Goal: Task Accomplishment & Management: Use online tool/utility

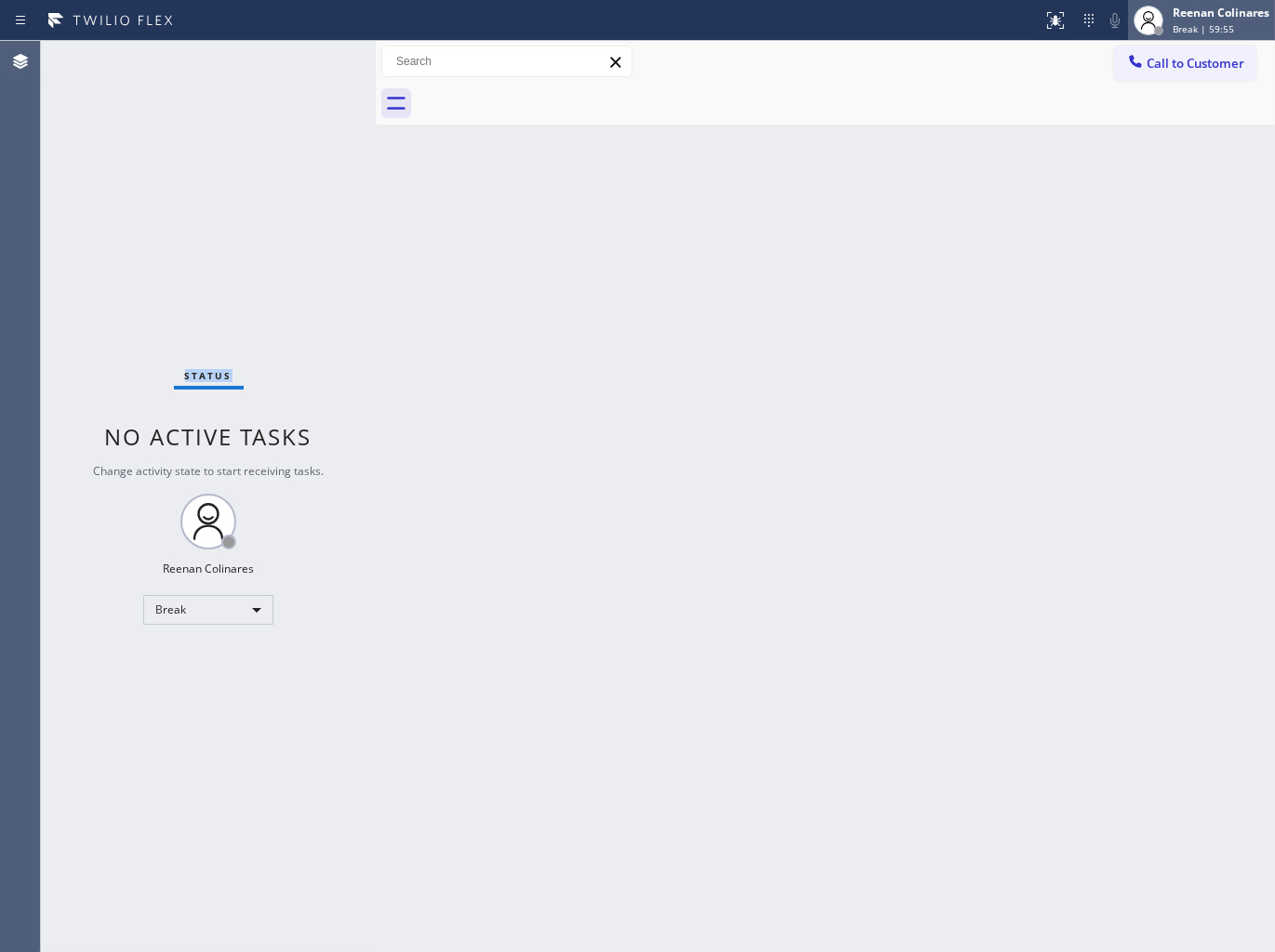
click at [1183, 26] on span "Break | 59:55" at bounding box center [1203, 29] width 61 height 13
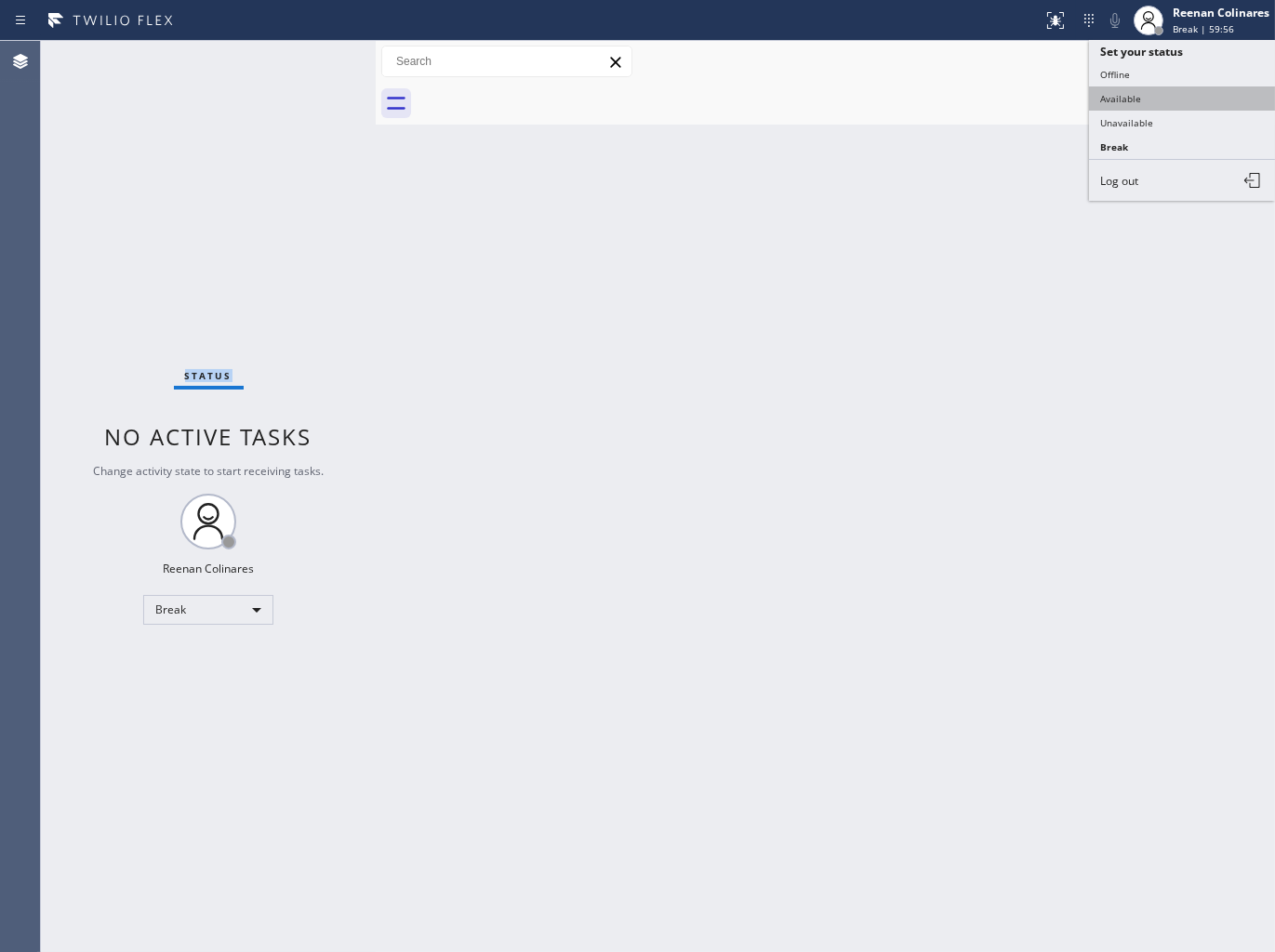
click at [1138, 100] on button "Available" at bounding box center [1181, 98] width 186 height 24
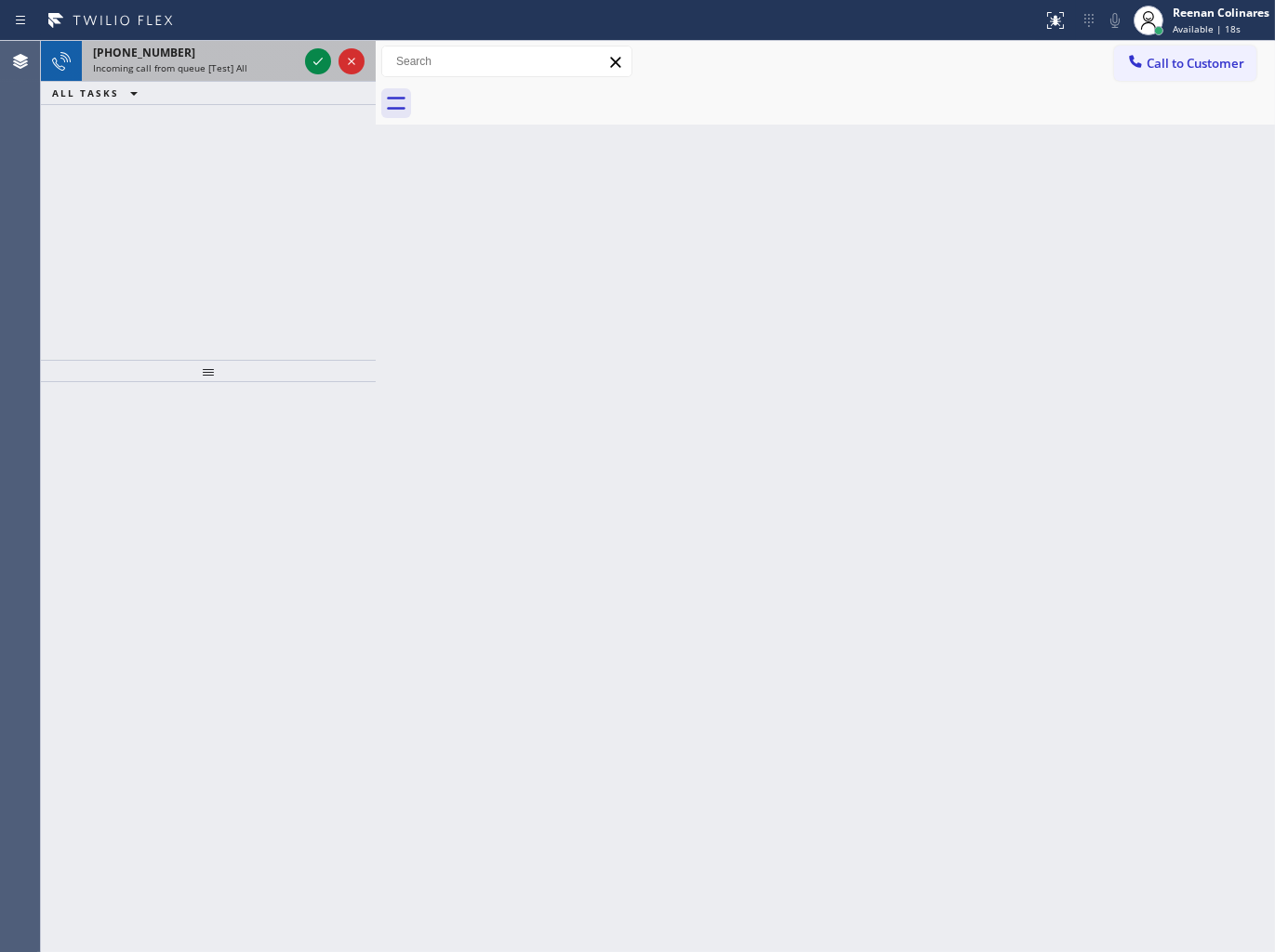
click at [248, 62] on div "Incoming call from queue [Test] All" at bounding box center [195, 68] width 204 height 13
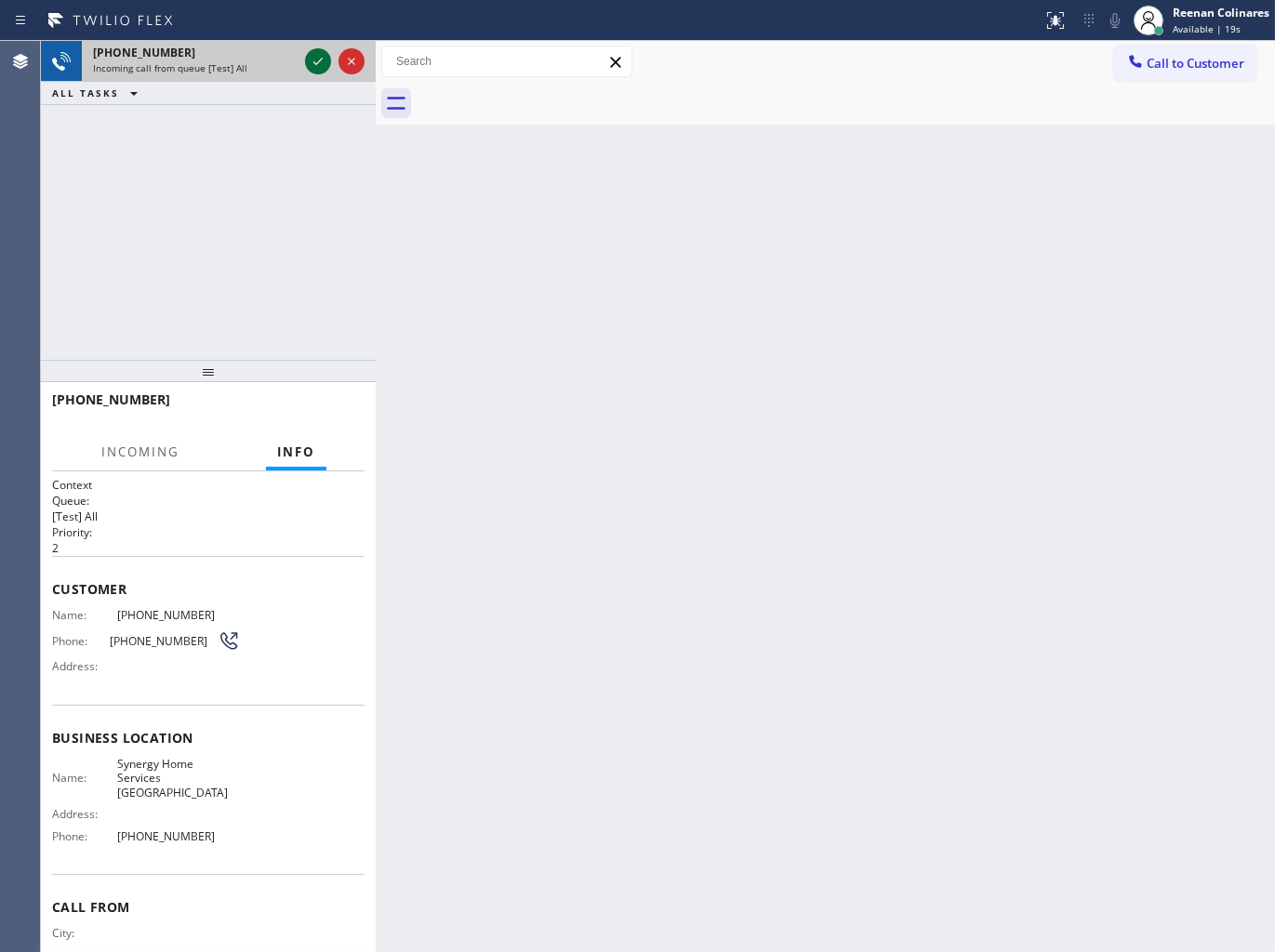
click at [313, 70] on icon at bounding box center [318, 61] width 22 height 22
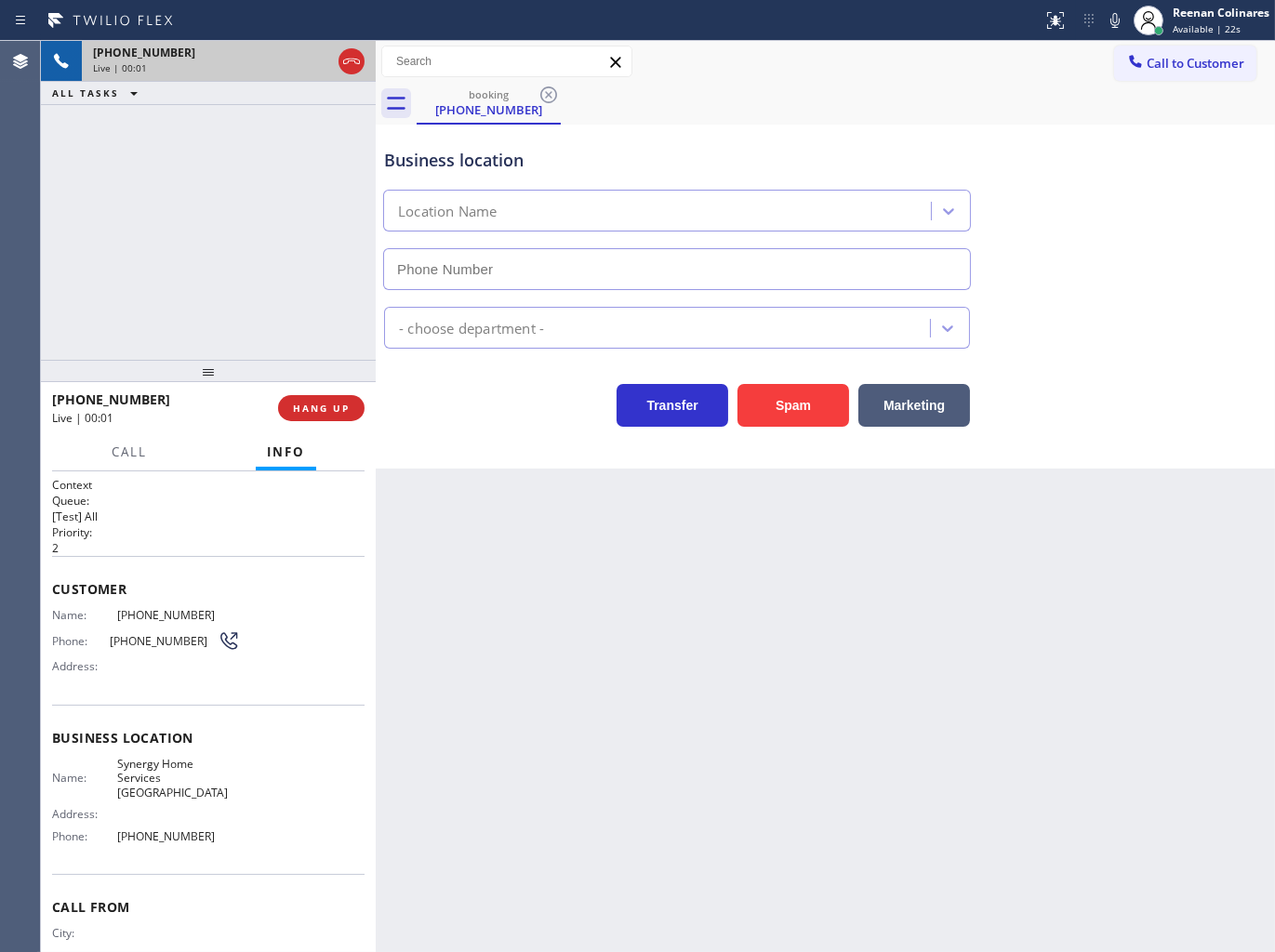
type input "(669) 239-2739"
drag, startPoint x: 814, startPoint y: 419, endPoint x: 1235, endPoint y: 39, distance: 567.1
click at [814, 417] on button "Spam" at bounding box center [793, 404] width 112 height 43
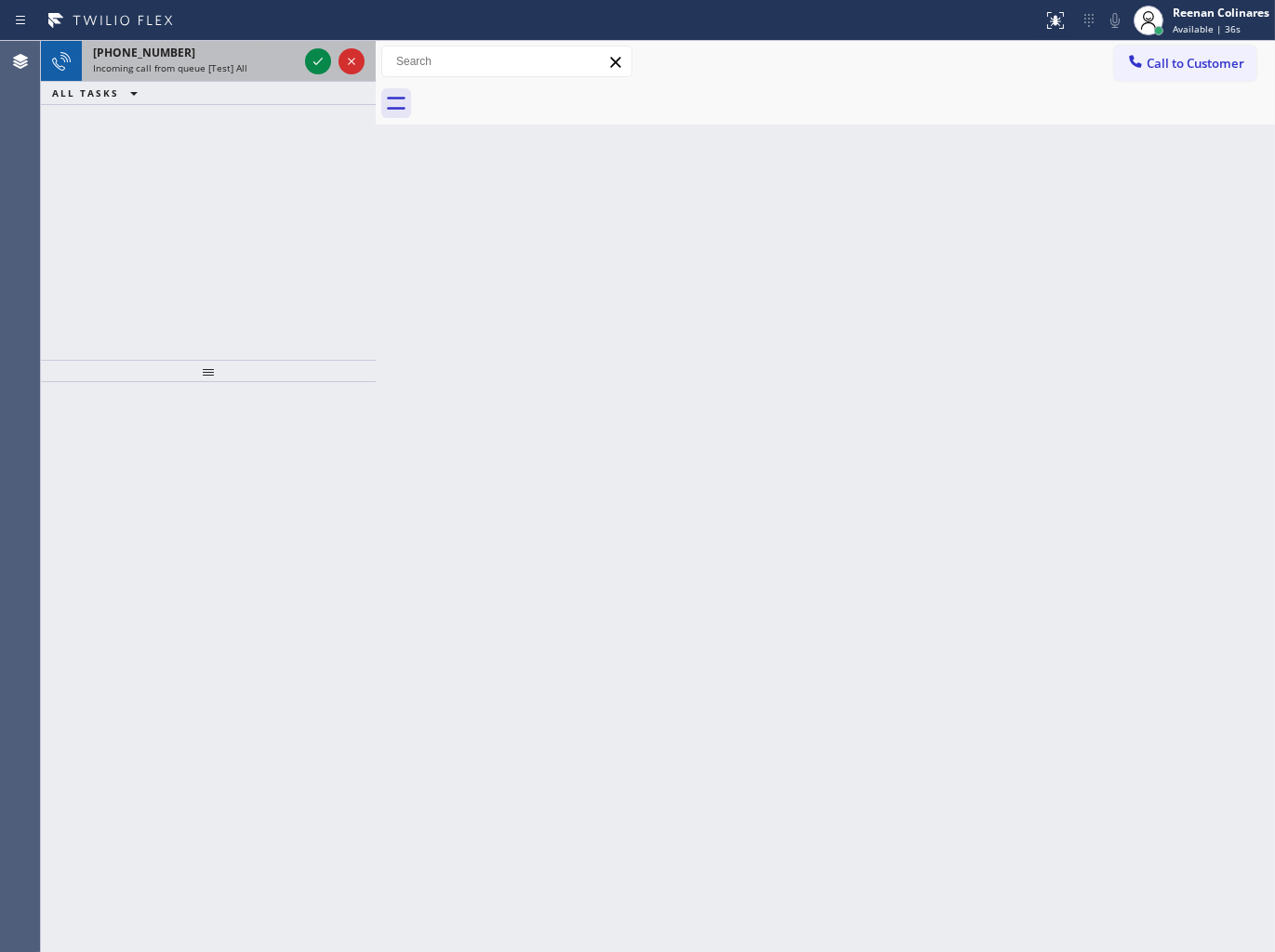
click at [210, 72] on span "Incoming call from queue [Test] All" at bounding box center [170, 68] width 155 height 13
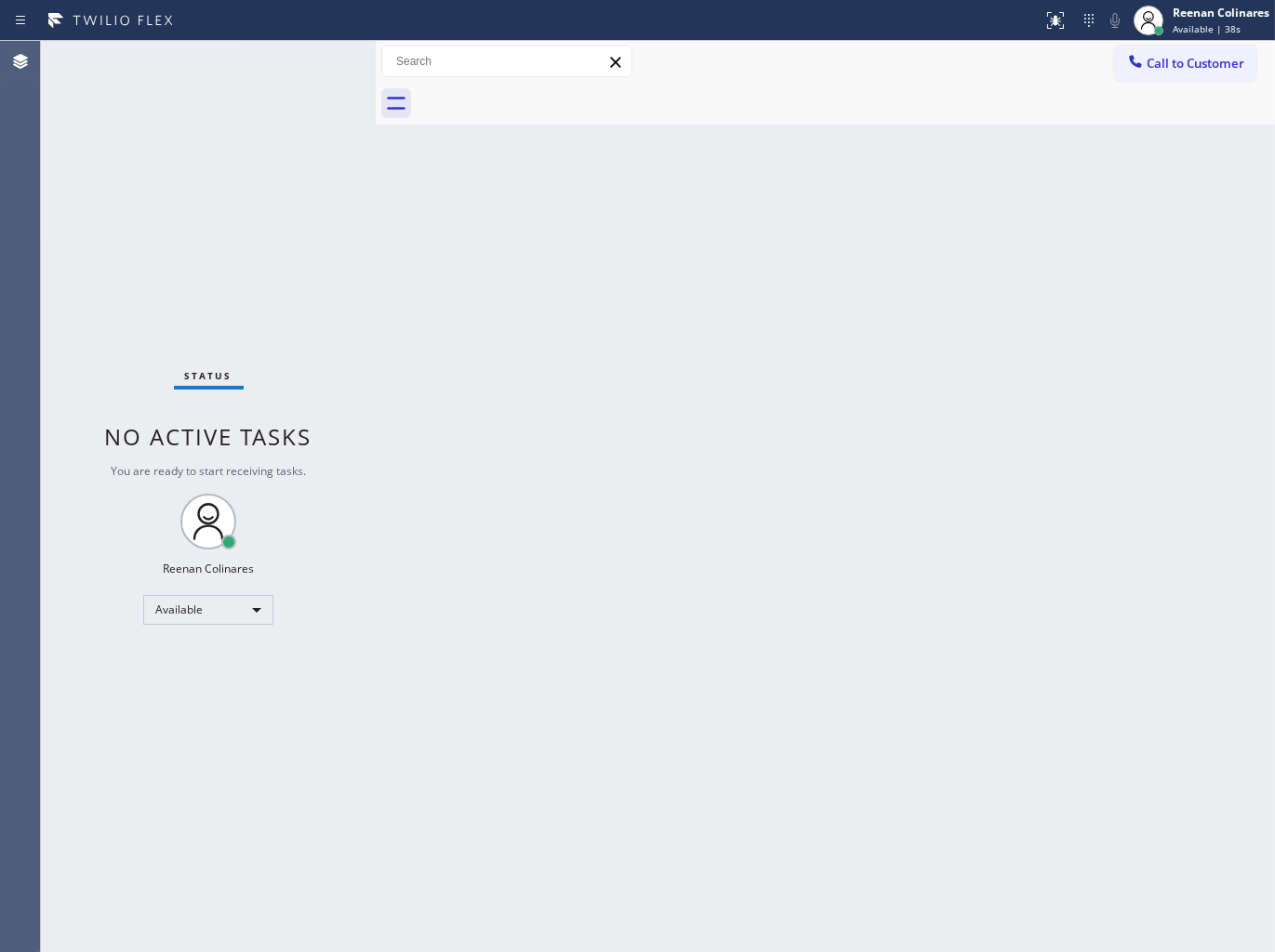
click at [257, 69] on div "Status No active tasks You are ready to start receiving tasks. Reenan Colinares…" at bounding box center [208, 496] width 335 height 911
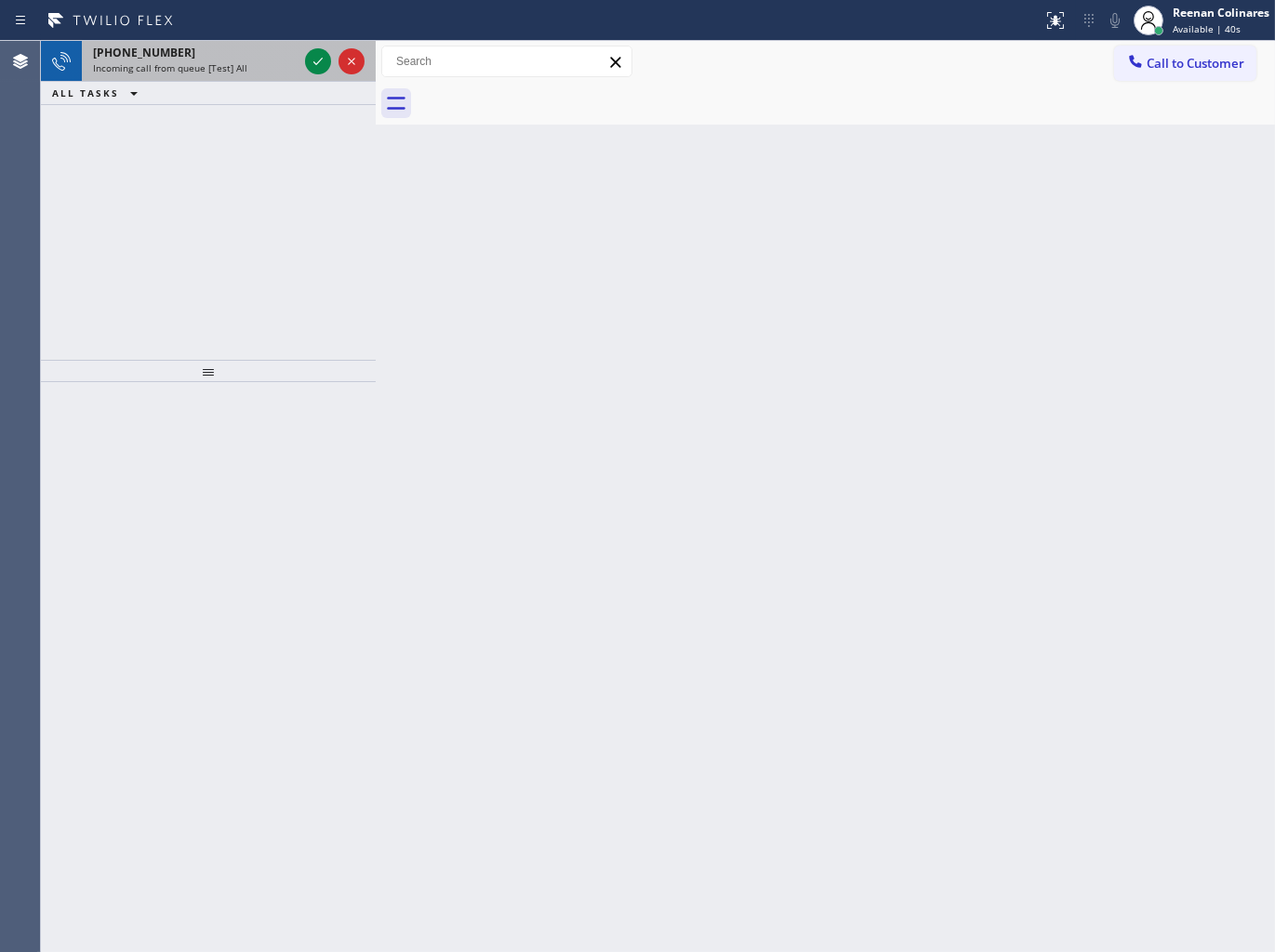
click at [237, 76] on div "+15619881922 Incoming call from queue [Test] All" at bounding box center [192, 61] width 219 height 41
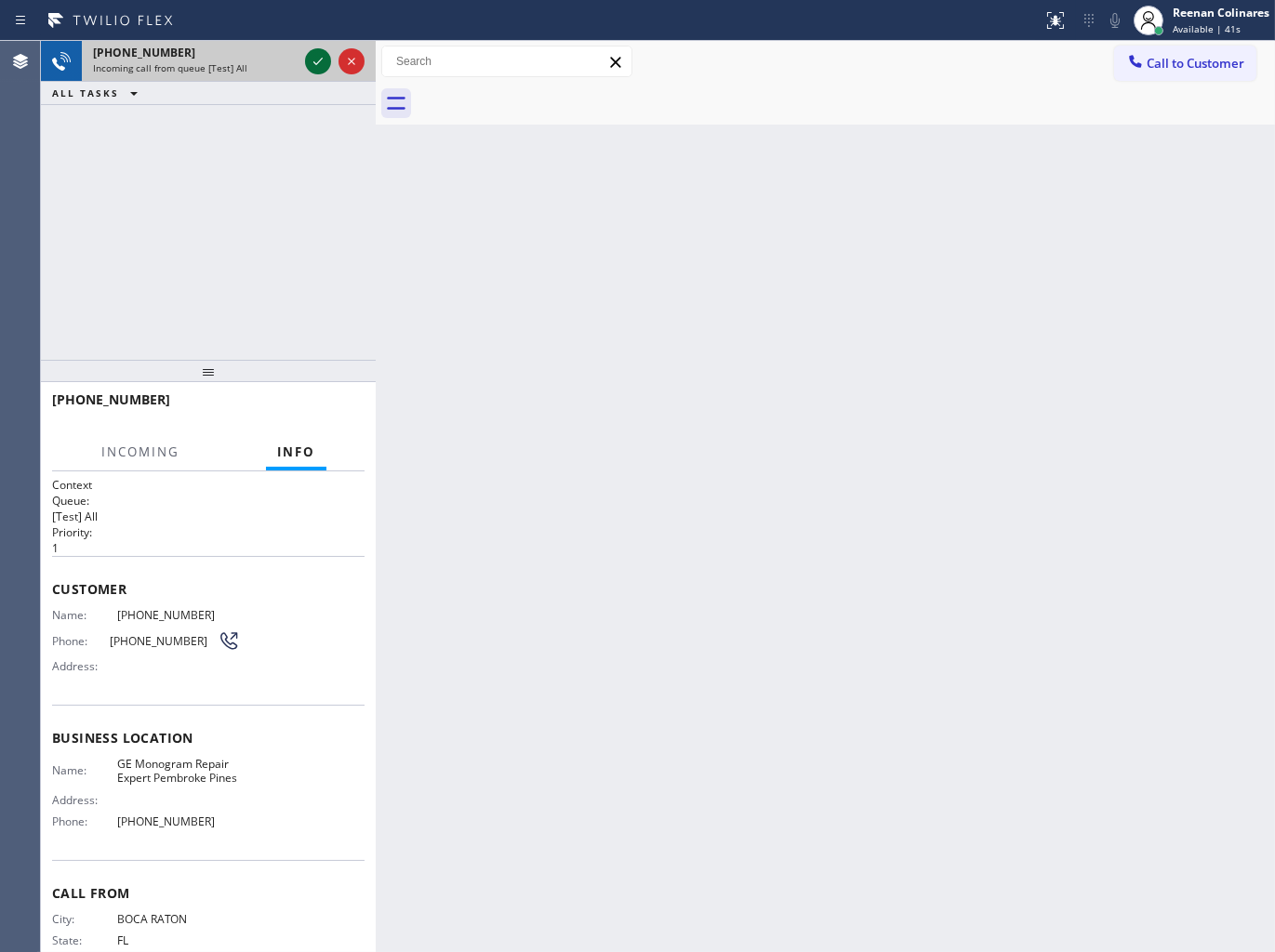
click at [318, 58] on icon at bounding box center [318, 61] width 22 height 22
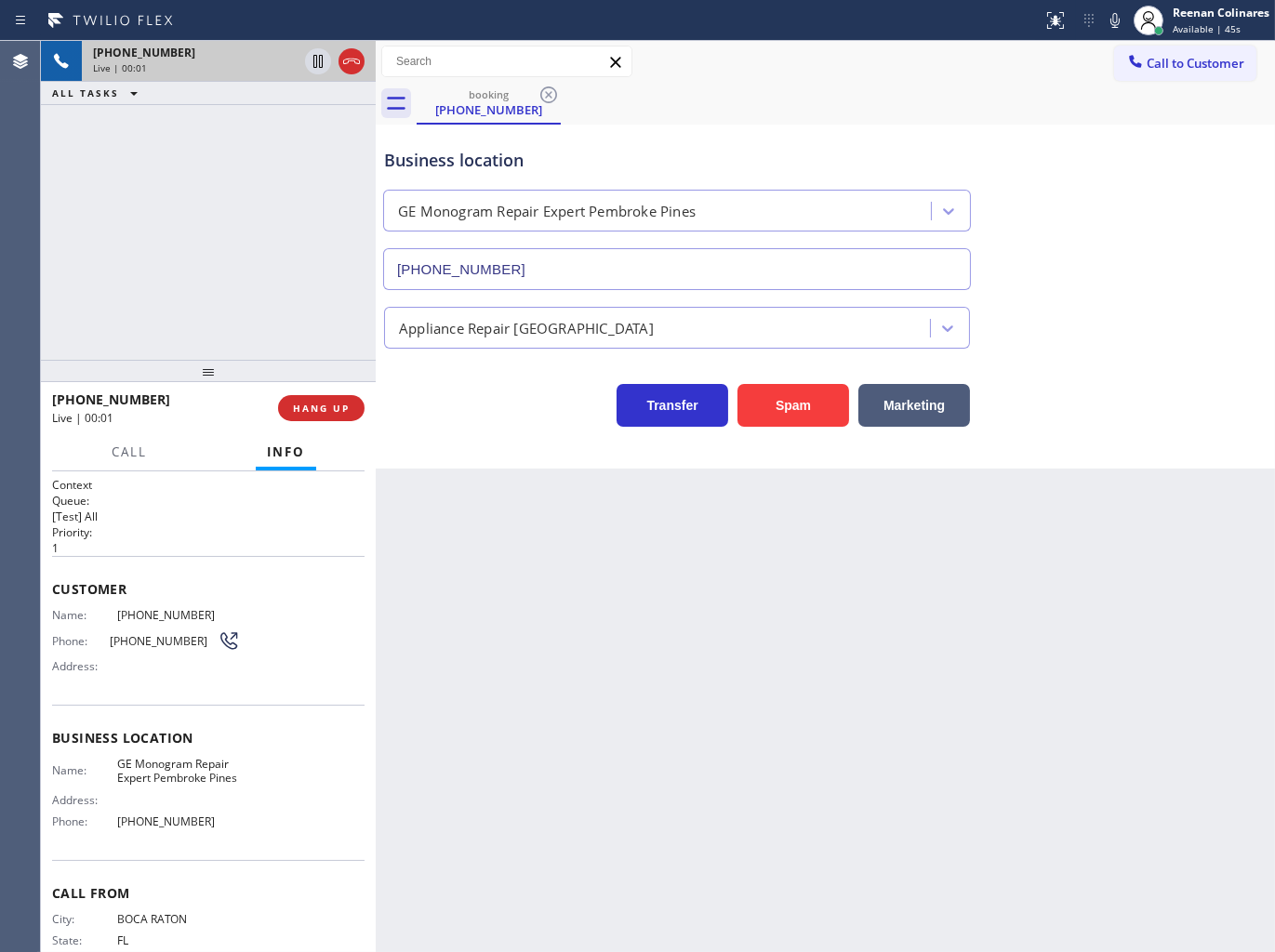
type input "(954) 807-4959"
click at [1113, 29] on icon at bounding box center [1115, 20] width 22 height 22
click at [1109, 24] on icon at bounding box center [1115, 20] width 22 height 22
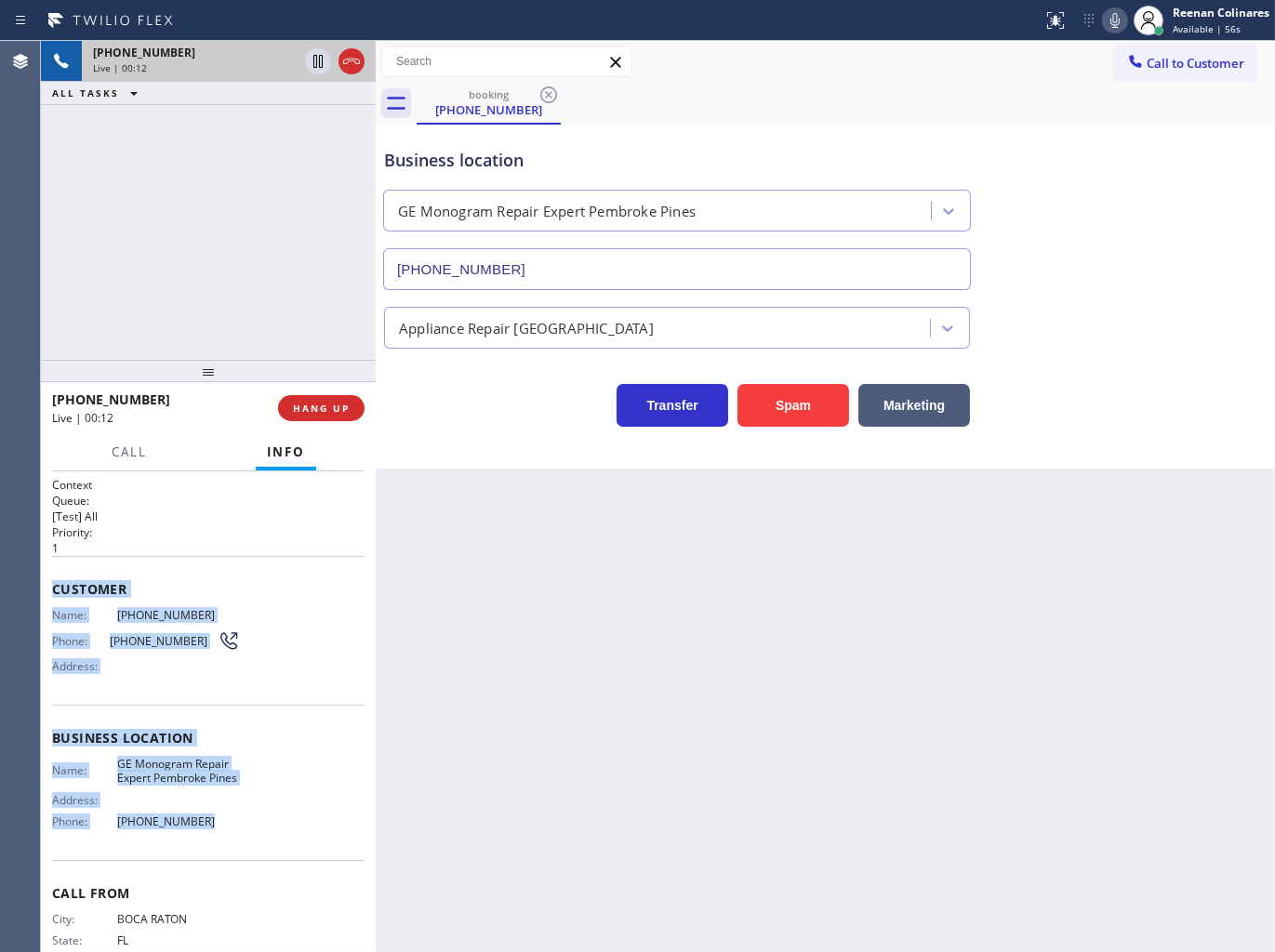
copy div "Customer Name: (561) 988-1922 Phone: (561) 988-1922 Address: Business location …"
drag, startPoint x: 52, startPoint y: 569, endPoint x: 358, endPoint y: 832, distance: 403.5
click at [272, 838] on div "Context Queue: [Test] All Priority: 1 Customer Name: (561) 988-1922 Phone: (561…" at bounding box center [208, 738] width 312 height 524
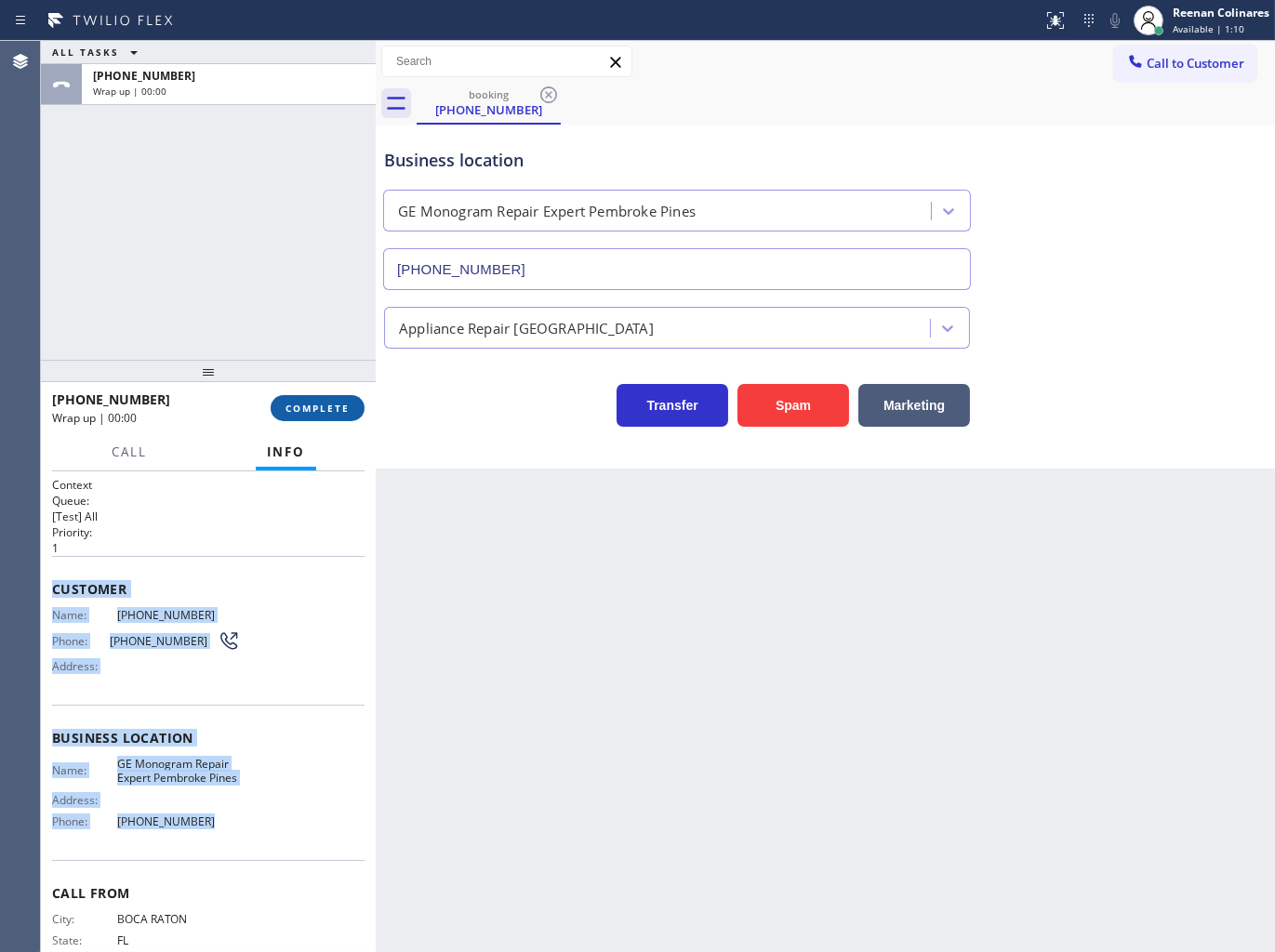
drag, startPoint x: 353, startPoint y: 401, endPoint x: 335, endPoint y: 419, distance: 25.5
click at [353, 401] on button "COMPLETE" at bounding box center [318, 407] width 94 height 26
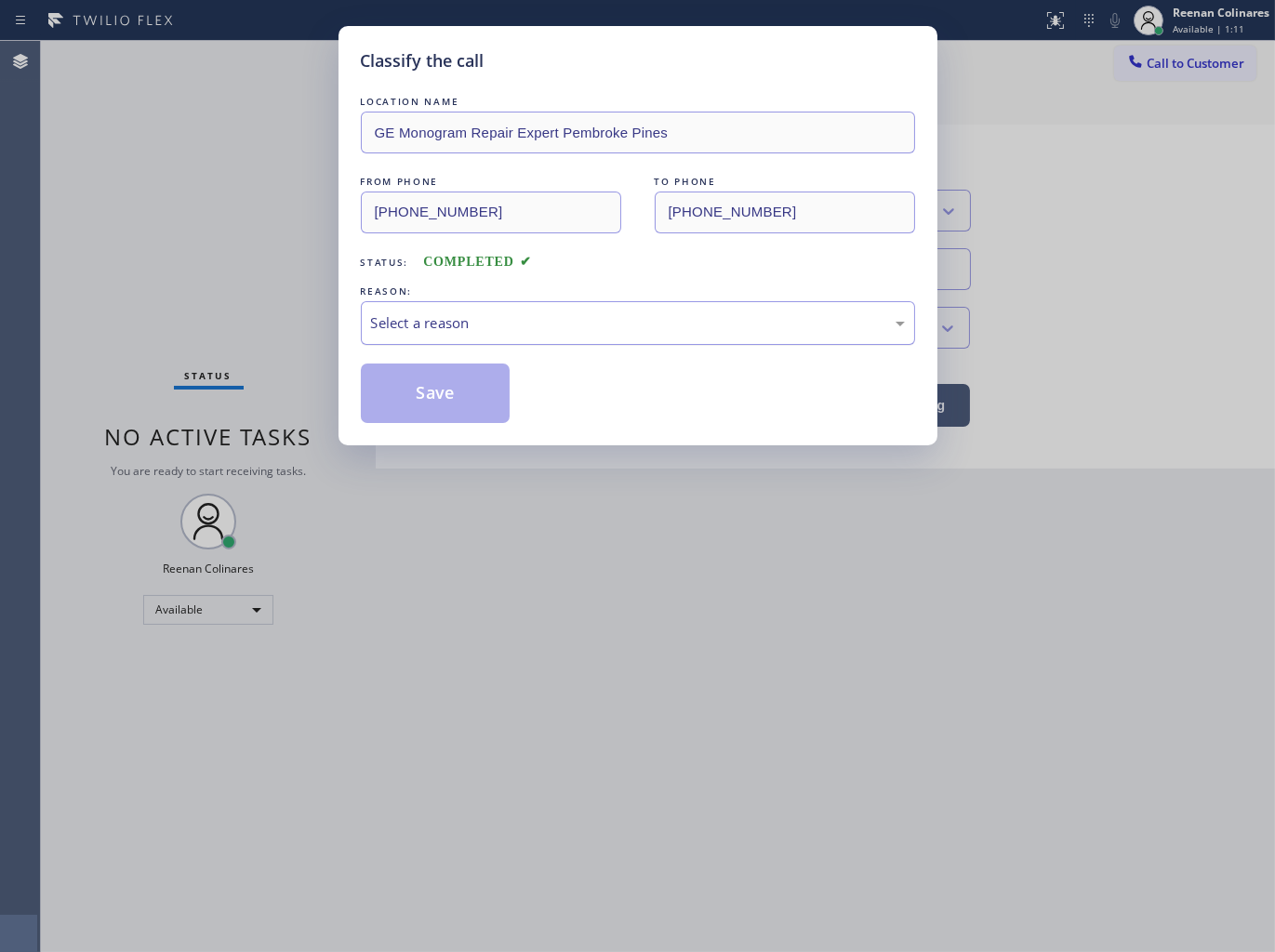
click at [410, 321] on div "Select a reason" at bounding box center [638, 322] width 533 height 21
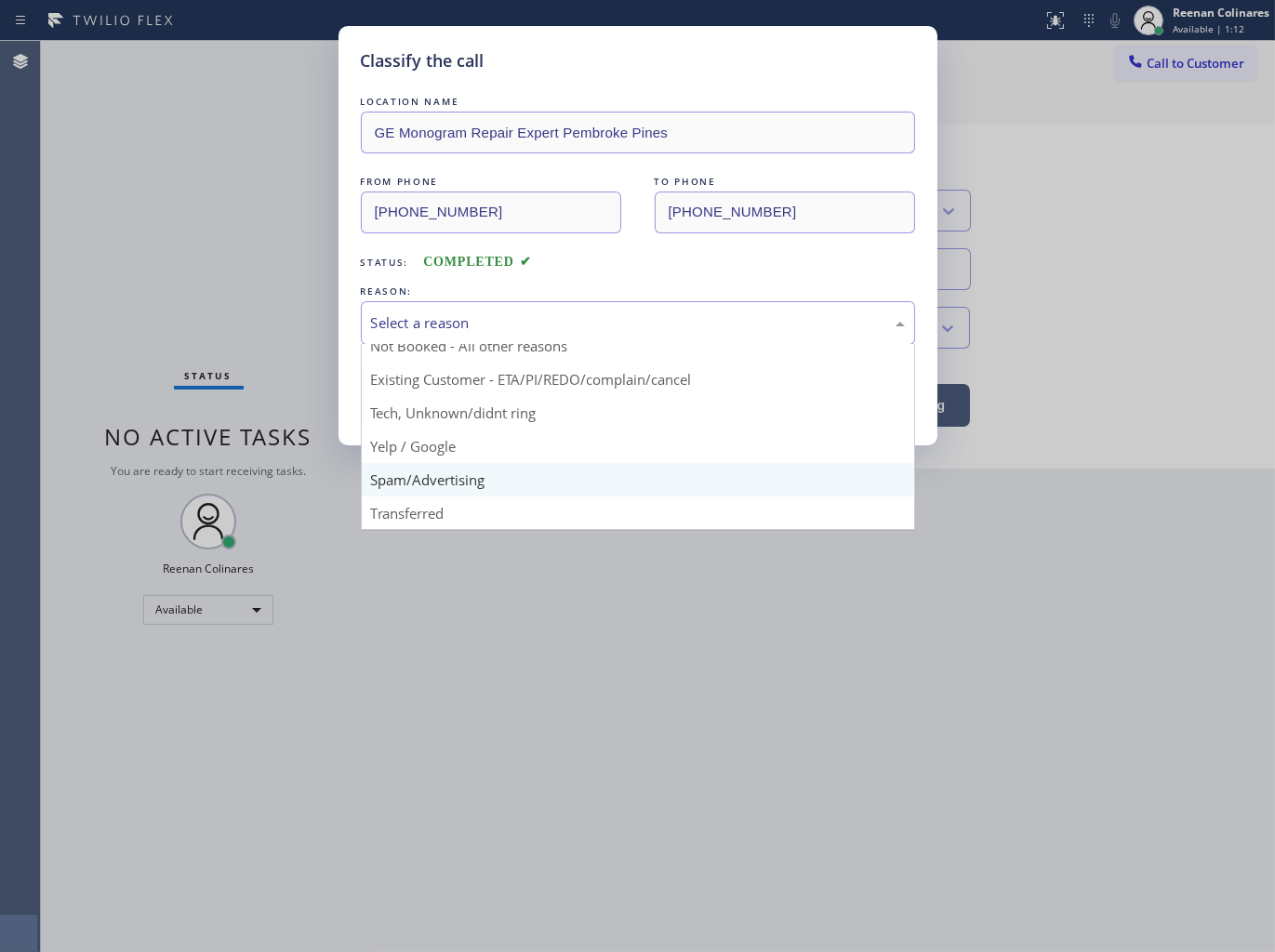
scroll to position [14, 0]
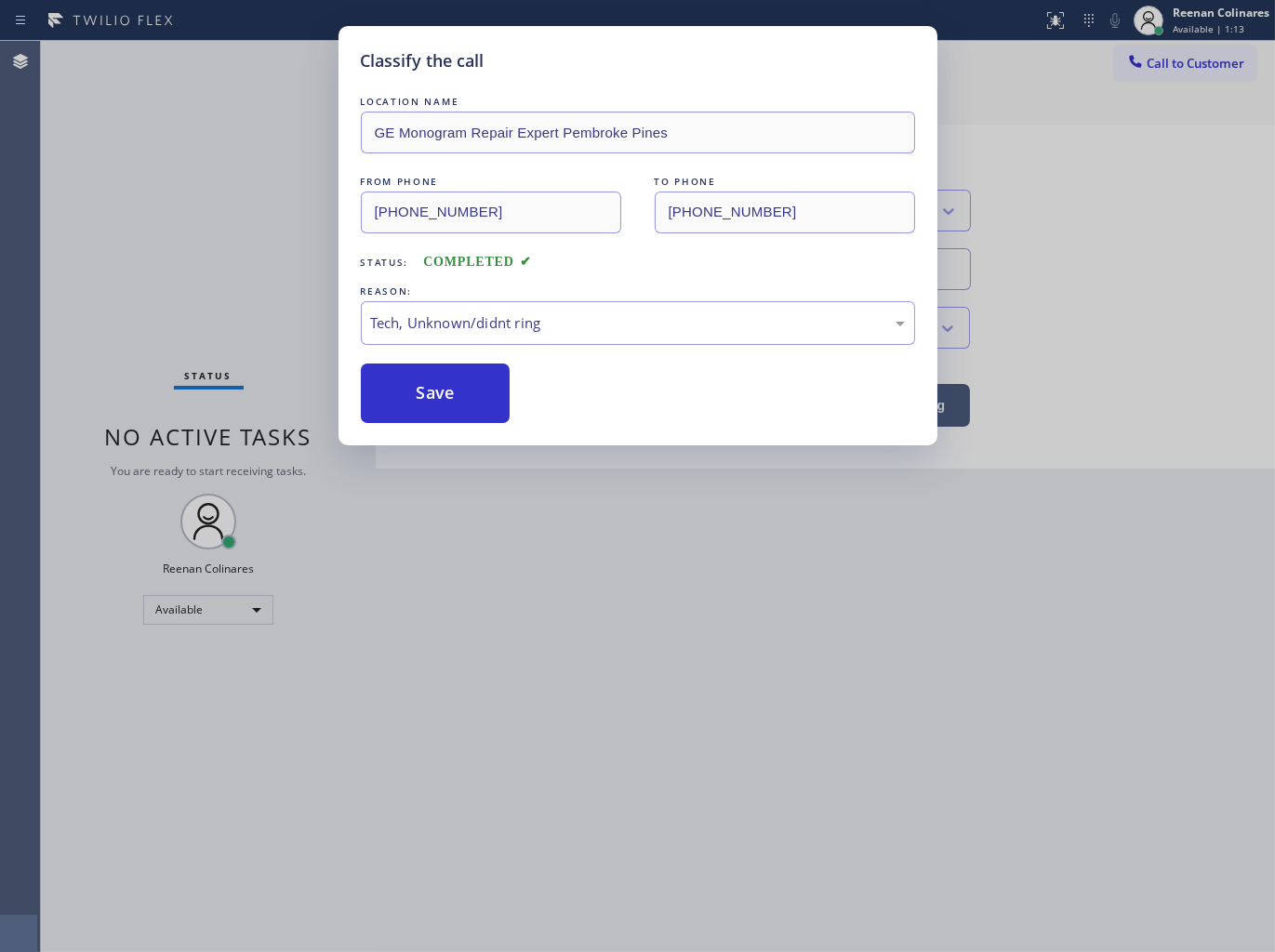
click at [422, 383] on button "Save" at bounding box center [435, 393] width 150 height 59
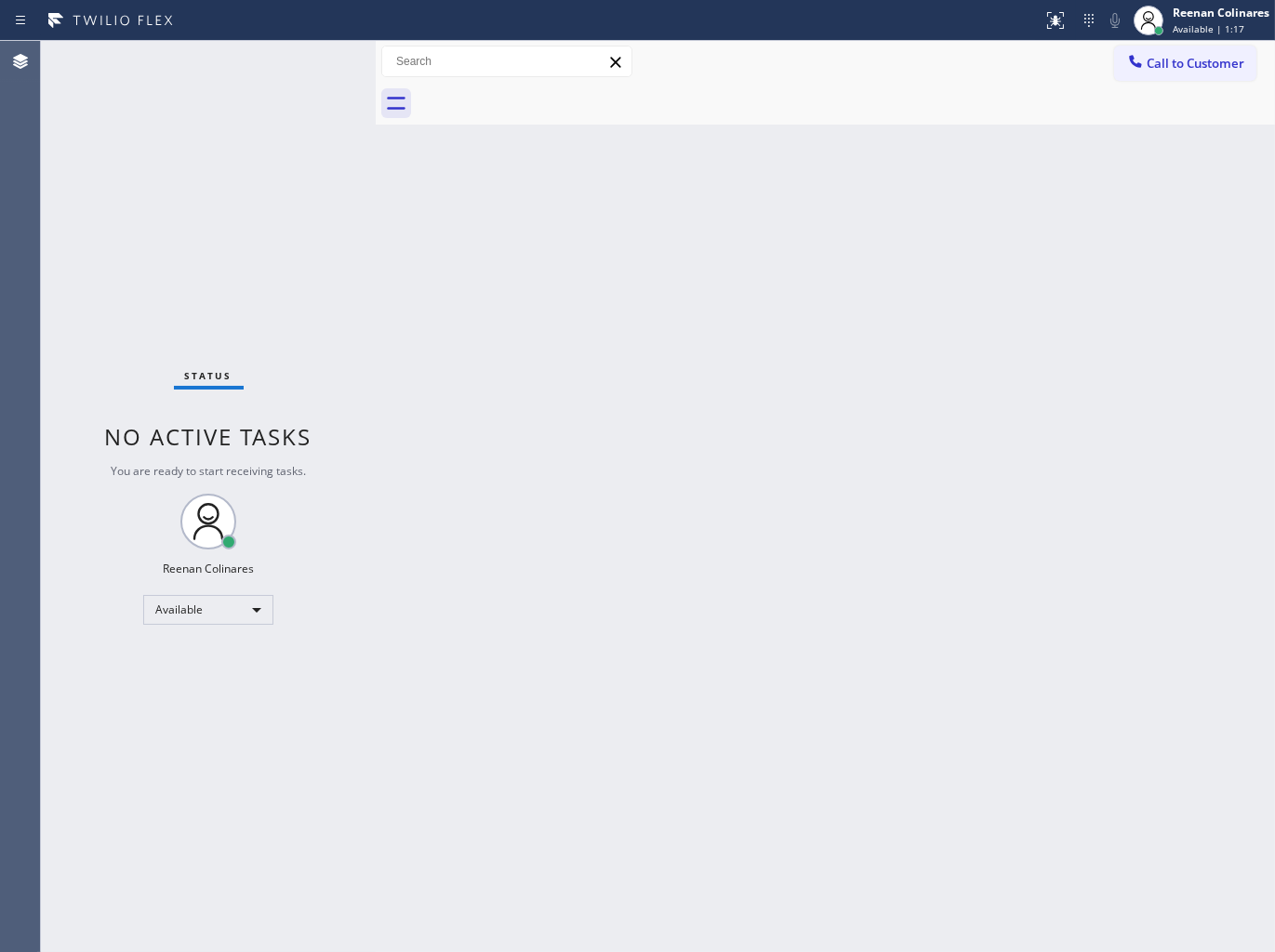
click at [857, 366] on div "Back to Dashboard Change Sender ID Customers Technicians Select a contact Outbo…" at bounding box center [826, 496] width 899 height 911
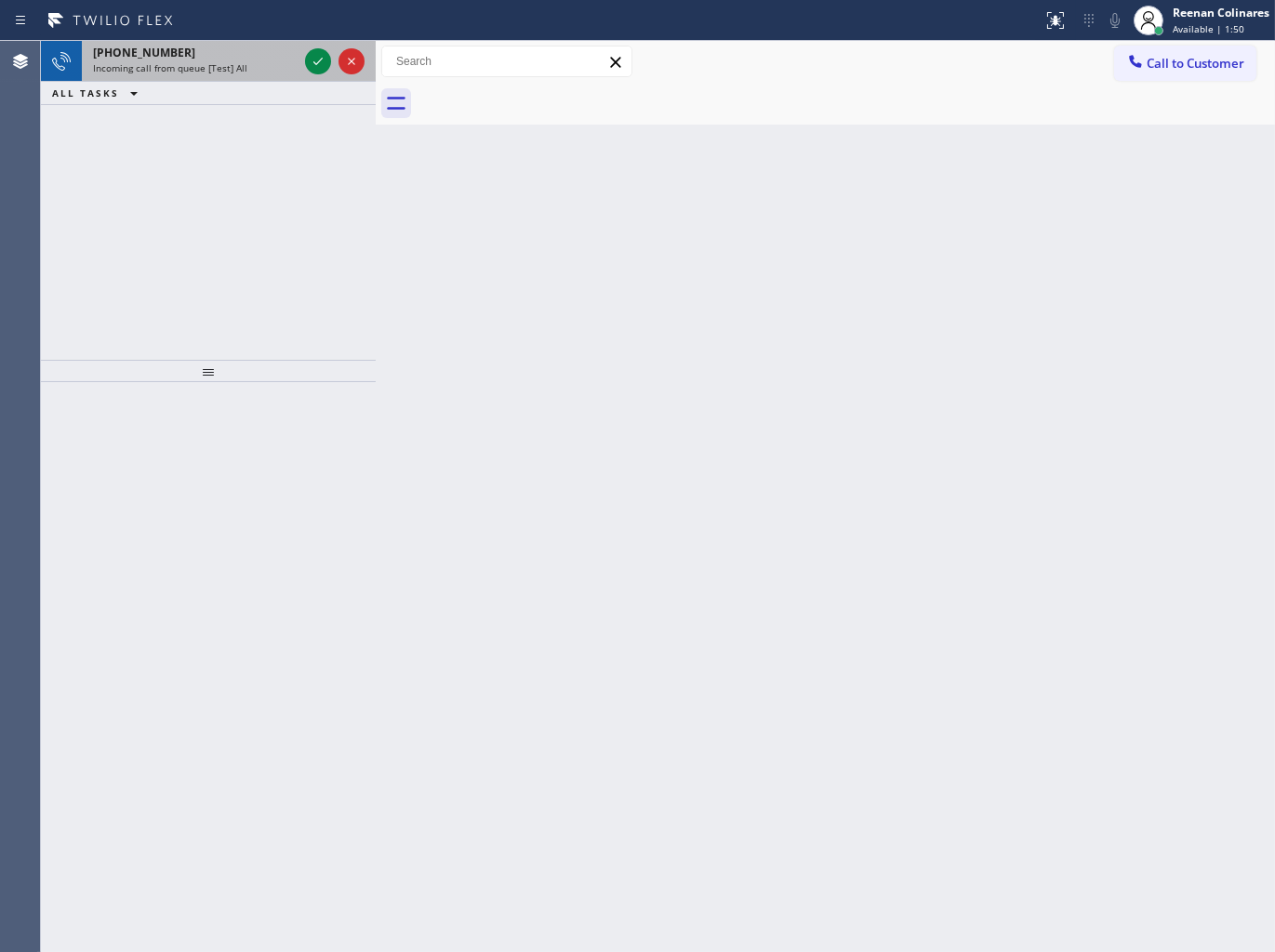
click at [208, 80] on div "+18052935824 Incoming call from queue [Test] All" at bounding box center [192, 61] width 219 height 41
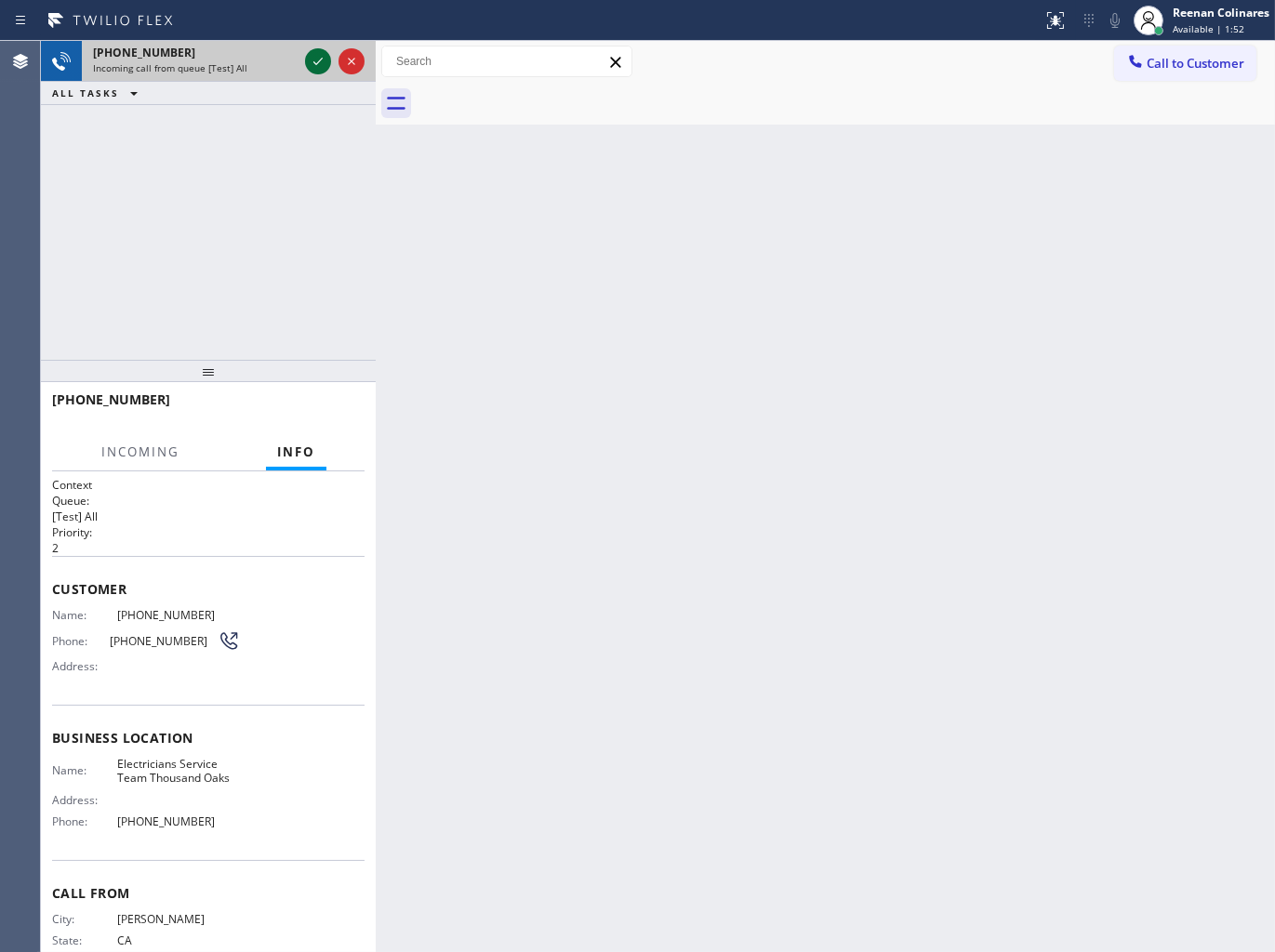
click at [316, 63] on icon at bounding box center [318, 61] width 10 height 8
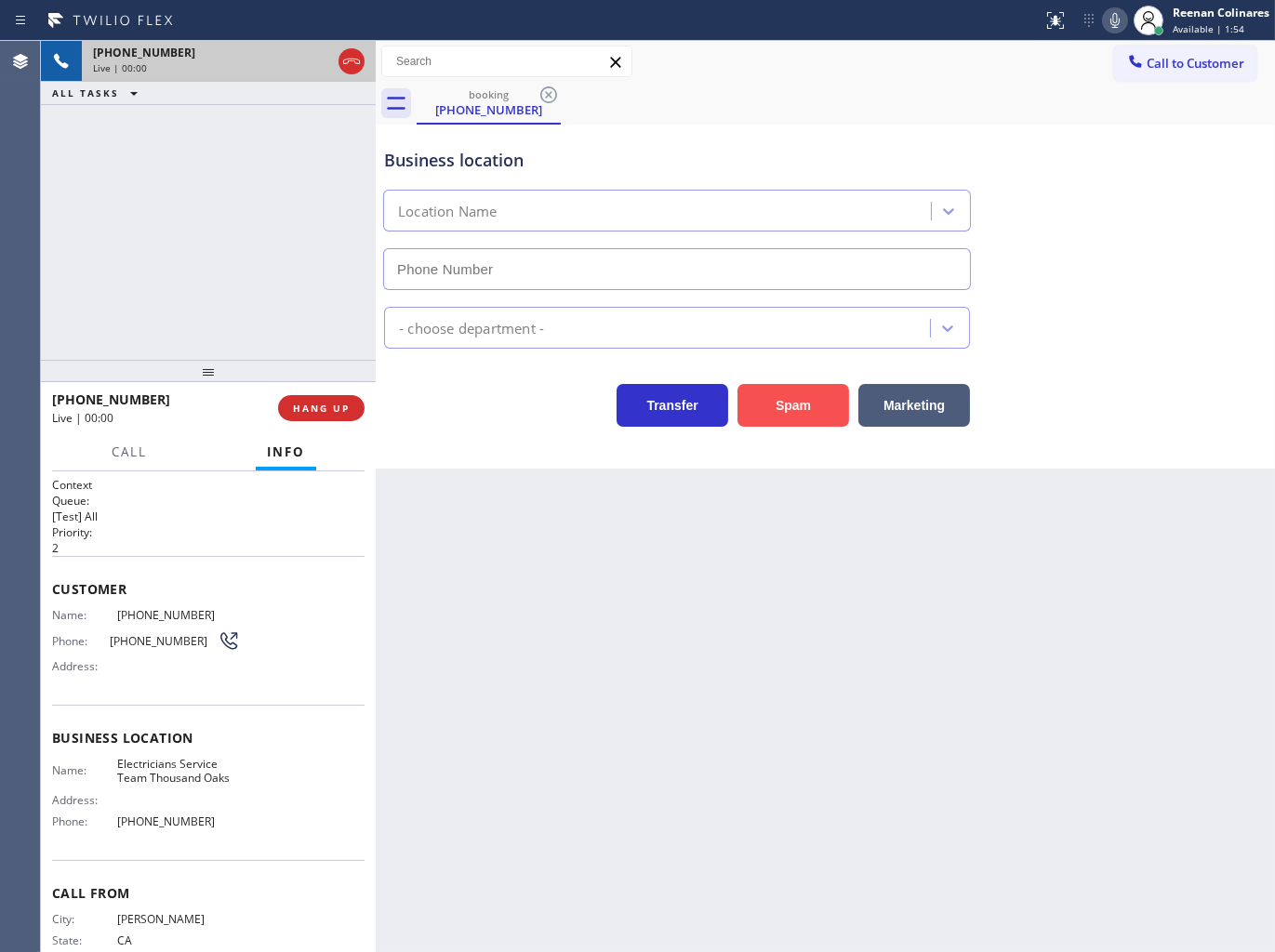
type input "(805) 549-4511"
click at [793, 409] on button "Spam" at bounding box center [793, 404] width 112 height 43
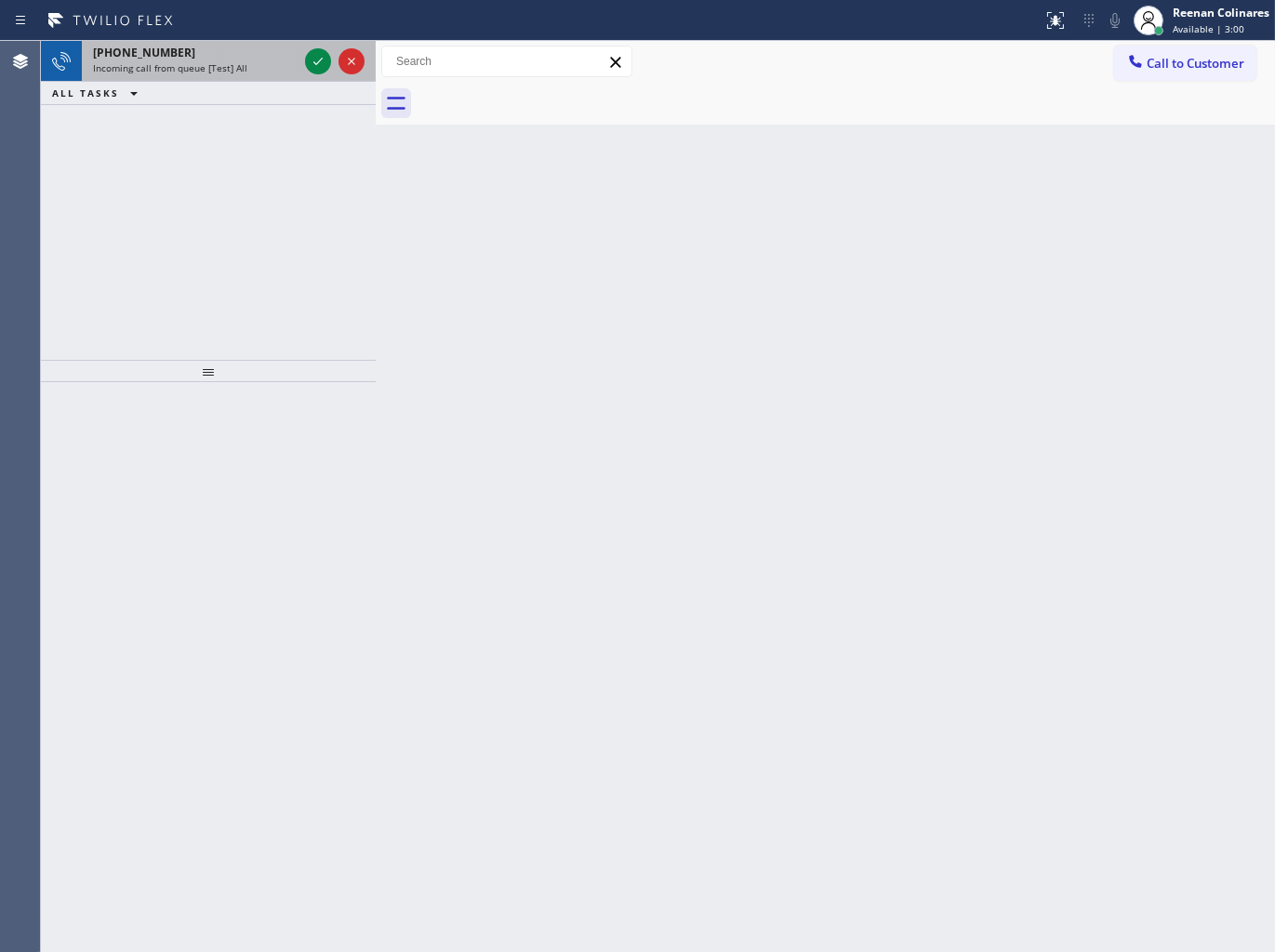
click at [251, 61] on div "Incoming call from queue [Test] All" at bounding box center [195, 68] width 204 height 13
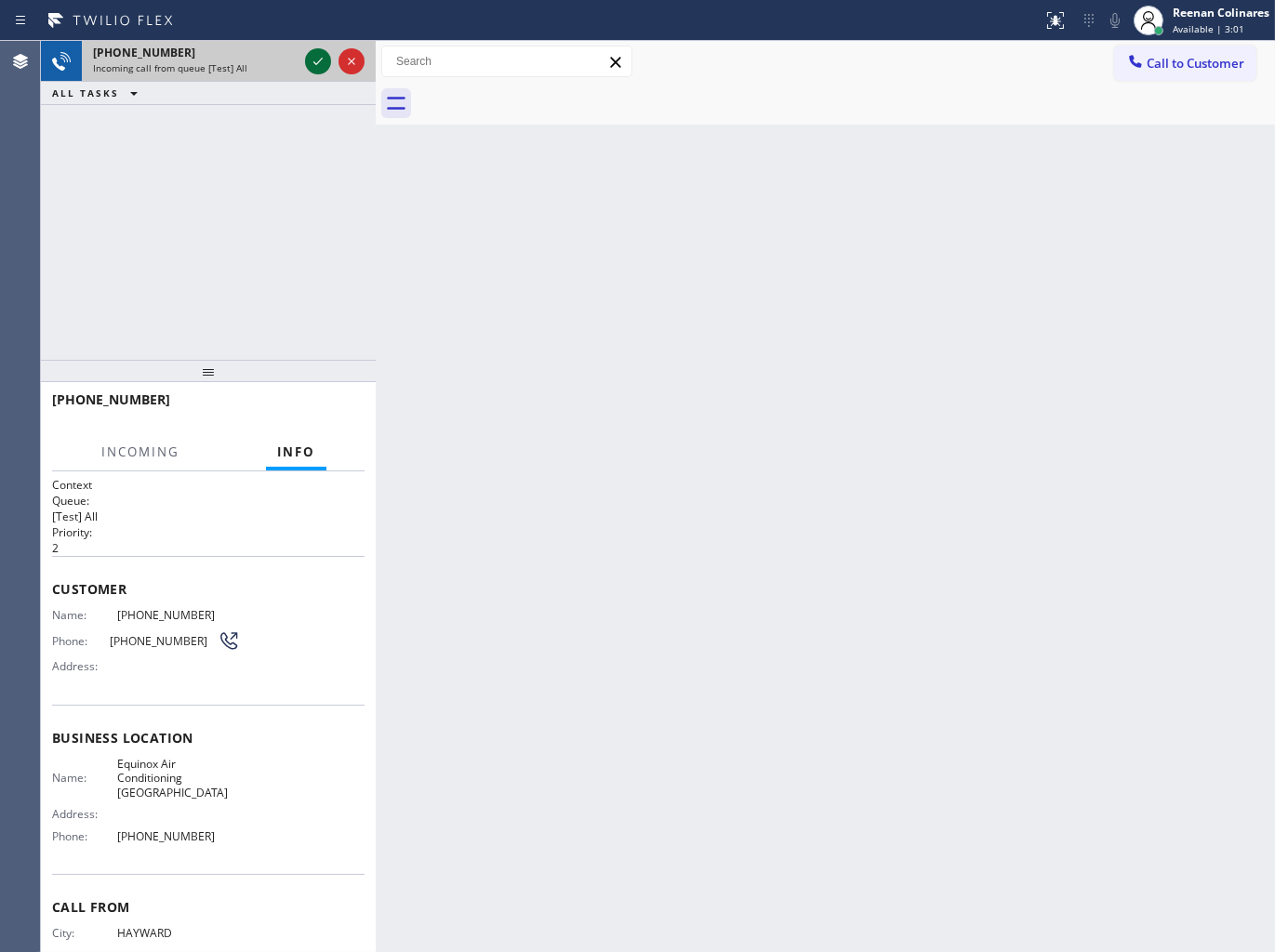
click at [316, 60] on icon at bounding box center [318, 61] width 22 height 22
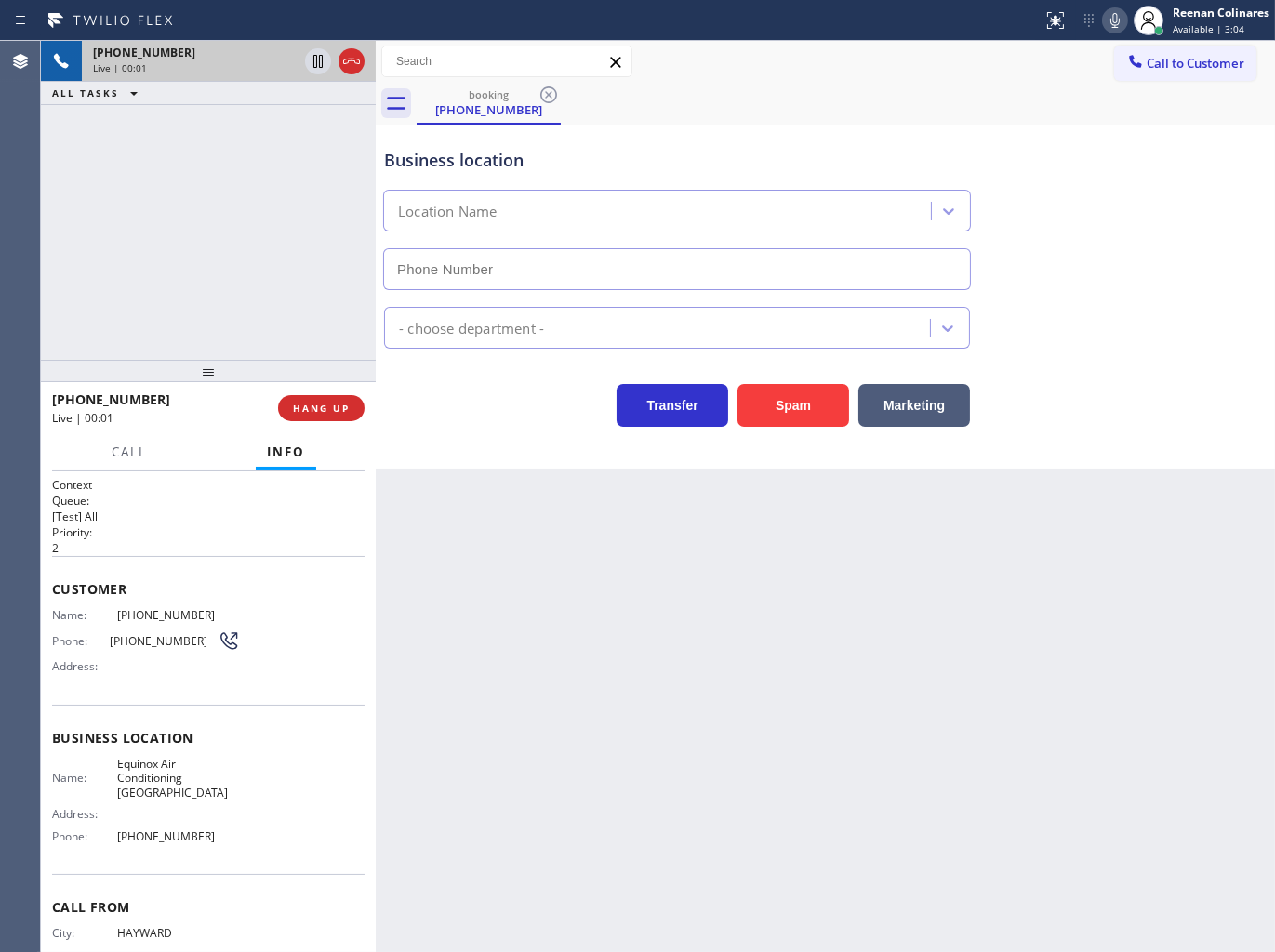
type input "(510) 781-9662"
click at [1109, 23] on icon at bounding box center [1115, 20] width 22 height 22
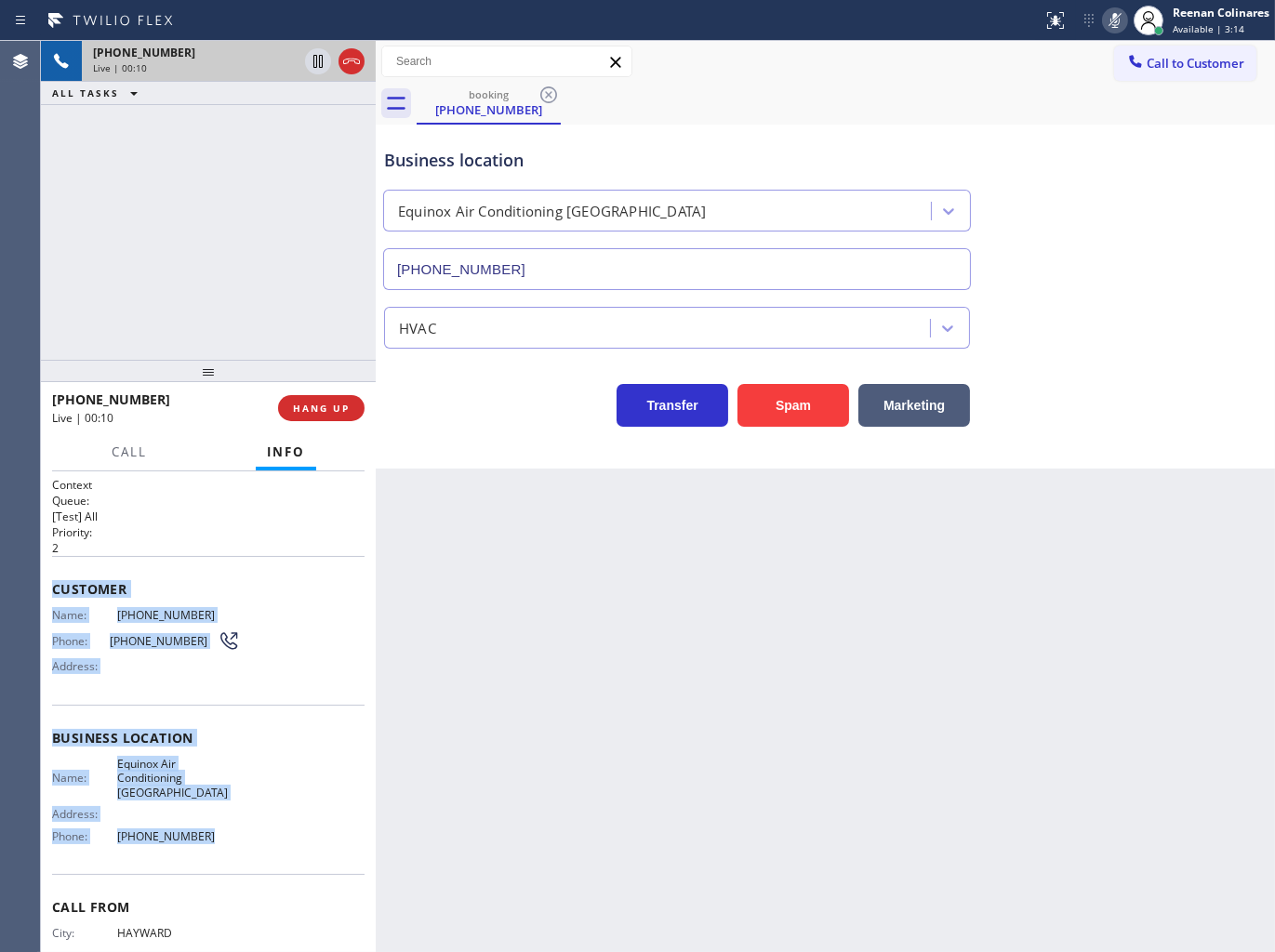
drag, startPoint x: 41, startPoint y: 578, endPoint x: 309, endPoint y: 840, distance: 374.8
click at [302, 840] on div "Context Queue: [Test] All Priority: 2 Customer Name: (510) 274-3079 Phone: (510…" at bounding box center [208, 712] width 335 height 482
copy div "Customer Name: (510) 274-3079 Phone: (510) 274-3079 Address: Business location …"
click at [1111, 22] on rect at bounding box center [1116, 19] width 13 height 13
click at [1110, 23] on icon at bounding box center [1115, 20] width 22 height 22
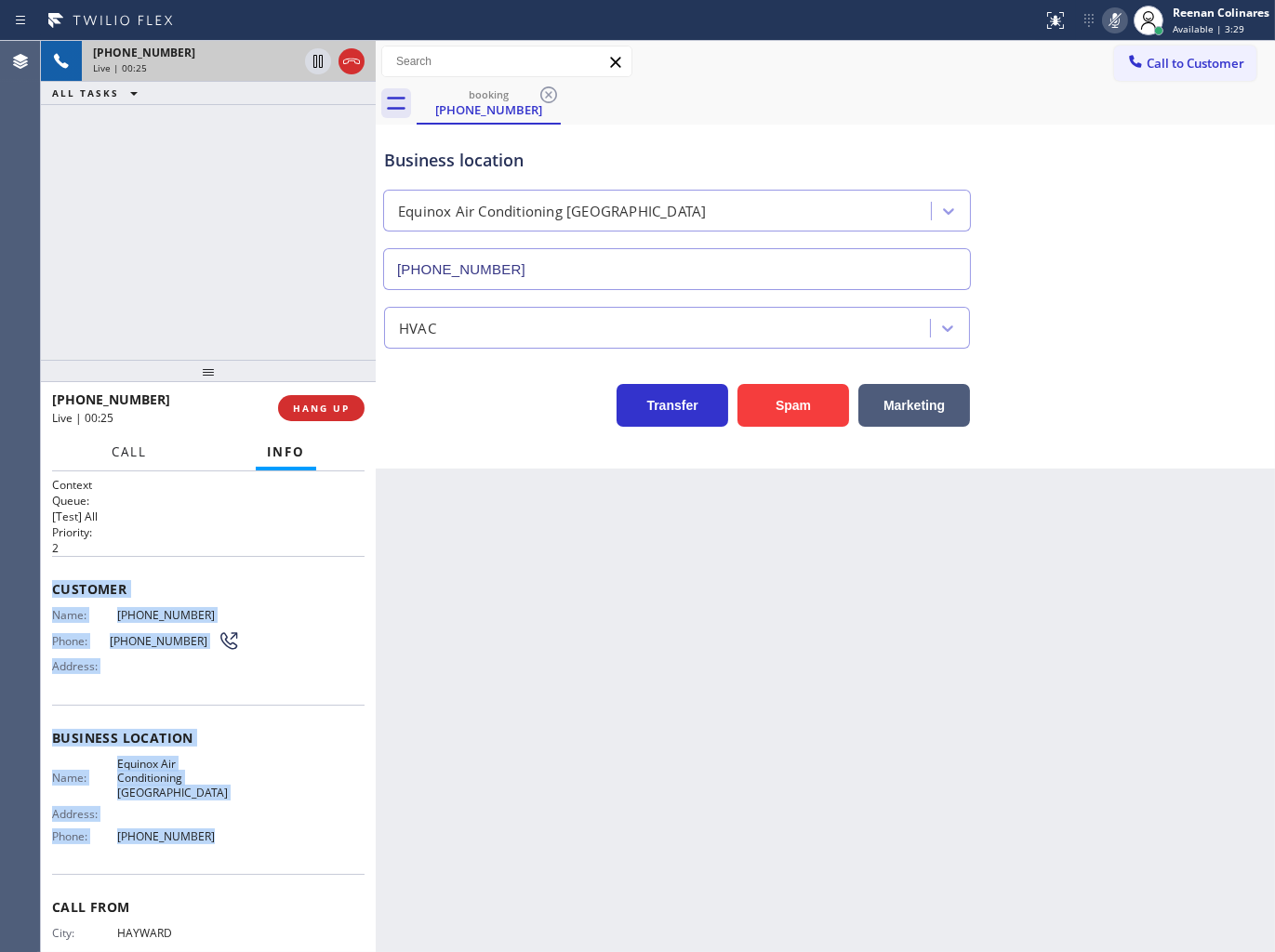
click at [134, 451] on span "Call" at bounding box center [129, 452] width 35 height 17
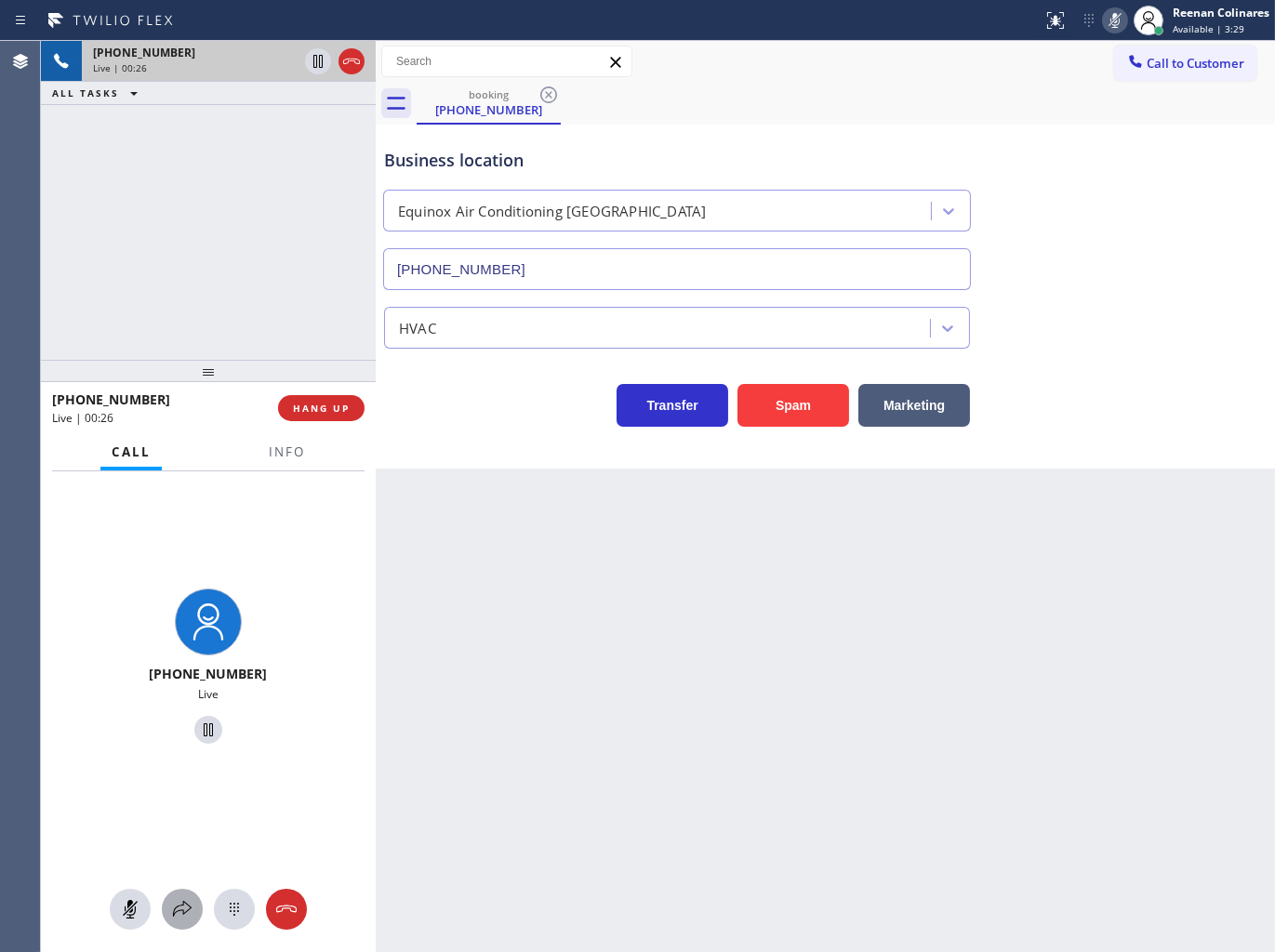
click at [175, 901] on icon at bounding box center [181, 908] width 22 height 22
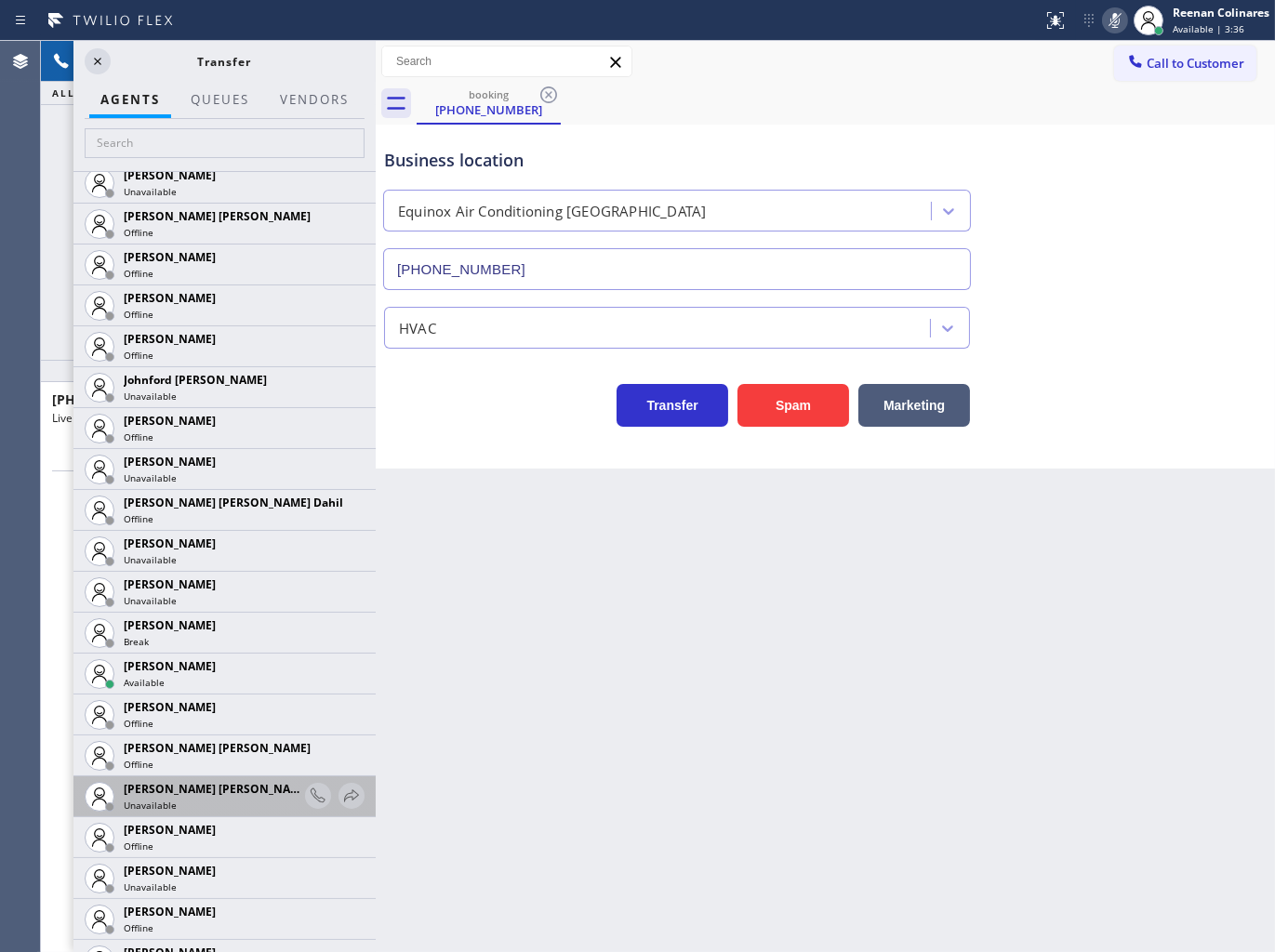
scroll to position [2065, 0]
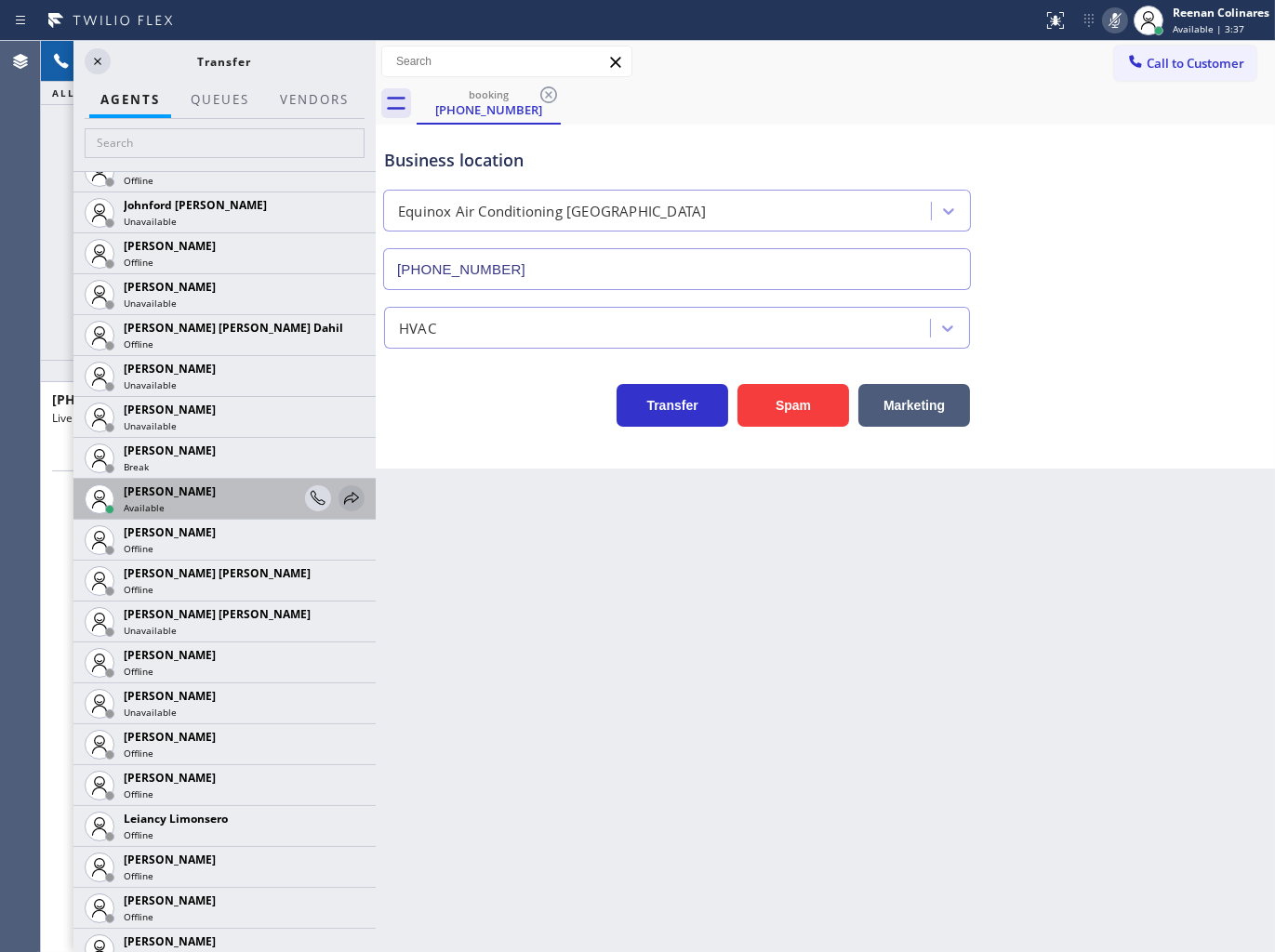
click at [341, 496] on icon at bounding box center [351, 498] width 22 height 22
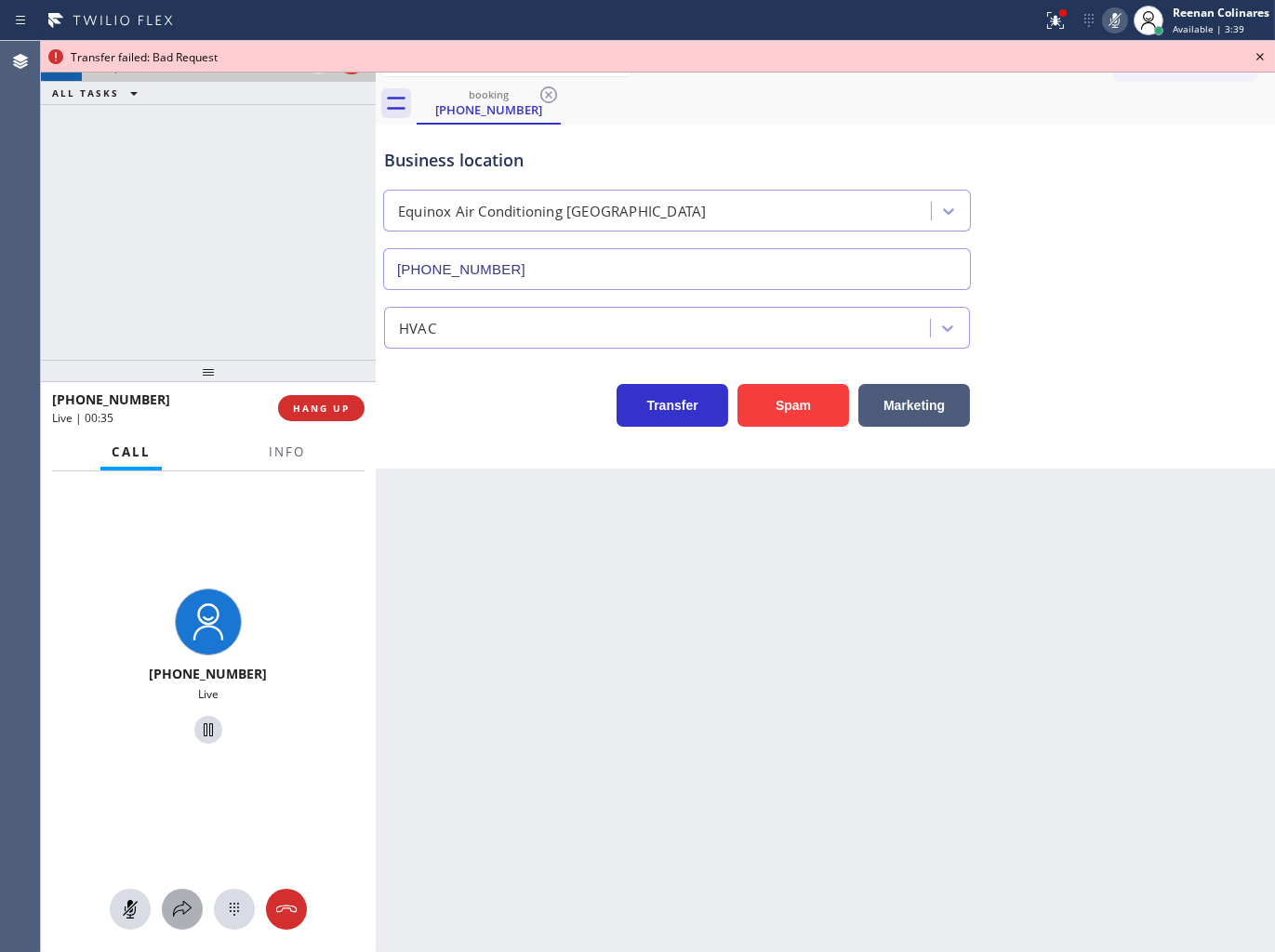
click at [180, 903] on icon at bounding box center [181, 908] width 22 height 22
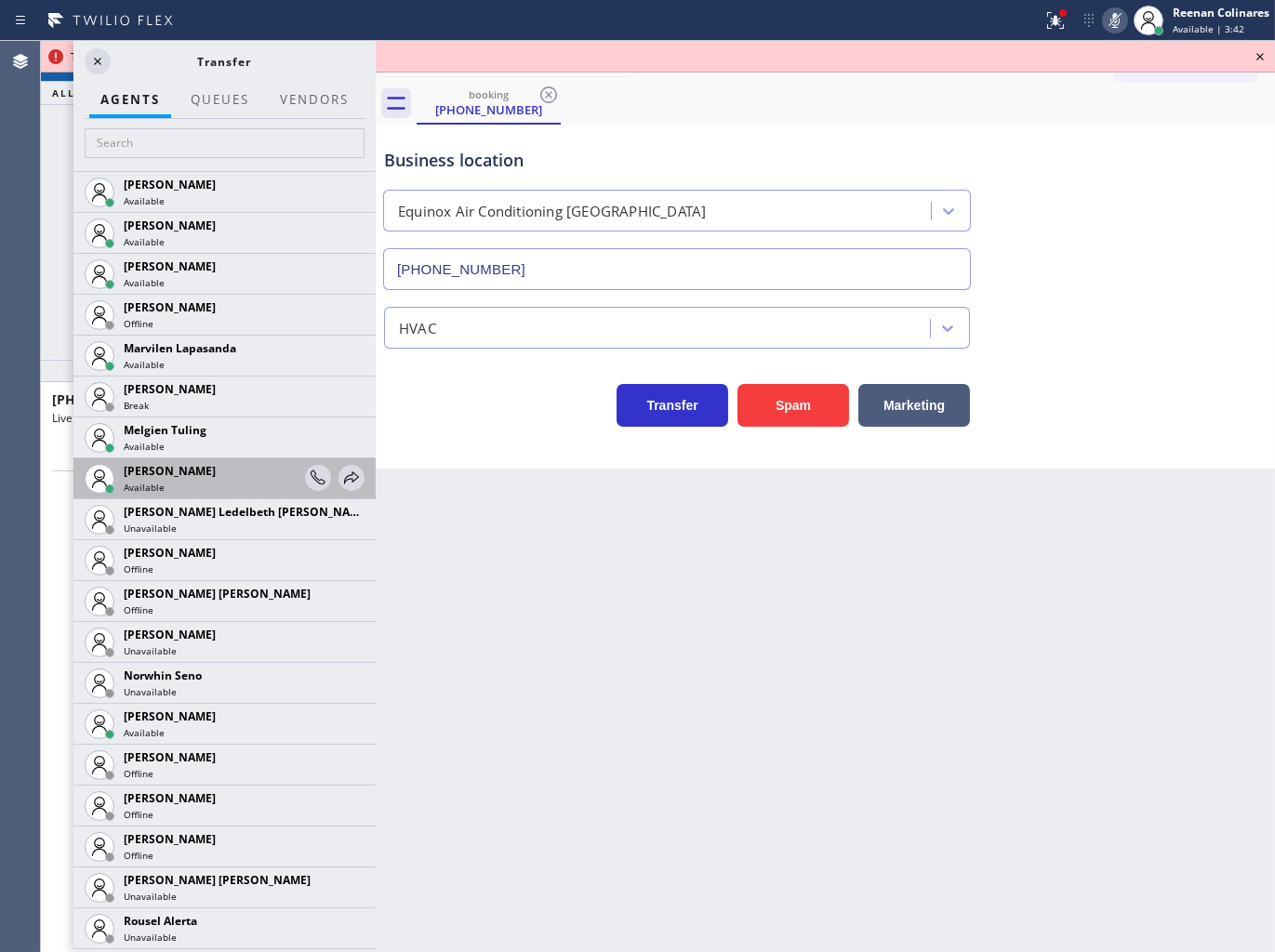
scroll to position [3038, 0]
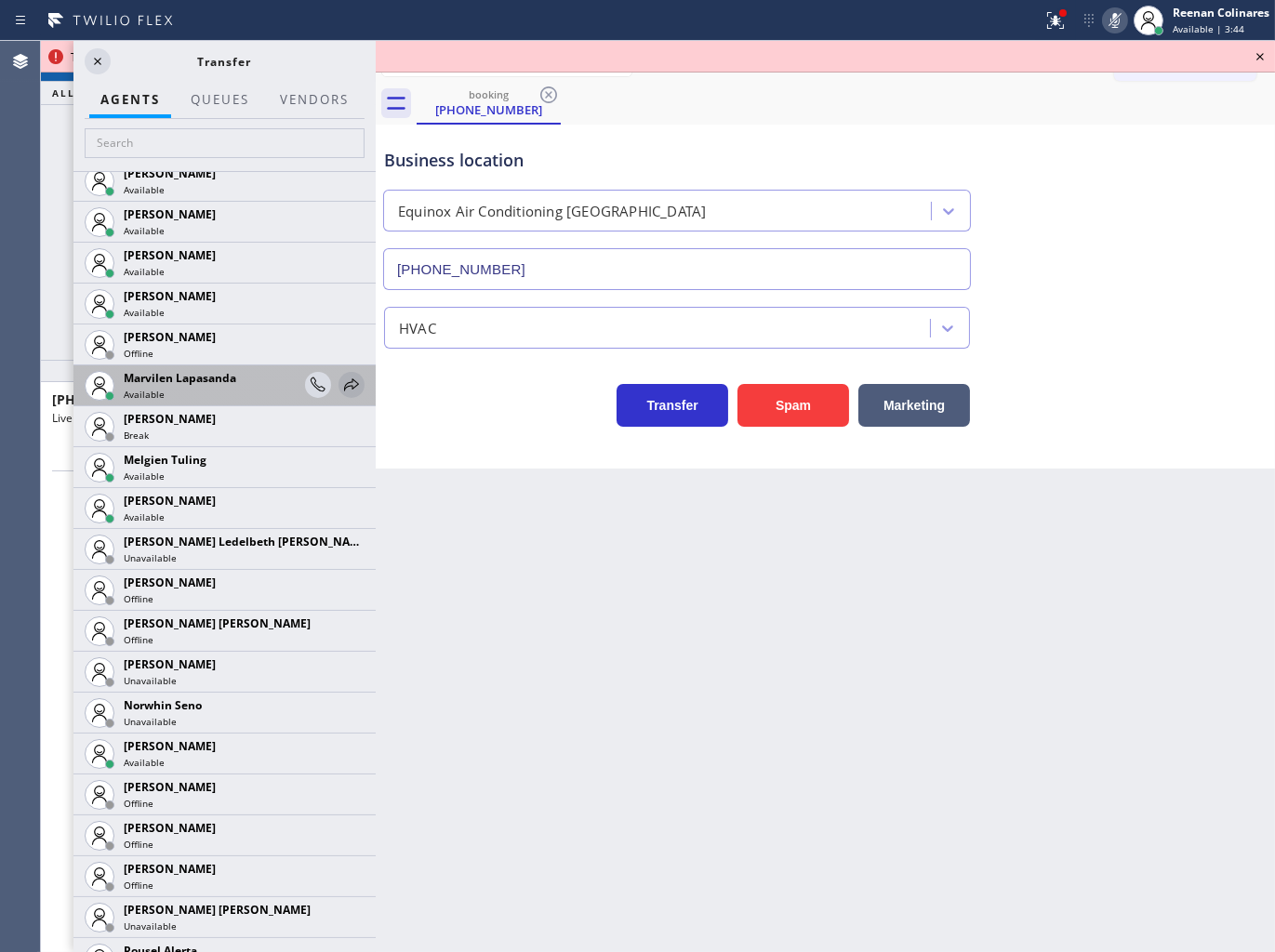
click at [341, 387] on icon at bounding box center [351, 384] width 22 height 22
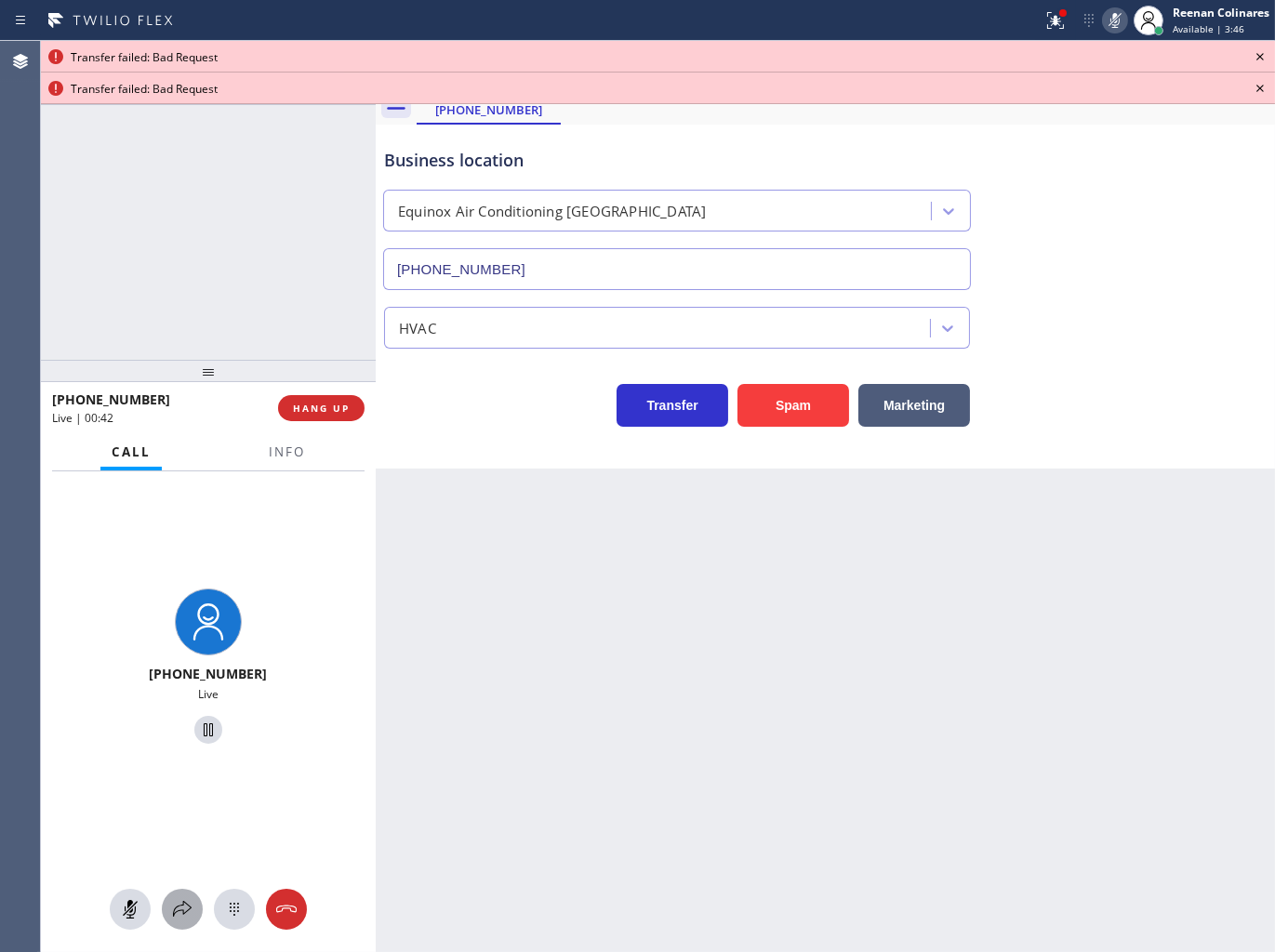
click at [179, 909] on icon at bounding box center [181, 908] width 22 height 22
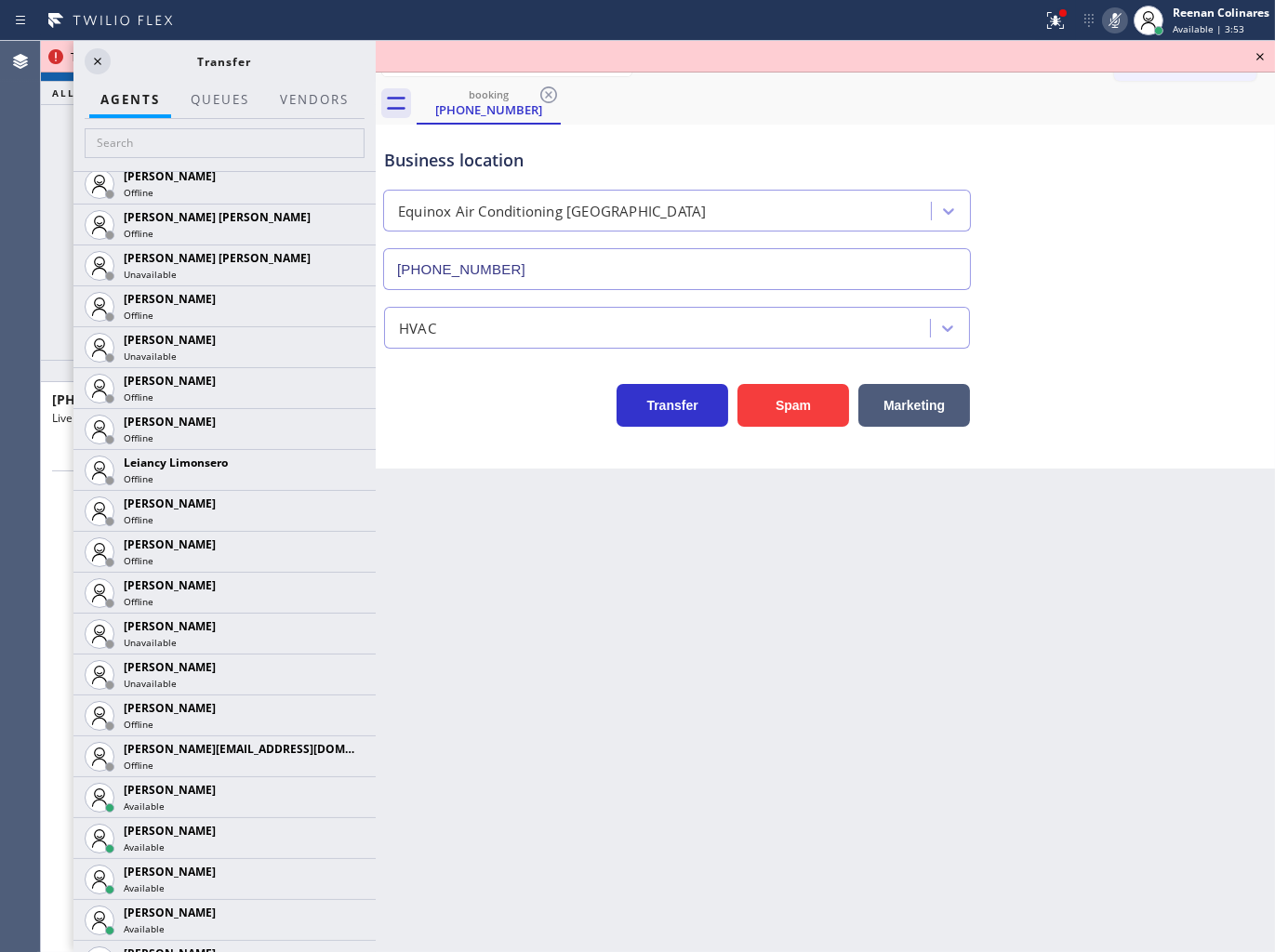
scroll to position [2469, 0]
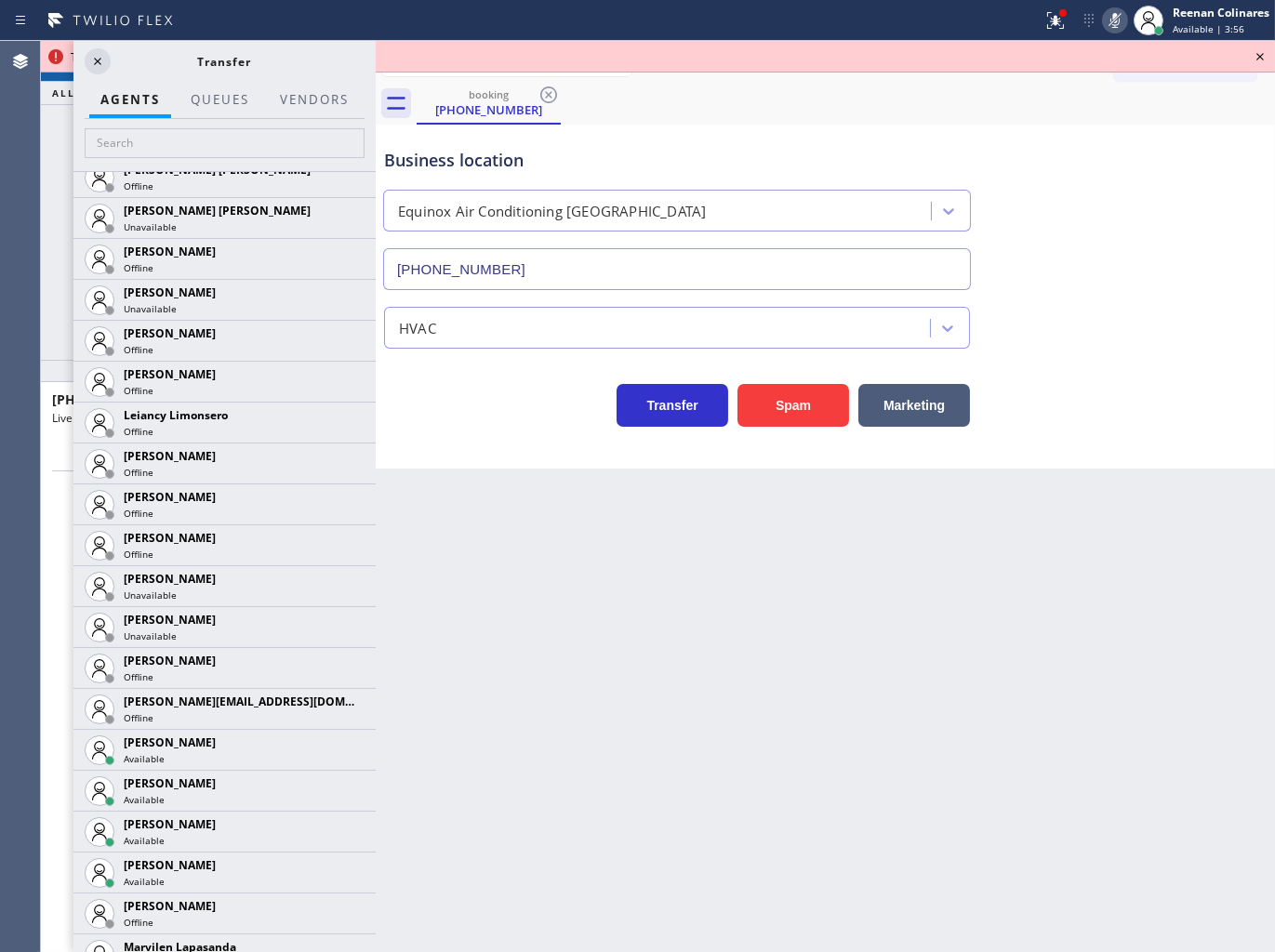
click at [0, 0] on icon at bounding box center [0, 0] width 0 height 0
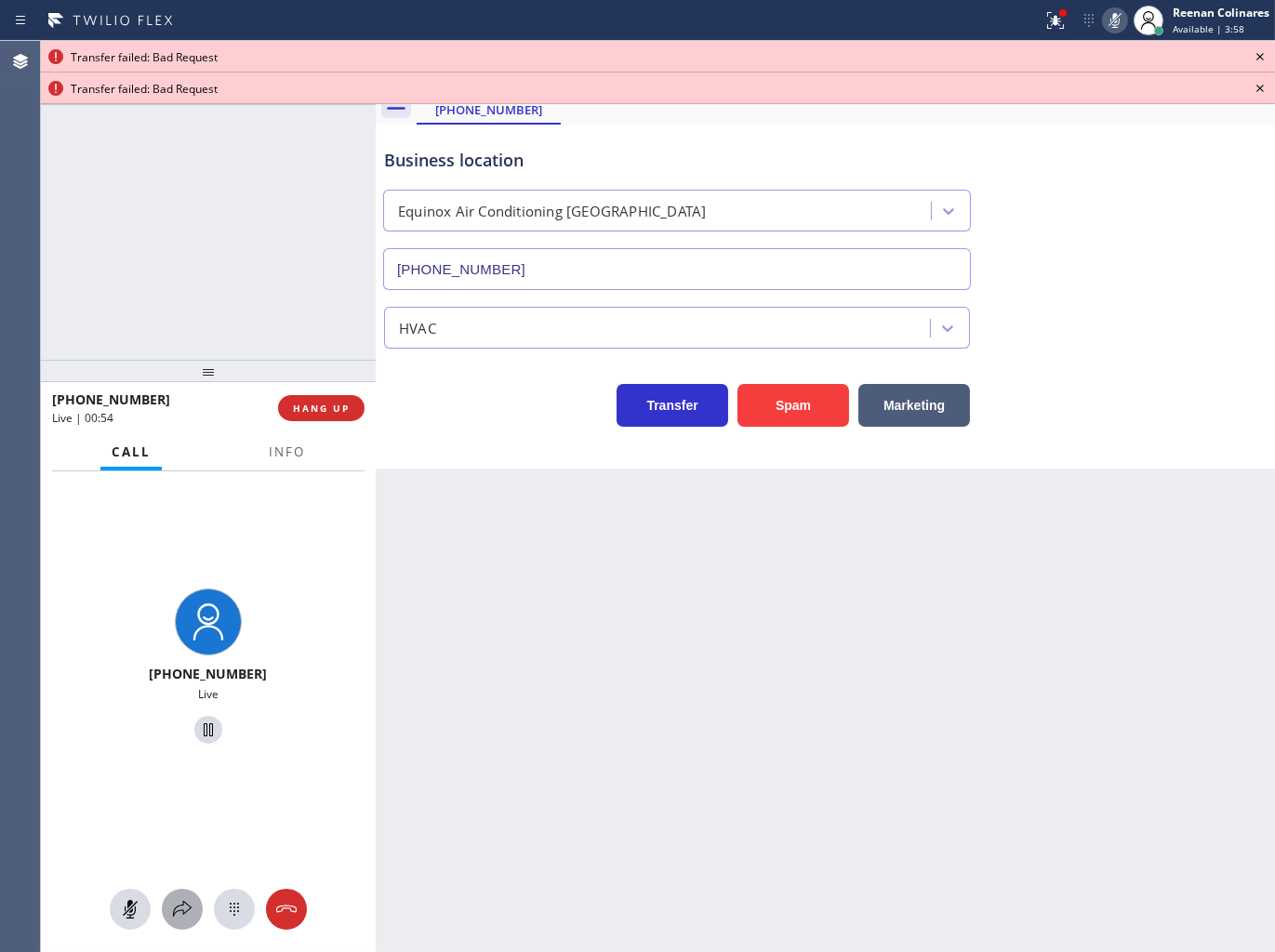
click at [172, 905] on icon at bounding box center [181, 908] width 22 height 22
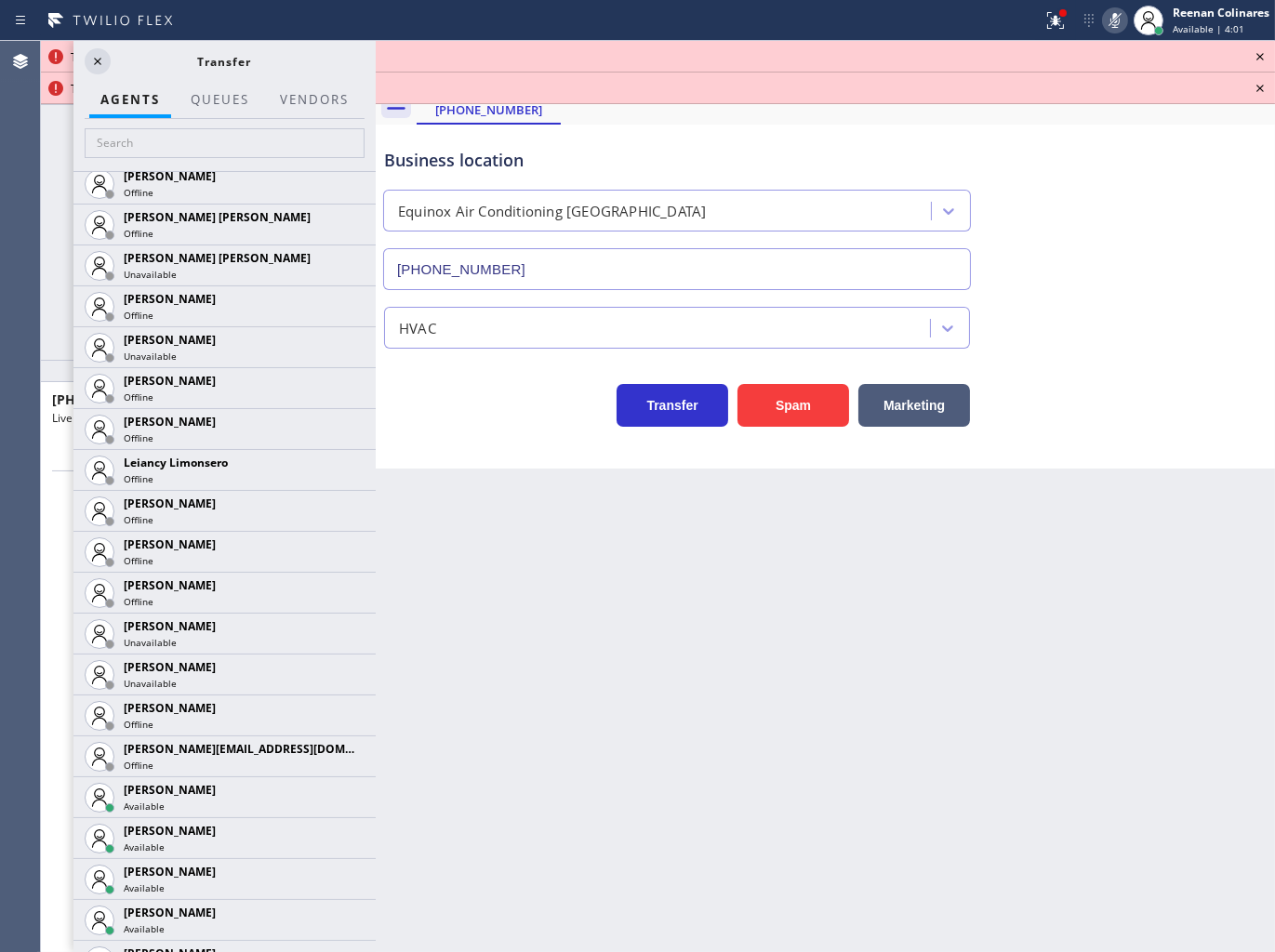
scroll to position [2547, 0]
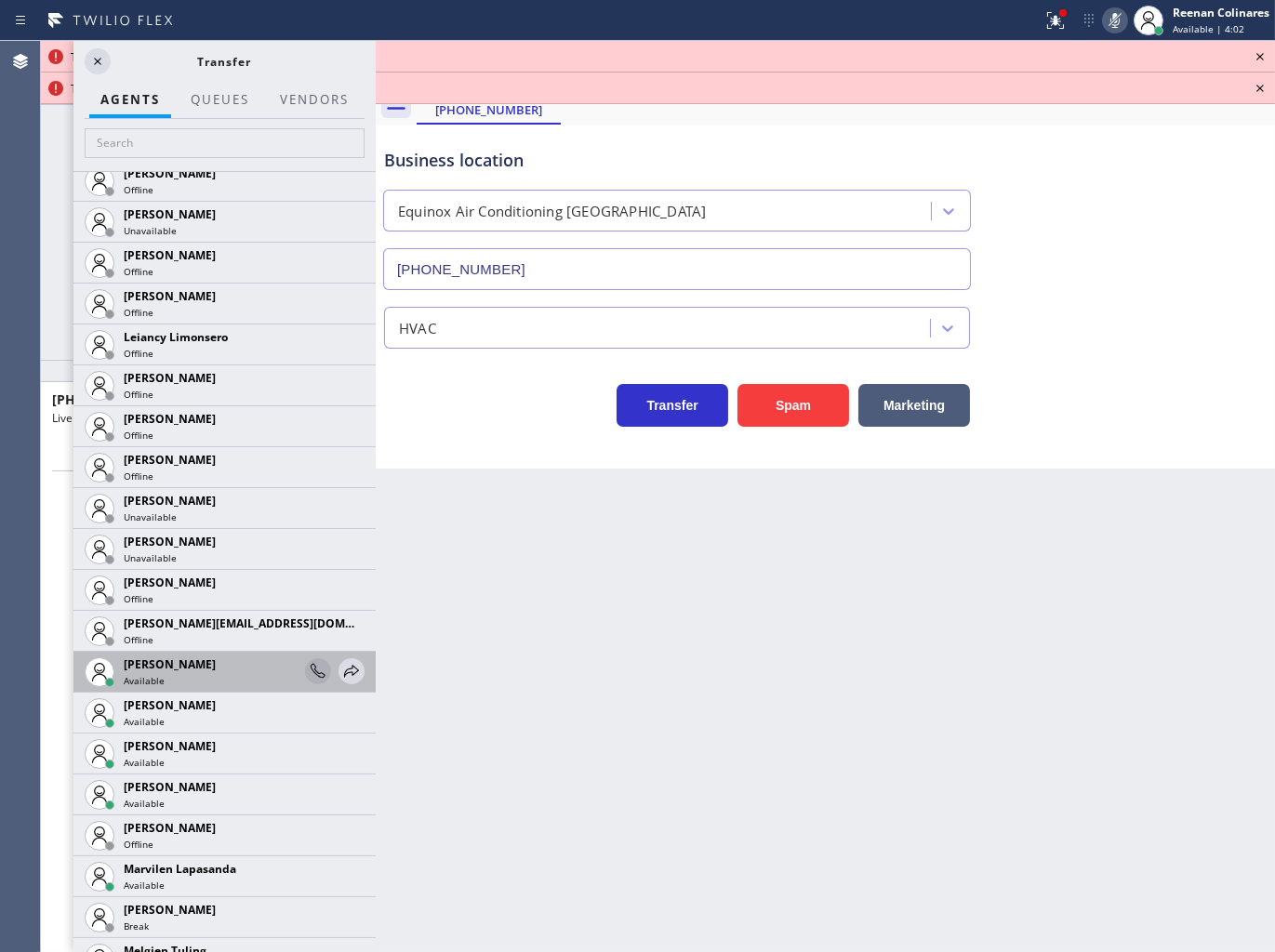
click at [313, 667] on div at bounding box center [318, 671] width 26 height 22
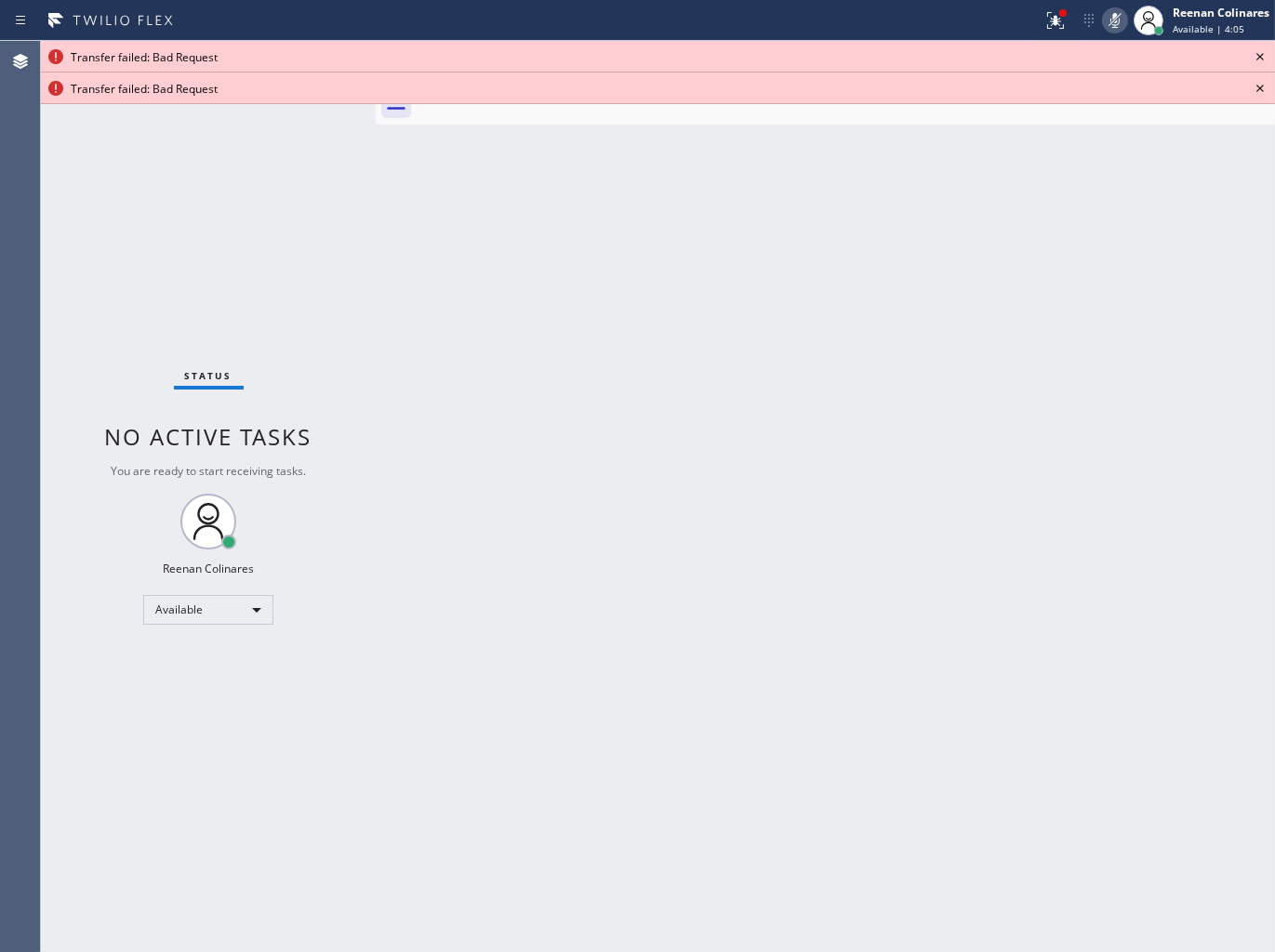
click at [1261, 53] on icon at bounding box center [1260, 56] width 22 height 22
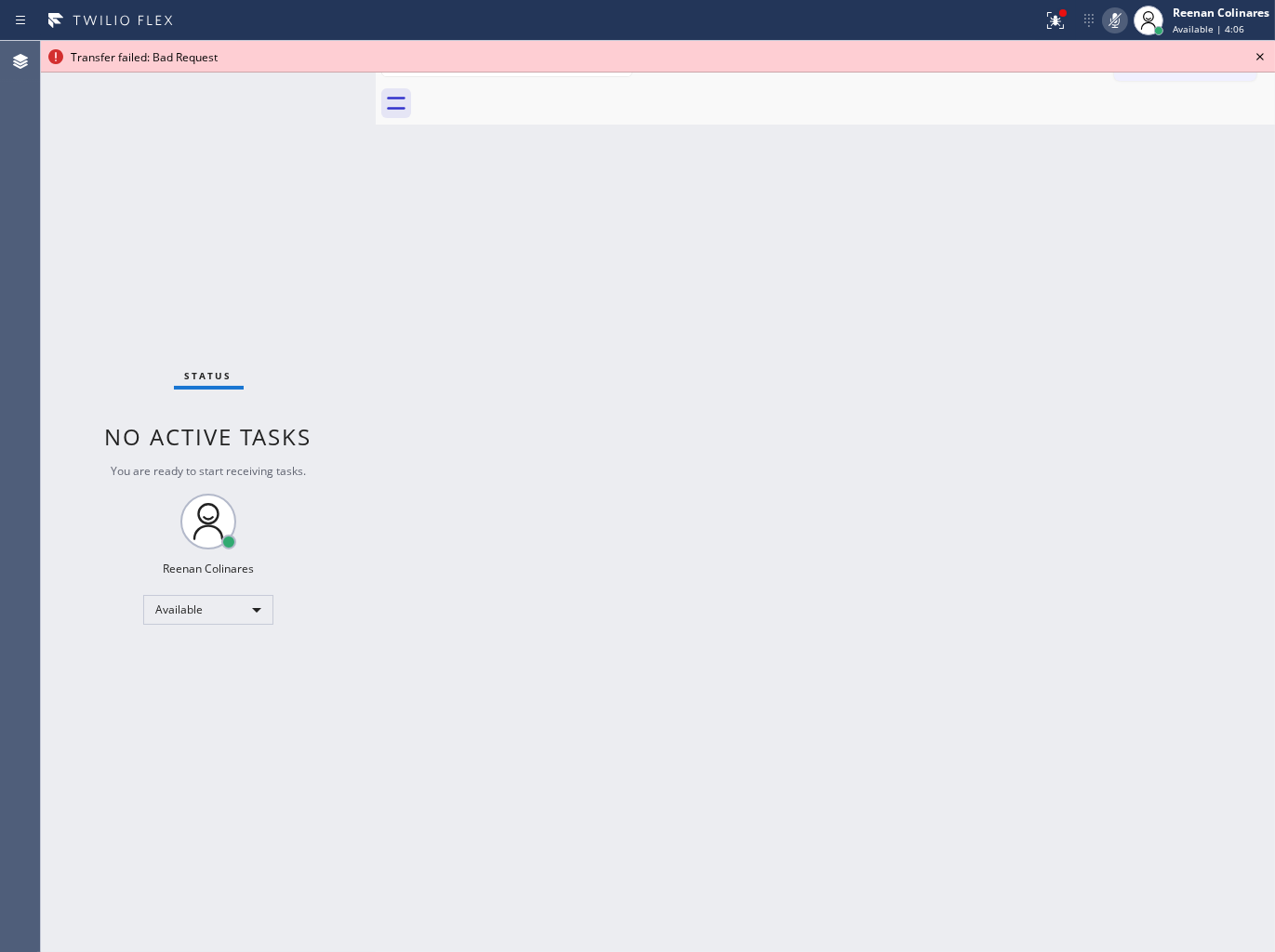
click at [1261, 53] on icon at bounding box center [1260, 56] width 22 height 22
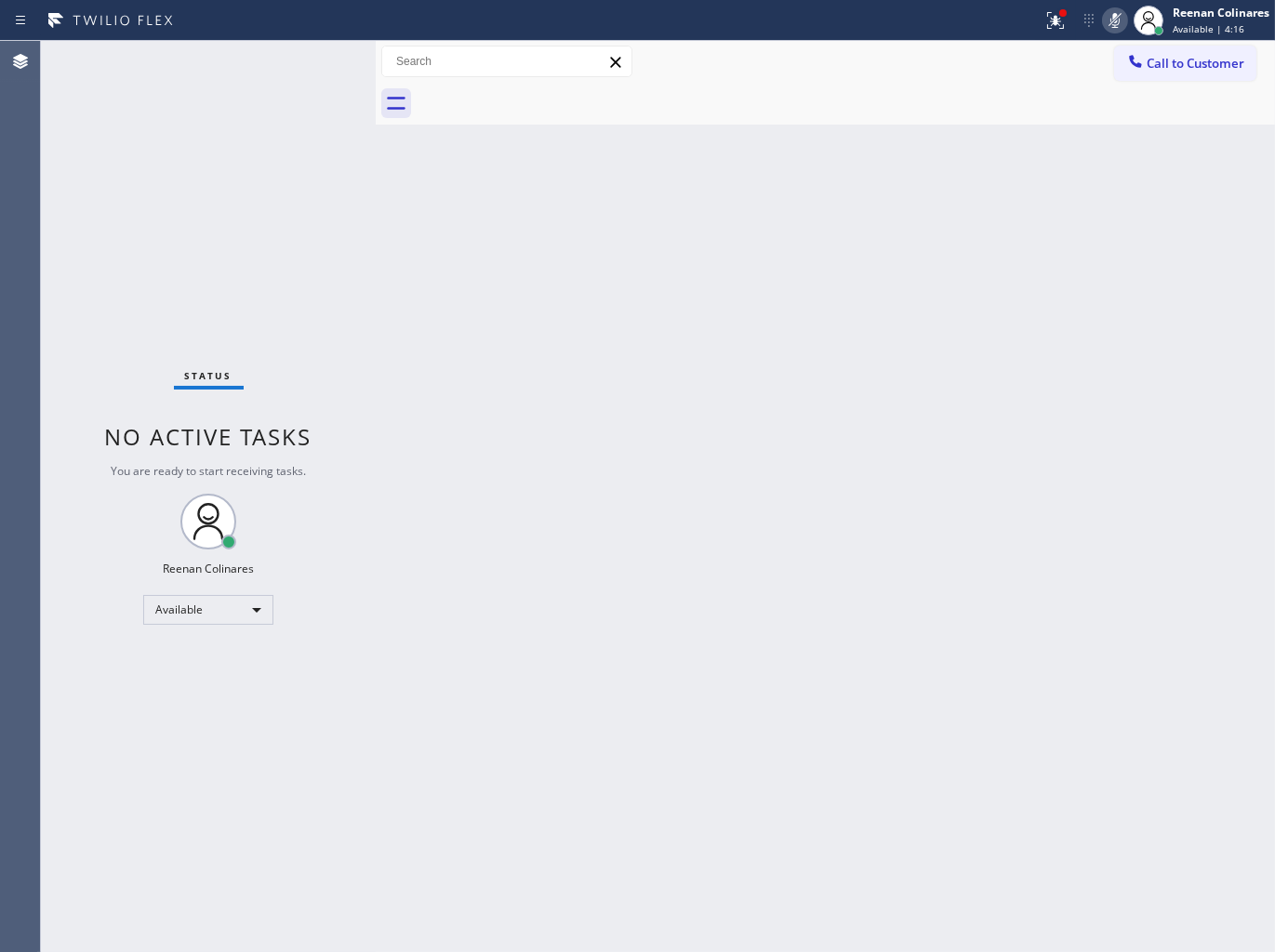
click at [1113, 23] on icon at bounding box center [1115, 20] width 22 height 22
click at [1062, 20] on icon at bounding box center [1055, 20] width 22 height 22
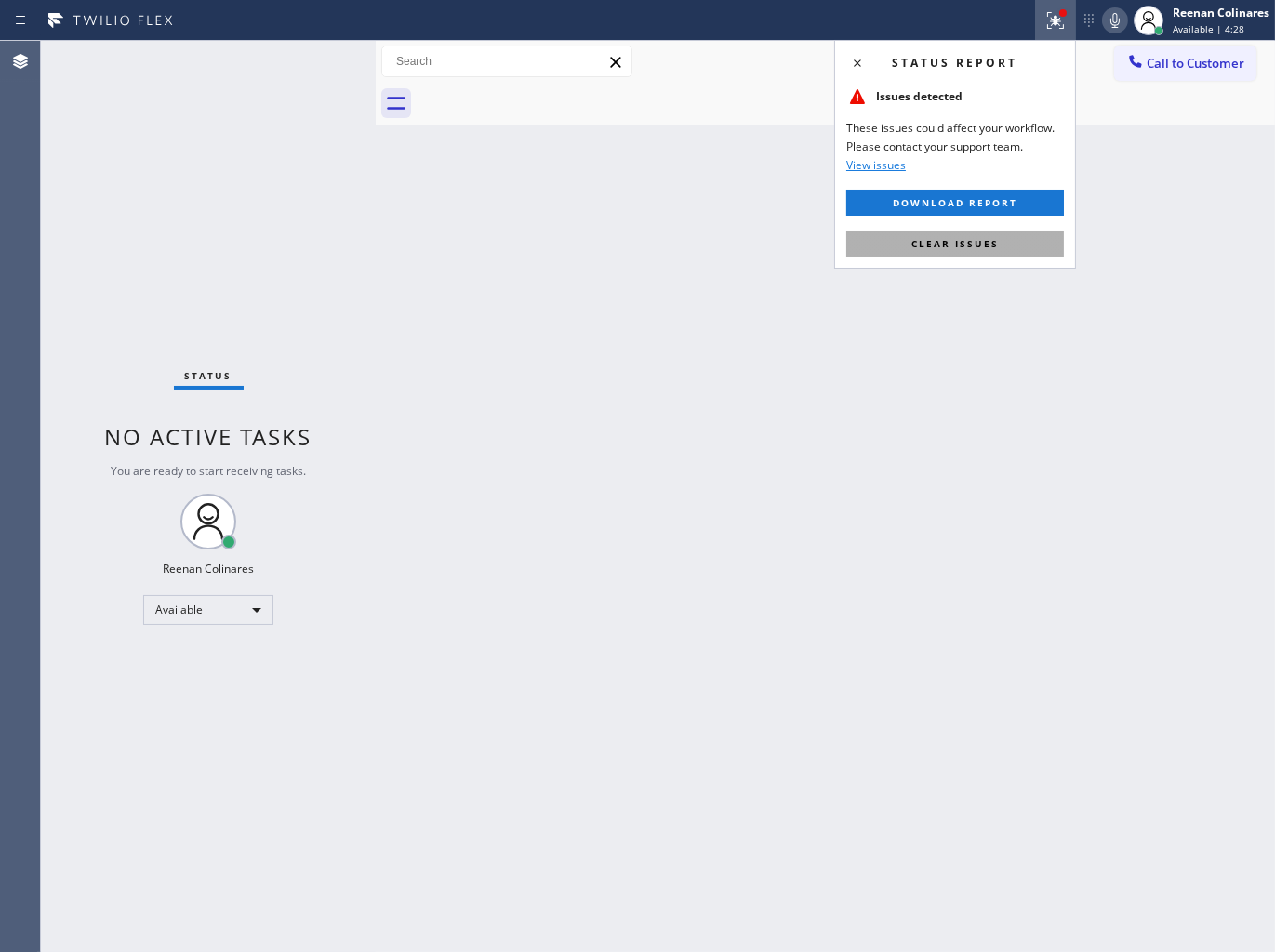
click at [1006, 248] on button "Clear issues" at bounding box center [955, 243] width 218 height 26
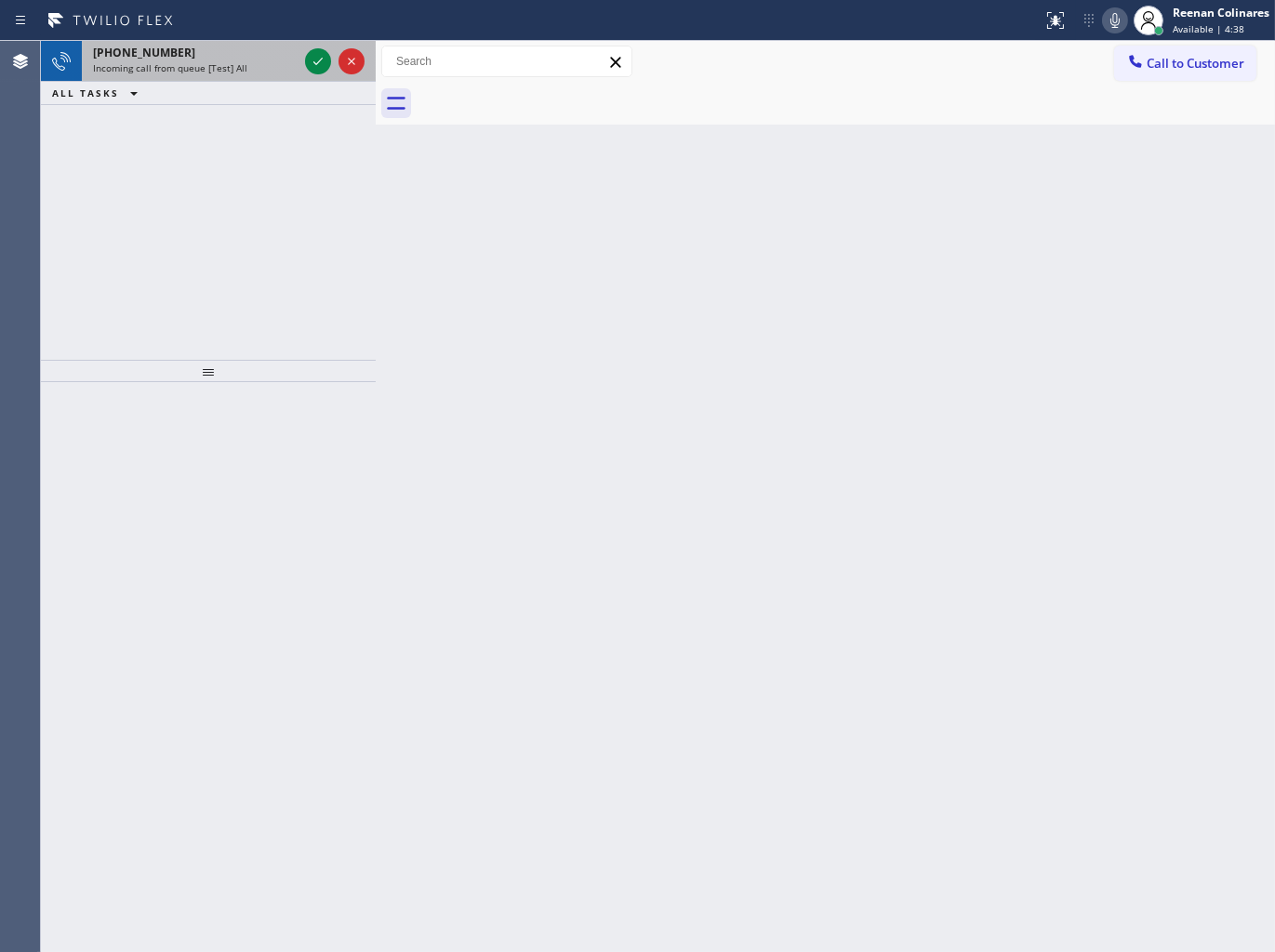
click at [230, 53] on div "+18052337328" at bounding box center [195, 52] width 204 height 16
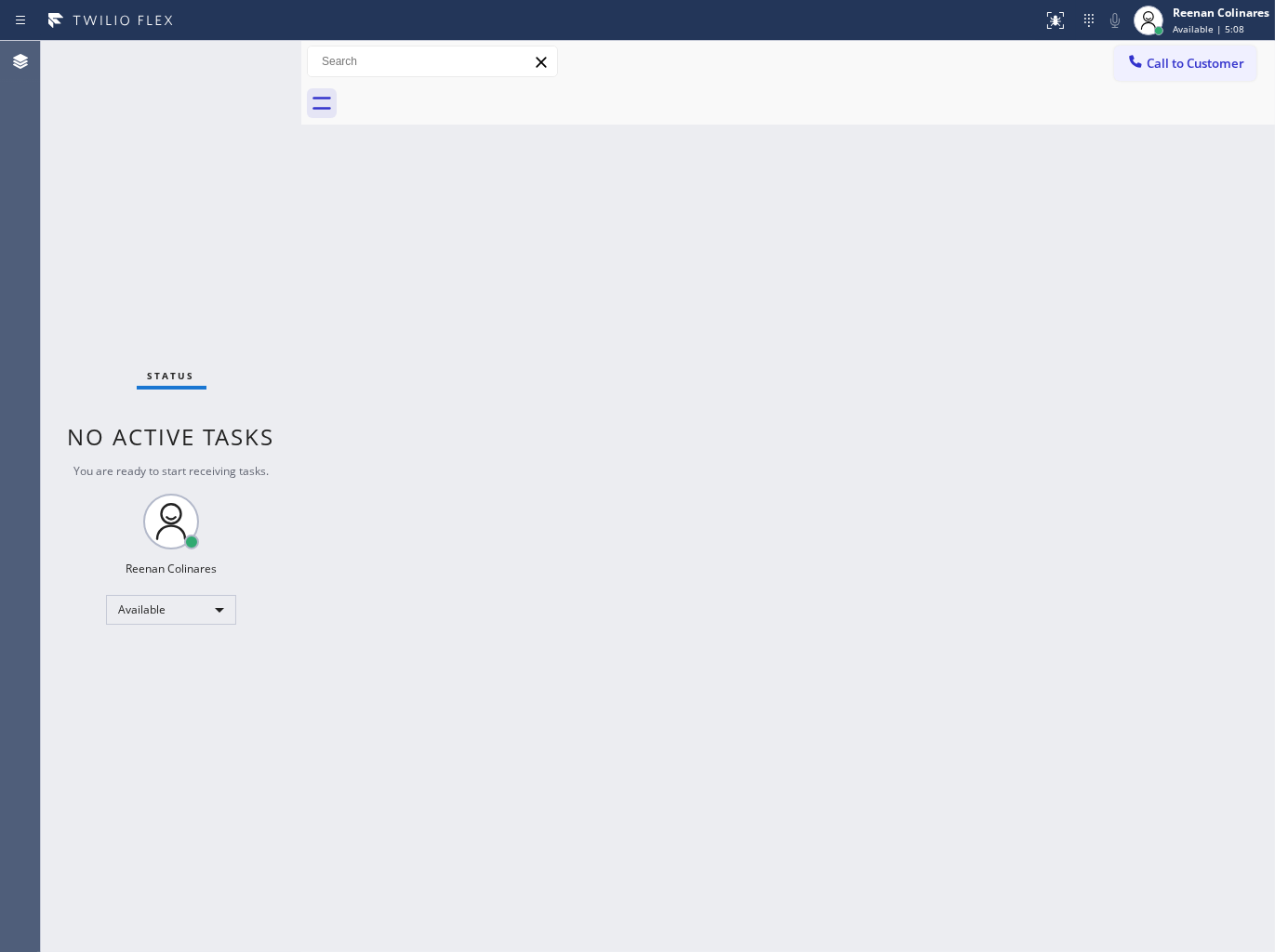
click at [726, 257] on div "Back to Dashboard Change Sender ID Customers Technicians Select a contact Outbo…" at bounding box center [788, 496] width 973 height 911
click at [396, 369] on div "Back to Dashboard Change Sender ID Customers Technicians Select a contact Outbo…" at bounding box center [788, 496] width 973 height 911
click at [395, 369] on div "Back to Dashboard Change Sender ID Customers Technicians Select a contact Outbo…" at bounding box center [788, 496] width 973 height 911
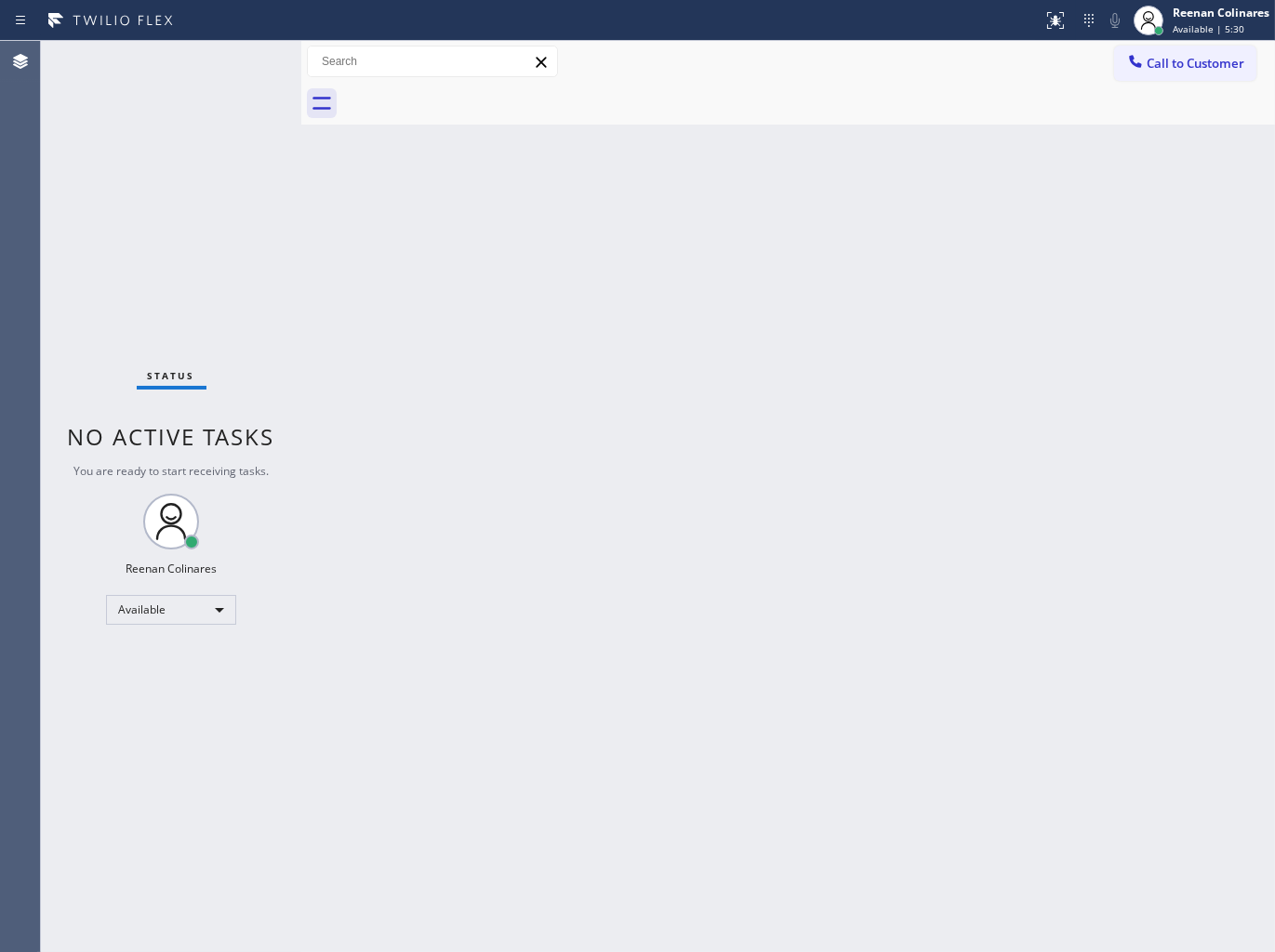
click at [686, 404] on div "Back to Dashboard Change Sender ID Customers Technicians Select a contact Outbo…" at bounding box center [788, 496] width 973 height 911
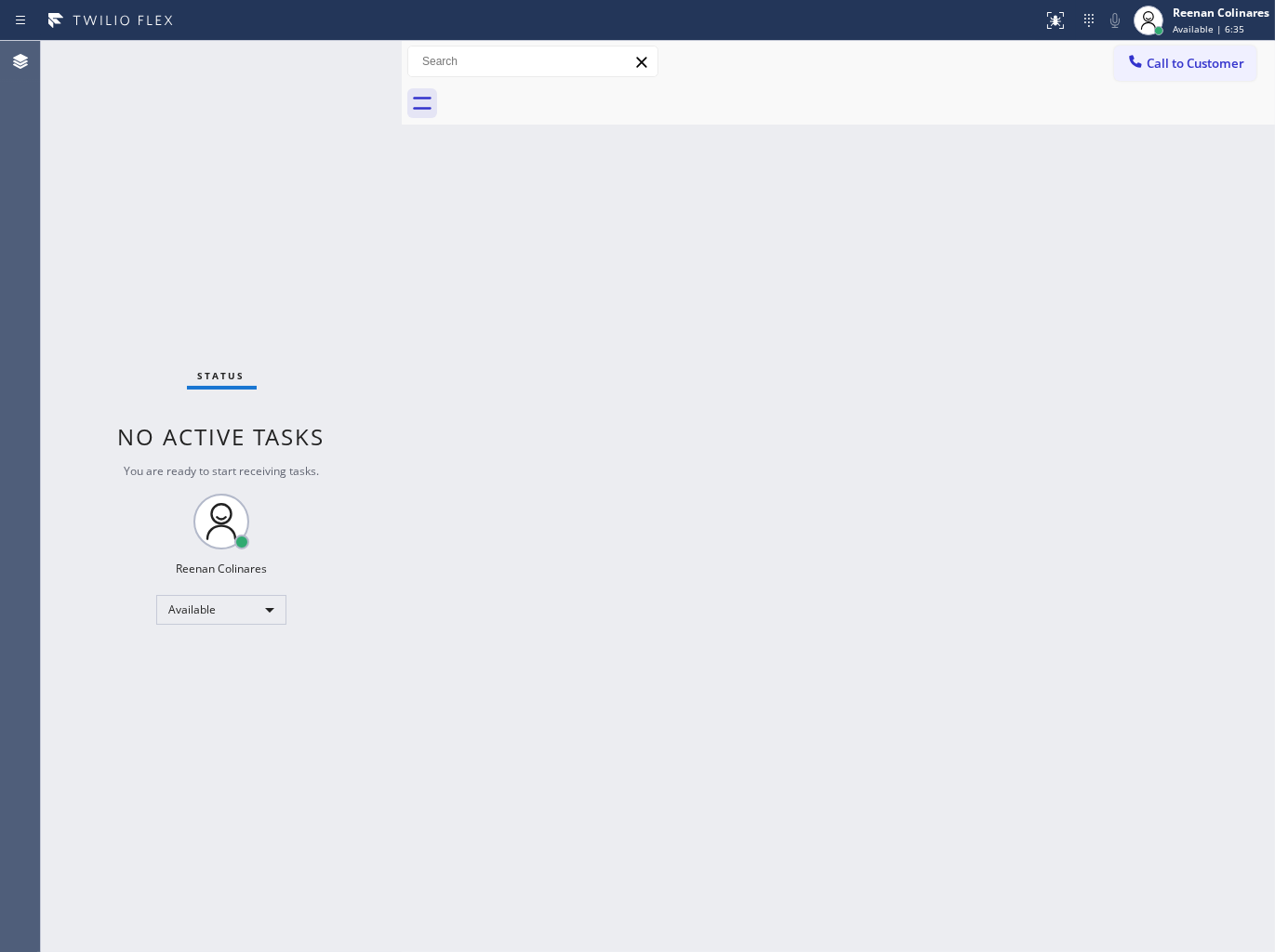
drag, startPoint x: 300, startPoint y: 63, endPoint x: 400, endPoint y: 78, distance: 101.1
click at [402, 78] on div at bounding box center [402, 496] width 0 height 911
drag, startPoint x: 825, startPoint y: 383, endPoint x: 809, endPoint y: 363, distance: 25.6
click at [820, 372] on div "Back to Dashboard Change Sender ID Customers Technicians Select a contact Outbo…" at bounding box center [838, 496] width 873 height 911
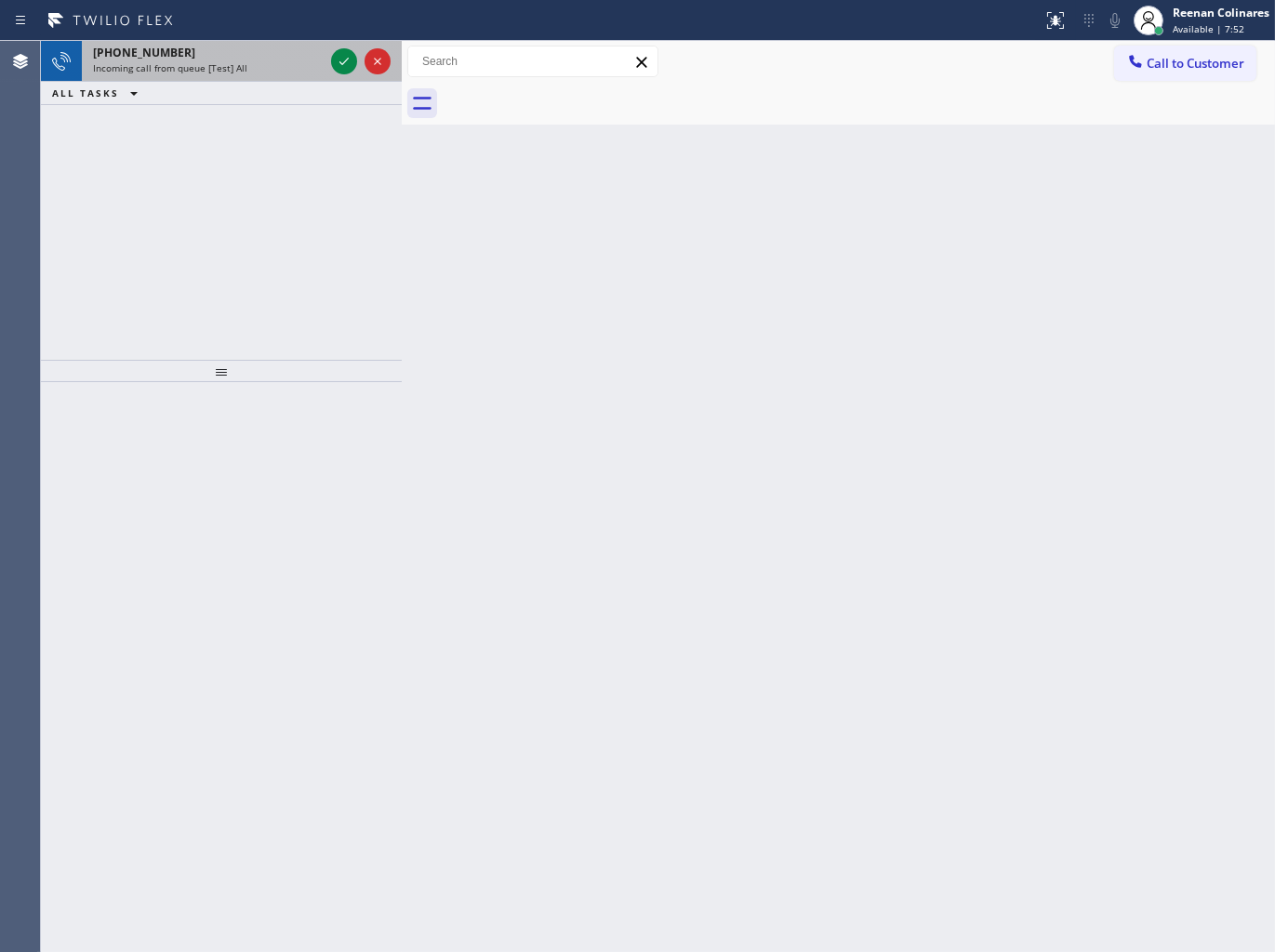
click at [205, 68] on span "Incoming call from queue [Test] All" at bounding box center [170, 68] width 155 height 13
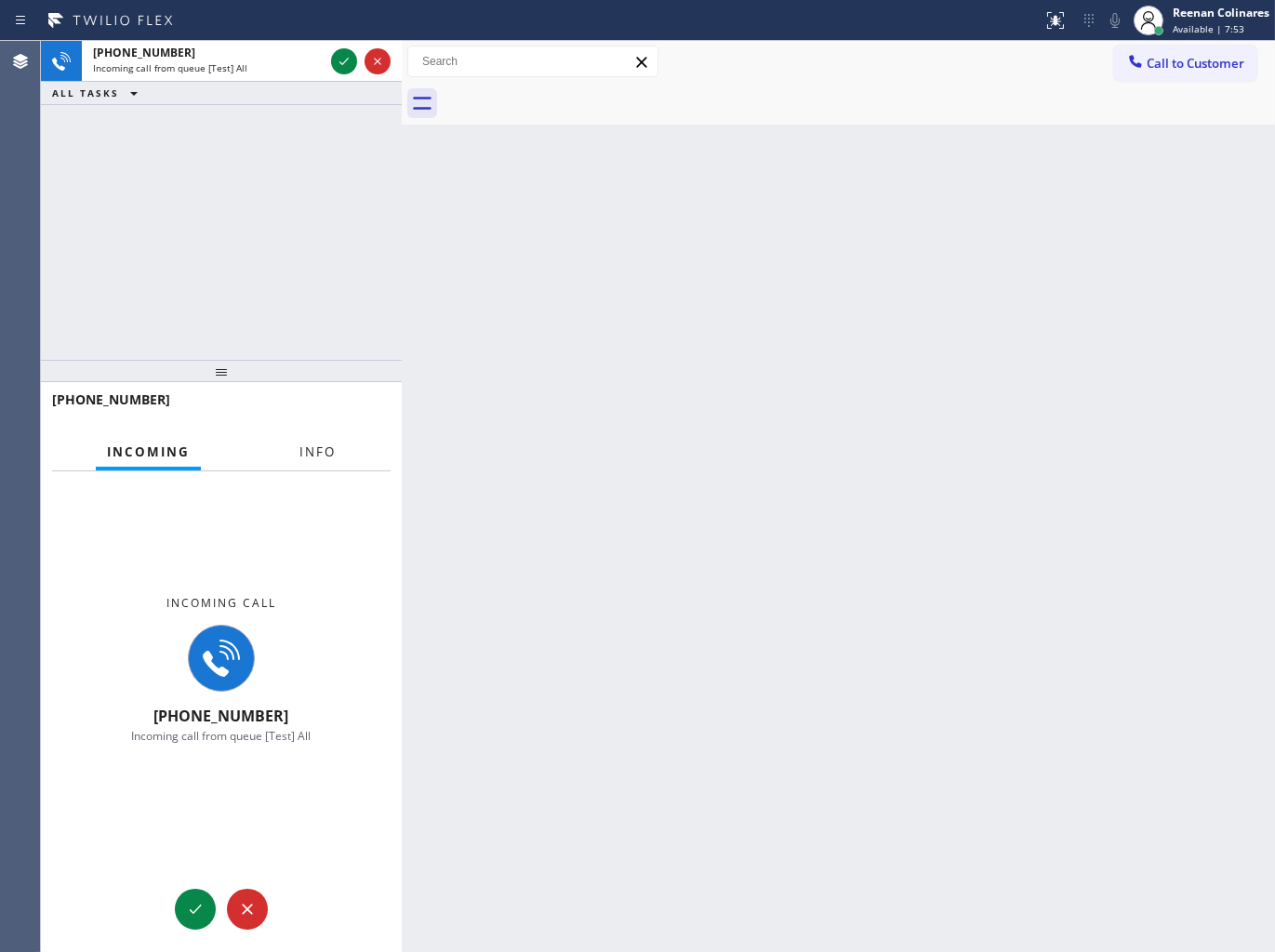
click at [298, 453] on button "Info" at bounding box center [317, 452] width 58 height 36
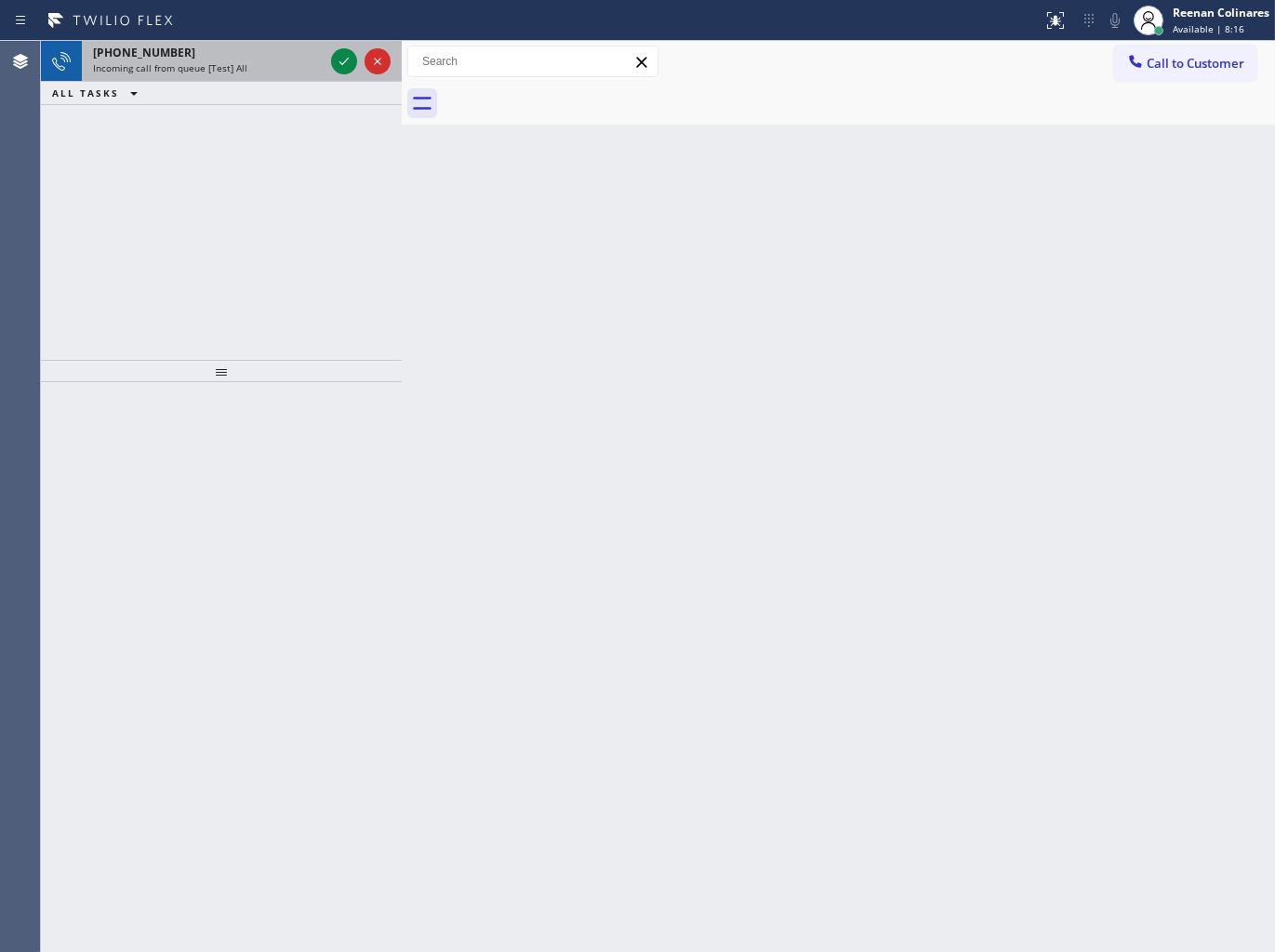
click at [229, 66] on span "Incoming call from queue [Test] All" at bounding box center [170, 68] width 155 height 13
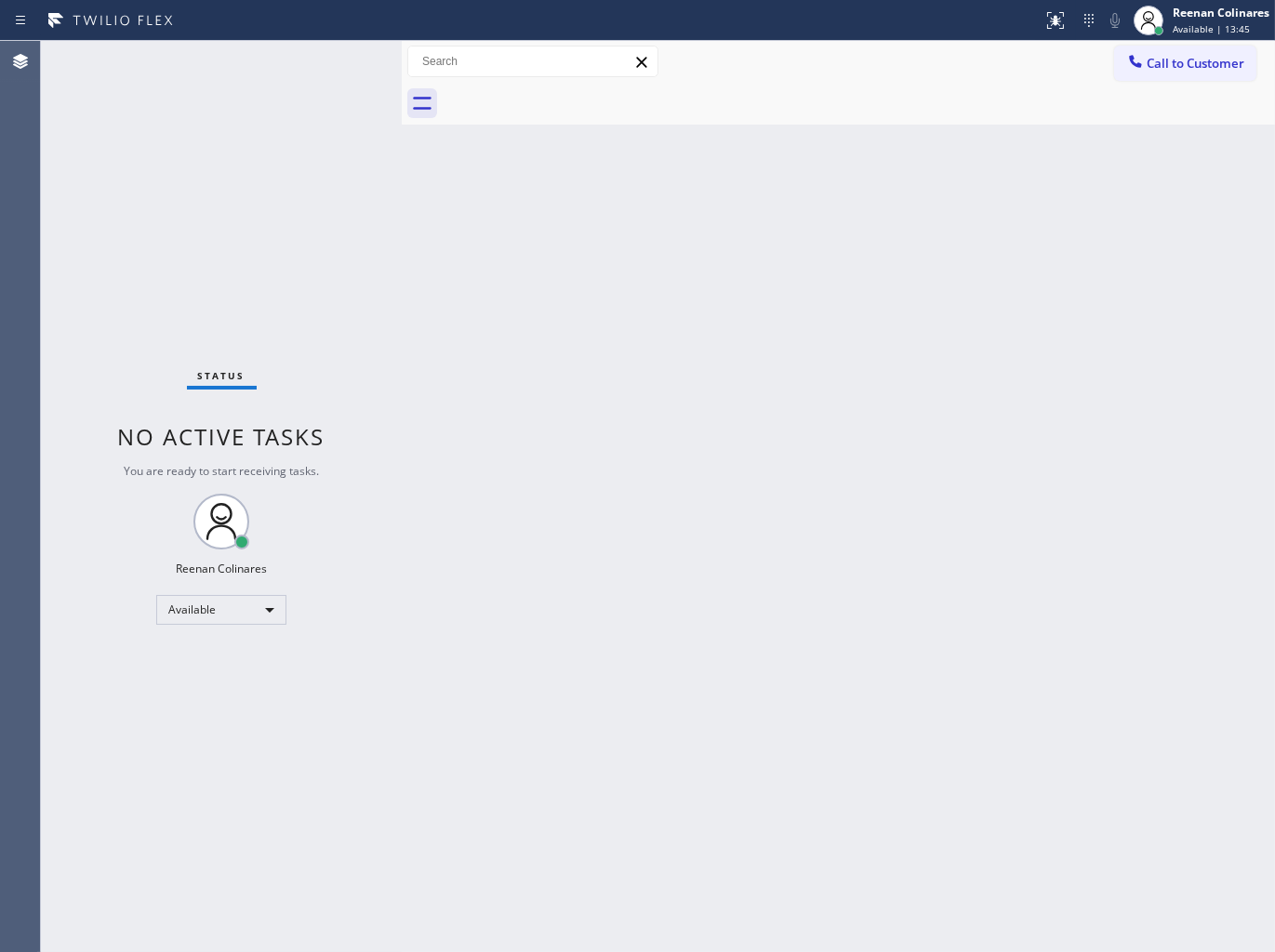
click at [914, 163] on div "Back to Dashboard Change Sender ID Customers Technicians Select a contact Outbo…" at bounding box center [838, 496] width 873 height 911
click at [757, 234] on div "Back to Dashboard Change Sender ID Customers Technicians Select a contact Outbo…" at bounding box center [838, 496] width 873 height 911
click at [243, 66] on div "Status No active tasks You are ready to start receiving tasks. Reenan Colinares…" at bounding box center [221, 496] width 361 height 911
click at [967, 91] on div at bounding box center [859, 104] width 832 height 42
drag, startPoint x: 1174, startPoint y: 22, endPoint x: 1168, endPoint y: 31, distance: 10.8
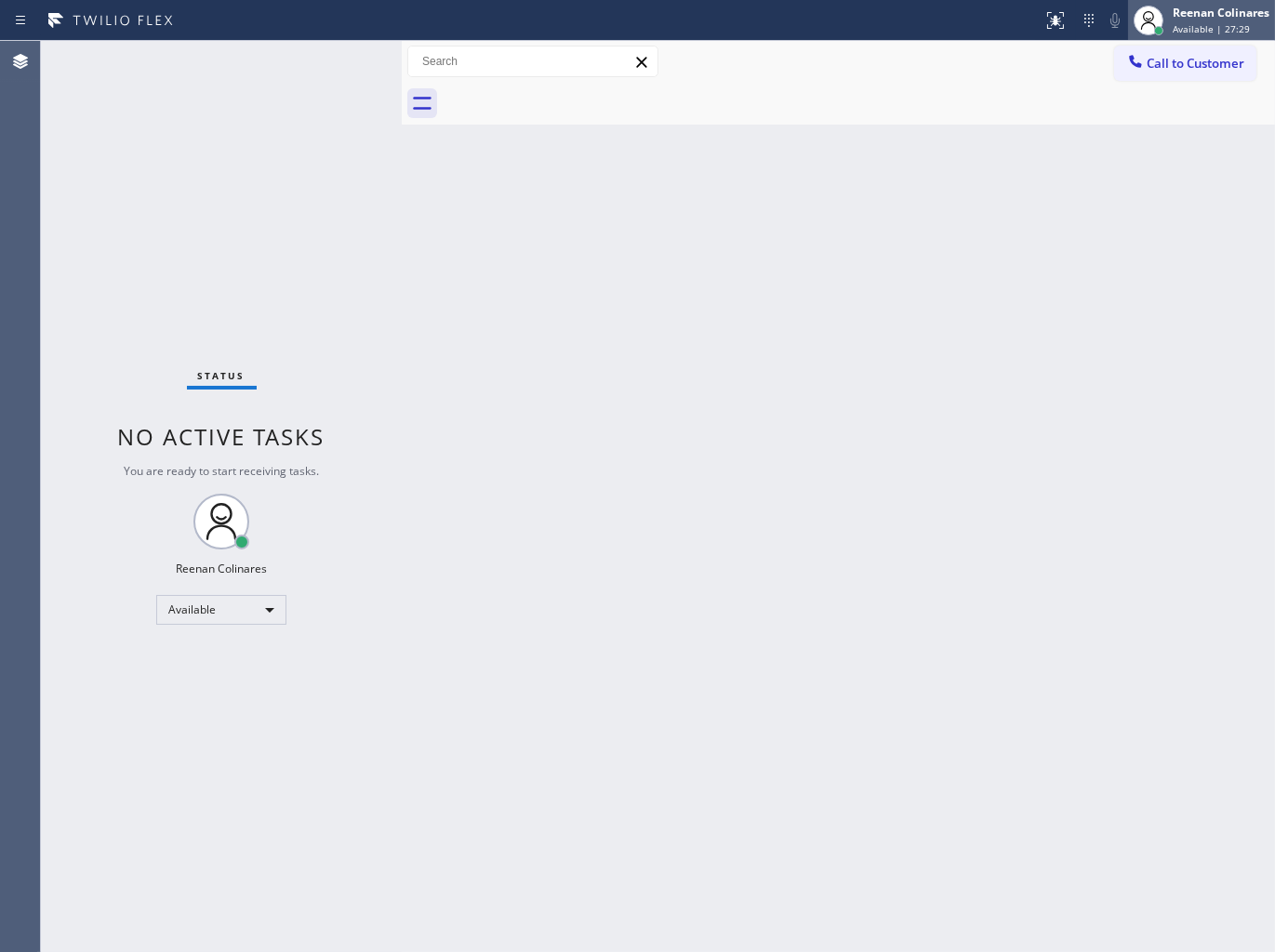
click at [1175, 22] on span "Available | 27:29" at bounding box center [1211, 29] width 77 height 13
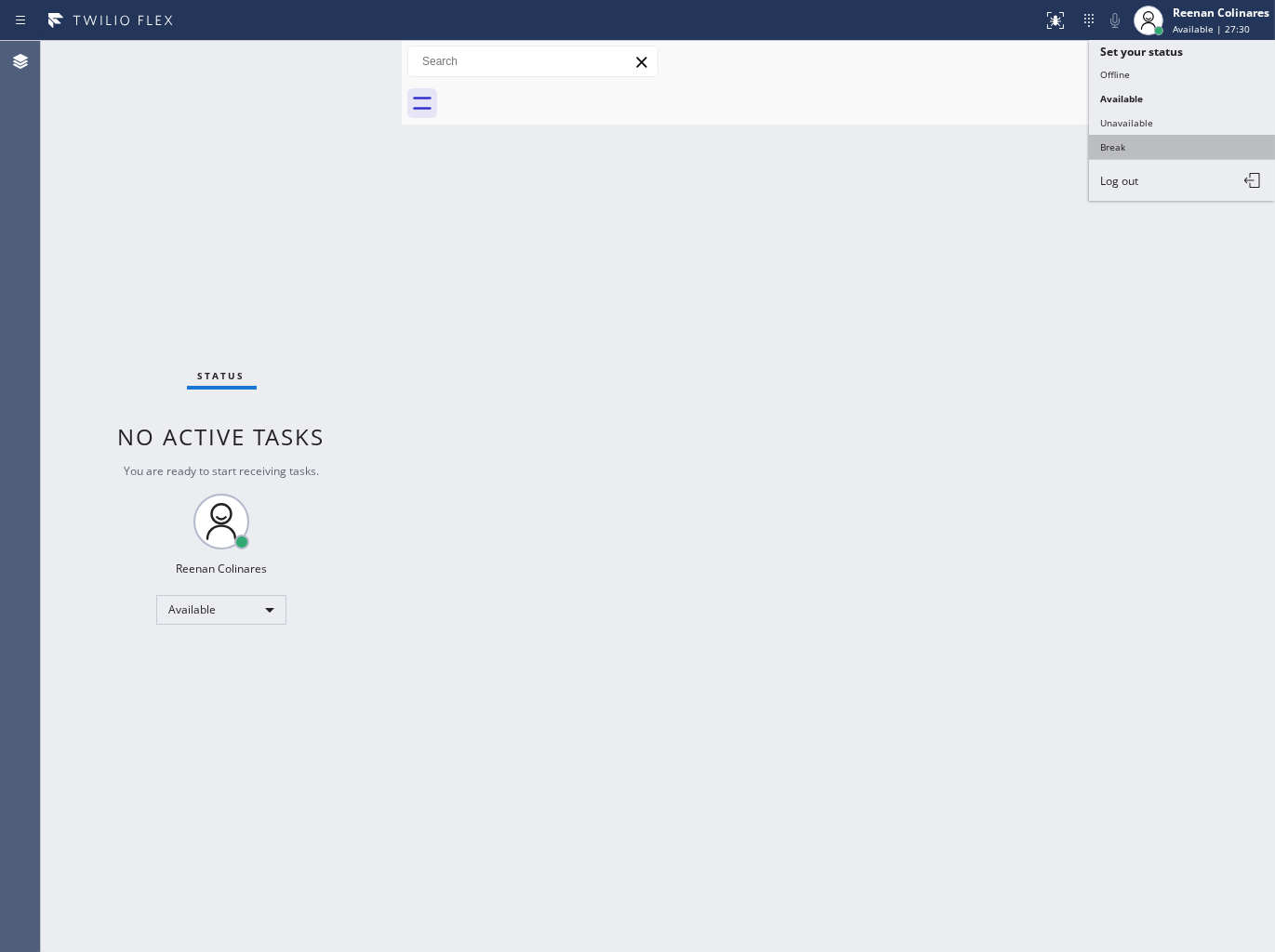
click at [1117, 145] on button "Break" at bounding box center [1181, 146] width 186 height 24
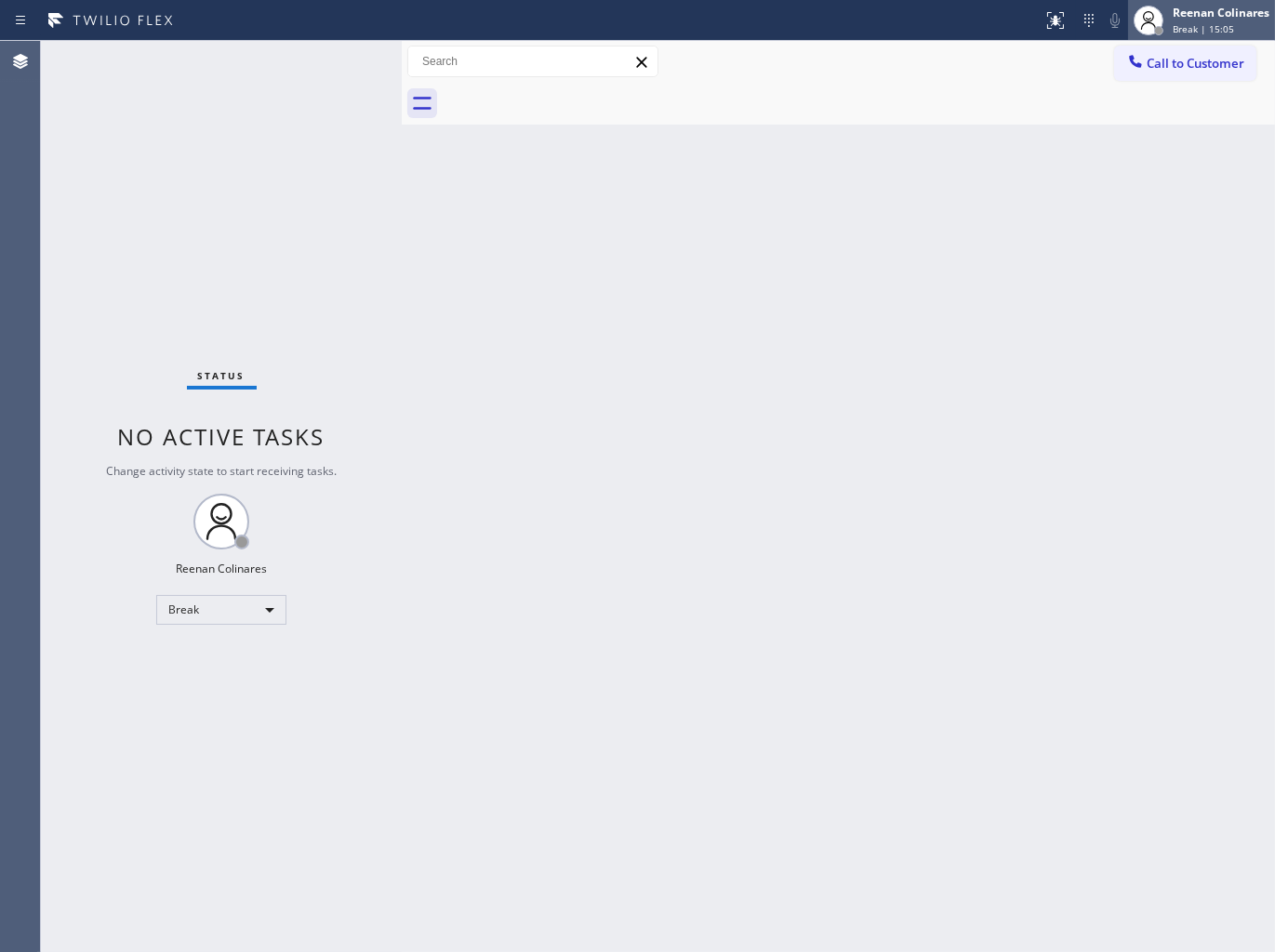
click at [1180, 26] on span "Break | 15:05" at bounding box center [1203, 29] width 61 height 13
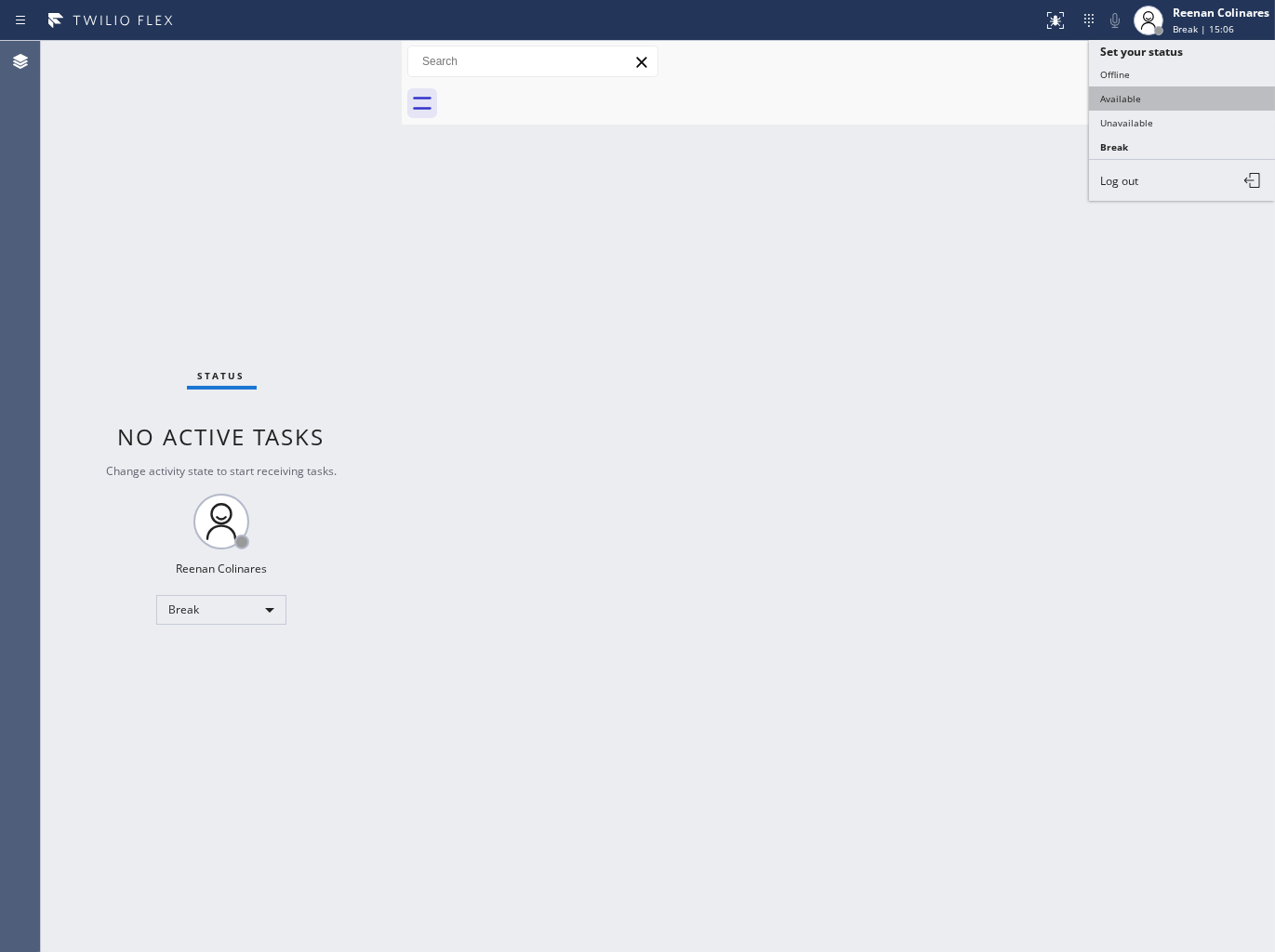
click at [1127, 98] on button "Available" at bounding box center [1181, 98] width 186 height 24
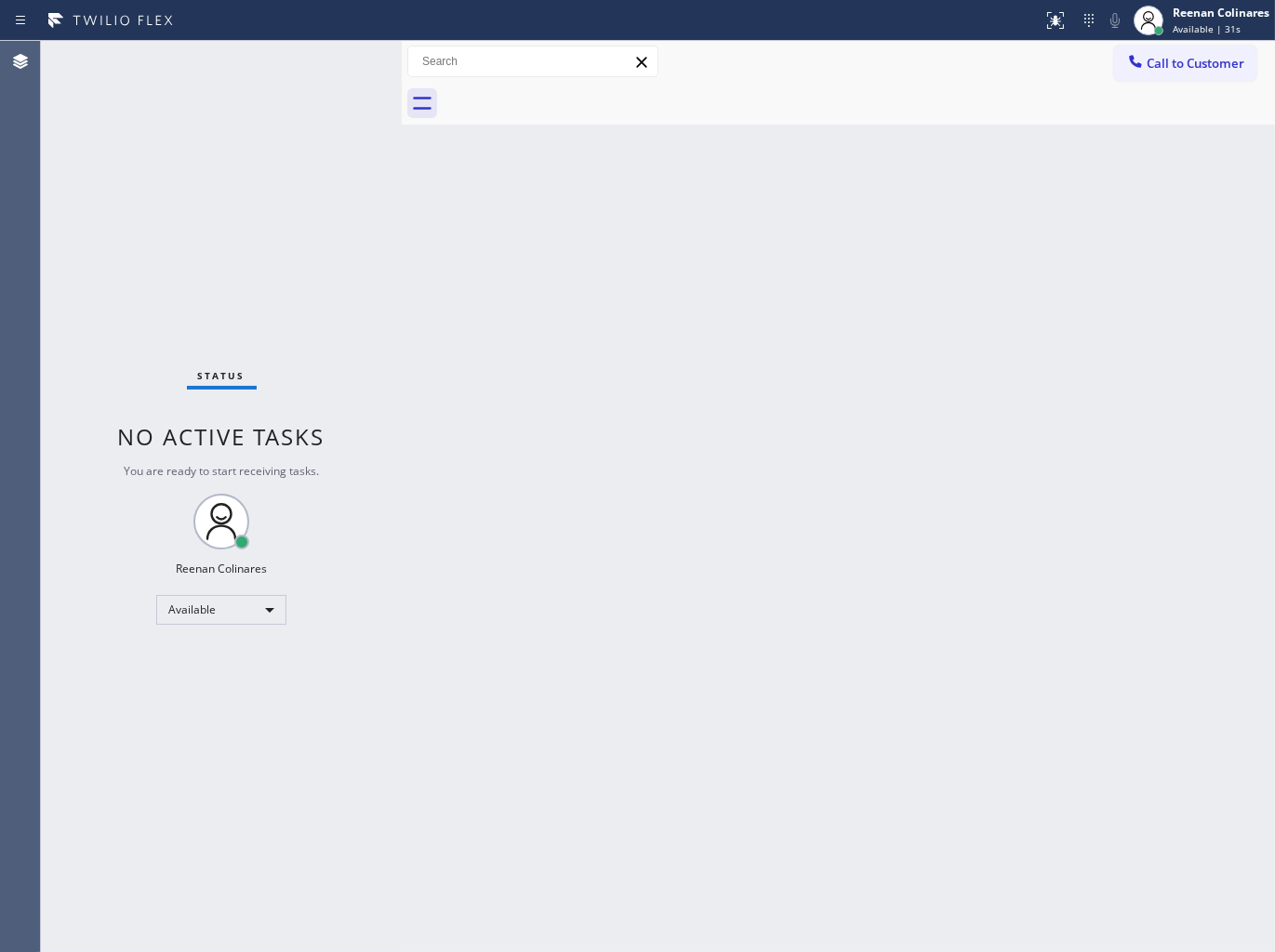
click at [835, 188] on div "Back to Dashboard Change Sender ID Customers Technicians Select a contact Outbo…" at bounding box center [838, 496] width 873 height 911
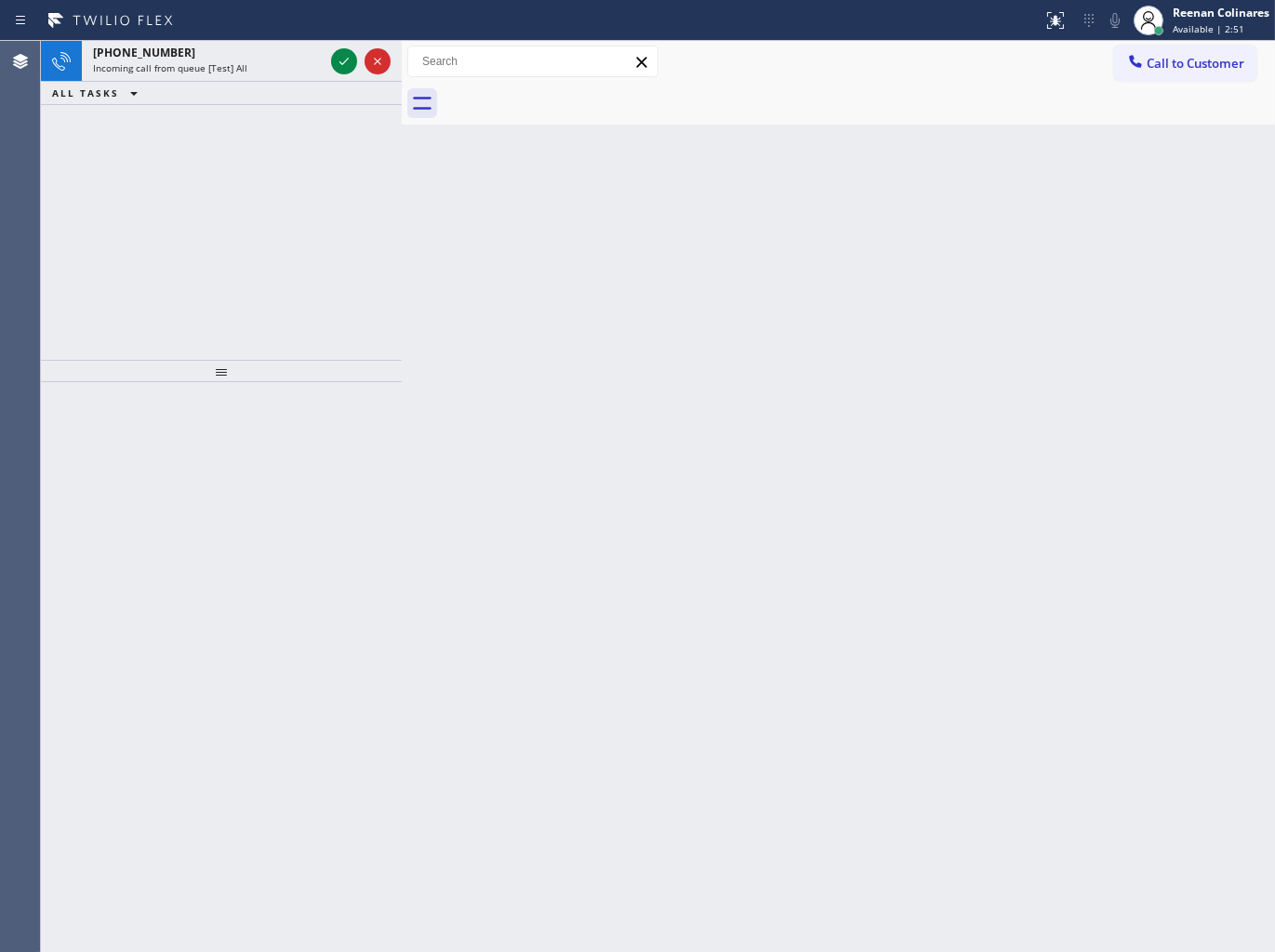
click at [323, 85] on div "ALL TASKS ALL TASKS ACTIVE TASKS TASKS IN WRAP UP" at bounding box center [221, 93] width 361 height 23
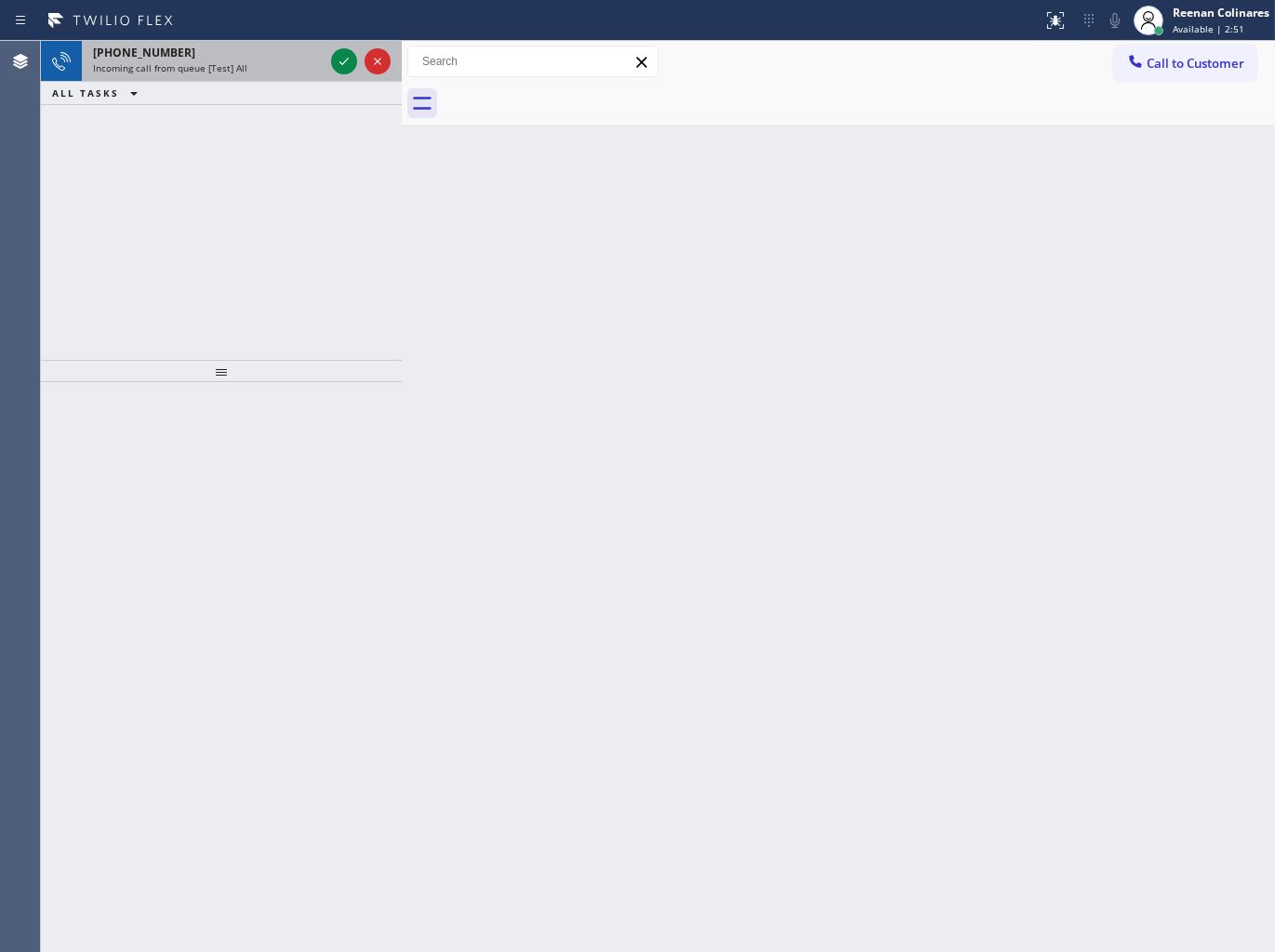
drag, startPoint x: 263, startPoint y: 65, endPoint x: 320, endPoint y: 54, distance: 58.1
click at [281, 65] on div "Incoming call from queue [Test] All" at bounding box center [208, 68] width 231 height 13
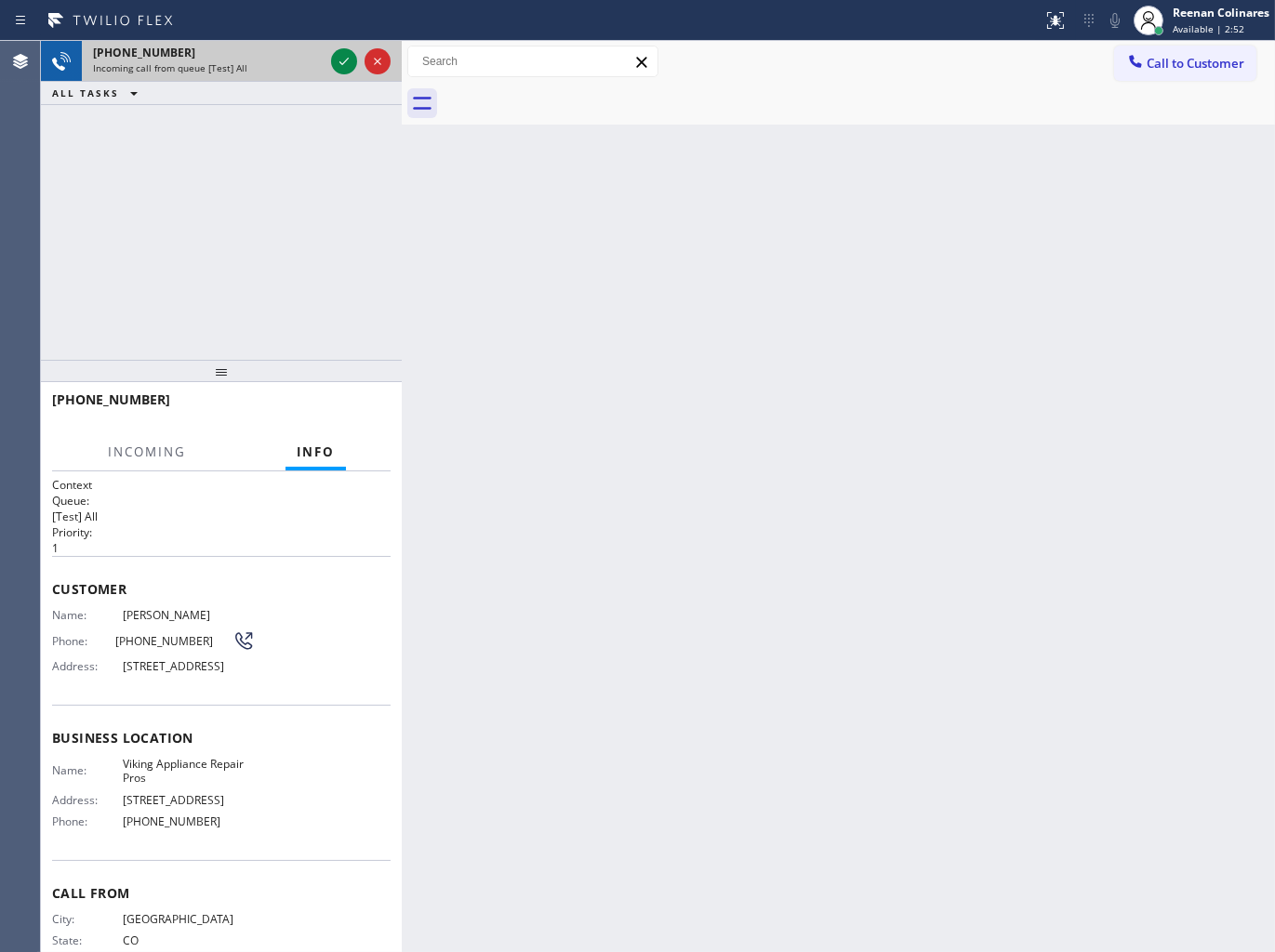
click at [312, 63] on div "Incoming call from queue [Test] All" at bounding box center [208, 68] width 231 height 13
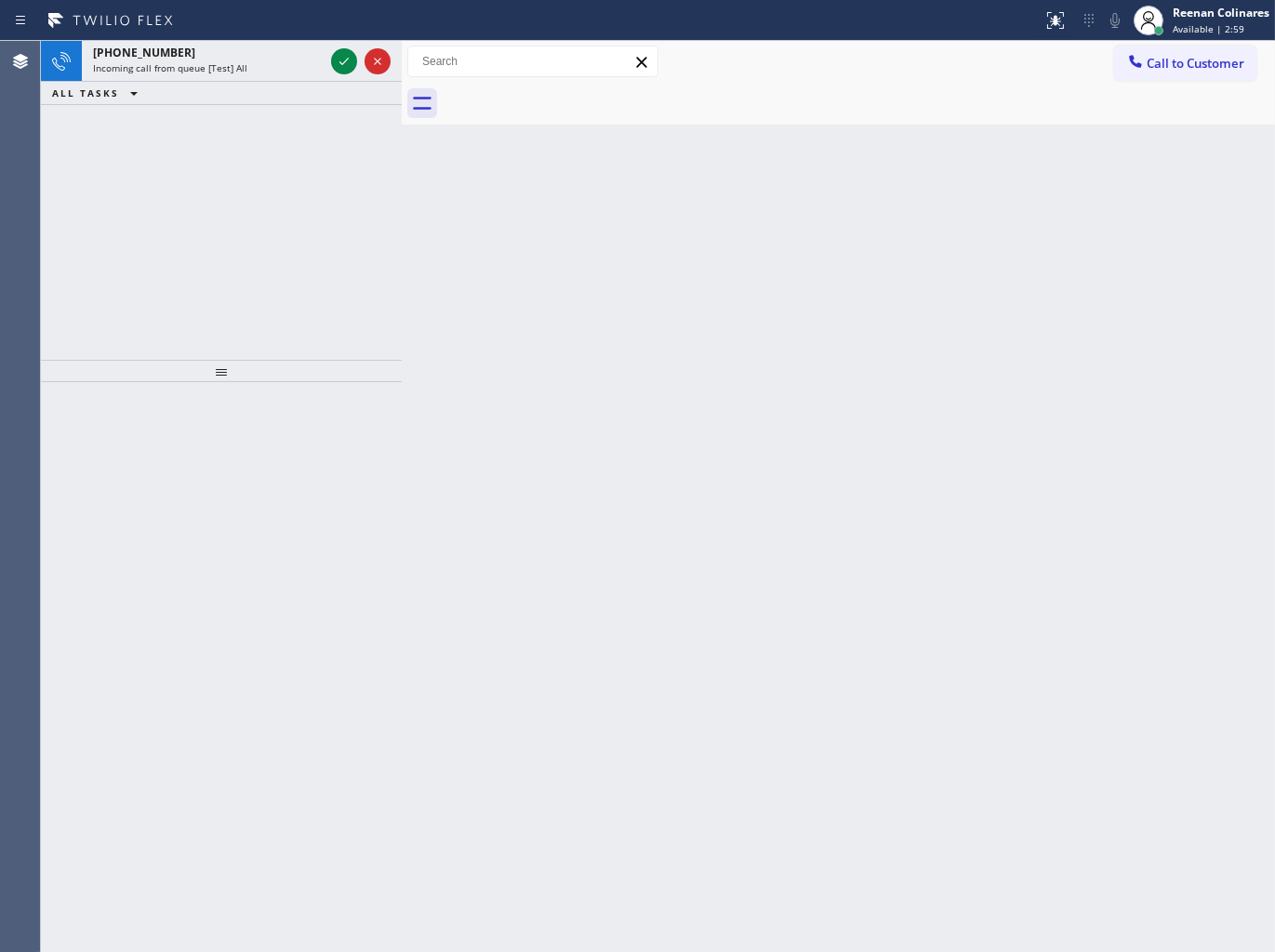
click at [318, 63] on div "Incoming call from queue [Test] All" at bounding box center [208, 68] width 231 height 13
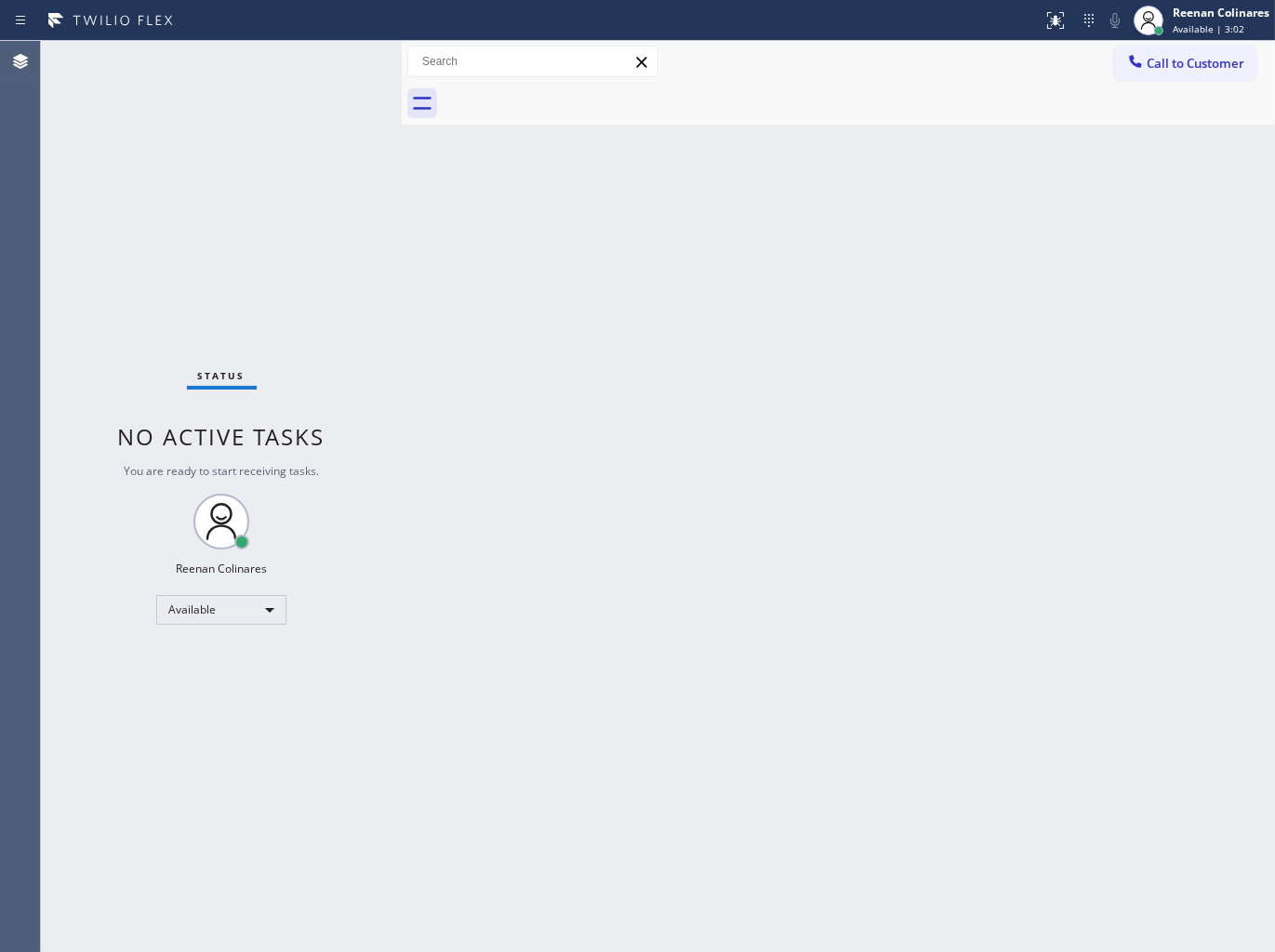
click at [292, 69] on div "Status No active tasks You are ready to start receiving tasks. Reenan Colinares…" at bounding box center [221, 496] width 361 height 911
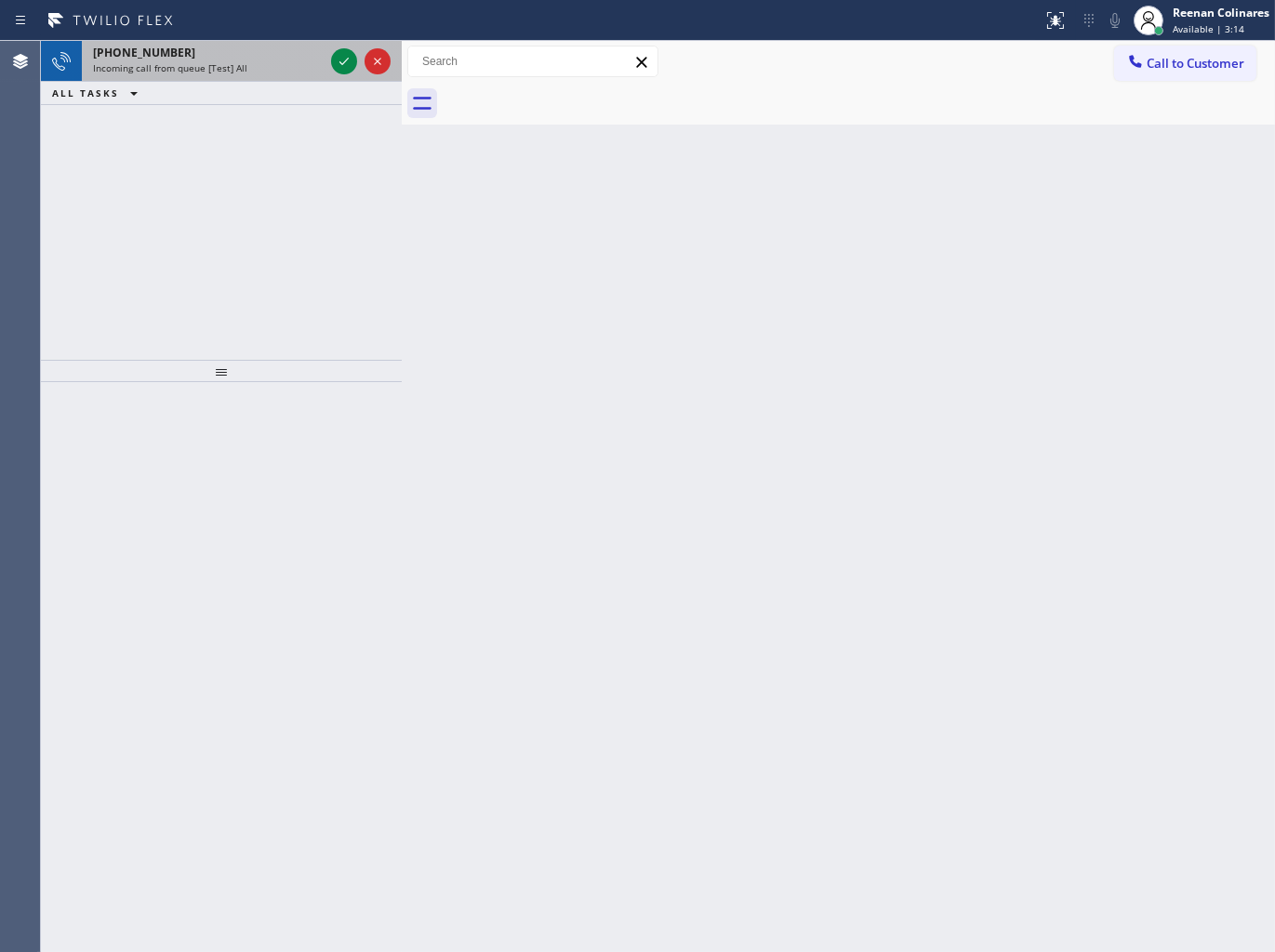
click at [218, 72] on span "Incoming call from queue [Test] All" at bounding box center [170, 68] width 155 height 13
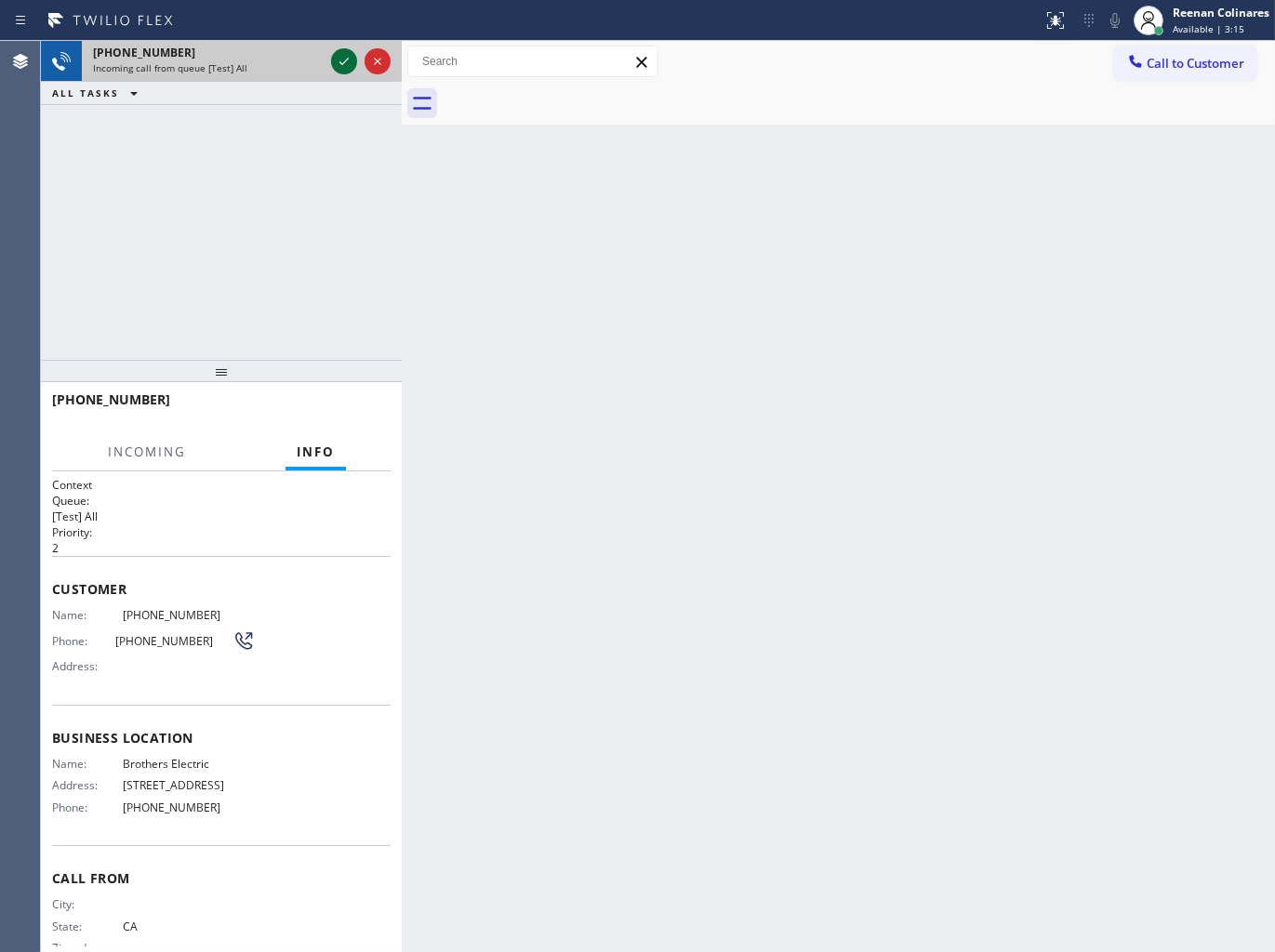
click at [336, 61] on icon at bounding box center [344, 61] width 22 height 22
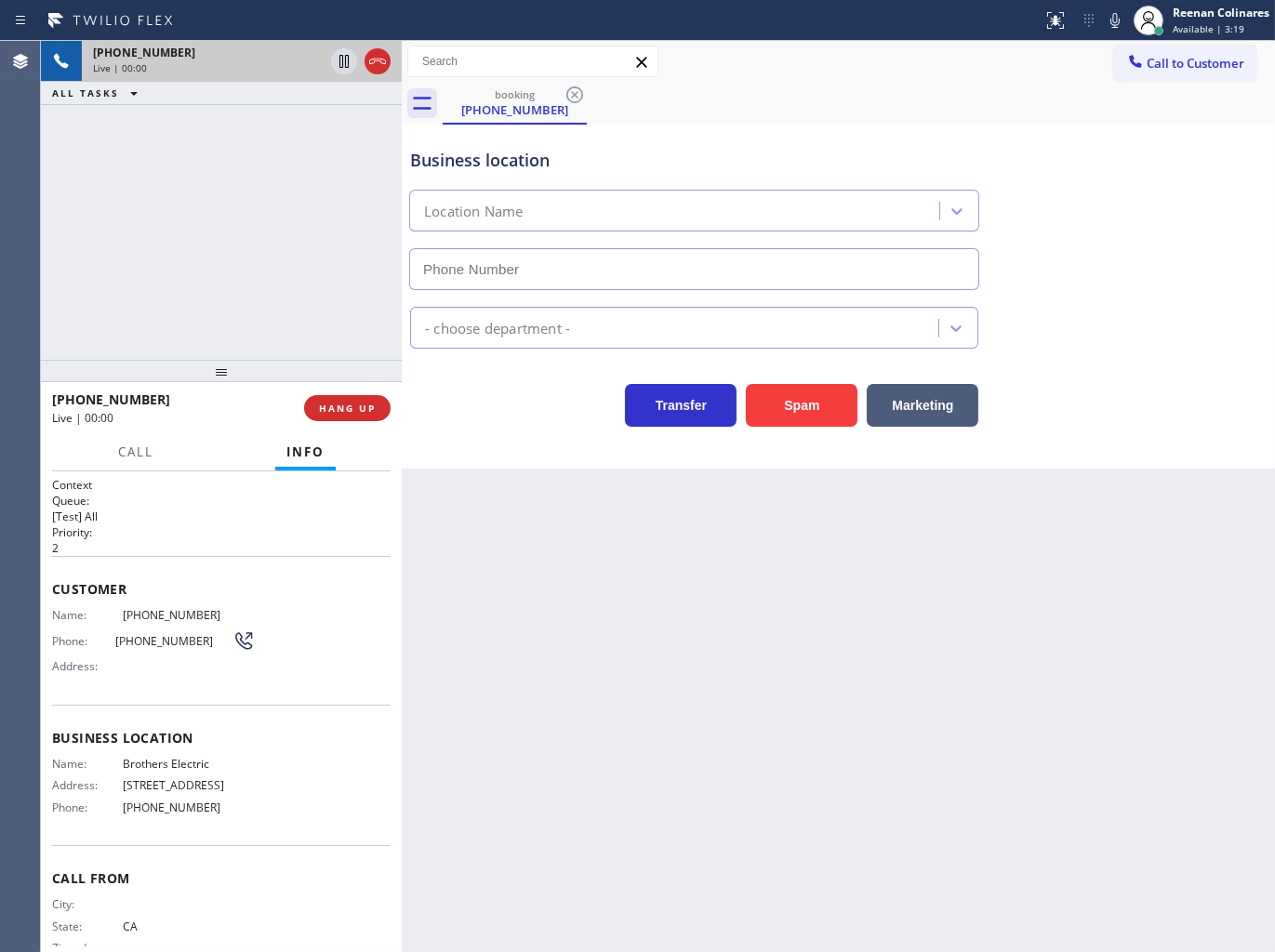
type input "[PHONE_NUMBER]"
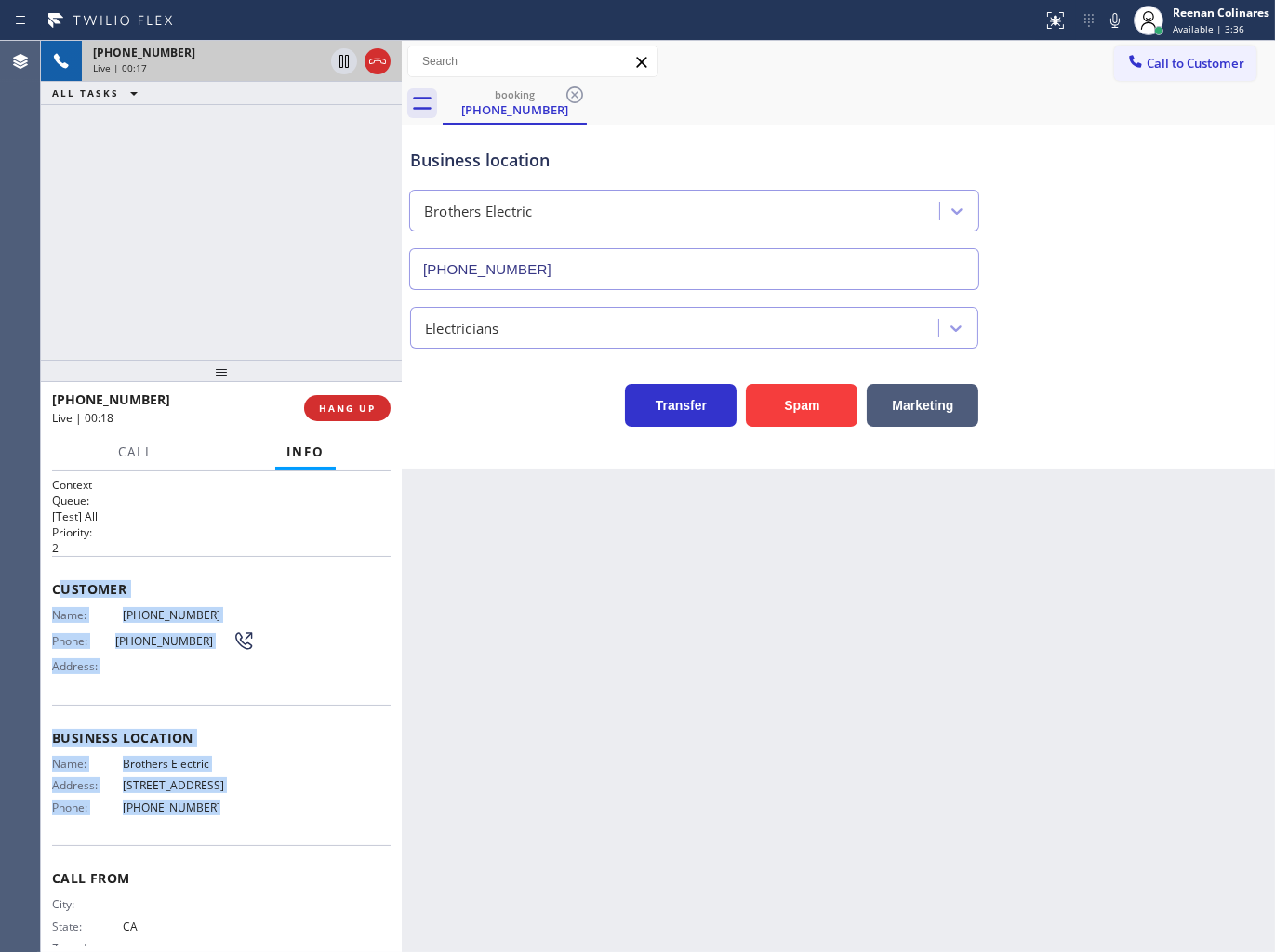
copy div "ustomer Name: [PHONE_NUMBER] Phone: [PHONE_NUMBER] Address: Business location N…"
drag, startPoint x: 56, startPoint y: 581, endPoint x: 285, endPoint y: 825, distance: 334.6
click at [285, 825] on div "Context Queue: [Test] All Priority: 2 Customer Name: [PHONE_NUMBER] Phone: [PHO…" at bounding box center [221, 732] width 339 height 509
drag, startPoint x: 1114, startPoint y: 10, endPoint x: 993, endPoint y: 77, distance: 138.3
click at [1114, 10] on icon at bounding box center [1115, 20] width 22 height 22
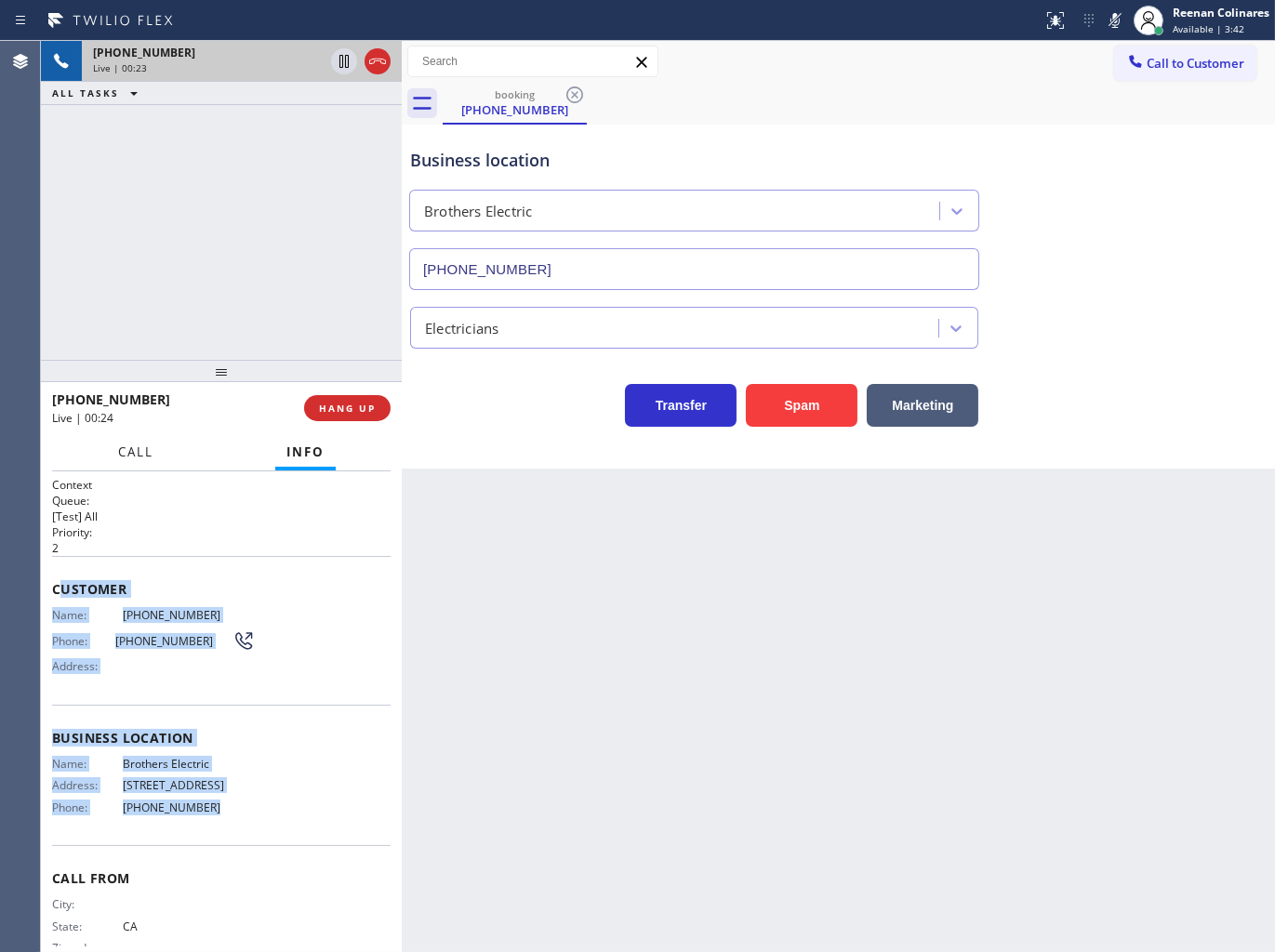
click at [112, 454] on button "Call" at bounding box center [136, 452] width 57 height 36
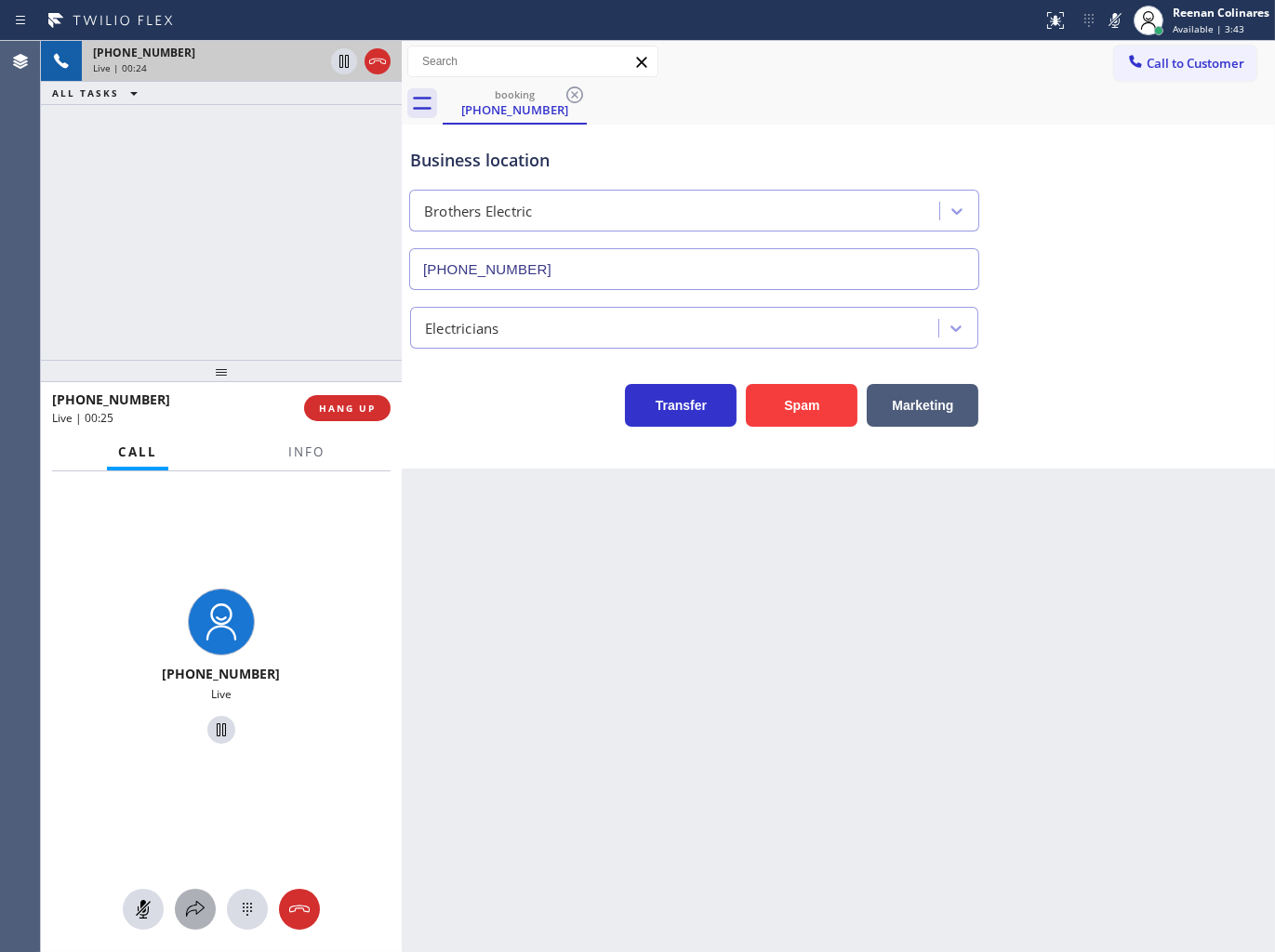
click at [209, 919] on div at bounding box center [195, 908] width 41 height 22
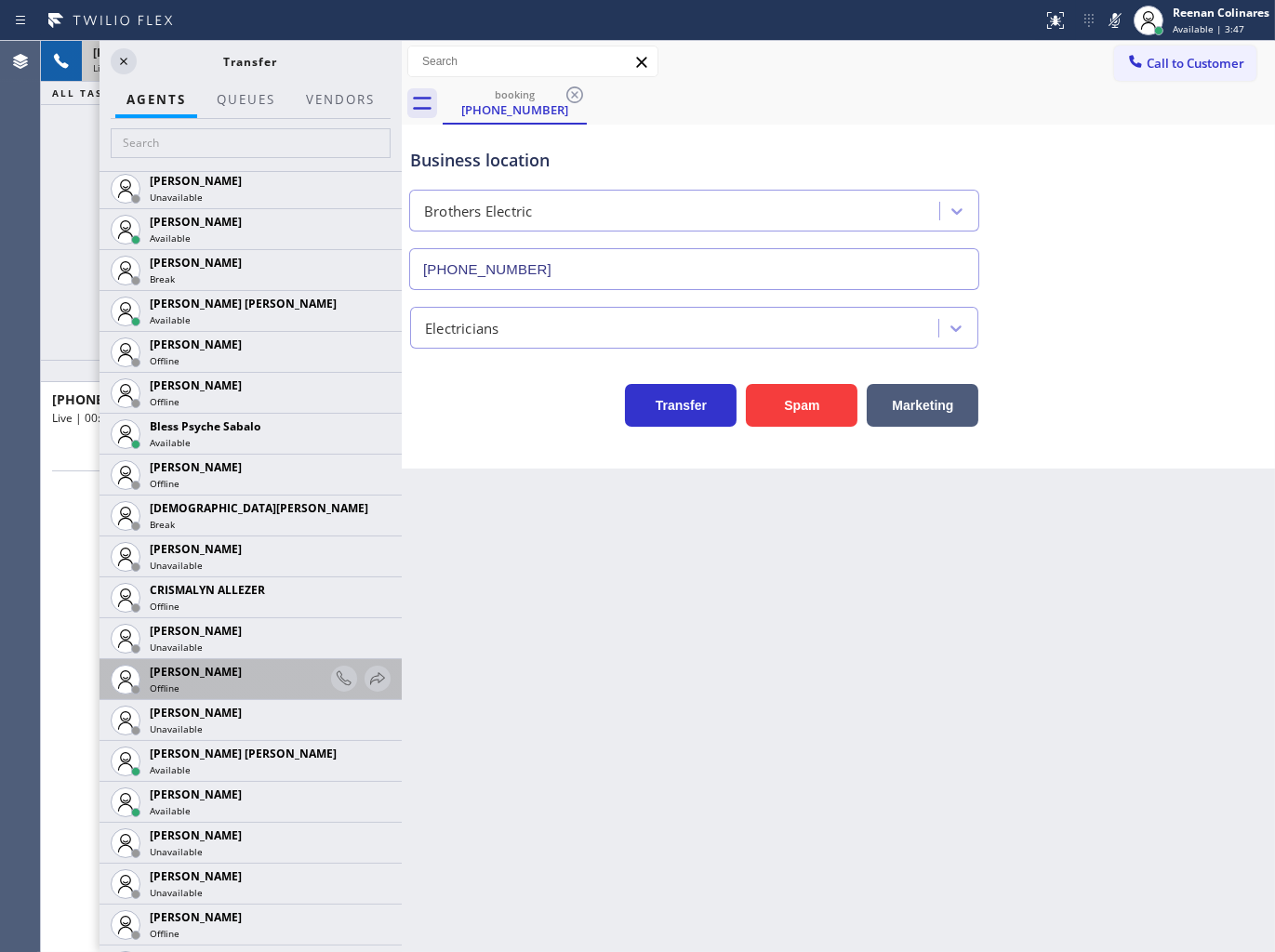
scroll to position [619, 0]
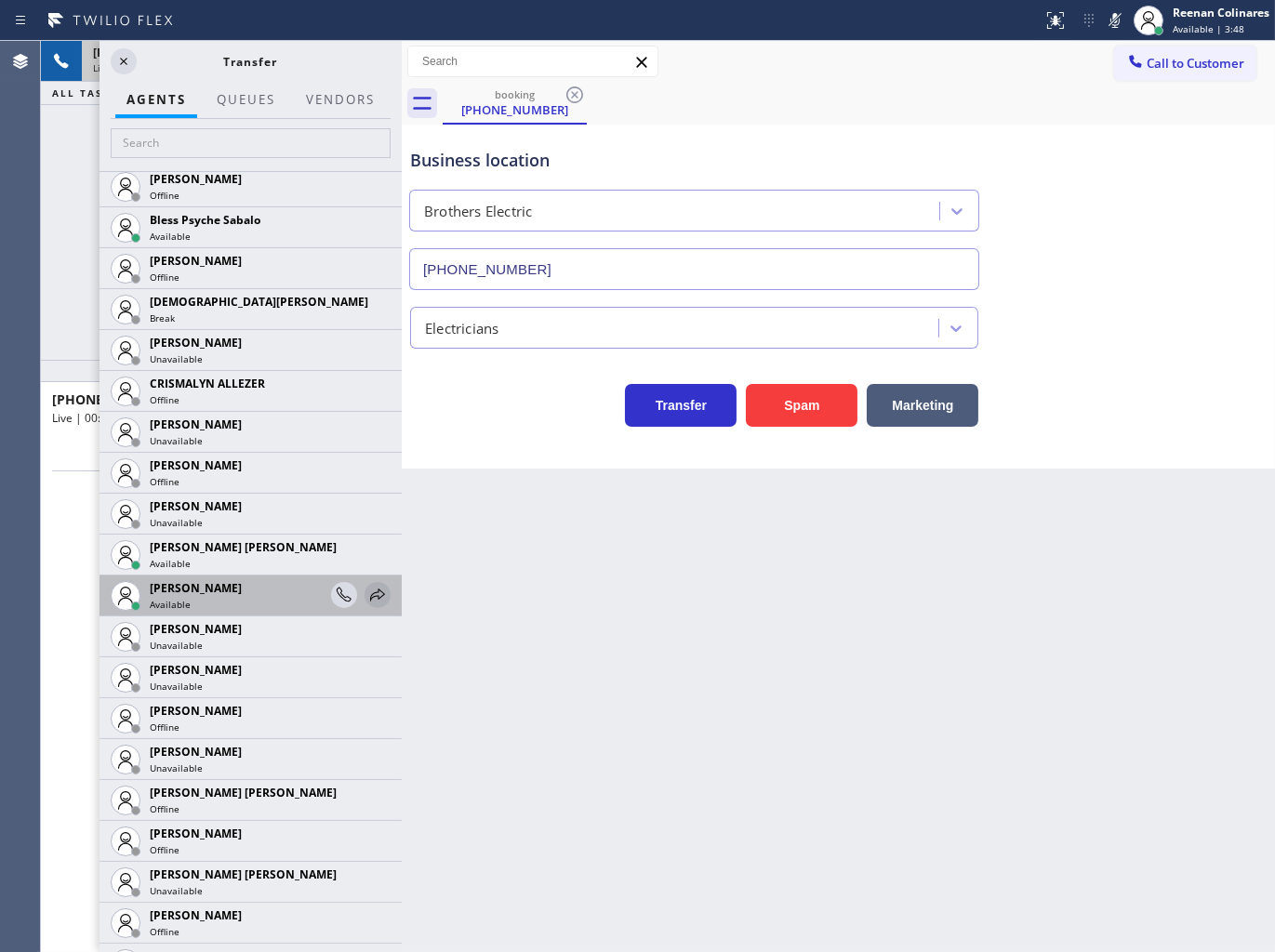
click at [366, 590] on icon at bounding box center [377, 594] width 22 height 22
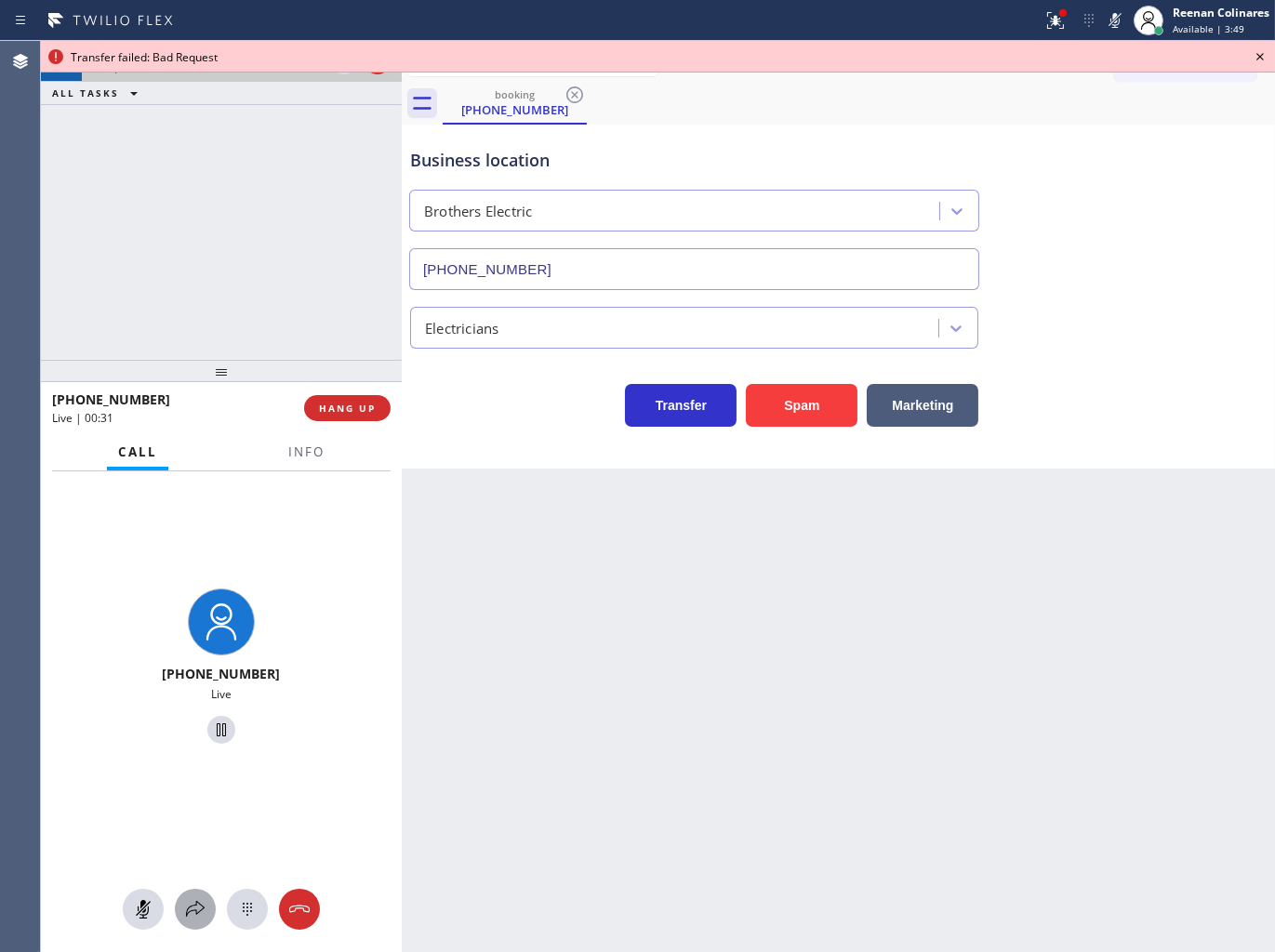
click at [194, 915] on icon at bounding box center [195, 908] width 22 height 22
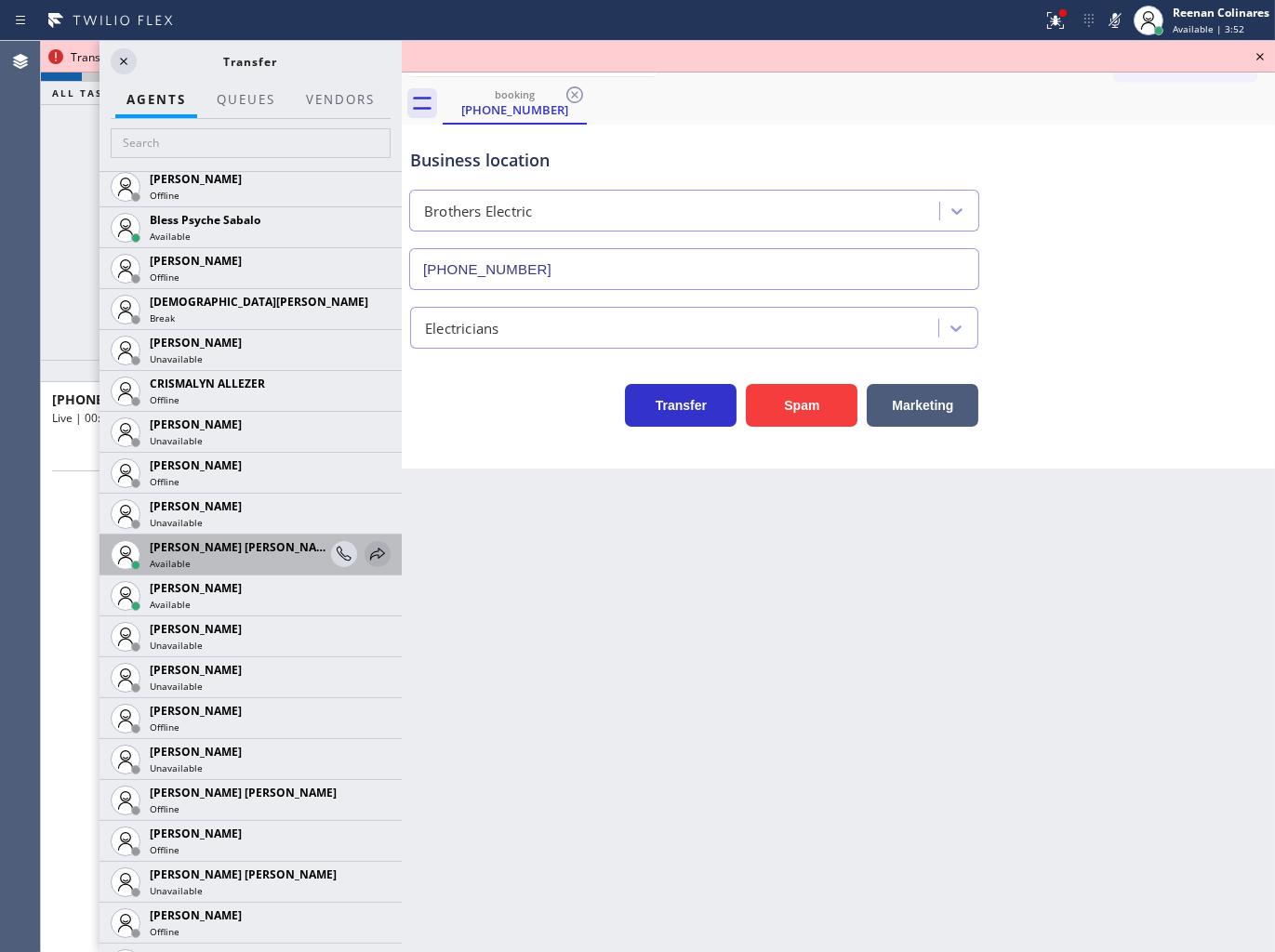
click at [366, 554] on icon at bounding box center [377, 553] width 22 height 22
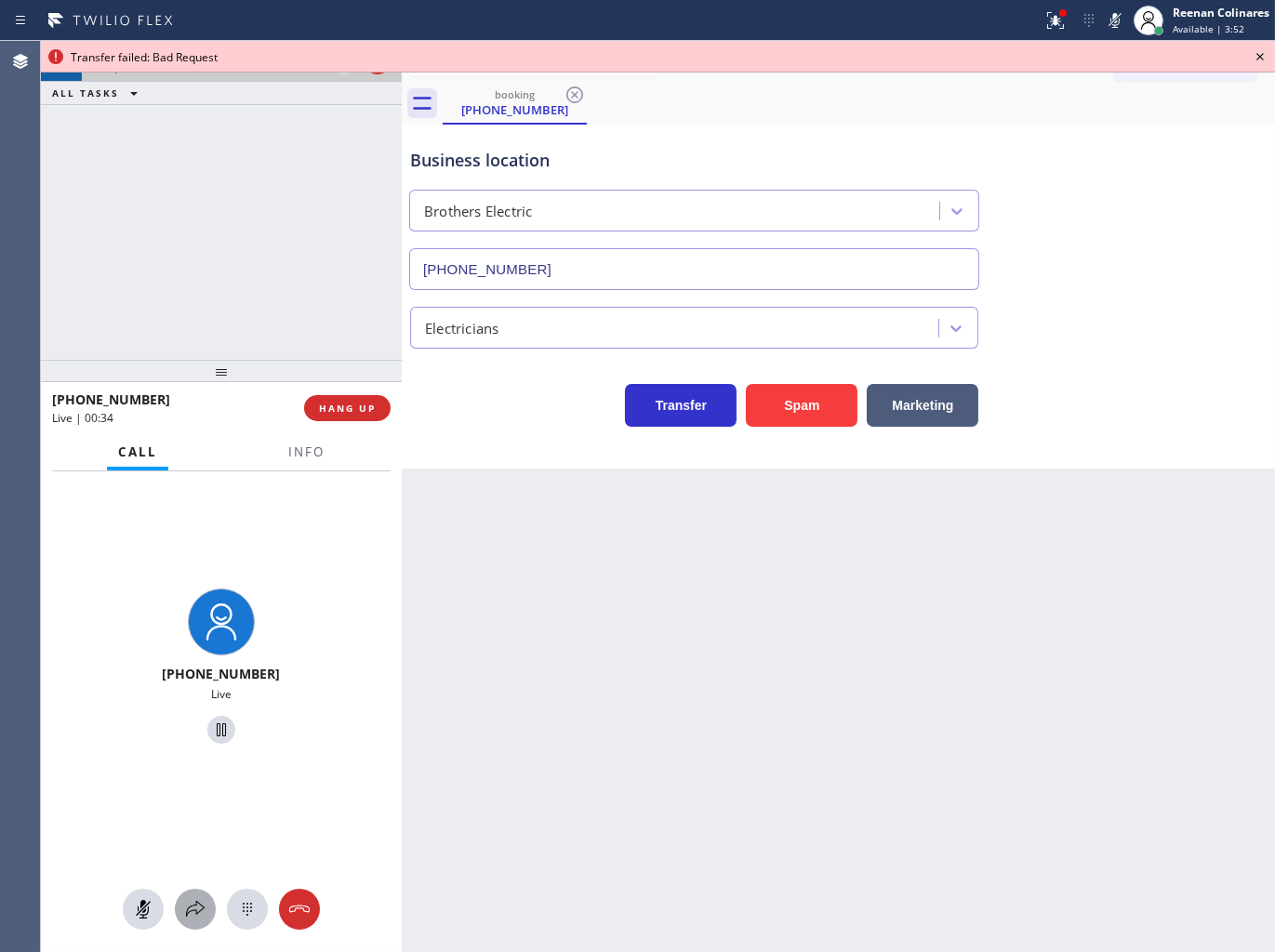
click at [201, 893] on button at bounding box center [195, 909] width 41 height 41
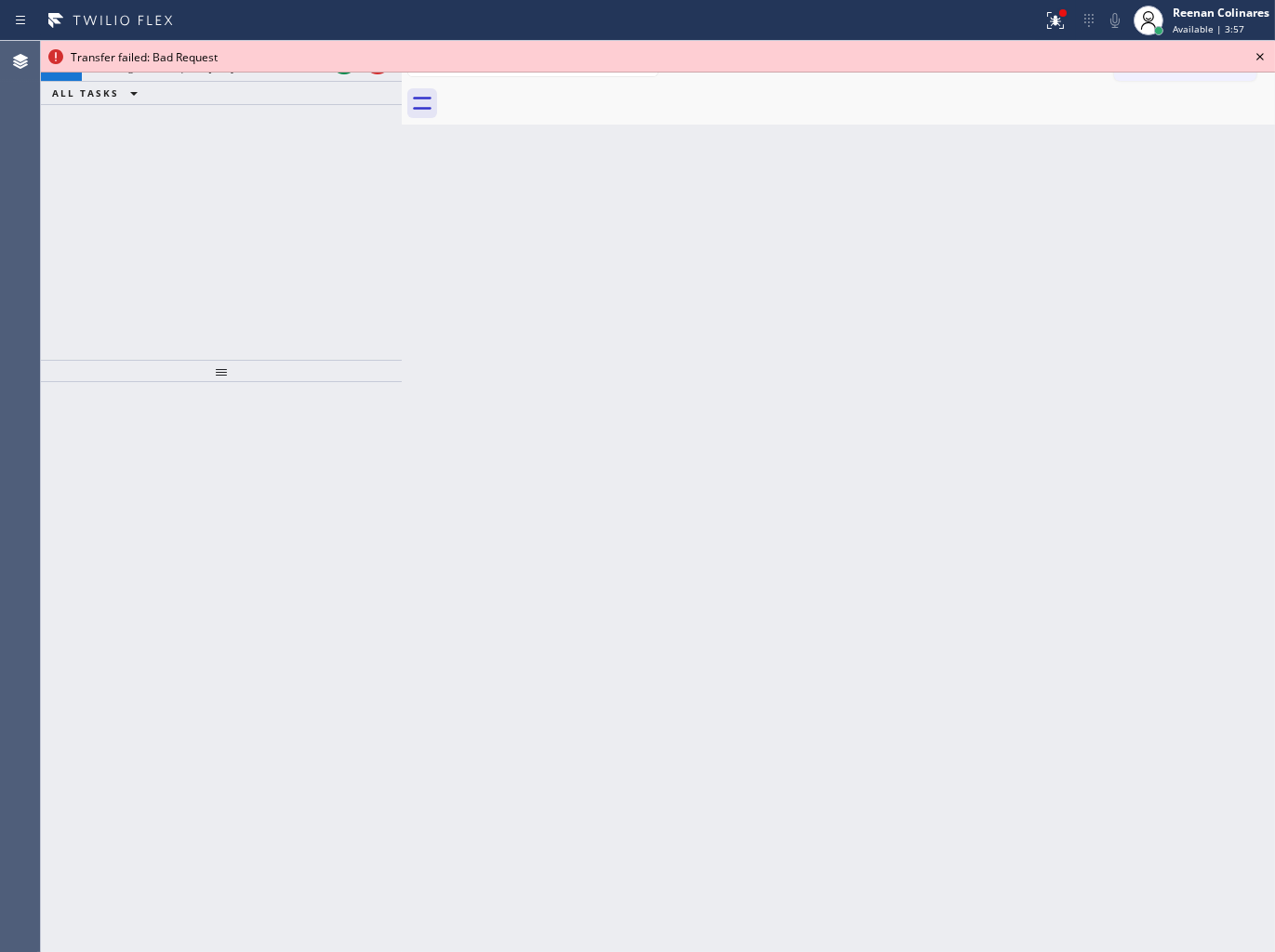
drag, startPoint x: 1261, startPoint y: 53, endPoint x: 962, endPoint y: 52, distance: 299.0
click at [1261, 53] on icon at bounding box center [1260, 56] width 22 height 22
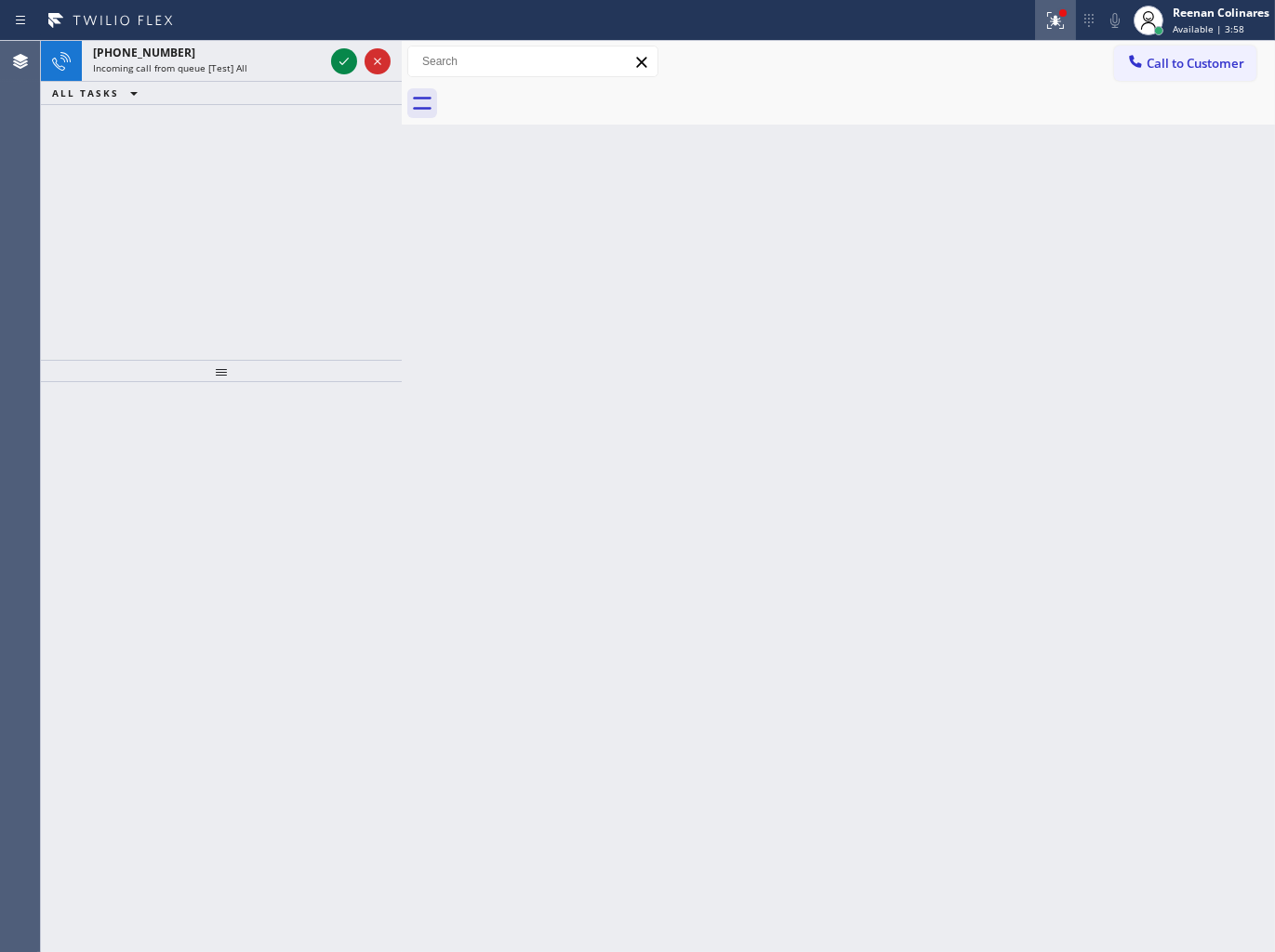
drag, startPoint x: 1051, startPoint y: 20, endPoint x: 1008, endPoint y: 132, distance: 120.0
click at [1051, 21] on icon at bounding box center [1055, 20] width 22 height 22
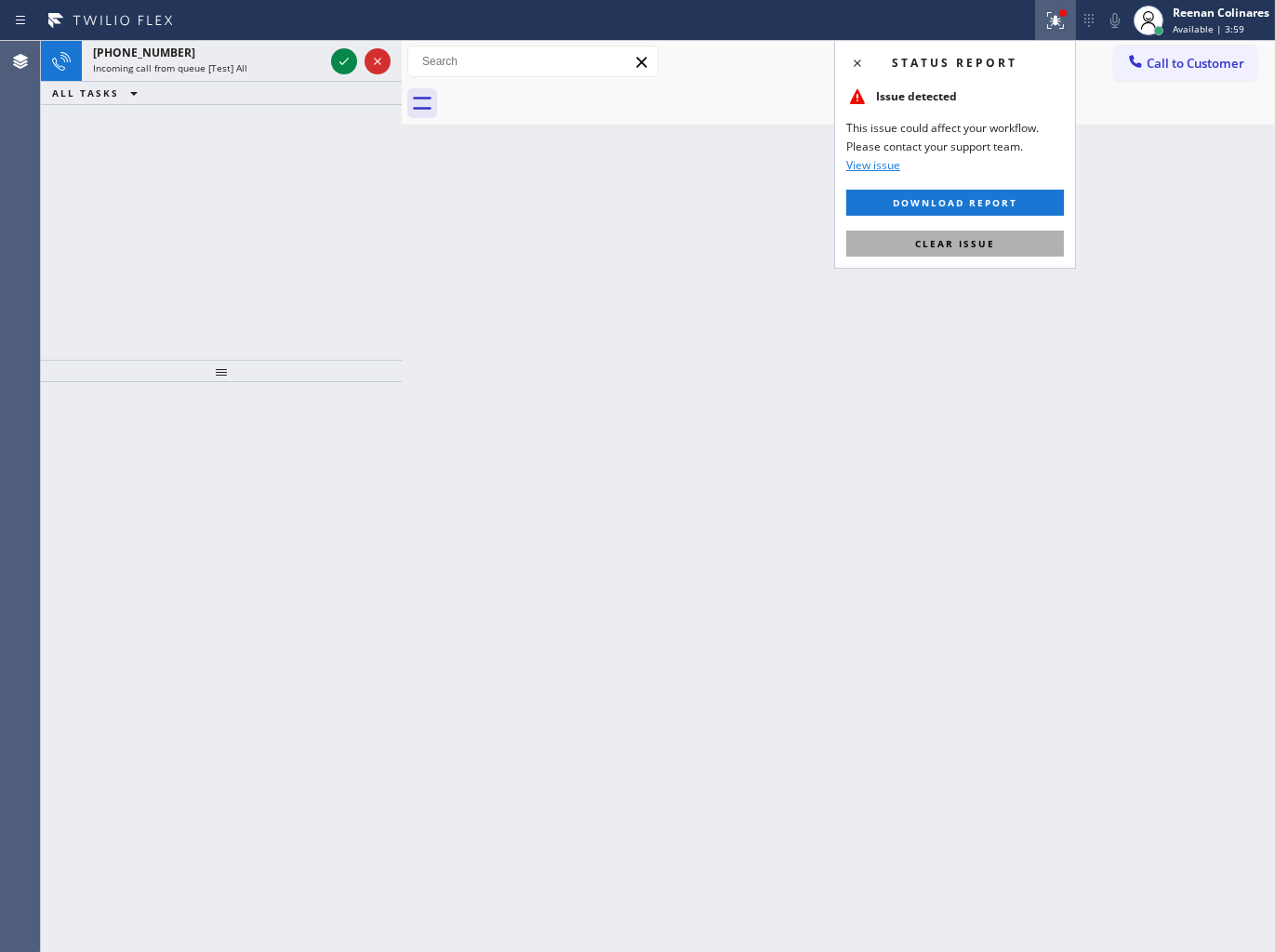
click at [942, 238] on span "Clear issue" at bounding box center [955, 243] width 80 height 13
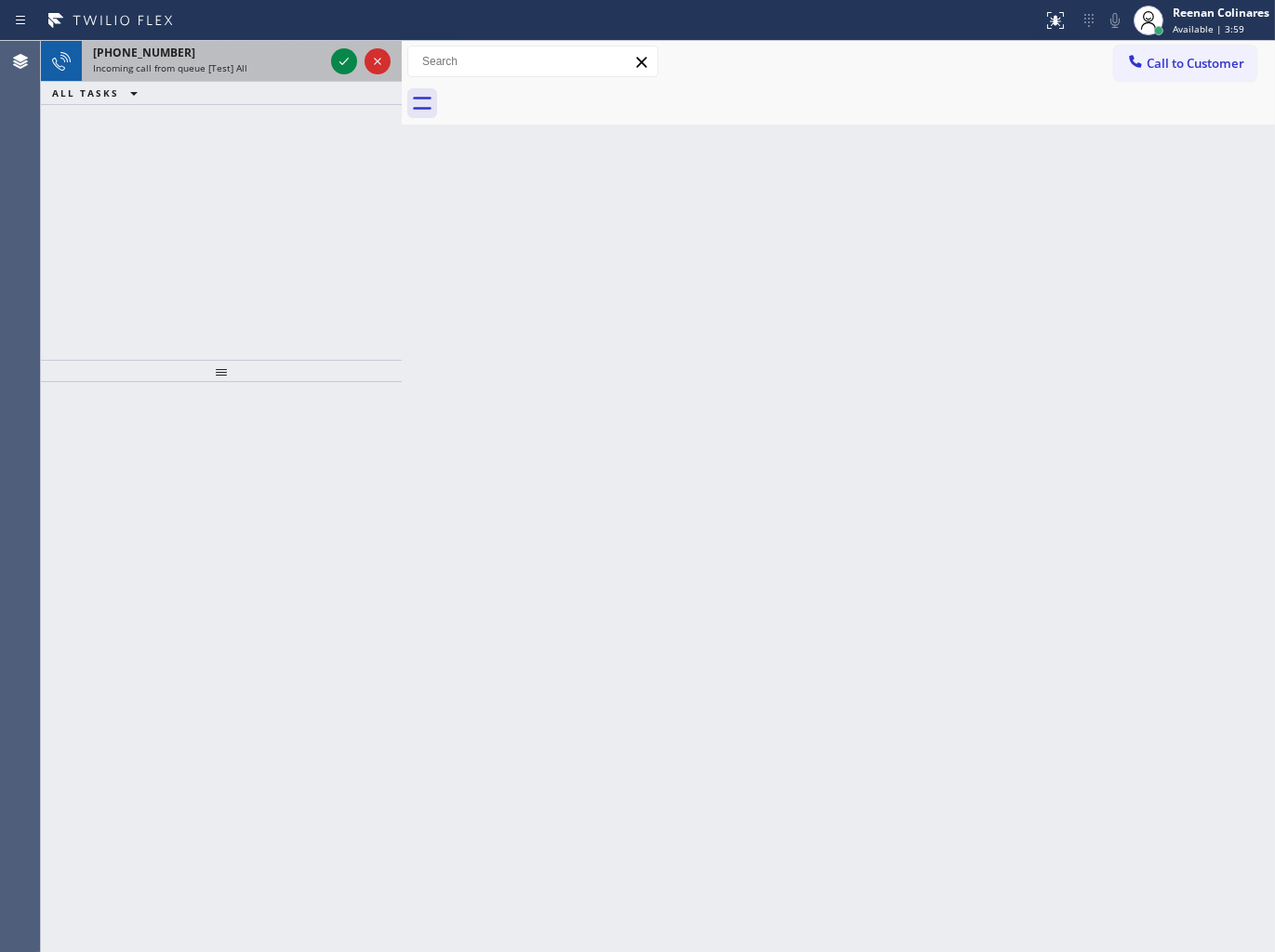
click at [307, 76] on div "[PHONE_NUMBER] Incoming call from queue [Test] All" at bounding box center [204, 61] width 245 height 41
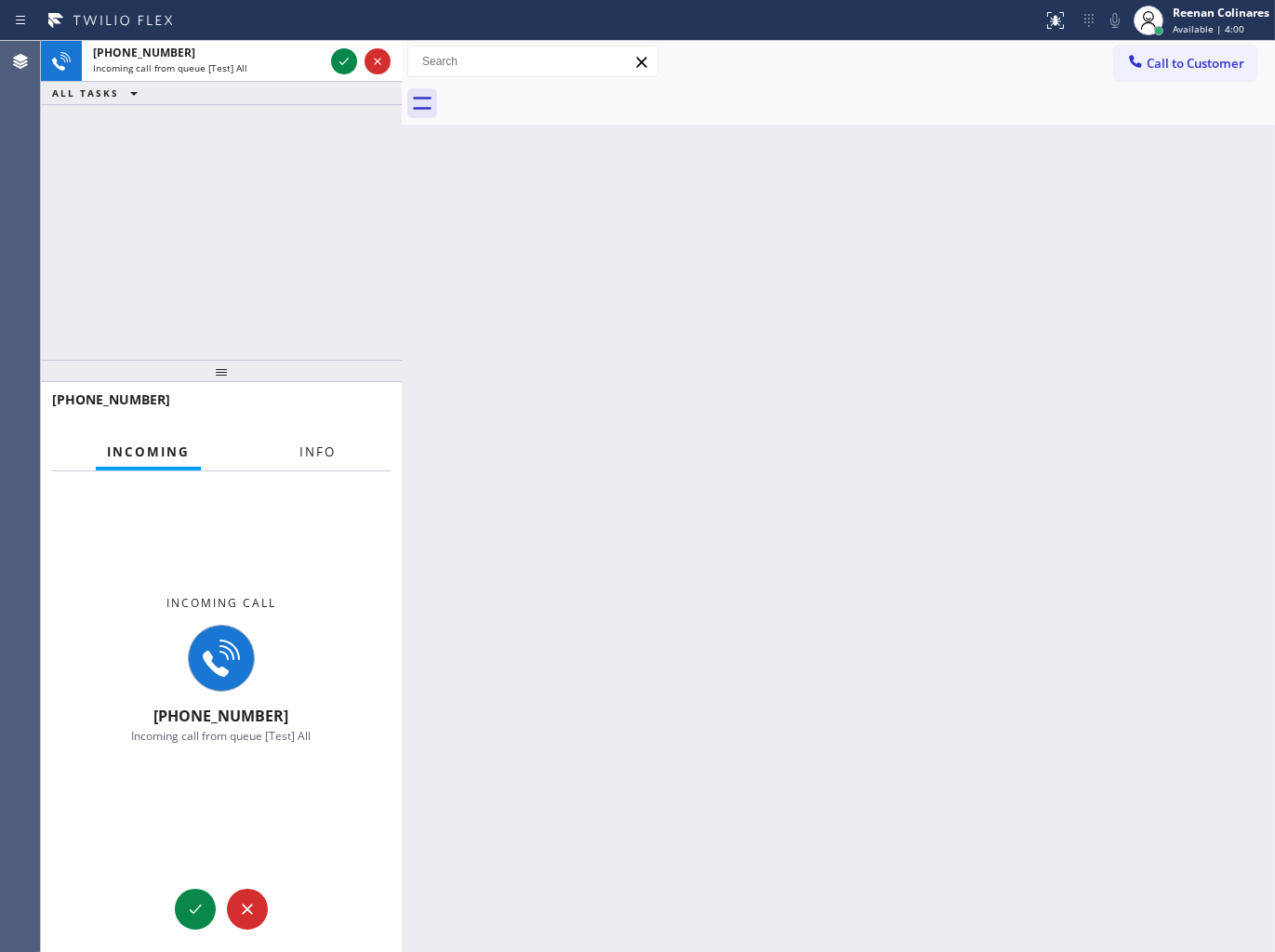
drag, startPoint x: 323, startPoint y: 451, endPoint x: 316, endPoint y: 429, distance: 23.1
click at [324, 451] on span "Info" at bounding box center [318, 452] width 36 height 17
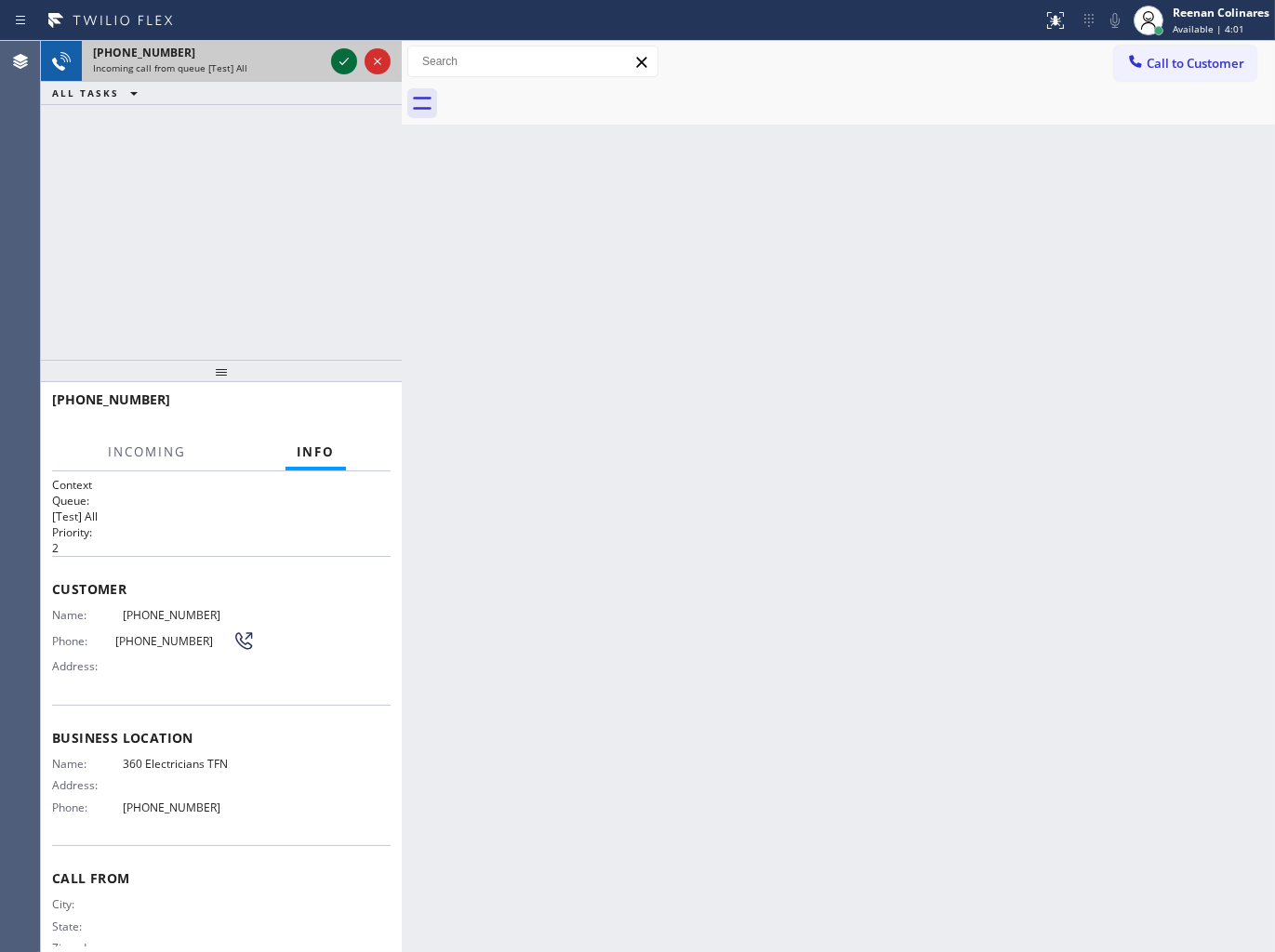
click at [346, 62] on icon at bounding box center [344, 61] width 22 height 22
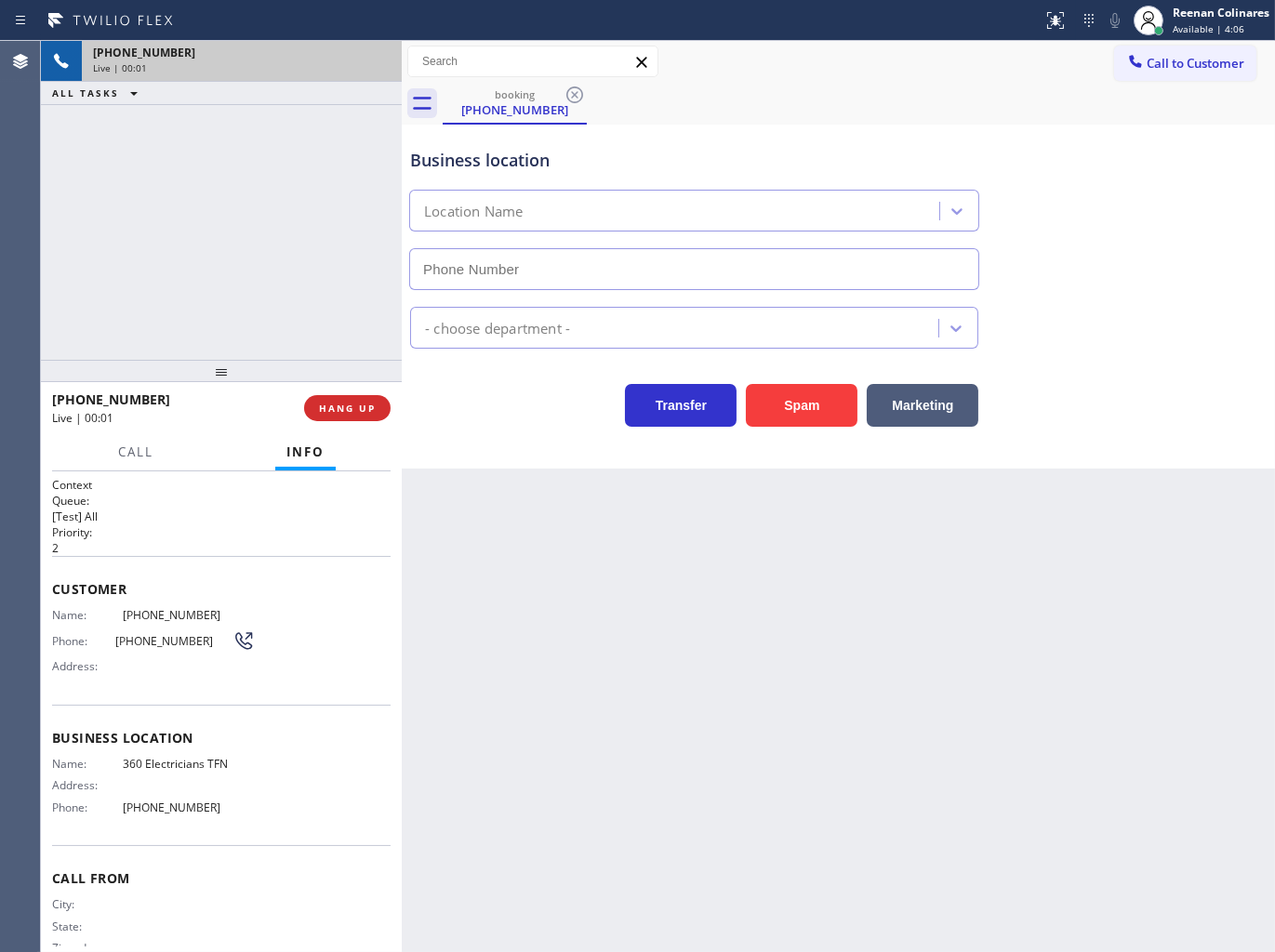
type input "[PHONE_NUMBER]"
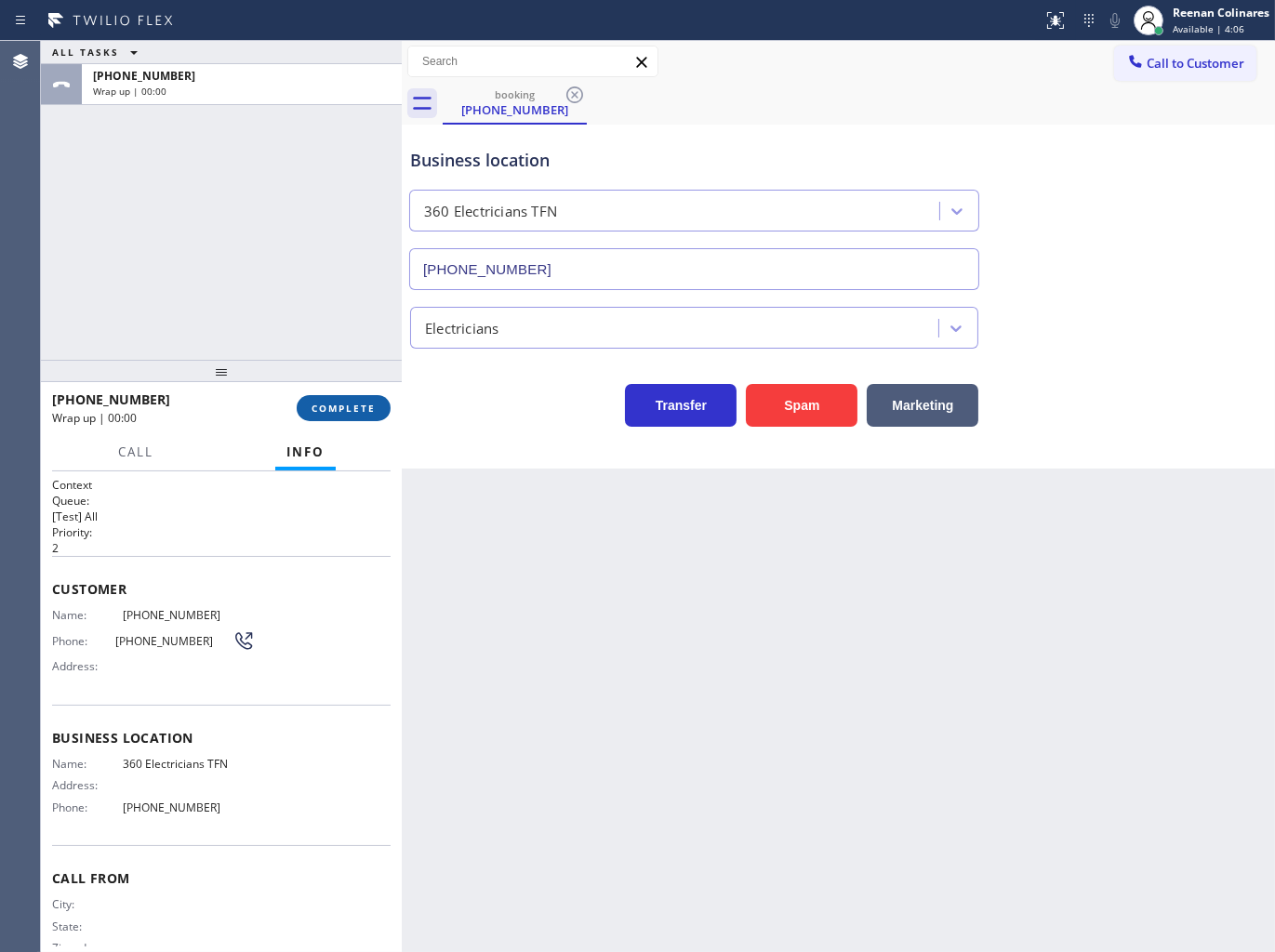
click at [364, 414] on span "COMPLETE" at bounding box center [343, 408] width 64 height 13
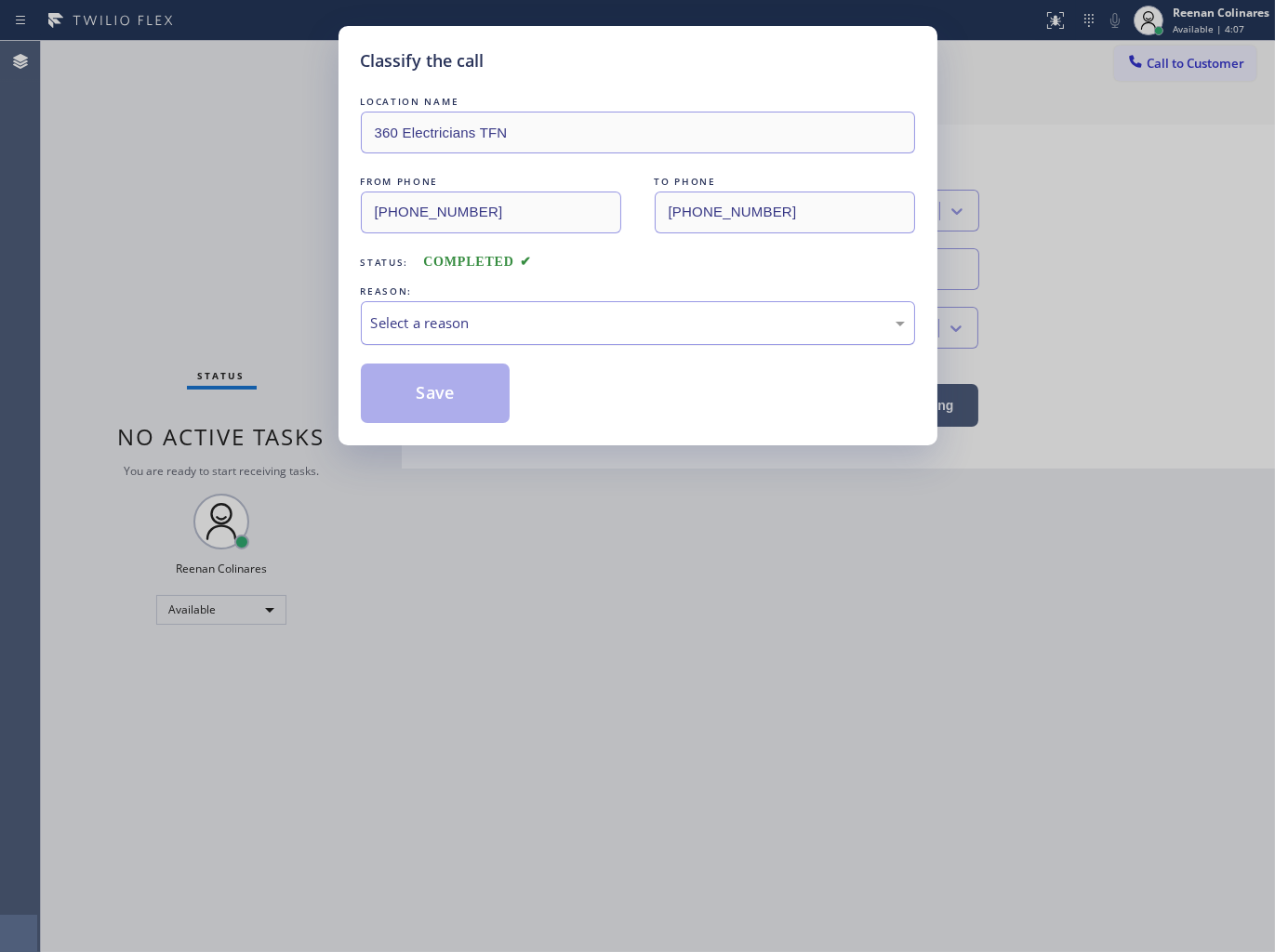
click at [455, 321] on div "Select a reason" at bounding box center [638, 322] width 533 height 21
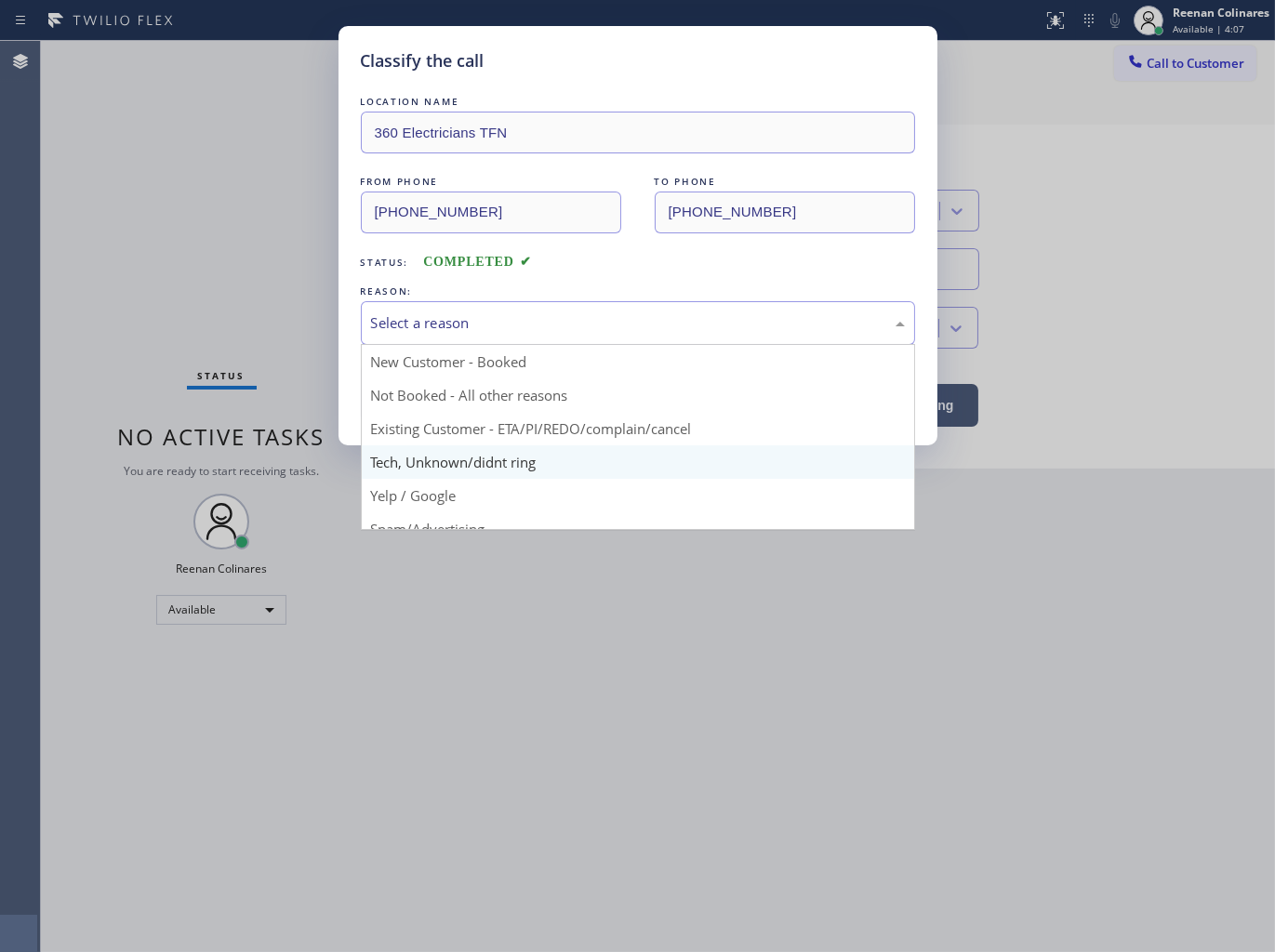
drag, startPoint x: 421, startPoint y: 463, endPoint x: 424, endPoint y: 404, distance: 59.1
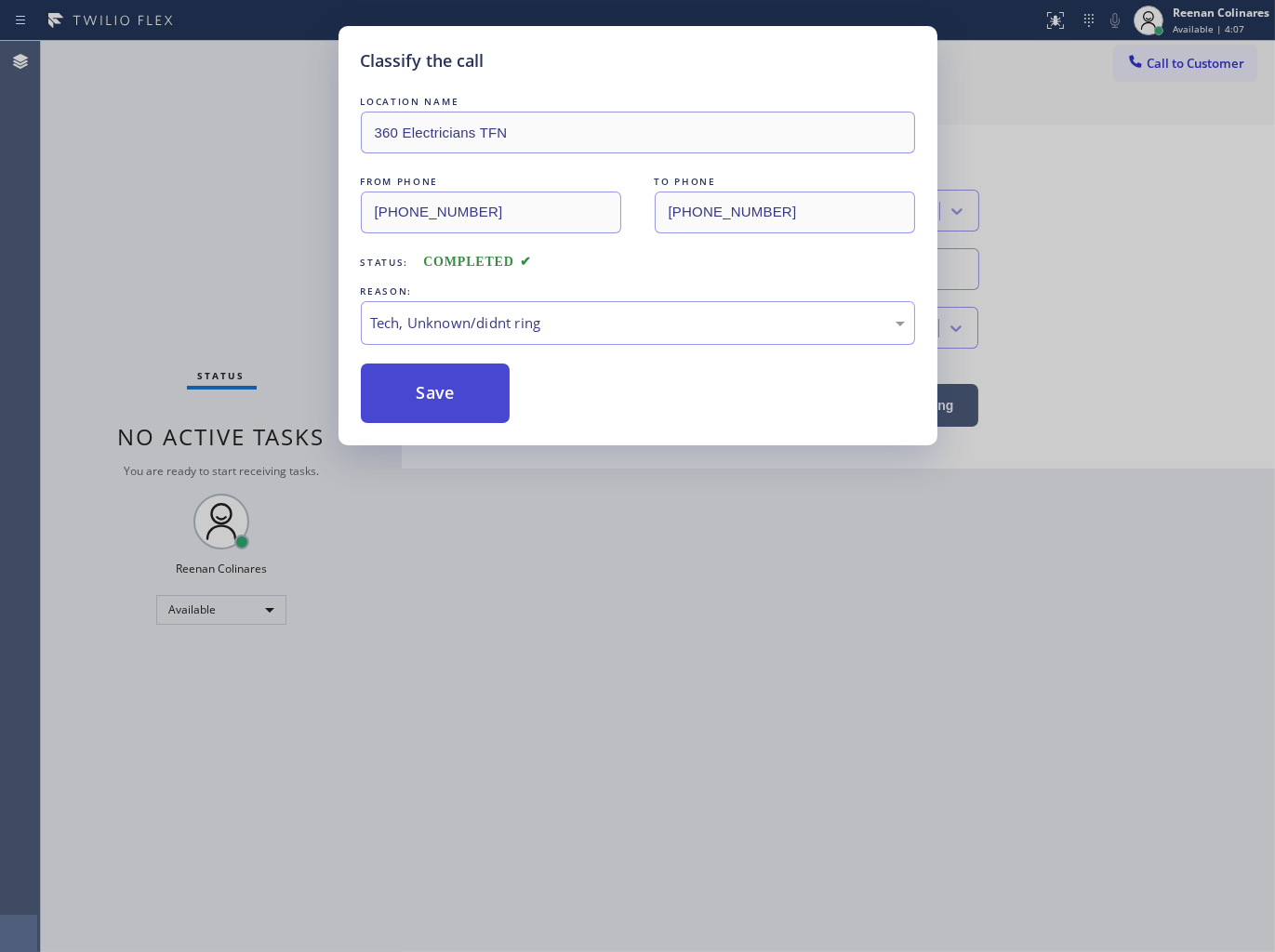
click at [425, 397] on button "Save" at bounding box center [435, 393] width 150 height 59
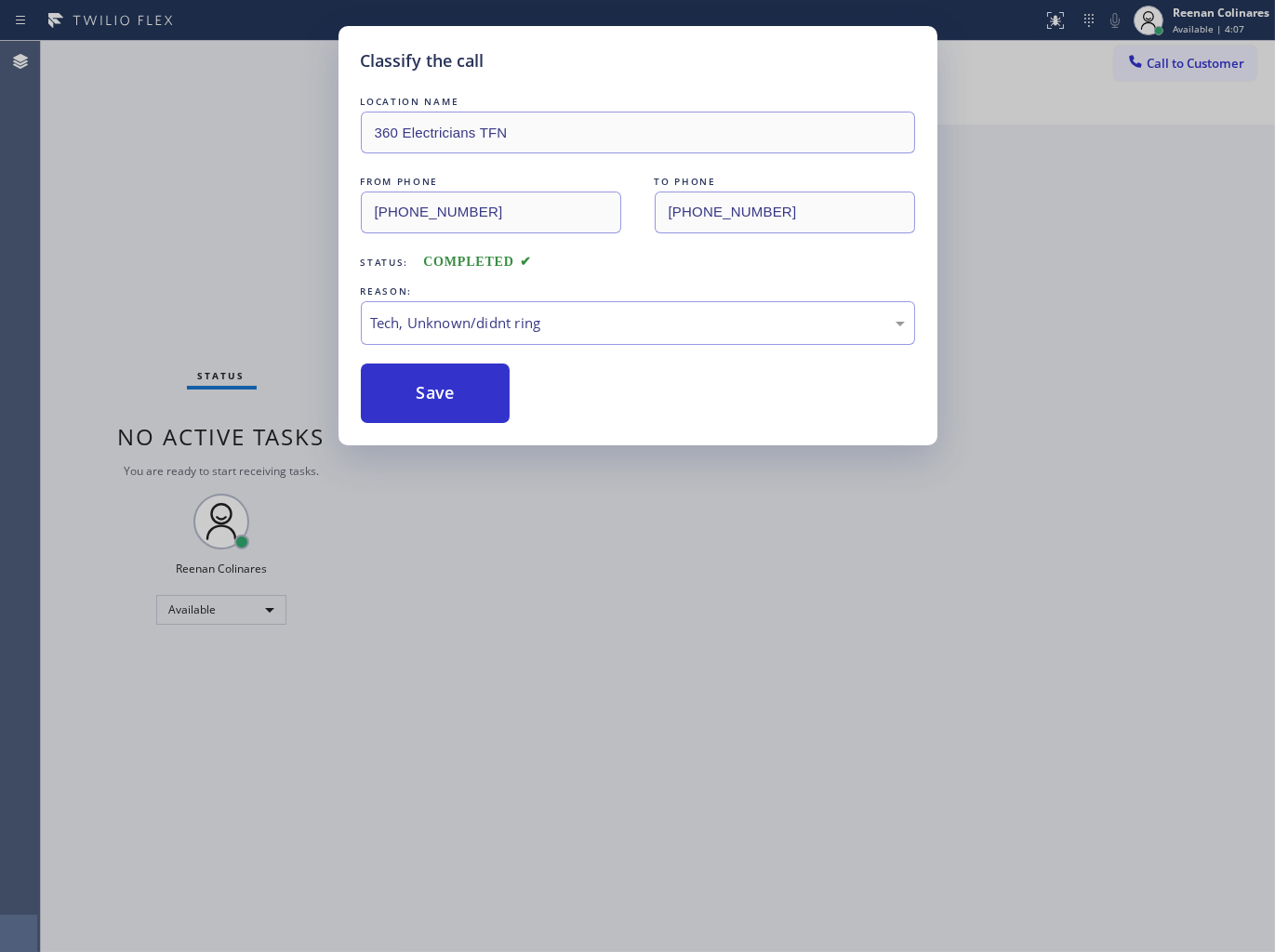
click at [112, 228] on div "Classify the call LOCATION NAME 360 Electricians TFN FROM PHONE [PHONE_NUMBER] …" at bounding box center [638, 476] width 1275 height 952
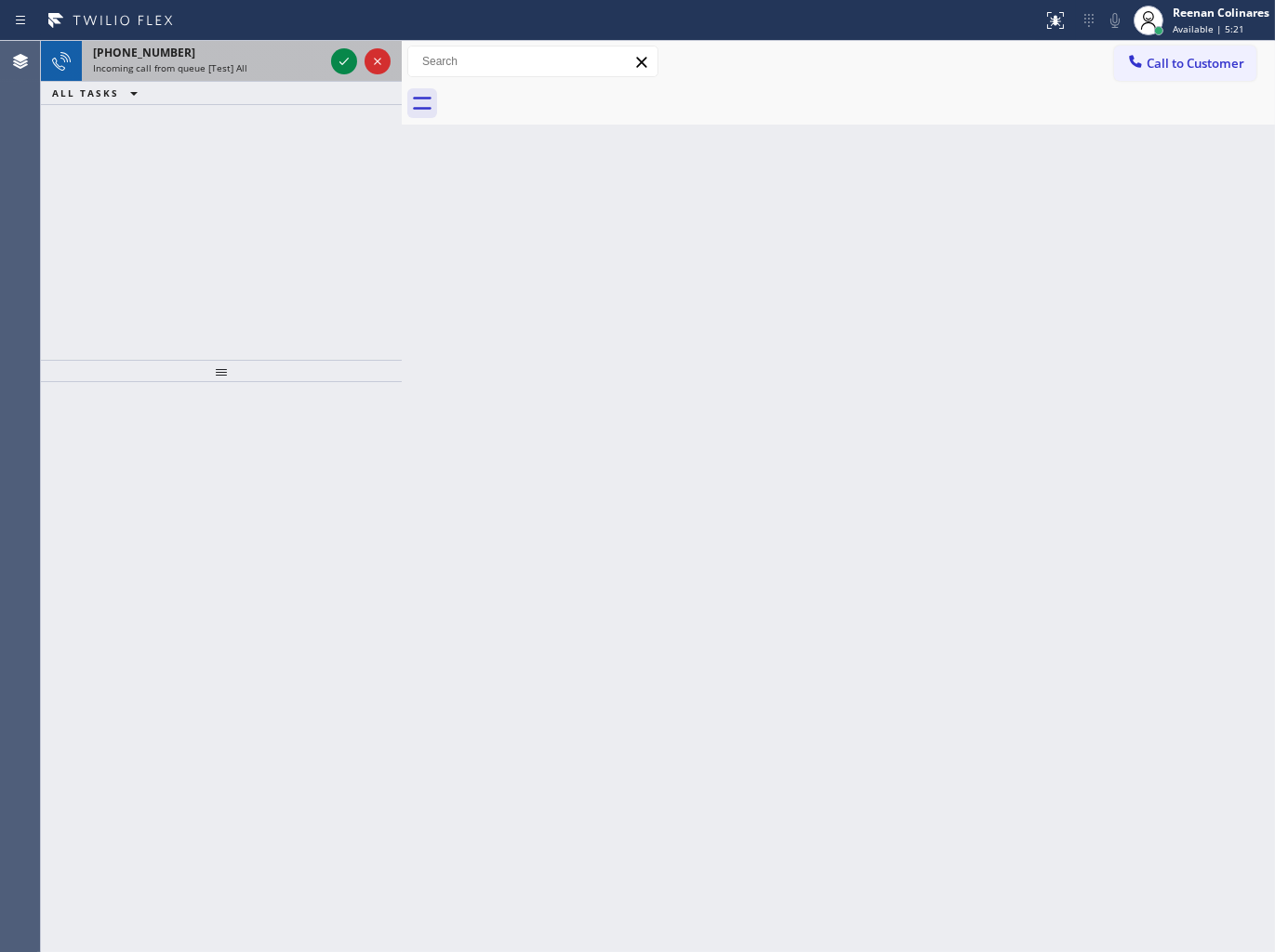
click at [285, 77] on div "[PHONE_NUMBER] Incoming call from queue [Test] All" at bounding box center [204, 61] width 245 height 41
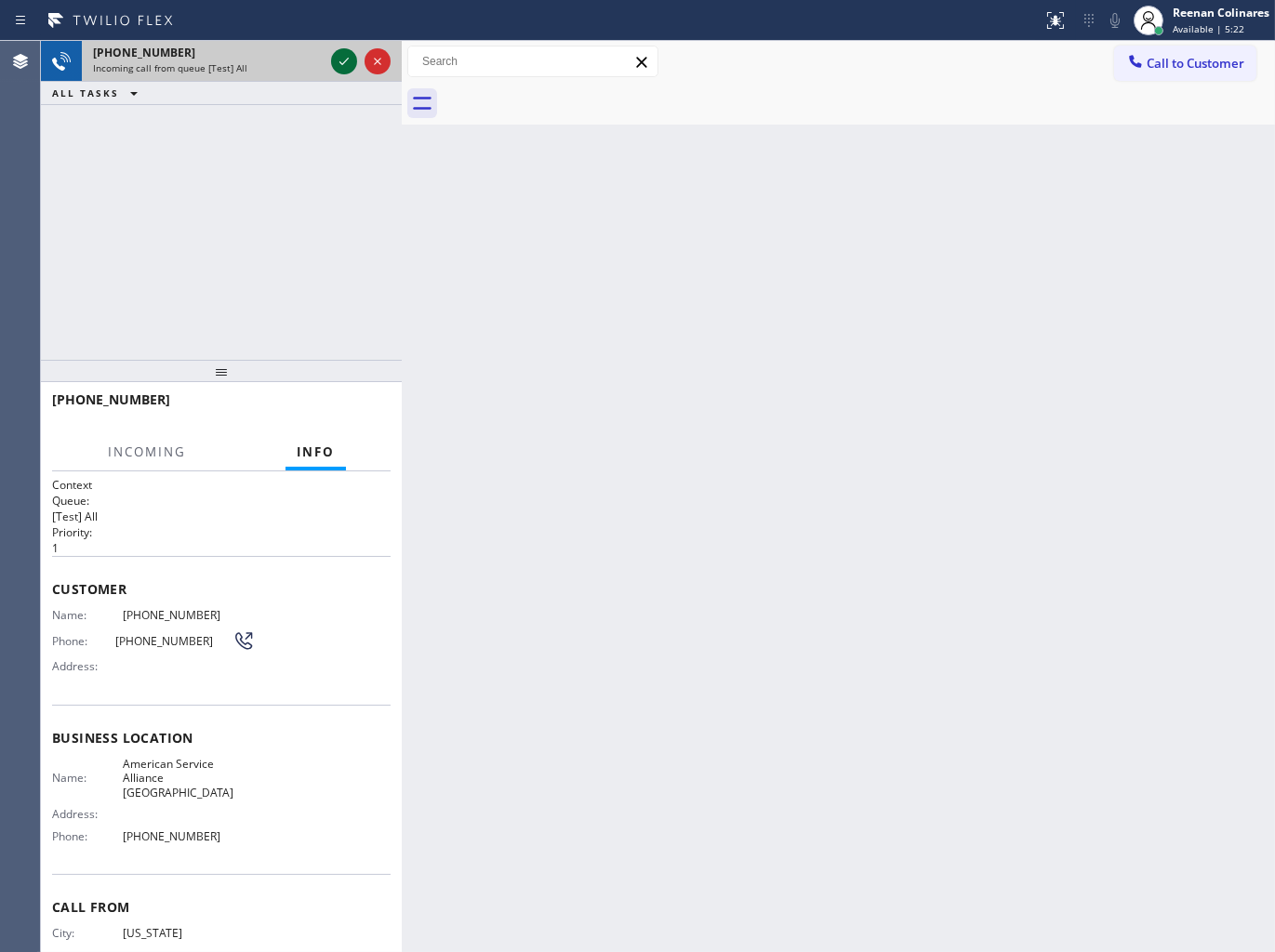
click at [341, 69] on icon at bounding box center [344, 61] width 22 height 22
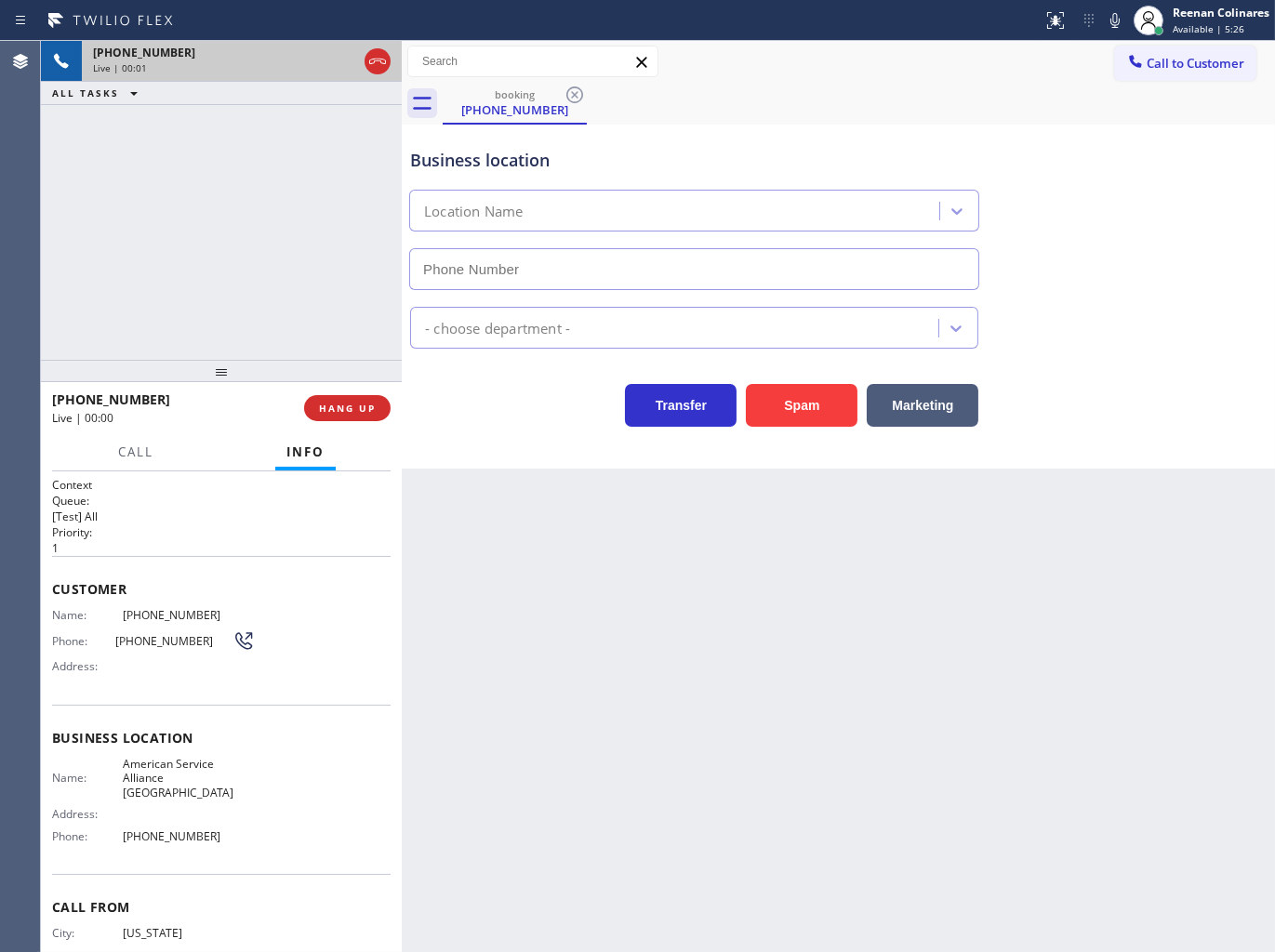
type input "[PHONE_NUMBER]"
click at [811, 406] on button "Spam" at bounding box center [802, 404] width 112 height 43
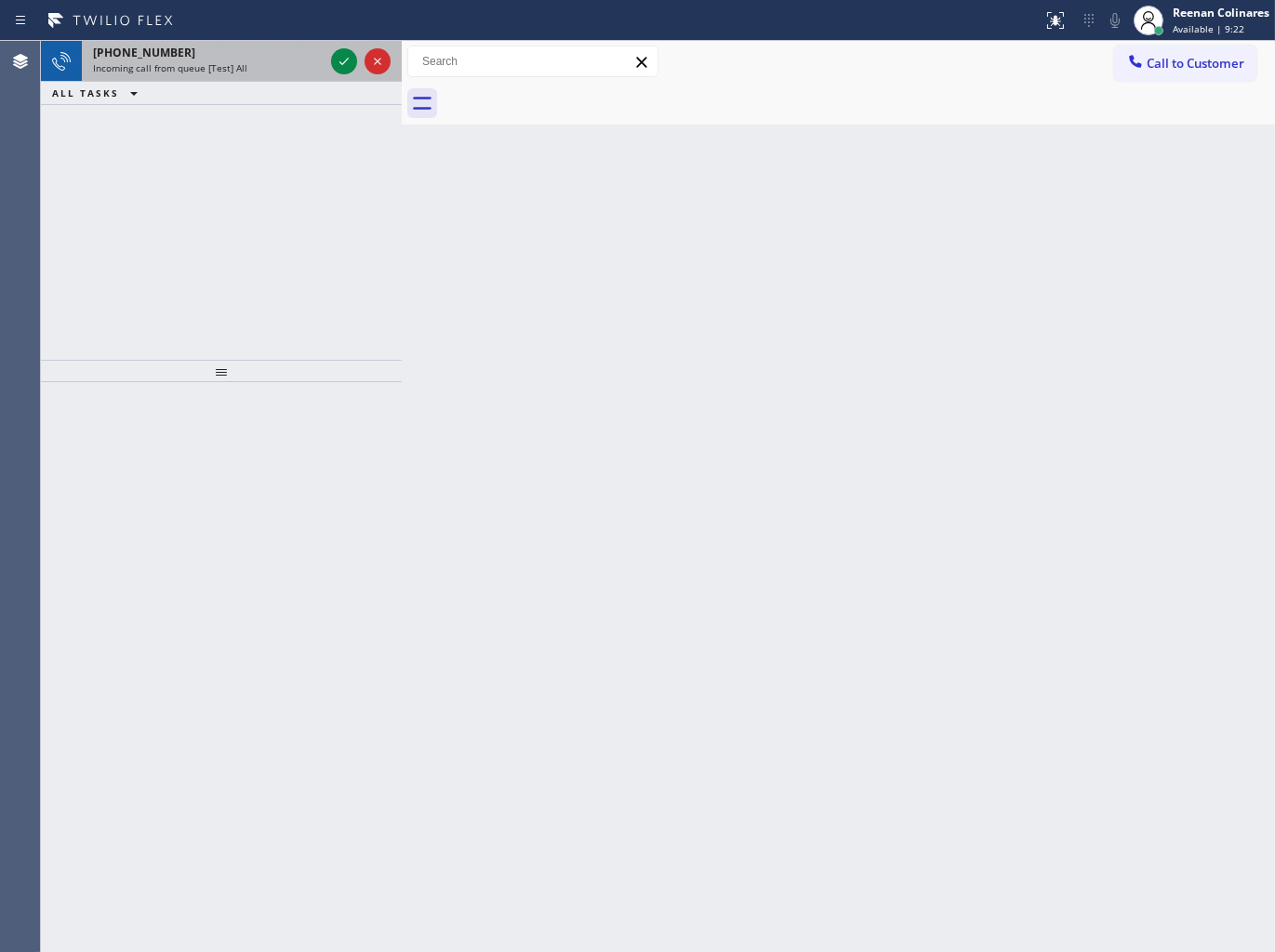
click at [271, 67] on div "Incoming call from queue [Test] All" at bounding box center [208, 68] width 231 height 13
click at [309, 67] on div "Incoming call from queue [Test] All" at bounding box center [208, 68] width 231 height 13
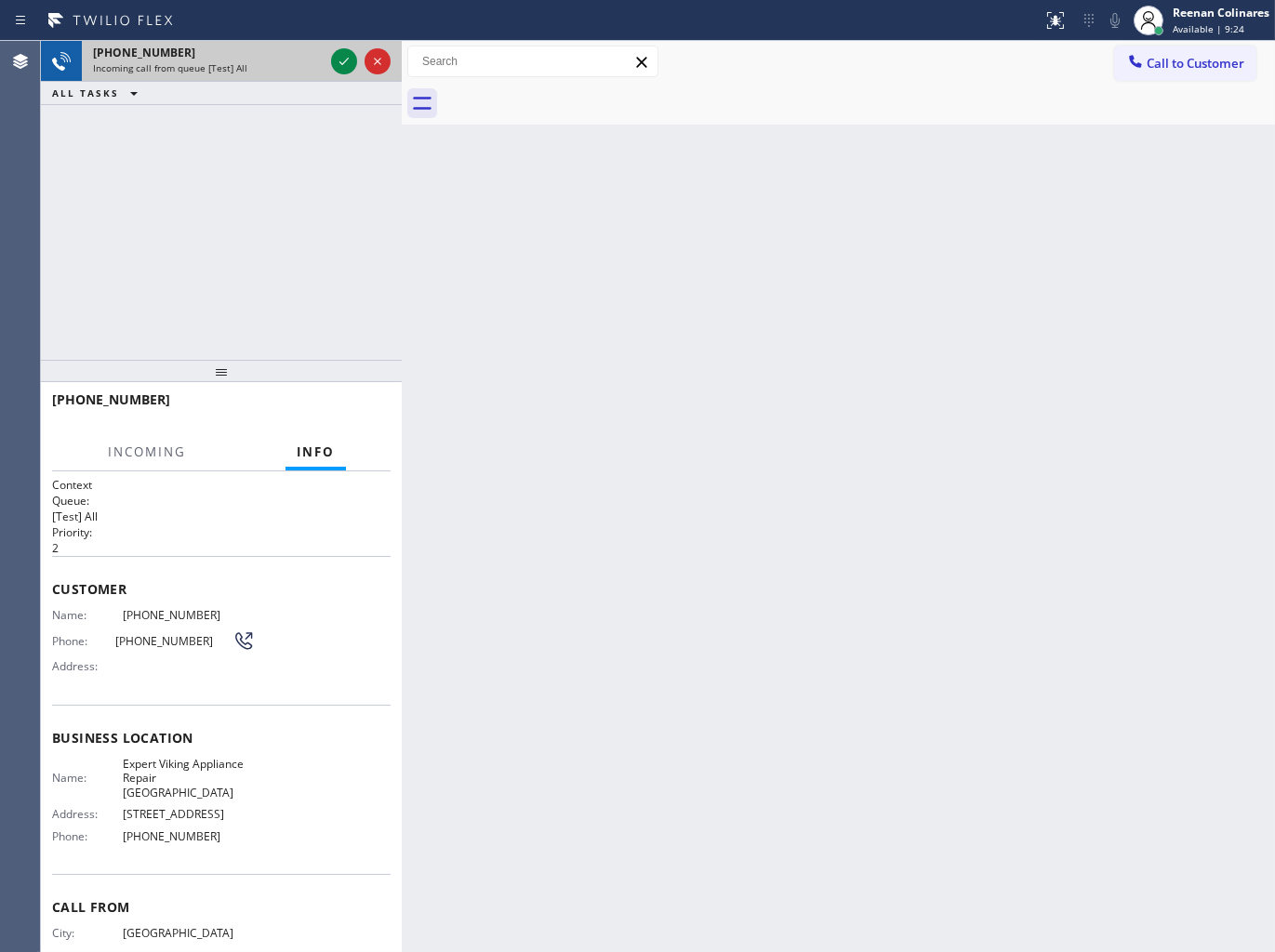
click at [309, 67] on div "Incoming call from queue [Test] All" at bounding box center [208, 68] width 231 height 13
click at [331, 65] on div at bounding box center [344, 61] width 26 height 22
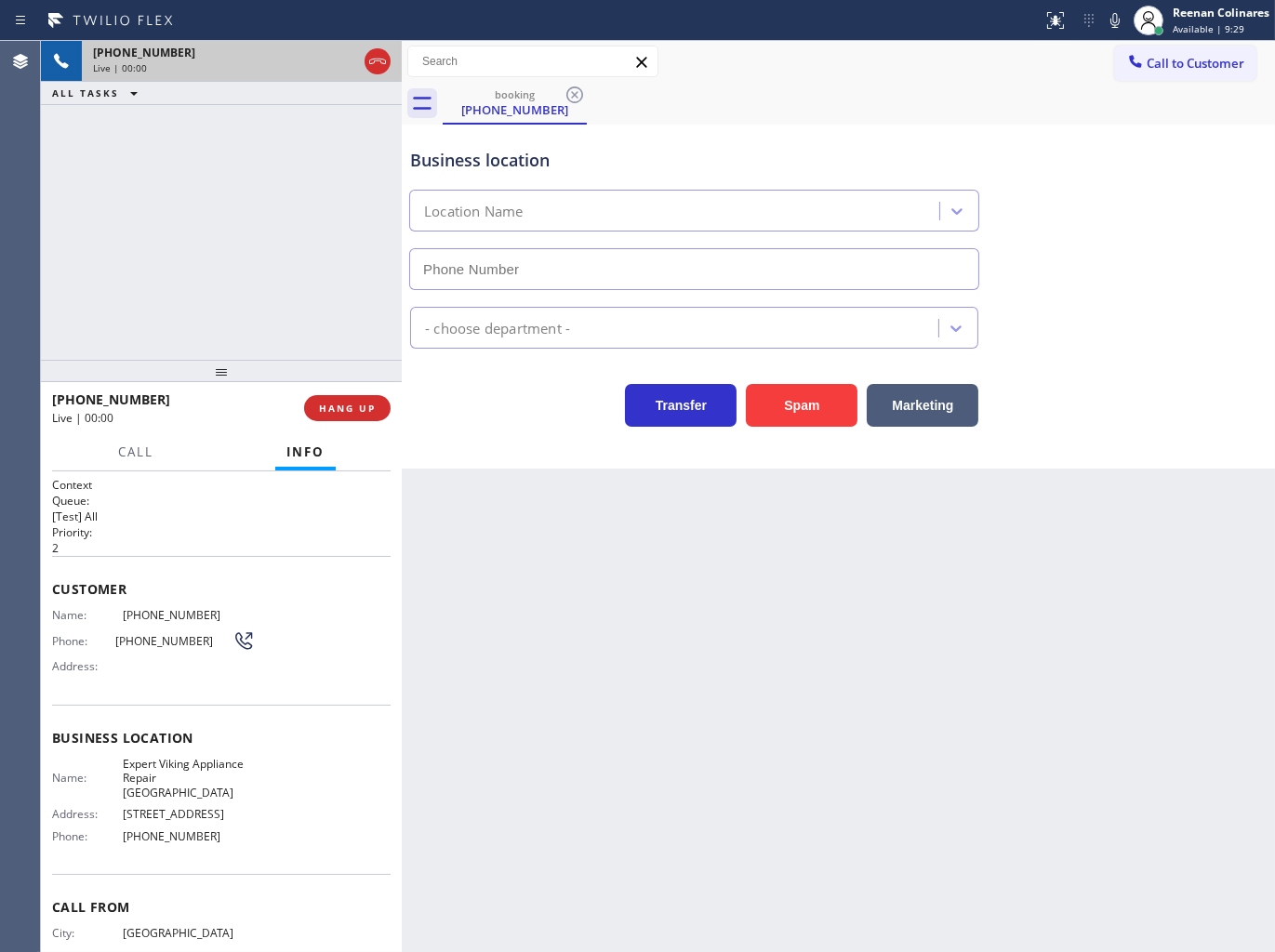
type input "[PHONE_NUMBER]"
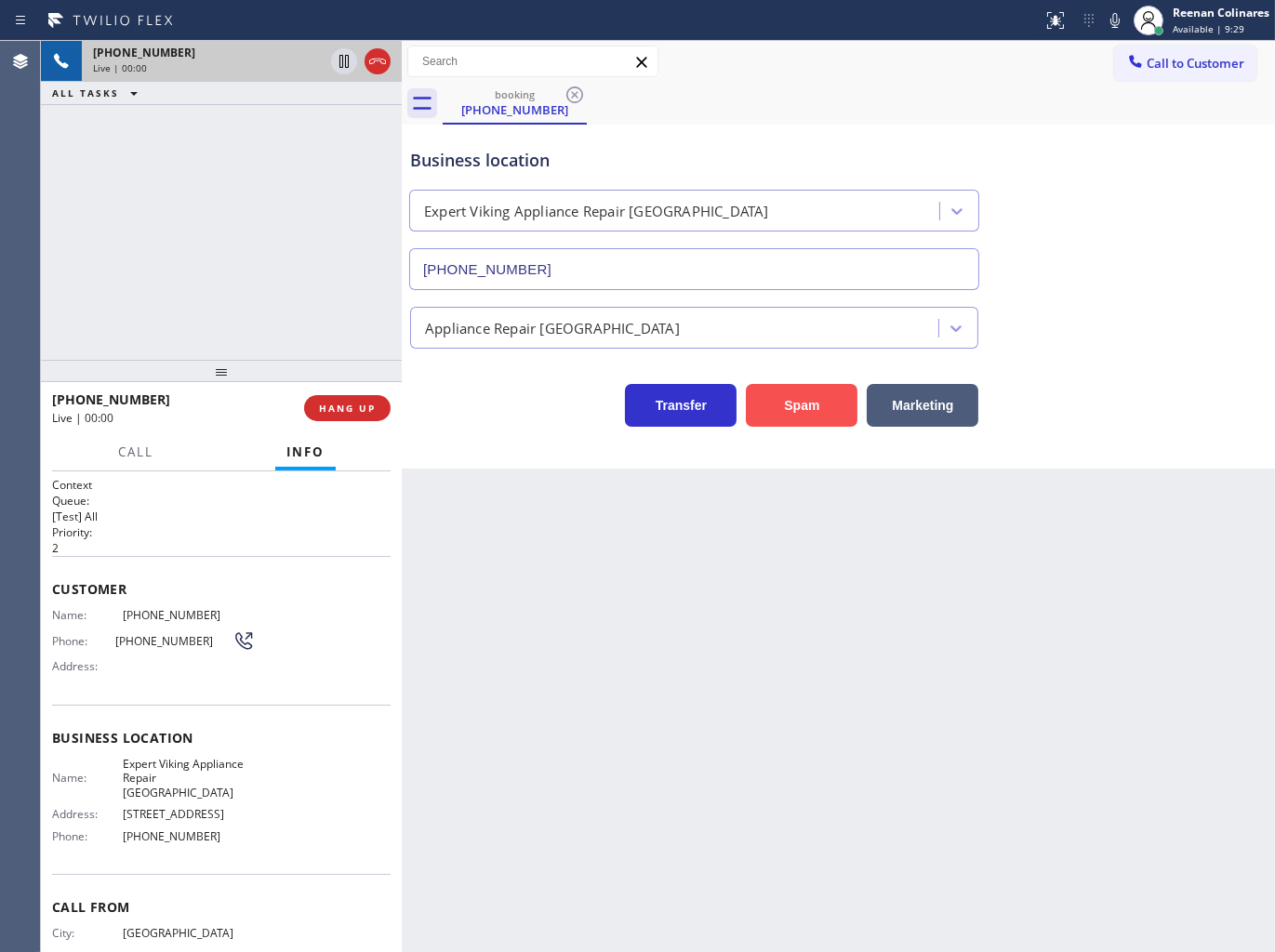
click at [797, 407] on button "Spam" at bounding box center [802, 404] width 112 height 43
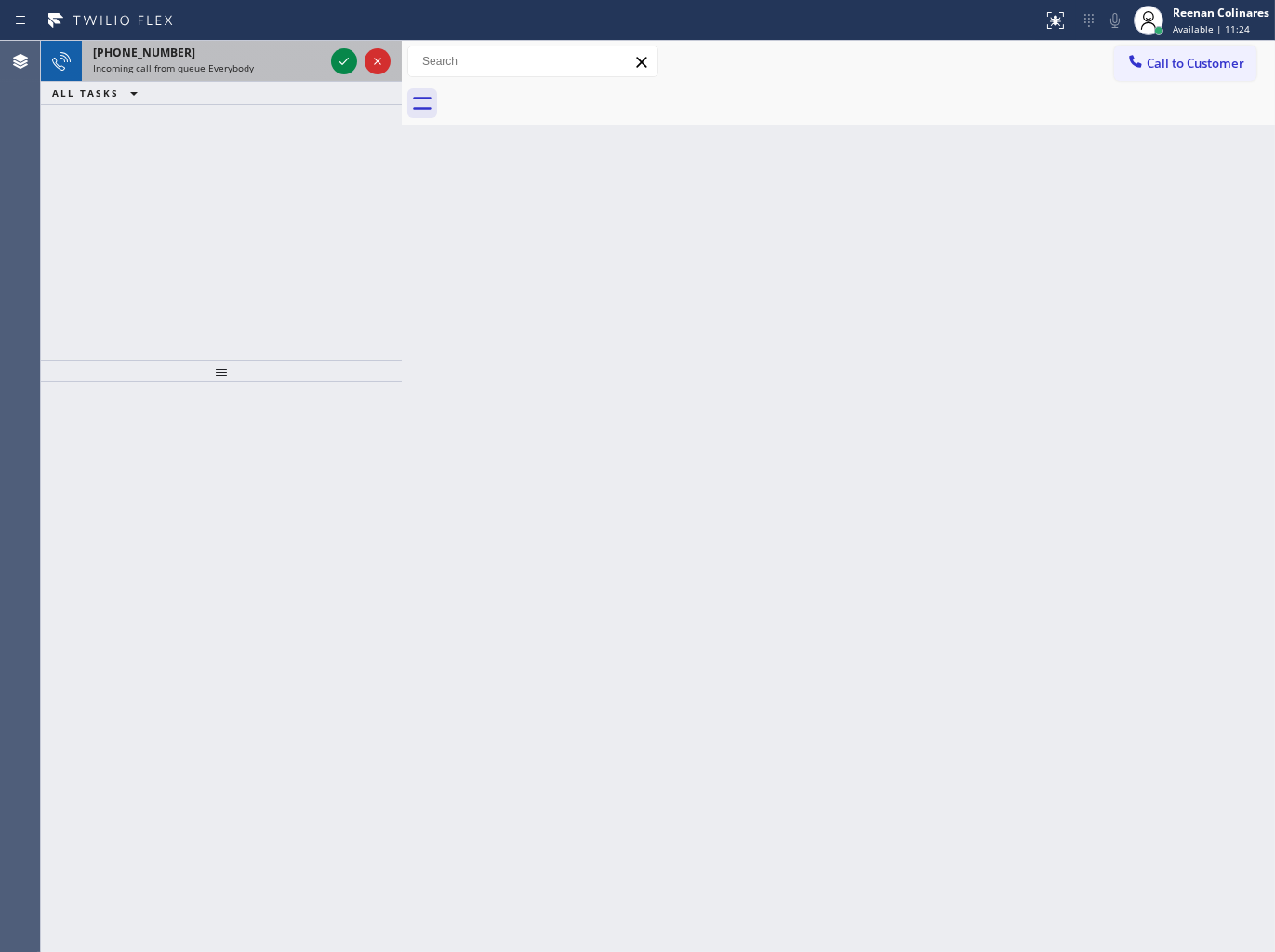
click at [245, 61] on span "Incoming call from queue Everybody" at bounding box center [173, 68] width 161 height 13
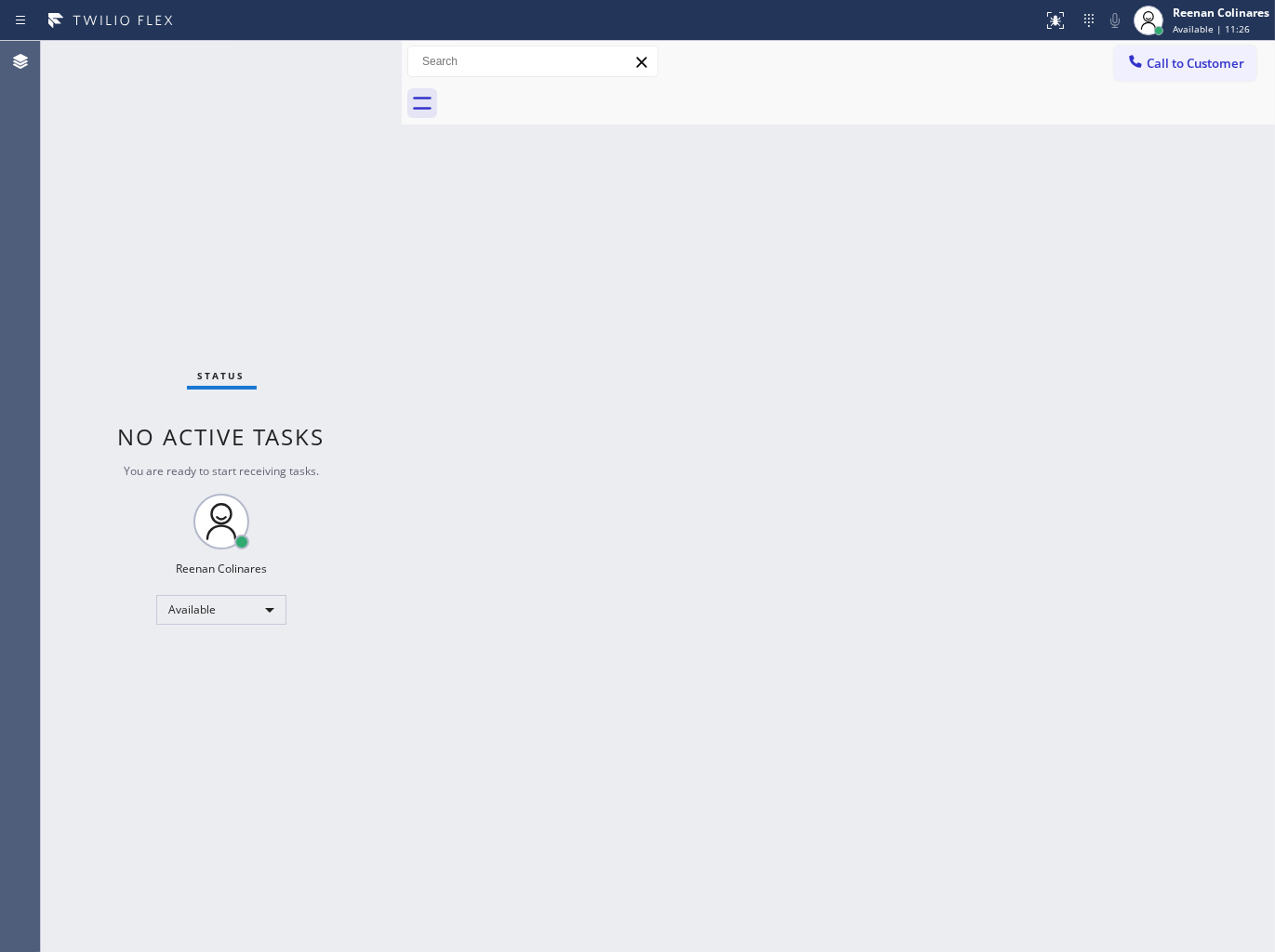
click at [303, 52] on div "Status No active tasks You are ready to start receiving tasks. Reenan Colinares…" at bounding box center [221, 496] width 361 height 911
click at [303, 52] on div "Status No active tasks You are ready to start receiving tasks. Reenan Colinares…" at bounding box center [221, 496] width 361 height 911
click at [301, 53] on div "Status No active tasks You are ready to start receiving tasks. Reenan Colinares…" at bounding box center [221, 496] width 361 height 911
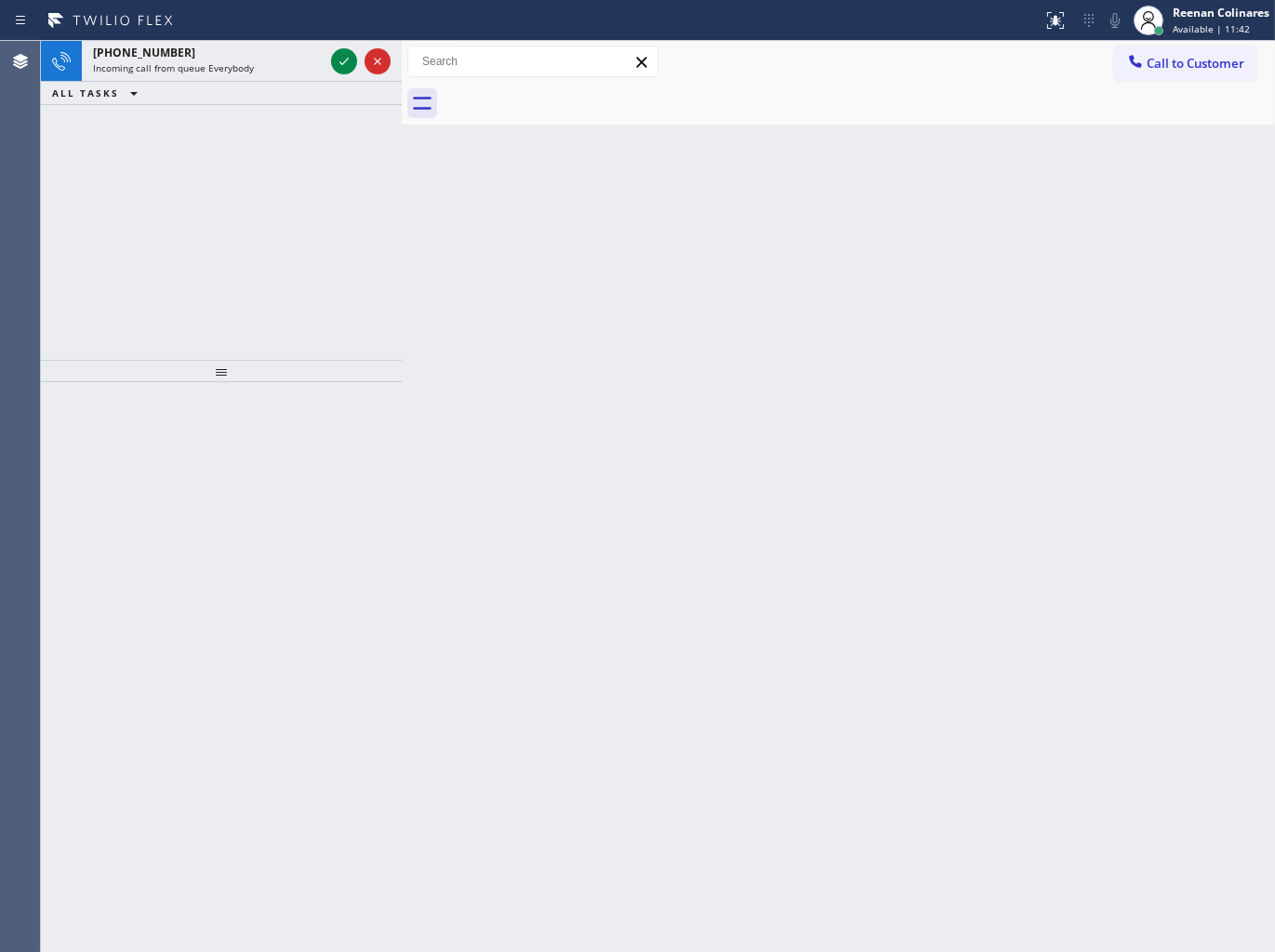
click at [668, 305] on div "Back to Dashboard Change Sender ID Customers Technicians Select a contact Outbo…" at bounding box center [838, 496] width 873 height 911
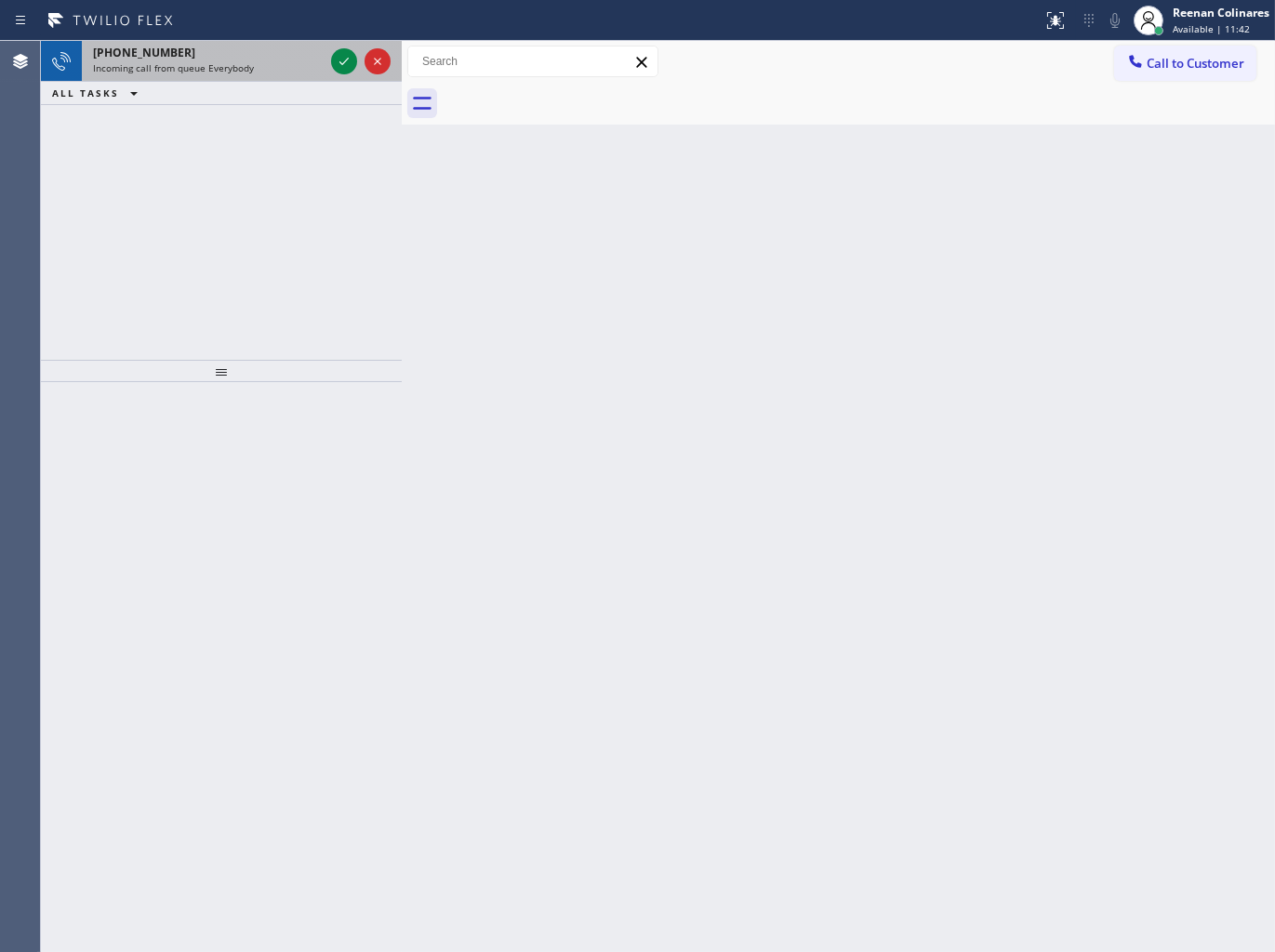
click at [293, 71] on div "Incoming call from queue Everybody" at bounding box center [208, 68] width 231 height 13
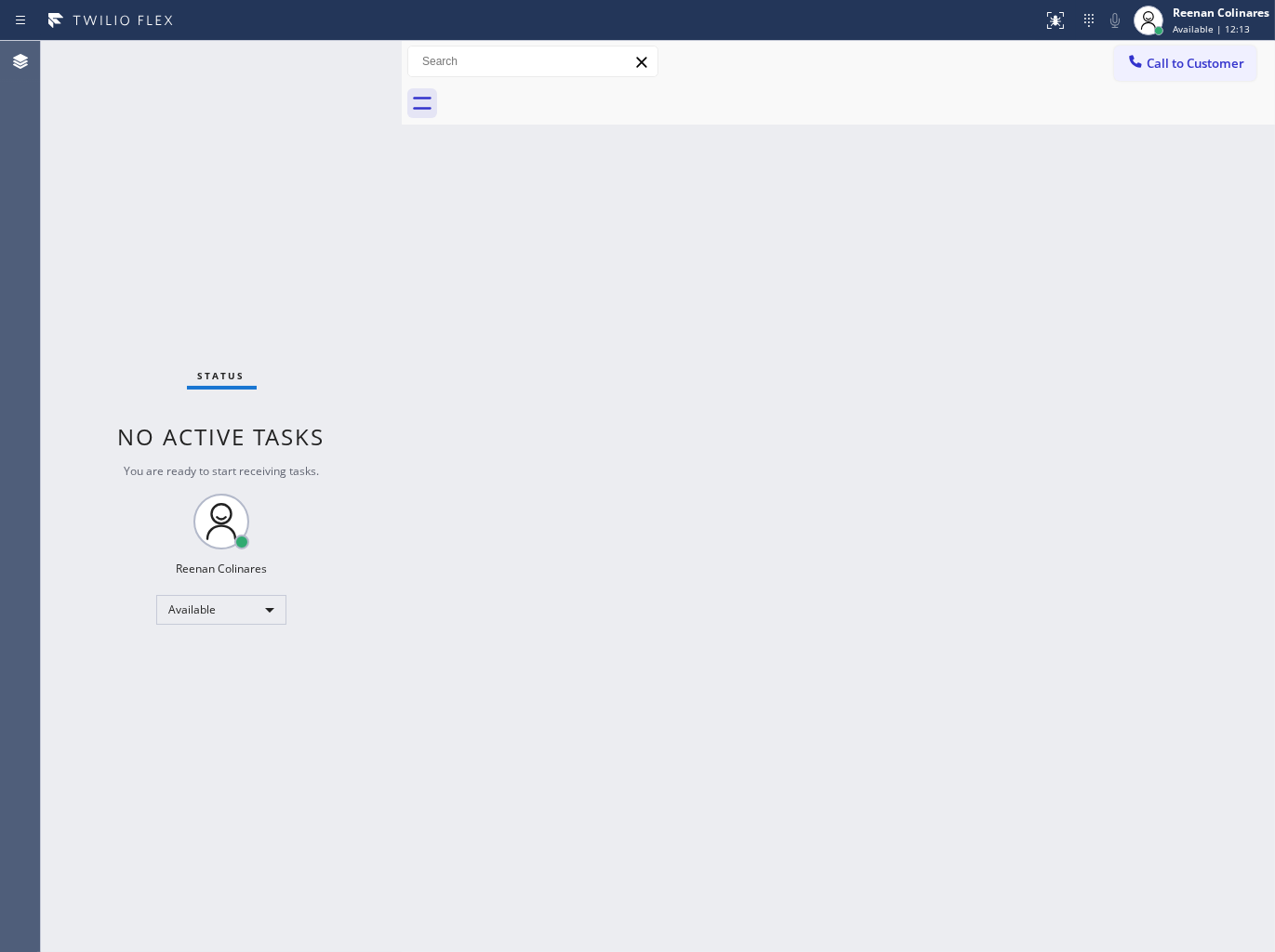
click at [231, 68] on div "Status No active tasks You are ready to start receiving tasks. Reenan Colinares…" at bounding box center [221, 496] width 361 height 911
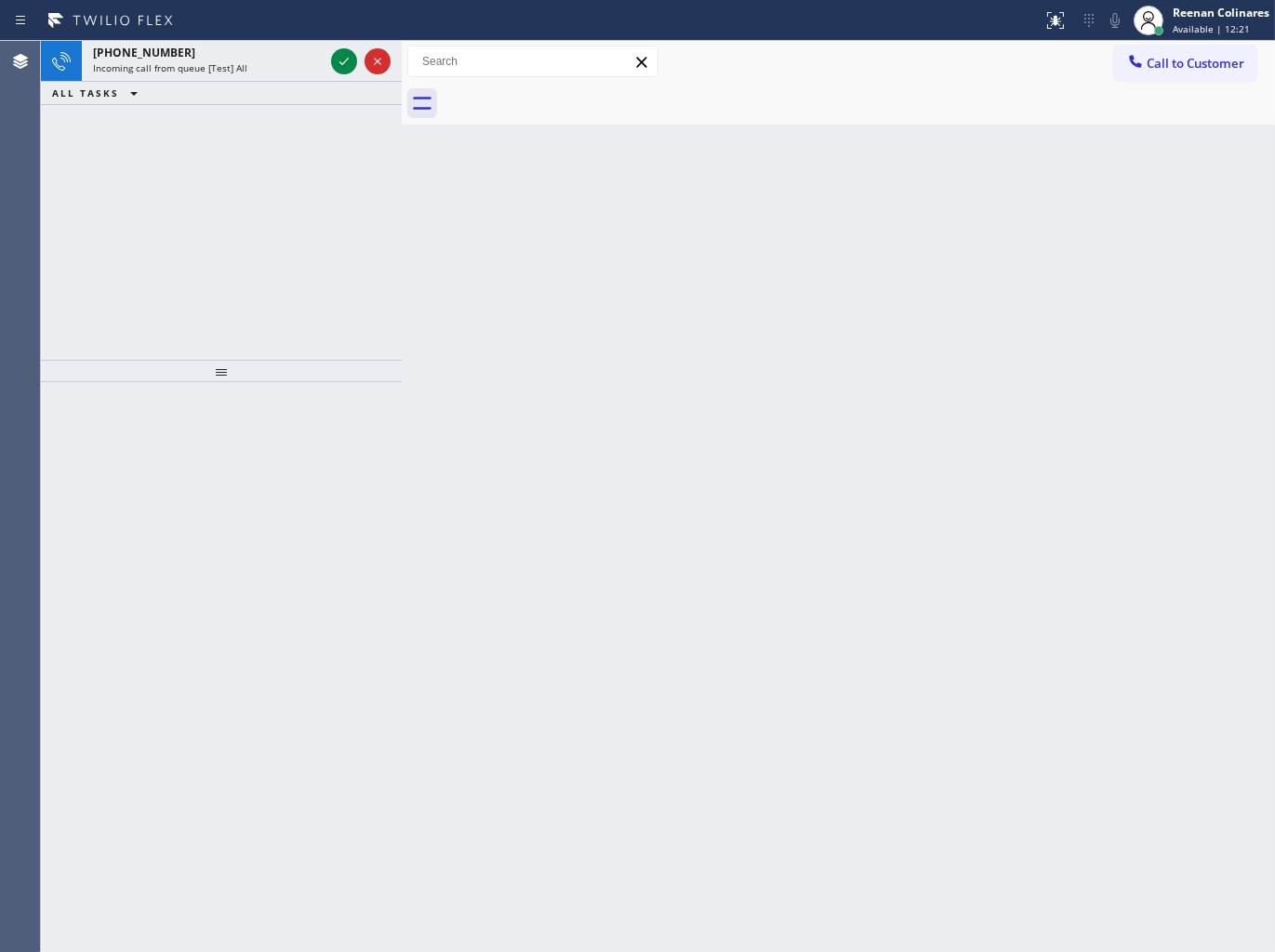
click at [220, 52] on div "[PHONE_NUMBER]" at bounding box center [208, 52] width 231 height 16
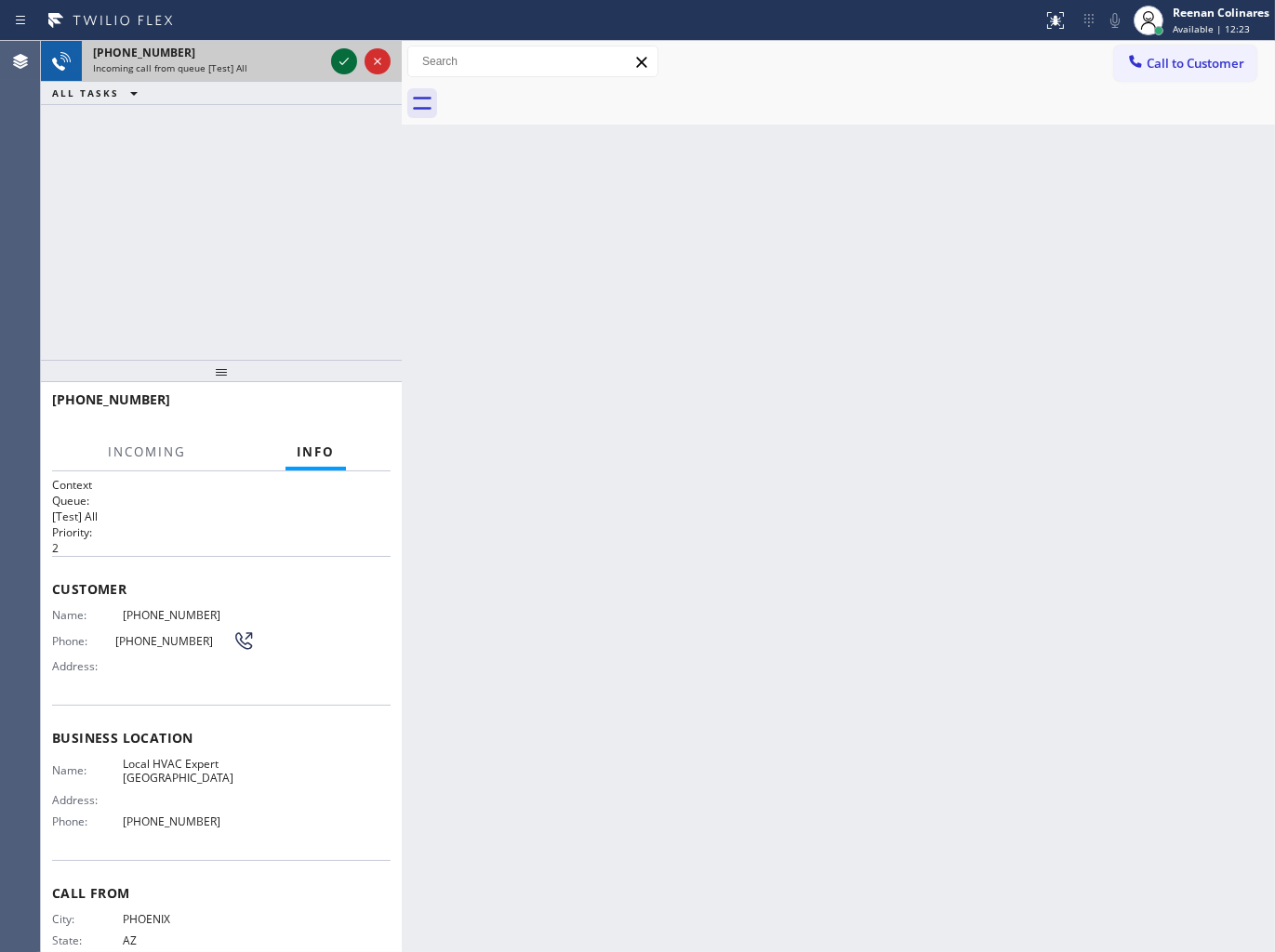
click at [342, 63] on icon at bounding box center [345, 61] width 10 height 8
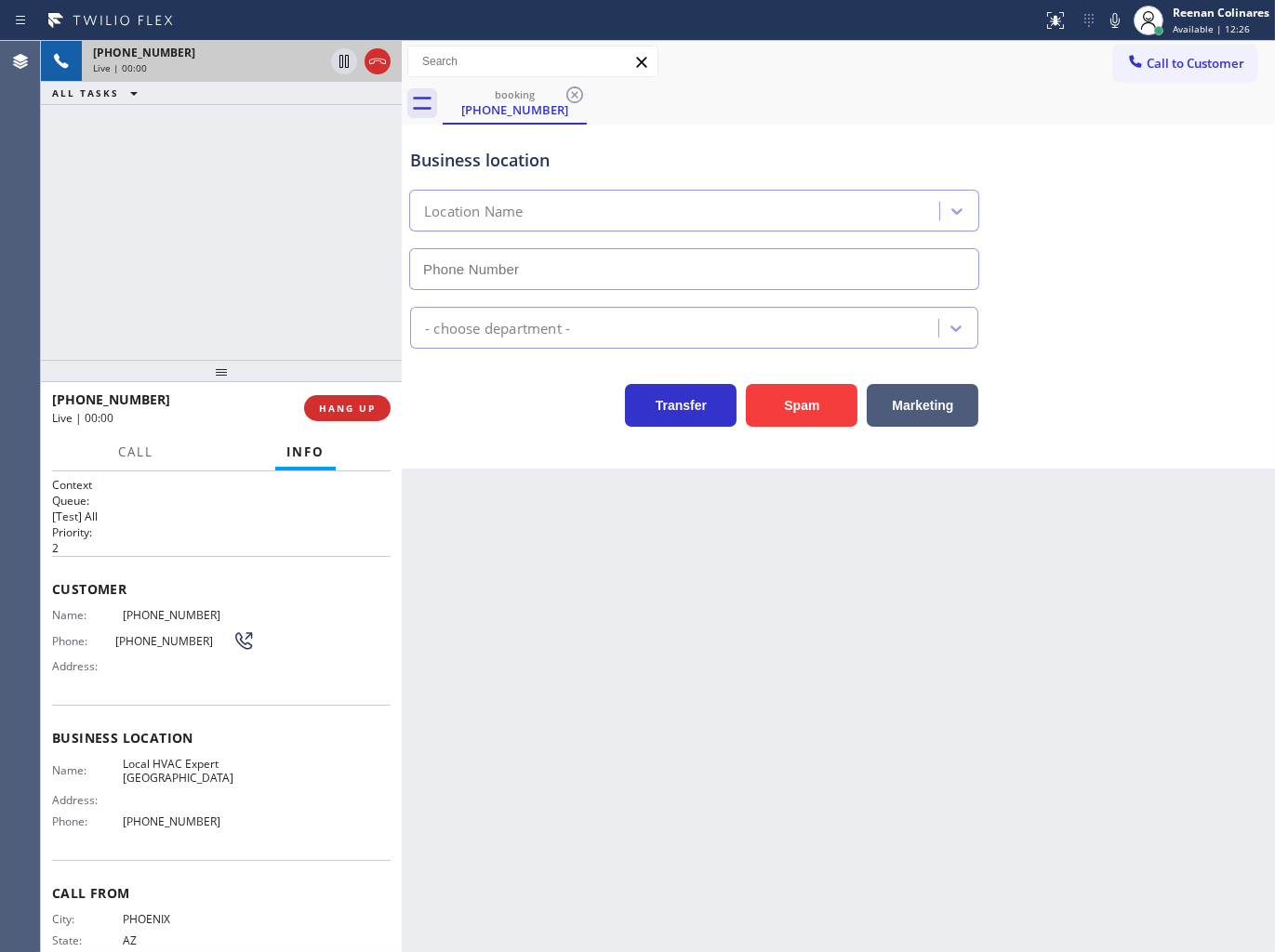
type input "[PHONE_NUMBER]"
click at [816, 411] on button "Spam" at bounding box center [802, 404] width 112 height 43
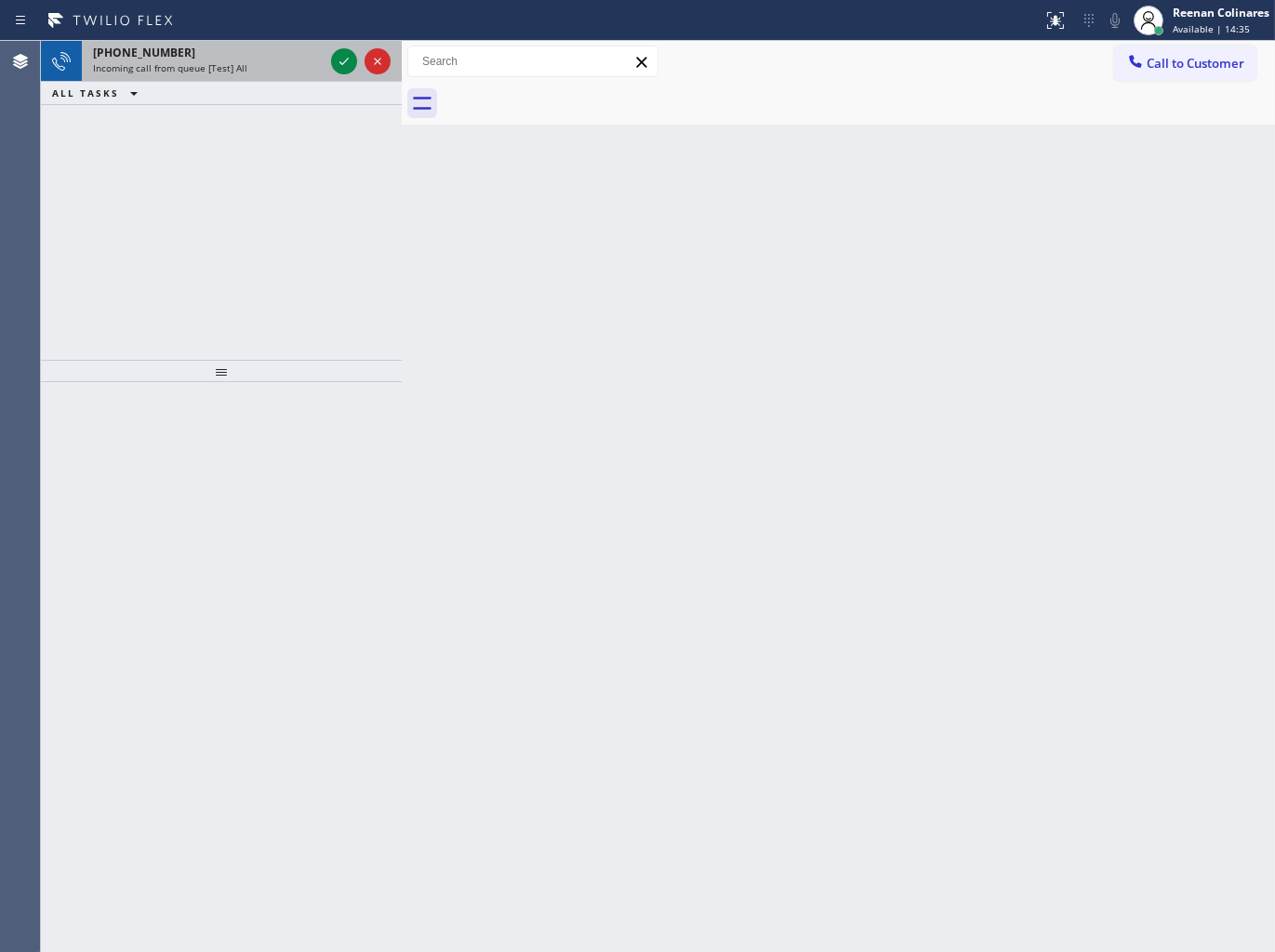
click at [263, 43] on div "[PHONE_NUMBER] Incoming call from queue [Test] All" at bounding box center [204, 61] width 245 height 41
click at [266, 50] on div "[PHONE_NUMBER]" at bounding box center [208, 52] width 231 height 16
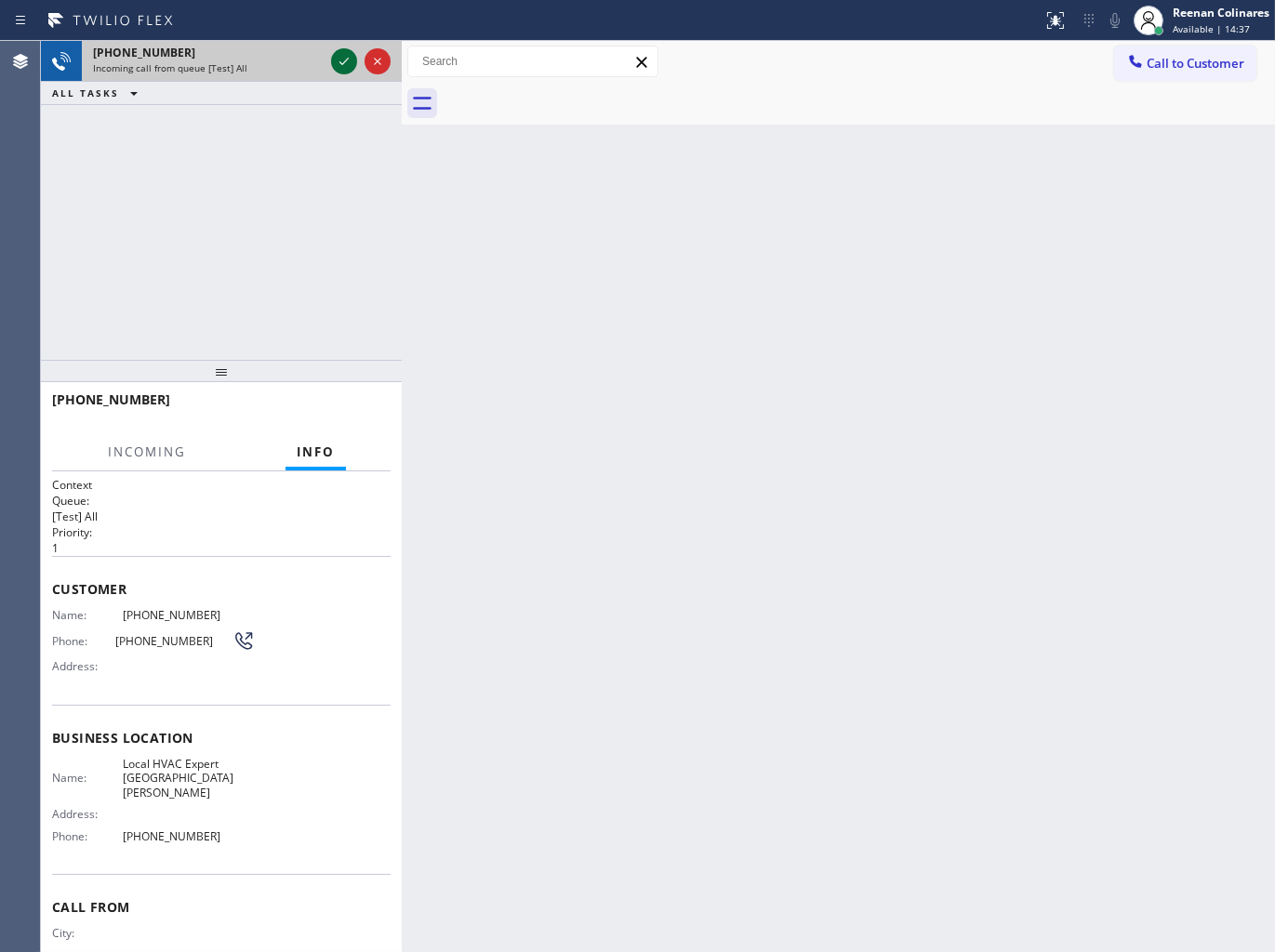
click at [339, 67] on icon at bounding box center [344, 61] width 22 height 22
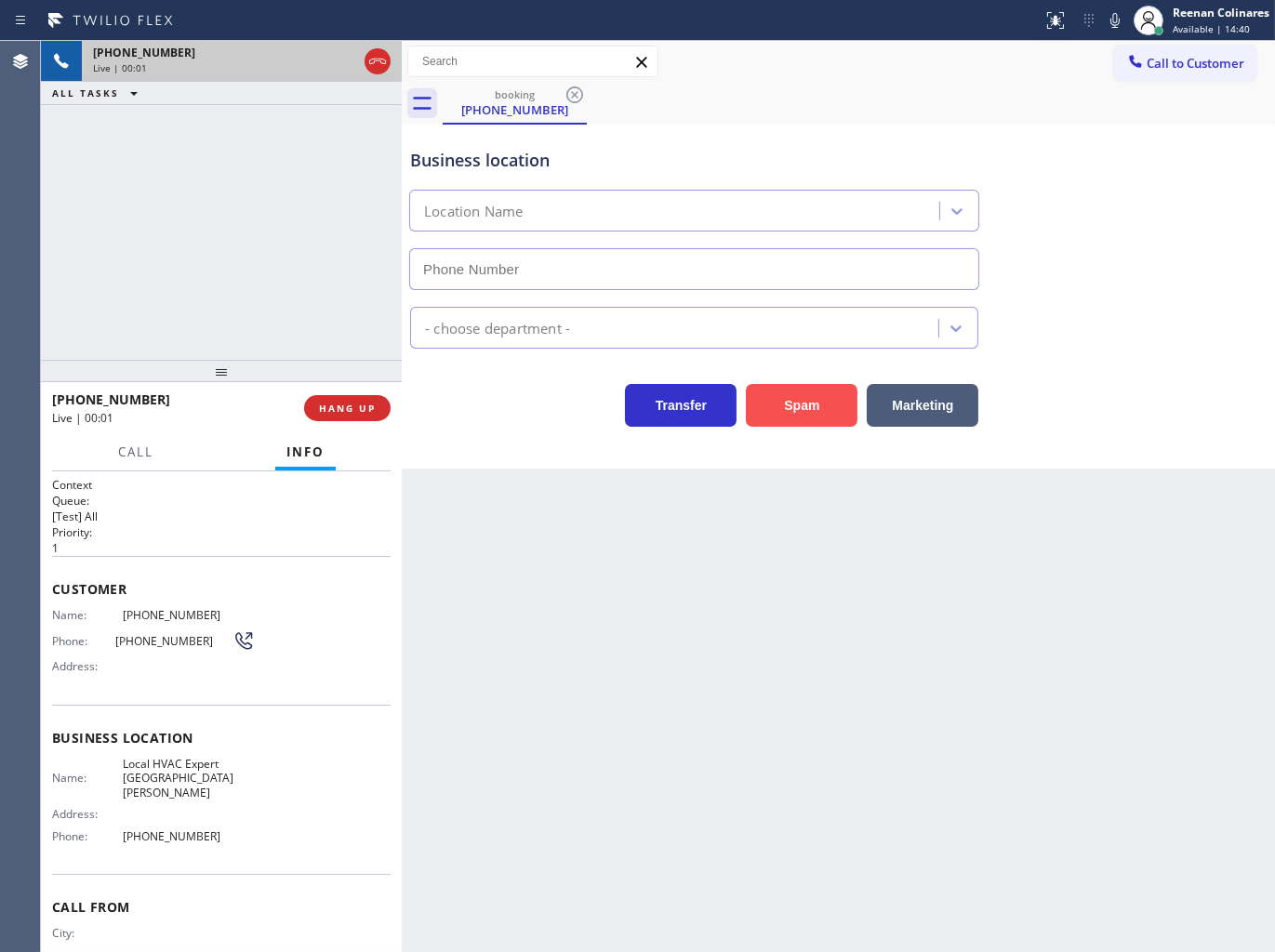
type input "[PHONE_NUMBER]"
click at [800, 386] on div "Spam" at bounding box center [797, 401] width 121 height 52
click at [812, 402] on button "Spam" at bounding box center [802, 404] width 112 height 43
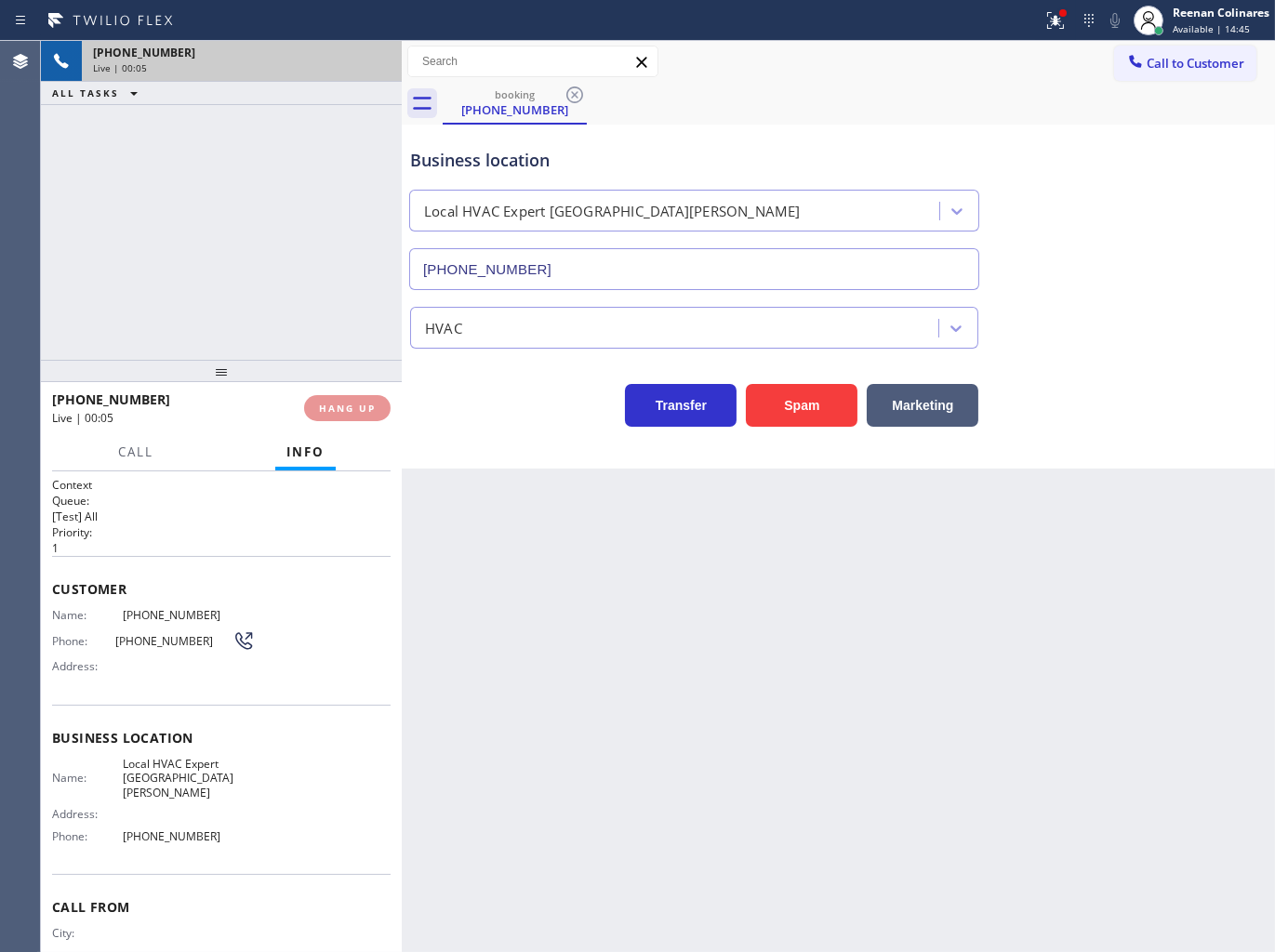
click at [1097, 266] on div "Business location Local HVAC Expert [GEOGRAPHIC_DATA][PERSON_NAME] [PHONE_NUMBE…" at bounding box center [838, 206] width 864 height 168
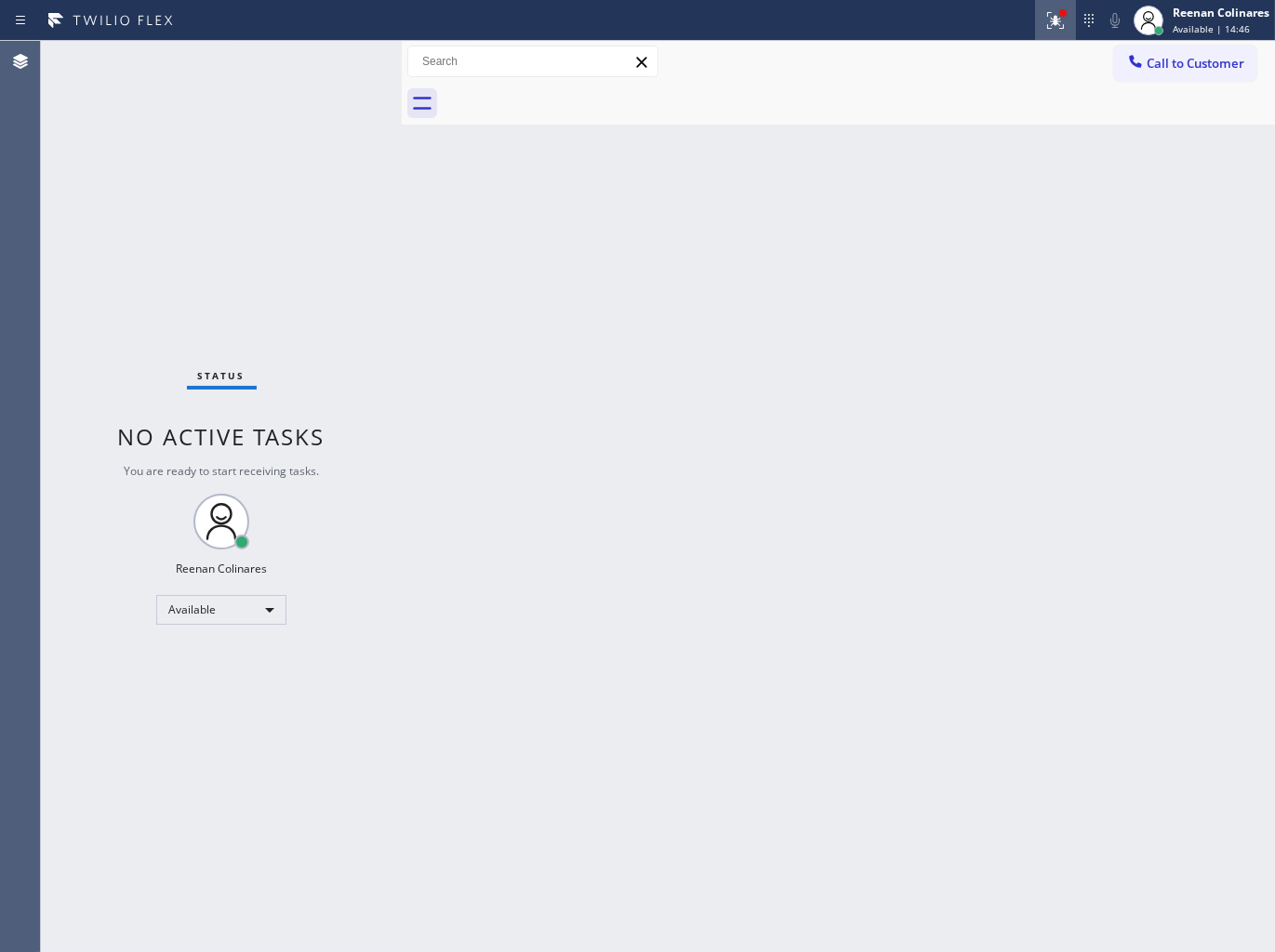
click at [1053, 17] on icon at bounding box center [1055, 20] width 22 height 22
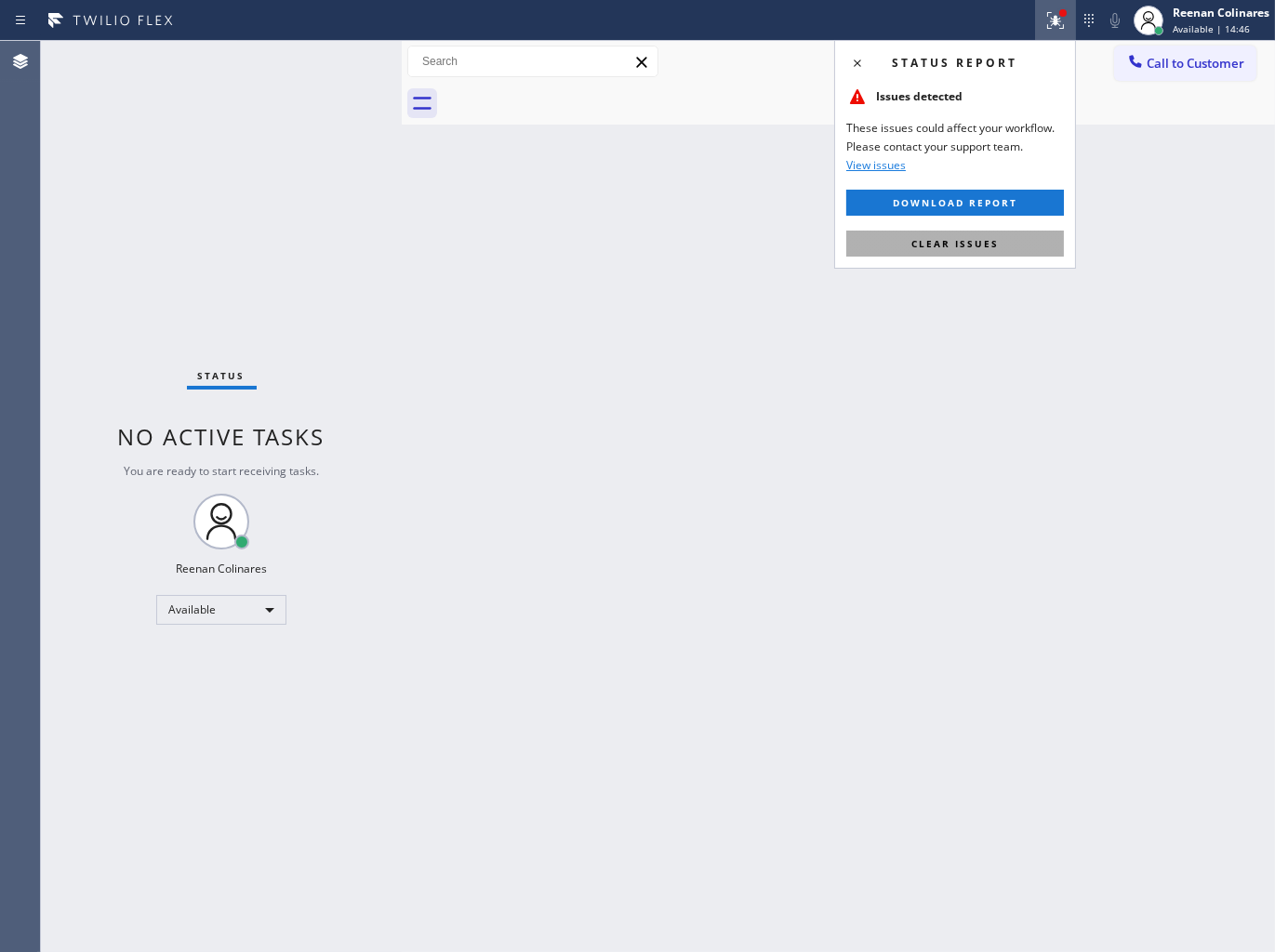
click at [984, 249] on span "Clear issues" at bounding box center [955, 243] width 88 height 13
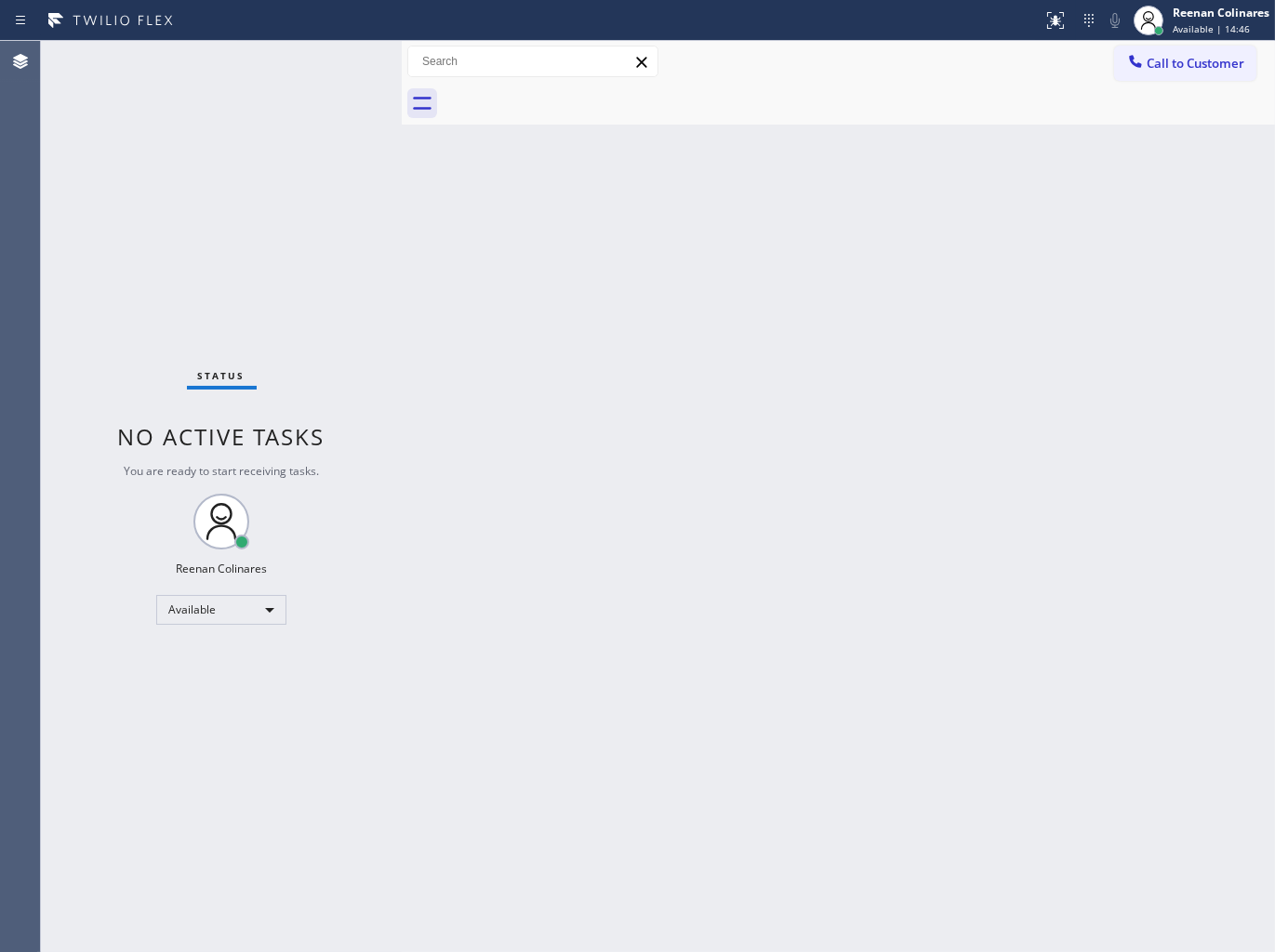
click at [794, 329] on div "Back to Dashboard Change Sender ID Customers Technicians Select a contact Outbo…" at bounding box center [838, 496] width 873 height 911
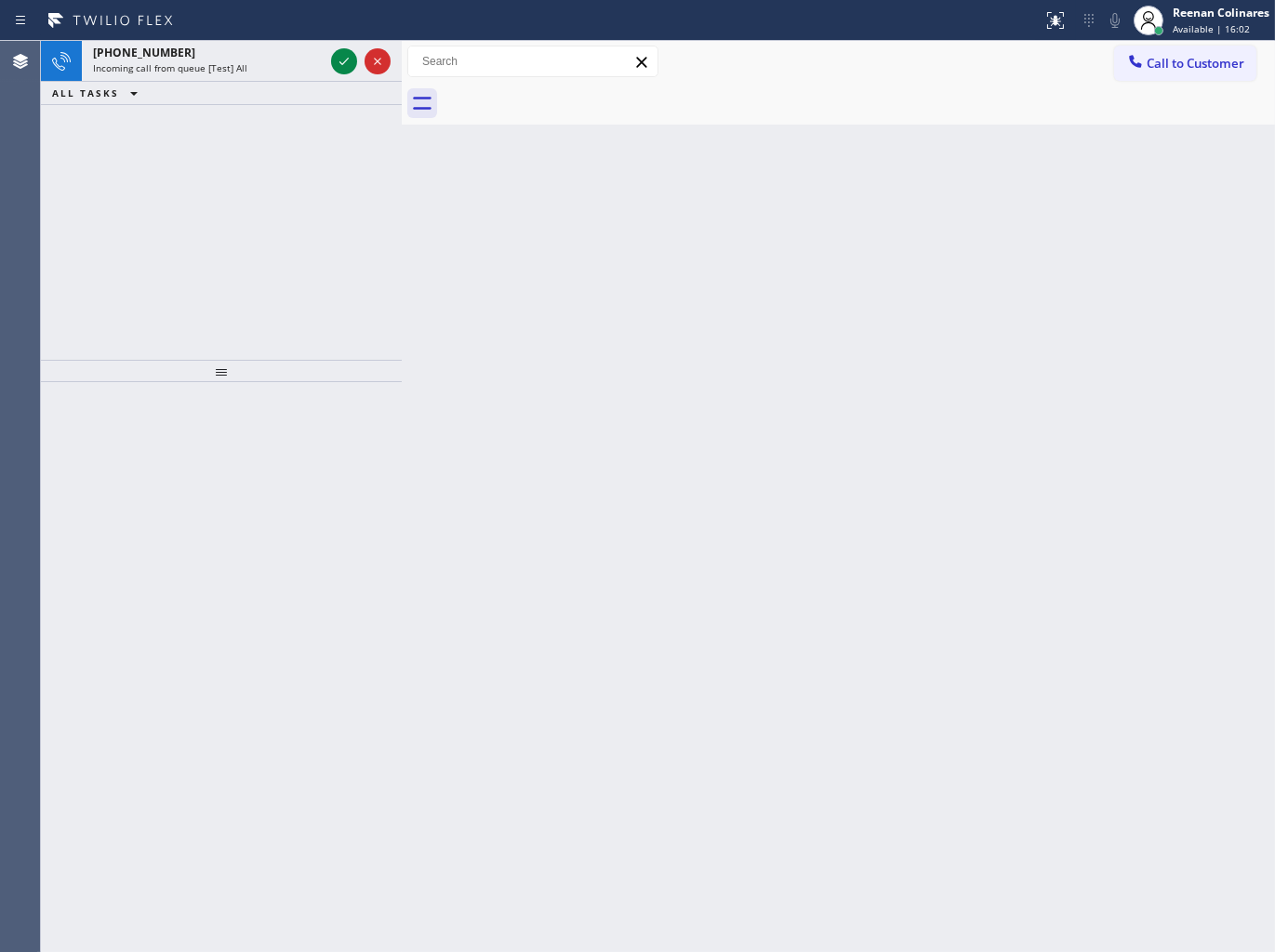
click at [217, 85] on div "ALL TASKS ALL TASKS ACTIVE TASKS TASKS IN WRAP UP" at bounding box center [221, 93] width 361 height 23
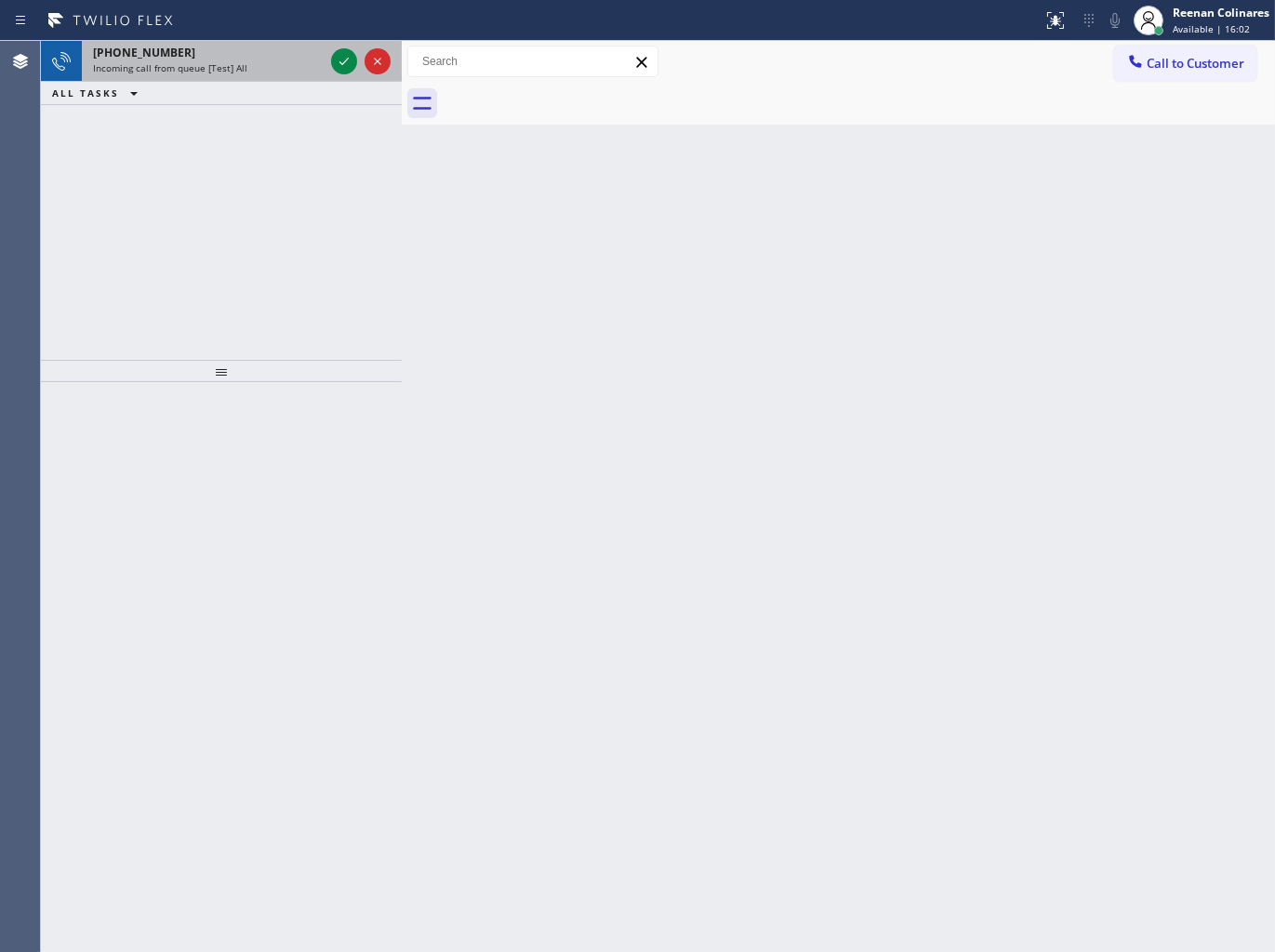
click at [227, 75] on div "[PHONE_NUMBER] Incoming call from queue [Test] All" at bounding box center [204, 61] width 245 height 41
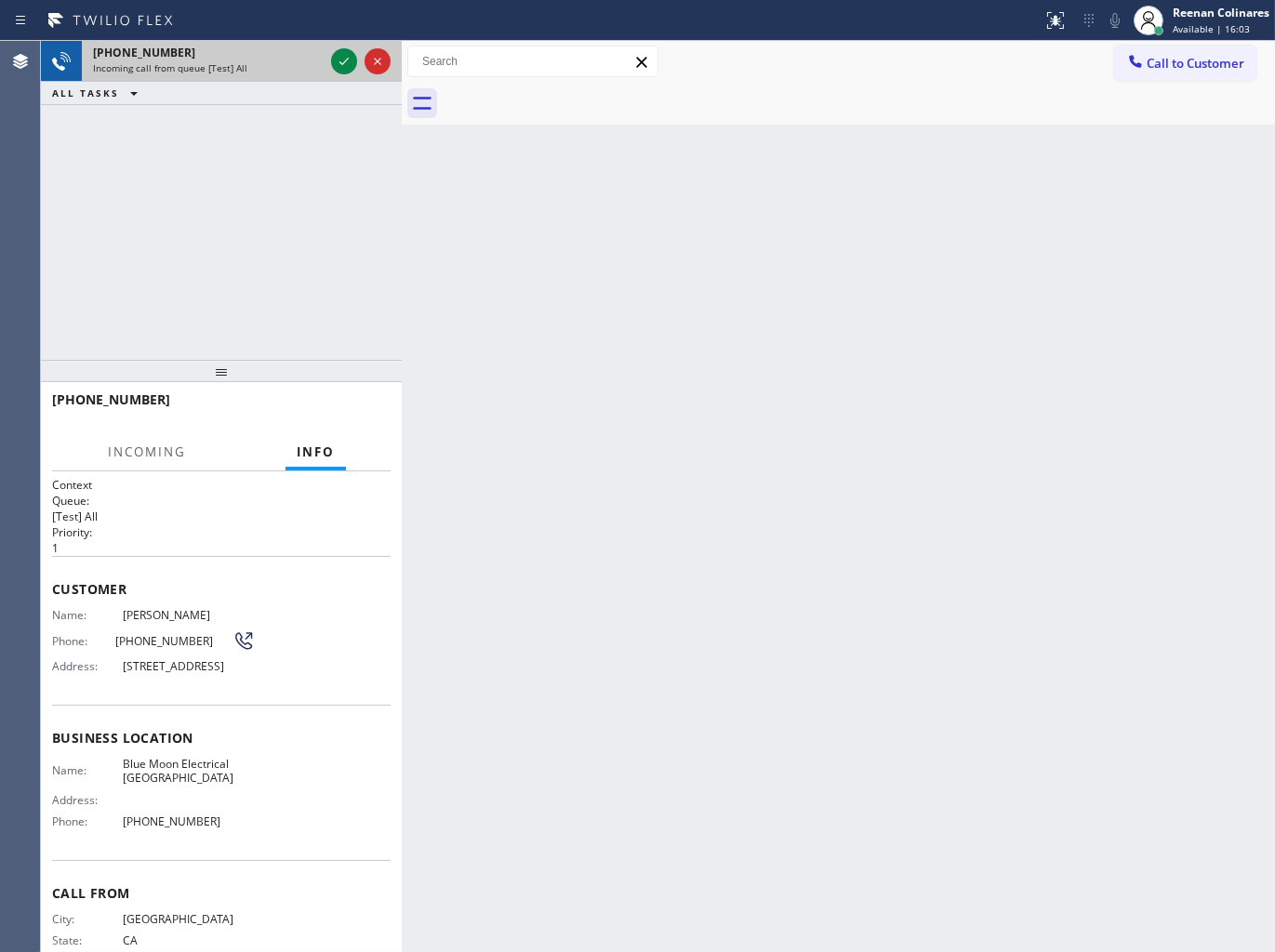
click at [277, 58] on div "[PHONE_NUMBER]" at bounding box center [208, 52] width 231 height 16
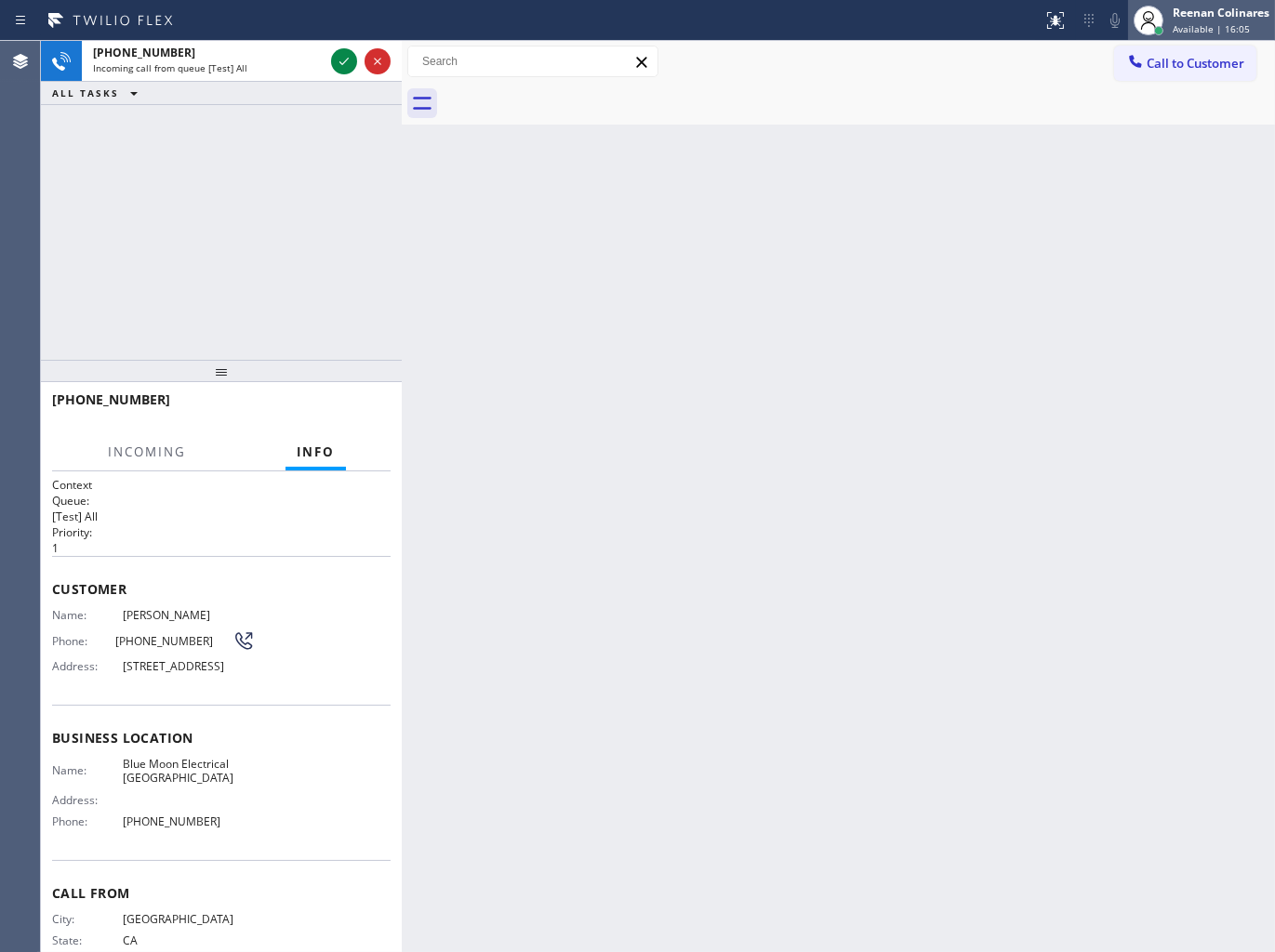
click at [1182, 22] on span "Available | 16:05" at bounding box center [1211, 29] width 77 height 13
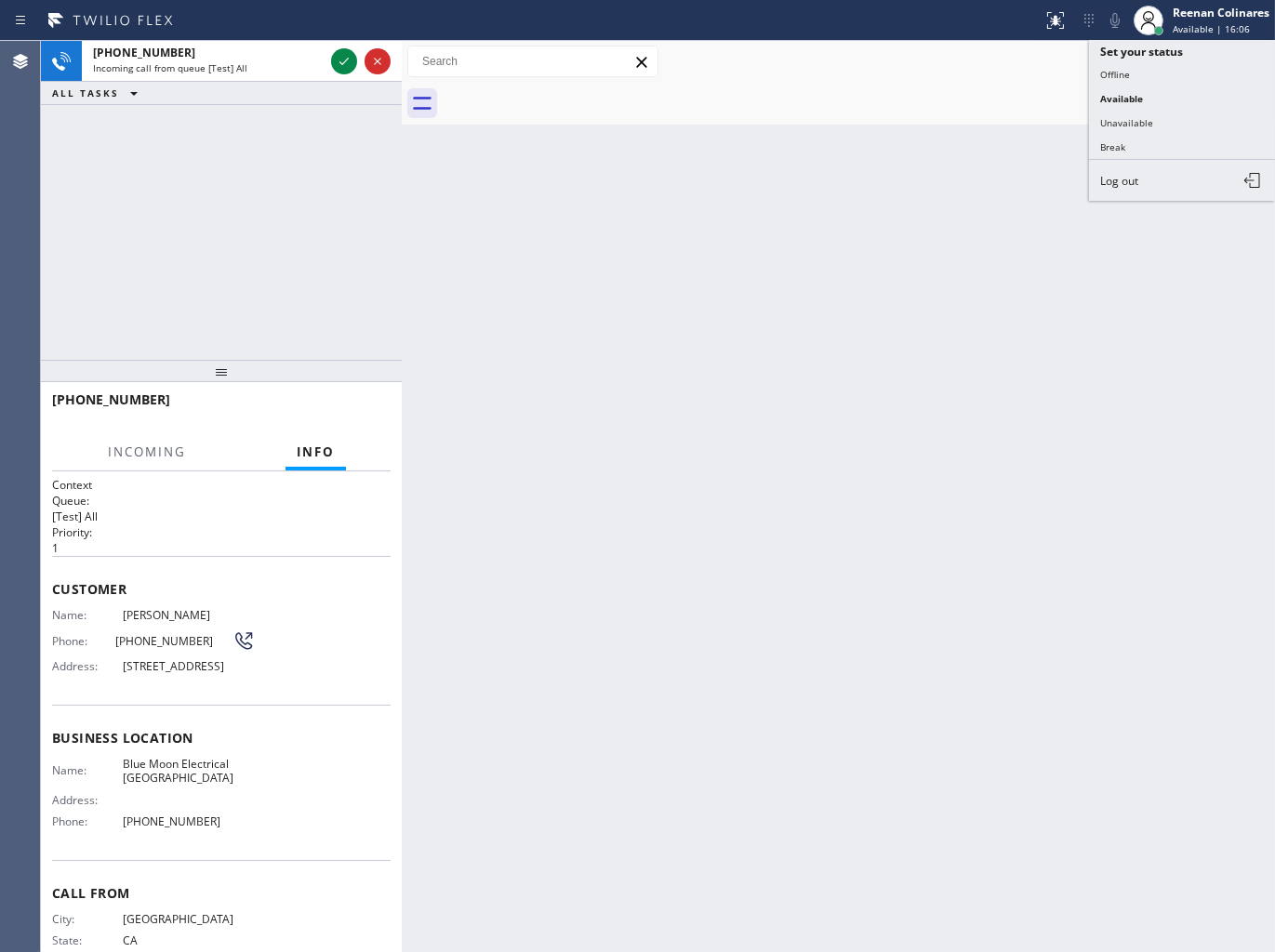
drag, startPoint x: 1147, startPoint y: 125, endPoint x: 1150, endPoint y: 105, distance: 20.2
click at [1148, 117] on button "Unavailable" at bounding box center [1181, 122] width 186 height 24
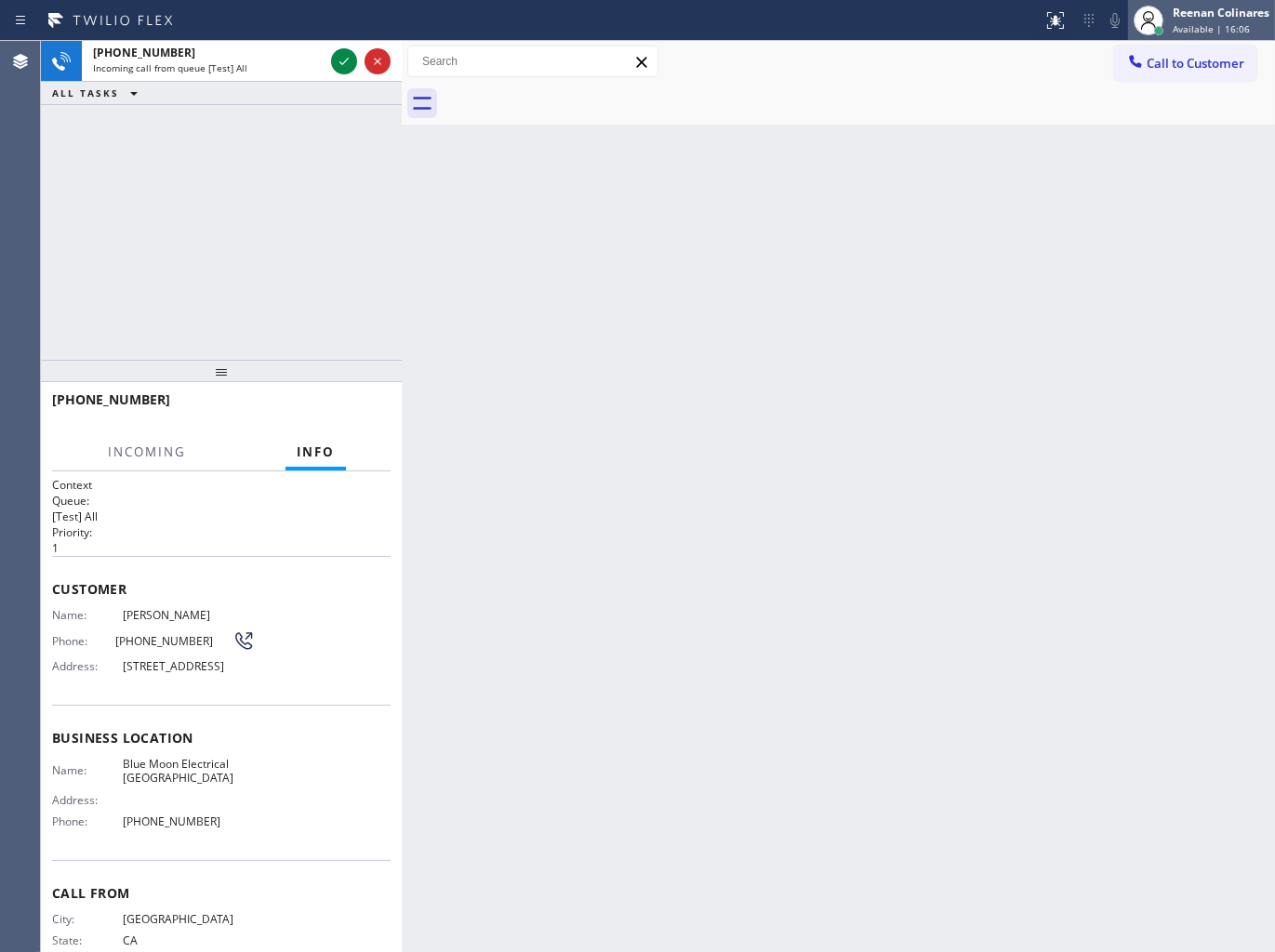
click at [1193, 22] on span "Available | 16:06" at bounding box center [1211, 29] width 77 height 13
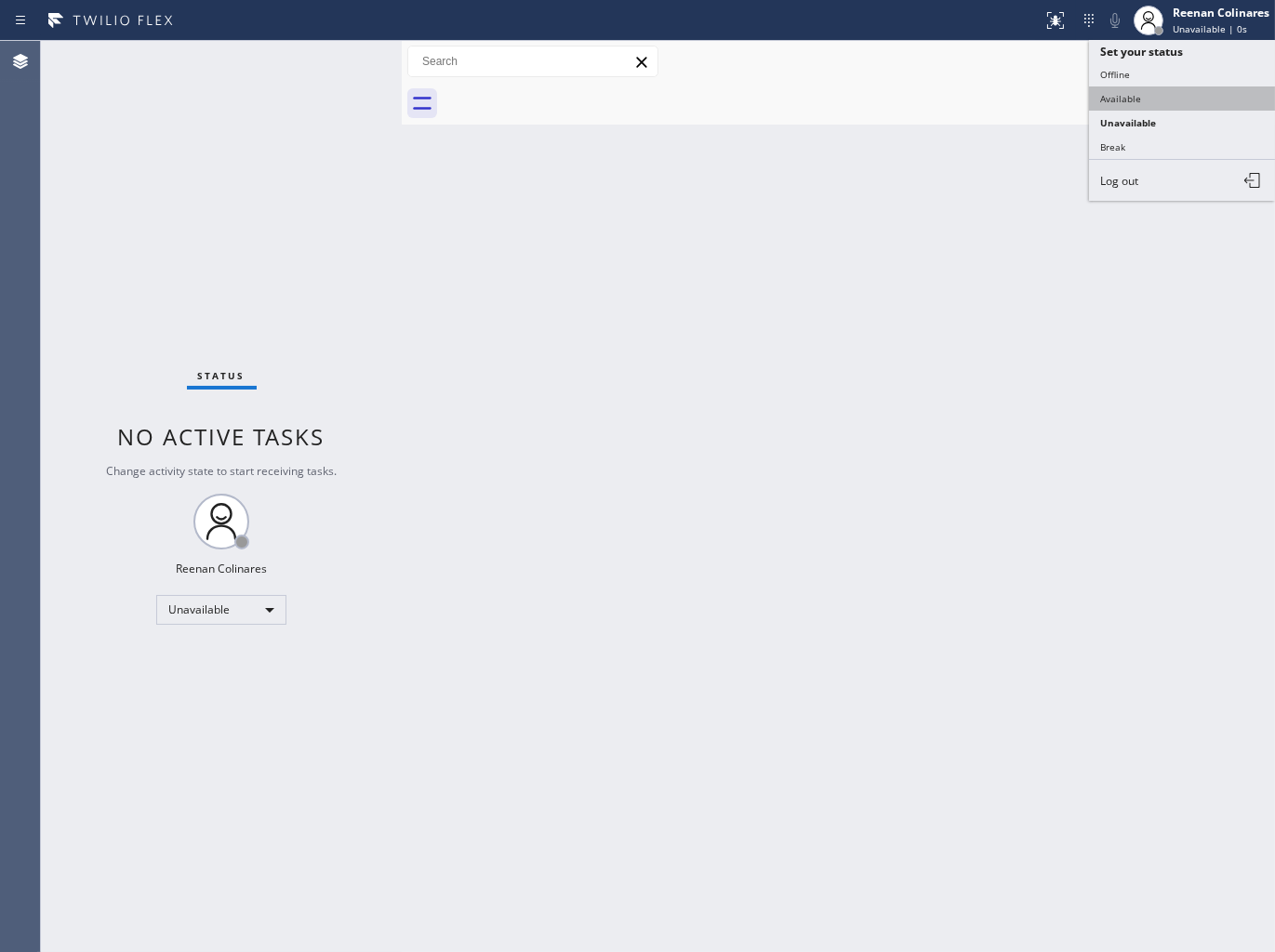
click at [1114, 95] on button "Available" at bounding box center [1181, 98] width 186 height 24
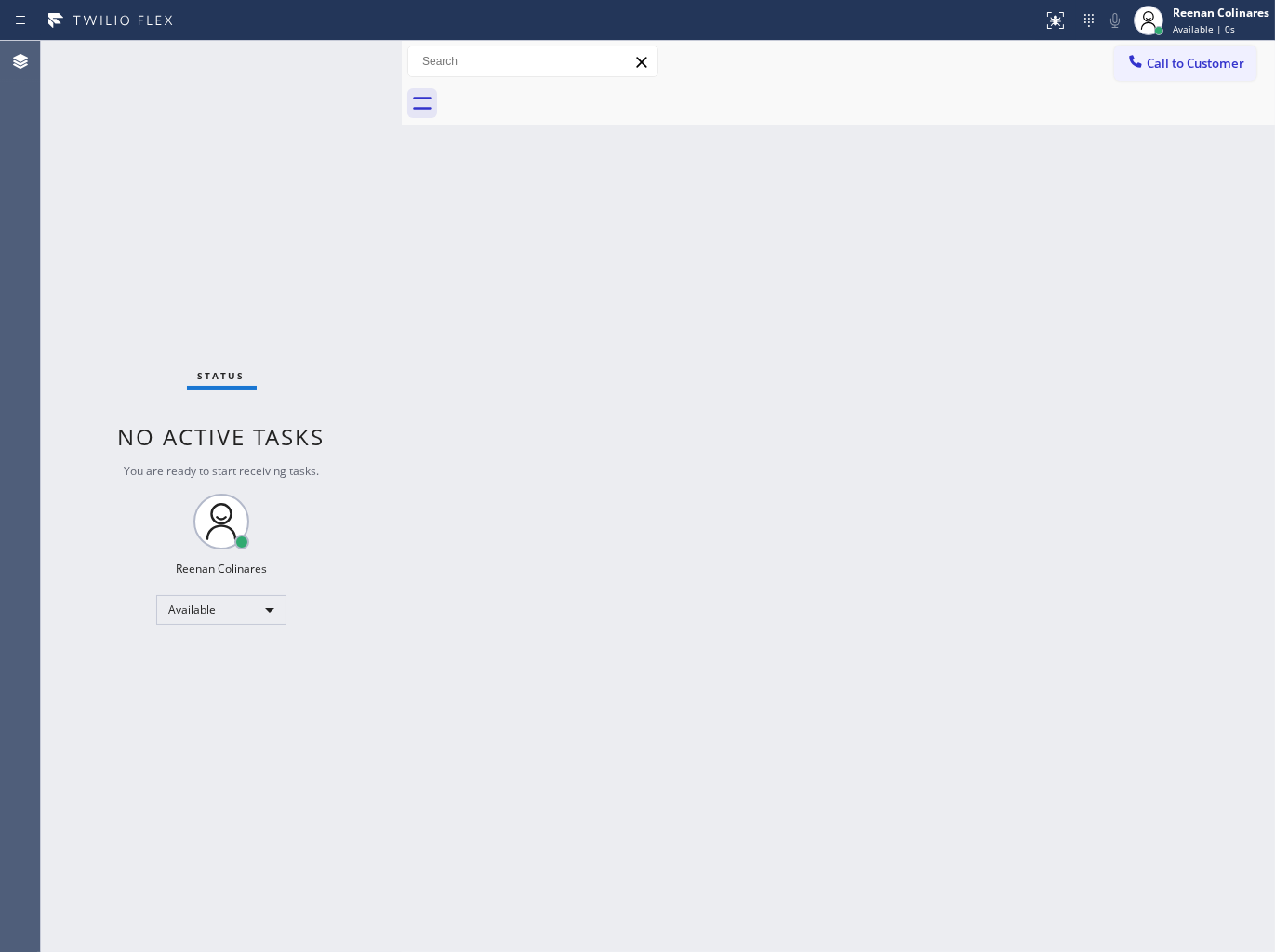
click at [272, 104] on div "Status No active tasks You are ready to start receiving tasks. Reenan Colinares…" at bounding box center [221, 496] width 361 height 911
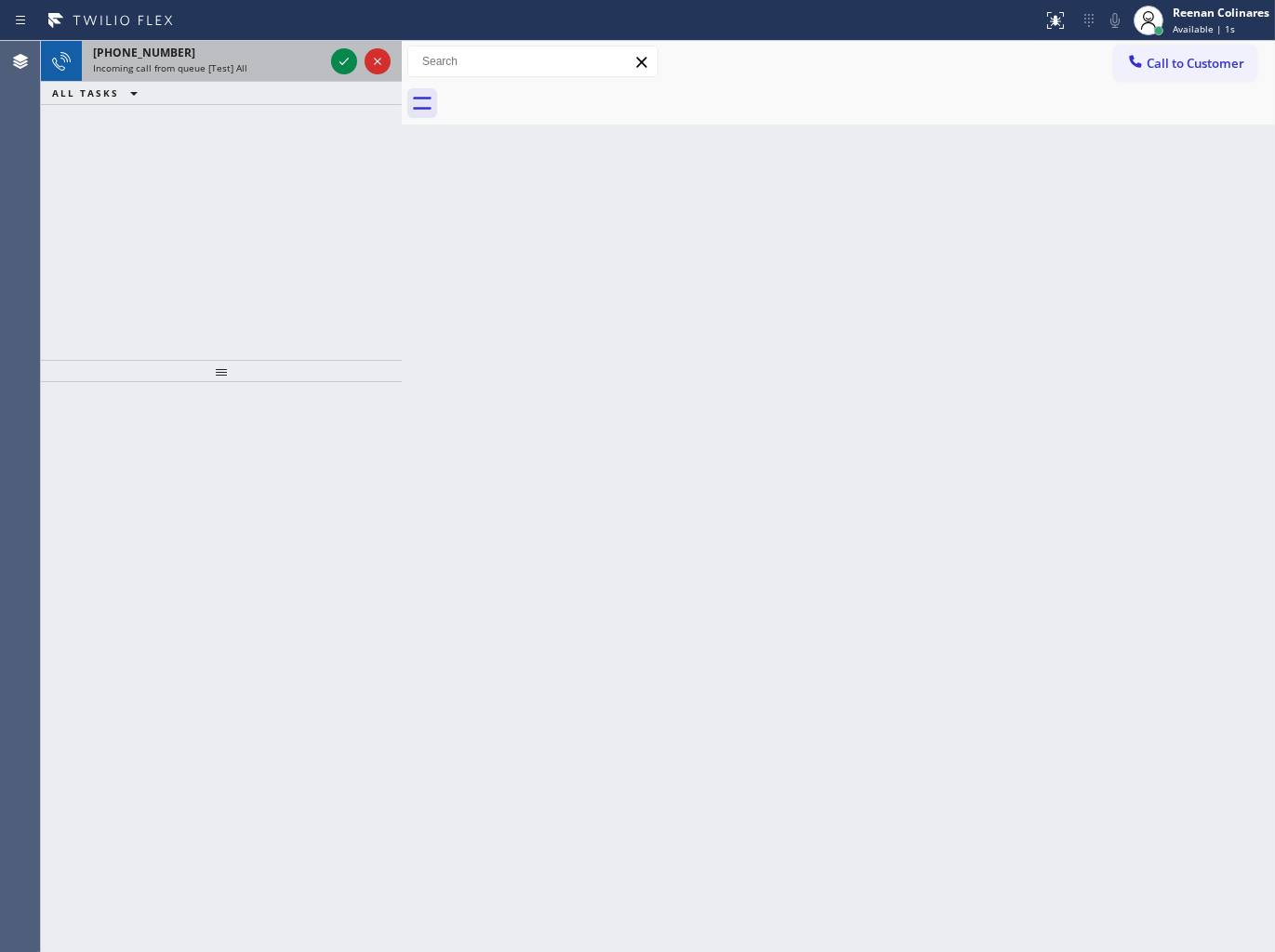
click at [240, 71] on span "Incoming call from queue [Test] All" at bounding box center [170, 68] width 155 height 13
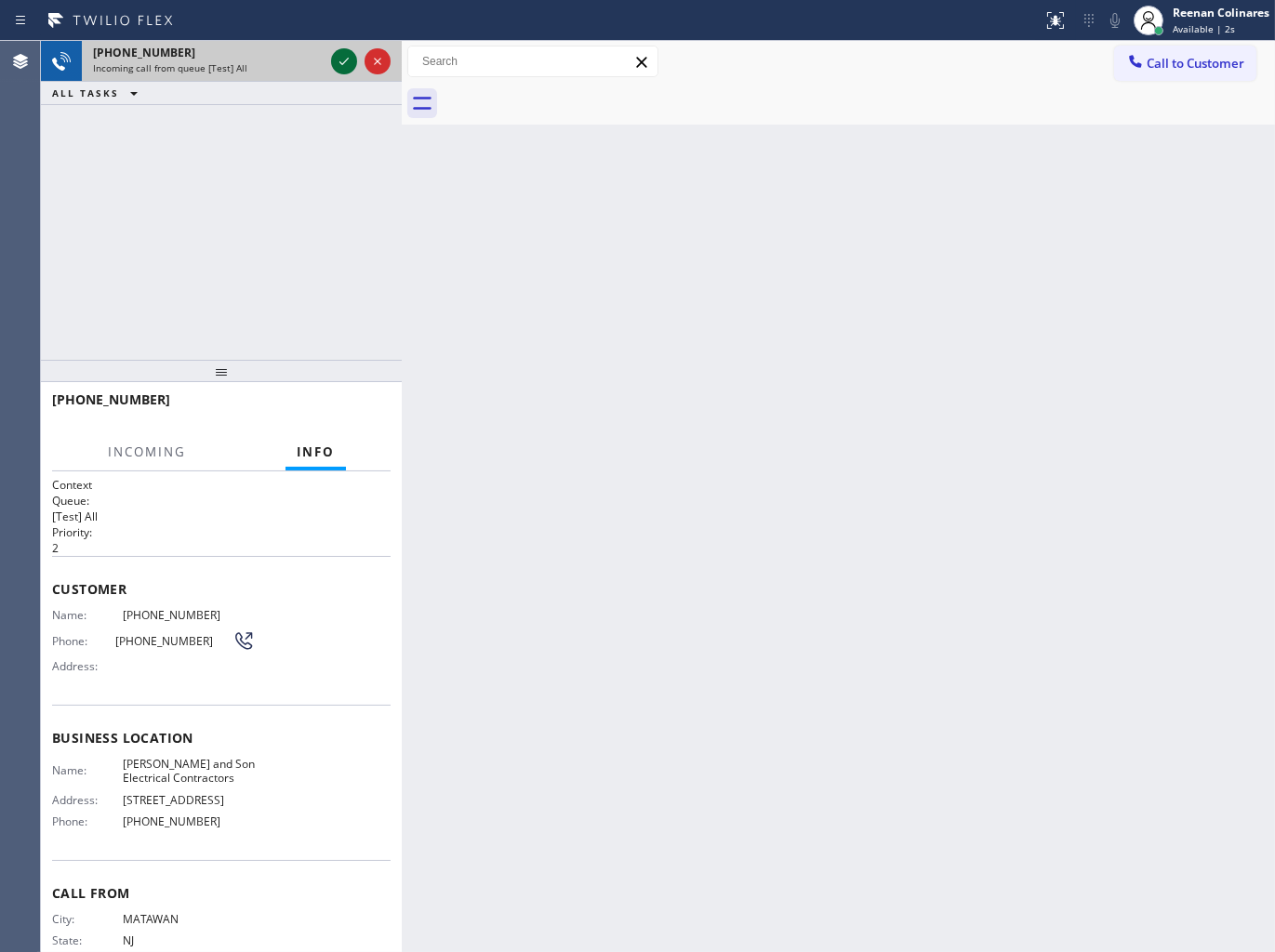
click at [345, 60] on icon at bounding box center [345, 61] width 10 height 8
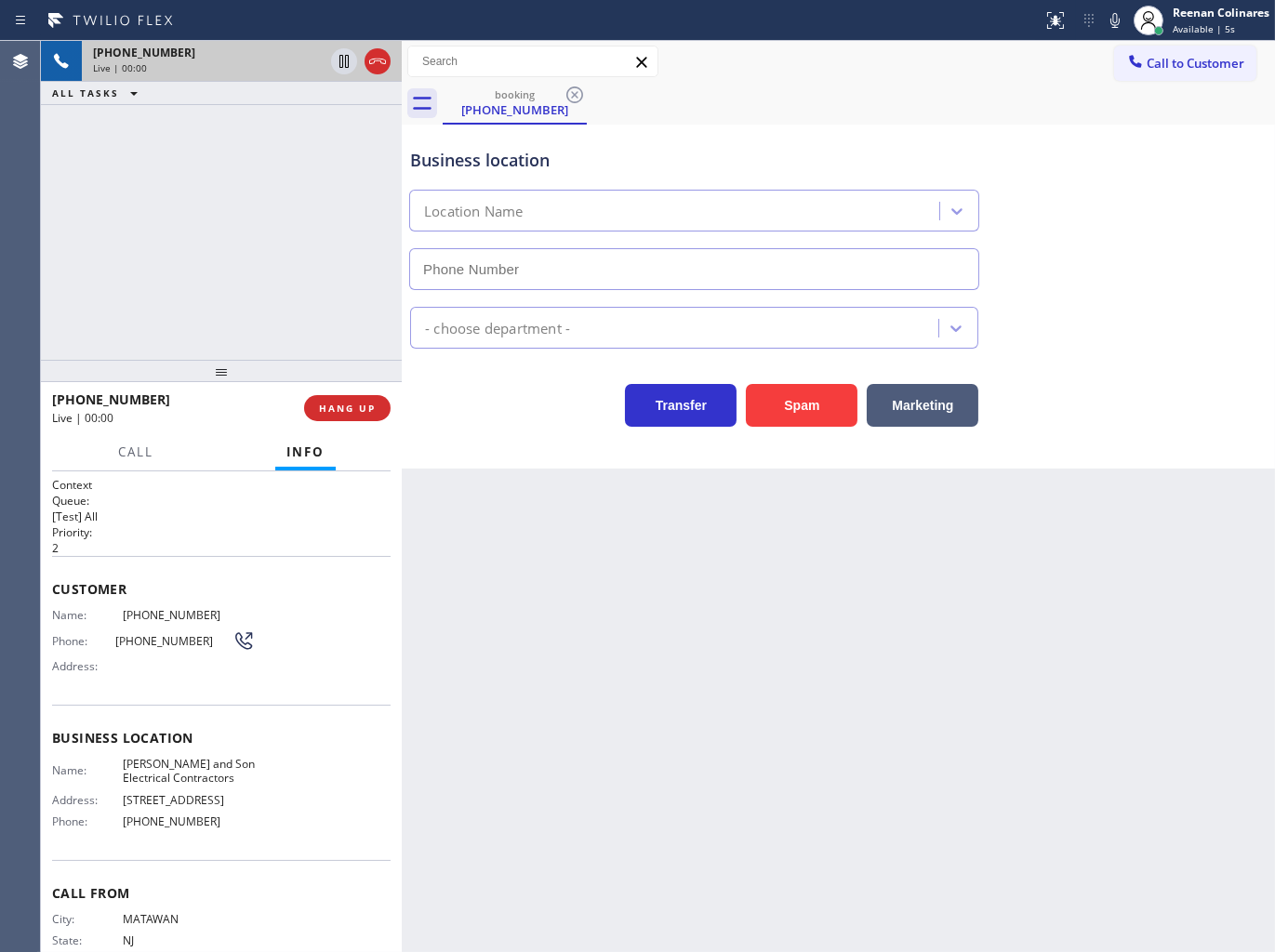
type input "[PHONE_NUMBER]"
click at [775, 403] on button "Spam" at bounding box center [802, 404] width 112 height 43
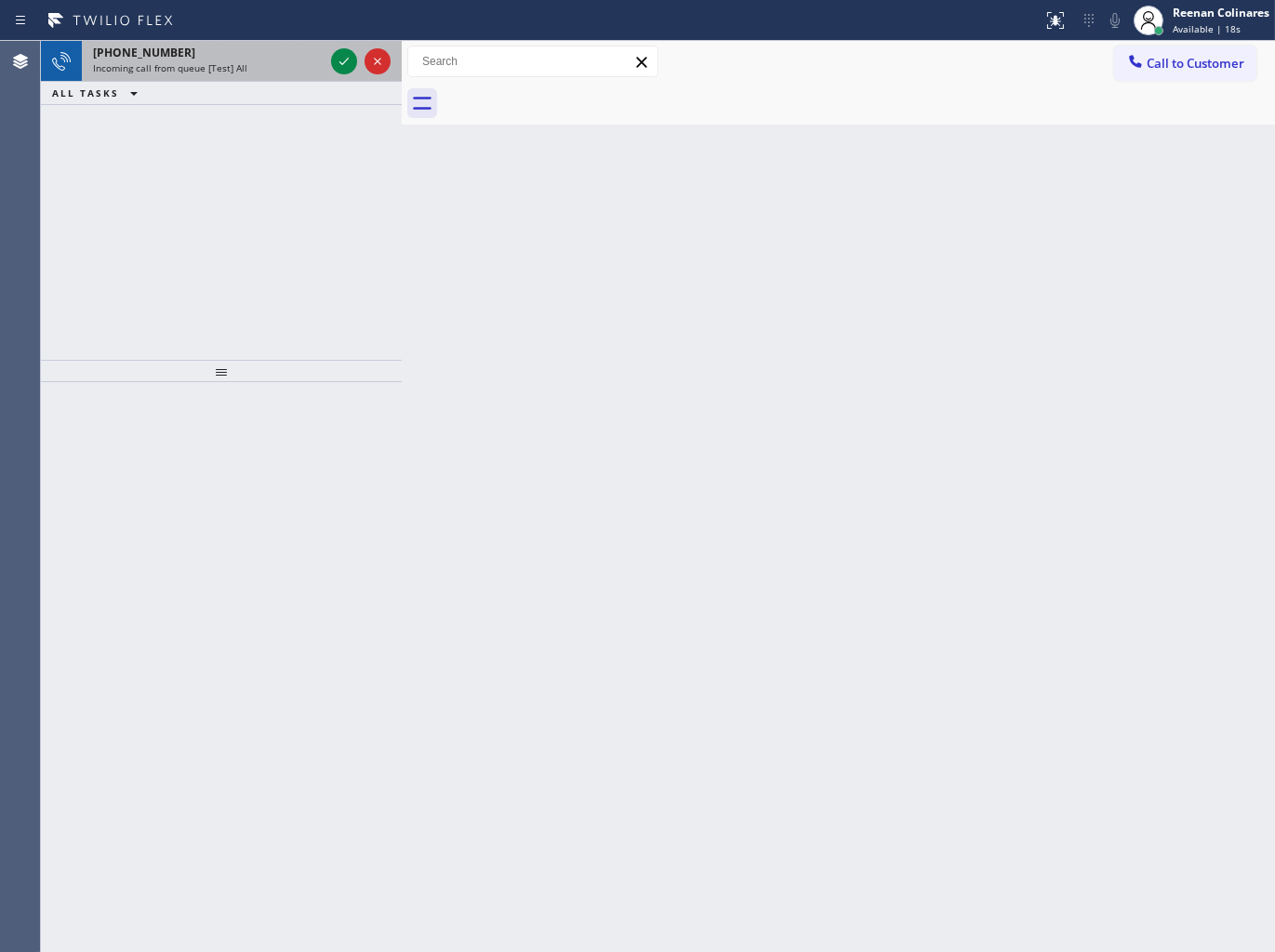
click at [268, 48] on div "[PHONE_NUMBER]" at bounding box center [208, 52] width 231 height 16
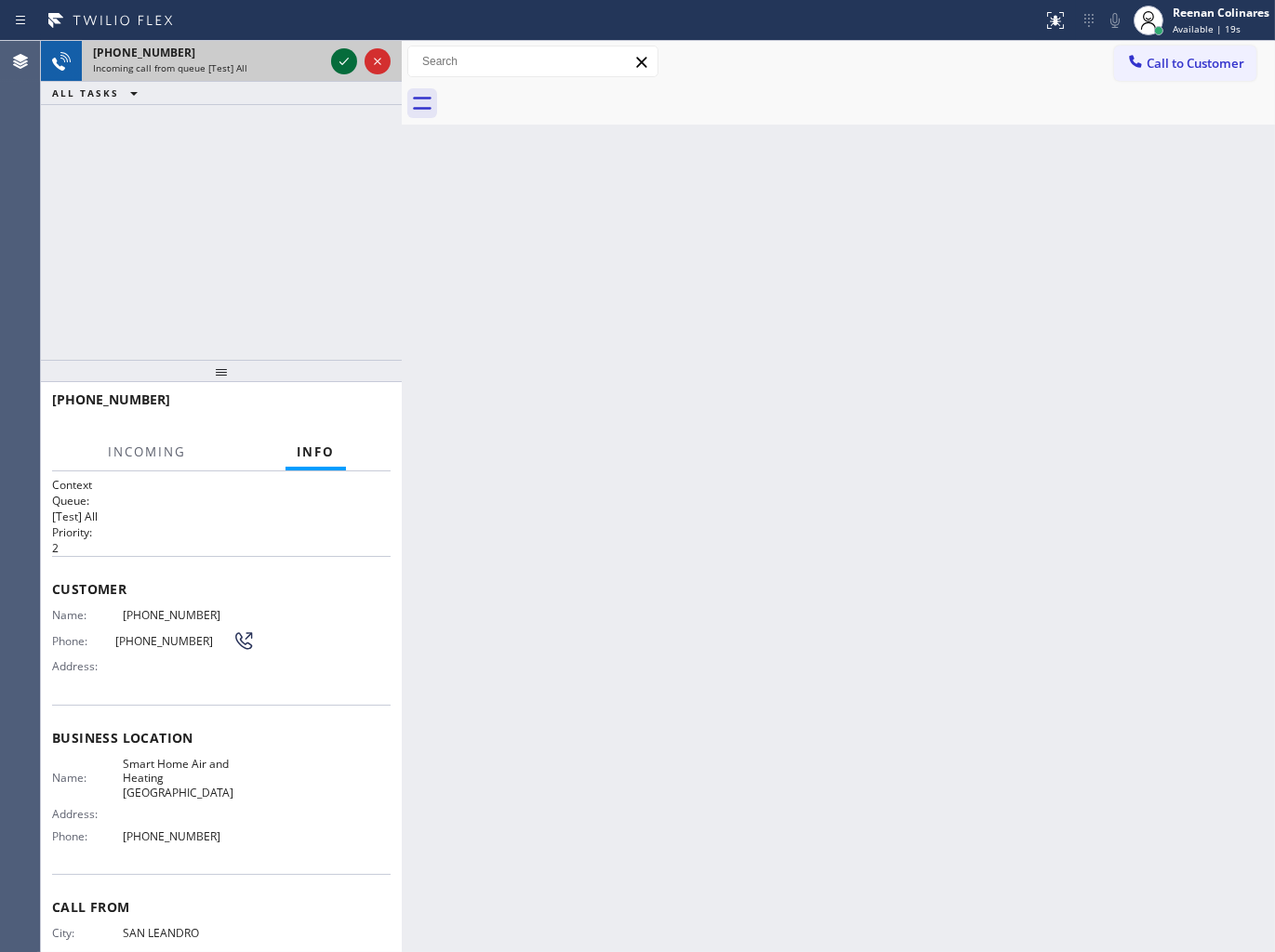
click at [341, 58] on icon at bounding box center [344, 61] width 22 height 22
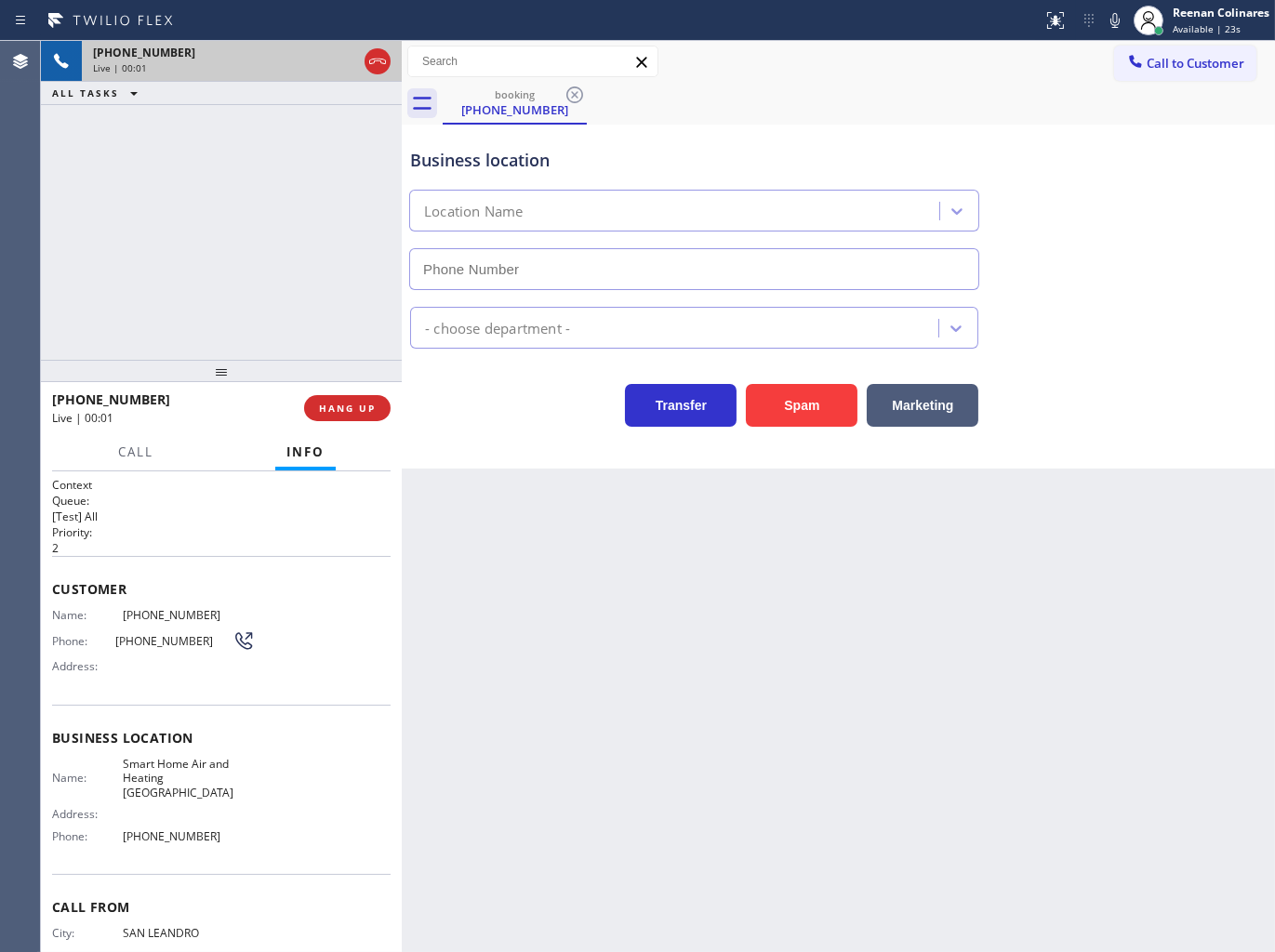
type input "[PHONE_NUMBER]"
click at [838, 419] on button "Spam" at bounding box center [802, 404] width 112 height 43
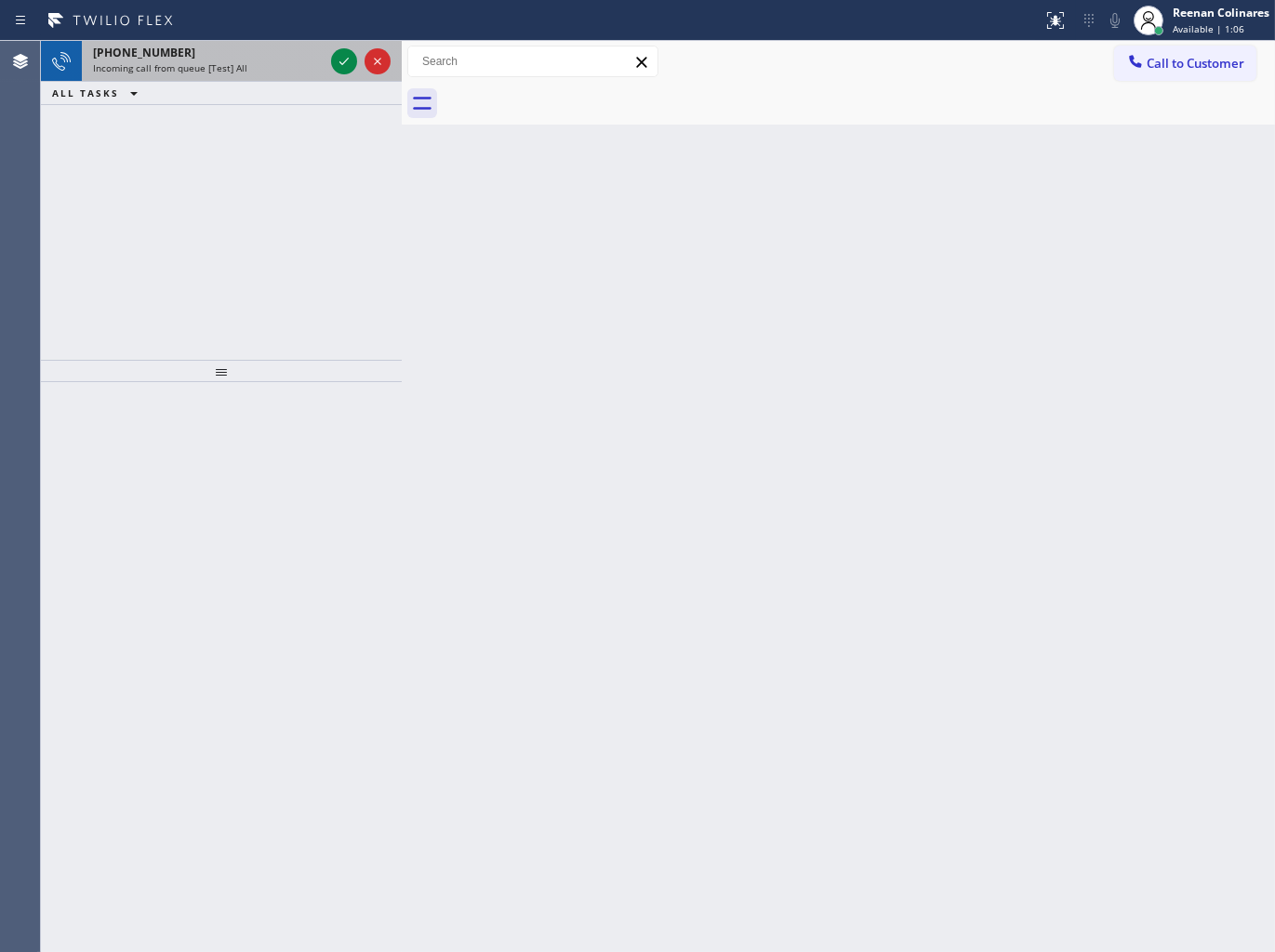
click at [273, 72] on div "Incoming call from queue [Test] All" at bounding box center [208, 68] width 231 height 13
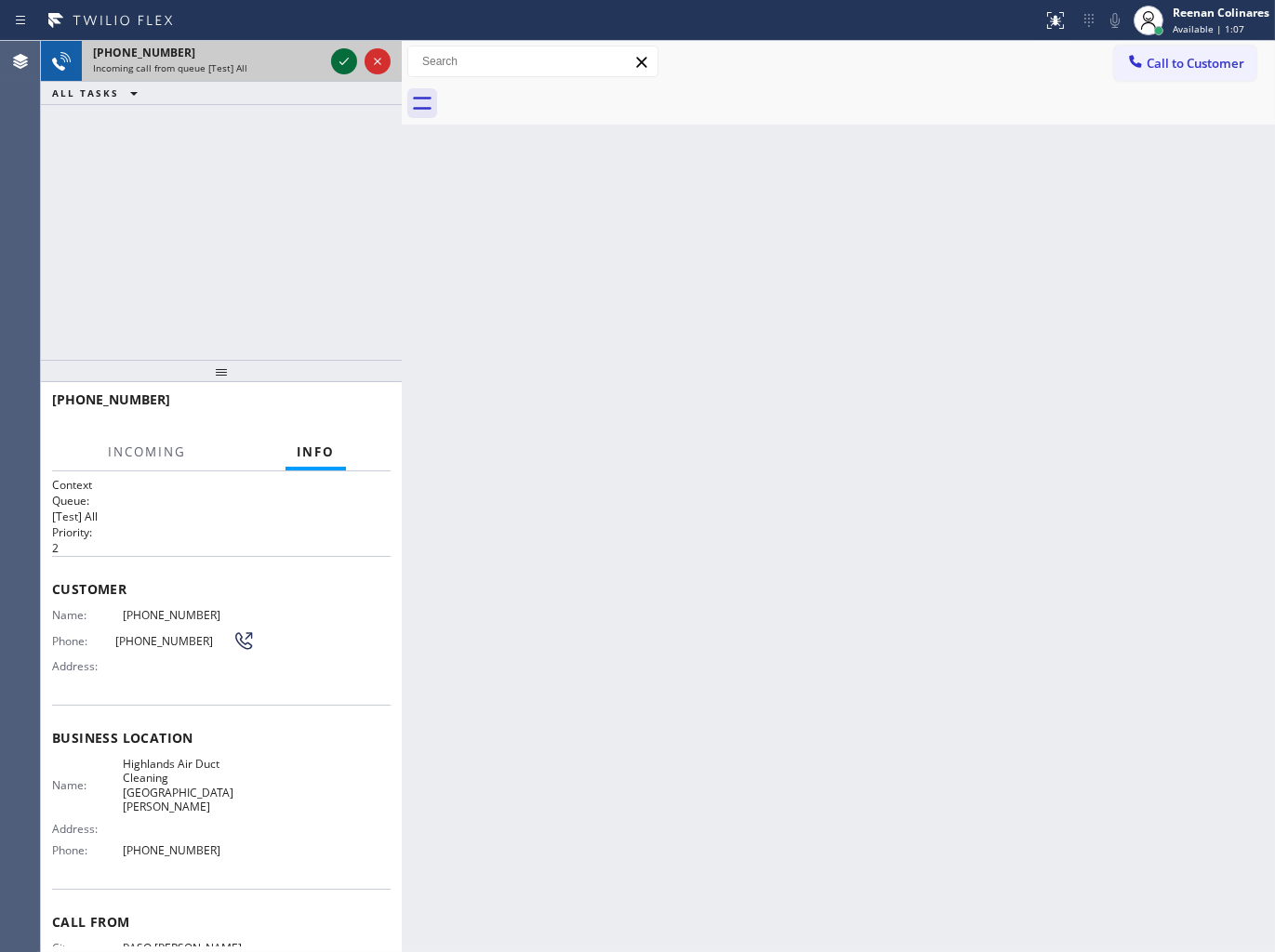
click at [343, 63] on icon at bounding box center [345, 61] width 10 height 8
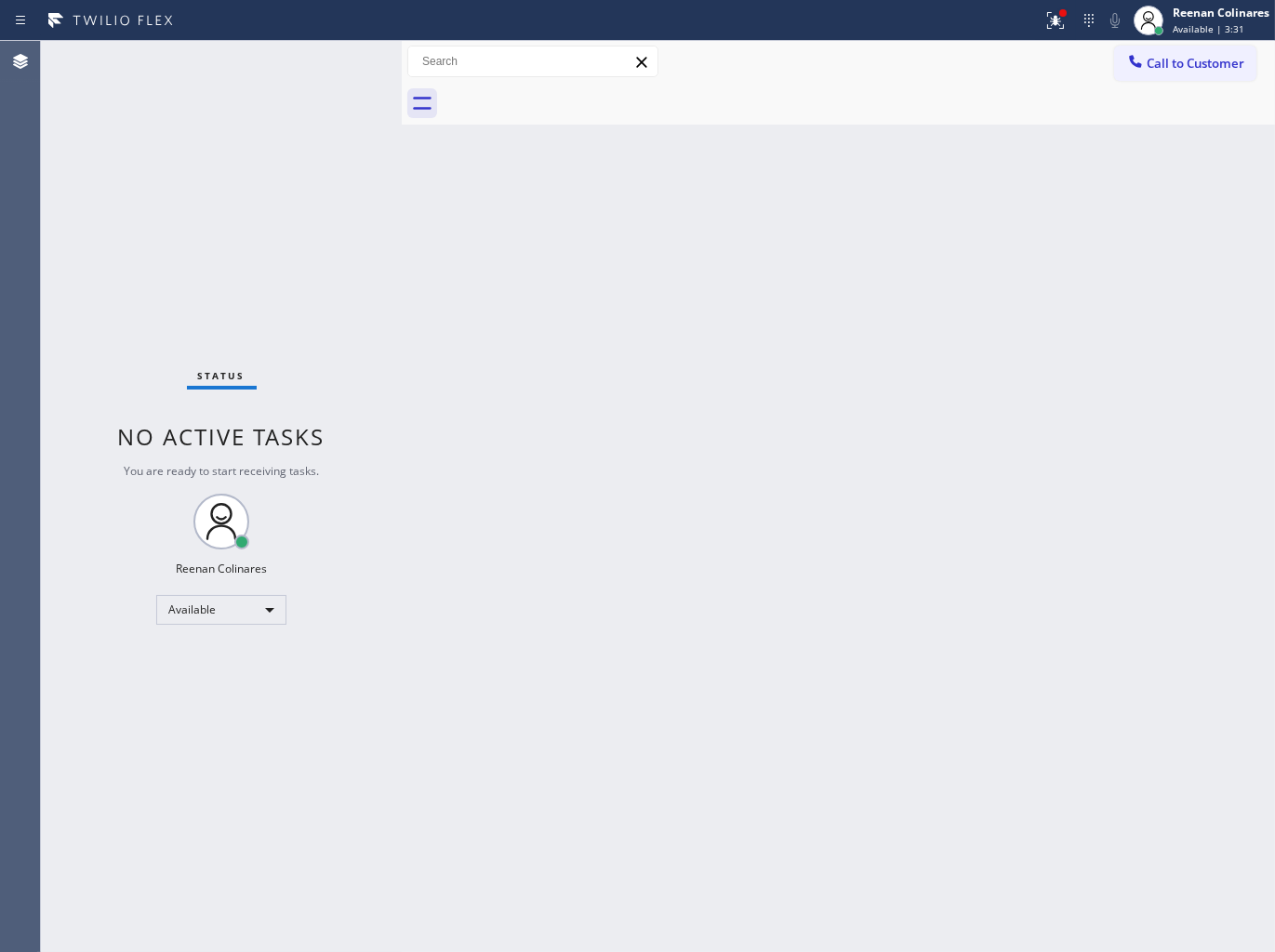
click at [273, 45] on div "Status No active tasks You are ready to start receiving tasks. Reenan Colinares…" at bounding box center [221, 496] width 361 height 911
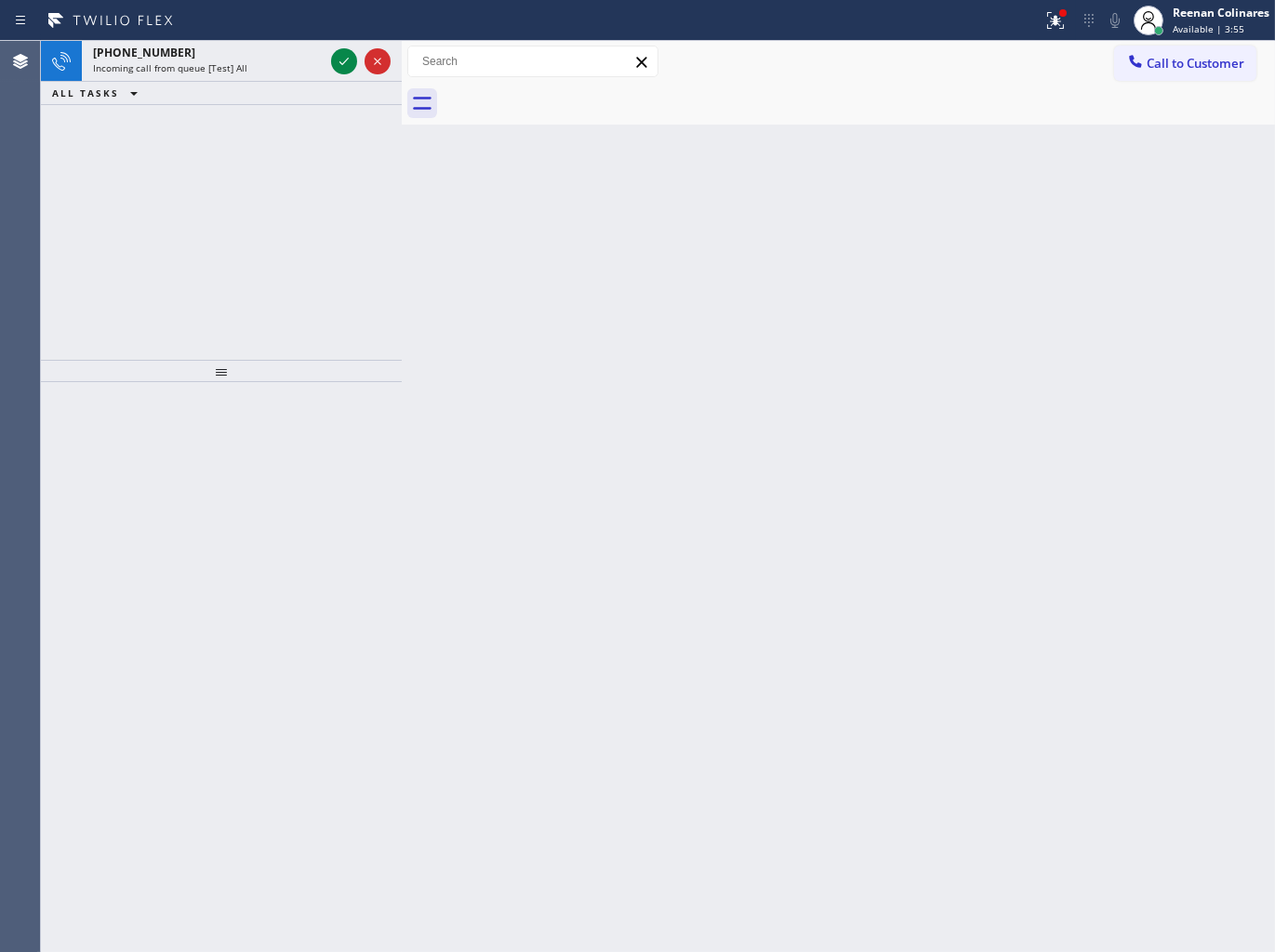
click at [273, 62] on div "Incoming call from queue [Test] All" at bounding box center [208, 68] width 231 height 13
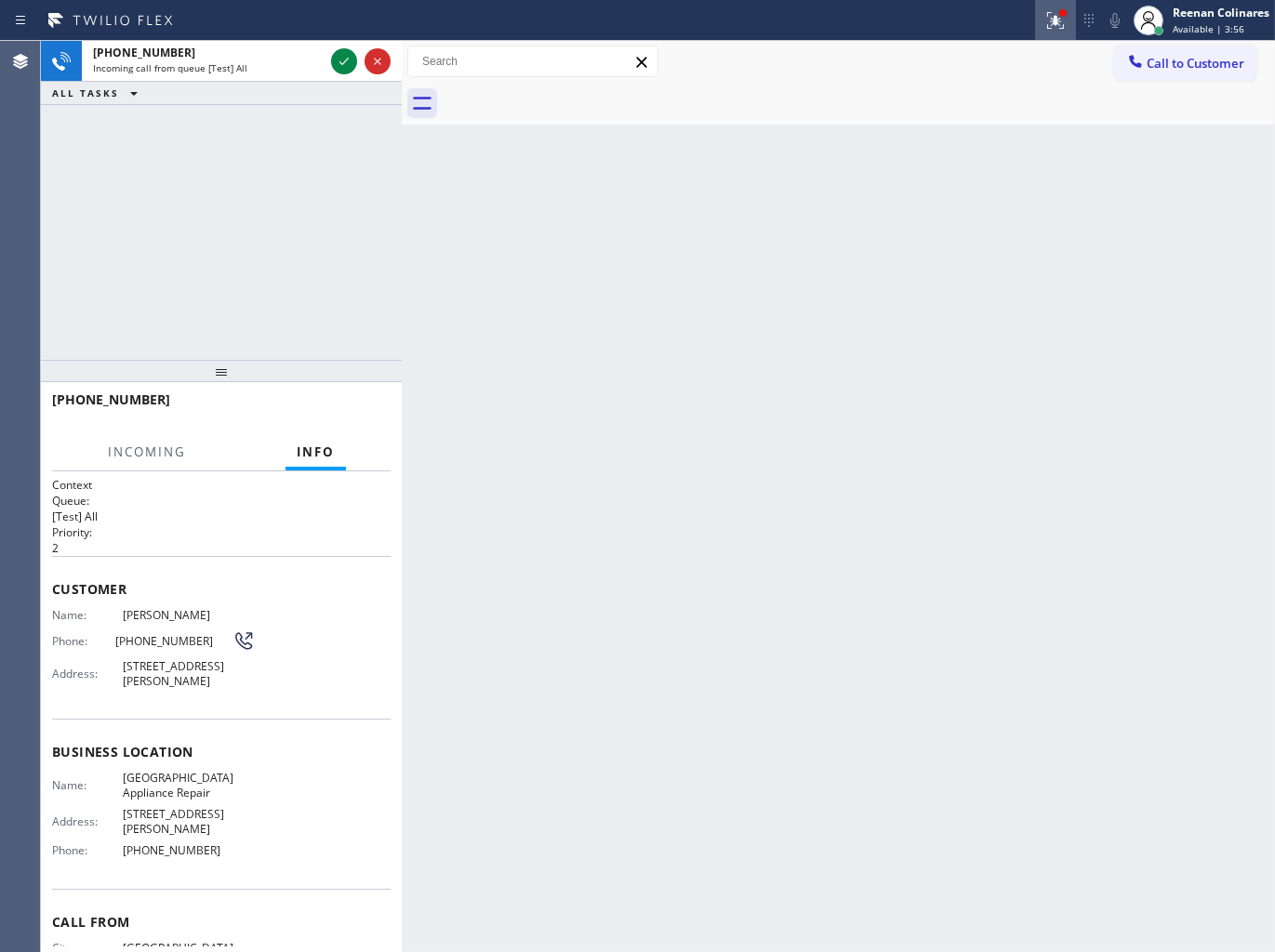
click at [1038, 16] on div at bounding box center [1056, 20] width 41 height 22
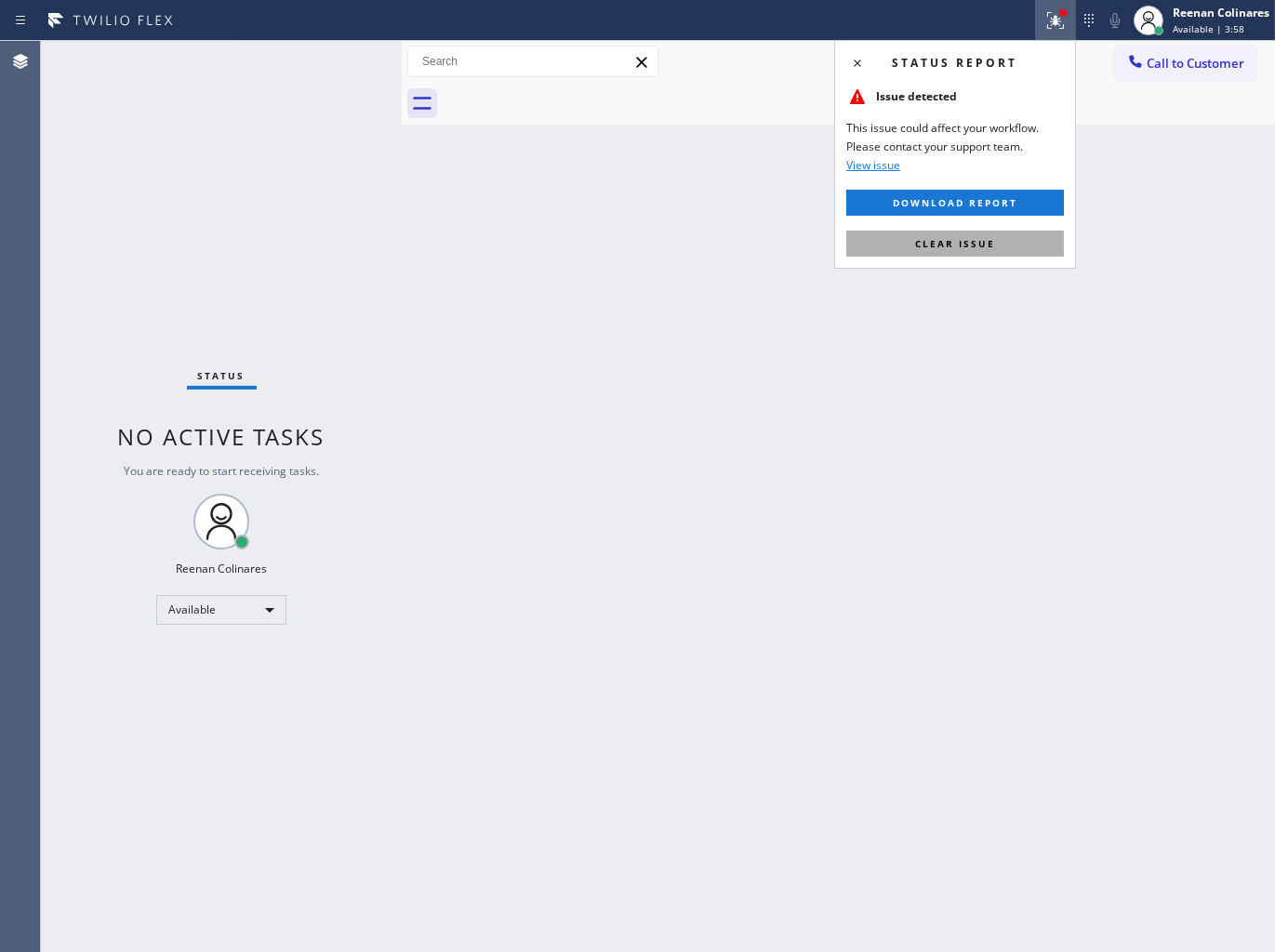
click at [995, 238] on button "Clear issue" at bounding box center [955, 243] width 218 height 26
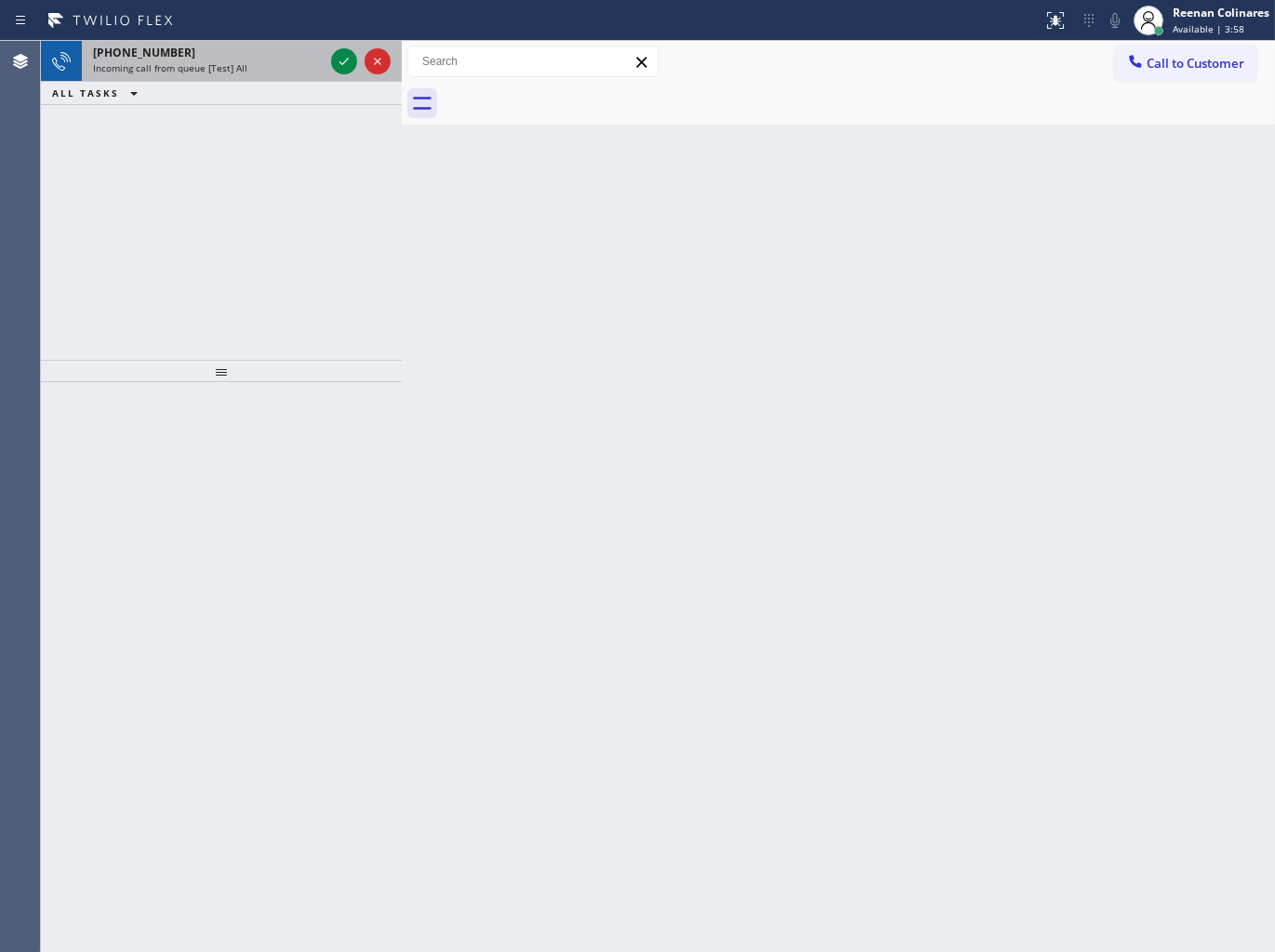
click at [234, 72] on span "Incoming call from queue [Test] All" at bounding box center [170, 68] width 155 height 13
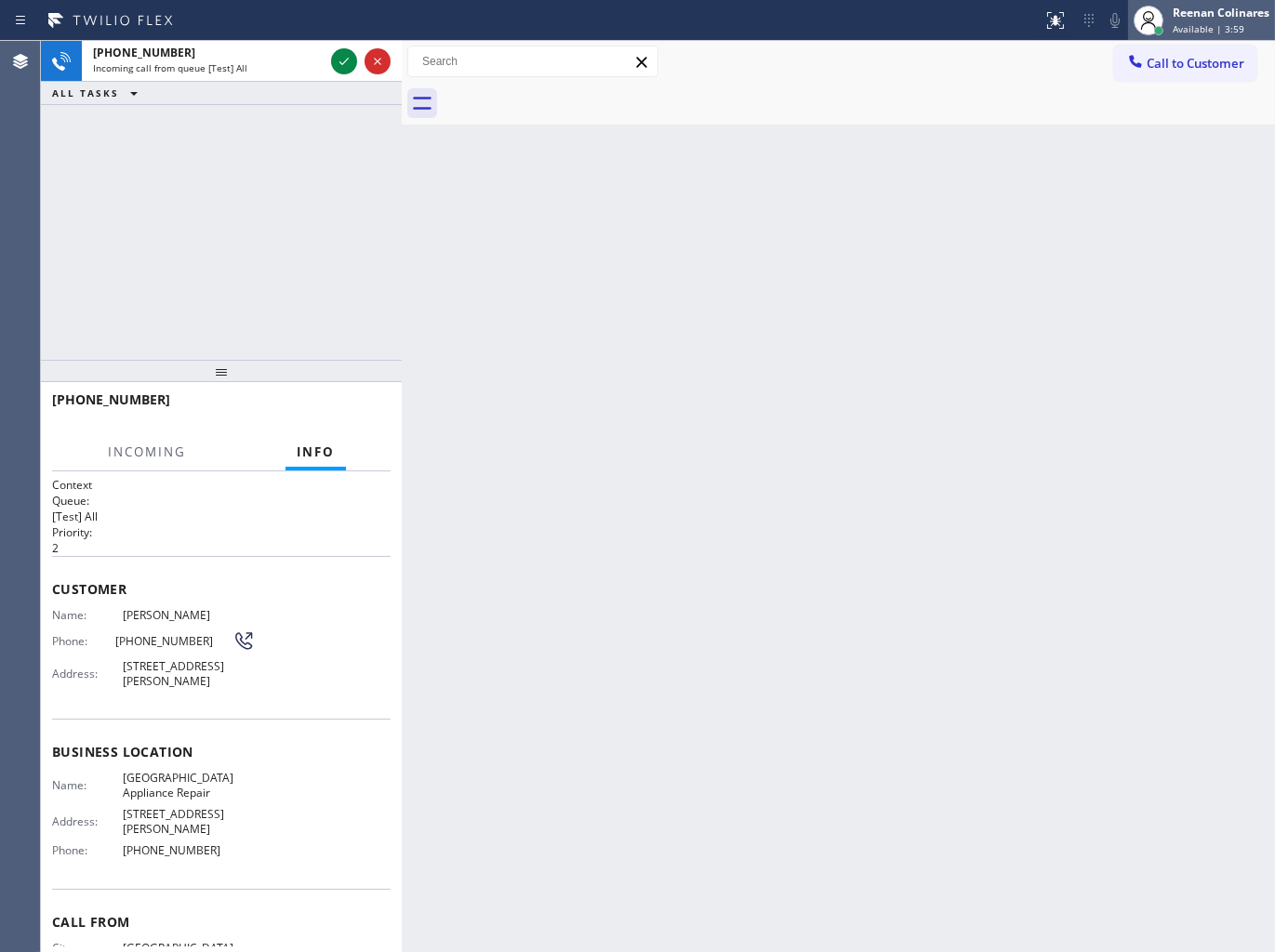
click at [1181, 23] on span "Available | 3:59" at bounding box center [1208, 29] width 72 height 13
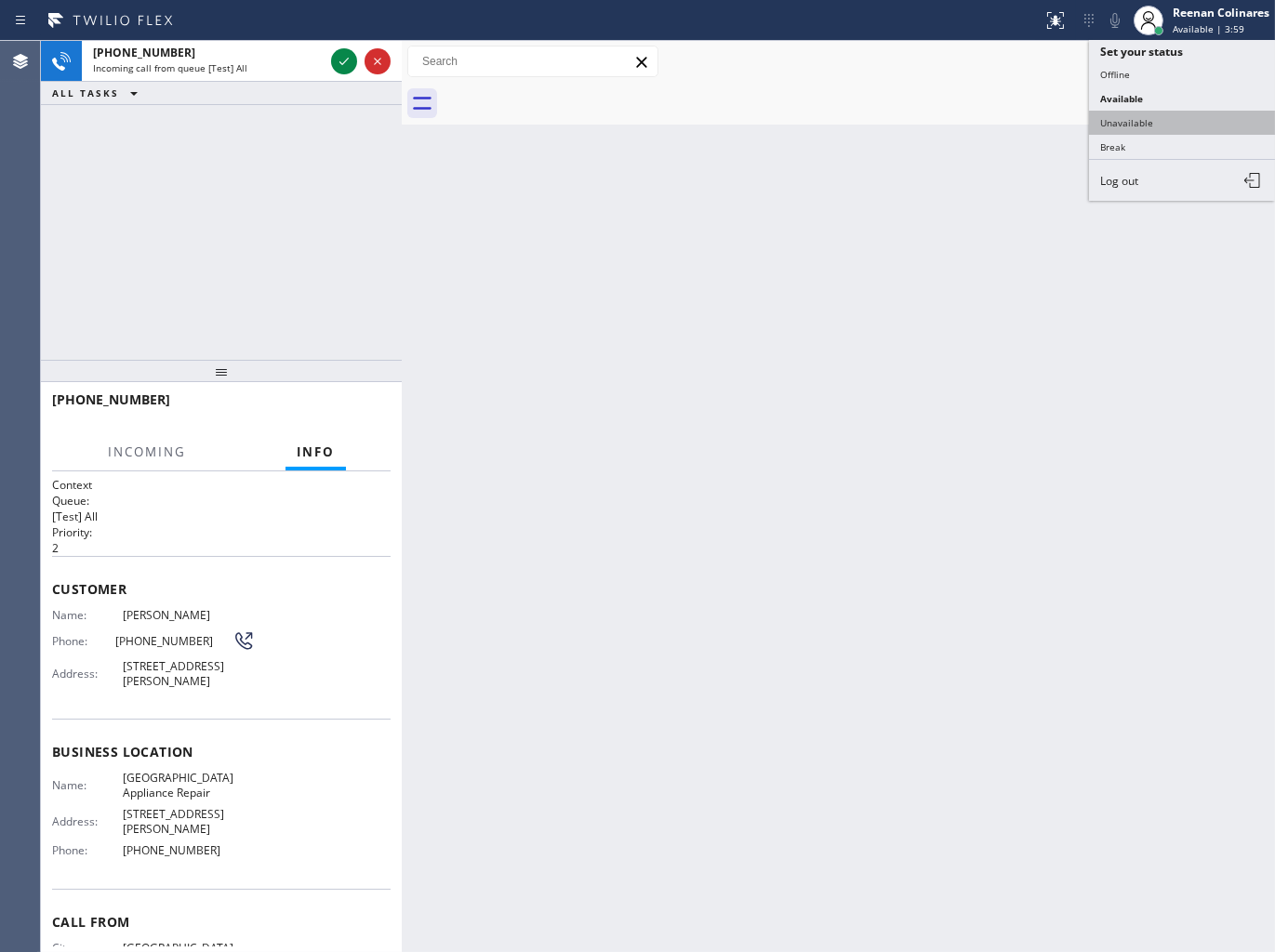
click at [1123, 121] on button "Unavailable" at bounding box center [1181, 122] width 186 height 24
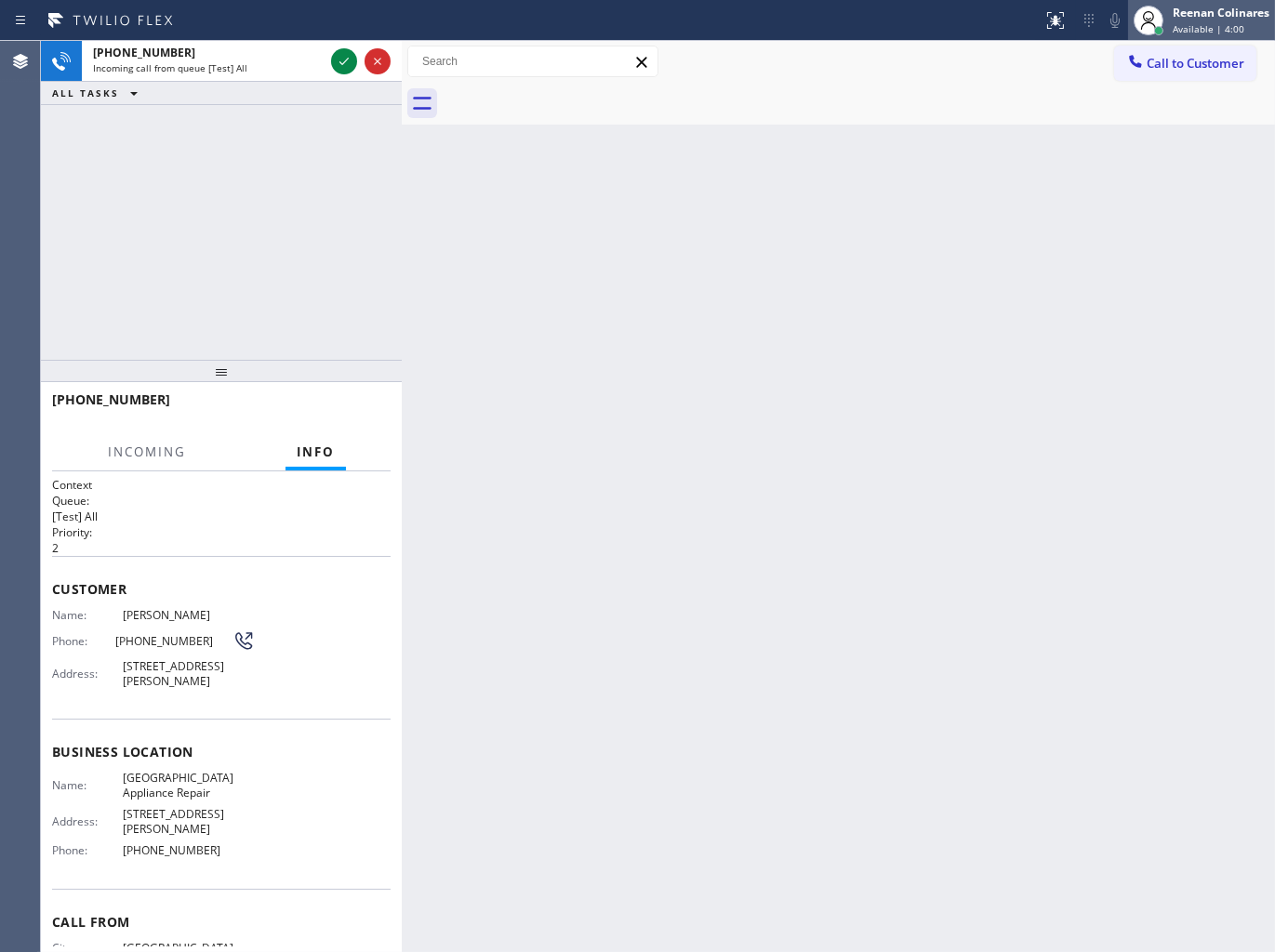
click at [1232, 18] on div "Reenan Colinares" at bounding box center [1221, 12] width 96 height 16
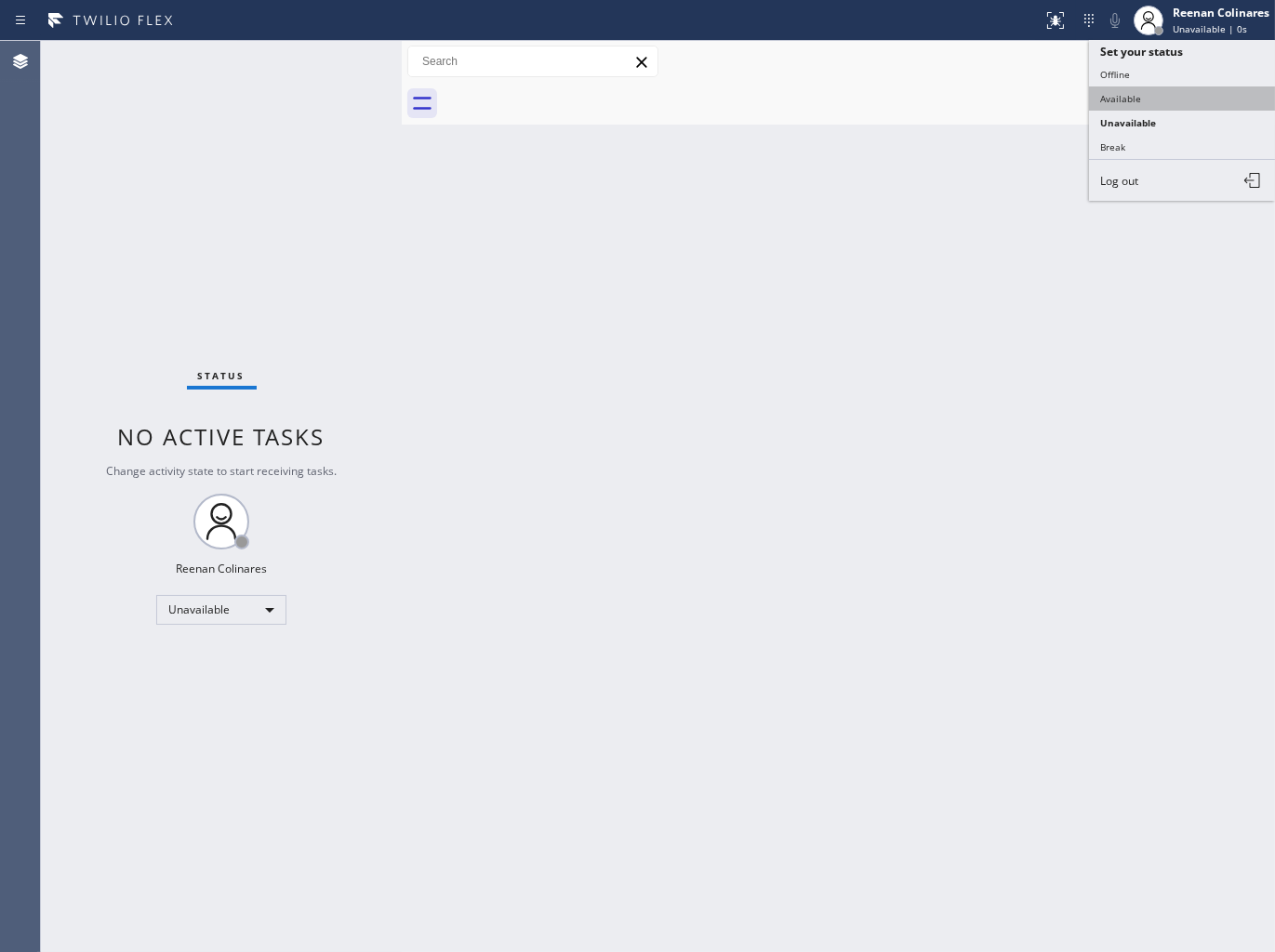
click at [1131, 95] on button "Available" at bounding box center [1181, 98] width 186 height 24
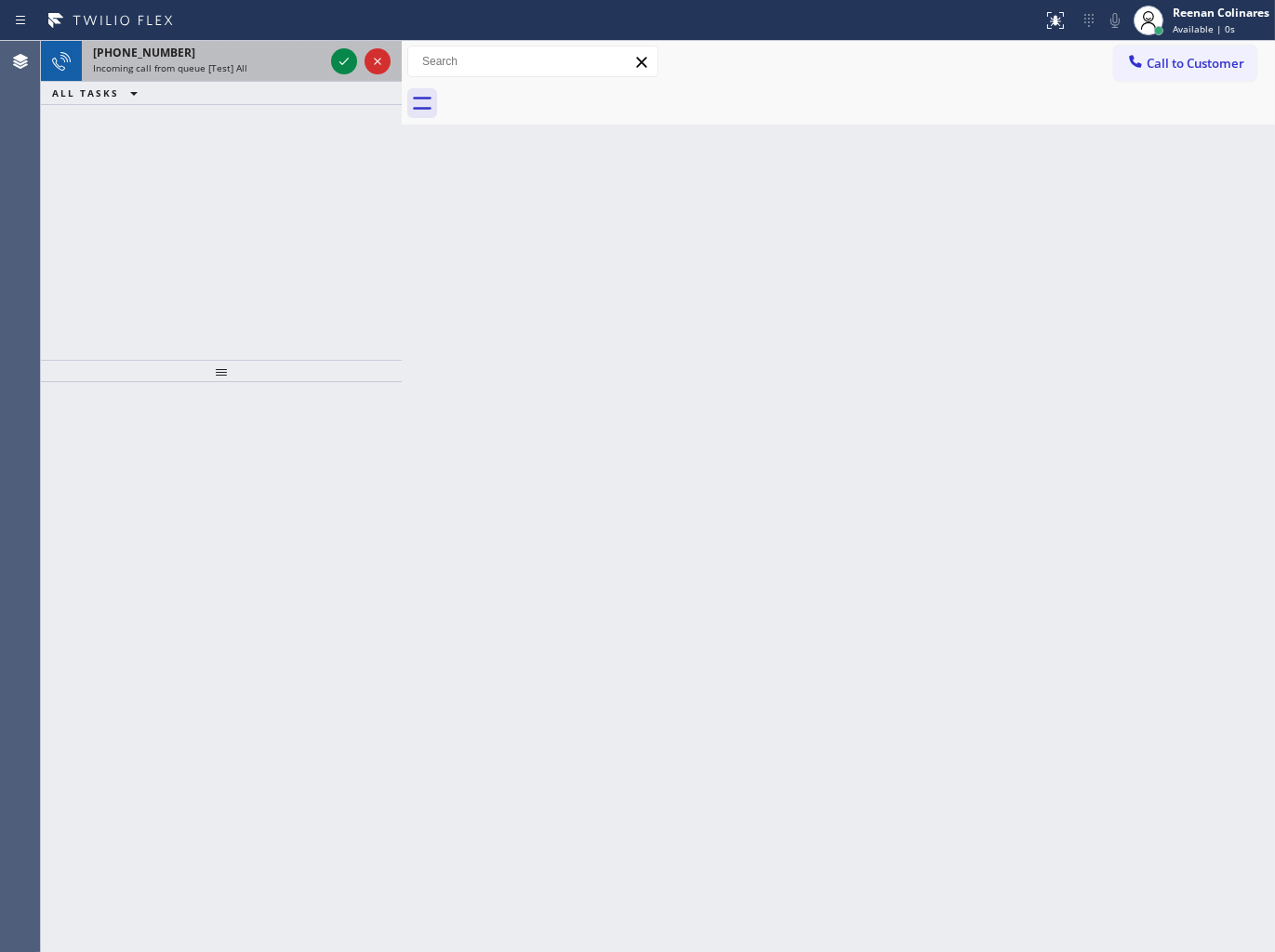
click at [259, 61] on div "Incoming call from queue [Test] All" at bounding box center [208, 68] width 231 height 13
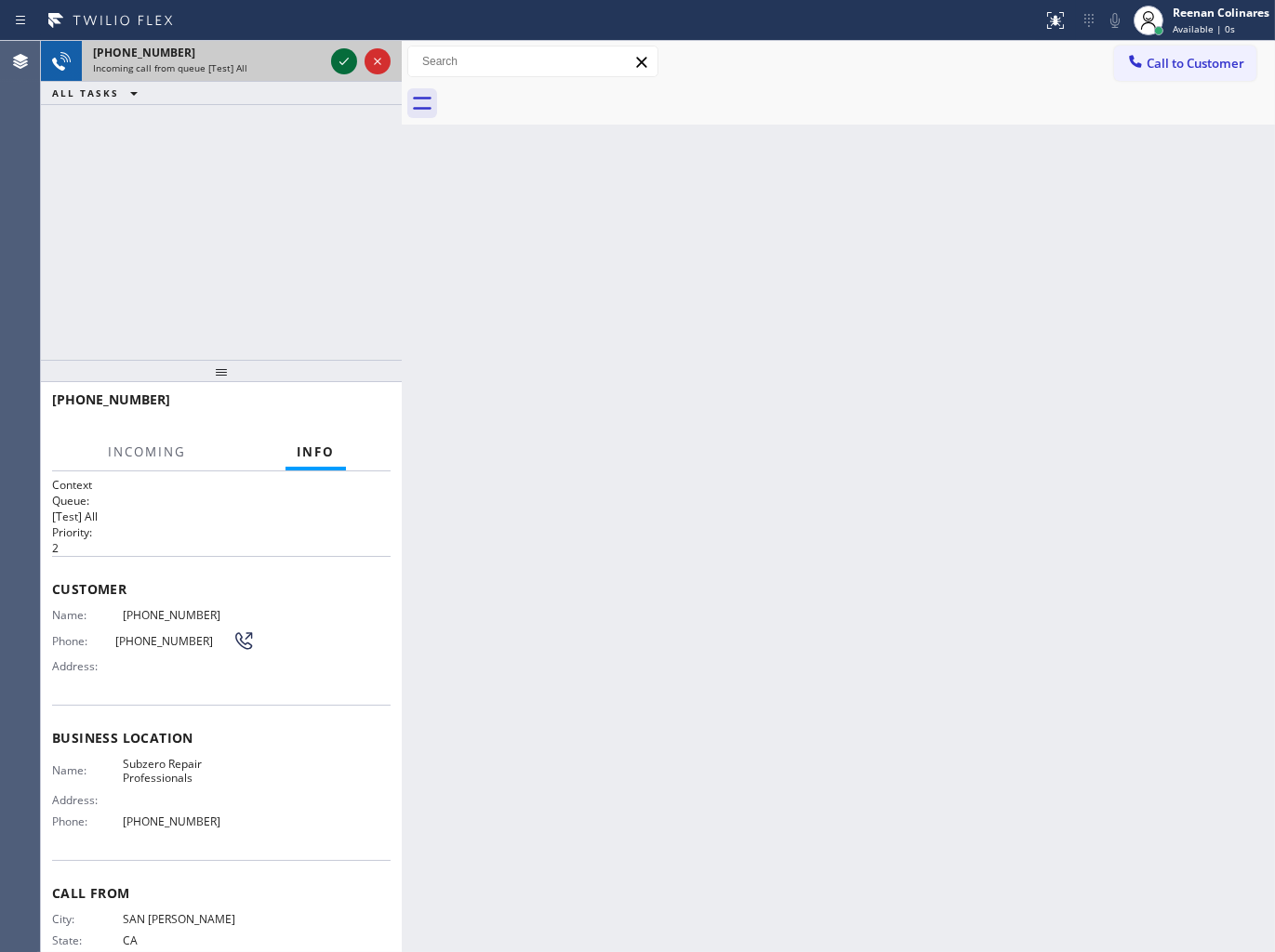
click at [333, 57] on icon at bounding box center [344, 61] width 22 height 22
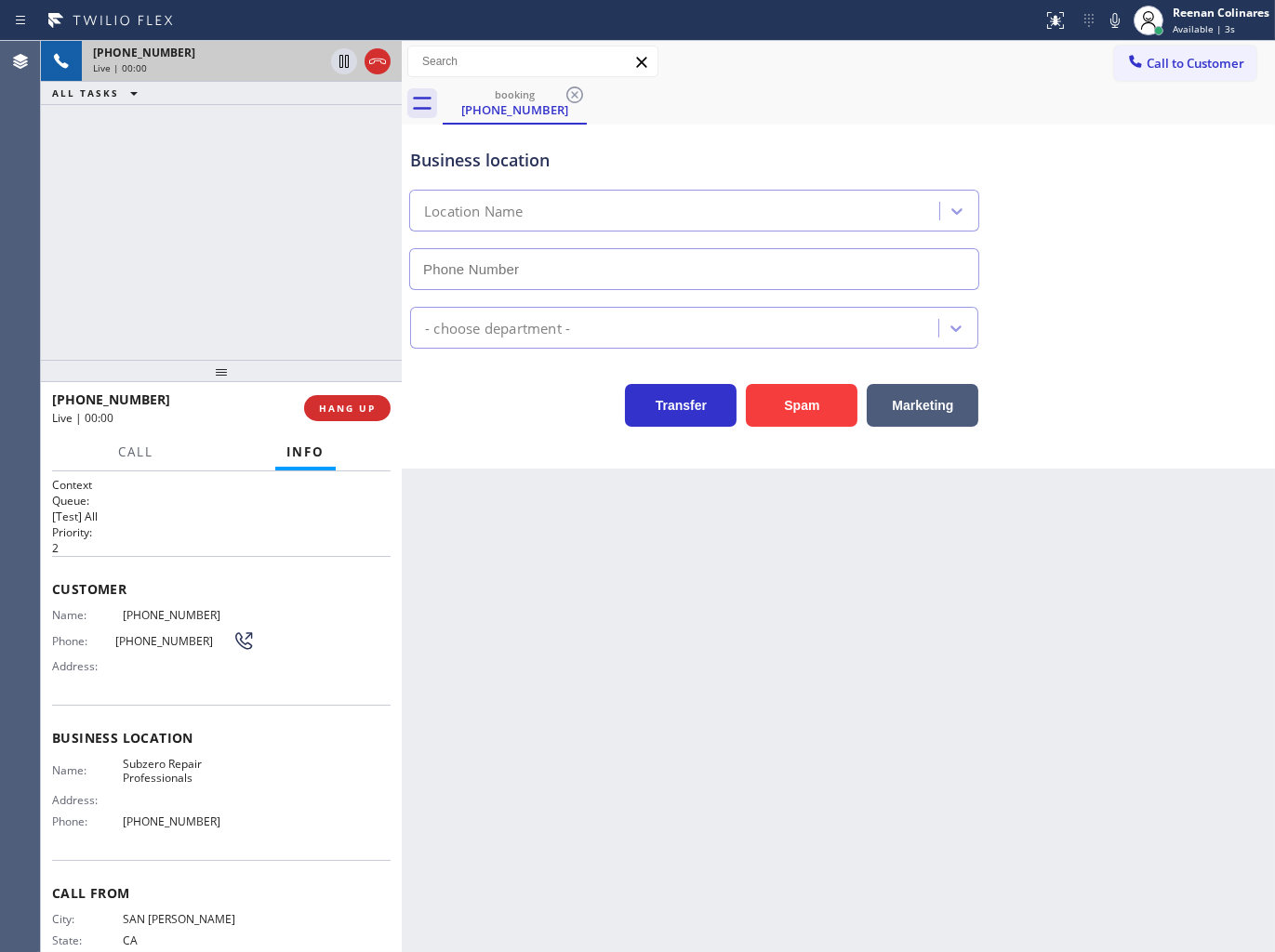
type input "[PHONE_NUMBER]"
click at [355, 416] on button "HANG UP" at bounding box center [347, 407] width 87 height 26
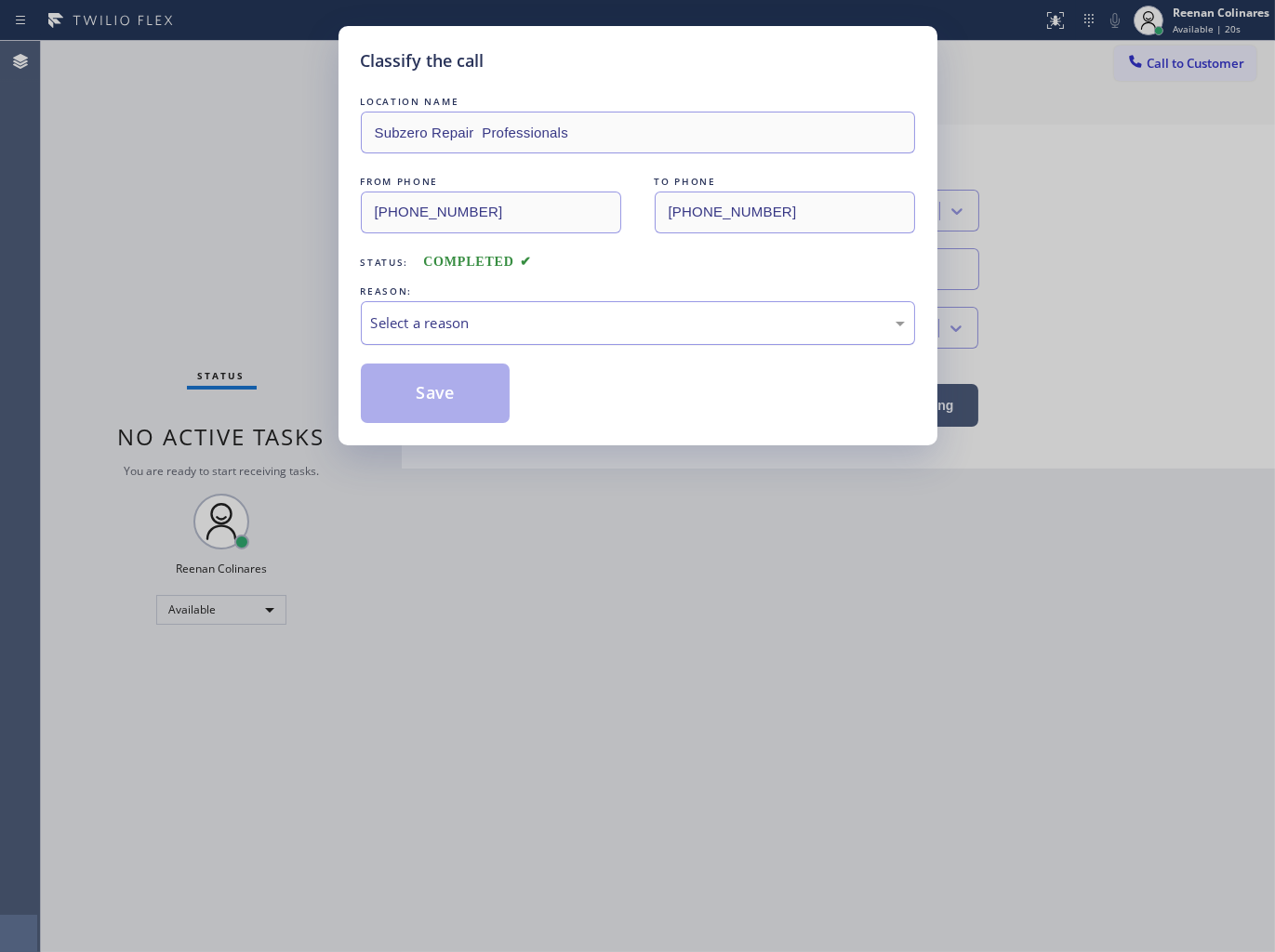
click at [405, 317] on div "Select a reason" at bounding box center [638, 322] width 533 height 21
click at [433, 404] on button "Save" at bounding box center [435, 393] width 150 height 59
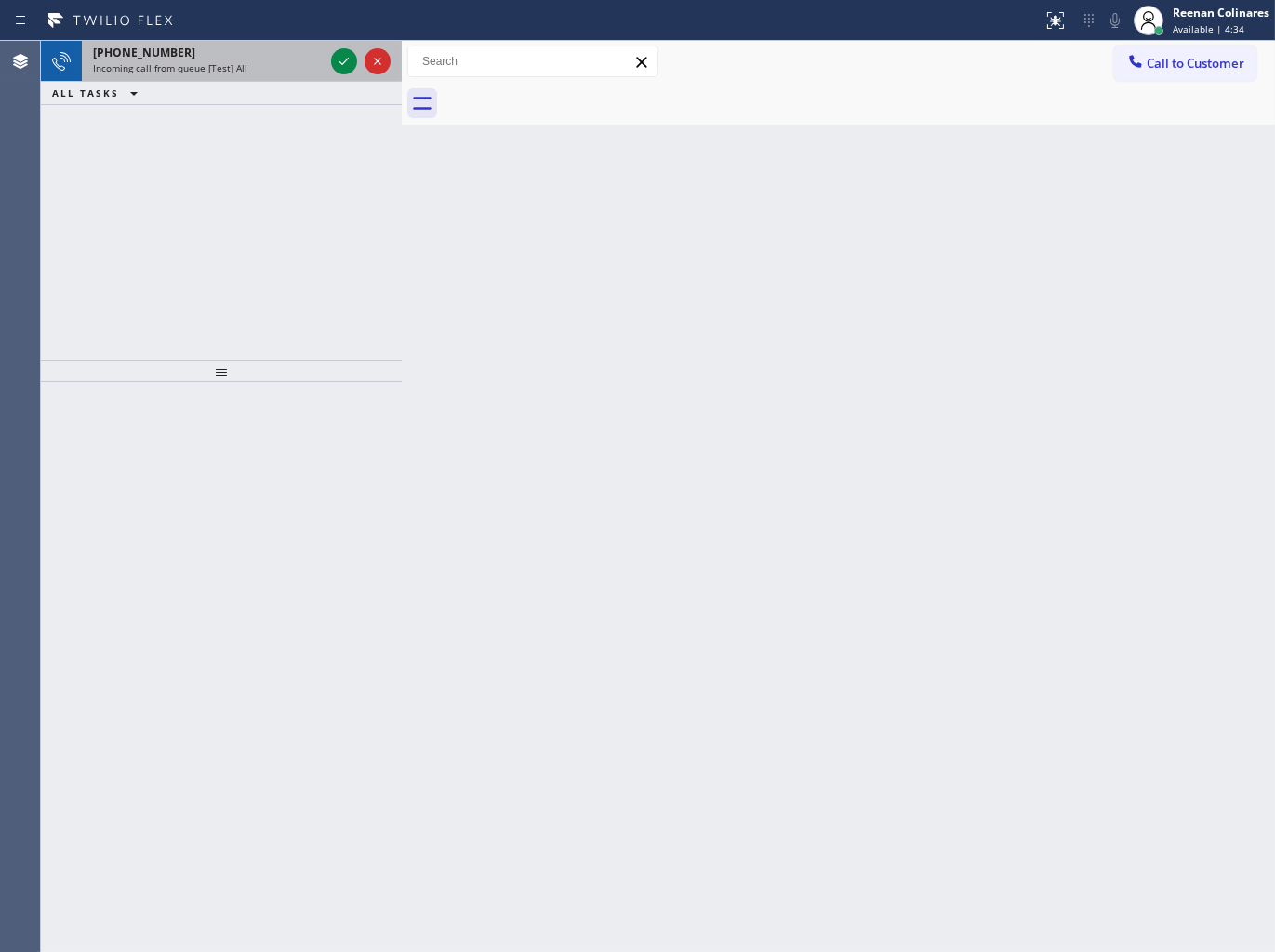
click at [259, 67] on div "Incoming call from queue [Test] All" at bounding box center [208, 68] width 231 height 13
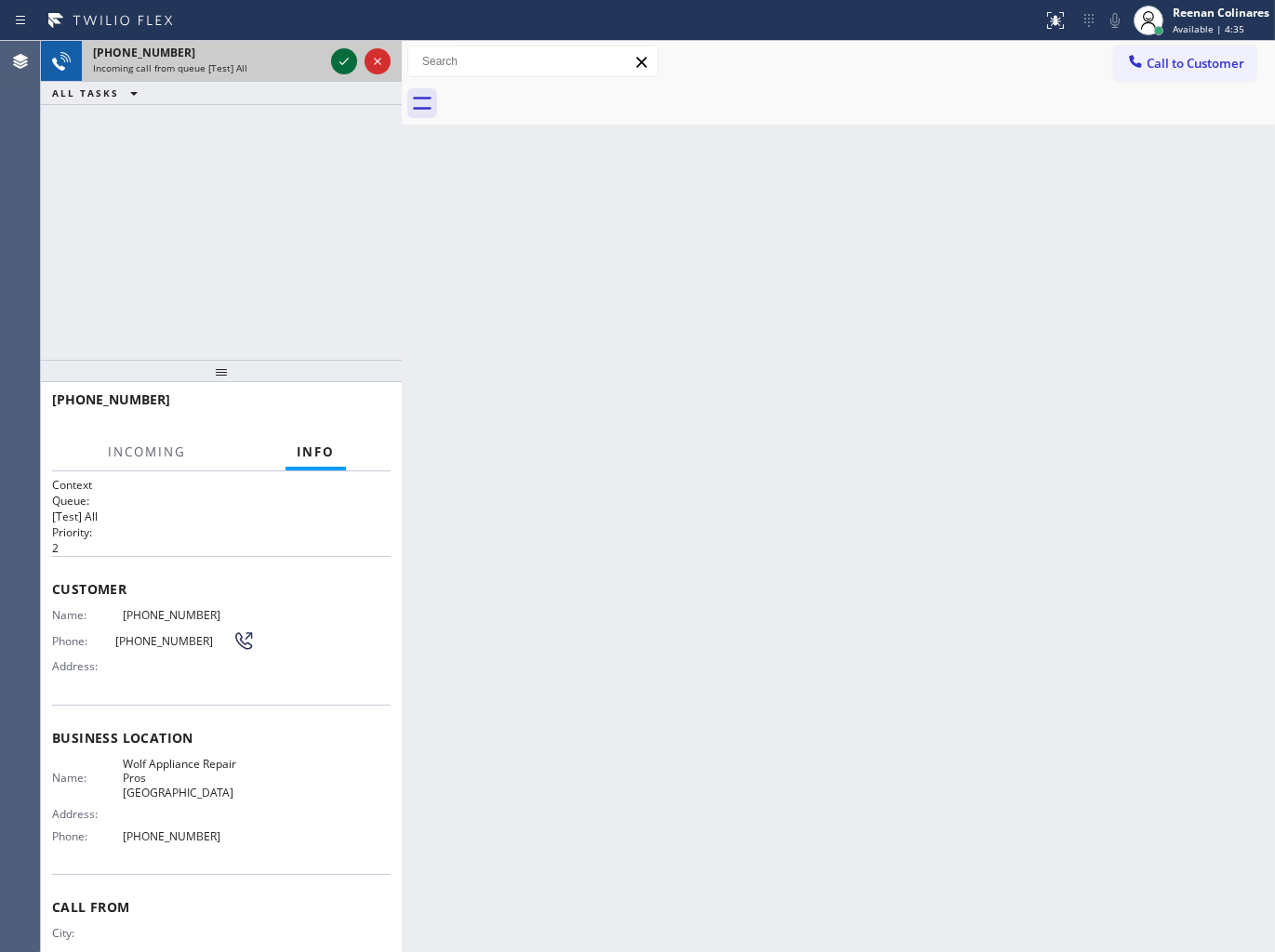
click at [331, 54] on div at bounding box center [344, 61] width 26 height 22
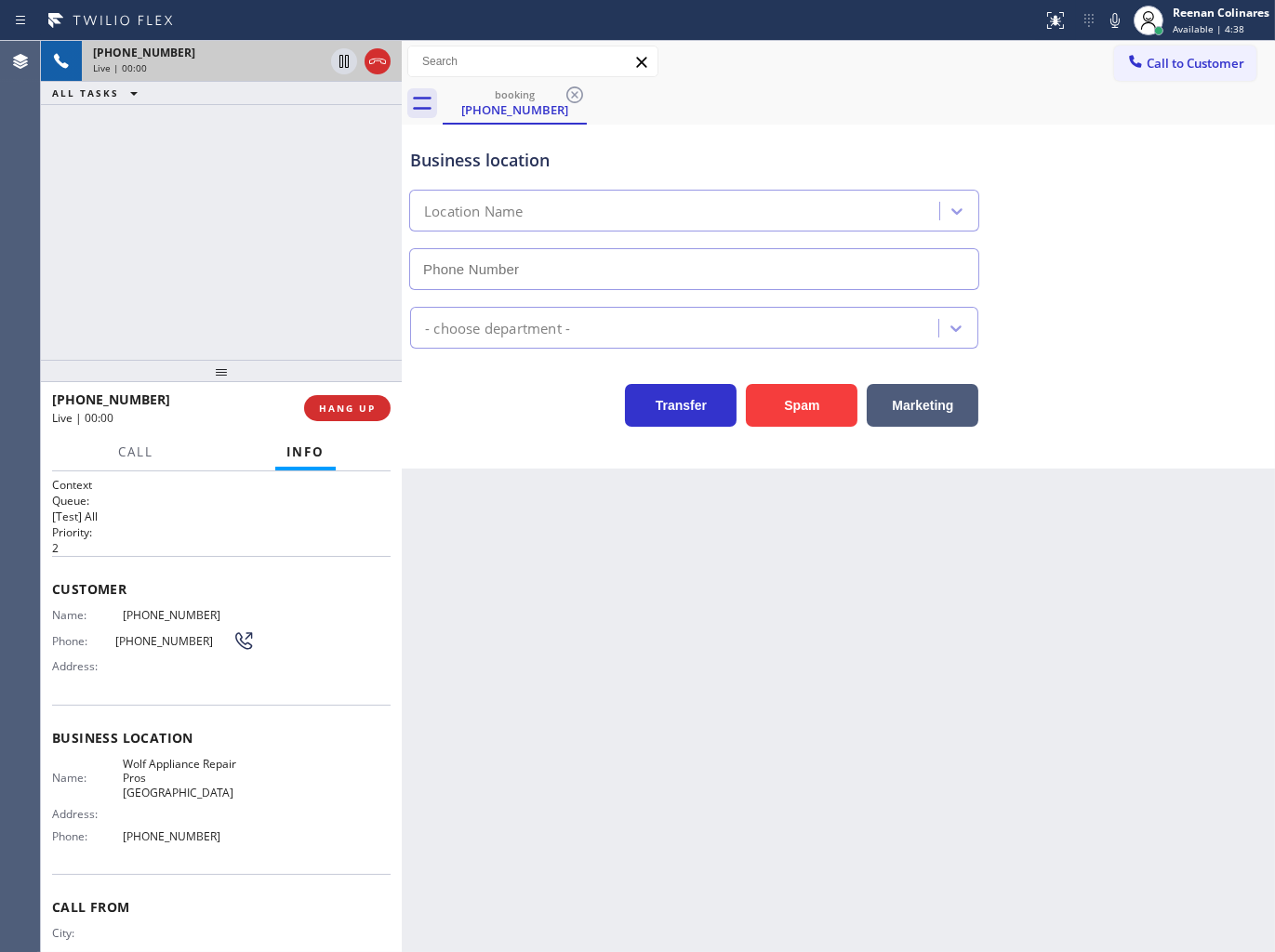
type input "[PHONE_NUMBER]"
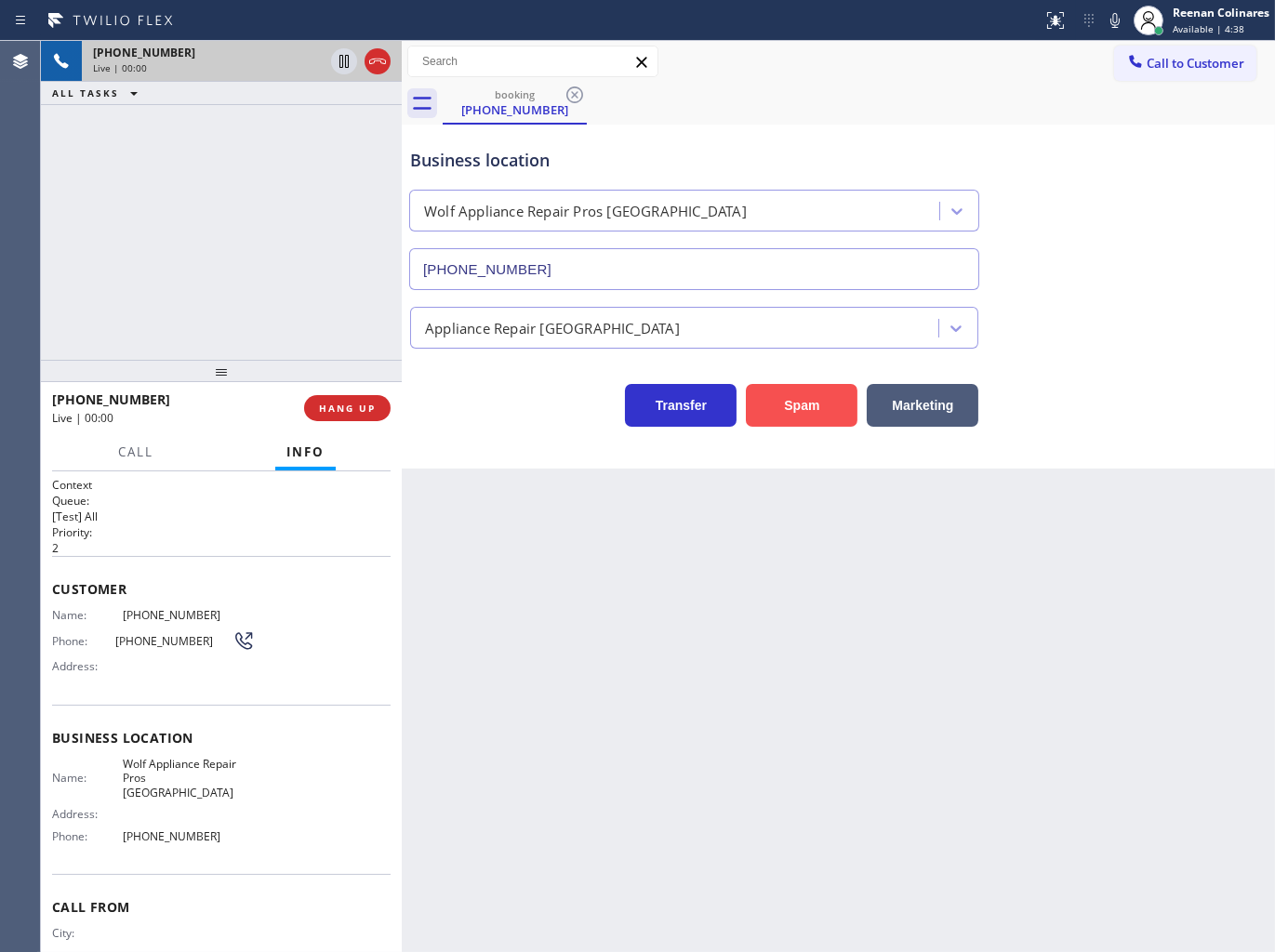
click at [817, 409] on button "Spam" at bounding box center [802, 404] width 112 height 43
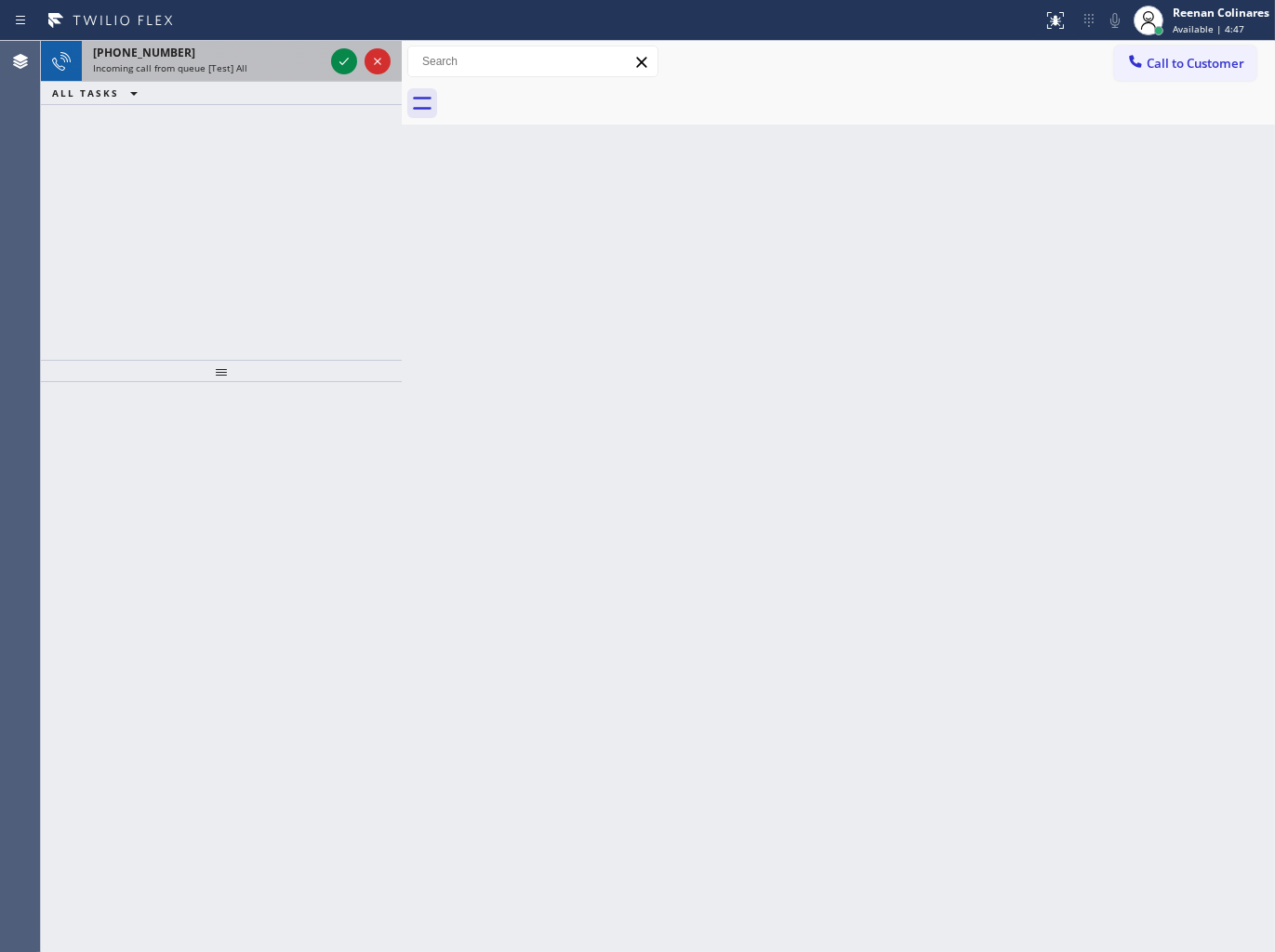
click at [276, 72] on div "Incoming call from queue [Test] All" at bounding box center [208, 68] width 231 height 13
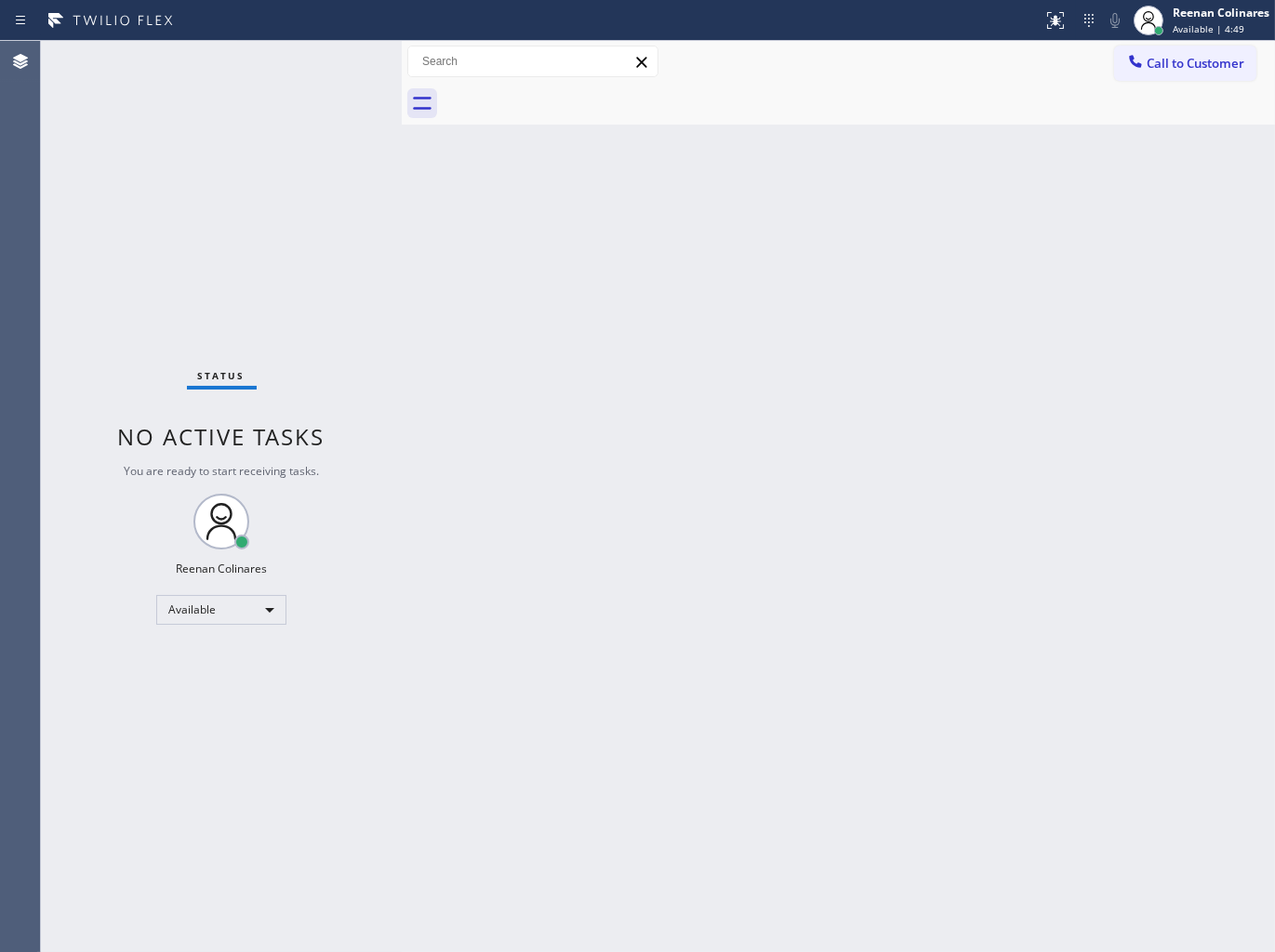
click at [313, 63] on div "Status No active tasks You are ready to start receiving tasks. Reenan Colinares…" at bounding box center [221, 496] width 361 height 911
click at [237, 90] on div "Status No active tasks You are ready to start receiving tasks. Reenan Colinares…" at bounding box center [221, 496] width 361 height 911
click at [853, 182] on div "Back to Dashboard Change Sender ID Customers Technicians Select a contact Outbo…" at bounding box center [838, 496] width 873 height 911
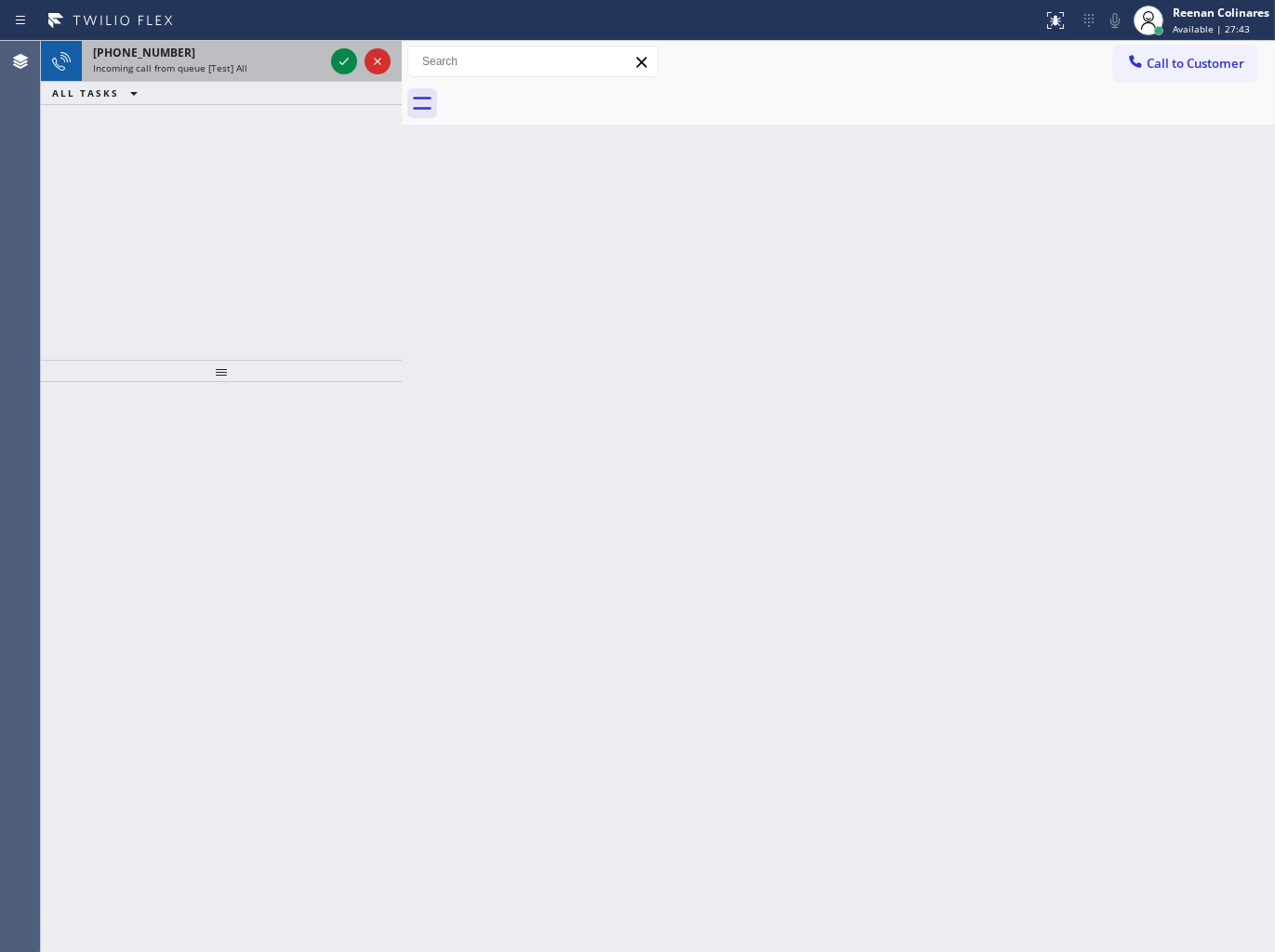
click at [282, 68] on div "Incoming call from queue [Test] All" at bounding box center [208, 68] width 231 height 13
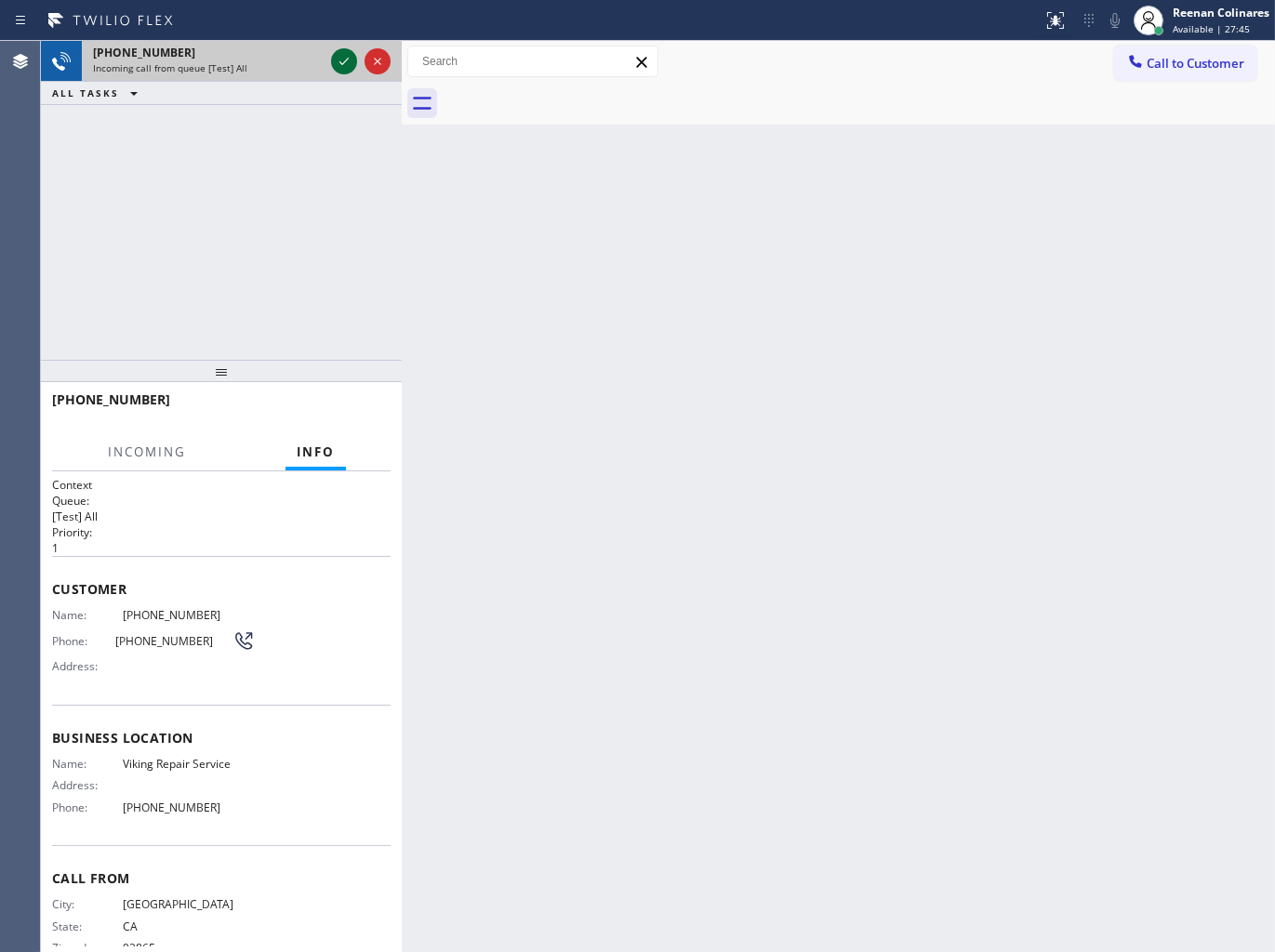
click at [340, 62] on icon at bounding box center [344, 61] width 22 height 22
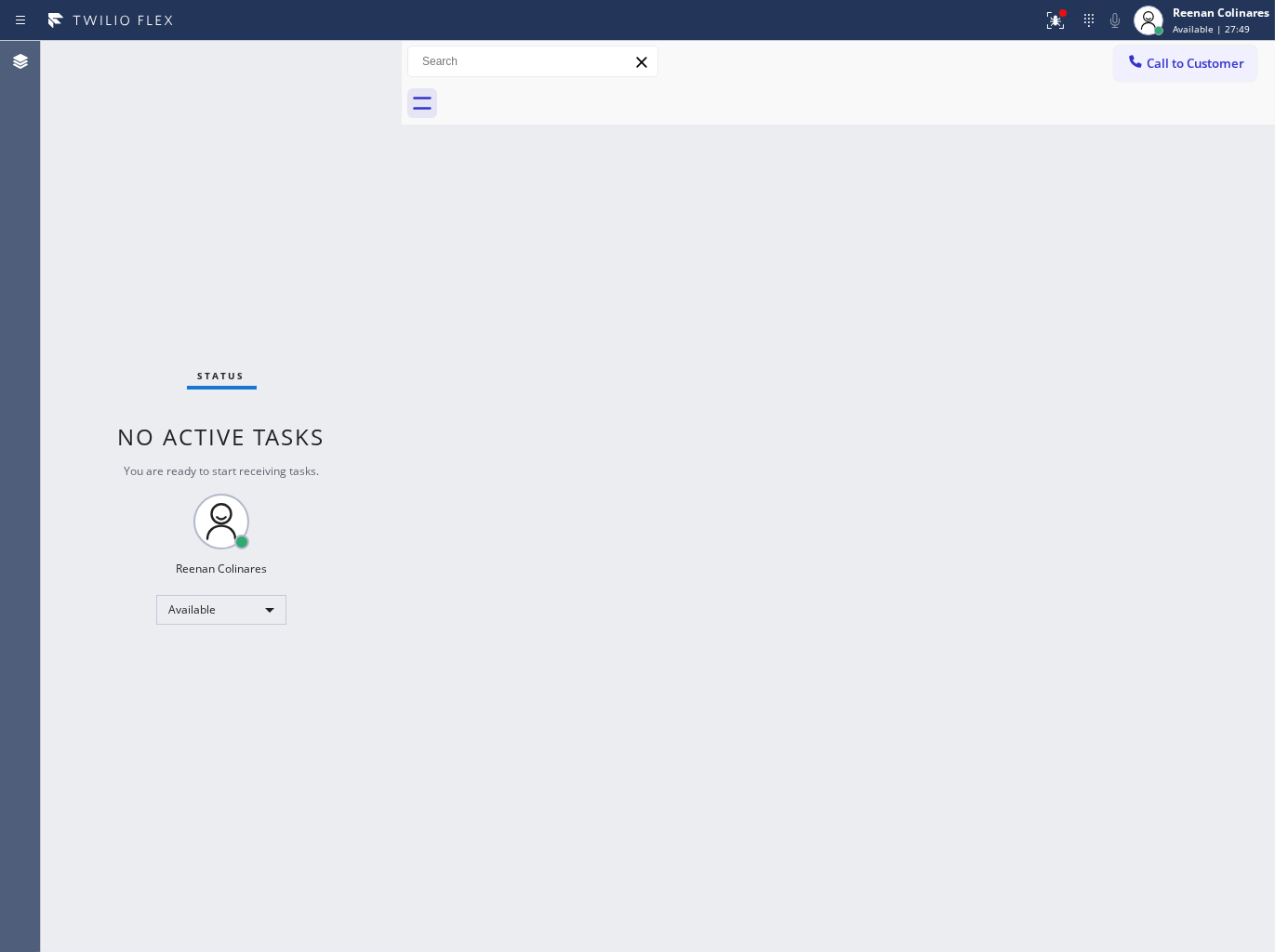
click at [266, 89] on div "Status No active tasks You are ready to start receiving tasks. Reenan Colinares…" at bounding box center [221, 496] width 361 height 911
click at [281, 72] on div "Status No active tasks You are ready to start receiving tasks. Reenan Colinares…" at bounding box center [221, 496] width 361 height 911
click at [282, 72] on div "Status No active tasks You are ready to start receiving tasks. Reenan Colinares…" at bounding box center [221, 496] width 361 height 911
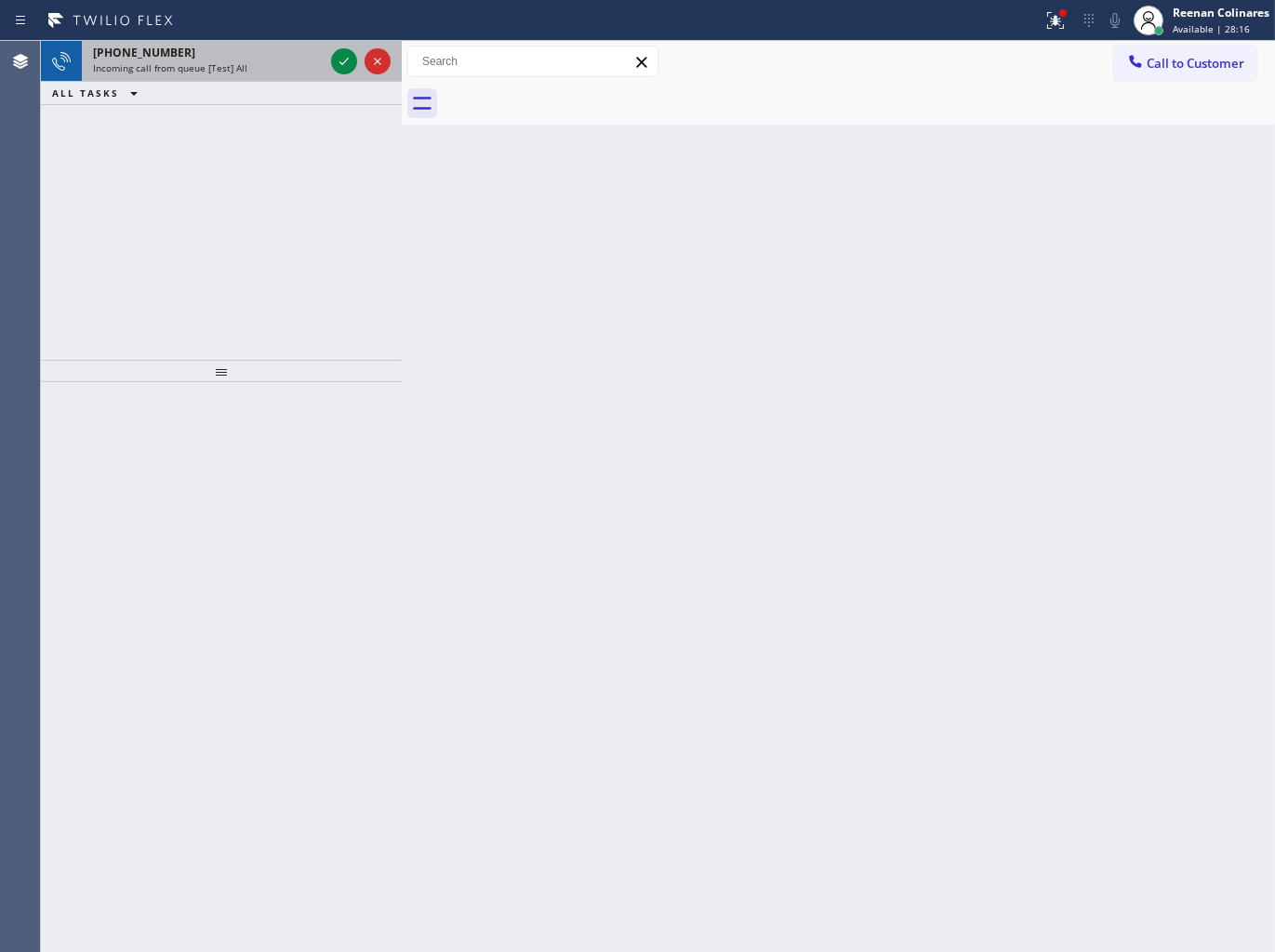
click at [244, 72] on div "Incoming call from queue [Test] All" at bounding box center [208, 68] width 231 height 13
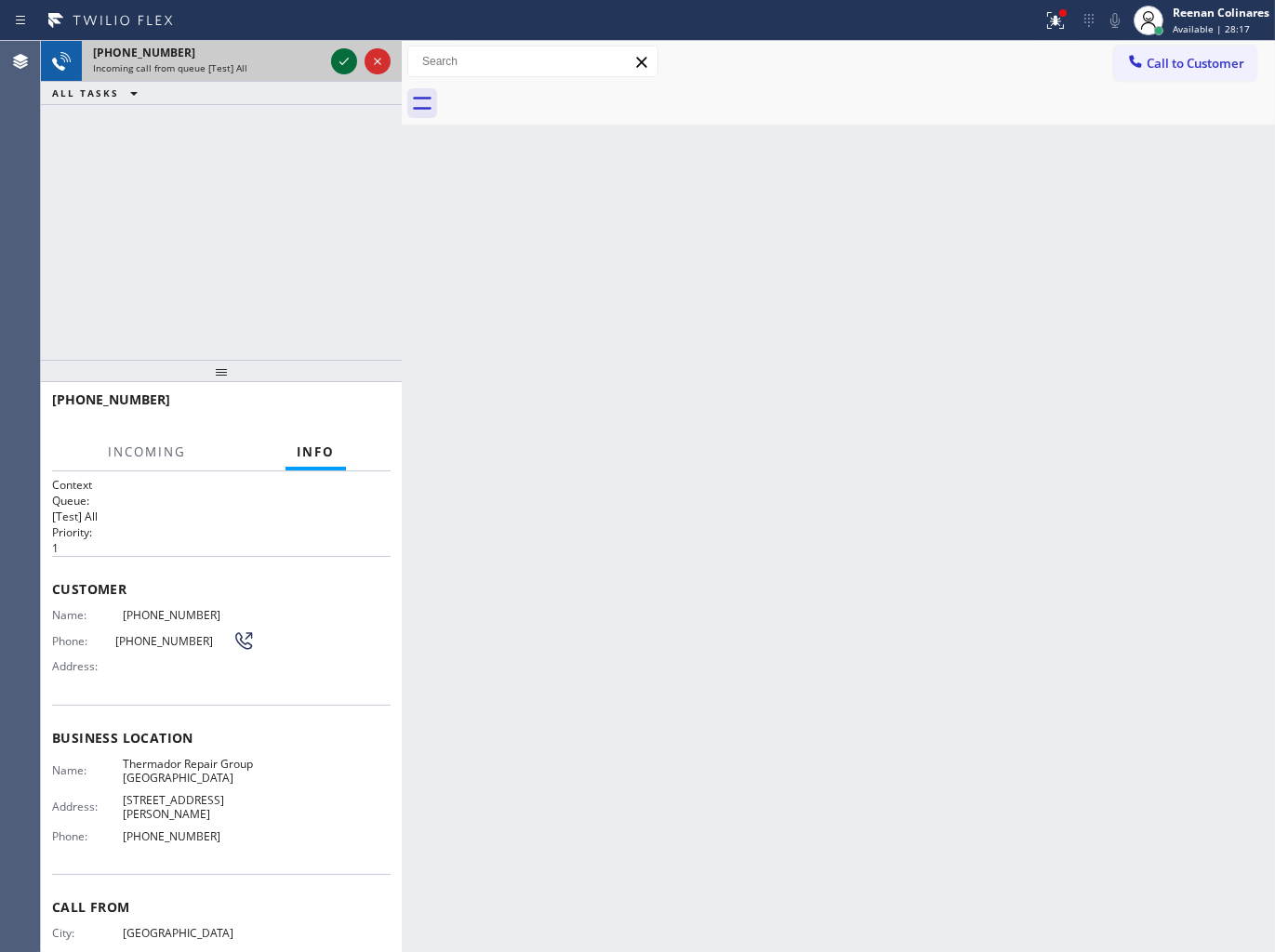
click at [343, 67] on icon at bounding box center [344, 61] width 22 height 22
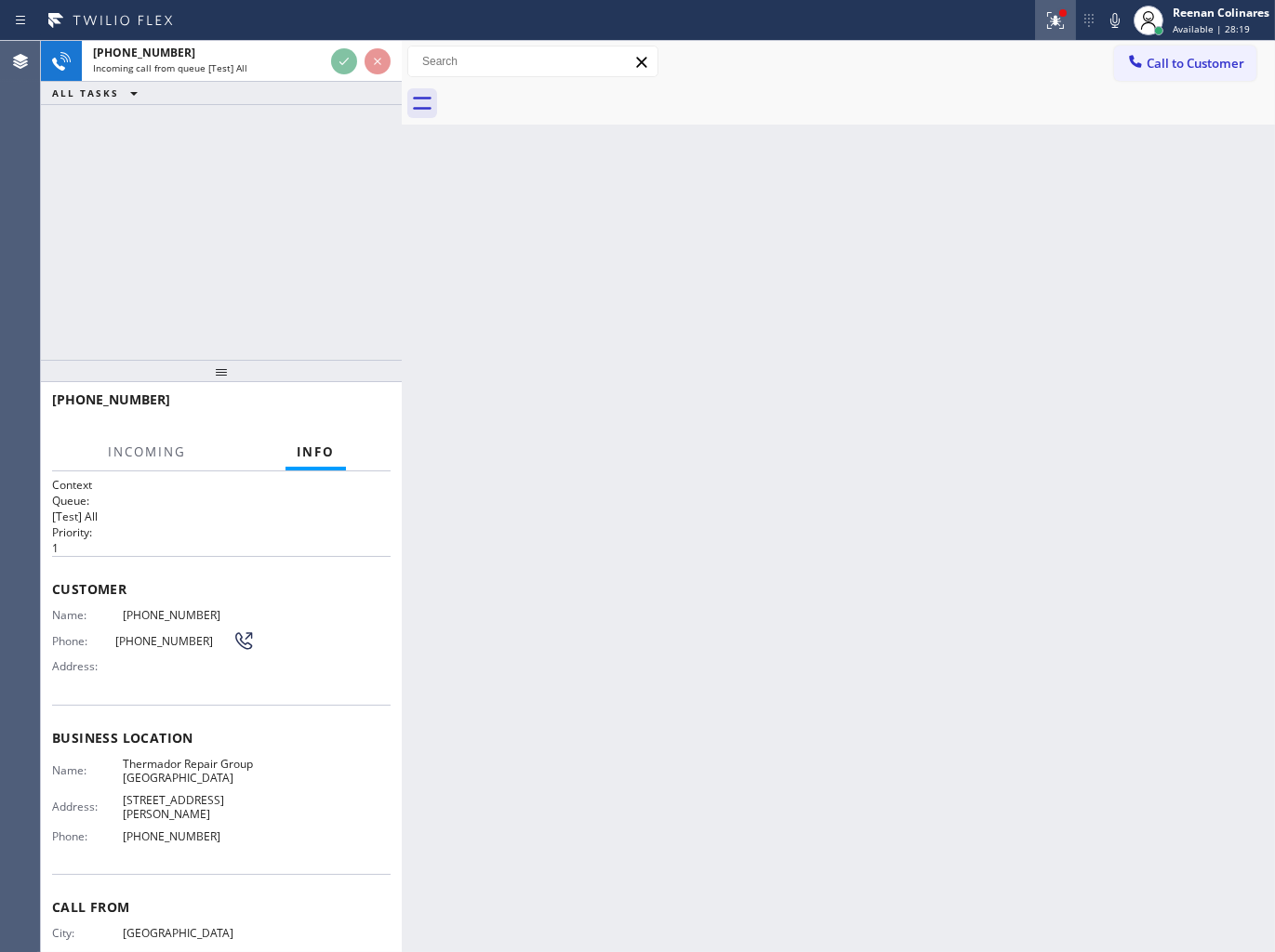
click at [1065, 29] on icon at bounding box center [1055, 20] width 22 height 22
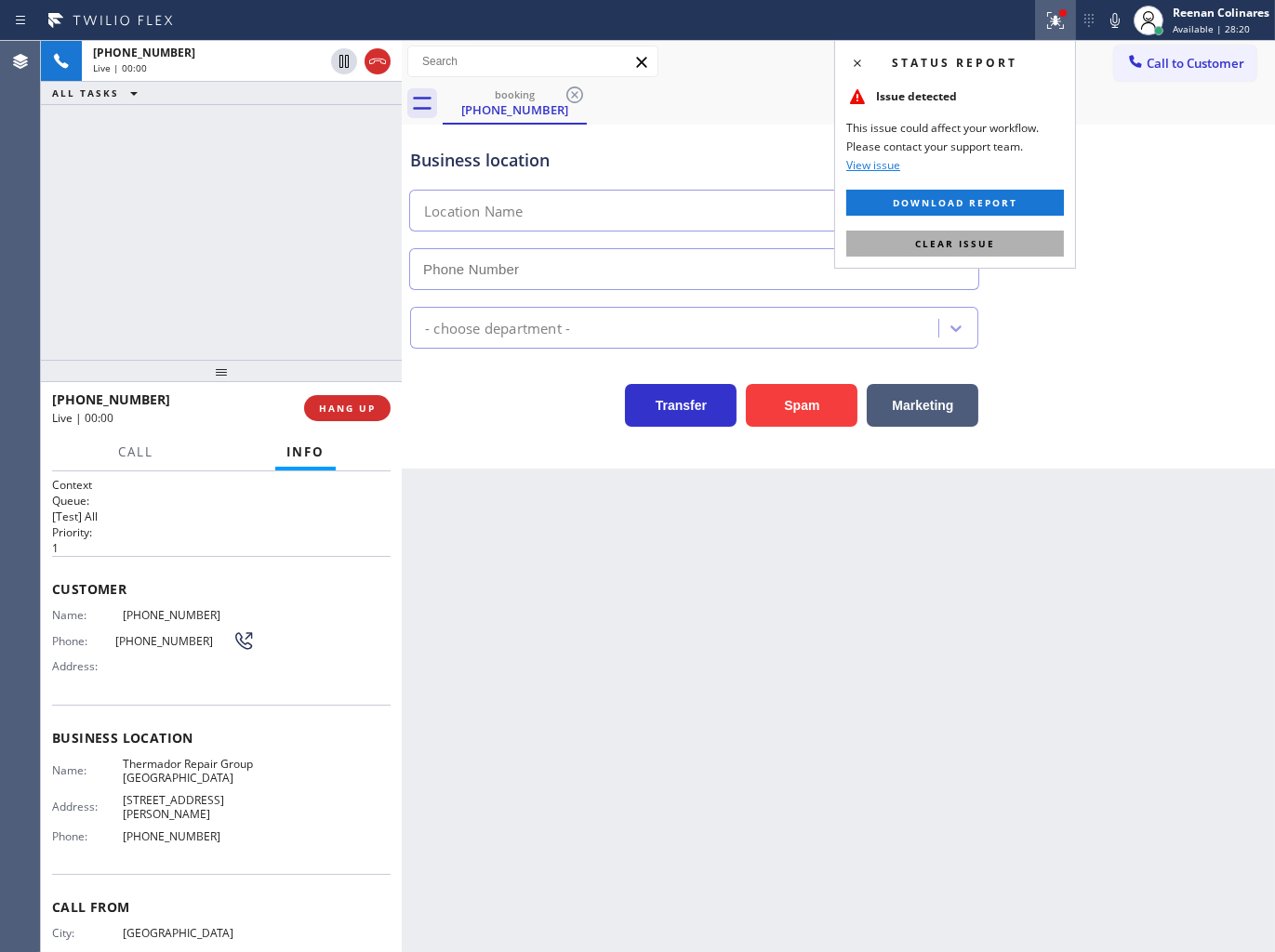
type input "[PHONE_NUMBER]"
click at [983, 248] on span "Clear issue" at bounding box center [955, 243] width 80 height 13
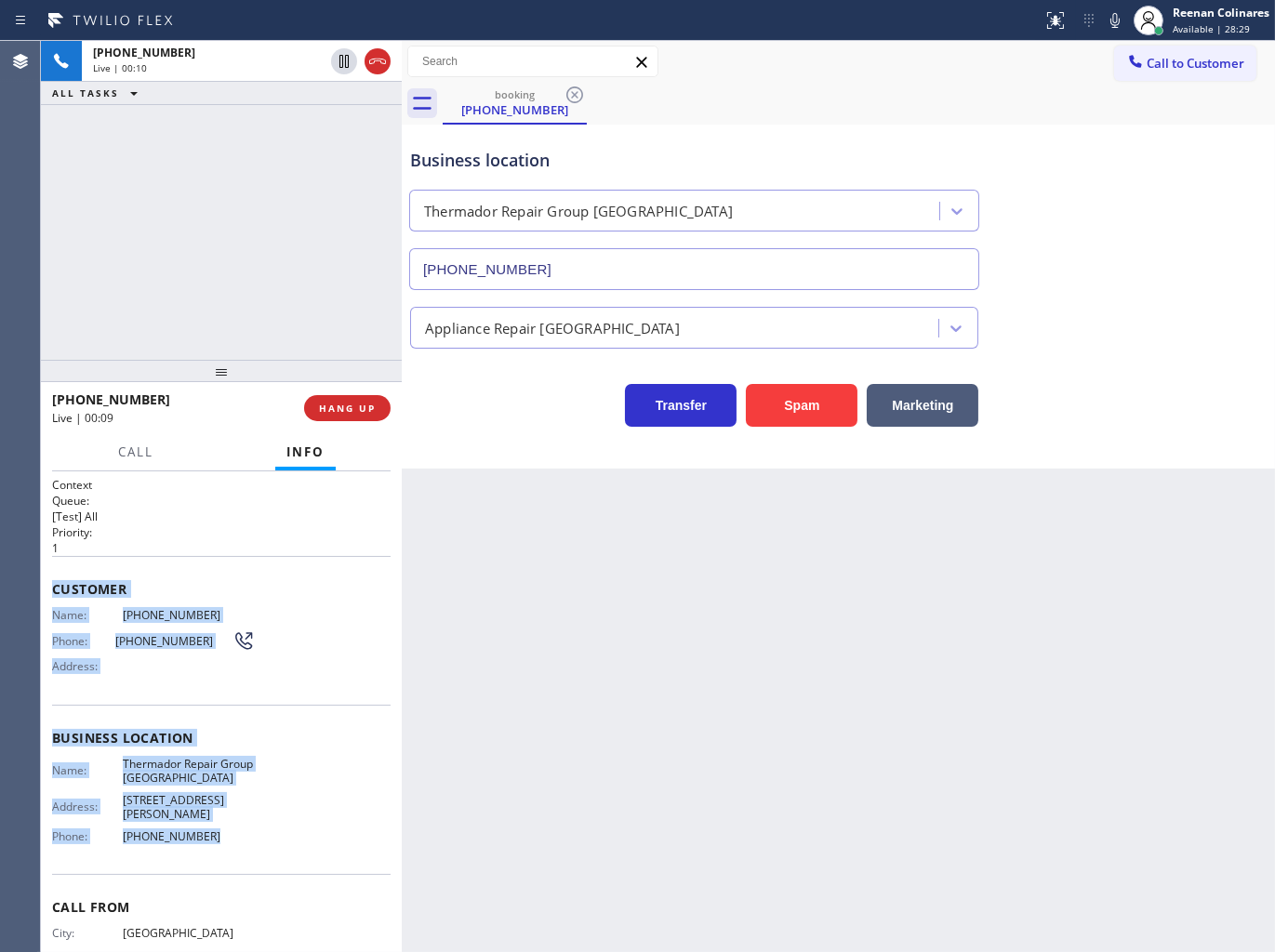
copy div "Customer Name: [PHONE_NUMBER] Phone: [PHONE_NUMBER] Address: Business location …"
drag, startPoint x: 55, startPoint y: 582, endPoint x: 401, endPoint y: 840, distance: 431.6
click at [379, 837] on div "Context Queue: [Test] All Priority: 1 Customer Name: [PHONE_NUMBER] Phone: [PHO…" at bounding box center [221, 712] width 339 height 470
click at [1122, 24] on icon at bounding box center [1115, 20] width 22 height 22
click at [152, 454] on span "Call" at bounding box center [136, 452] width 35 height 17
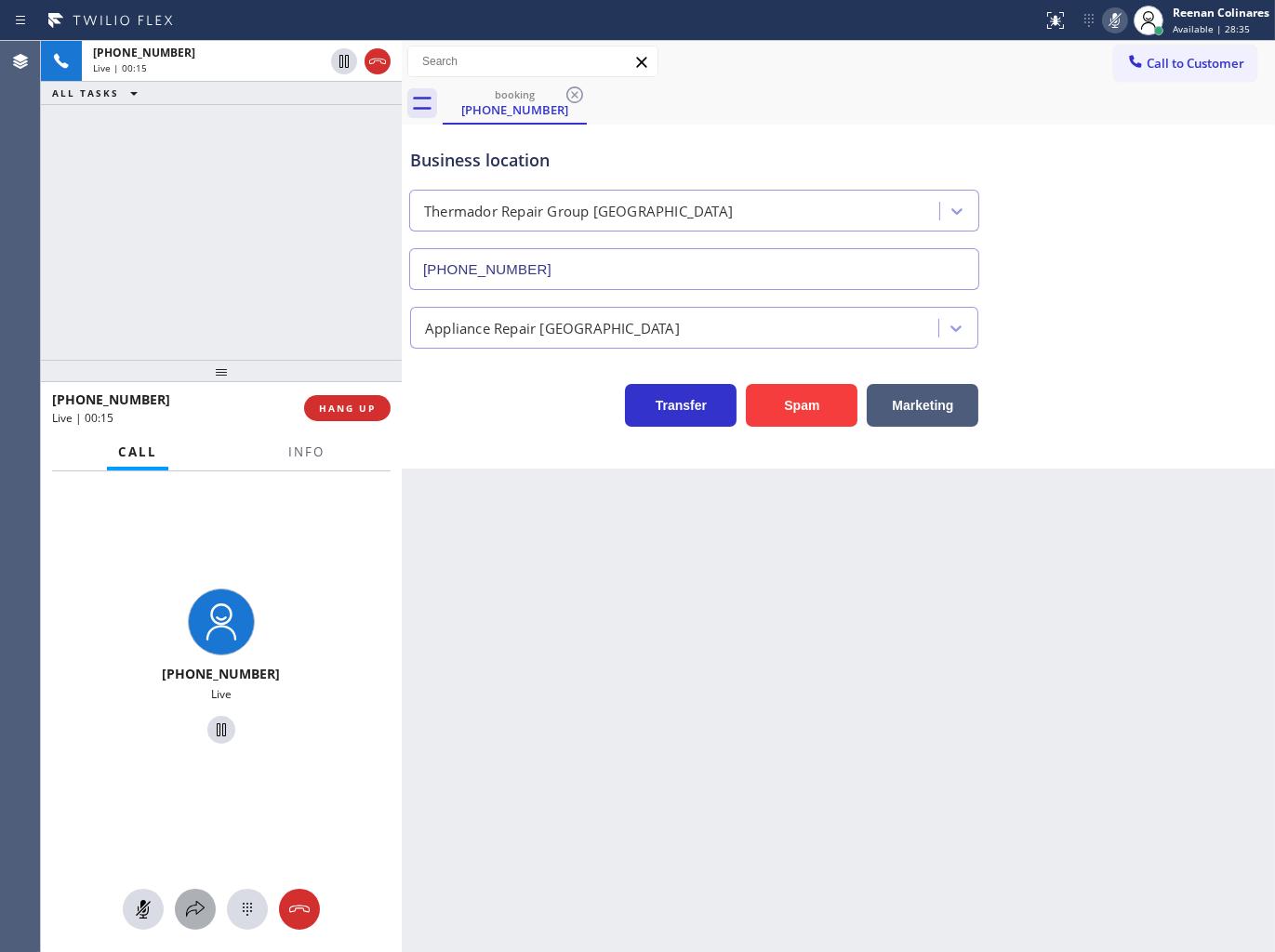
click at [189, 899] on icon at bounding box center [195, 908] width 22 height 22
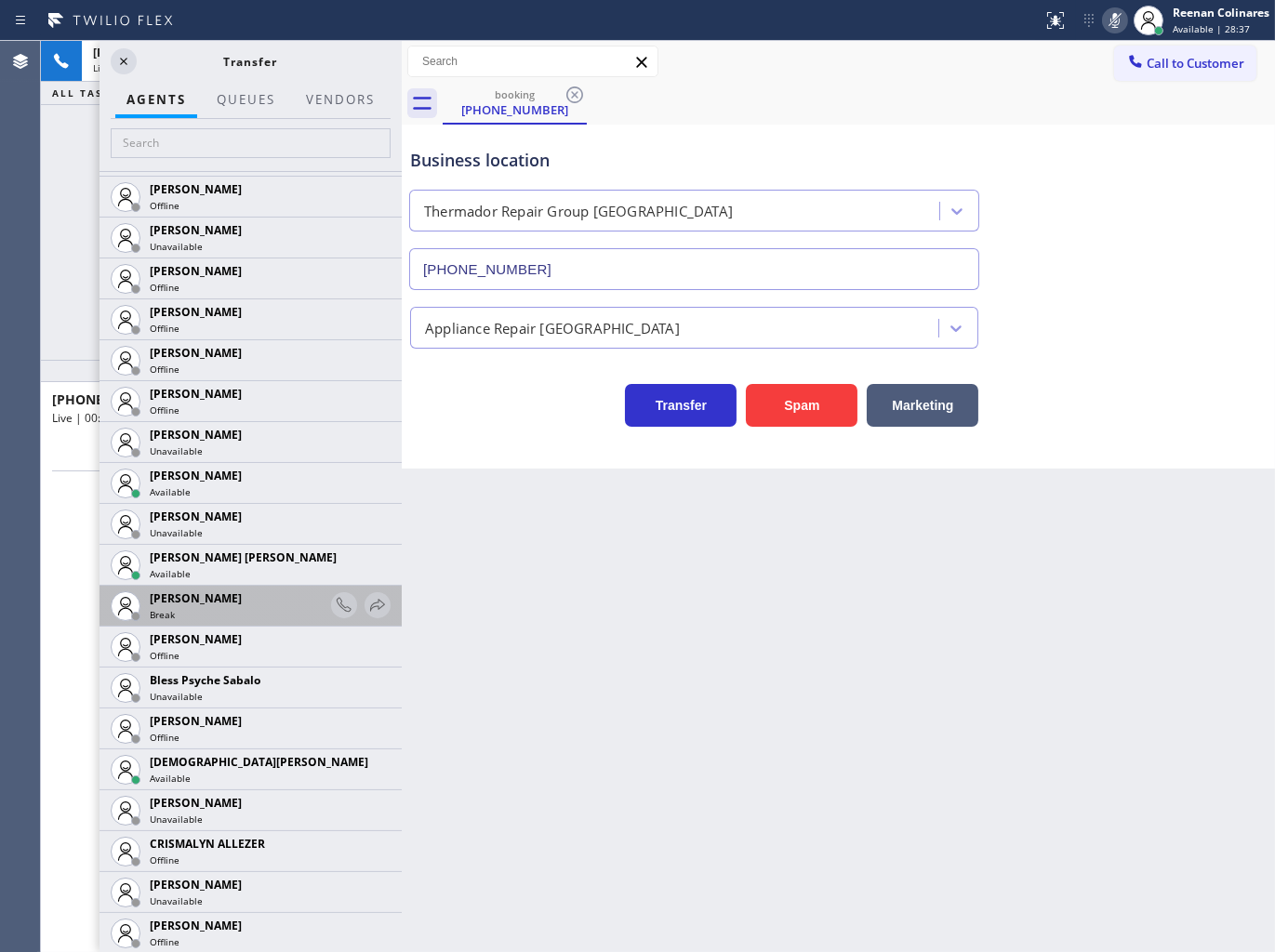
scroll to position [309, 0]
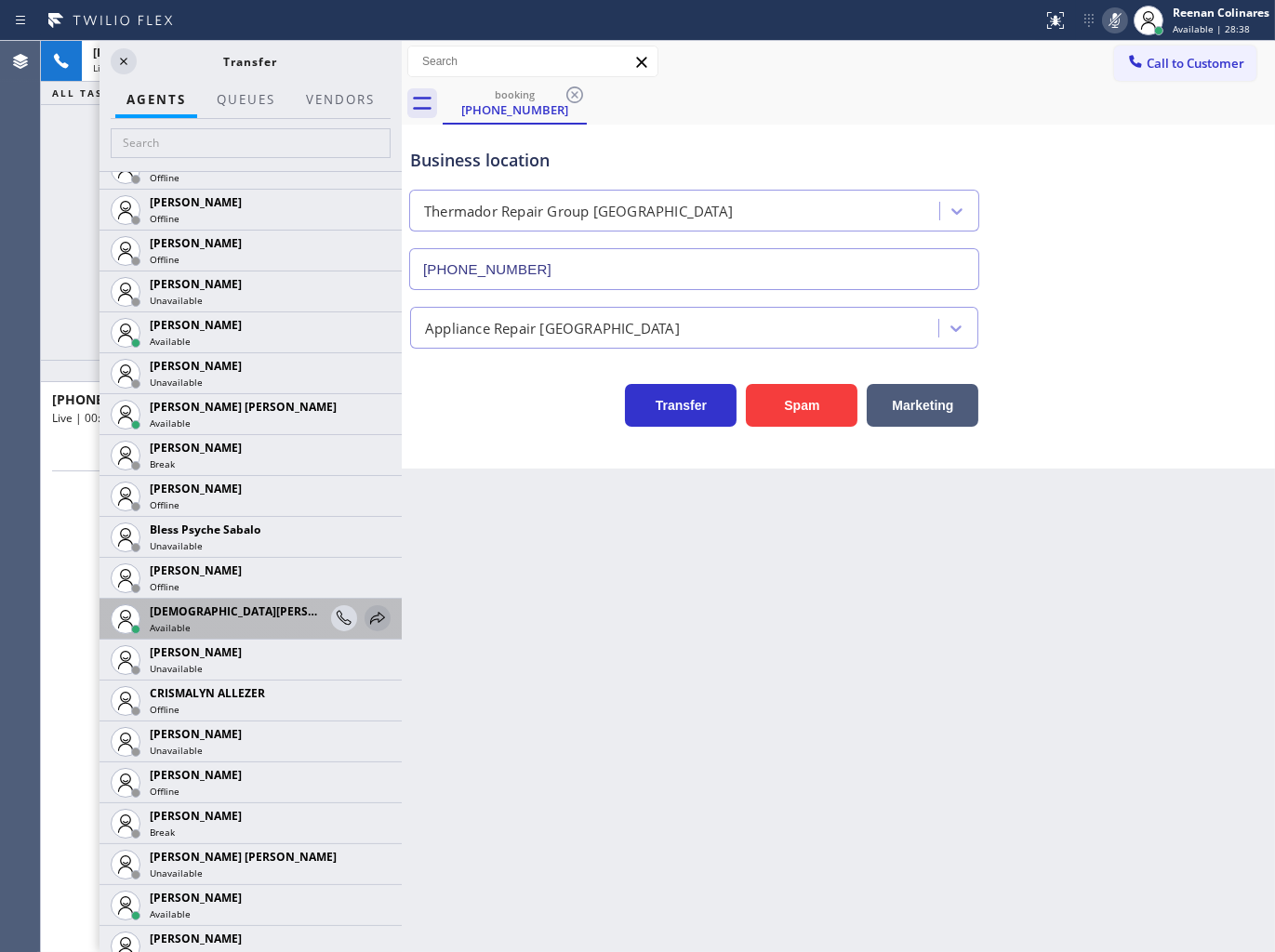
click at [366, 617] on icon at bounding box center [377, 617] width 22 height 22
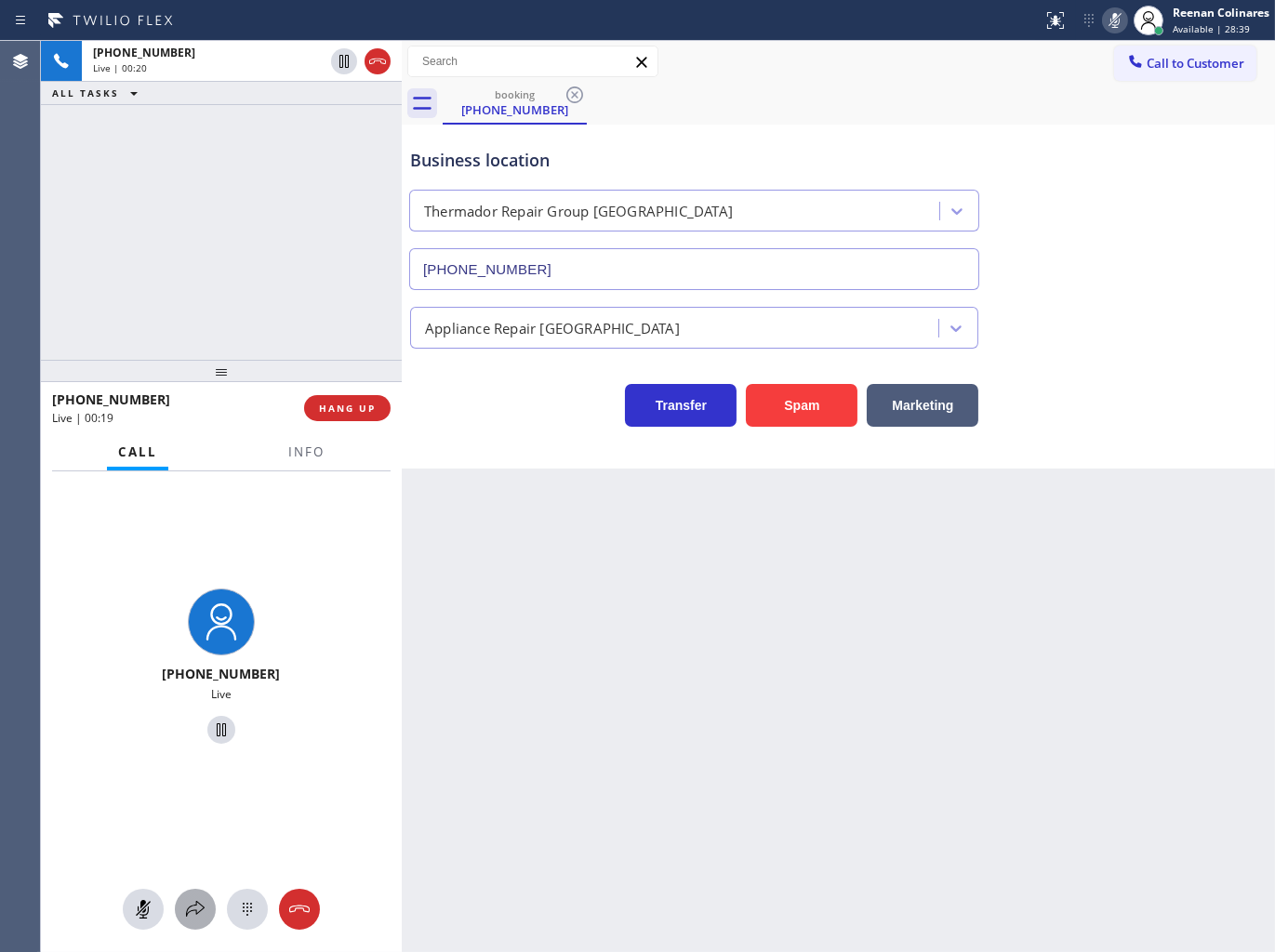
click at [199, 906] on icon at bounding box center [195, 908] width 22 height 22
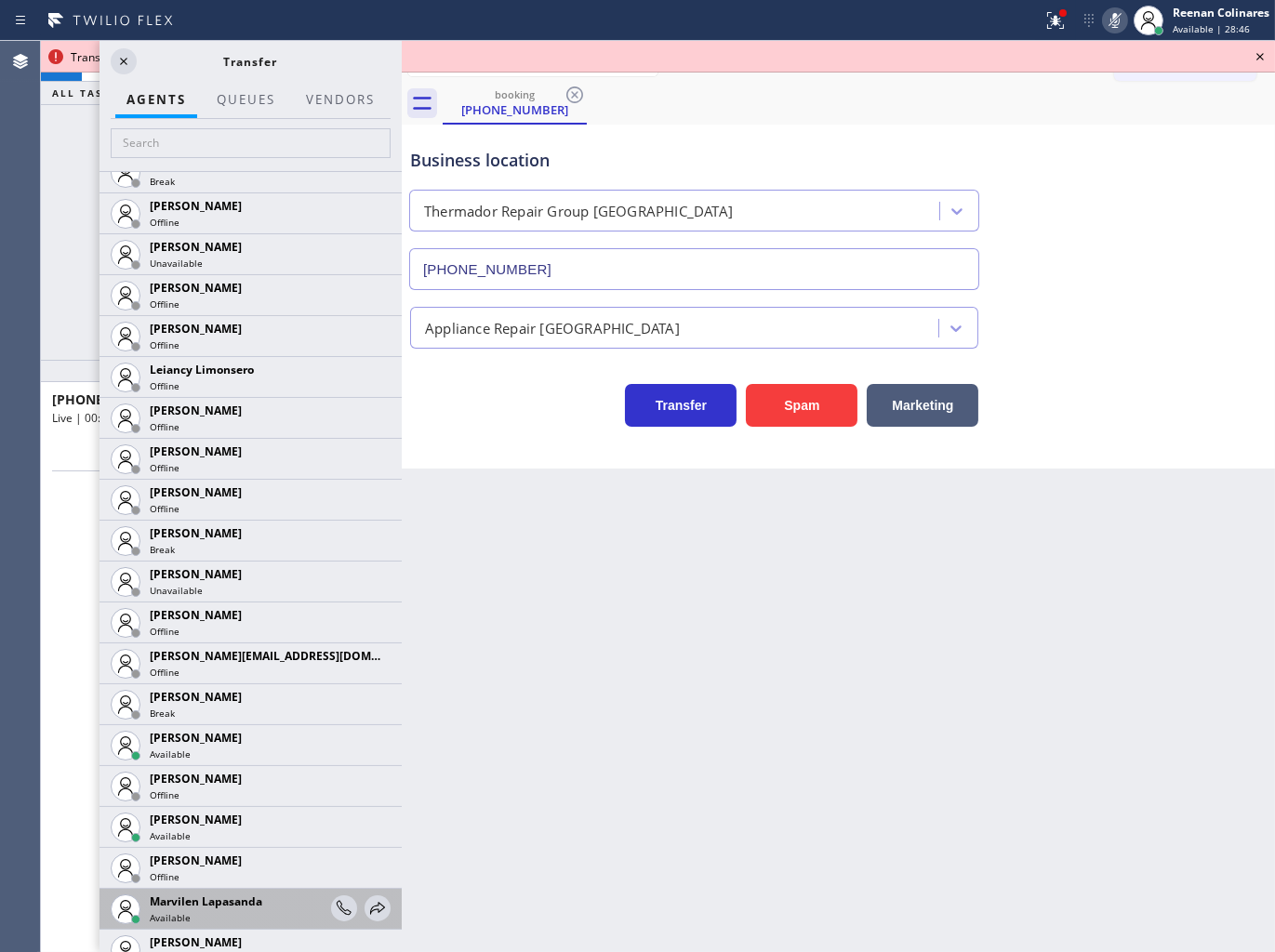
scroll to position [2650, 0]
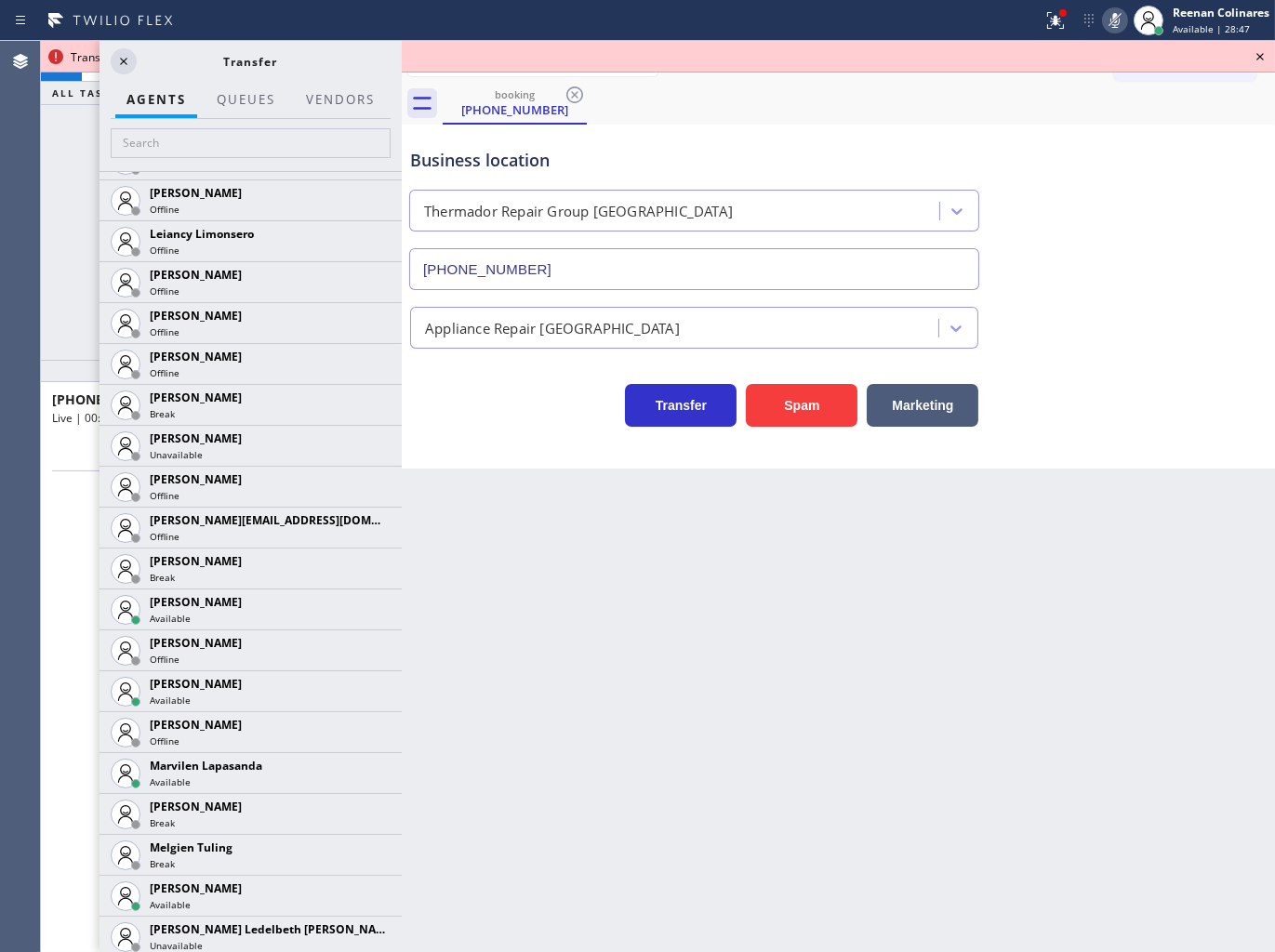
drag, startPoint x: 366, startPoint y: 694, endPoint x: 337, endPoint y: 728, distance: 44.7
click at [0, 0] on icon at bounding box center [0, 0] width 0 height 0
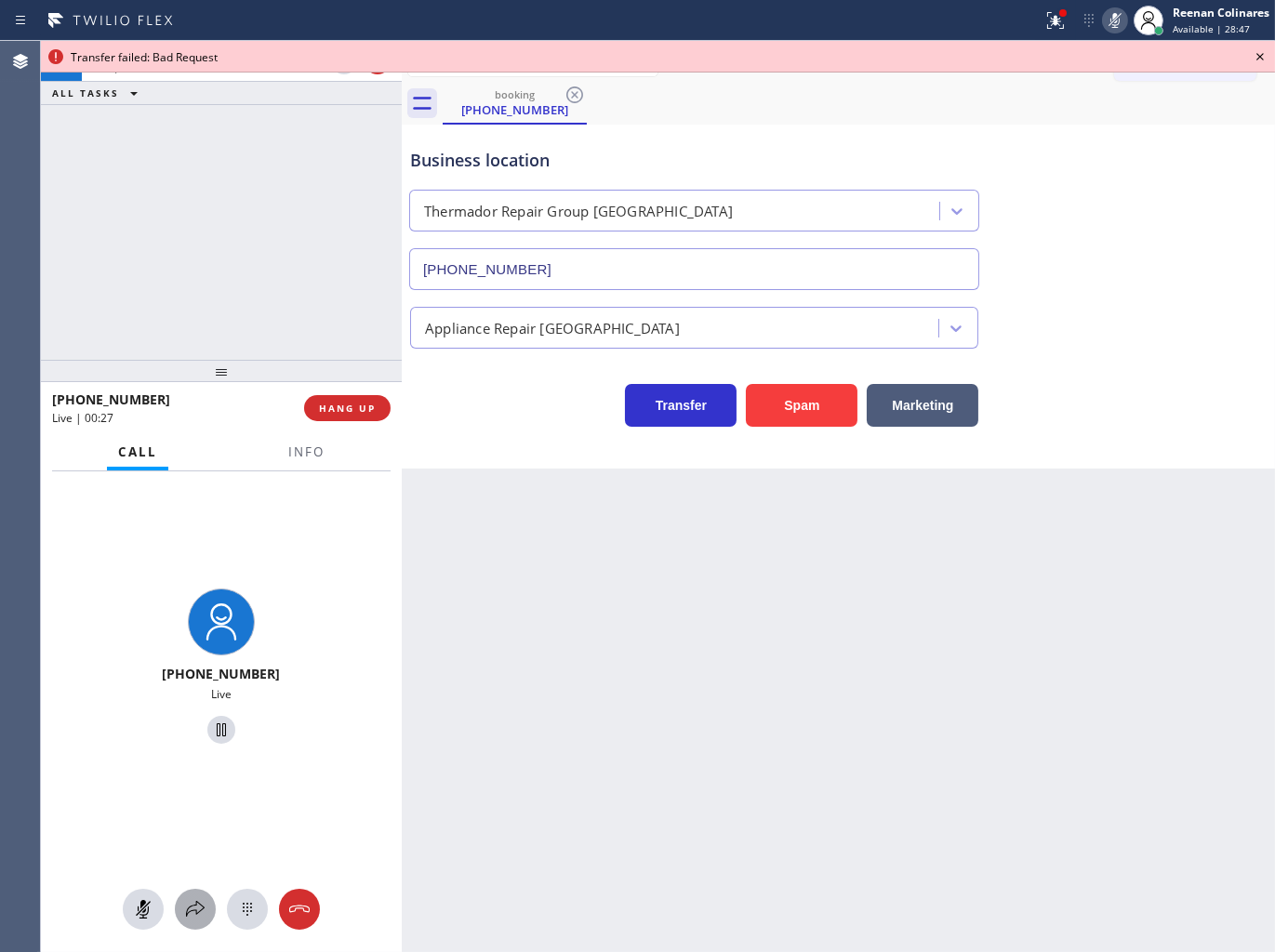
click at [198, 902] on icon at bounding box center [195, 908] width 22 height 22
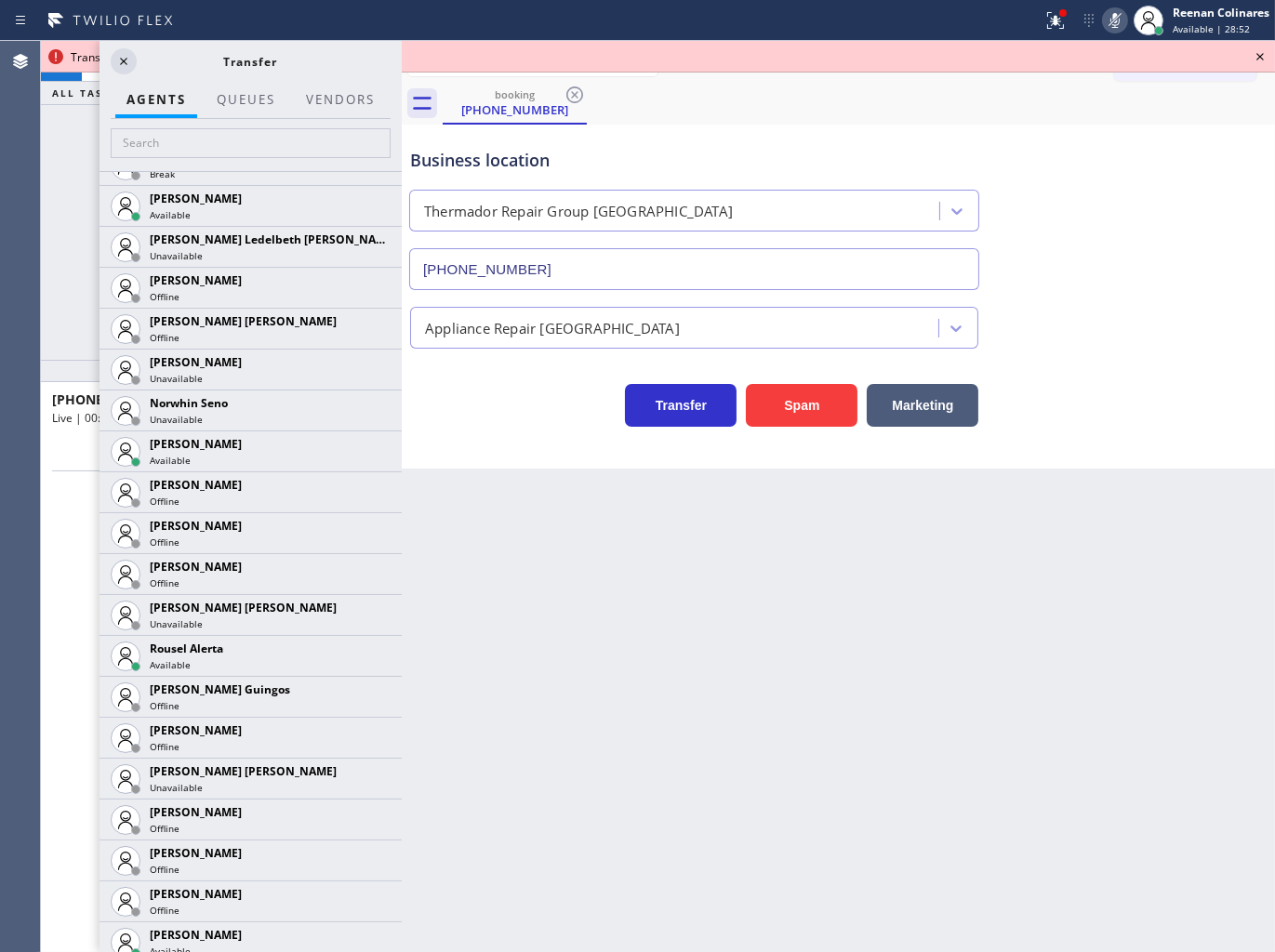
scroll to position [3359, 0]
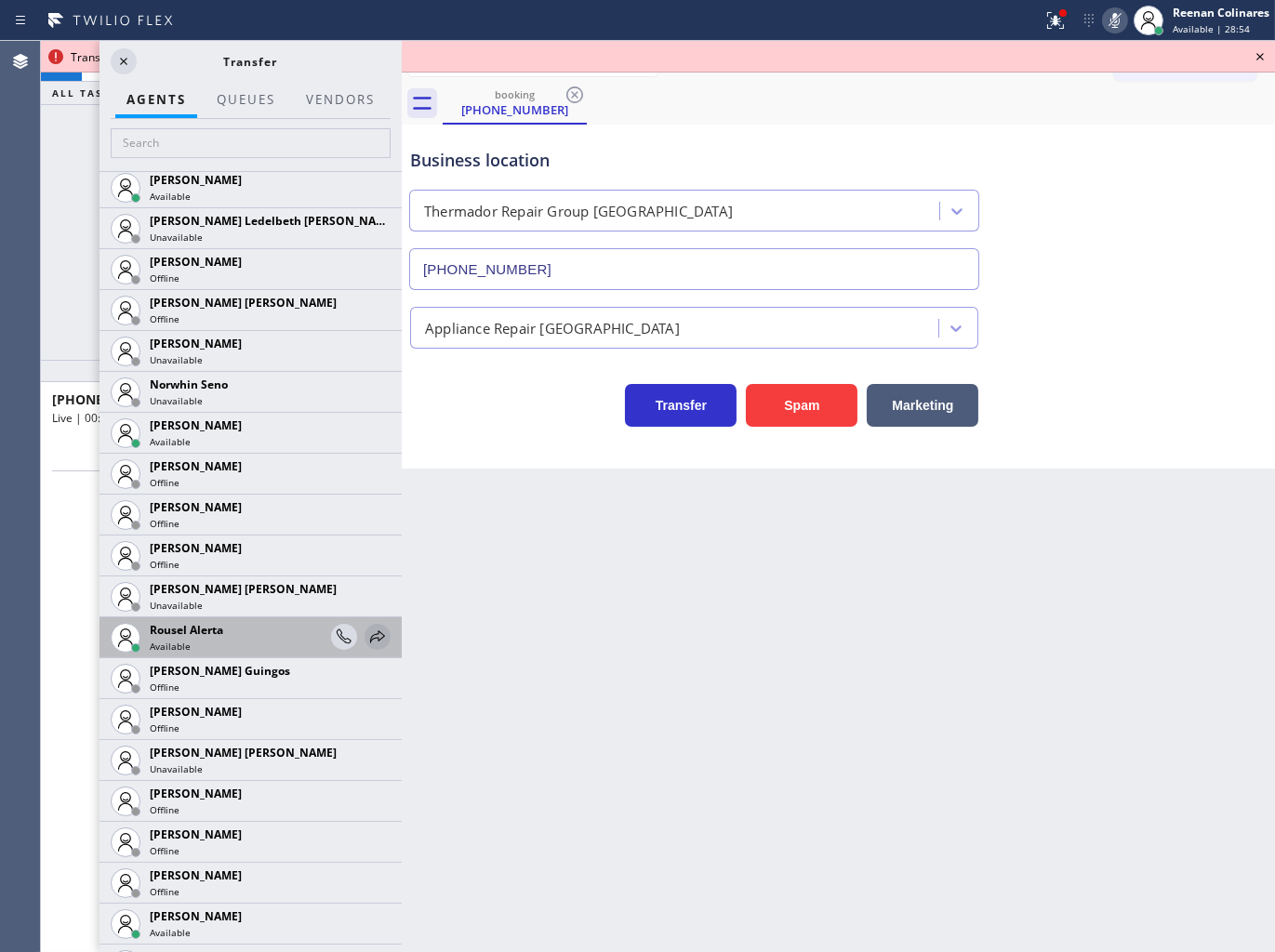
click at [366, 633] on icon at bounding box center [377, 636] width 22 height 22
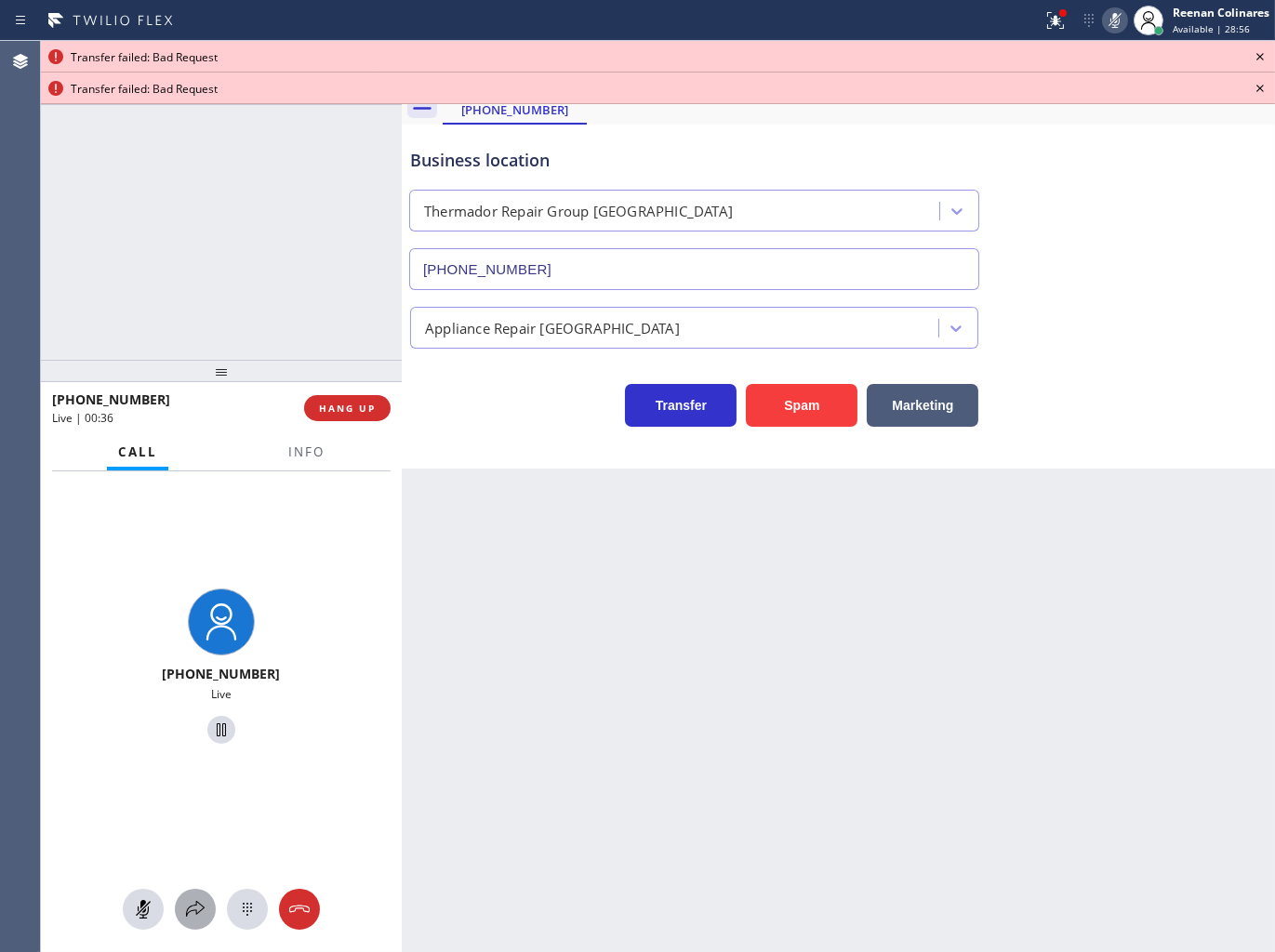
click at [198, 913] on icon at bounding box center [195, 908] width 22 height 22
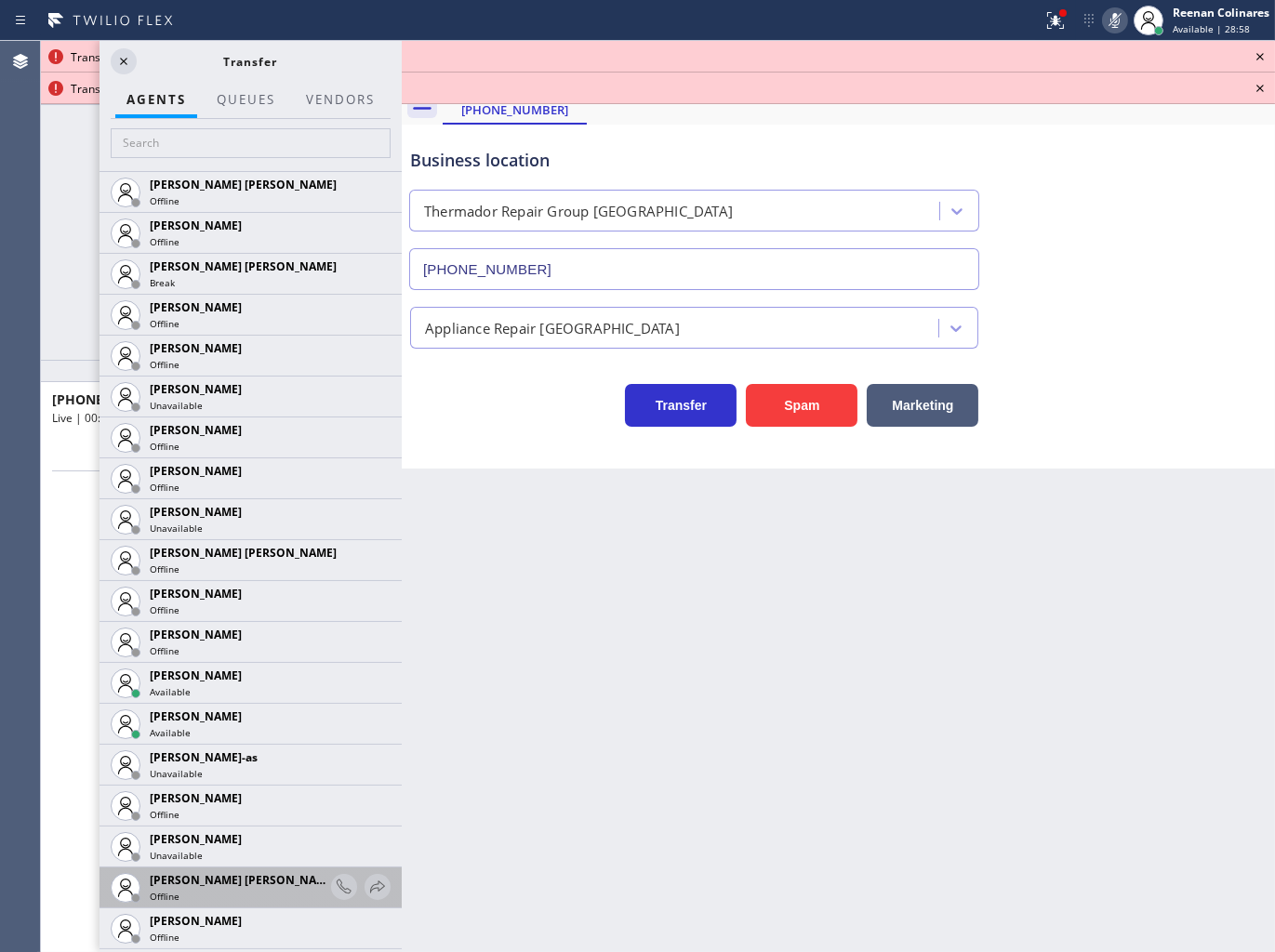
scroll to position [1342, 0]
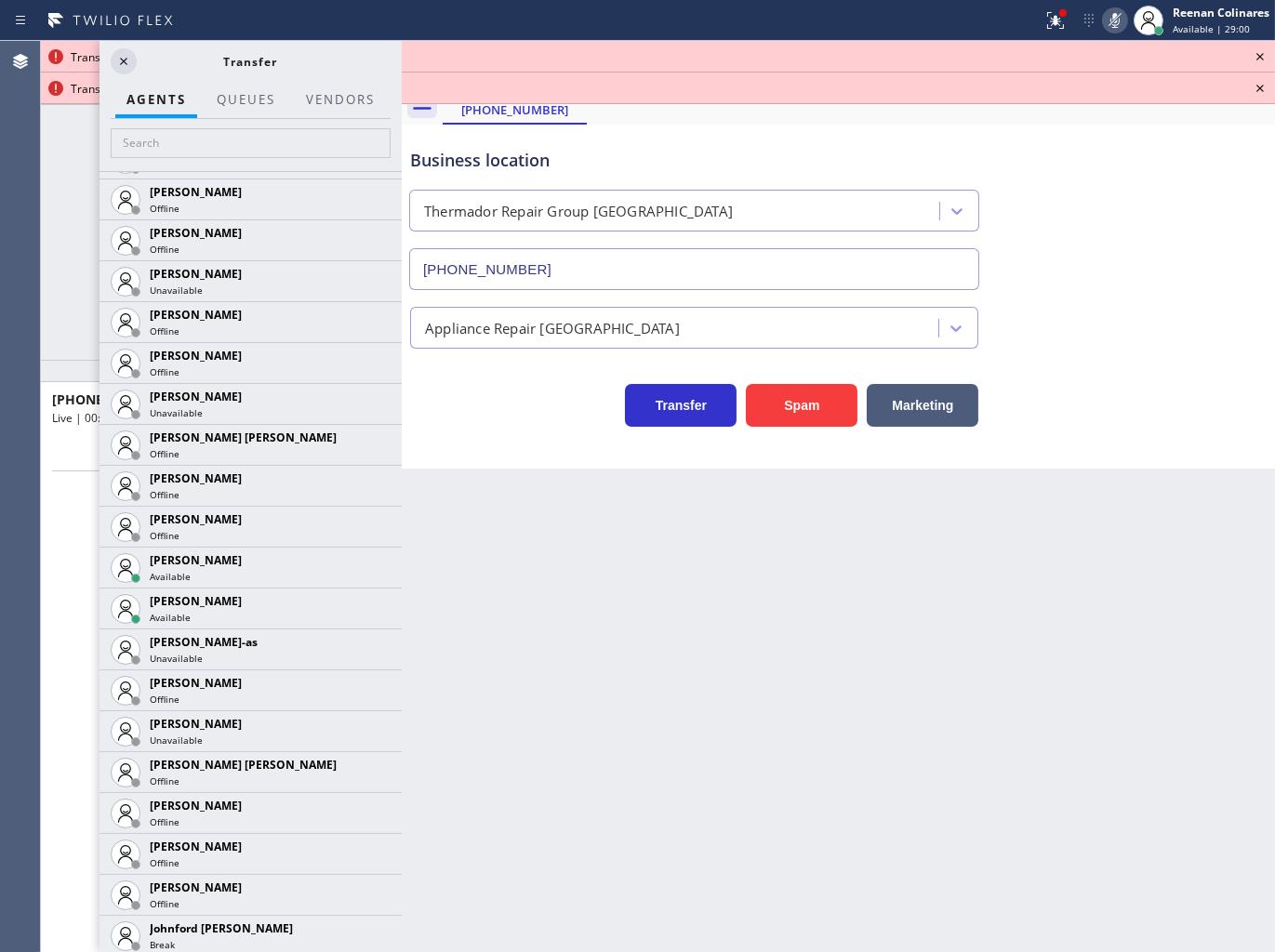
click at [0, 0] on icon at bounding box center [0, 0] width 0 height 0
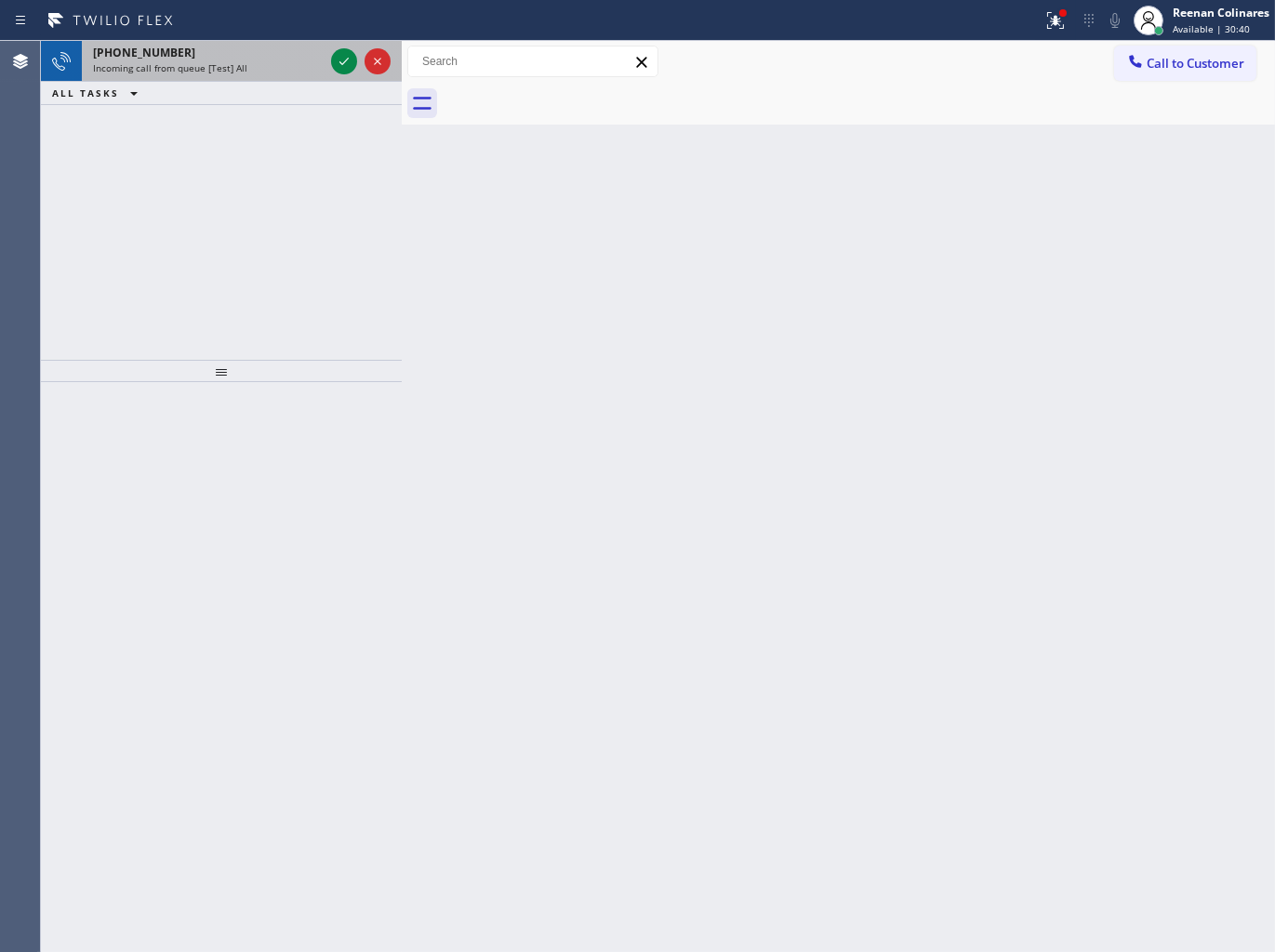
click at [220, 63] on span "Incoming call from queue [Test] All" at bounding box center [170, 68] width 155 height 13
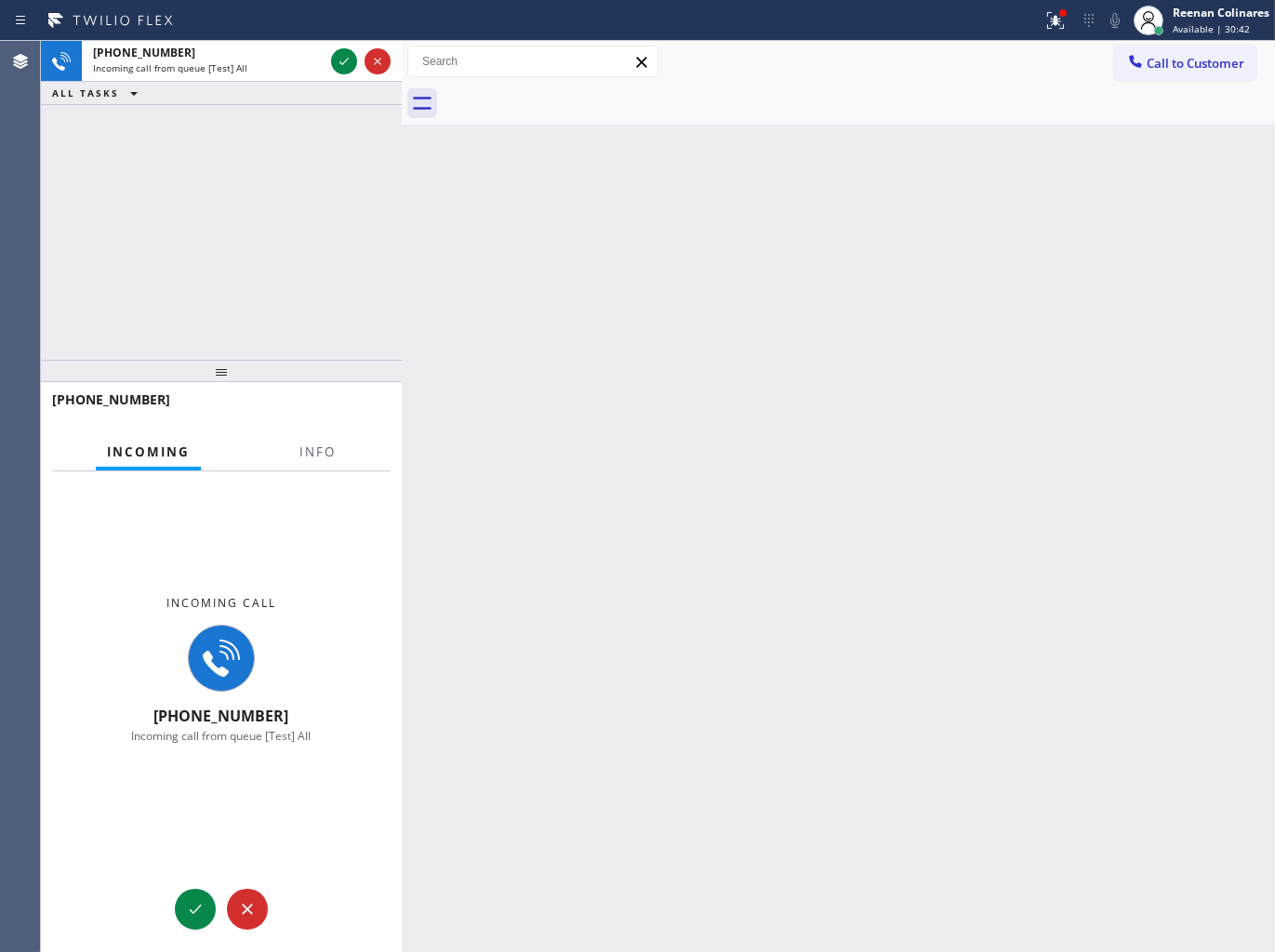
click at [311, 467] on div at bounding box center [317, 468] width 58 height 4
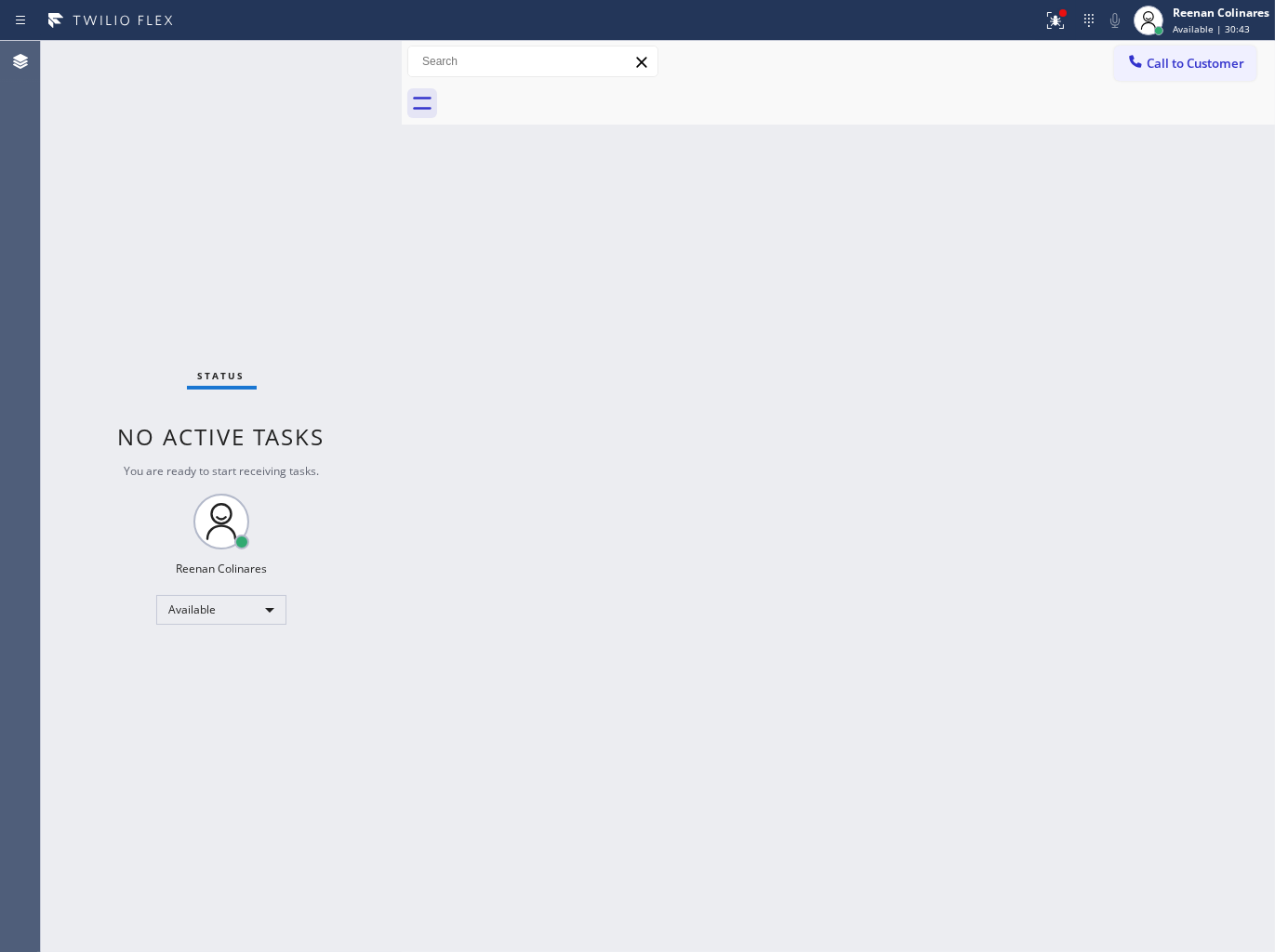
click at [754, 197] on div "Back to Dashboard Change Sender ID Customers Technicians Select a contact Outbo…" at bounding box center [838, 496] width 873 height 911
click at [1062, 31] on icon at bounding box center [1055, 20] width 22 height 22
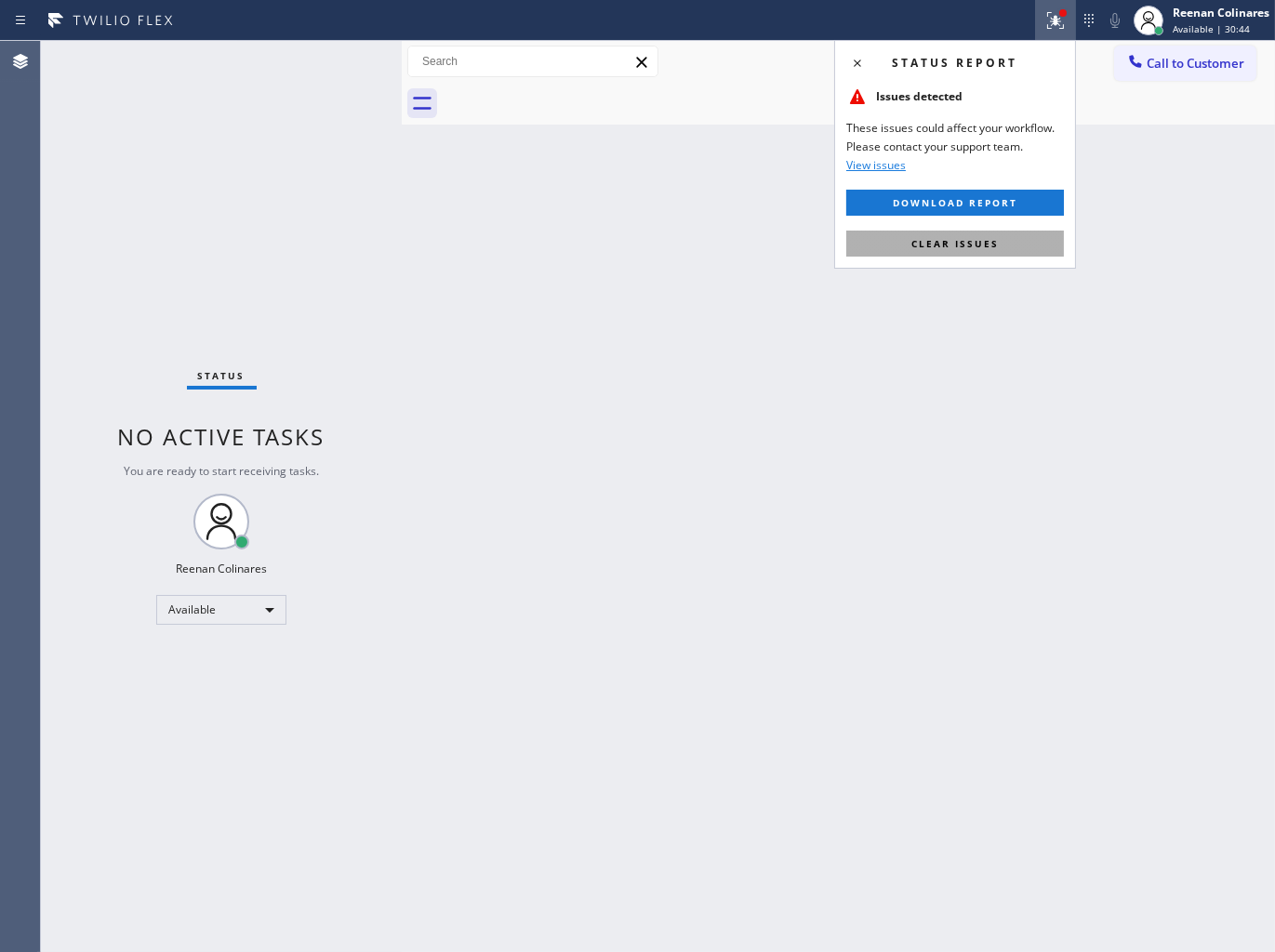
click at [976, 237] on span "Clear issues" at bounding box center [955, 243] width 88 height 13
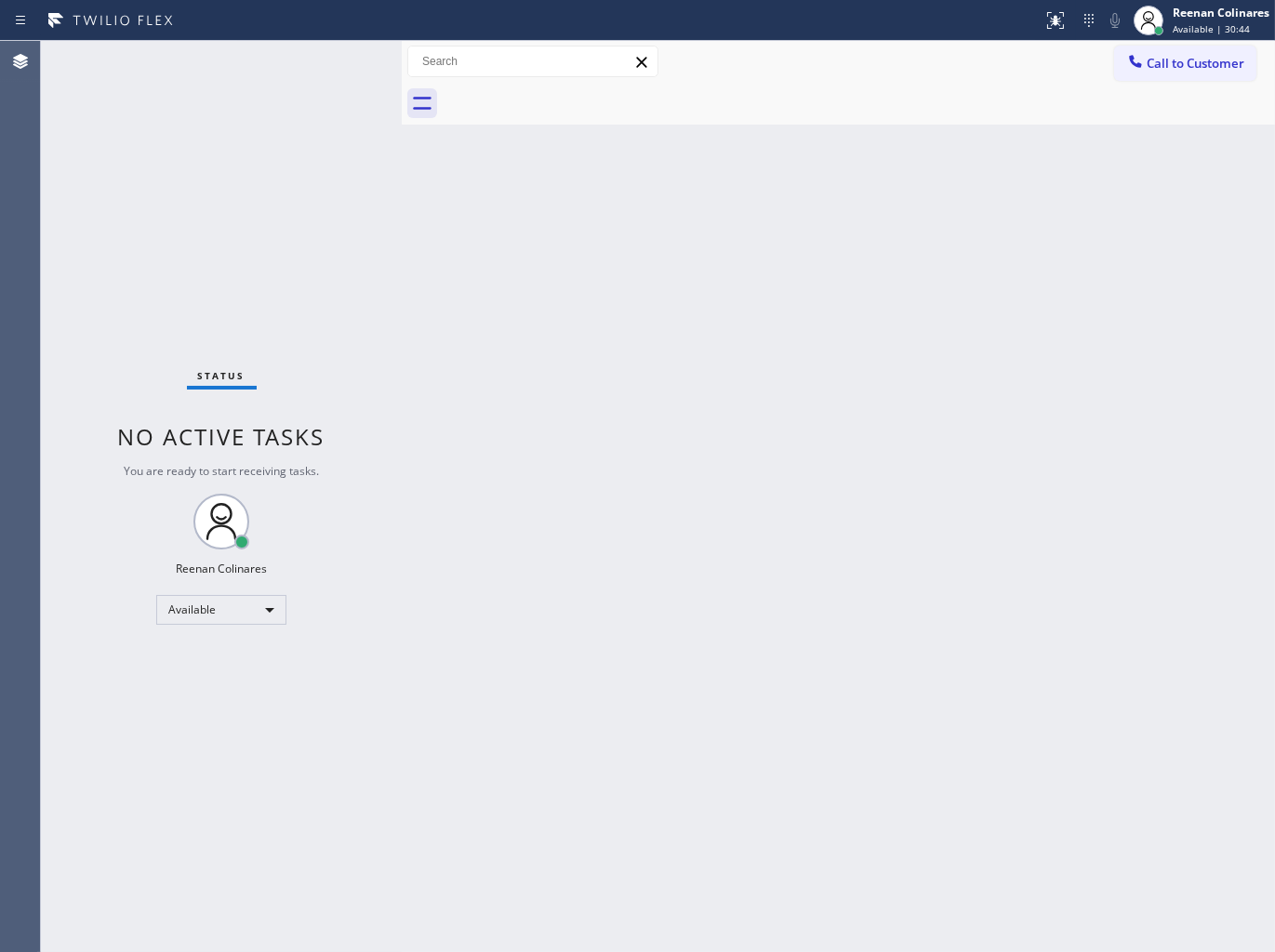
click at [634, 300] on div "Back to Dashboard Change Sender ID Customers Technicians Select a contact Outbo…" at bounding box center [838, 496] width 873 height 911
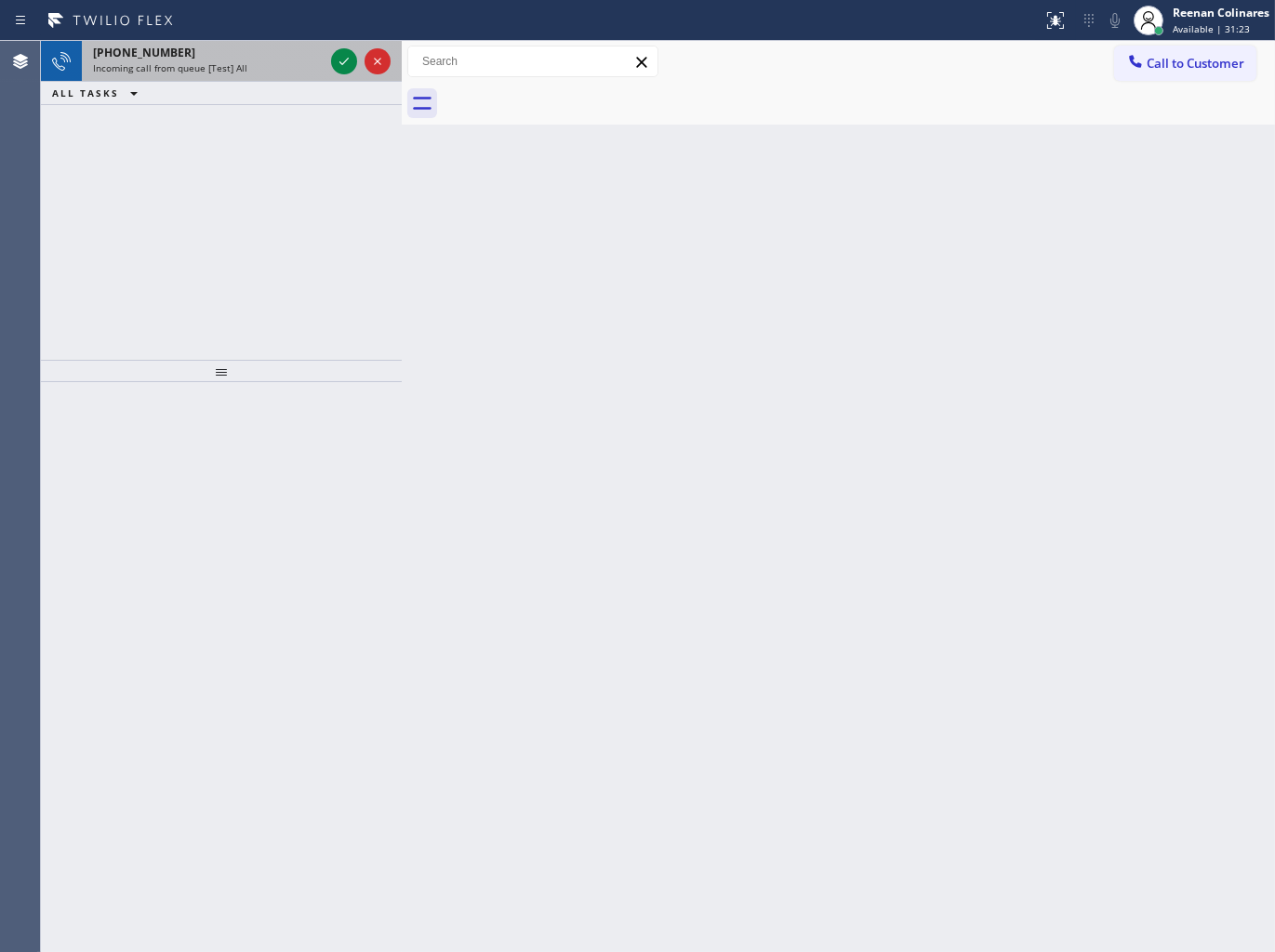
click at [281, 54] on div "[PHONE_NUMBER]" at bounding box center [208, 52] width 231 height 16
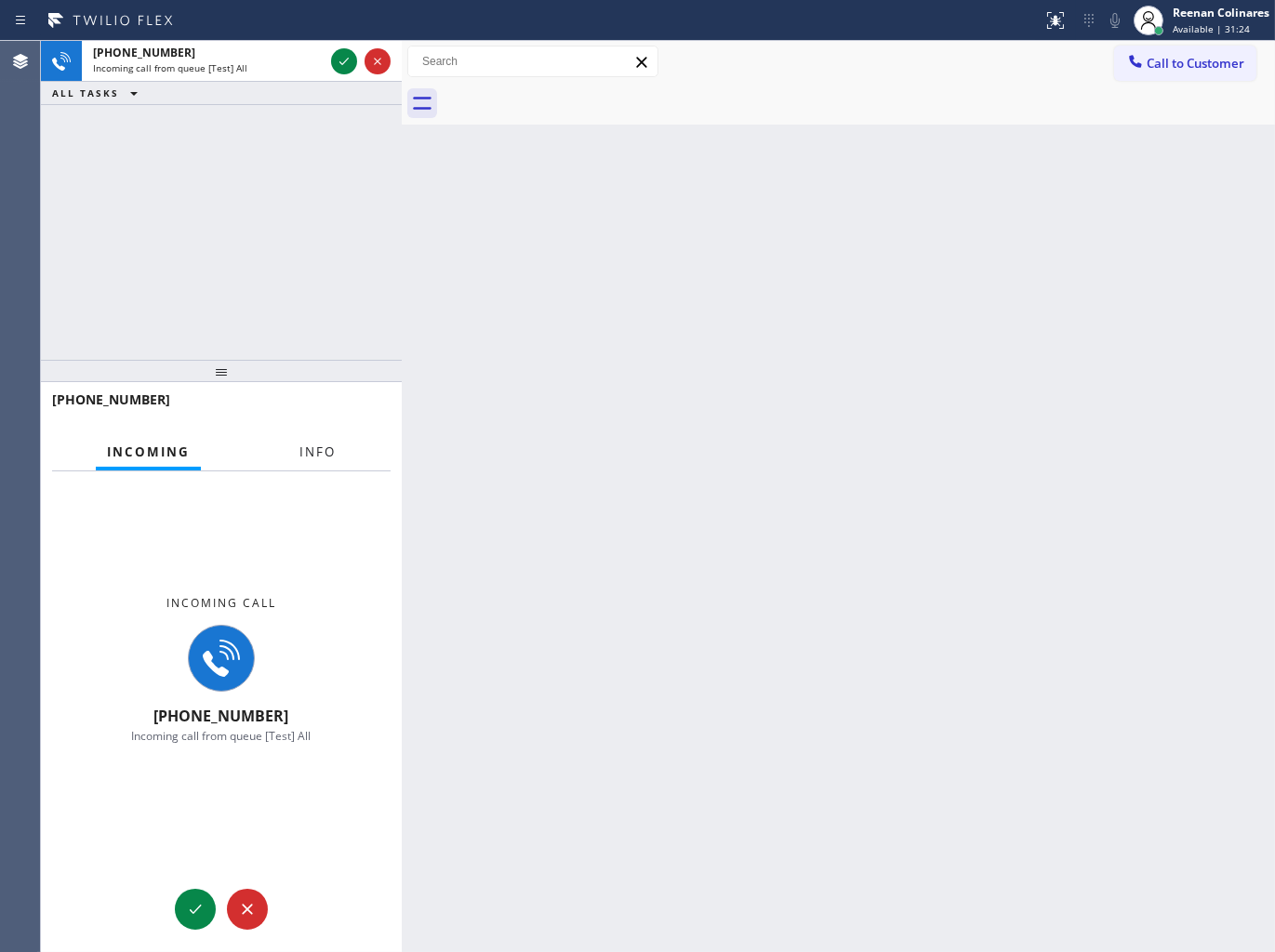
click at [327, 447] on span "Info" at bounding box center [318, 452] width 36 height 17
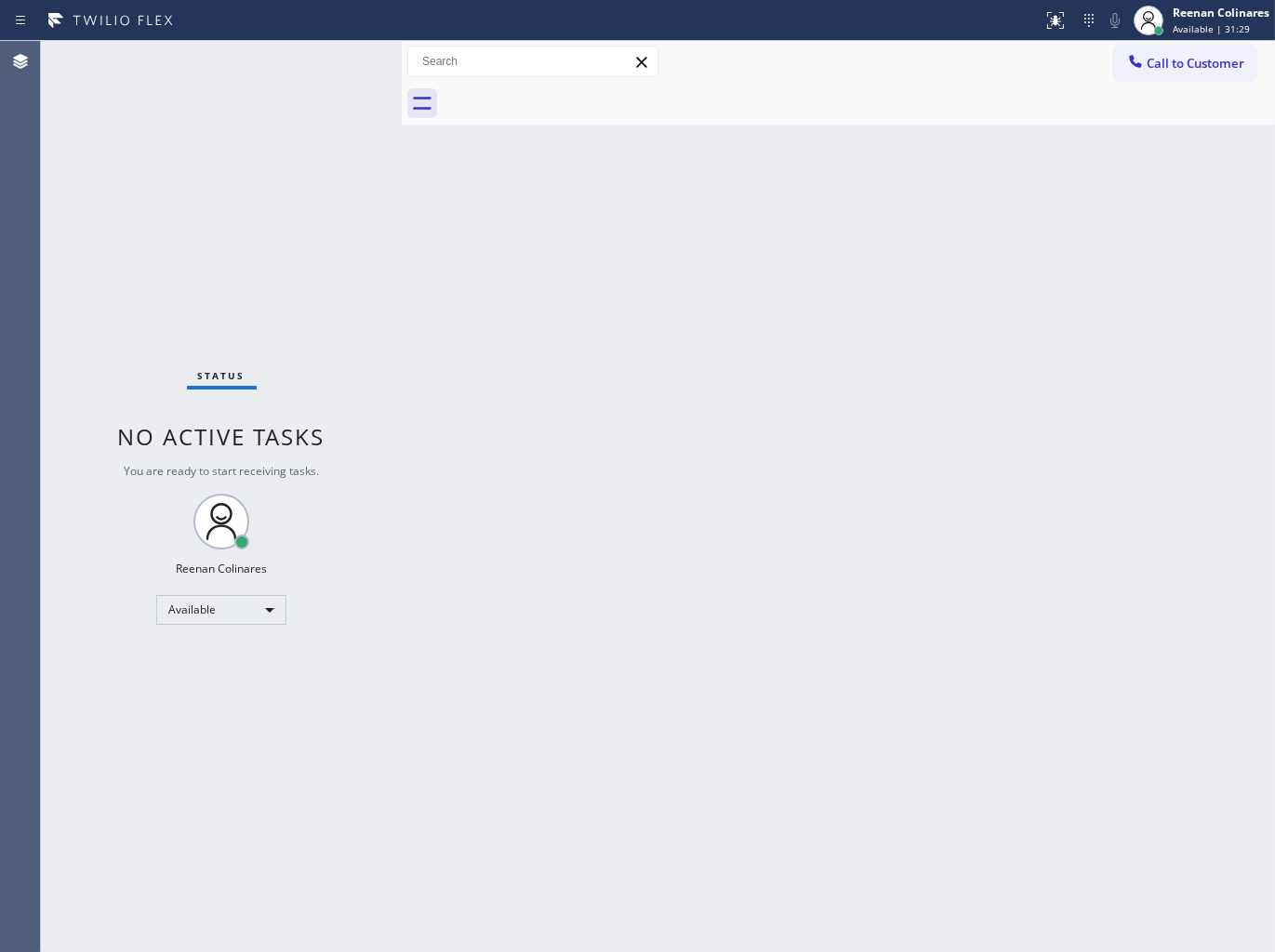
click at [810, 309] on div "Back to Dashboard Change Sender ID Customers Technicians Select a contact Outbo…" at bounding box center [838, 496] width 873 height 911
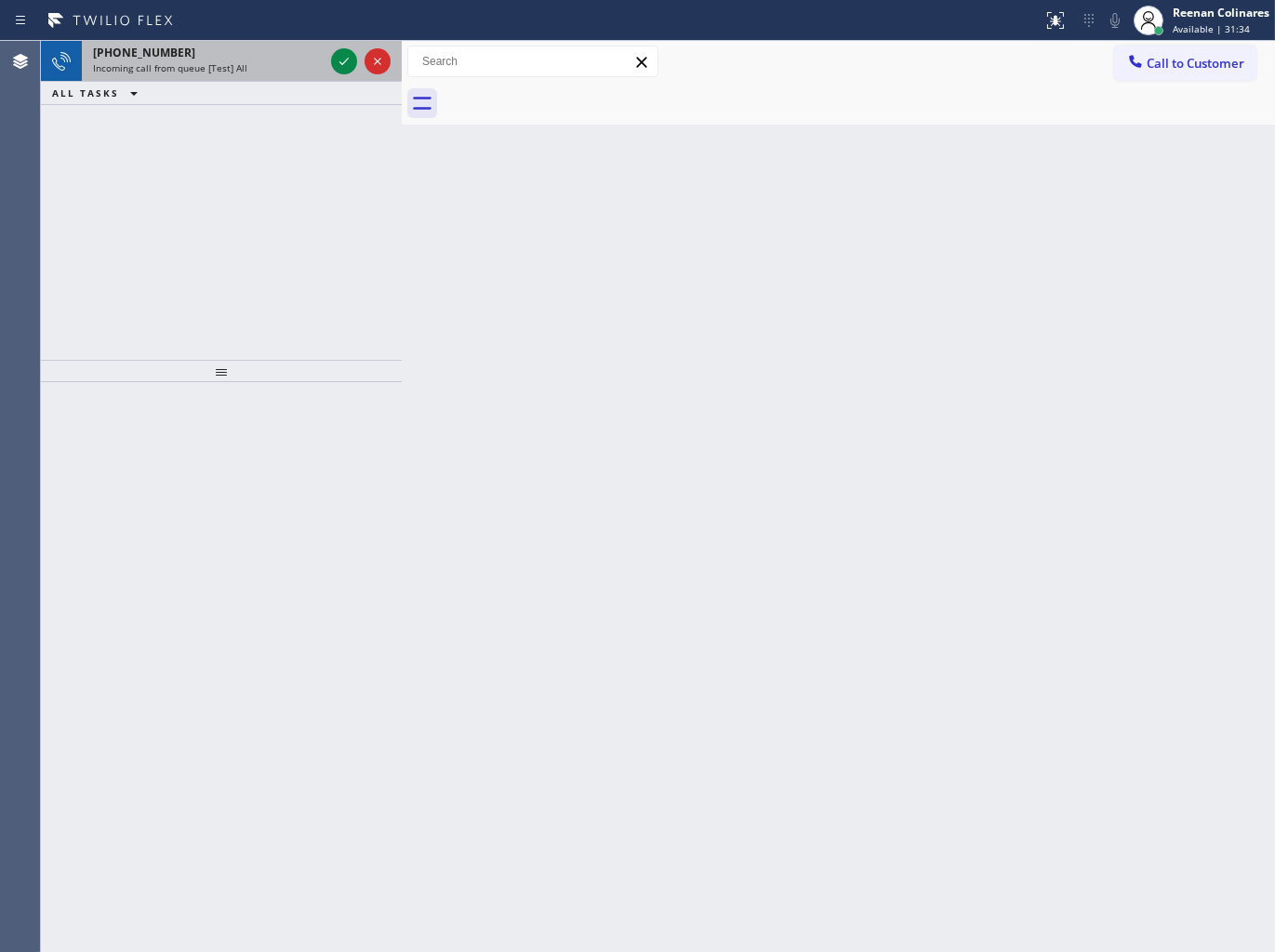
click at [249, 67] on div "Incoming call from queue [Test] All" at bounding box center [208, 68] width 231 height 13
click at [291, 74] on div "Incoming call from queue [Test] All" at bounding box center [208, 68] width 231 height 13
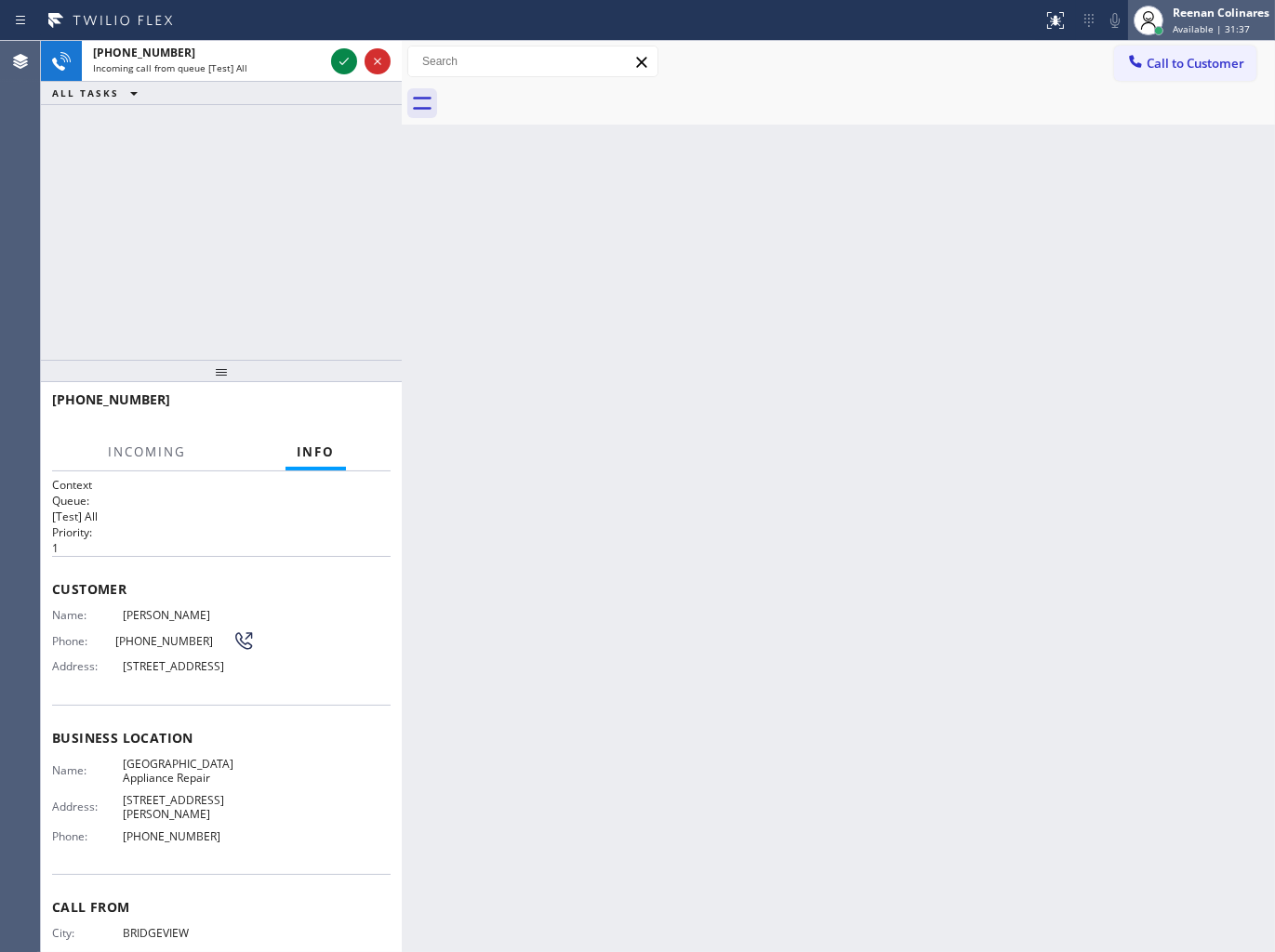
click at [1177, 29] on span "Available | 31:37" at bounding box center [1211, 29] width 77 height 13
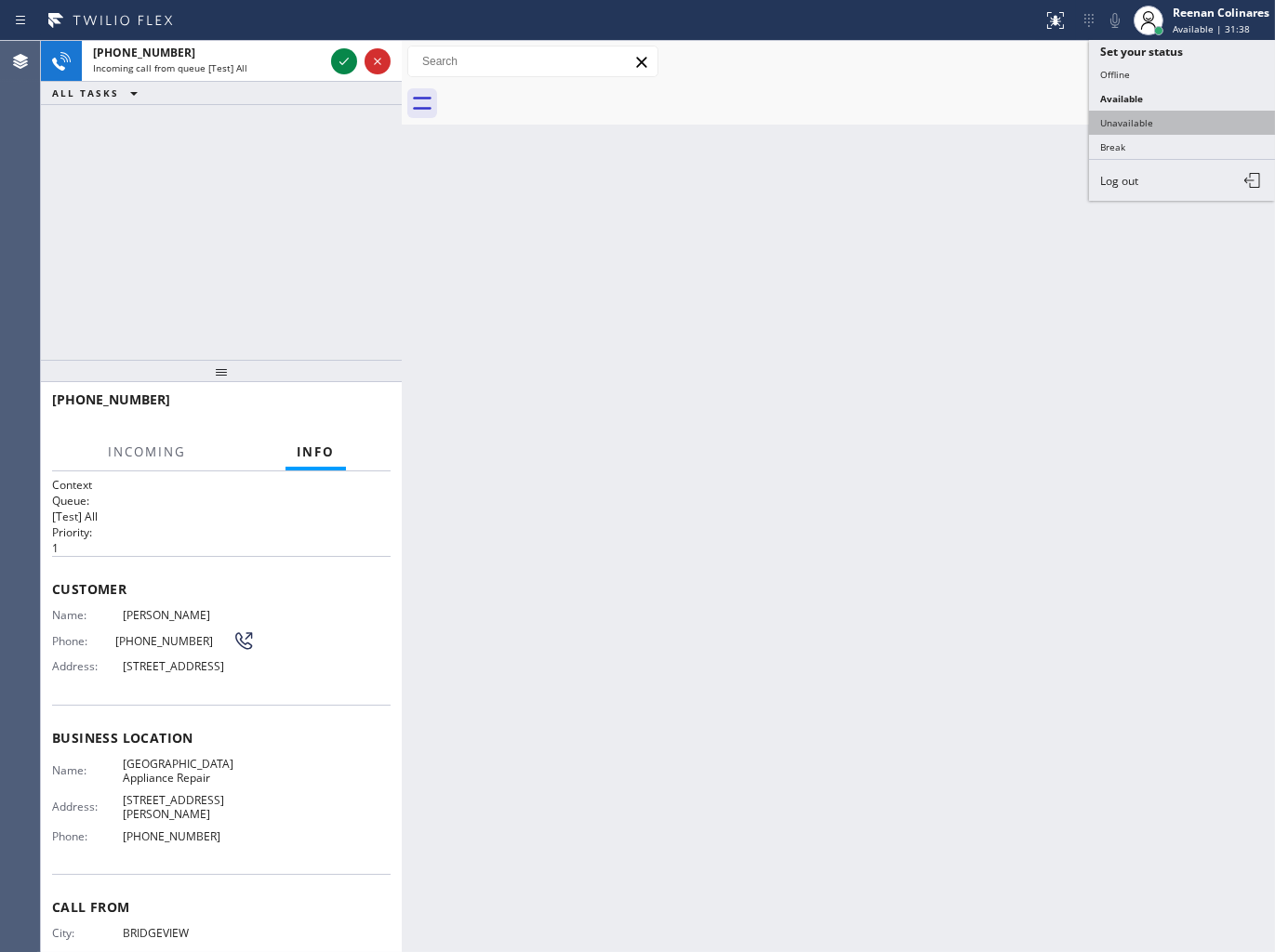
click at [1121, 118] on button "Unavailable" at bounding box center [1181, 122] width 186 height 24
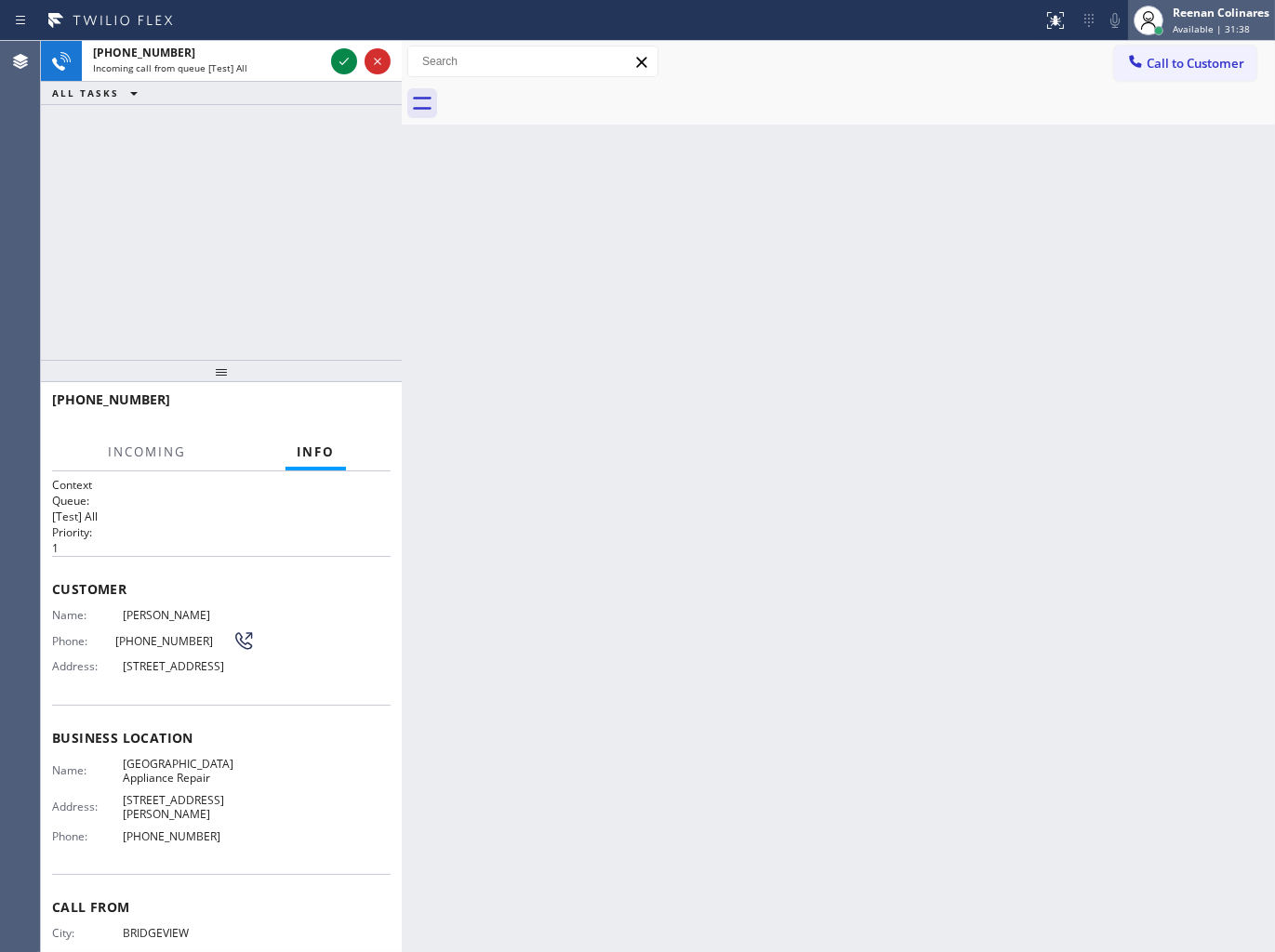
click at [1183, 13] on div "Reenan Colinares" at bounding box center [1221, 12] width 96 height 16
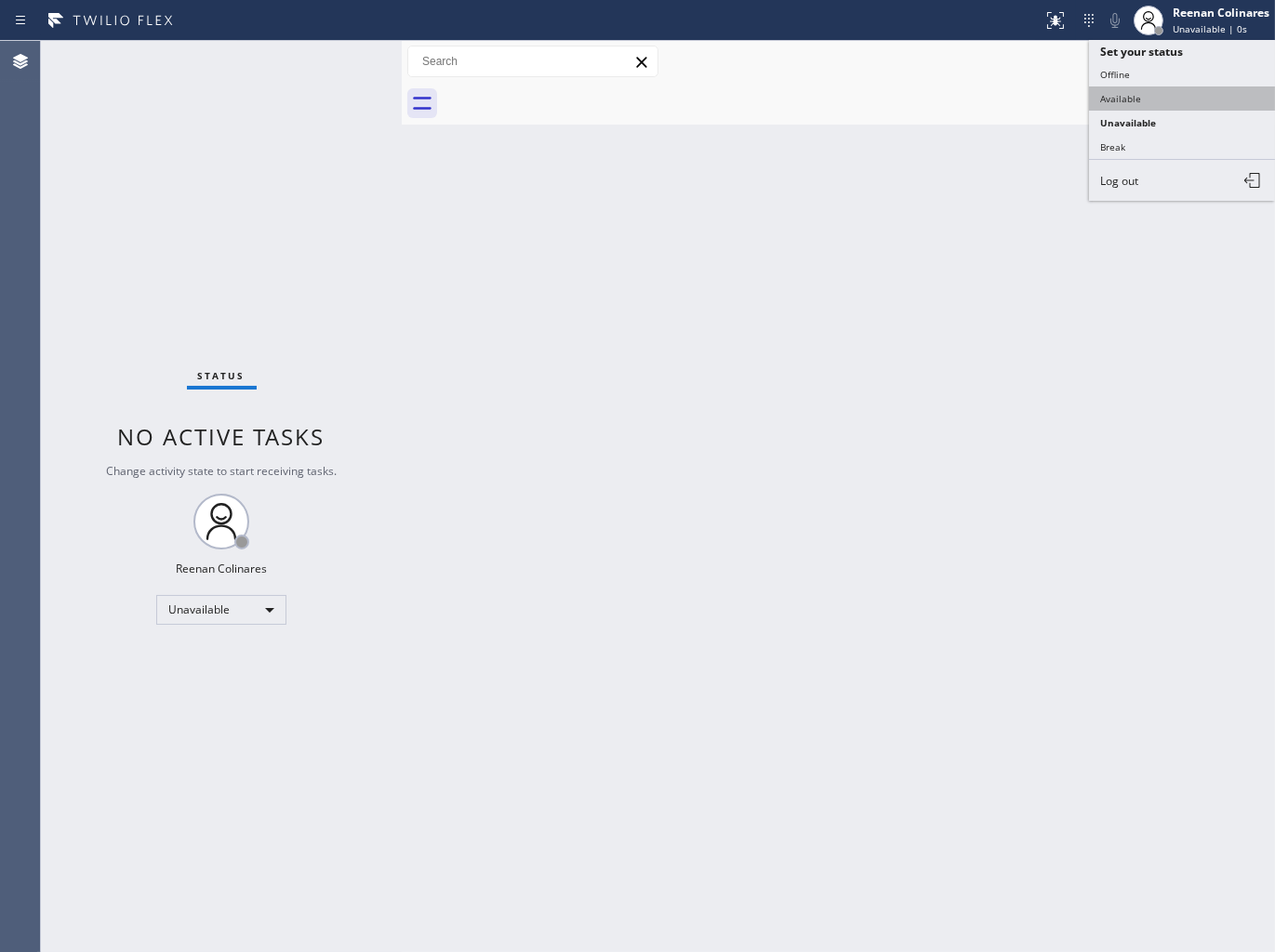
click at [1123, 94] on button "Available" at bounding box center [1181, 98] width 186 height 24
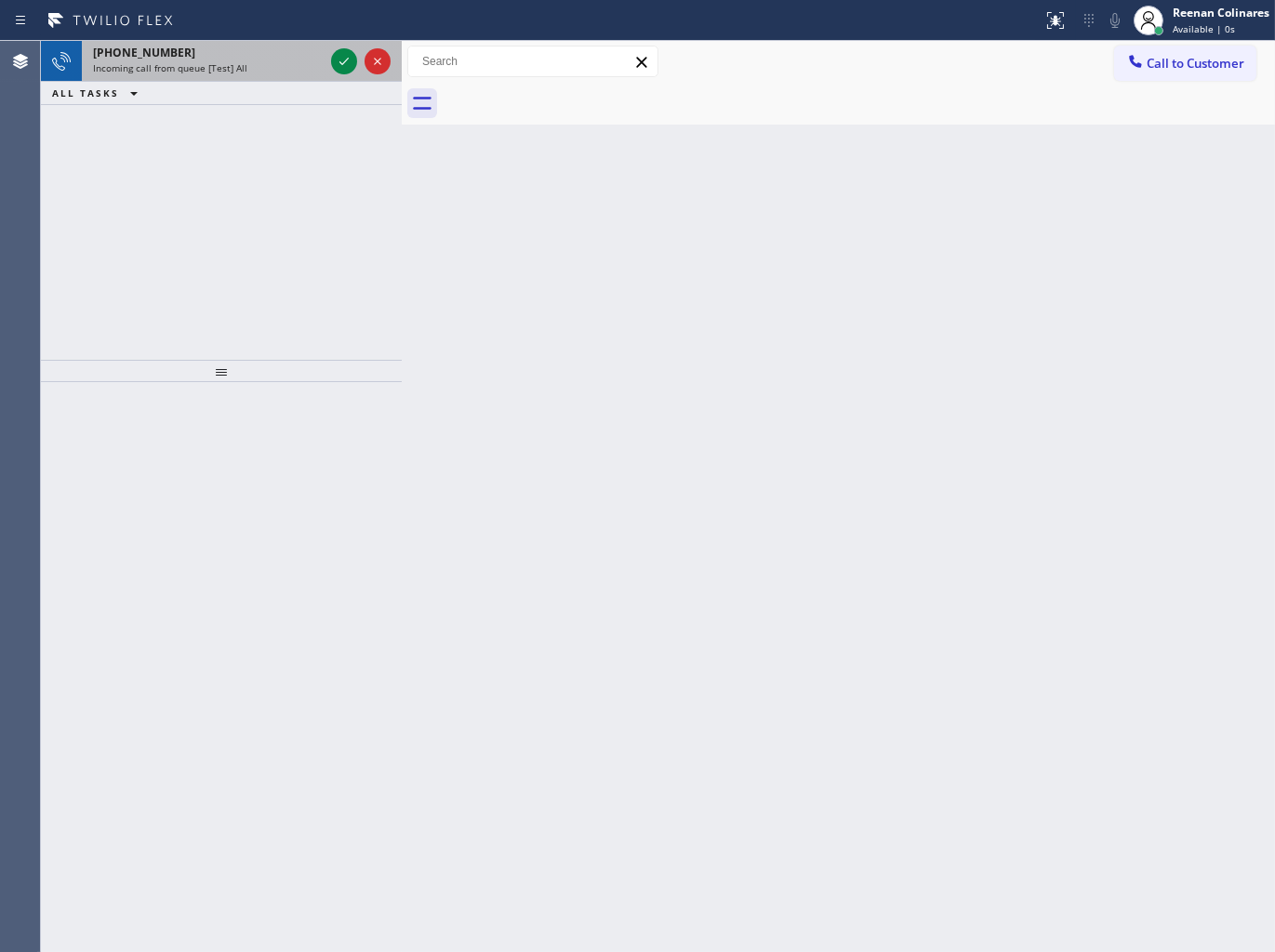
click at [280, 71] on div "Incoming call from queue [Test] All" at bounding box center [208, 68] width 231 height 13
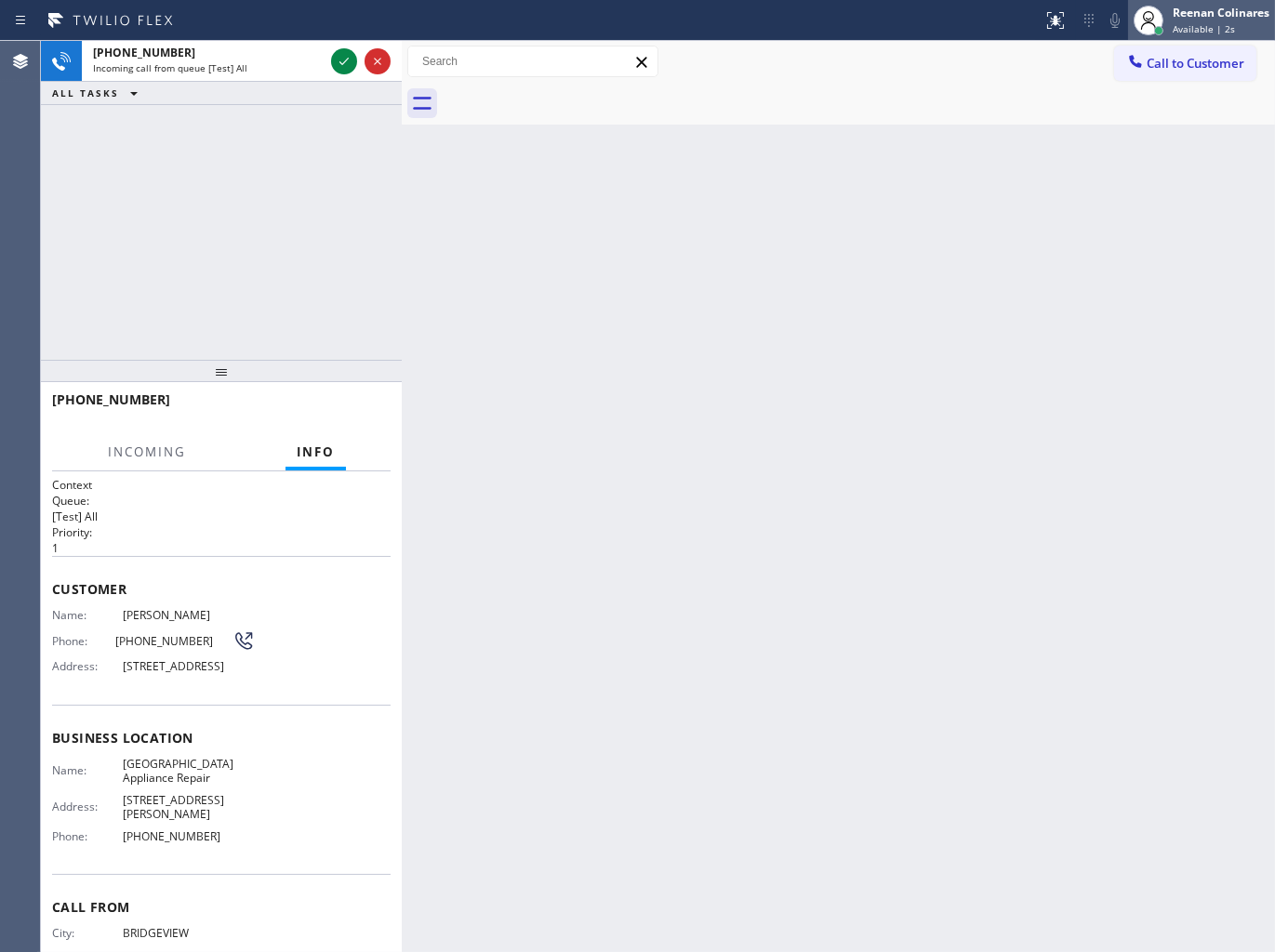
click at [1207, 22] on span "Available | 2s" at bounding box center [1203, 29] width 62 height 13
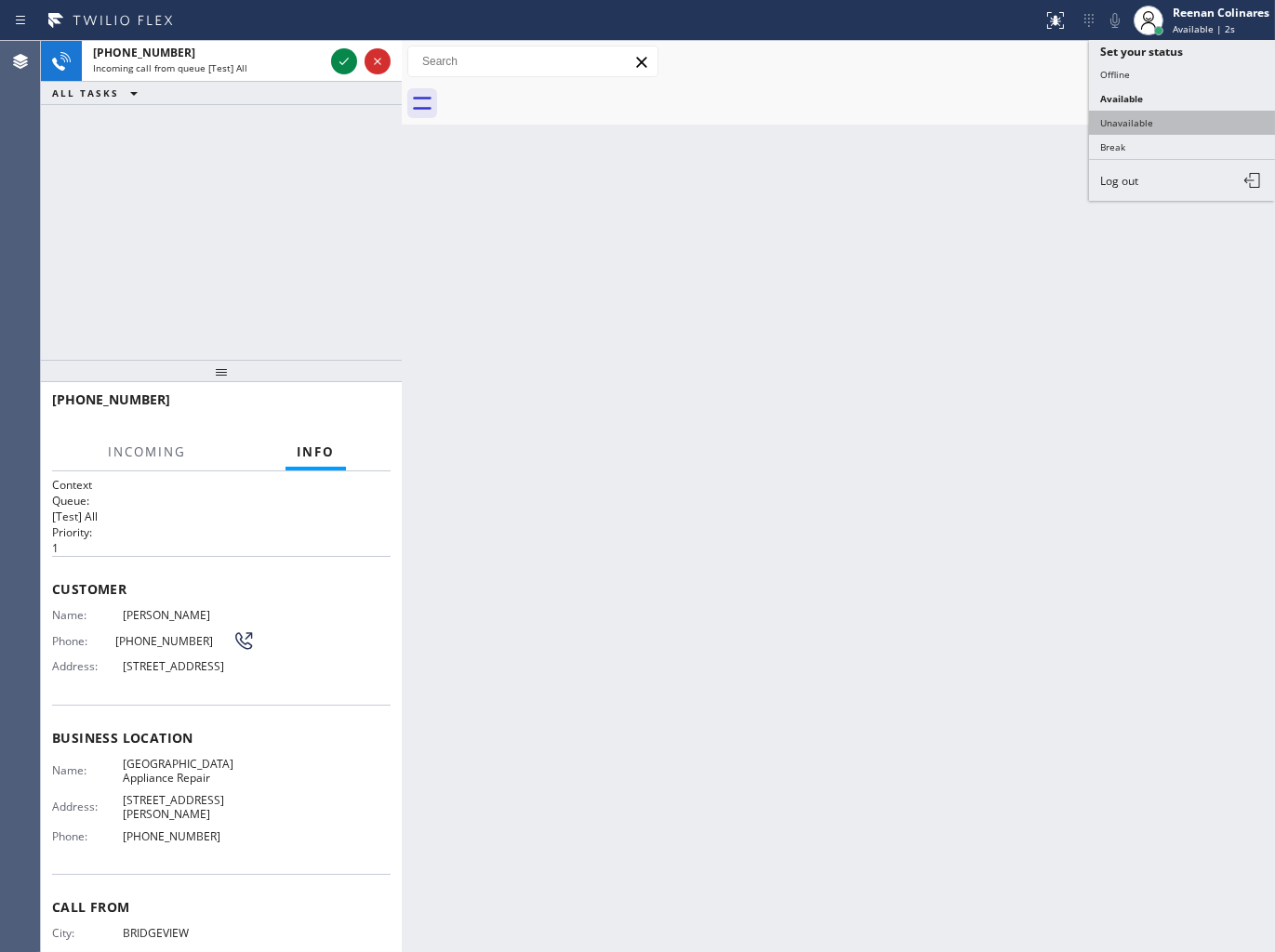
click at [1126, 119] on button "Unavailable" at bounding box center [1181, 122] width 186 height 24
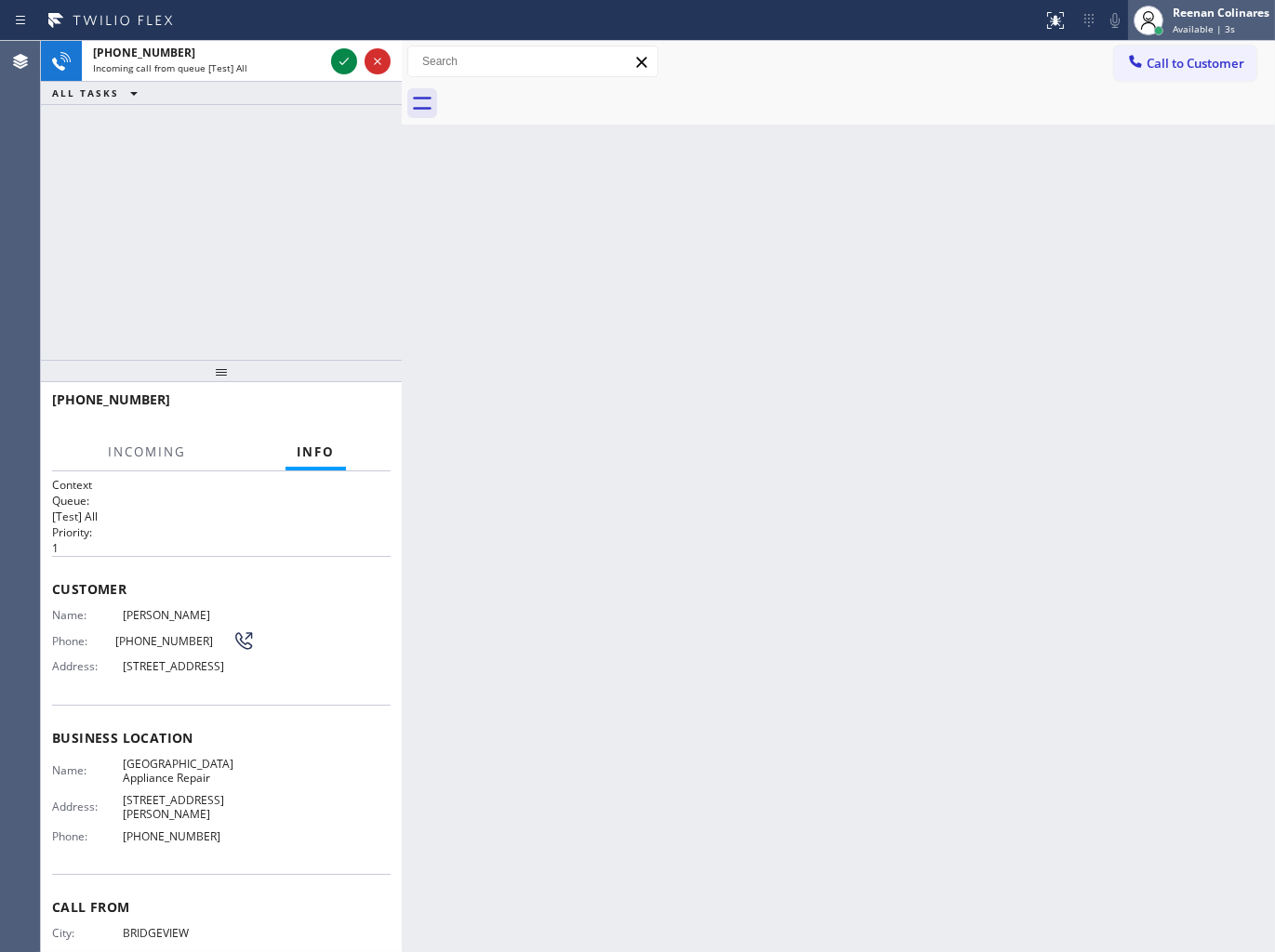
click at [1183, 17] on div "Reenan Colinares" at bounding box center [1221, 12] width 96 height 16
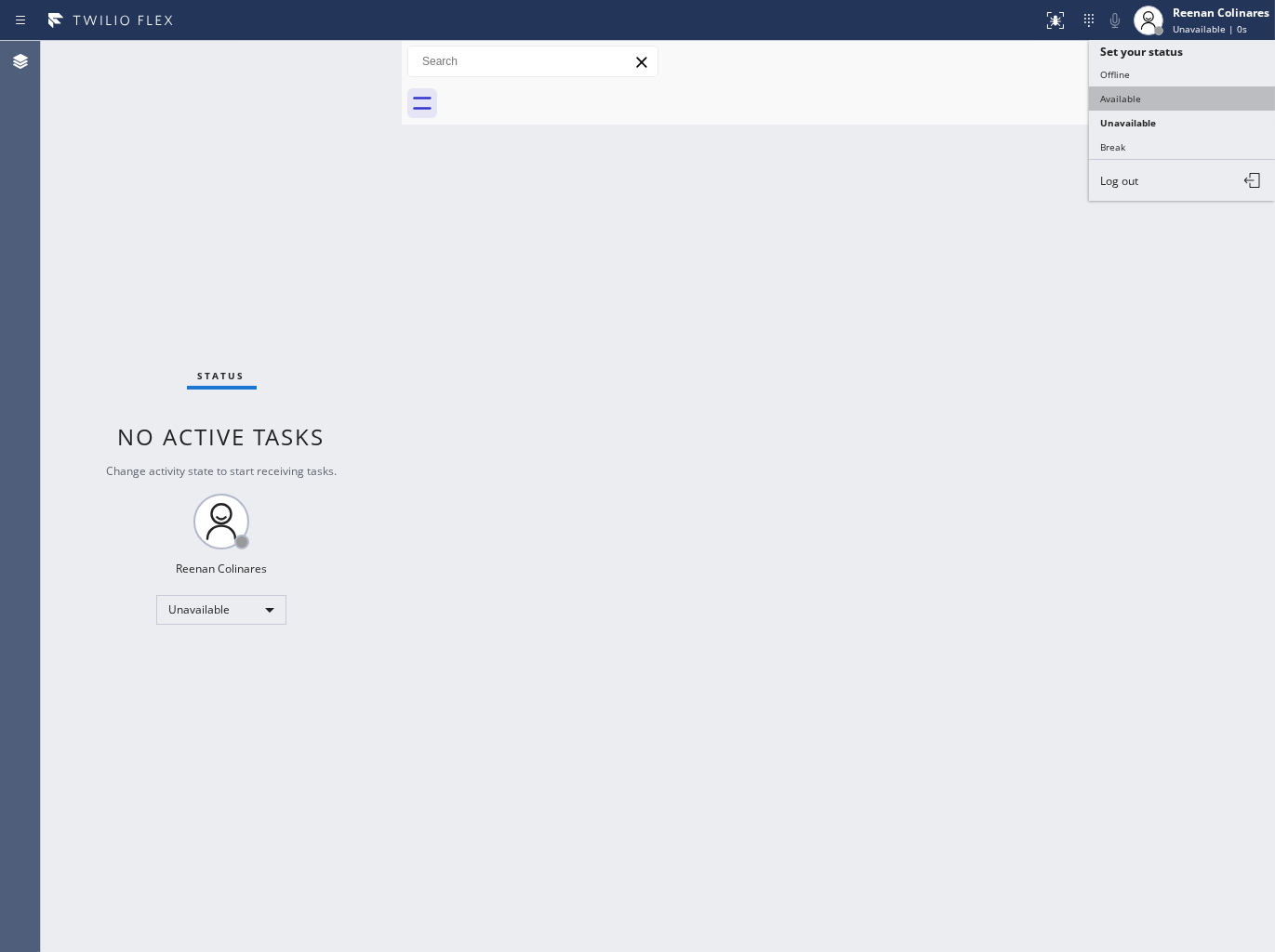
click at [1141, 88] on button "Available" at bounding box center [1181, 98] width 186 height 24
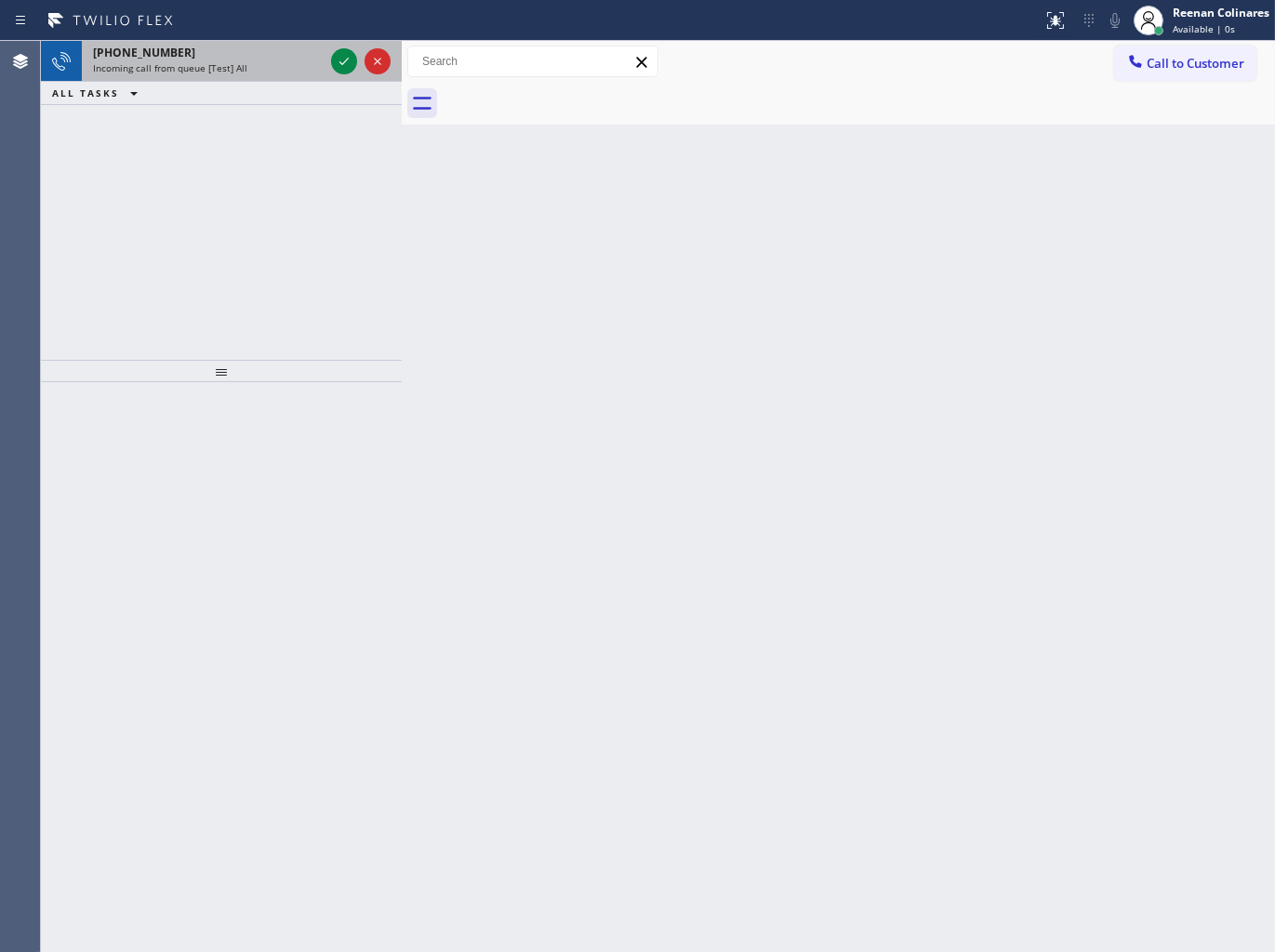
click at [261, 58] on div "[PHONE_NUMBER]" at bounding box center [208, 52] width 231 height 16
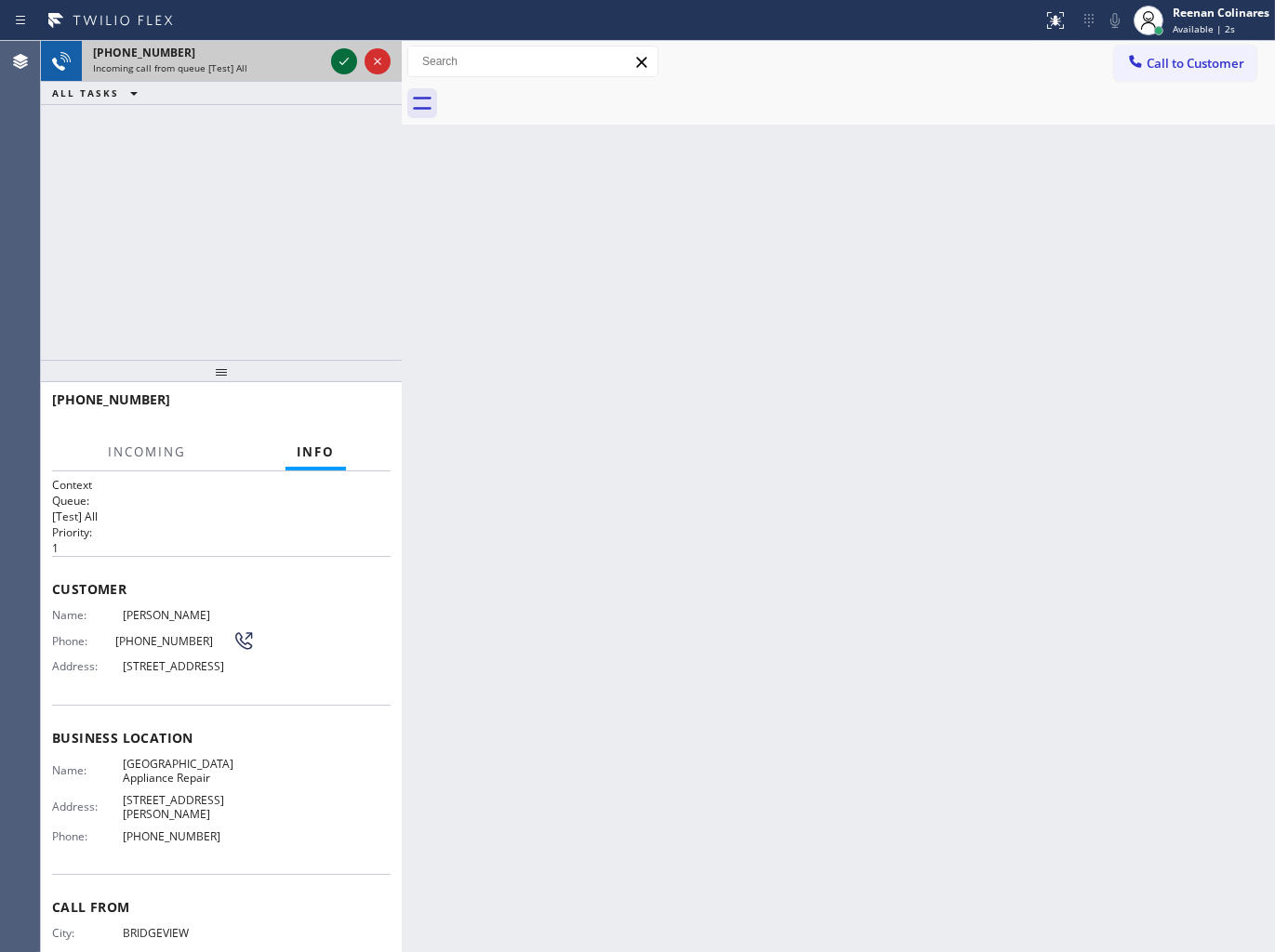
click at [337, 59] on icon at bounding box center [344, 61] width 22 height 22
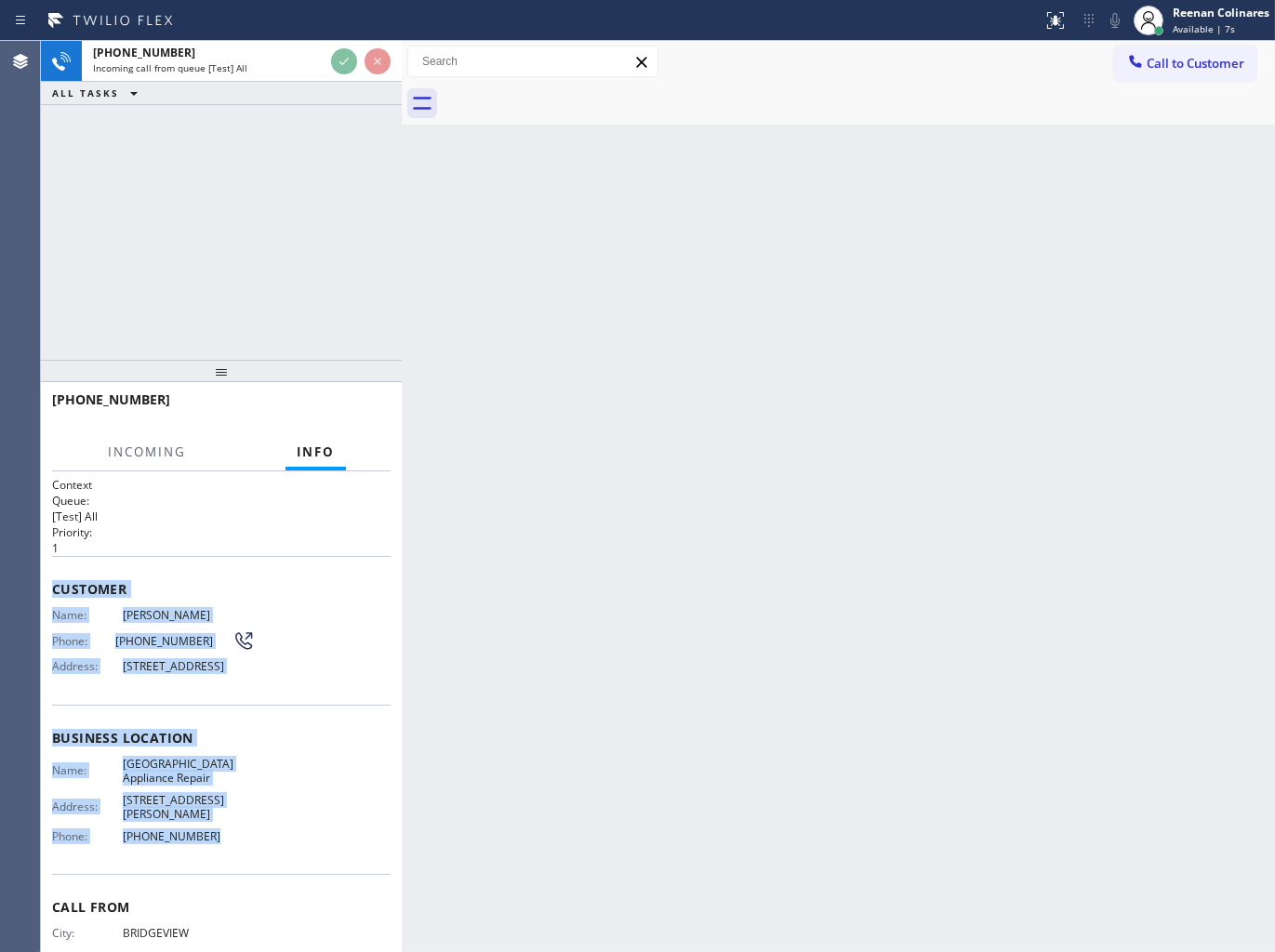
drag, startPoint x: 54, startPoint y: 588, endPoint x: 283, endPoint y: 839, distance: 339.8
click at [283, 839] on div "Context Queue: [Test] All Priority: 1 Customer Name: [PERSON_NAME] Phone: [PHON…" at bounding box center [221, 712] width 361 height 482
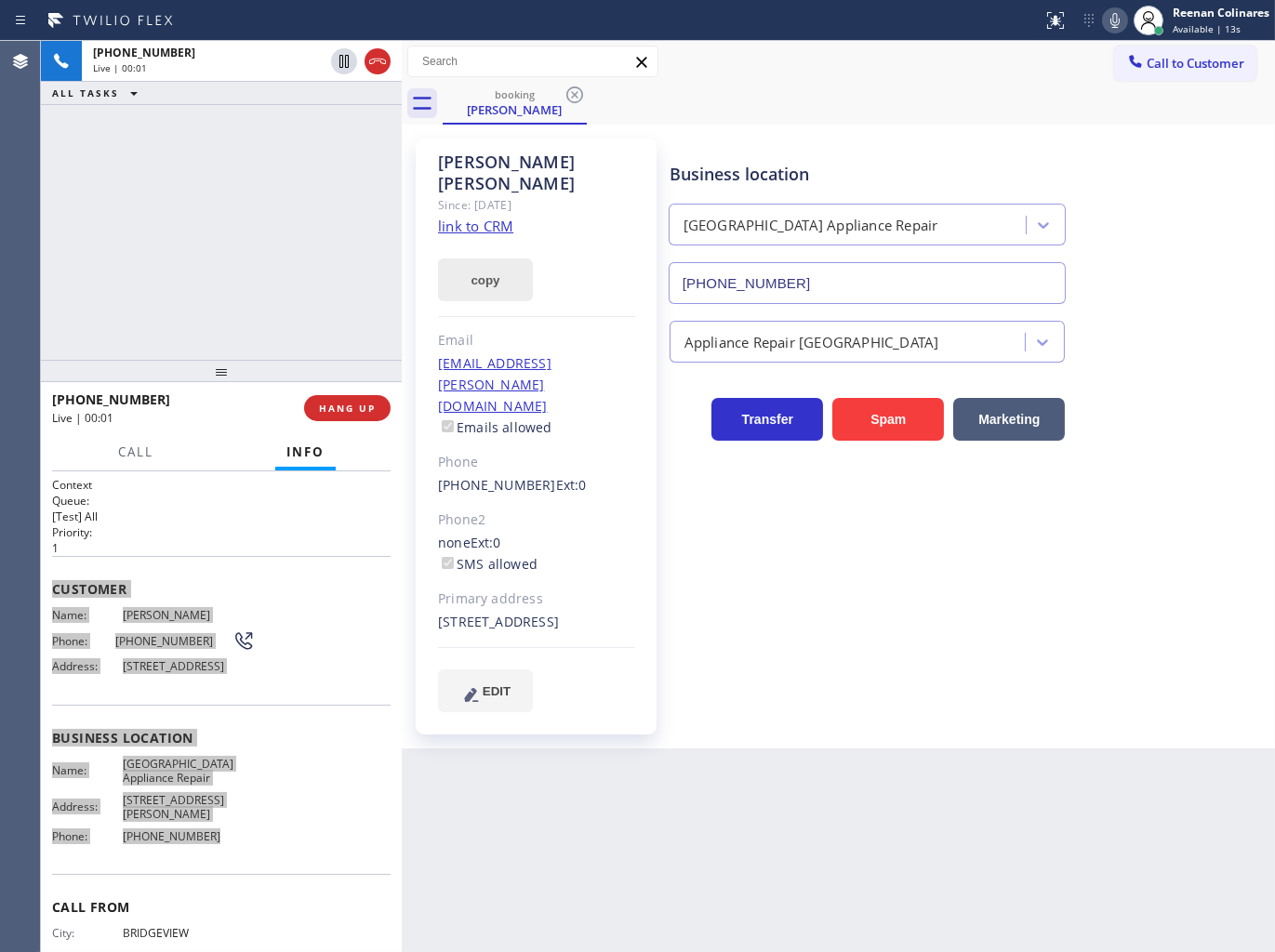
type input "[PHONE_NUMBER]"
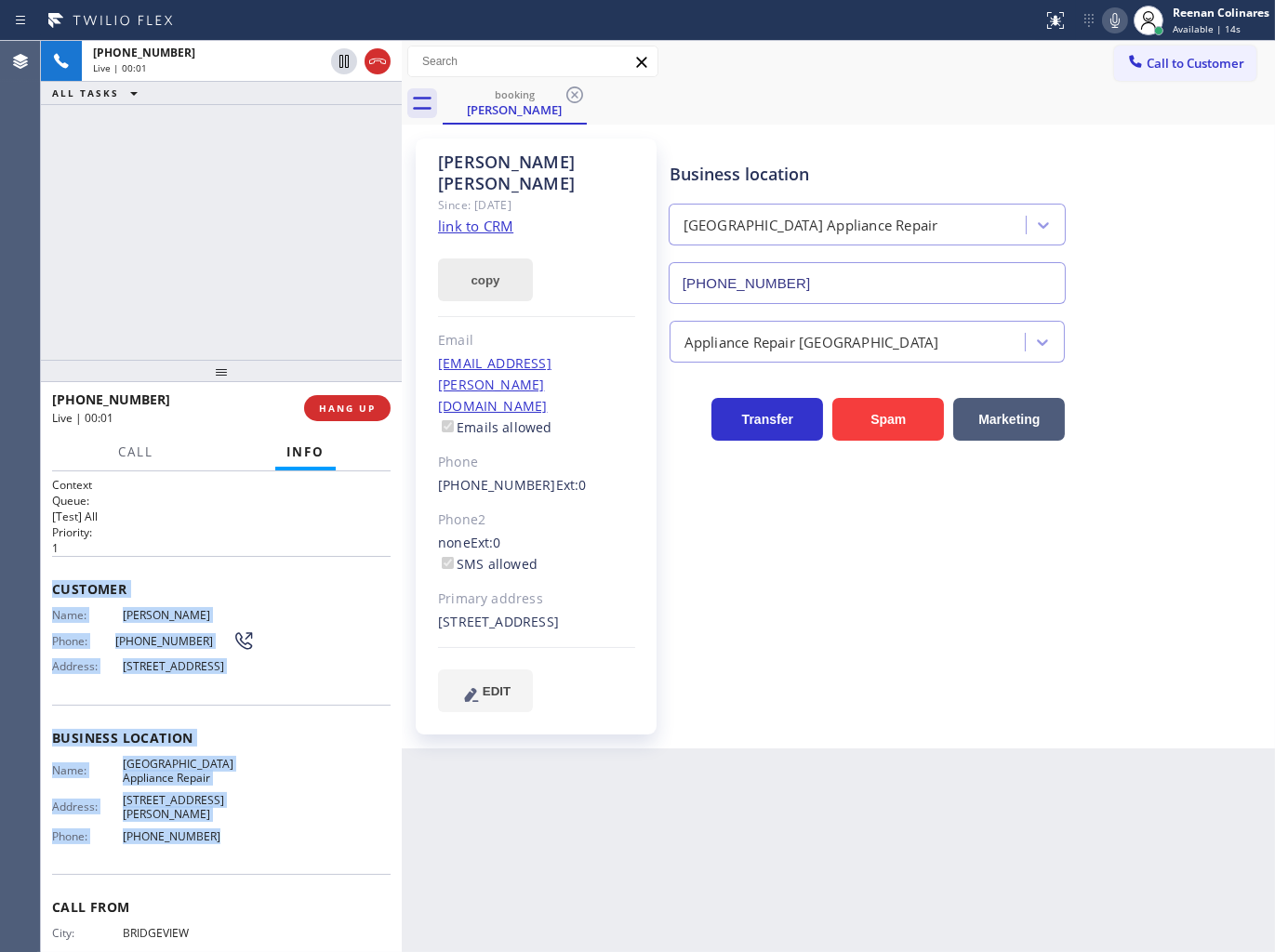
click at [506, 259] on button "copy" at bounding box center [485, 279] width 94 height 43
click at [1107, 21] on icon at bounding box center [1115, 20] width 22 height 22
click at [1108, 13] on icon at bounding box center [1115, 20] width 22 height 22
click at [1117, 19] on icon at bounding box center [1116, 21] width 10 height 15
click at [476, 260] on button "copy" at bounding box center [485, 279] width 94 height 43
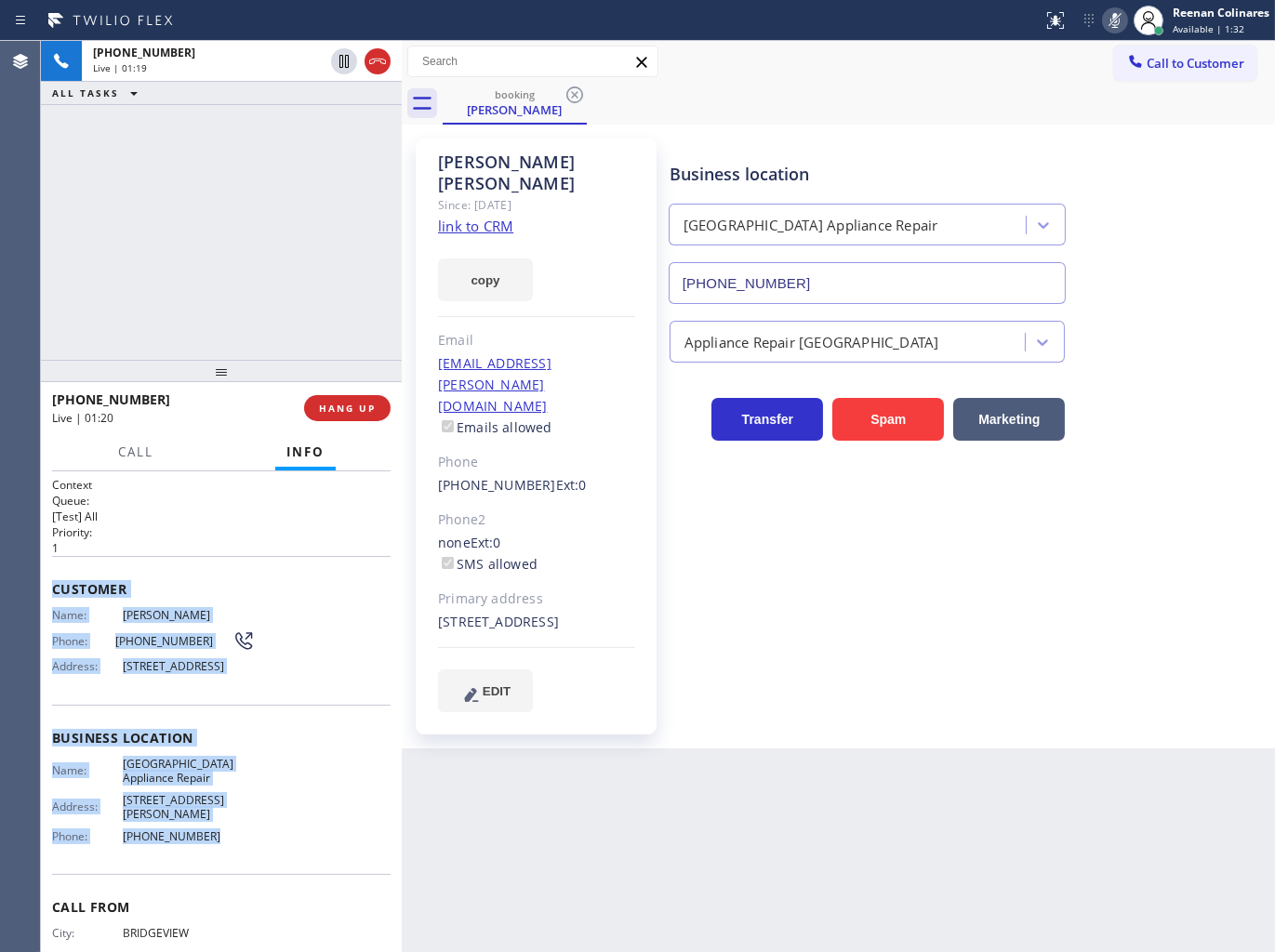
click at [1117, 19] on icon at bounding box center [1116, 21] width 10 height 15
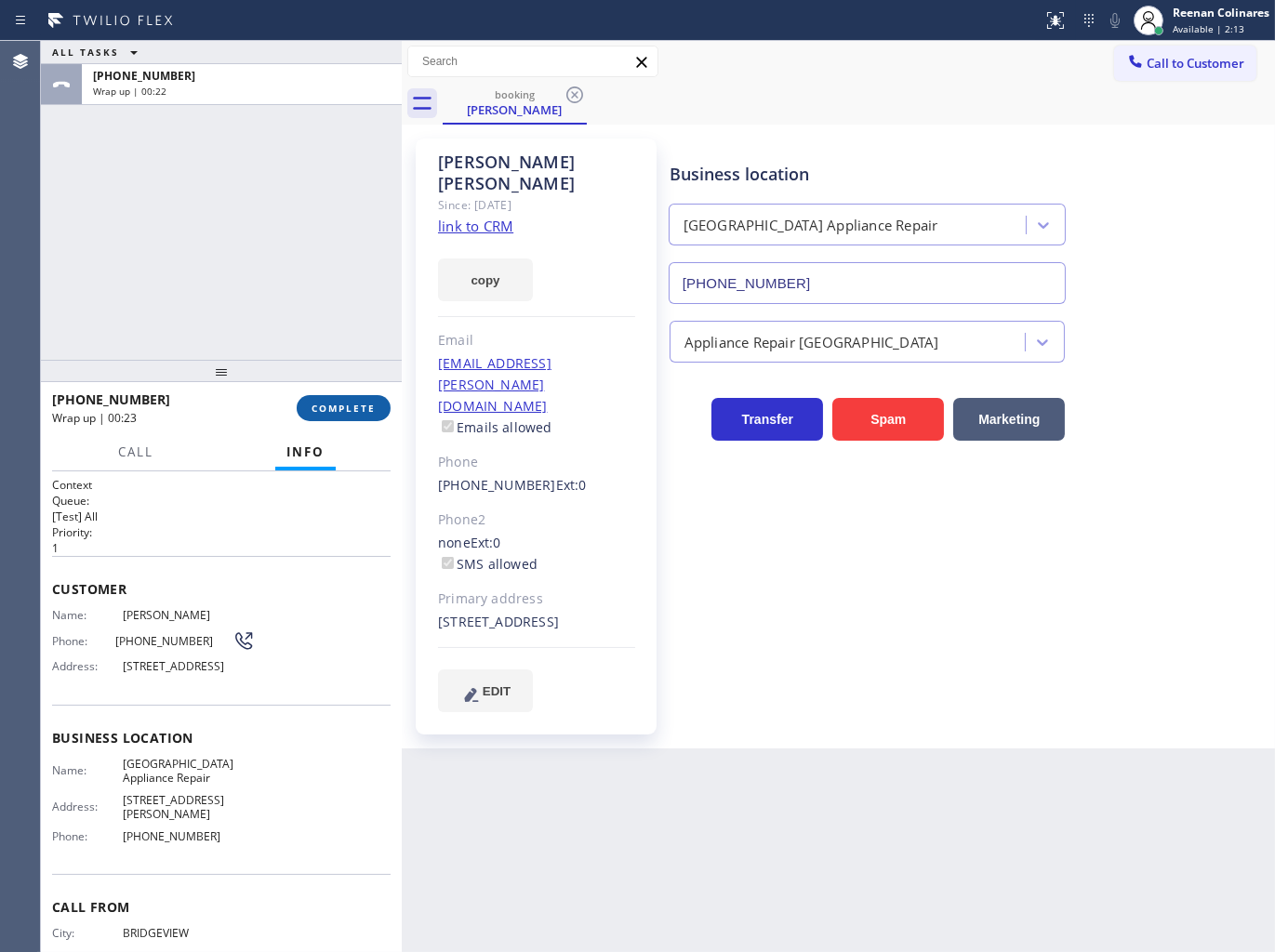
drag, startPoint x: 395, startPoint y: 402, endPoint x: 386, endPoint y: 405, distance: 9.5
click at [395, 402] on div "[PHONE_NUMBER] Wrap up | 00:23 COMPLETE" at bounding box center [221, 408] width 361 height 52
click at [383, 407] on button "COMPLETE" at bounding box center [344, 407] width 94 height 26
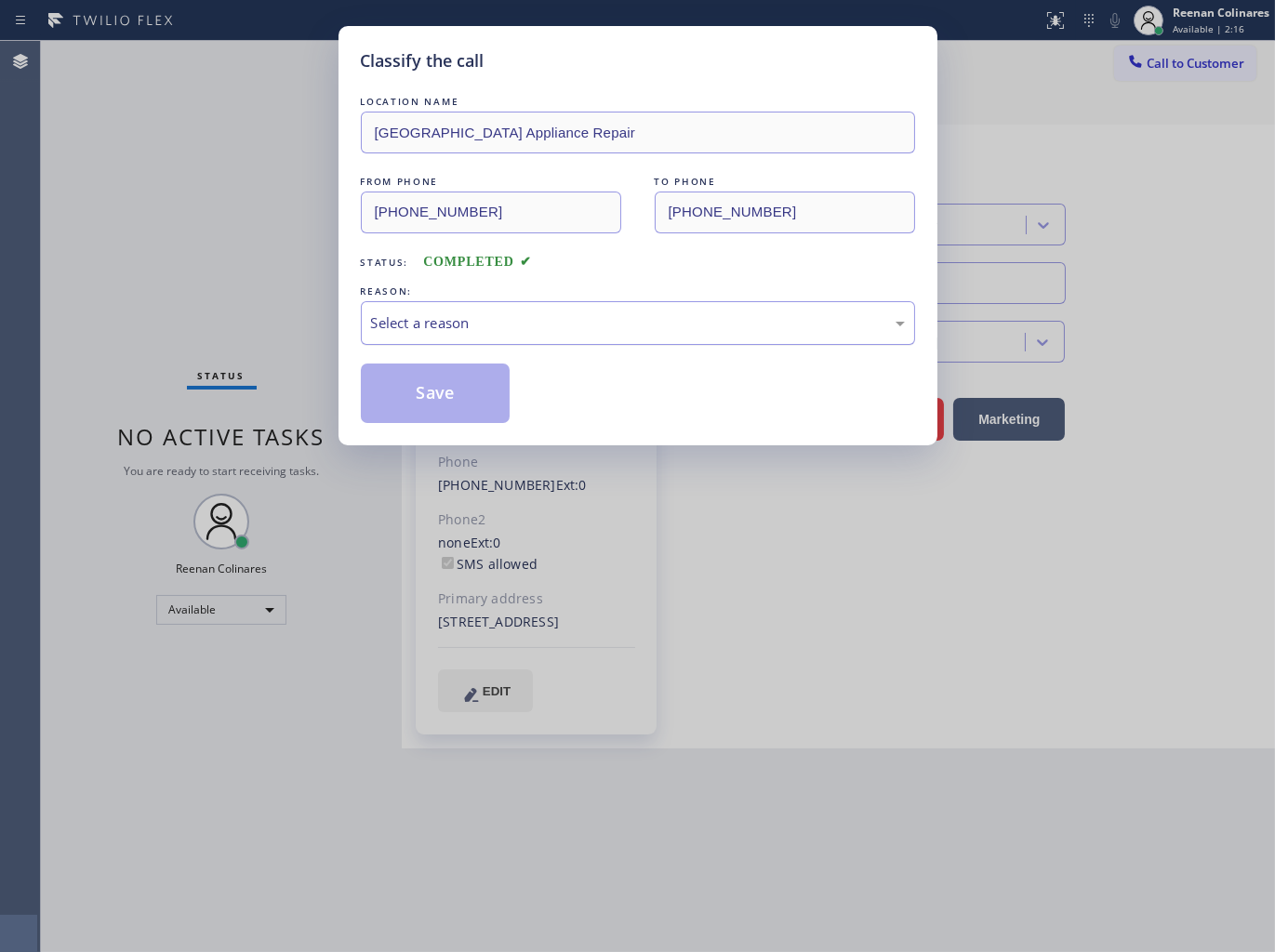
click at [435, 322] on div "Select a reason" at bounding box center [638, 322] width 533 height 21
click at [426, 323] on div "Tech, Unknown/didnt ring" at bounding box center [638, 322] width 533 height 21
click at [390, 373] on button "Save" at bounding box center [435, 393] width 150 height 59
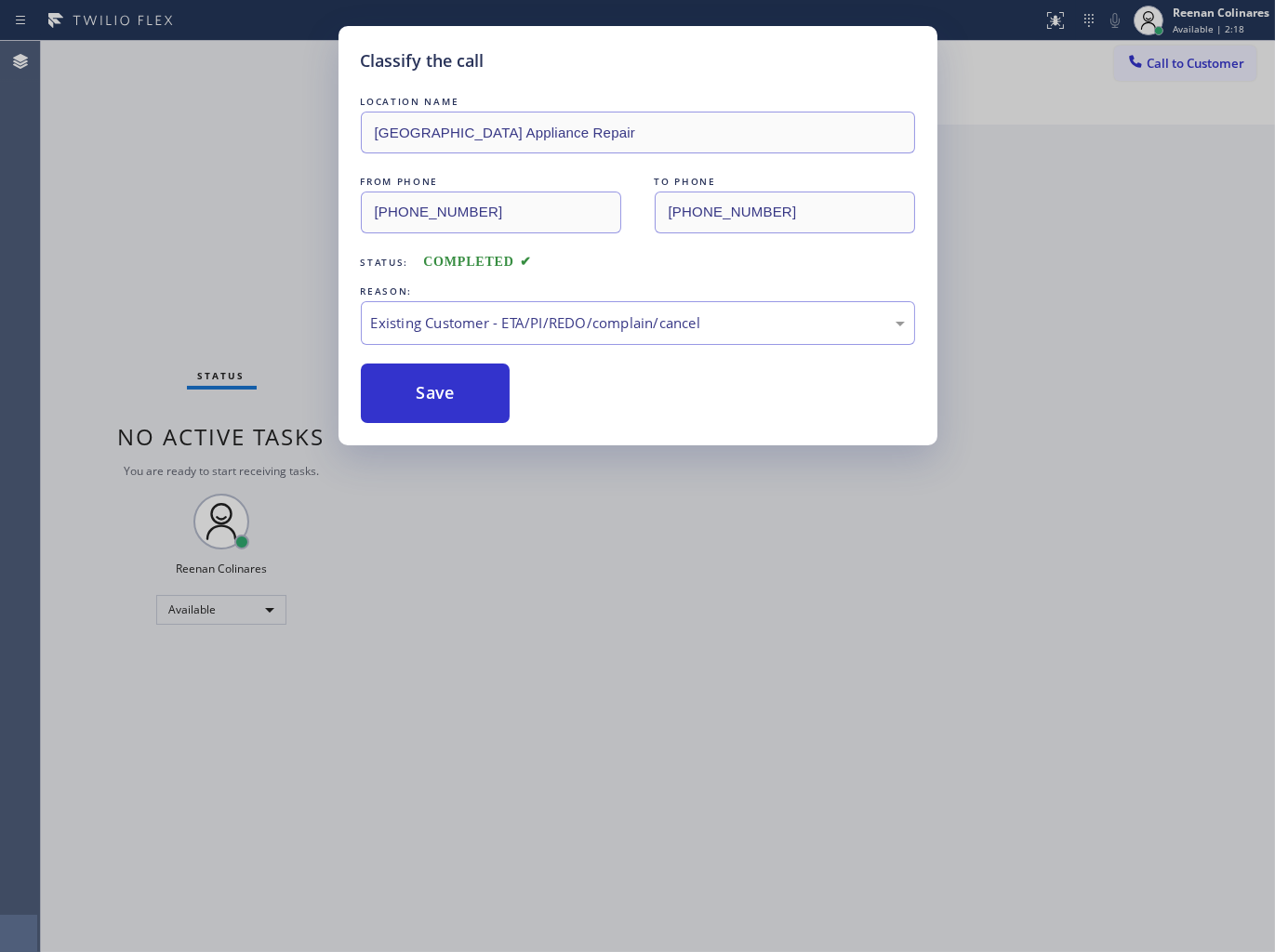
click at [194, 286] on div "Classify the call LOCATION NAME [GEOGRAPHIC_DATA] Appliance Repair FROM PHONE […" at bounding box center [638, 476] width 1275 height 952
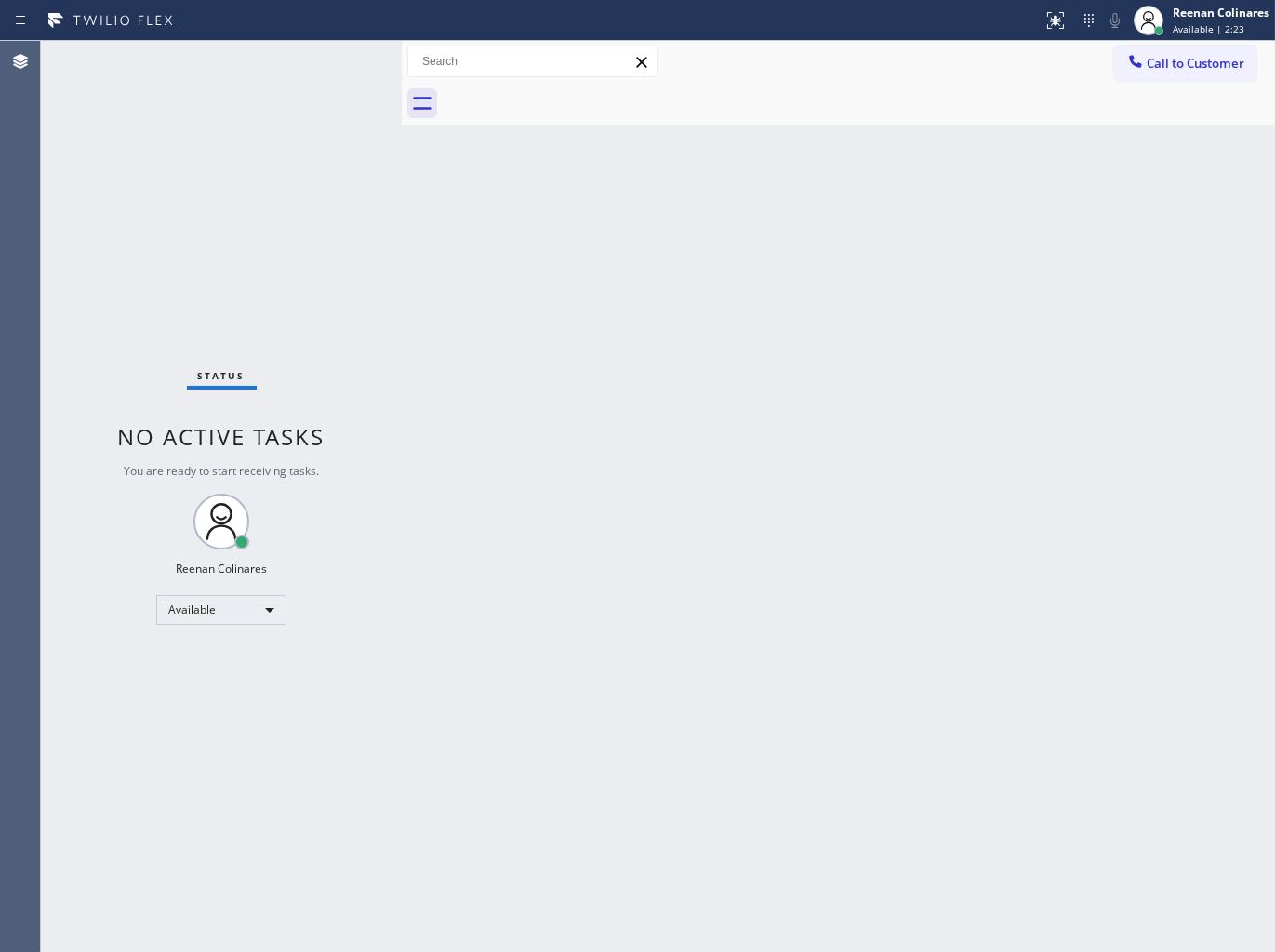
click at [851, 164] on div "Back to Dashboard Change Sender ID Customers Technicians Select a contact Outbo…" at bounding box center [838, 496] width 873 height 911
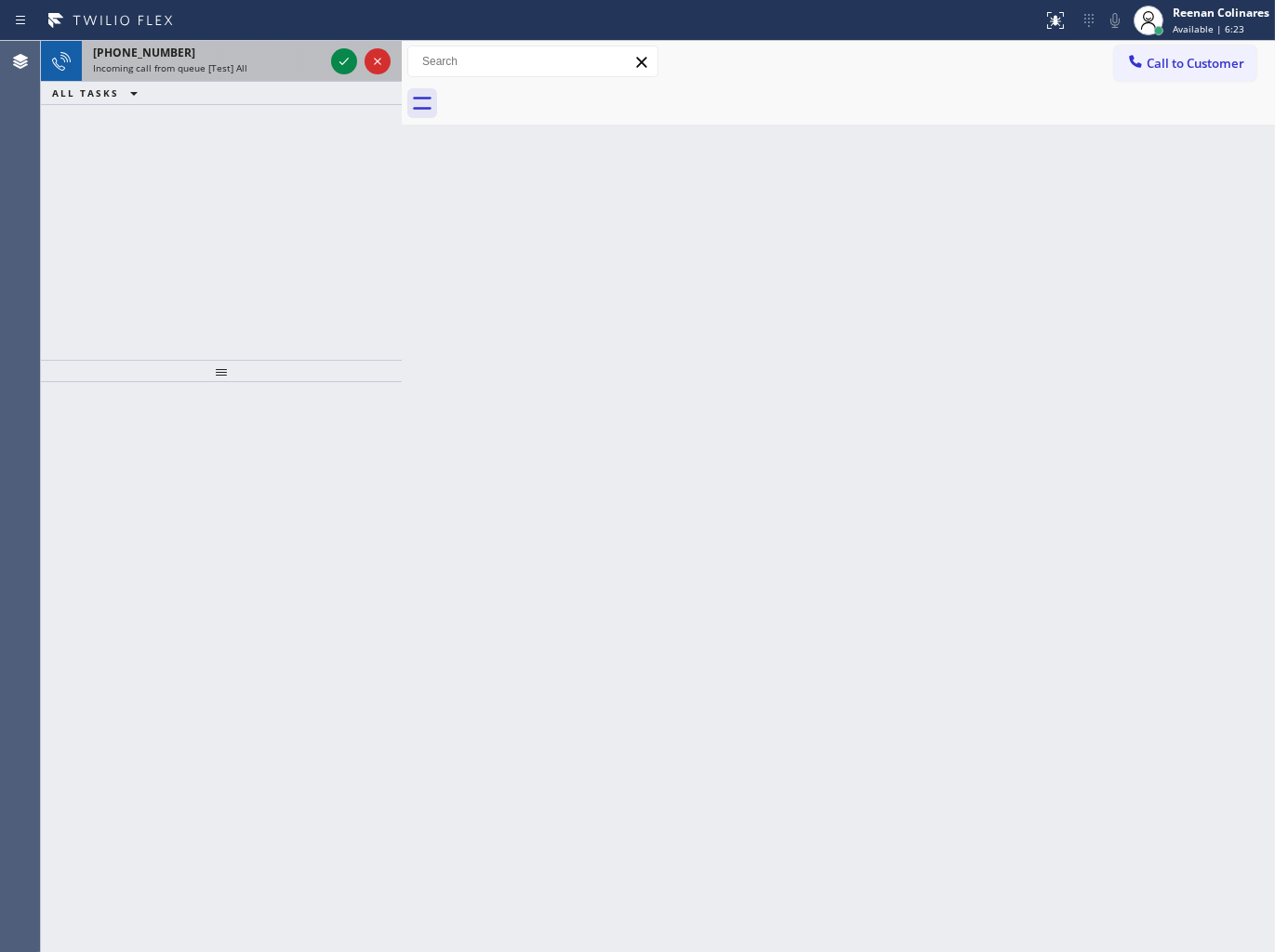
click at [248, 69] on div "Incoming call from queue [Test] All" at bounding box center [208, 68] width 231 height 13
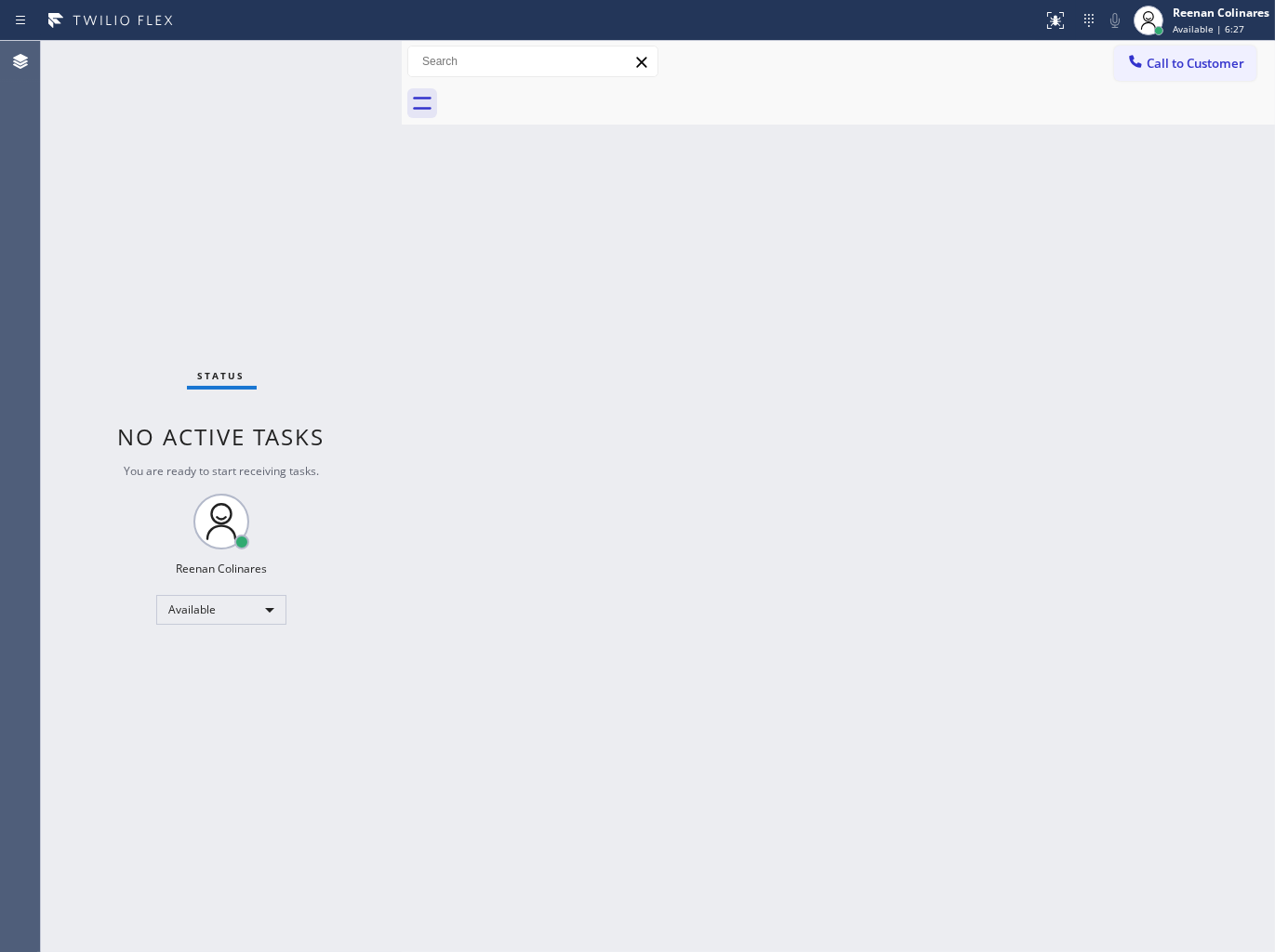
click at [528, 470] on div "Back to Dashboard Change Sender ID Customers Technicians Select a contact Outbo…" at bounding box center [838, 496] width 873 height 911
drag, startPoint x: 530, startPoint y: 470, endPoint x: 550, endPoint y: 472, distance: 20.1
click at [534, 470] on div "Back to Dashboard Change Sender ID Customers Technicians Select a contact Outbo…" at bounding box center [838, 496] width 873 height 911
click at [688, 286] on div "Back to Dashboard Change Sender ID Customers Technicians Select a contact Outbo…" at bounding box center [838, 496] width 873 height 911
click at [745, 202] on div "Back to Dashboard Change Sender ID Customers Technicians Select a contact Outbo…" at bounding box center [838, 496] width 873 height 911
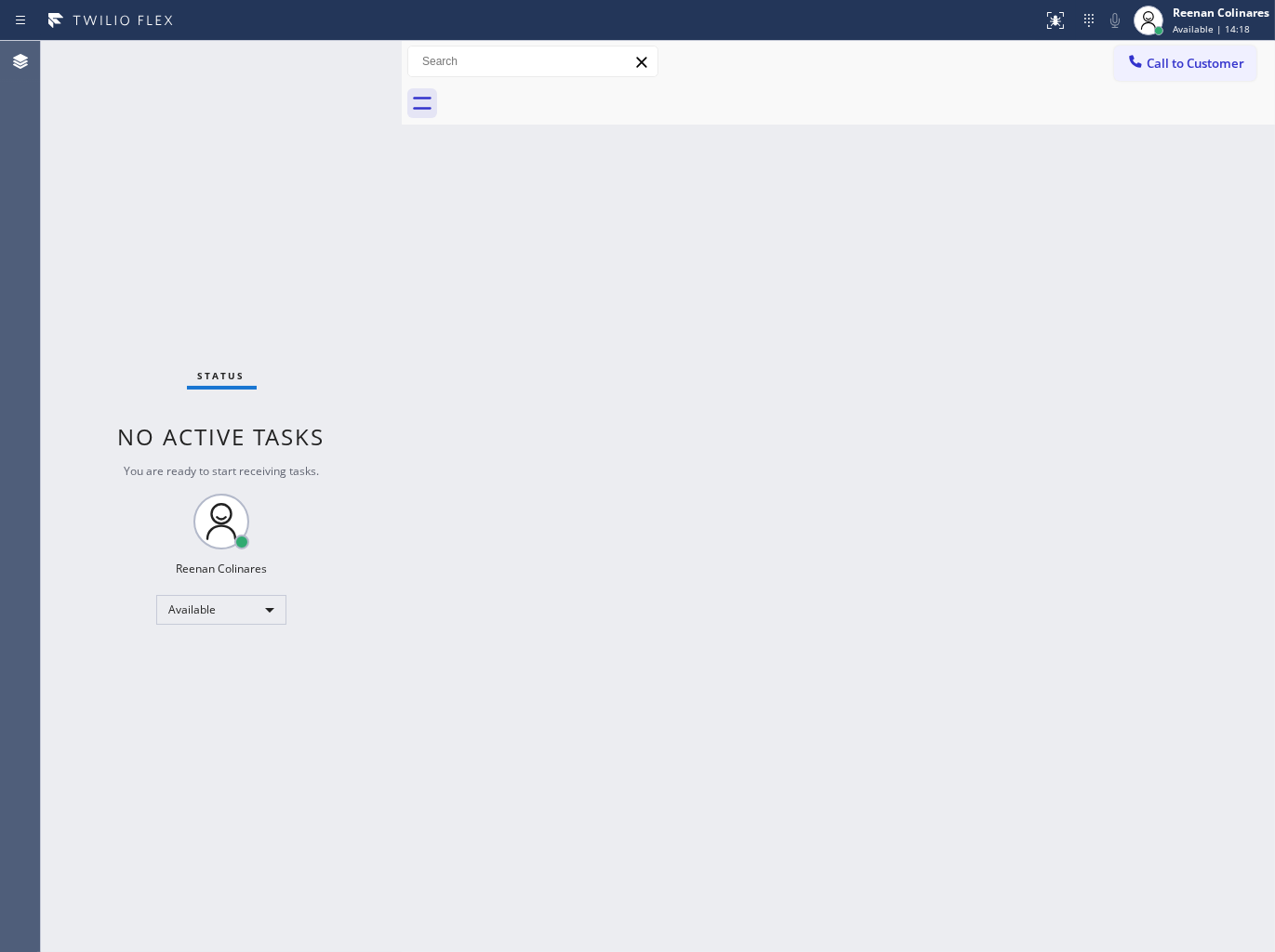
click at [733, 507] on div "Back to Dashboard Change Sender ID Customers Technicians Select a contact Outbo…" at bounding box center [838, 496] width 873 height 911
click at [628, 330] on div "Back to Dashboard Change Sender ID Customers Technicians Select a contact Outbo…" at bounding box center [838, 496] width 873 height 911
click at [601, 632] on div "Back to Dashboard Change Sender ID Customers Technicians Select a contact Outbo…" at bounding box center [838, 496] width 873 height 911
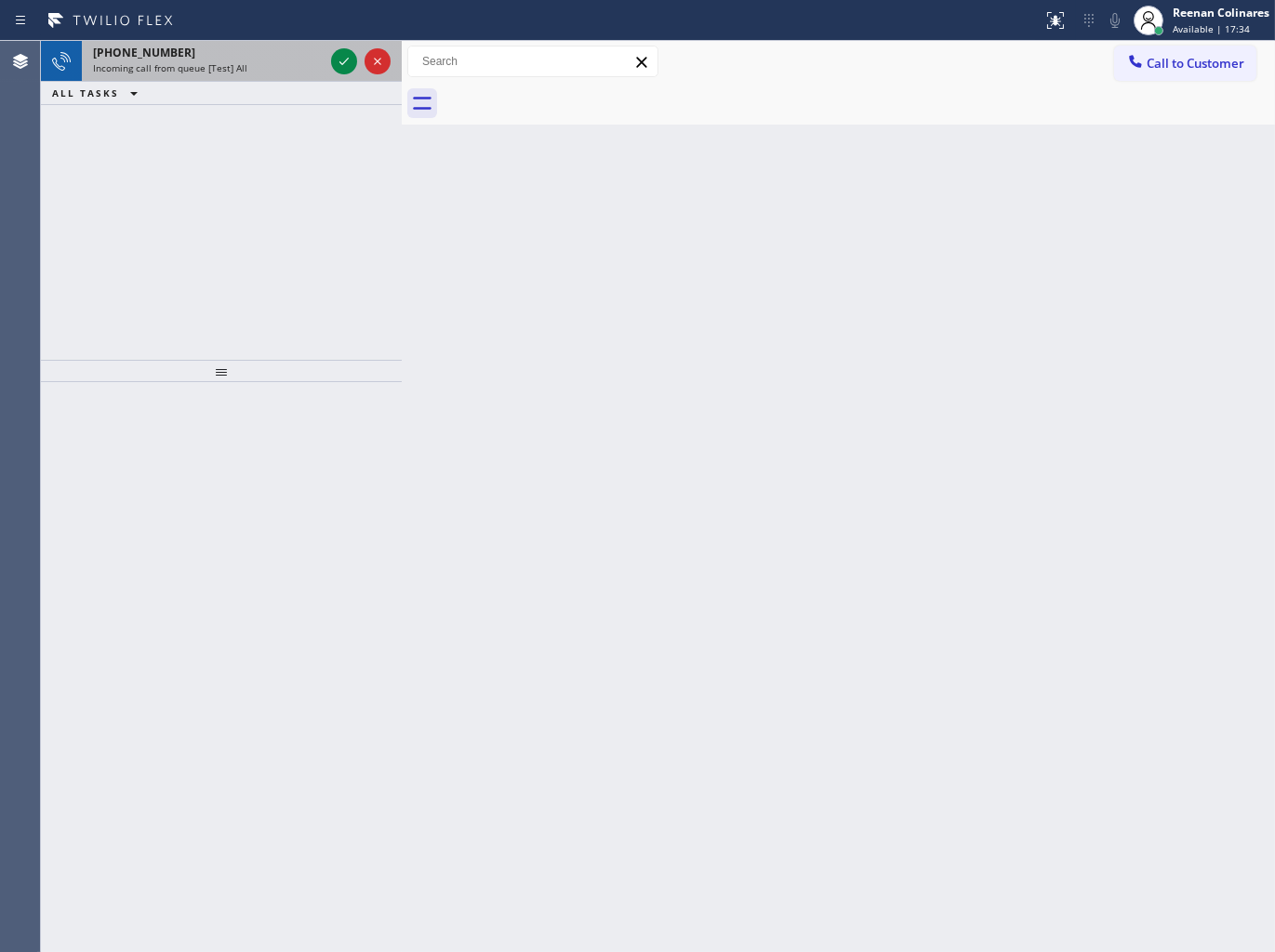
click at [284, 49] on div "[PHONE_NUMBER]" at bounding box center [208, 52] width 231 height 16
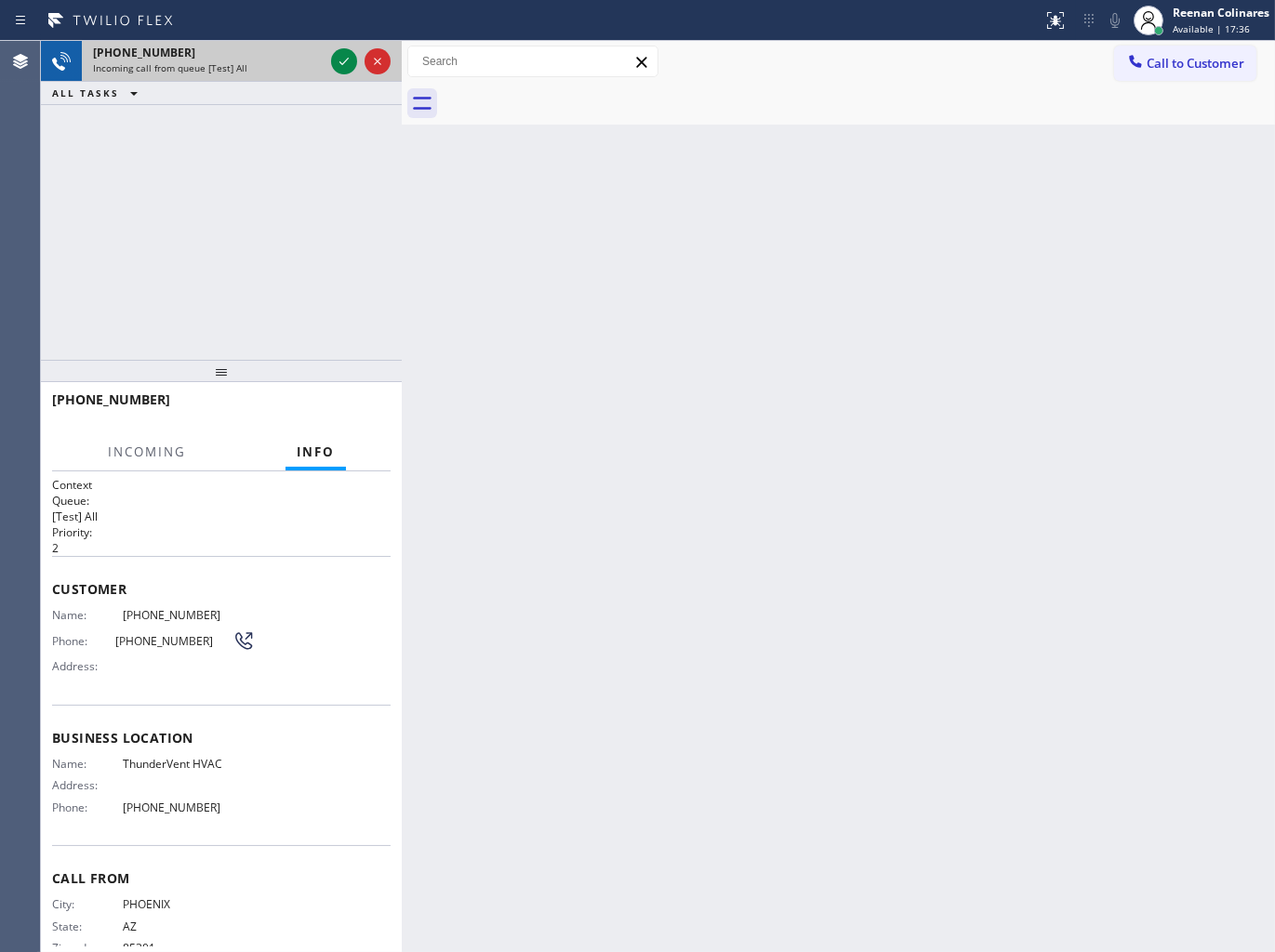
click at [279, 75] on div "[PHONE_NUMBER] Incoming call from queue [Test] All" at bounding box center [204, 61] width 245 height 41
click at [309, 67] on div "Incoming call from queue [Test] All" at bounding box center [208, 68] width 231 height 13
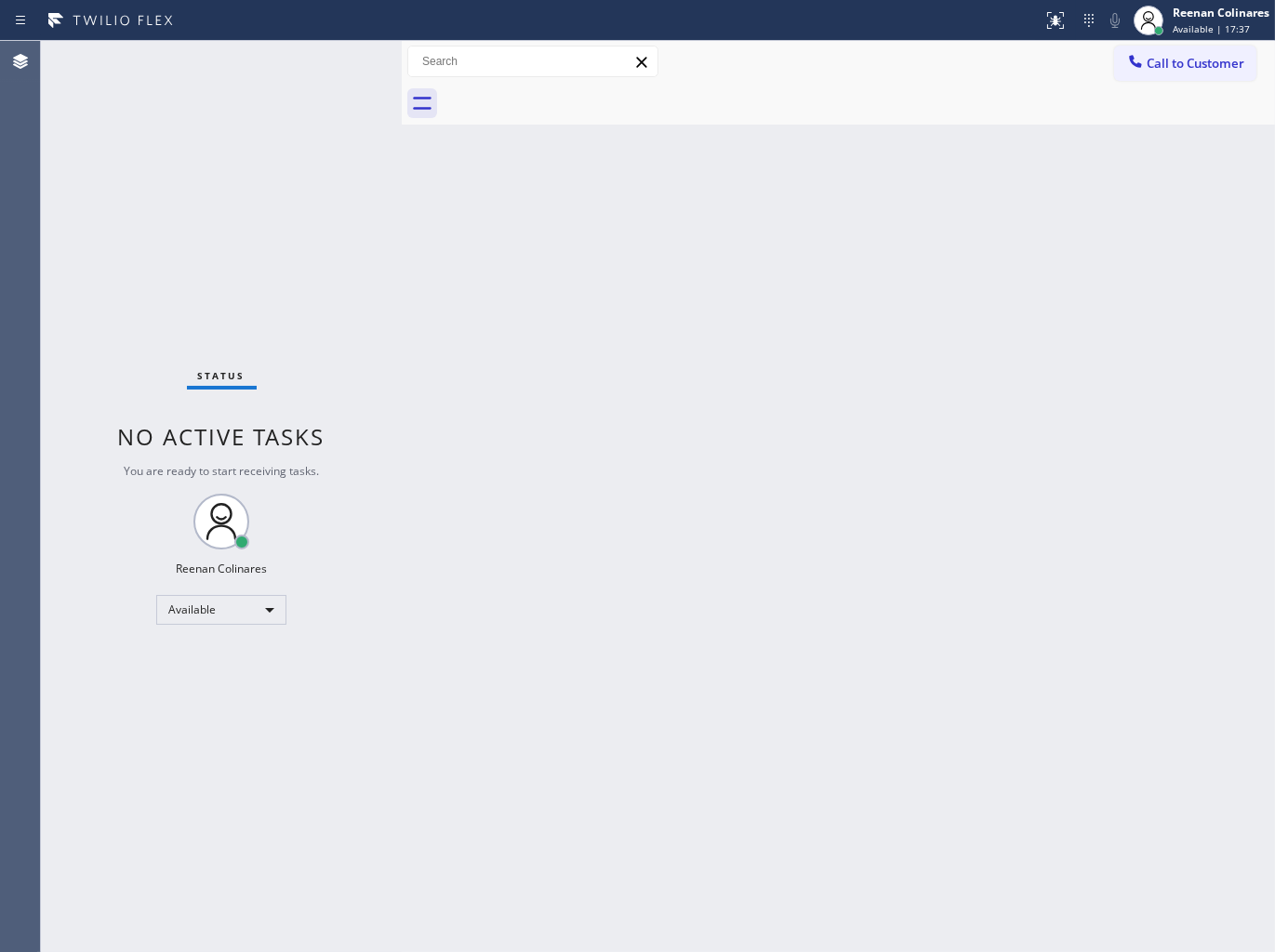
click at [314, 65] on div "Status No active tasks You are ready to start receiving tasks. Reenan Colinares…" at bounding box center [221, 496] width 361 height 911
click at [727, 562] on div "Back to Dashboard Change Sender ID Customers Technicians Select a contact Outbo…" at bounding box center [838, 496] width 873 height 911
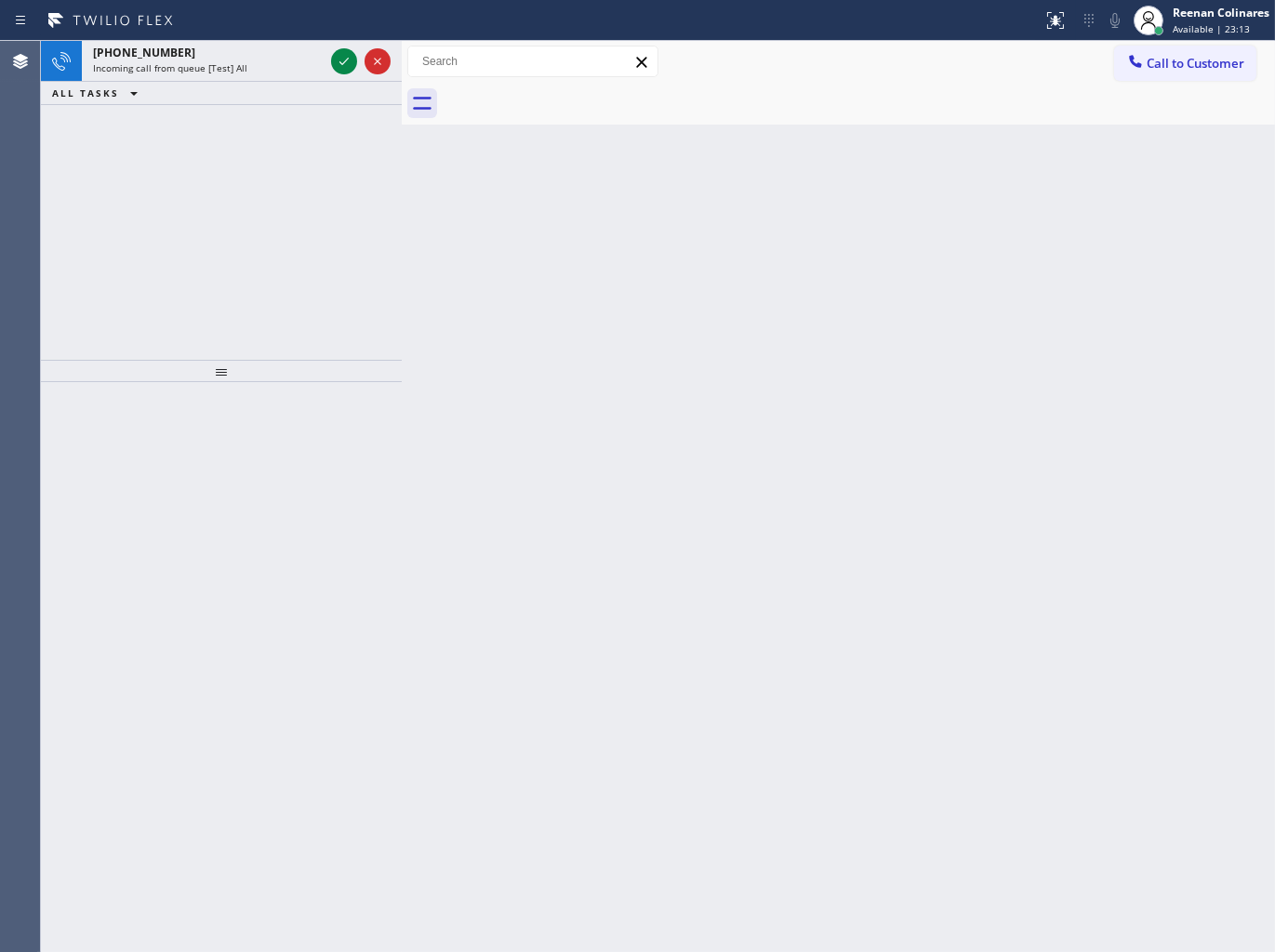
click at [197, 85] on div "ALL TASKS ALL TASKS ACTIVE TASKS TASKS IN WRAP UP" at bounding box center [221, 93] width 361 height 23
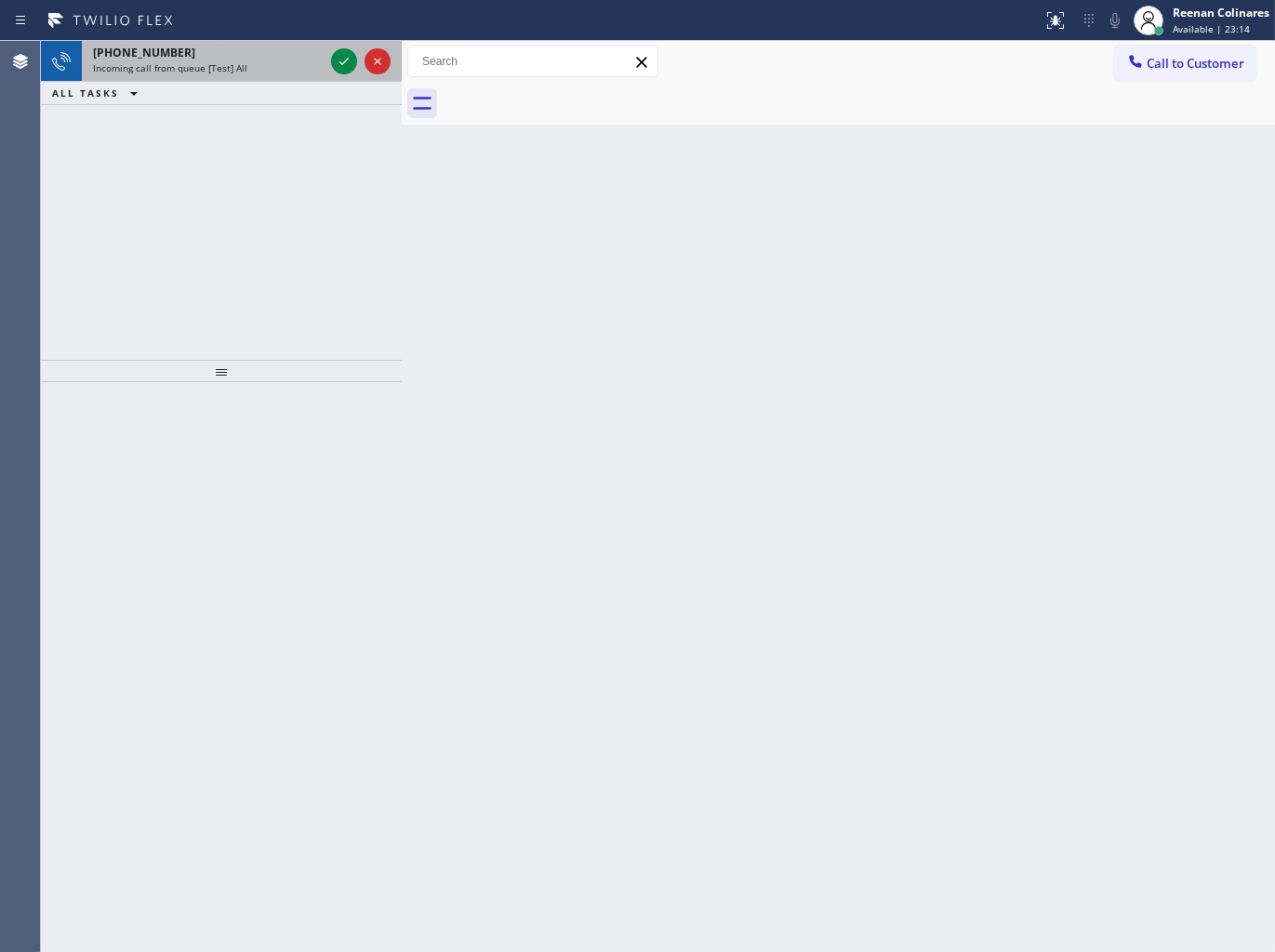
click at [216, 62] on span "Incoming call from queue [Test] All" at bounding box center [170, 68] width 155 height 13
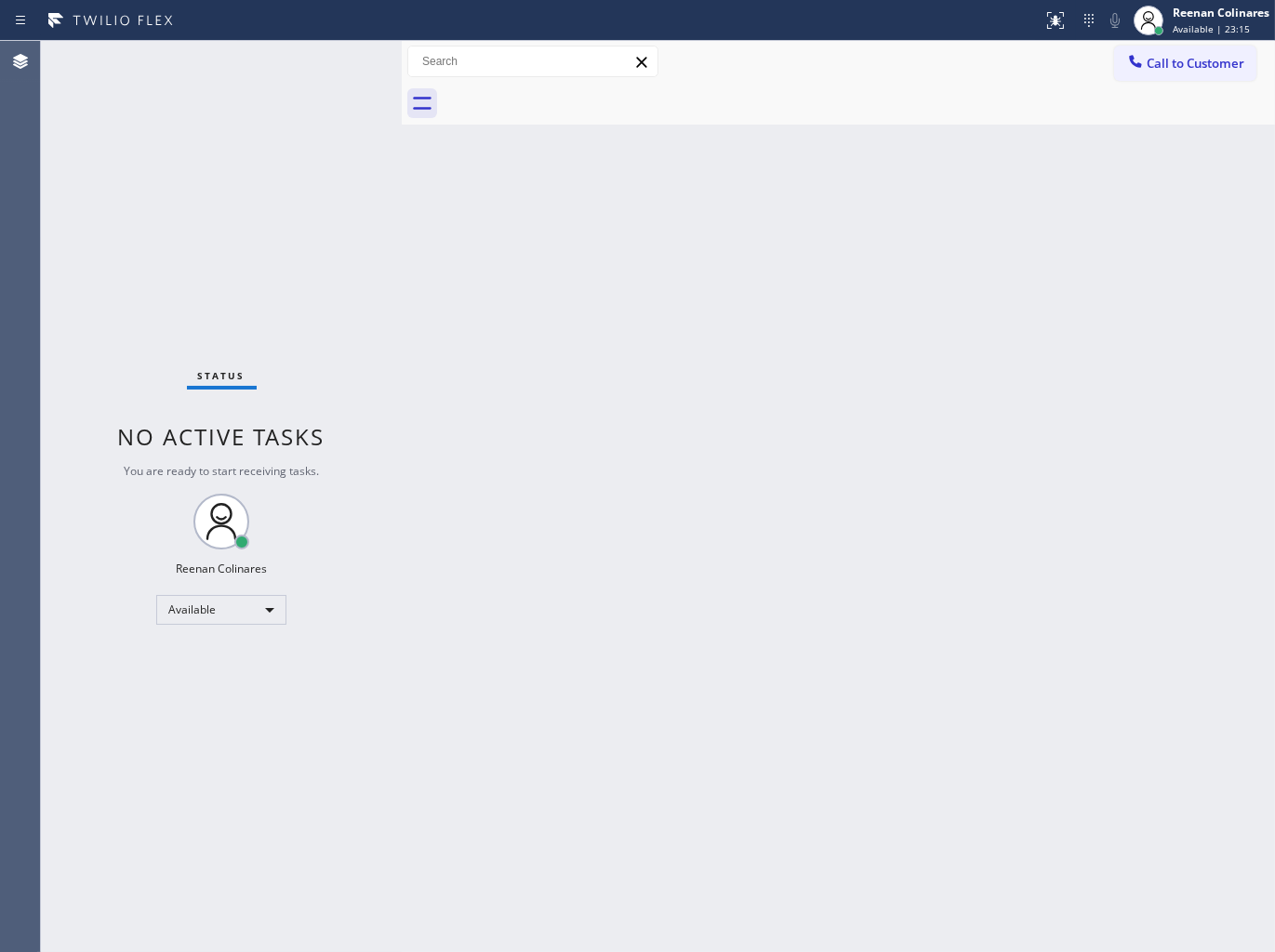
click at [216, 62] on div "Status No active tasks You are ready to start receiving tasks. Reenan Colinares…" at bounding box center [221, 496] width 361 height 911
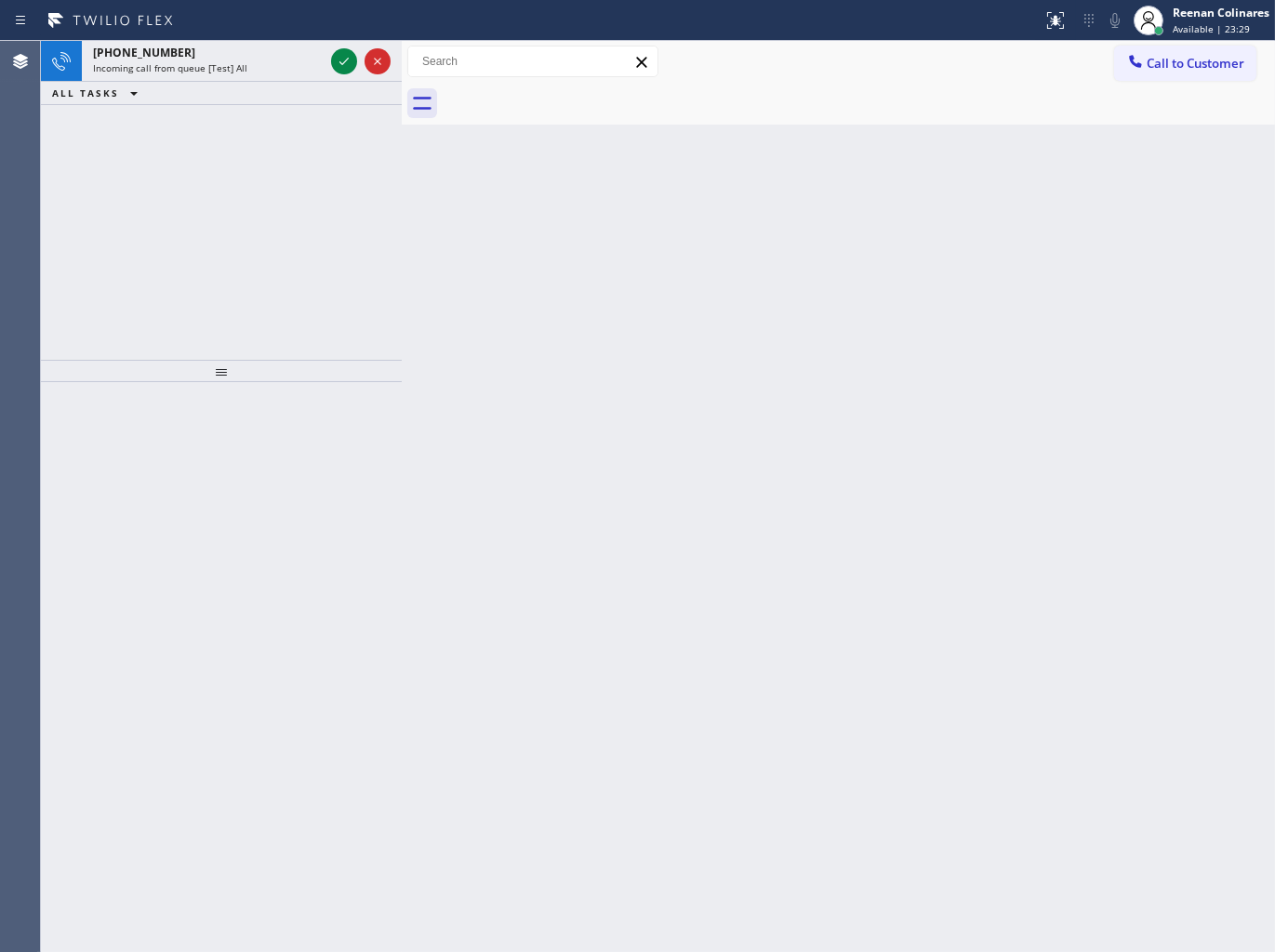
click at [693, 98] on div at bounding box center [859, 104] width 832 height 42
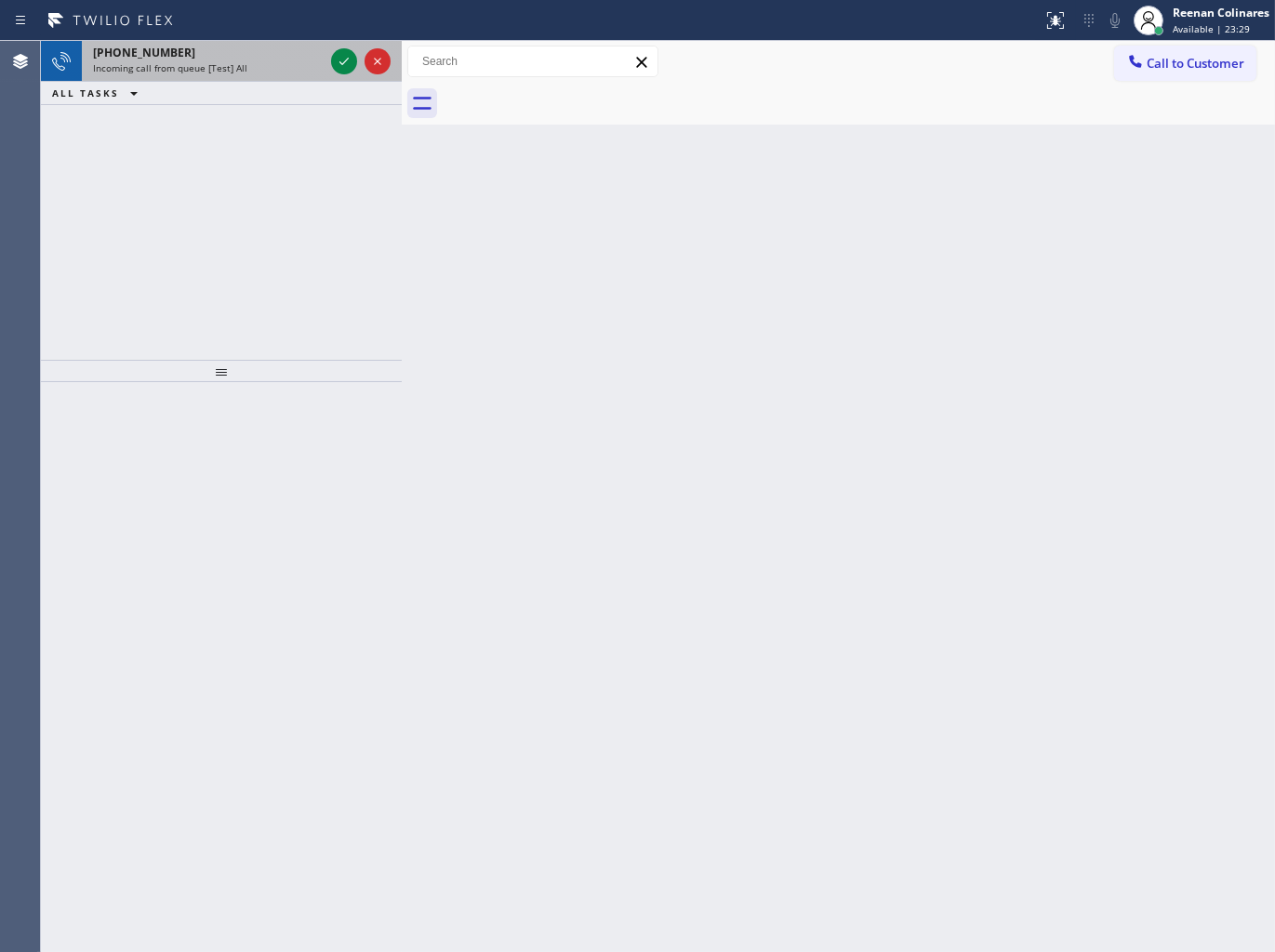
click at [227, 53] on div "[PHONE_NUMBER]" at bounding box center [208, 52] width 231 height 16
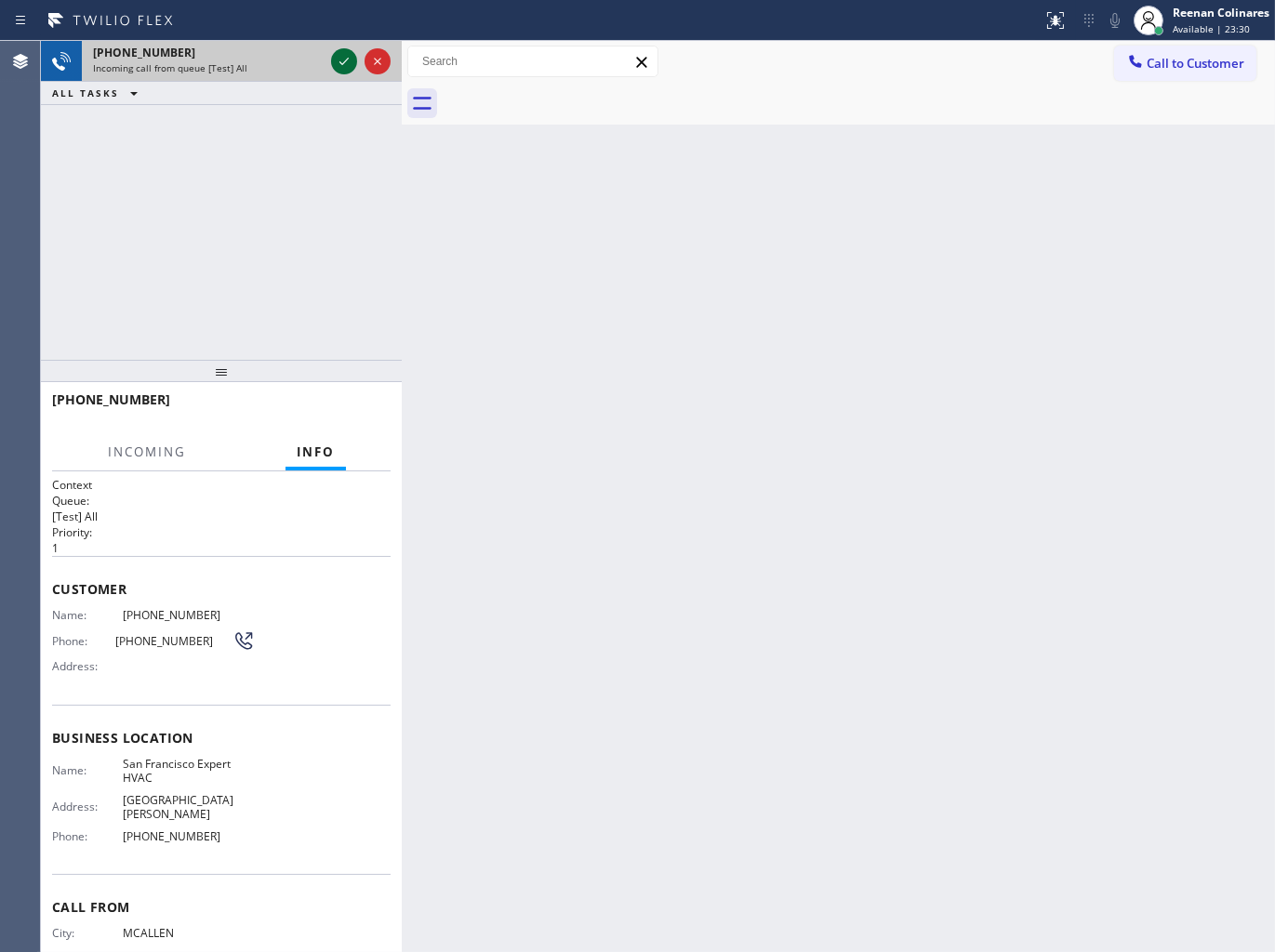
click at [338, 59] on icon at bounding box center [344, 61] width 22 height 22
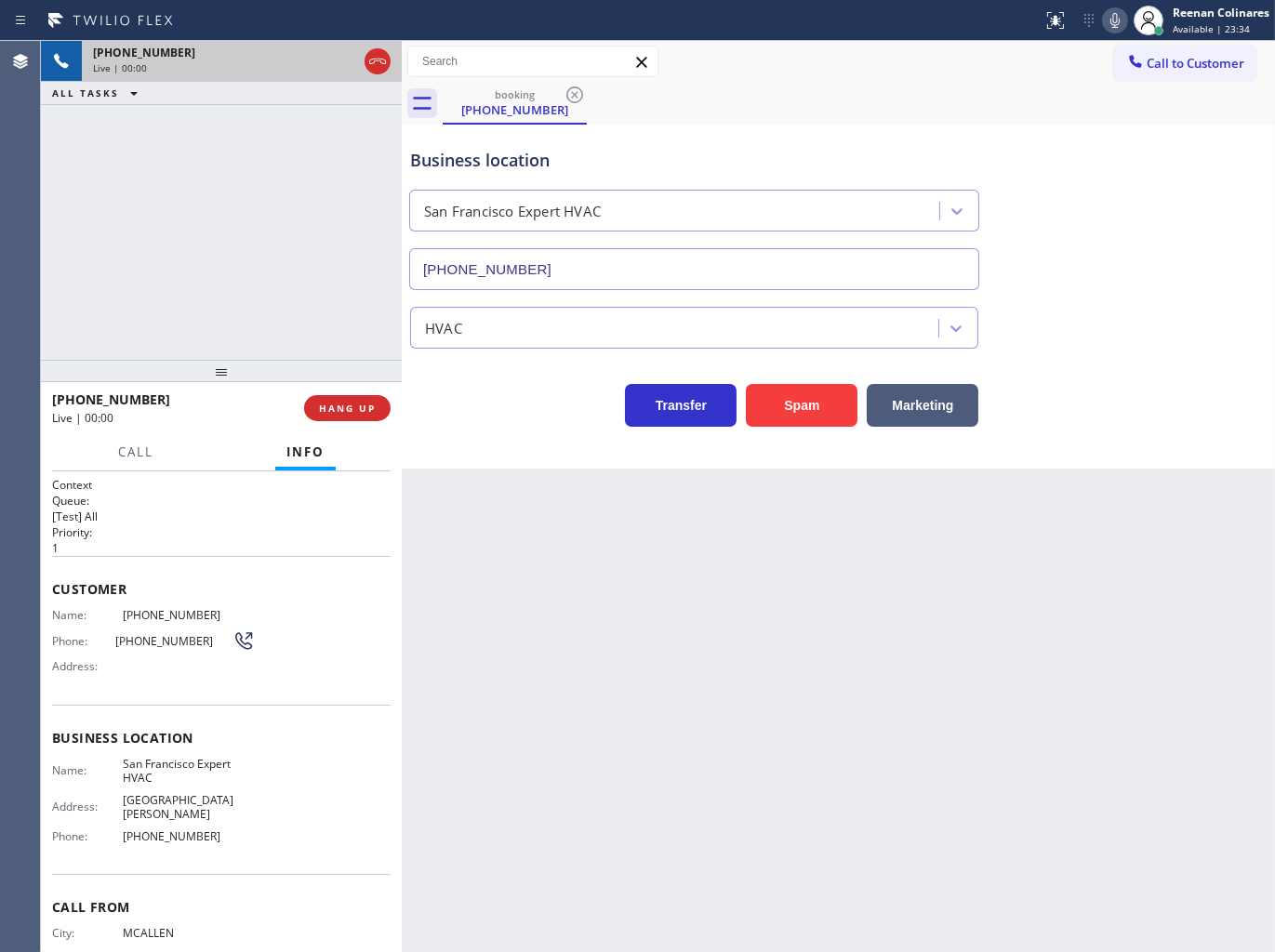
type input "[PHONE_NUMBER]"
click at [1112, 18] on icon at bounding box center [1115, 20] width 22 height 22
click at [1113, 22] on icon at bounding box center [1115, 20] width 22 height 22
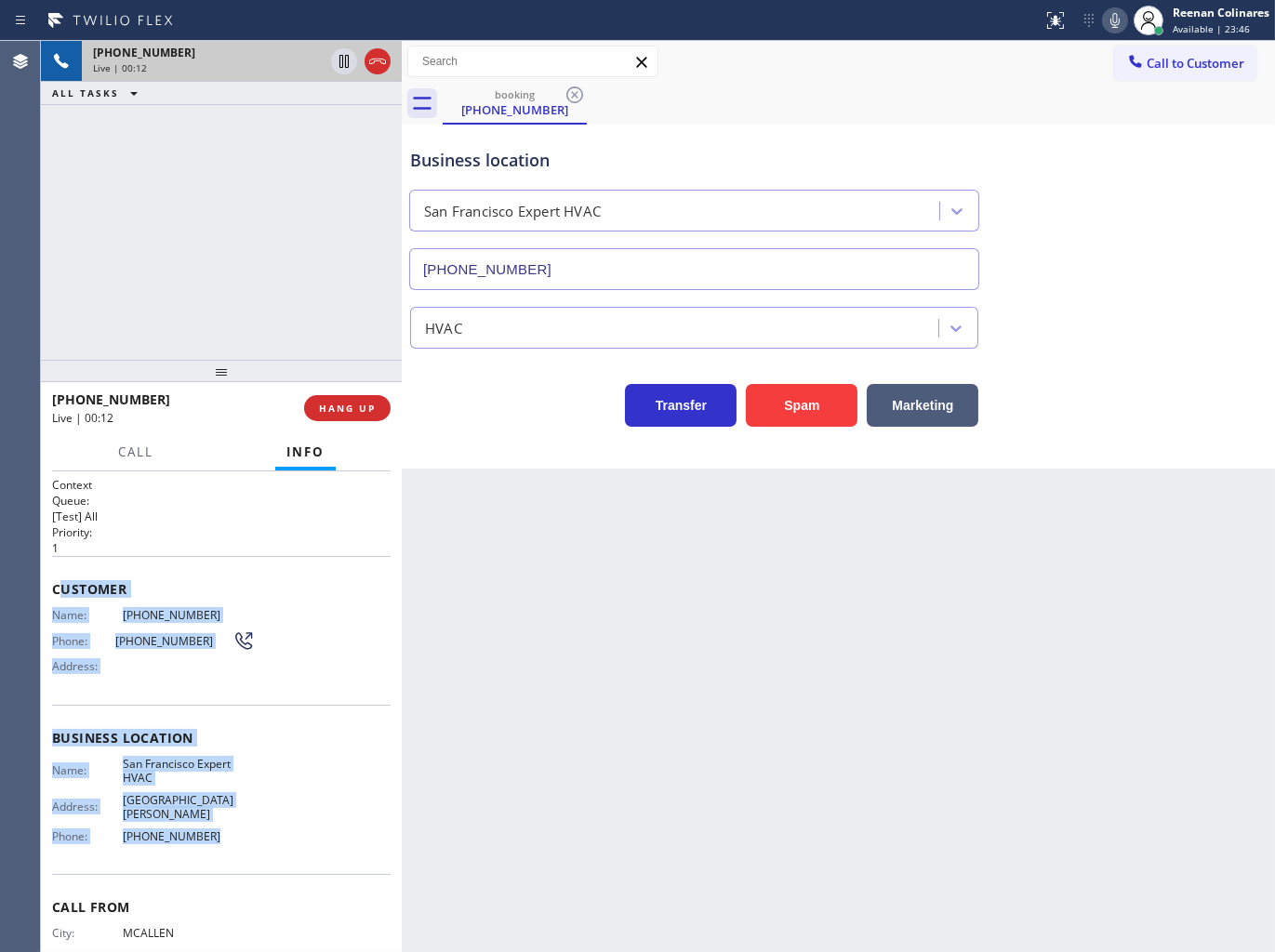
copy div "ustomer Name: [PHONE_NUMBER] Phone: [PHONE_NUMBER] Address: Business location N…"
drag, startPoint x: 57, startPoint y: 576, endPoint x: 277, endPoint y: 818, distance: 327.1
click at [276, 818] on div "Context Queue: [Test] All Priority: 1 Customer Name: [PHONE_NUMBER] Phone: [PHO…" at bounding box center [221, 746] width 339 height 538
click at [1114, 20] on icon at bounding box center [1115, 20] width 22 height 22
click at [140, 454] on span "Call" at bounding box center [136, 452] width 35 height 17
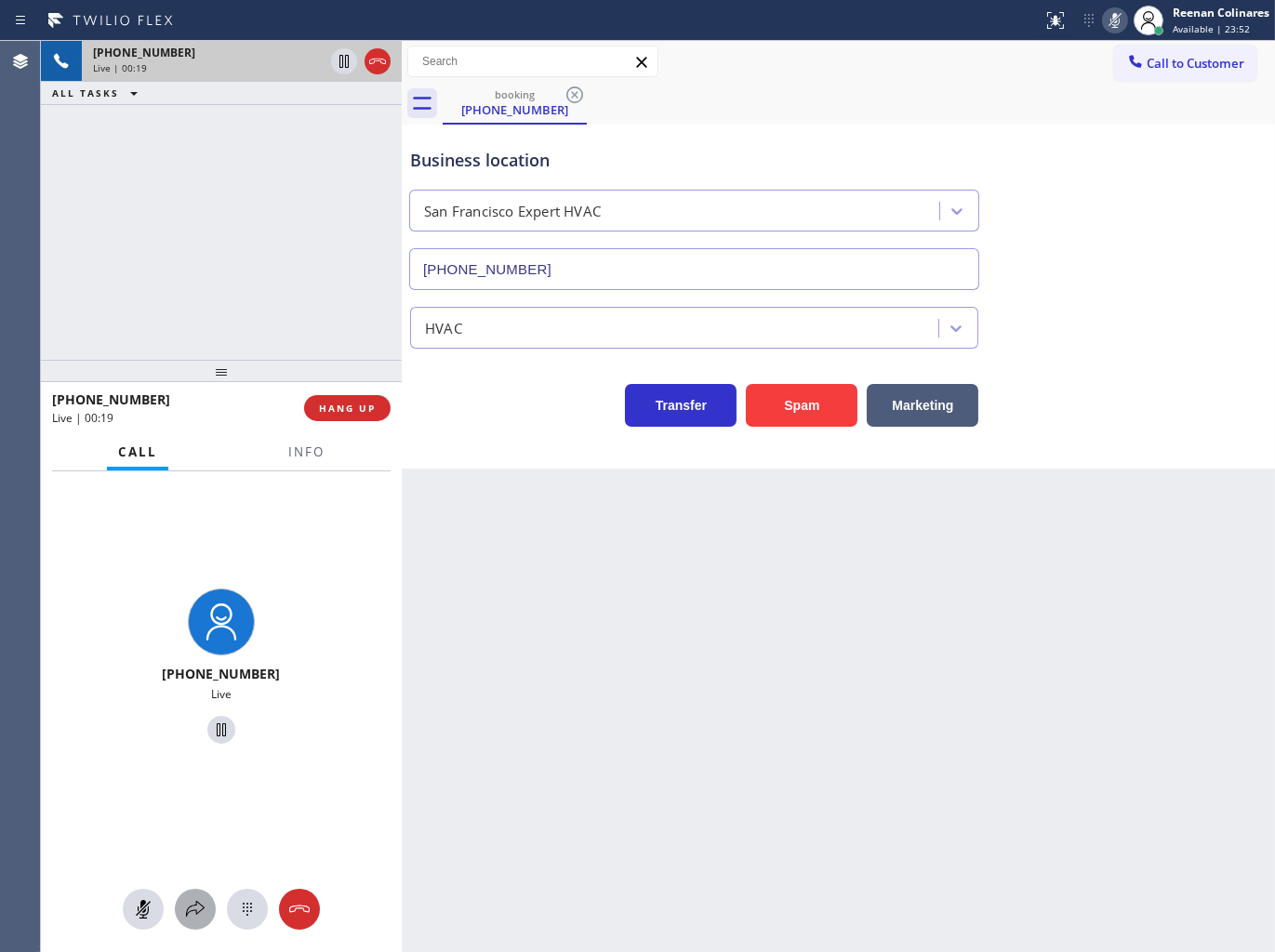
click at [189, 898] on icon at bounding box center [195, 908] width 22 height 22
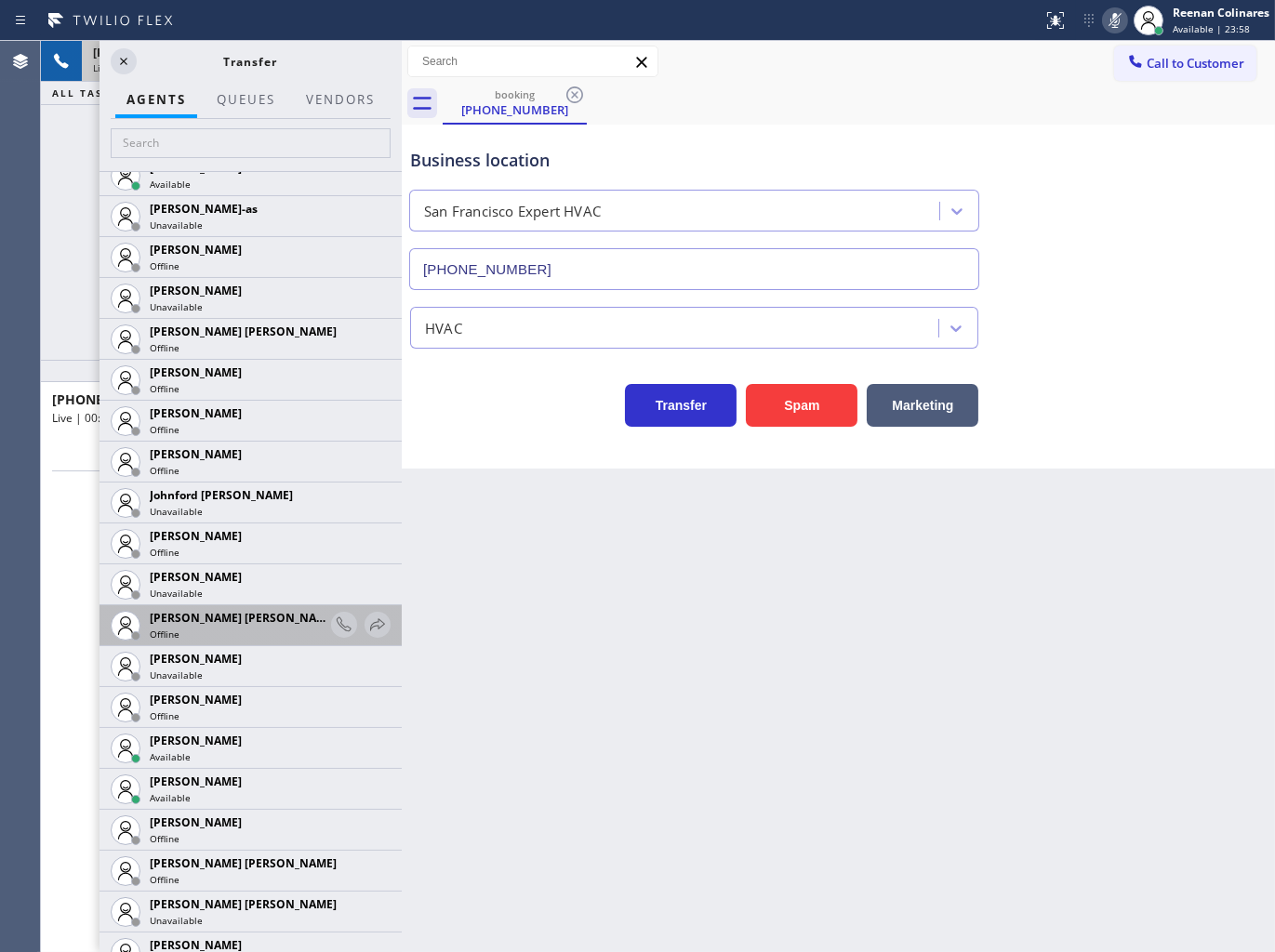
scroll to position [1859, 0]
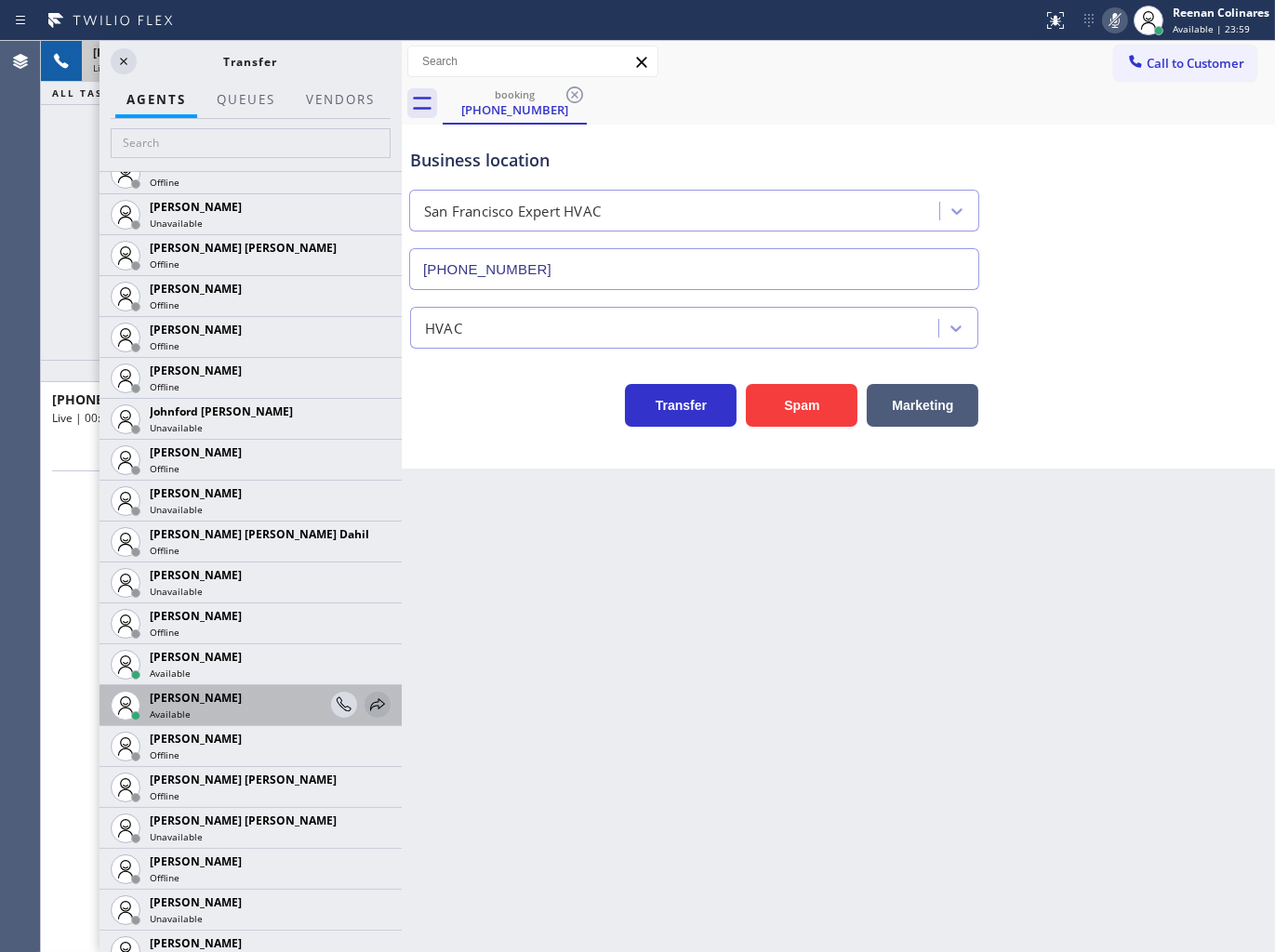
click at [370, 702] on icon at bounding box center [378, 704] width 15 height 12
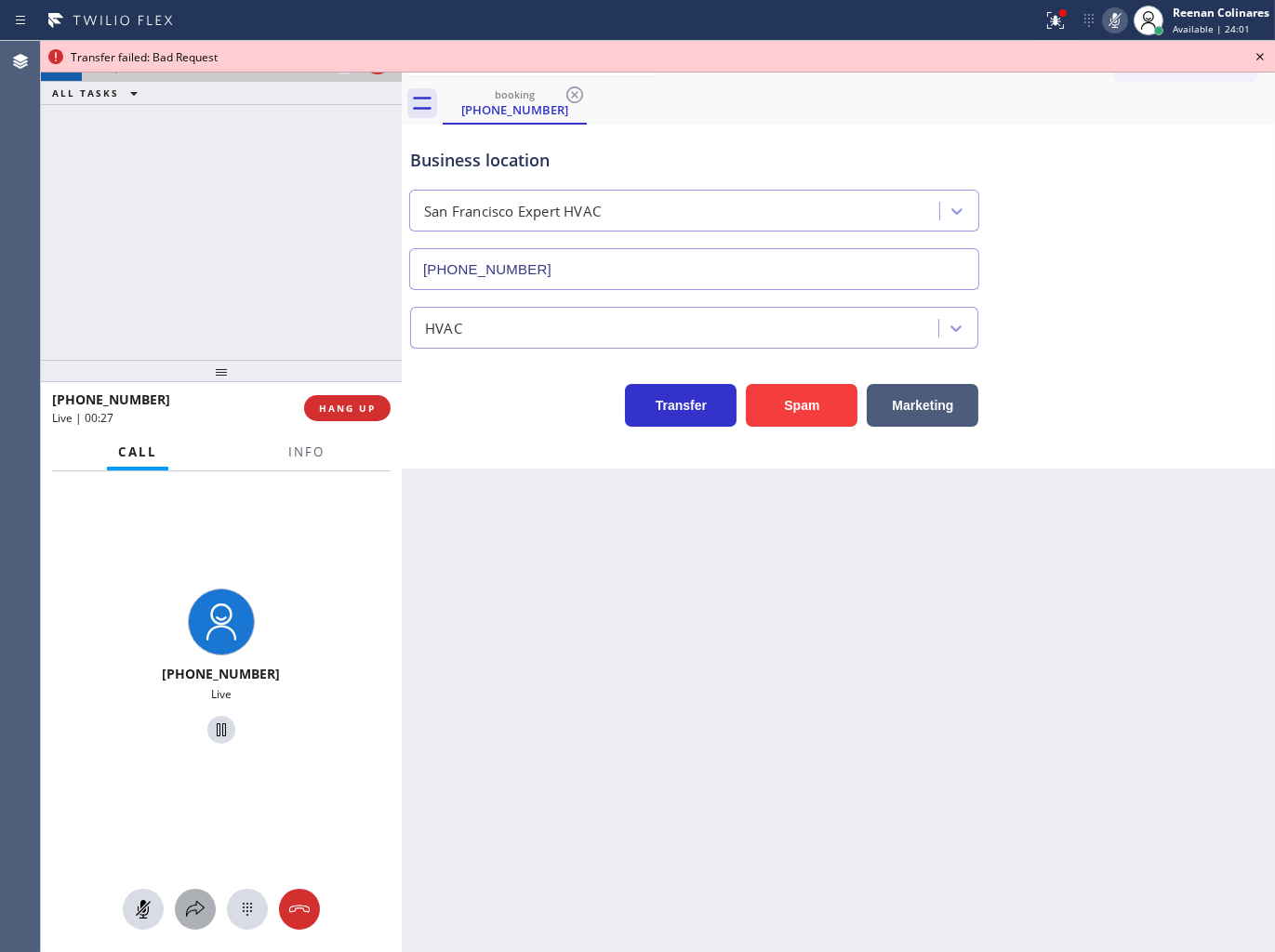
click at [189, 915] on icon at bounding box center [195, 908] width 22 height 22
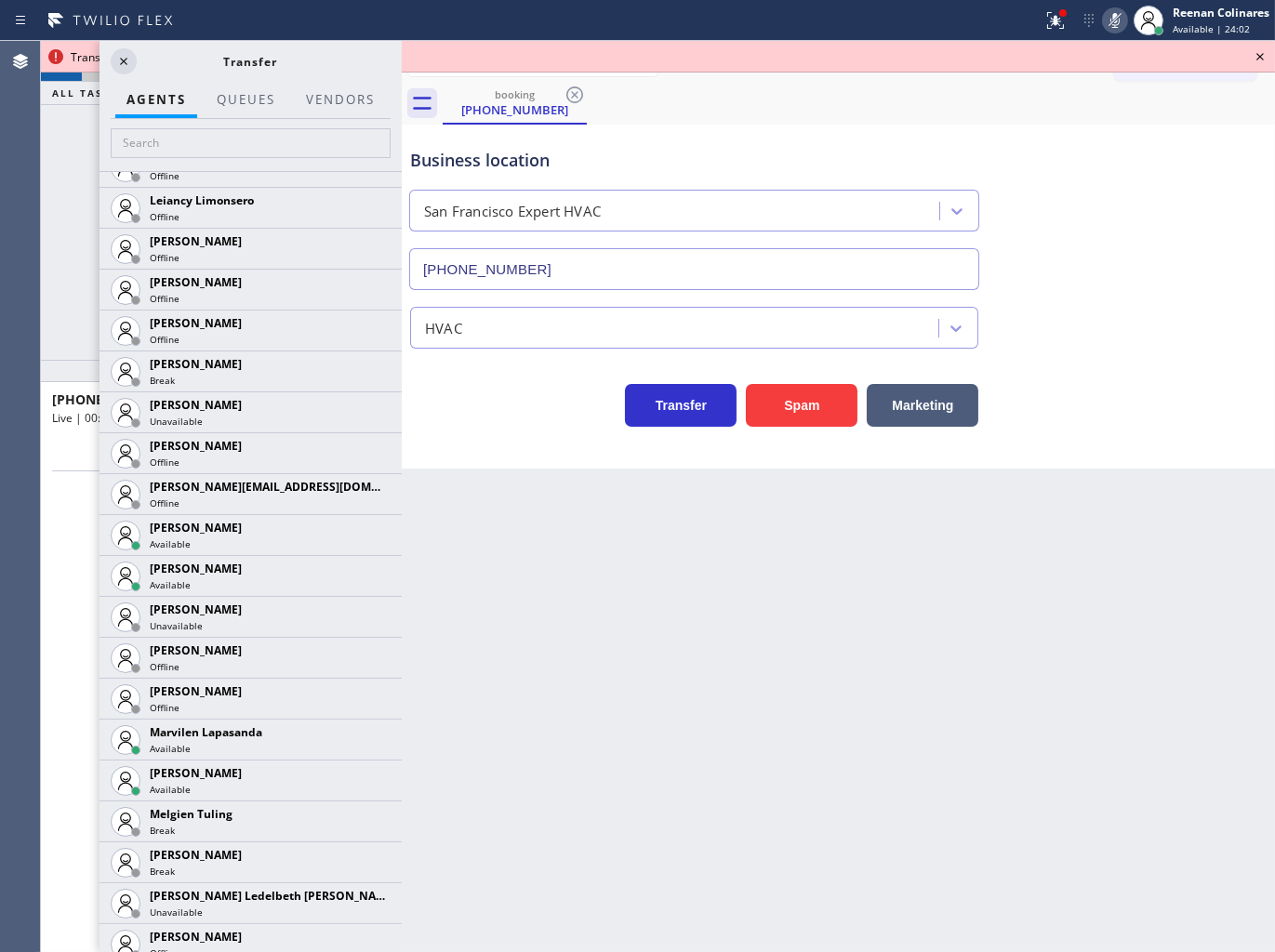
scroll to position [2690, 0]
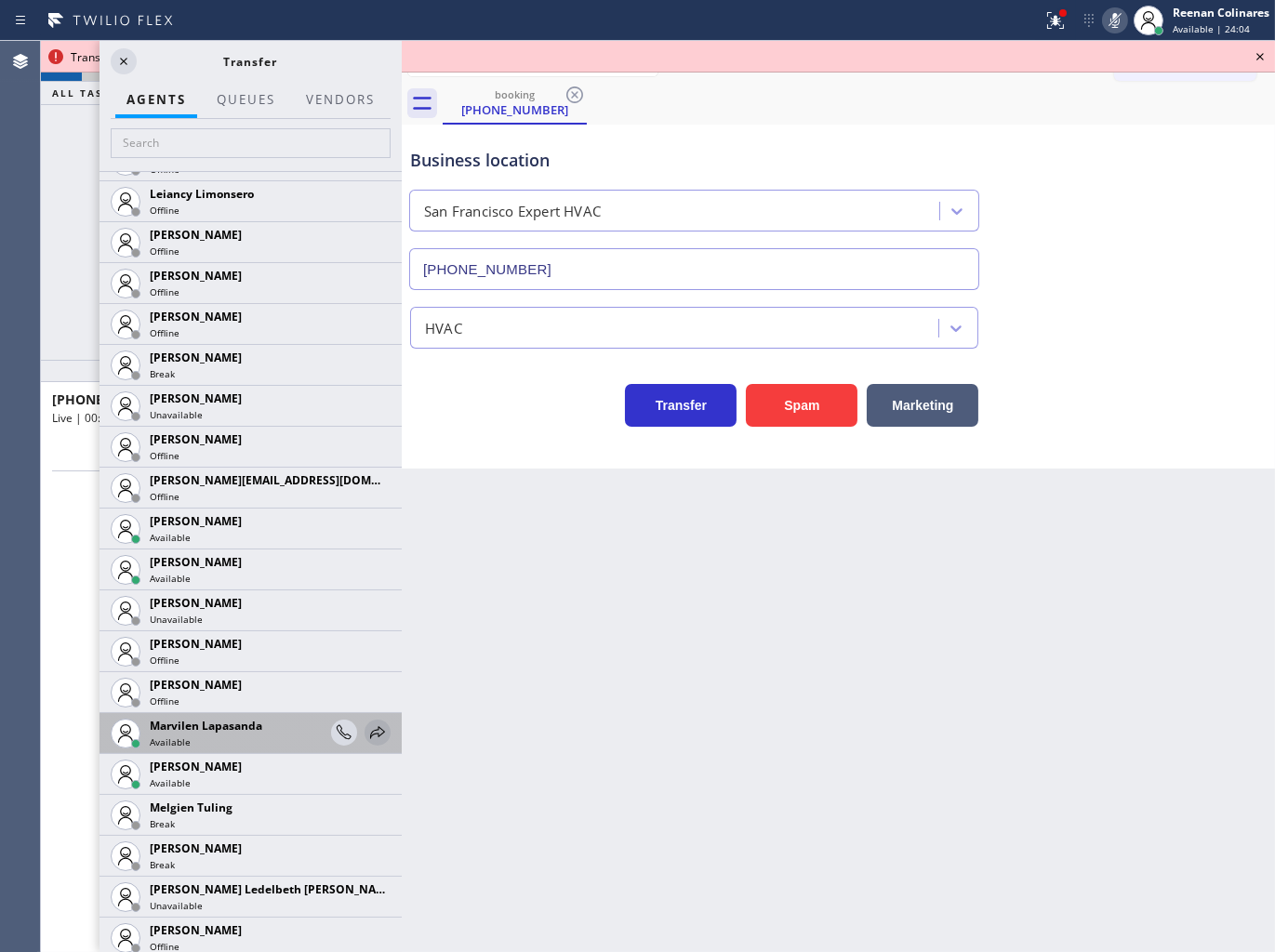
click at [366, 723] on icon at bounding box center [377, 732] width 22 height 22
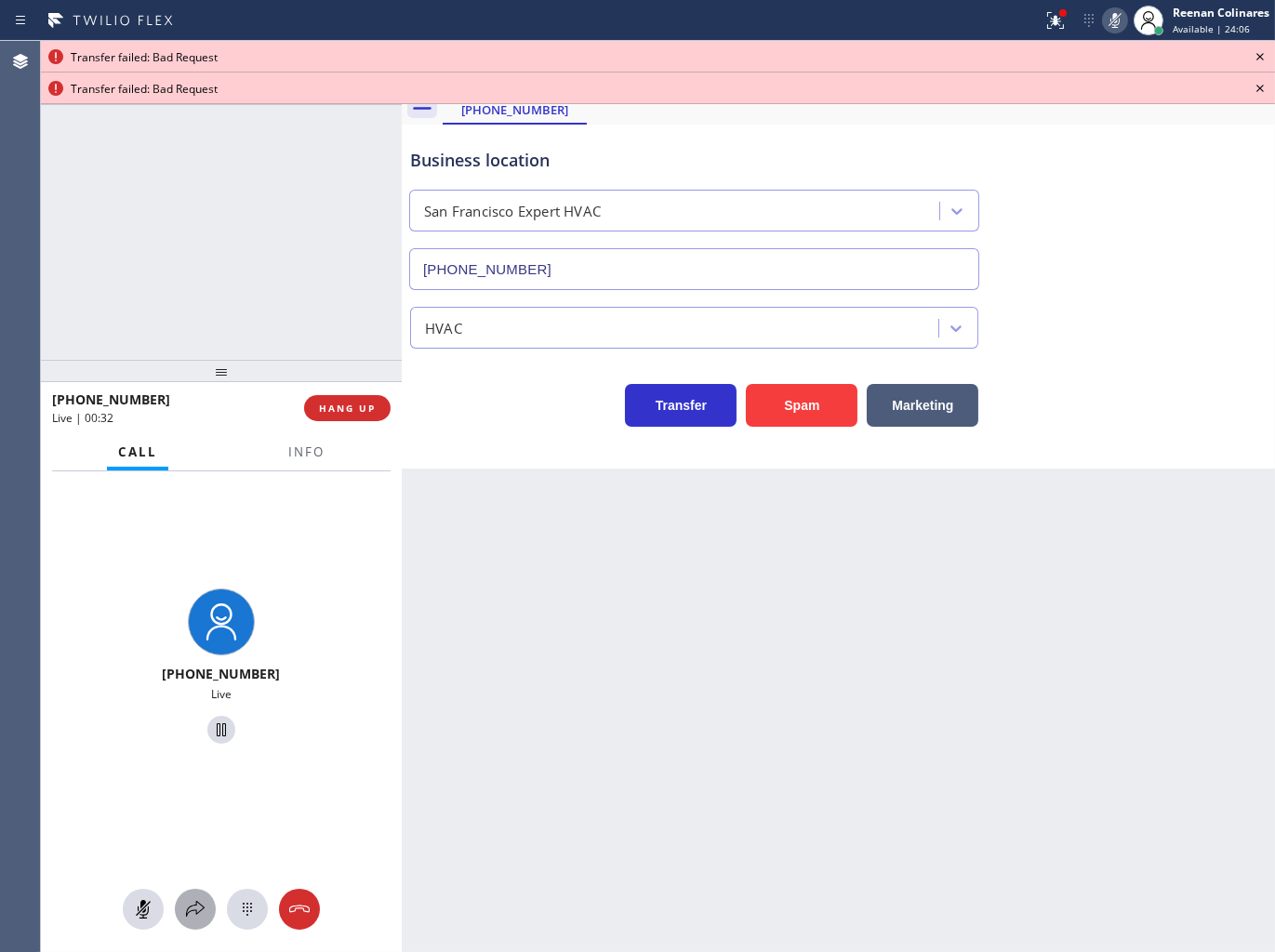
click at [199, 919] on icon at bounding box center [195, 908] width 22 height 22
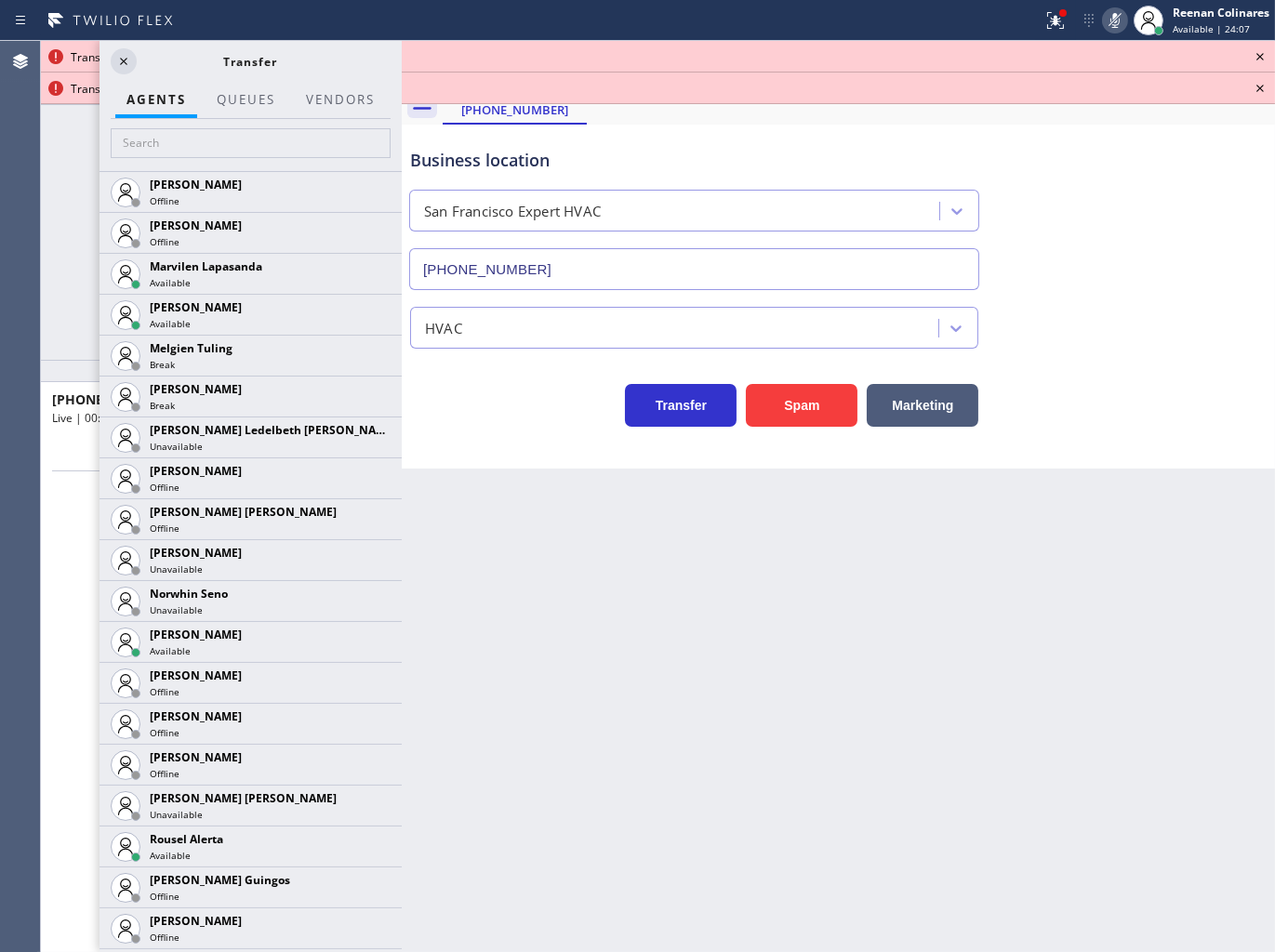
scroll to position [3245, 0]
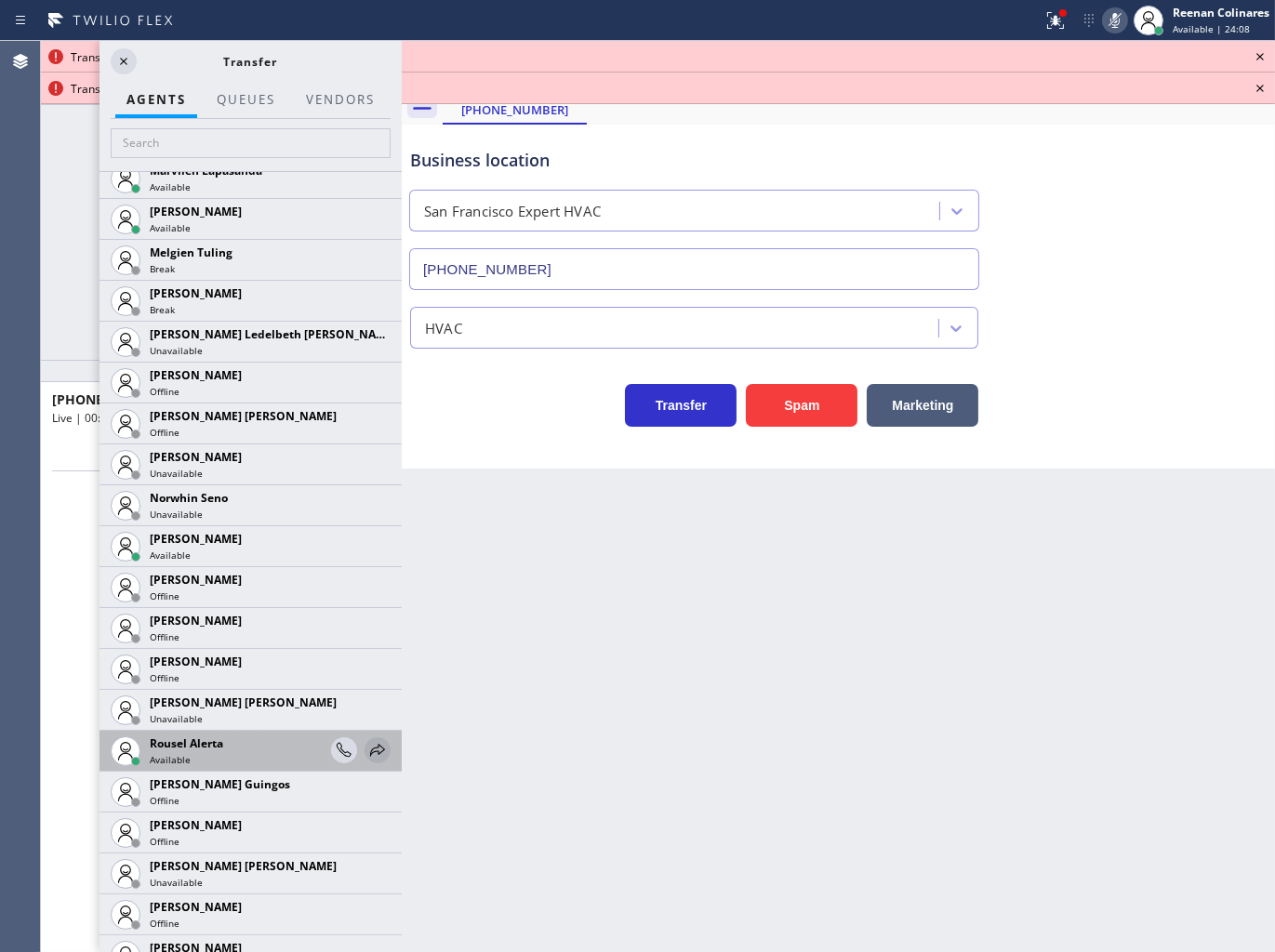
click at [366, 741] on icon at bounding box center [377, 750] width 22 height 22
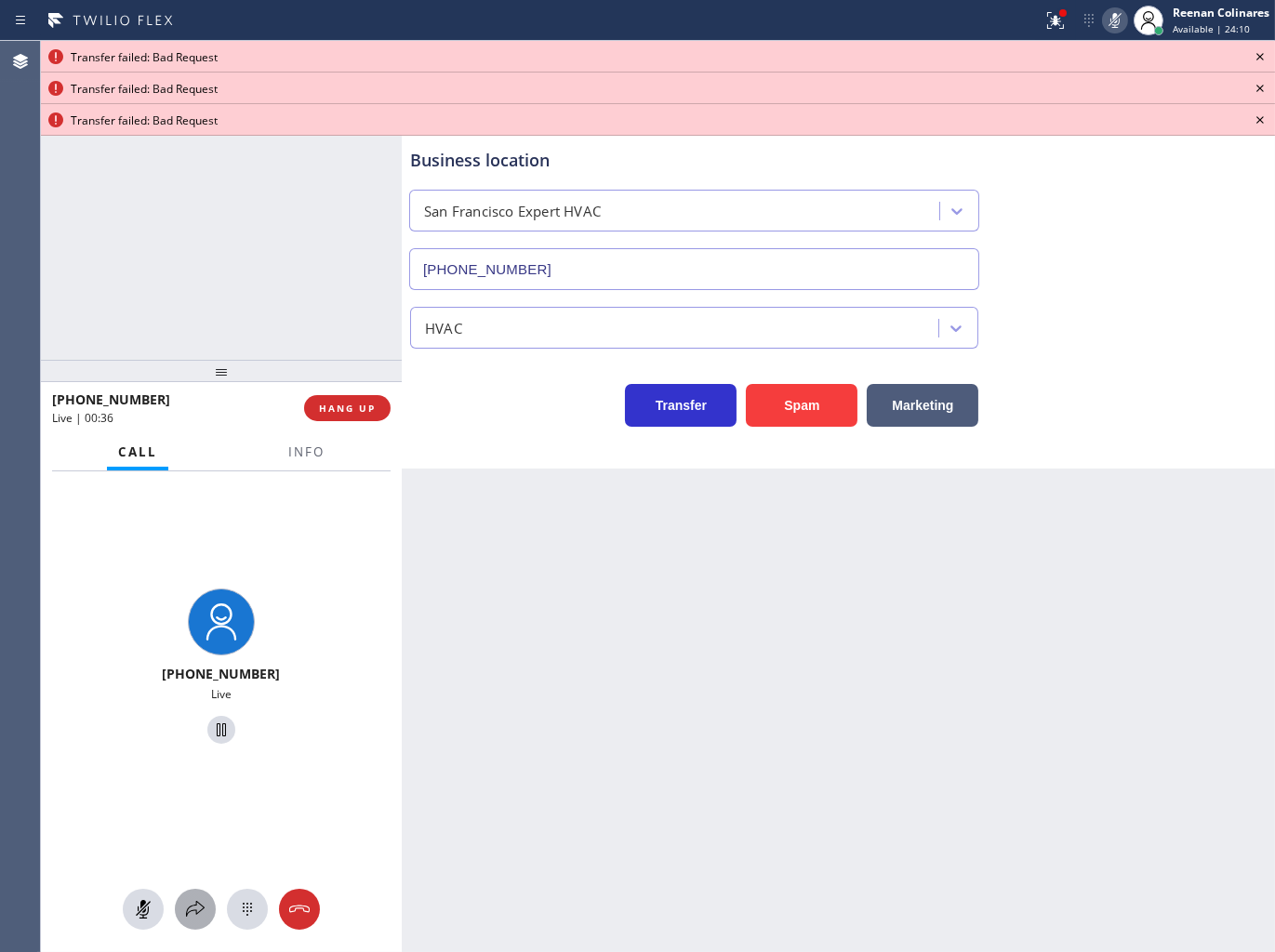
click at [198, 899] on icon at bounding box center [195, 908] width 22 height 22
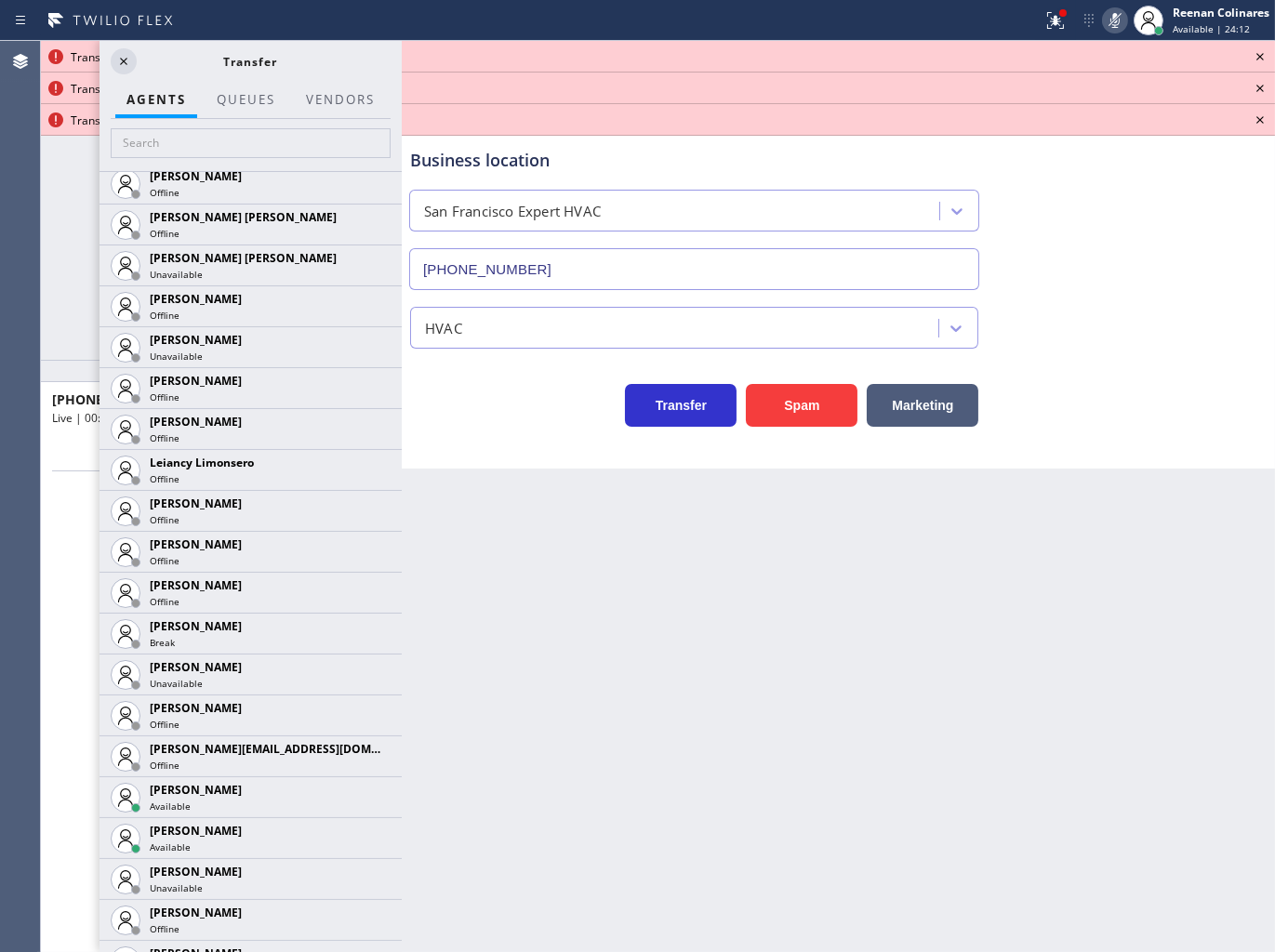
scroll to position [2494, 0]
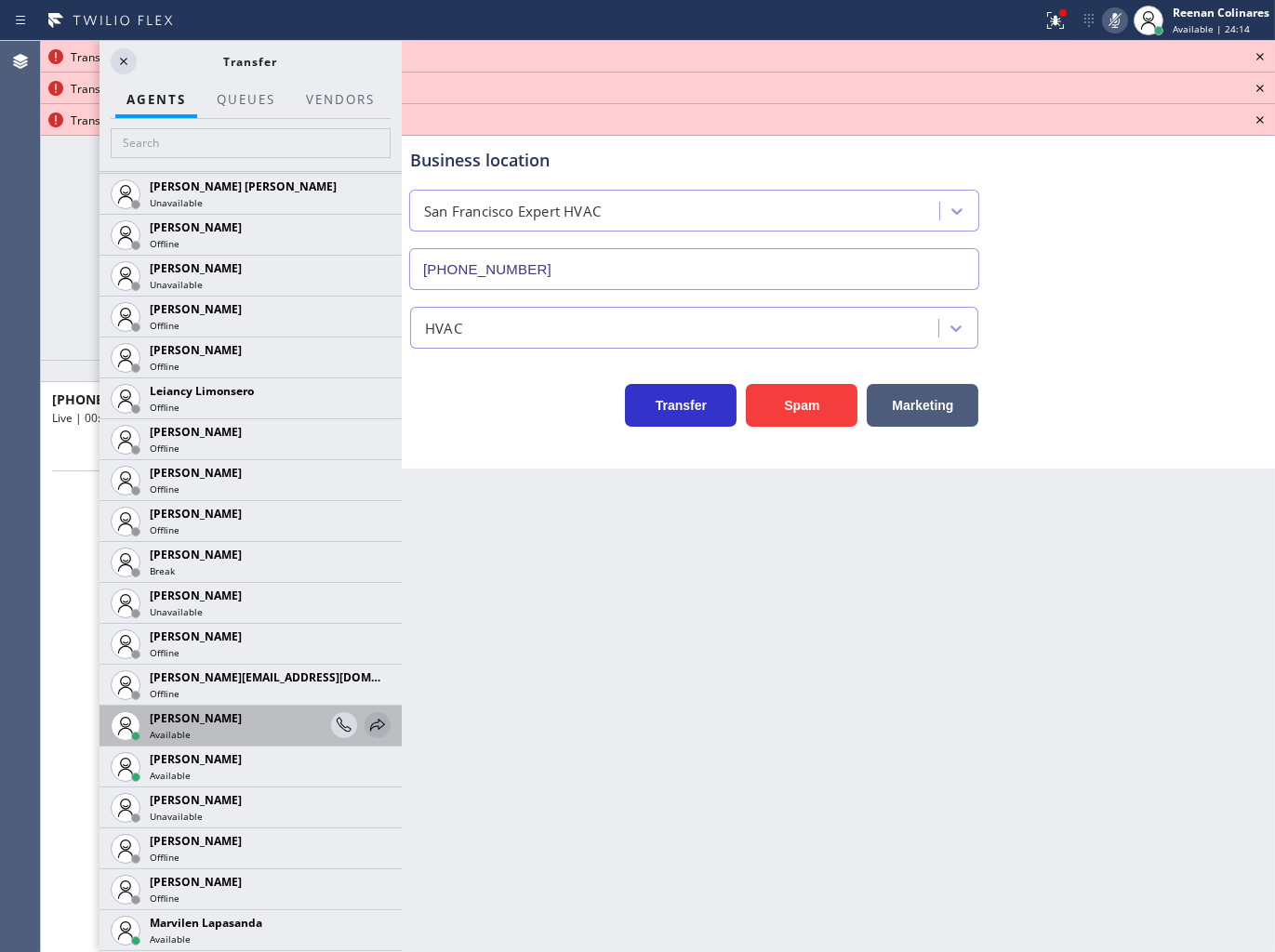
click at [366, 730] on icon at bounding box center [377, 724] width 22 height 22
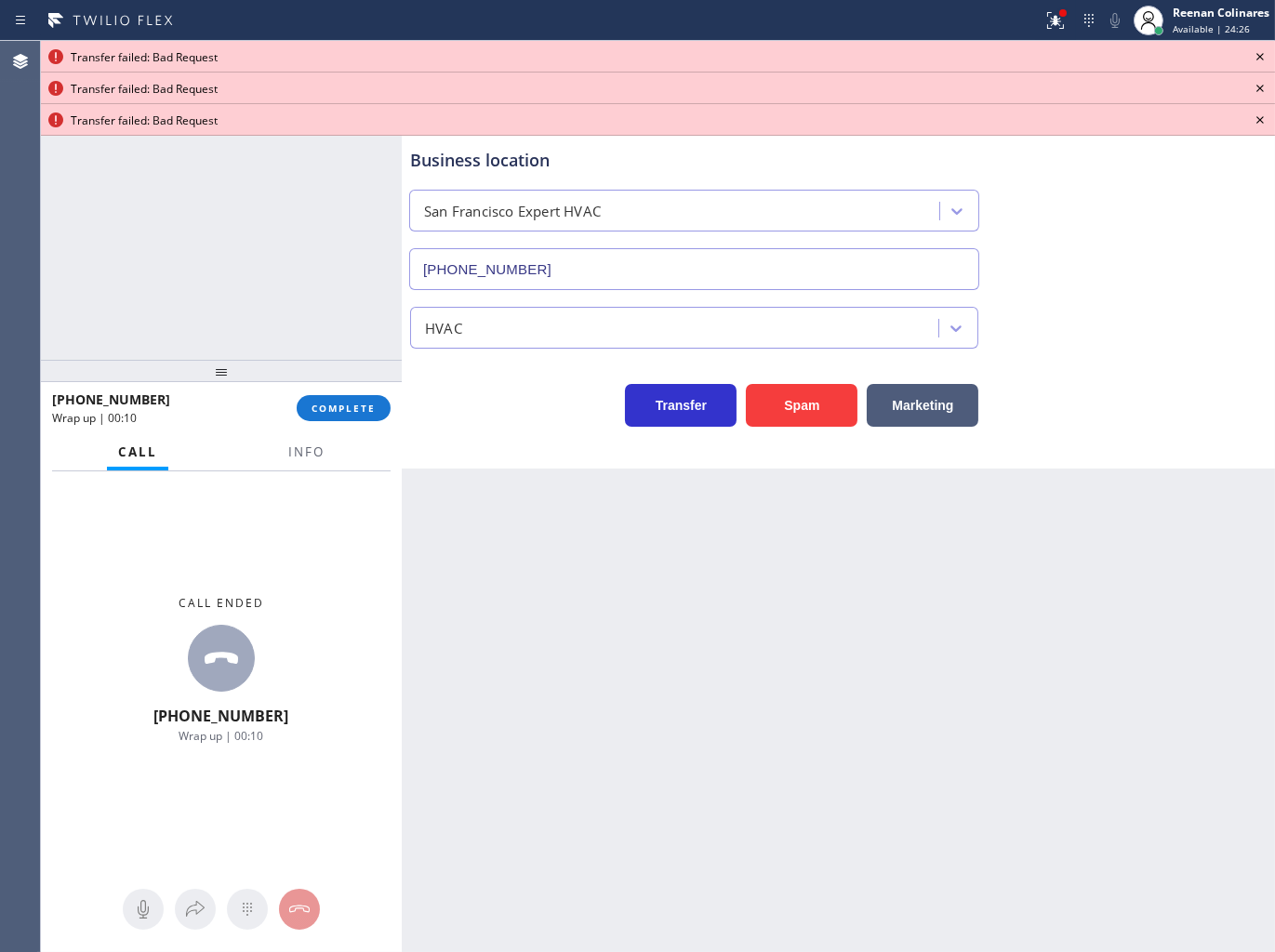
click at [1259, 58] on icon at bounding box center [1260, 56] width 22 height 22
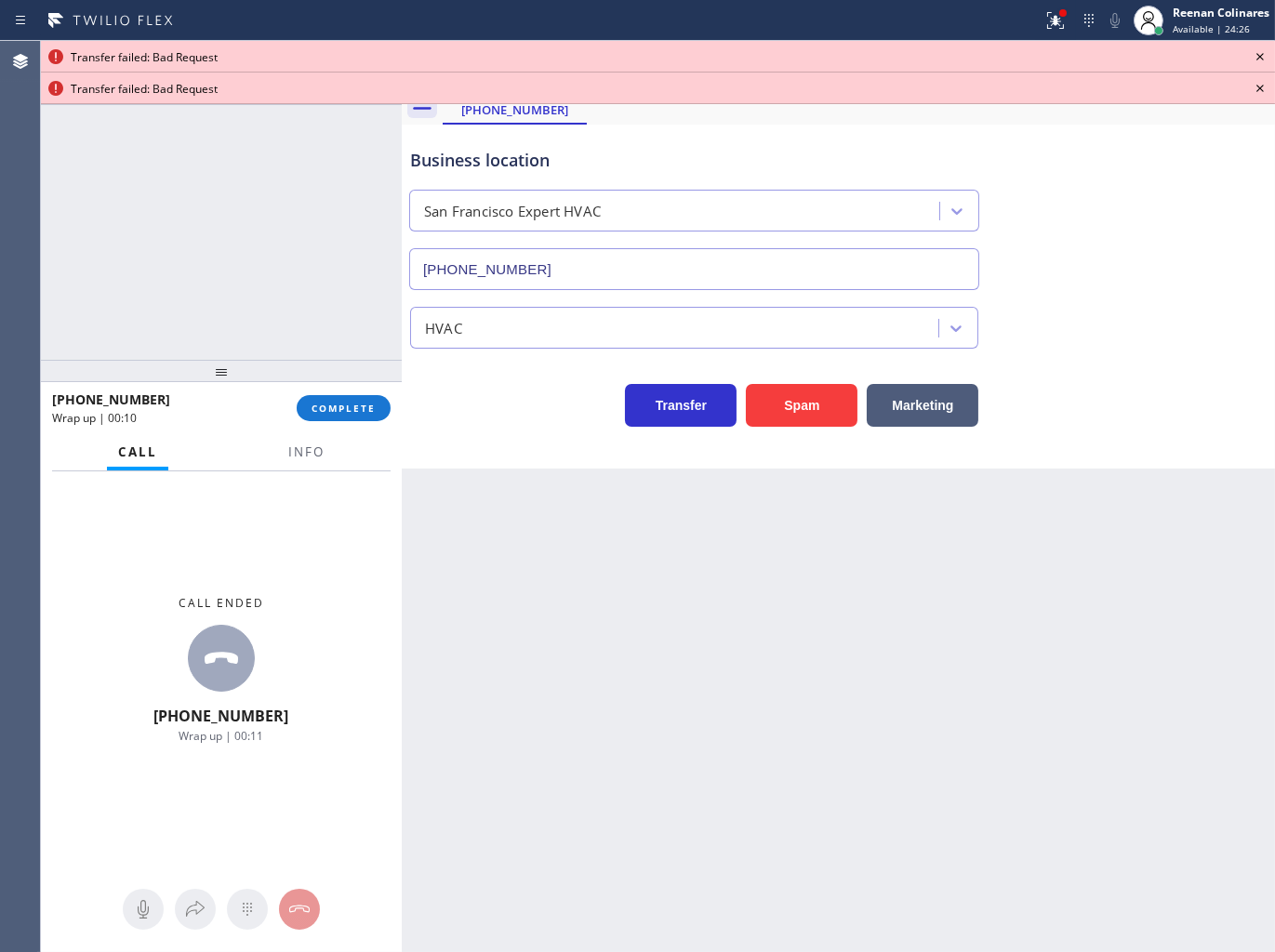
click at [1259, 58] on icon at bounding box center [1260, 56] width 22 height 22
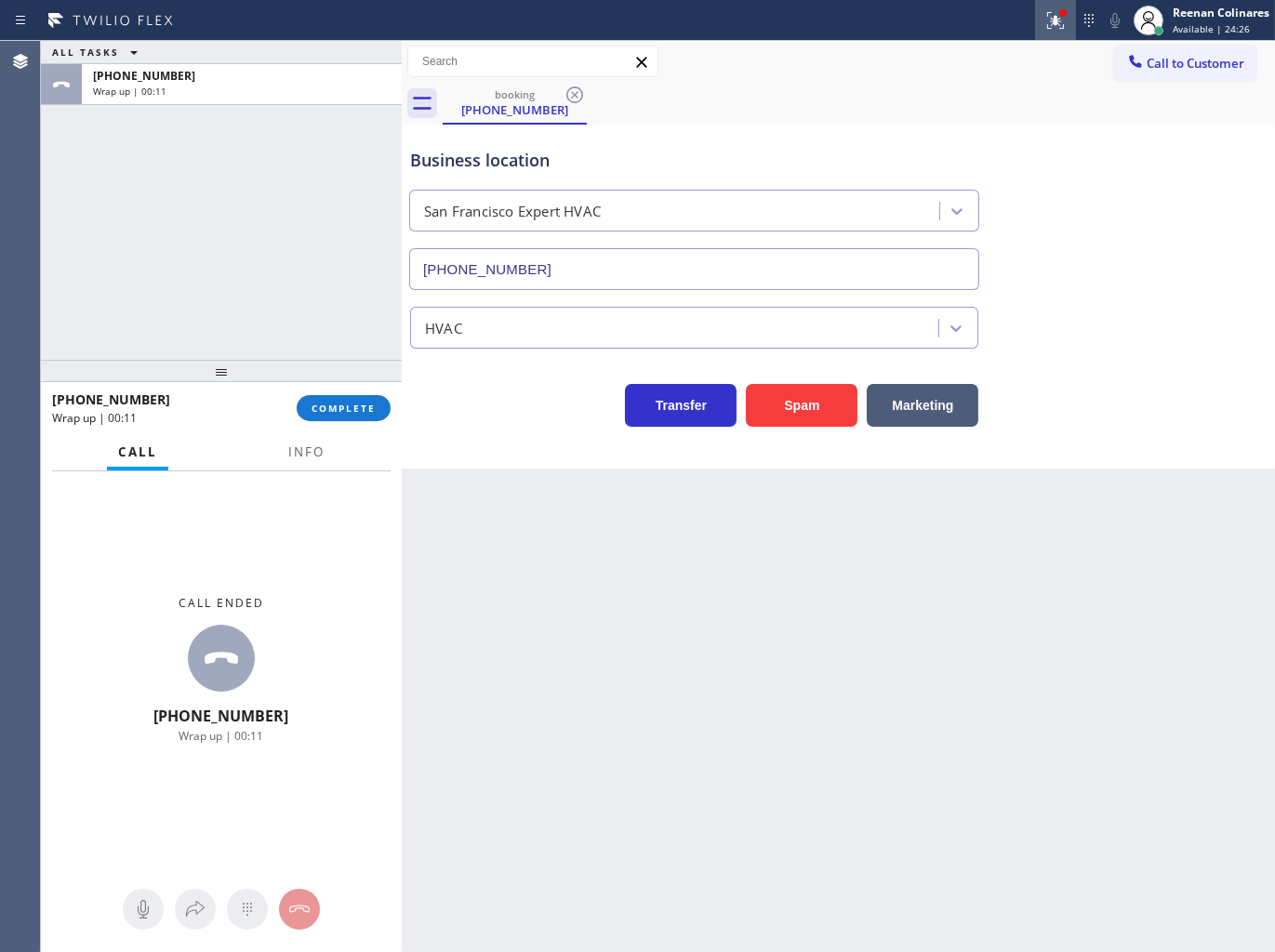
click at [1060, 23] on icon at bounding box center [1055, 20] width 22 height 22
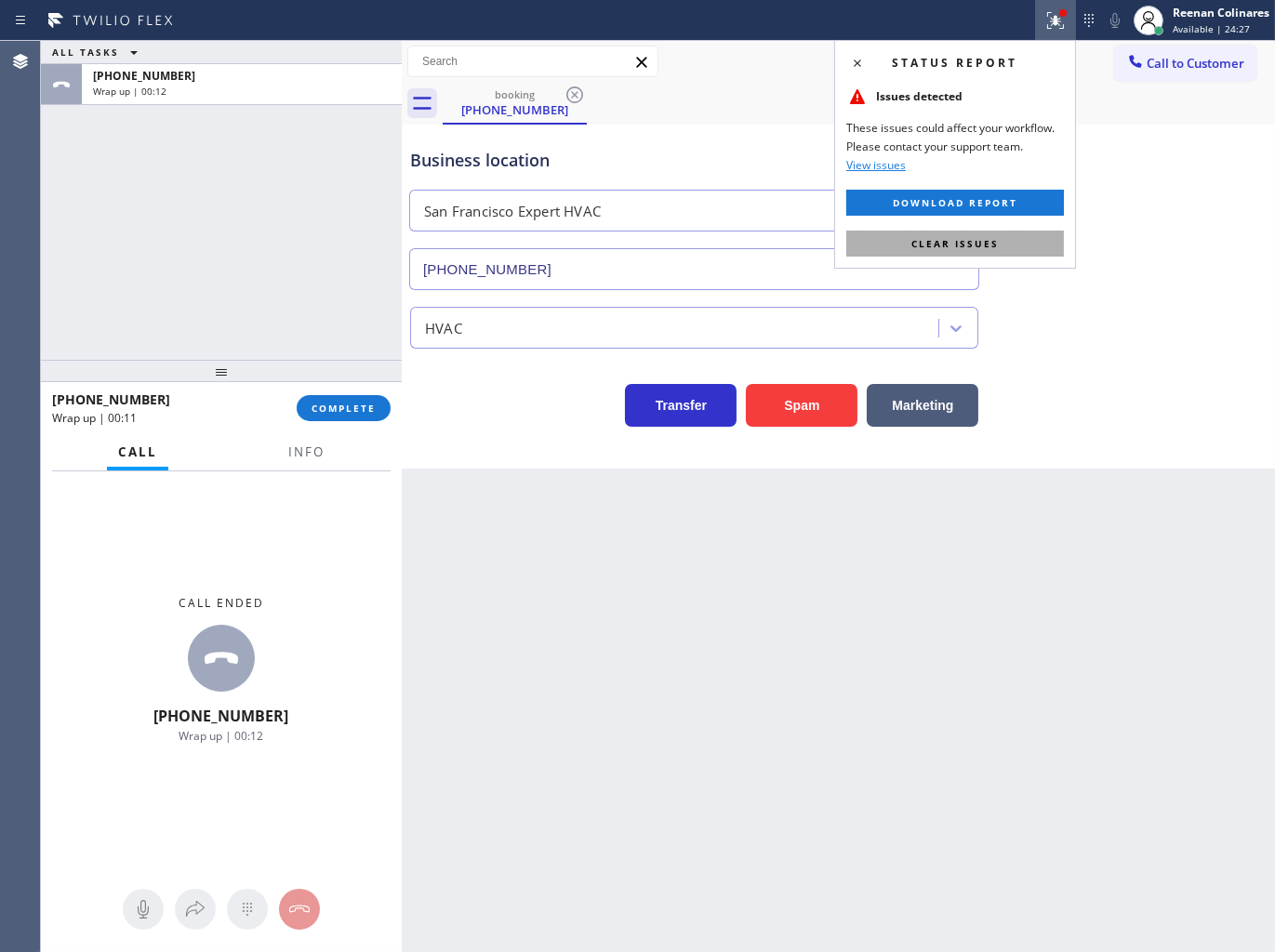
click at [998, 236] on button "Clear issues" at bounding box center [955, 243] width 218 height 26
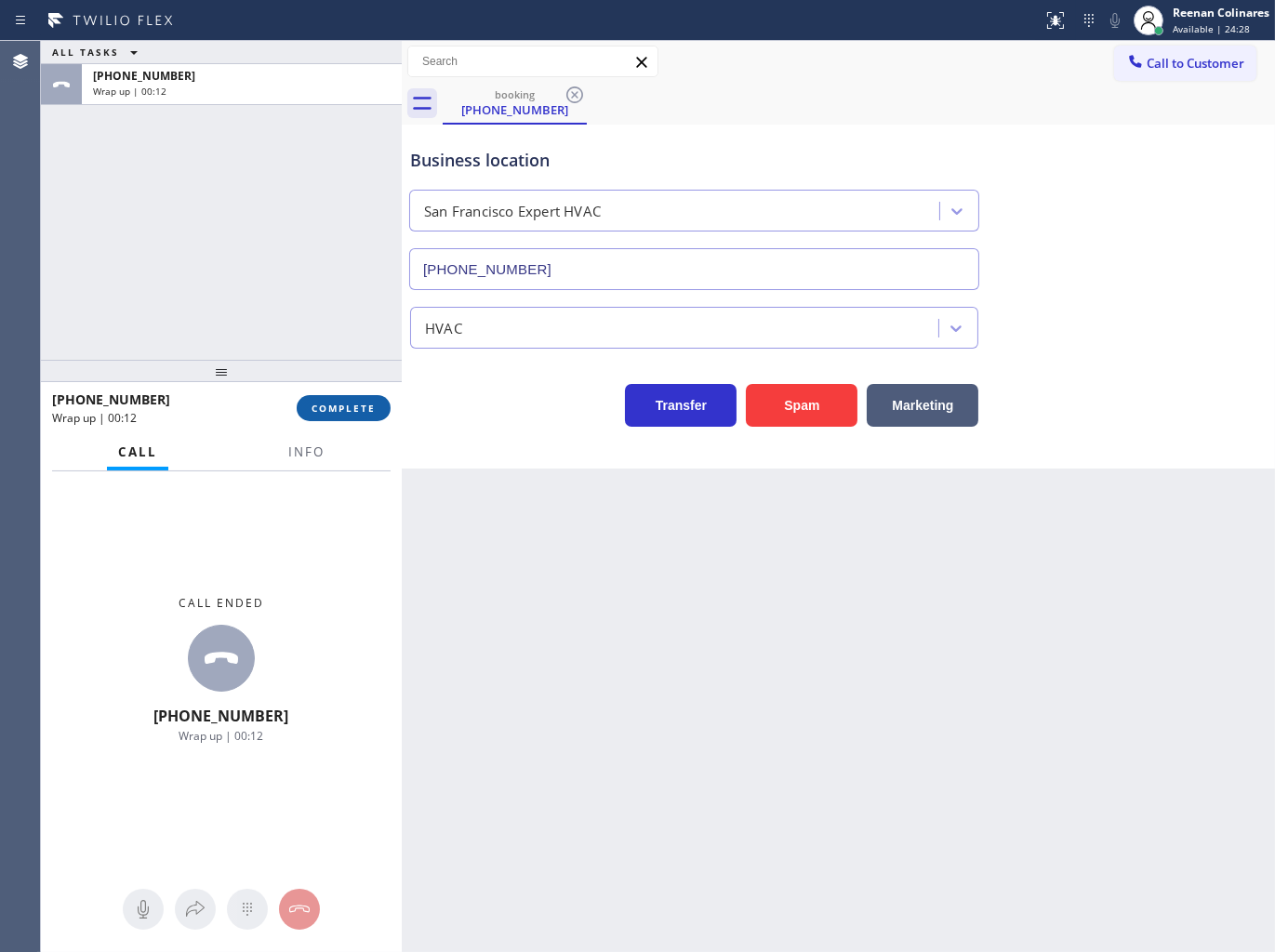
click at [357, 404] on span "COMPLETE" at bounding box center [343, 408] width 64 height 13
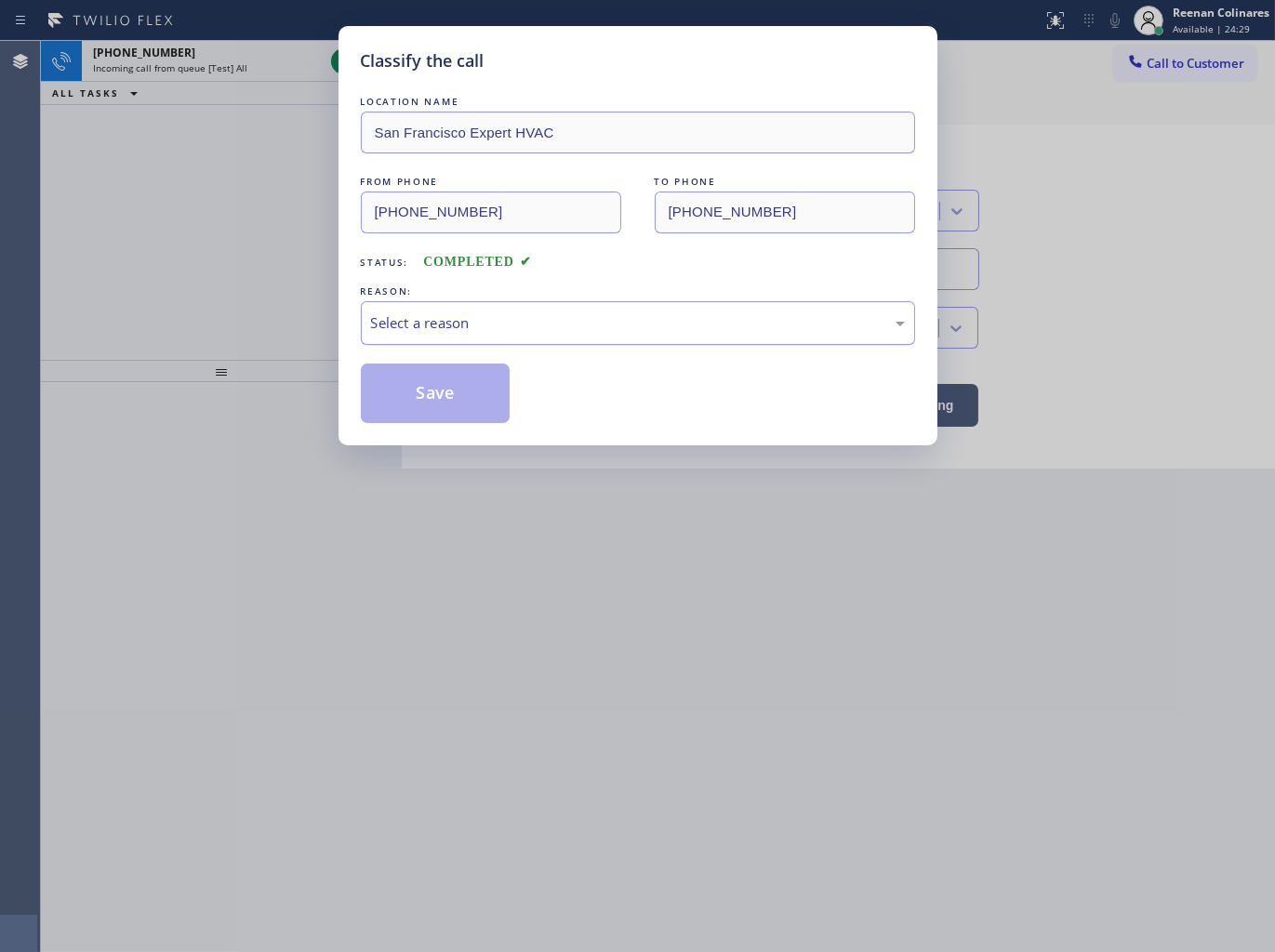
click at [451, 318] on div "Select a reason" at bounding box center [638, 322] width 533 height 21
click at [410, 437] on div "Classify the call LOCATION NAME [GEOGRAPHIC_DATA] Expert HVAC FROM PHONE [PHONE…" at bounding box center [638, 235] width 599 height 419
click at [391, 397] on button "Save" at bounding box center [435, 393] width 150 height 59
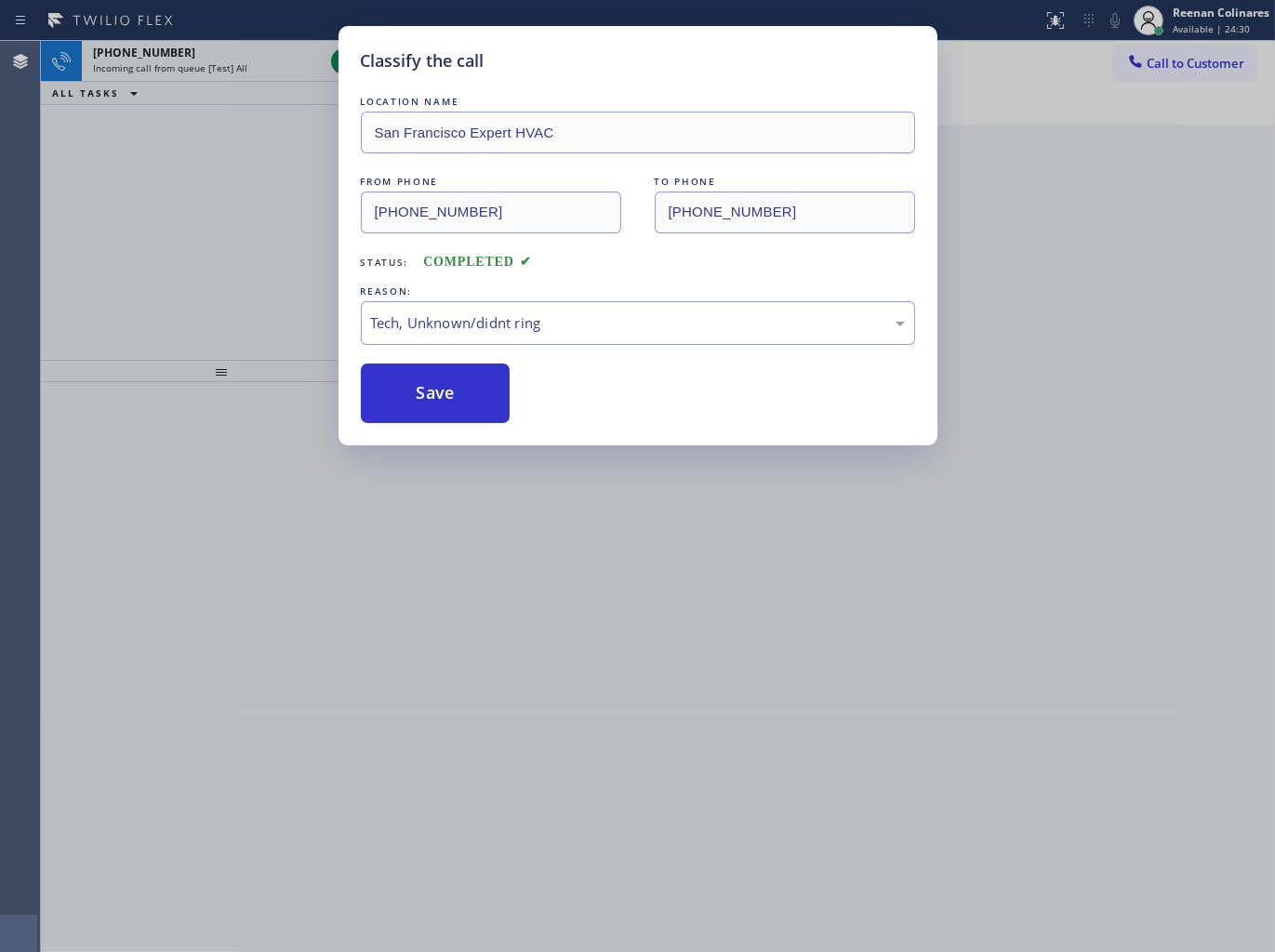
drag, startPoint x: 388, startPoint y: 388, endPoint x: 223, endPoint y: 302, distance: 186.1
click at [374, 383] on button "Save" at bounding box center [435, 393] width 150 height 59
click at [187, 202] on div "Classify the call LOCATION NAME [GEOGRAPHIC_DATA] Expert HVAC FROM PHONE [PHONE…" at bounding box center [638, 476] width 1275 height 952
click at [228, 75] on div "Classify the call LOCATION NAME 360 Electricians TFN FROM PHONE [PHONE_NUMBER] …" at bounding box center [658, 496] width 1234 height 911
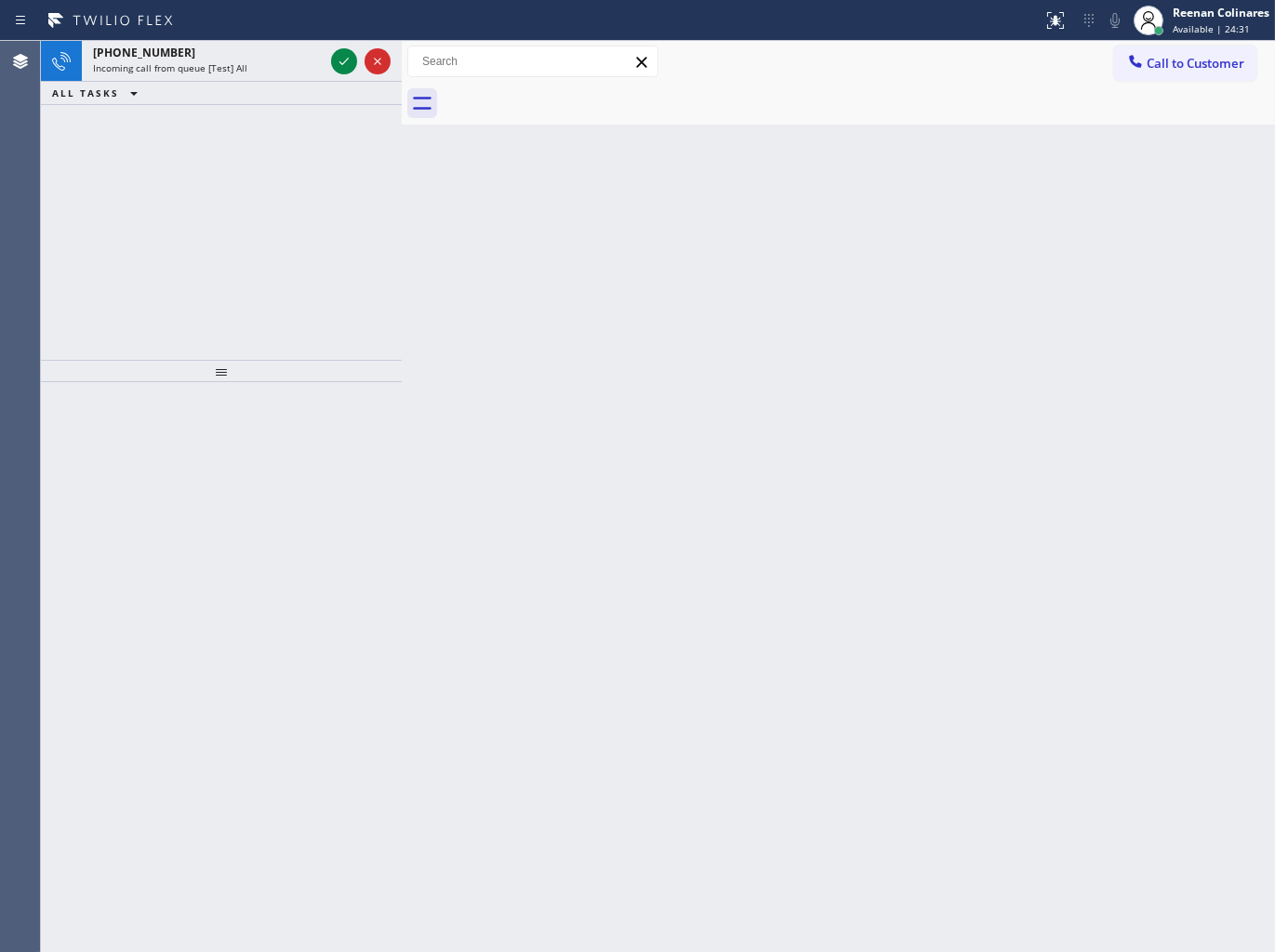
click at [228, 75] on div "[PHONE_NUMBER] Incoming call from queue [Test] All" at bounding box center [204, 61] width 245 height 41
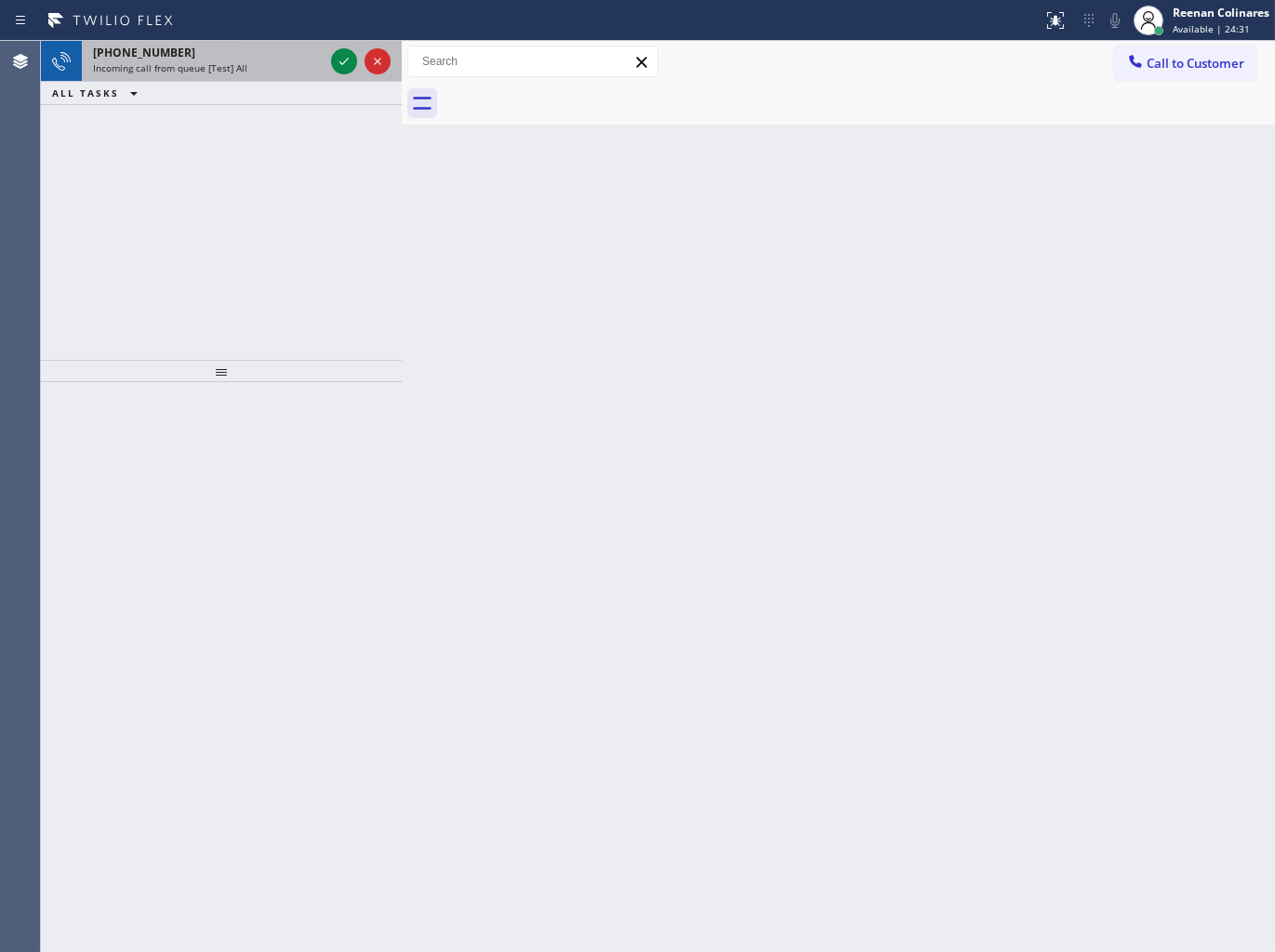
click at [229, 75] on div "[PHONE_NUMBER] Incoming call from queue [Test] All" at bounding box center [204, 61] width 245 height 41
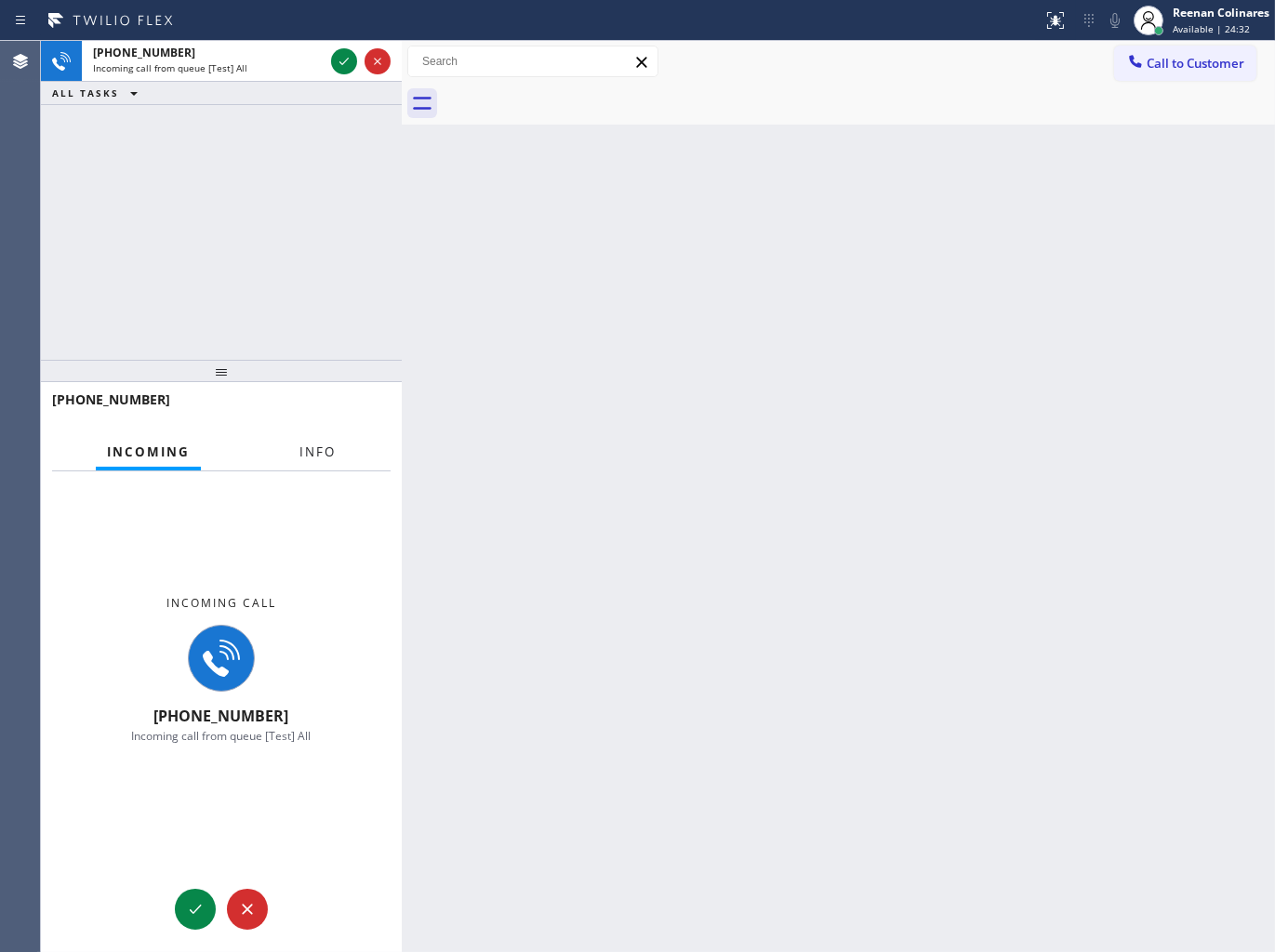
click at [326, 461] on button "Info" at bounding box center [317, 452] width 58 height 36
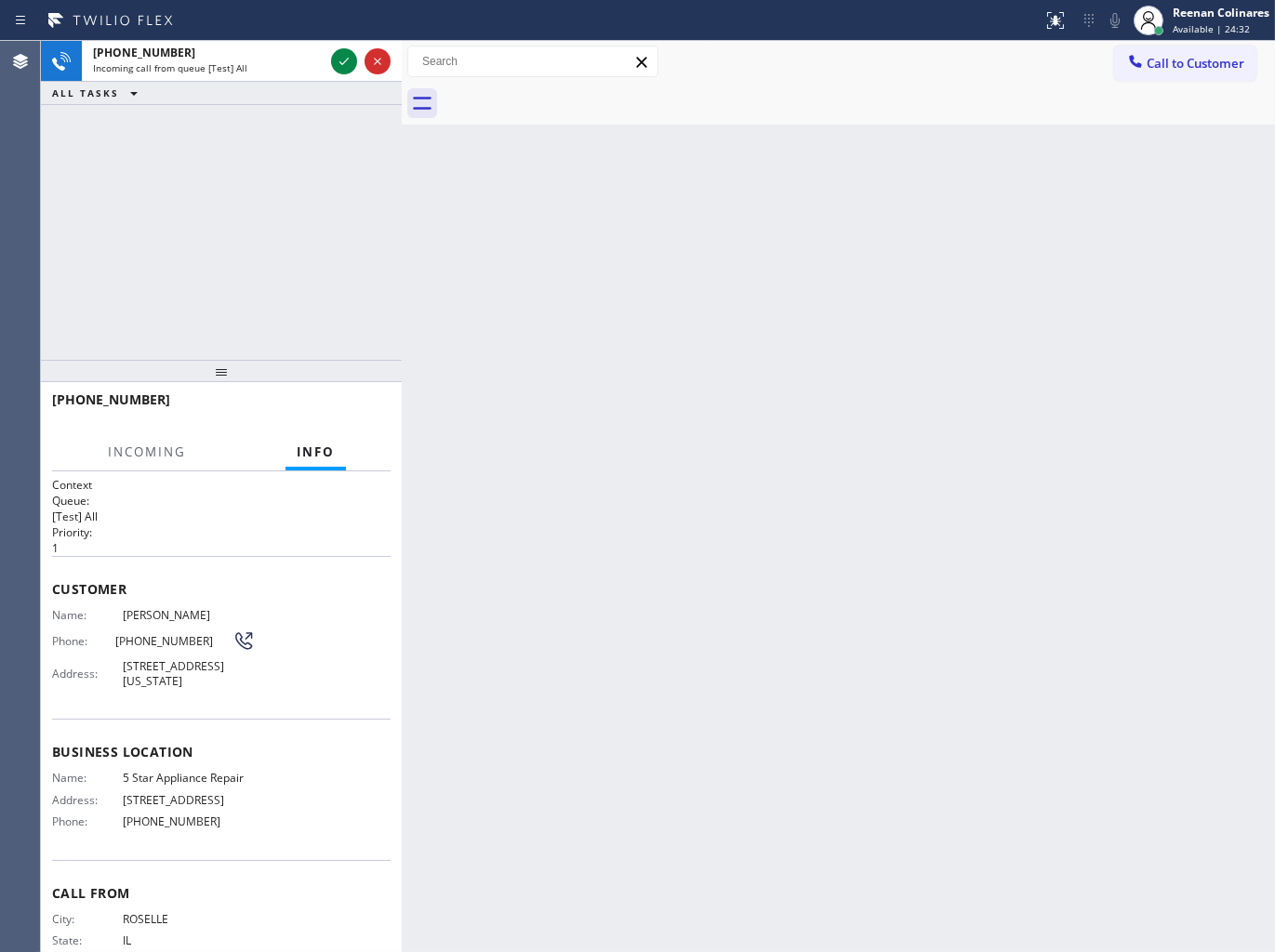
click at [326, 452] on span "Info" at bounding box center [316, 452] width 38 height 17
drag, startPoint x: 254, startPoint y: 178, endPoint x: 273, endPoint y: 93, distance: 87.1
click at [263, 168] on div "[PHONE_NUMBER] Incoming call from queue [Test] All ALL TASKS ALL TASKS ACTIVE T…" at bounding box center [221, 200] width 361 height 319
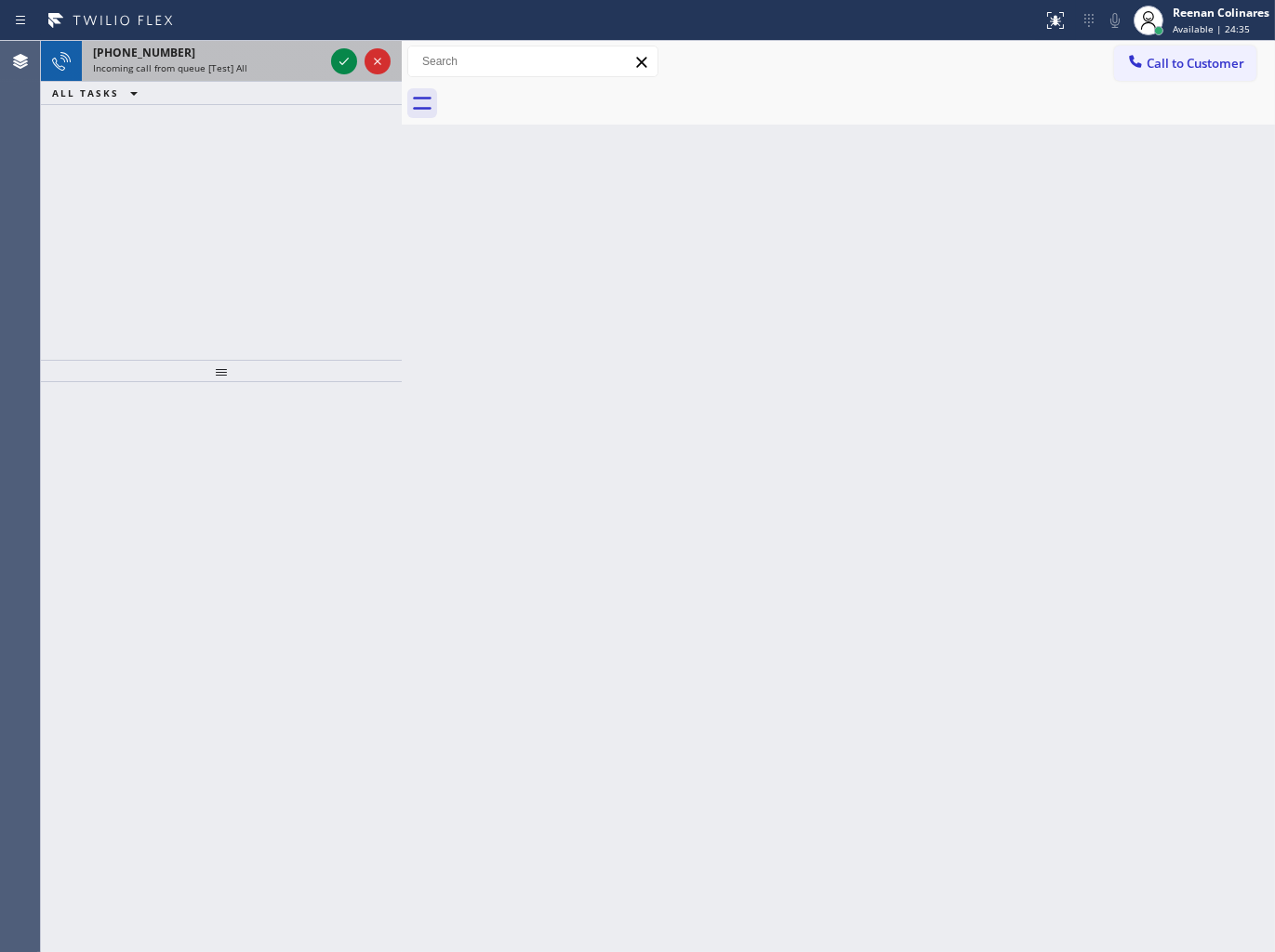
click at [292, 58] on div "[PHONE_NUMBER]" at bounding box center [208, 52] width 231 height 16
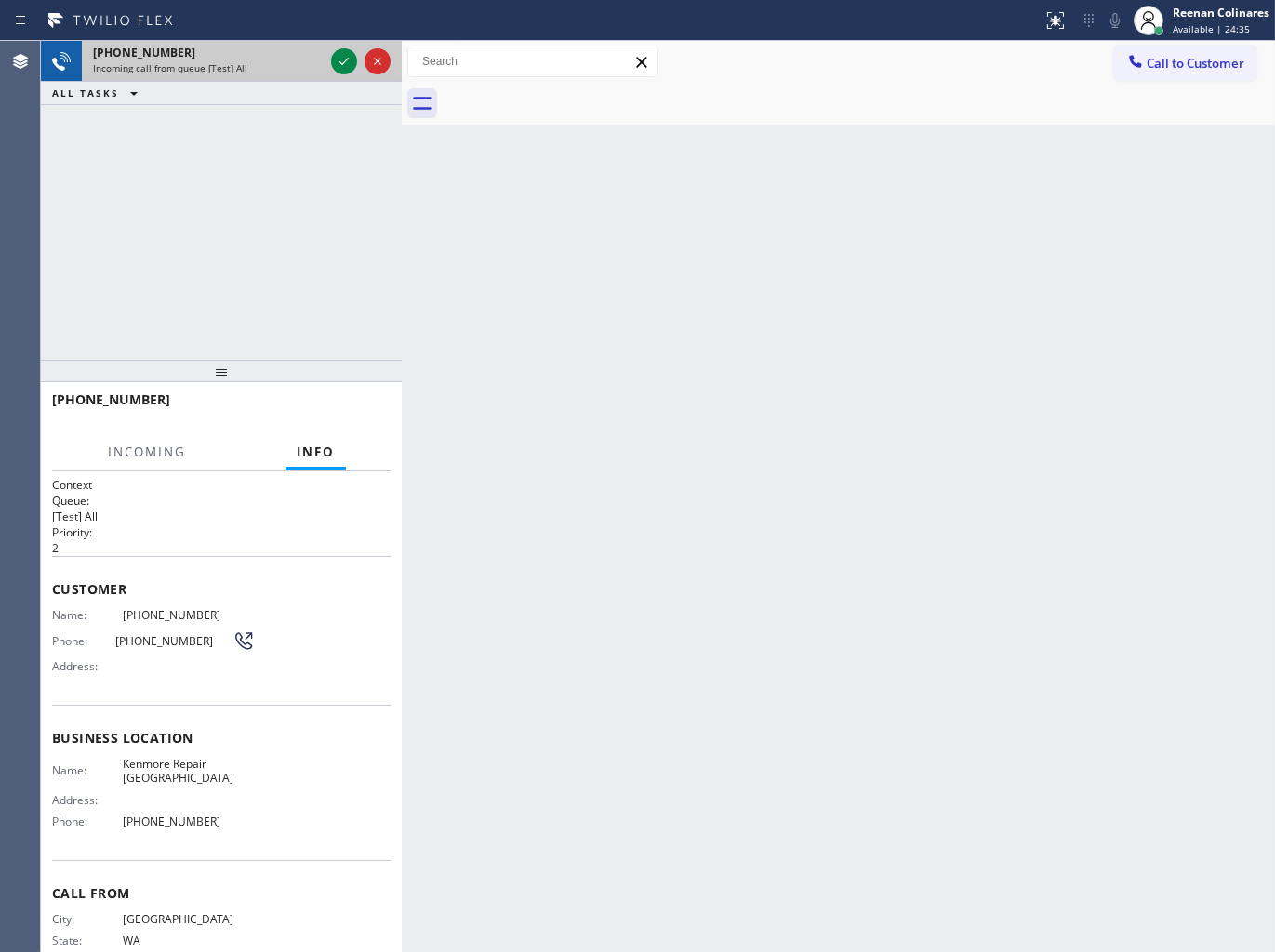
click at [292, 58] on div "[PHONE_NUMBER]" at bounding box center [208, 52] width 231 height 16
click at [361, 58] on div at bounding box center [361, 61] width 67 height 41
click at [346, 61] on icon at bounding box center [344, 61] width 22 height 22
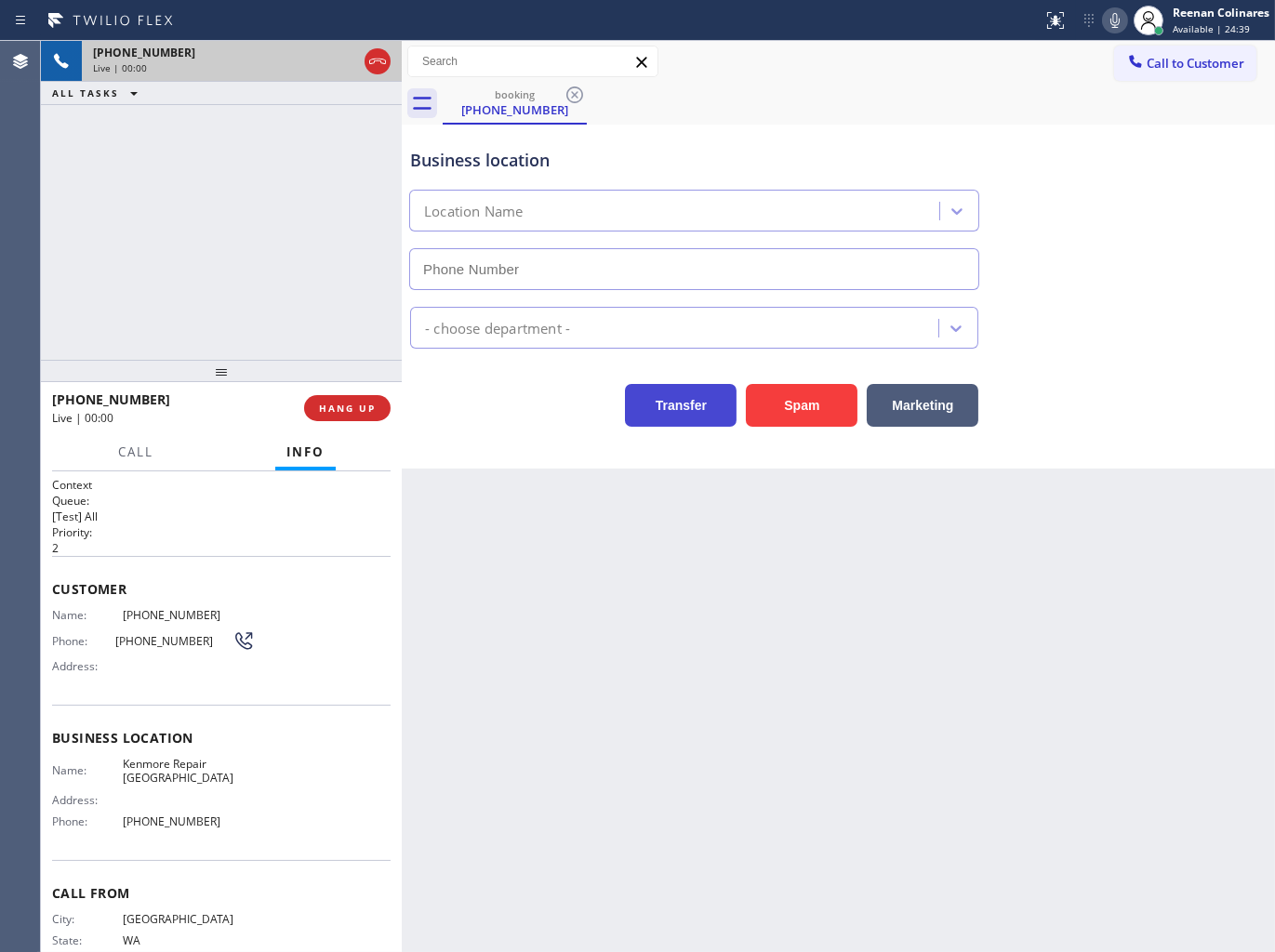
type input "[PHONE_NUMBER]"
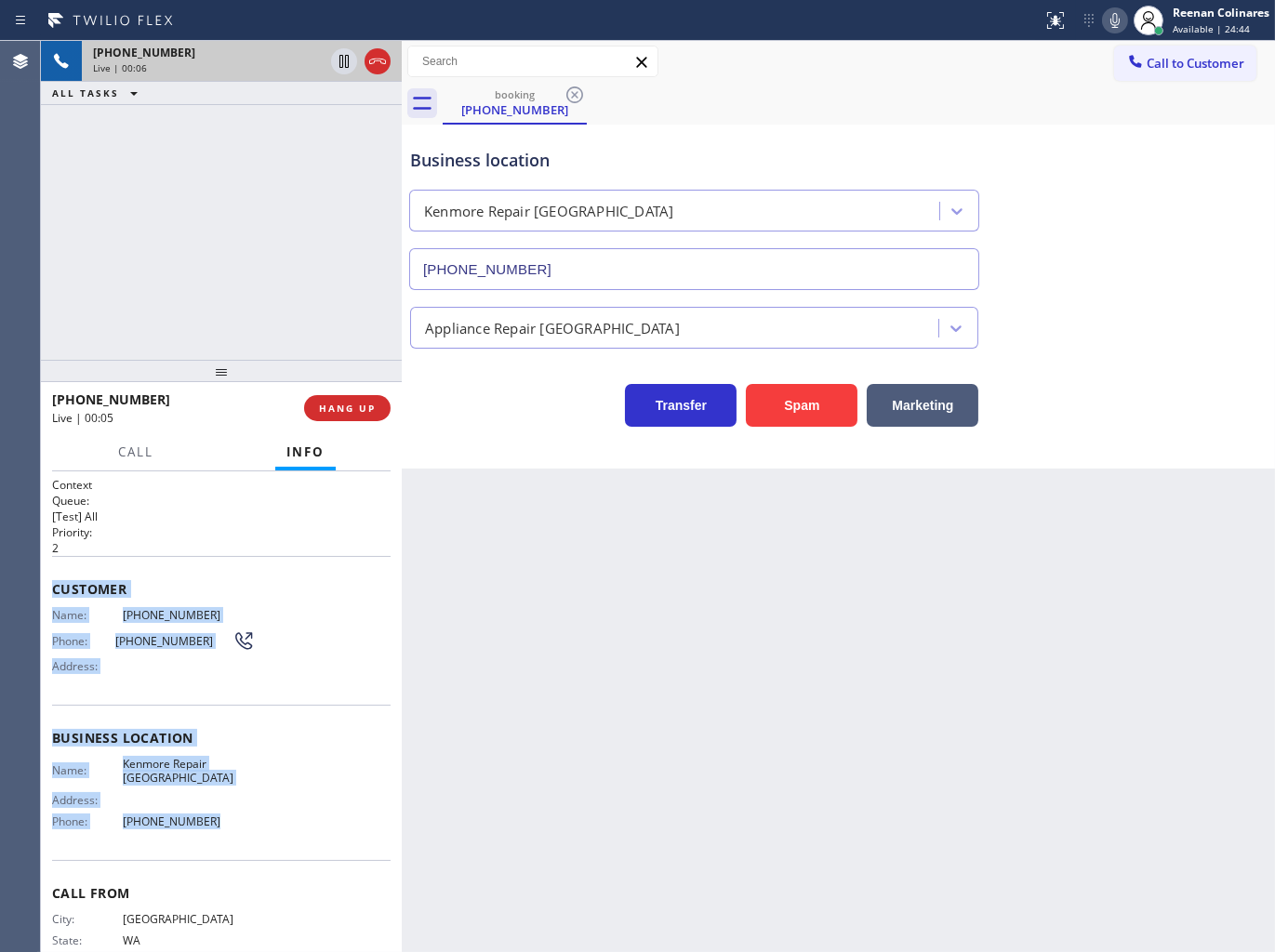
copy div "Customer Name: [PHONE_NUMBER] Phone: [PHONE_NUMBER] Address: Business location …"
drag, startPoint x: 53, startPoint y: 584, endPoint x: 280, endPoint y: 805, distance: 316.8
click at [280, 805] on div "Context Queue: [Test] All Priority: 2 Customer Name: [PHONE_NUMBER] Phone: [PHO…" at bounding box center [221, 738] width 339 height 524
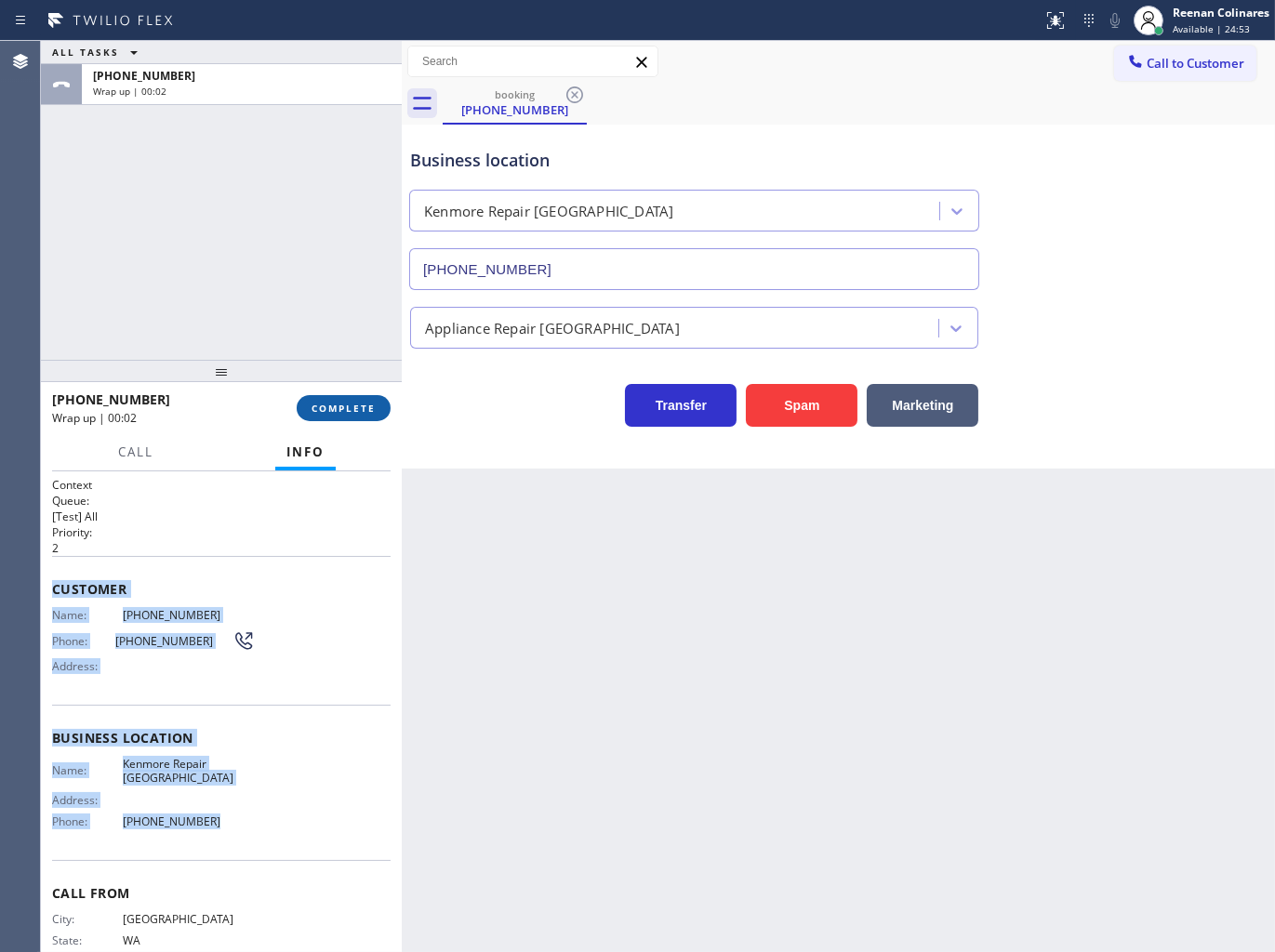
click at [369, 413] on span "COMPLETE" at bounding box center [343, 408] width 64 height 13
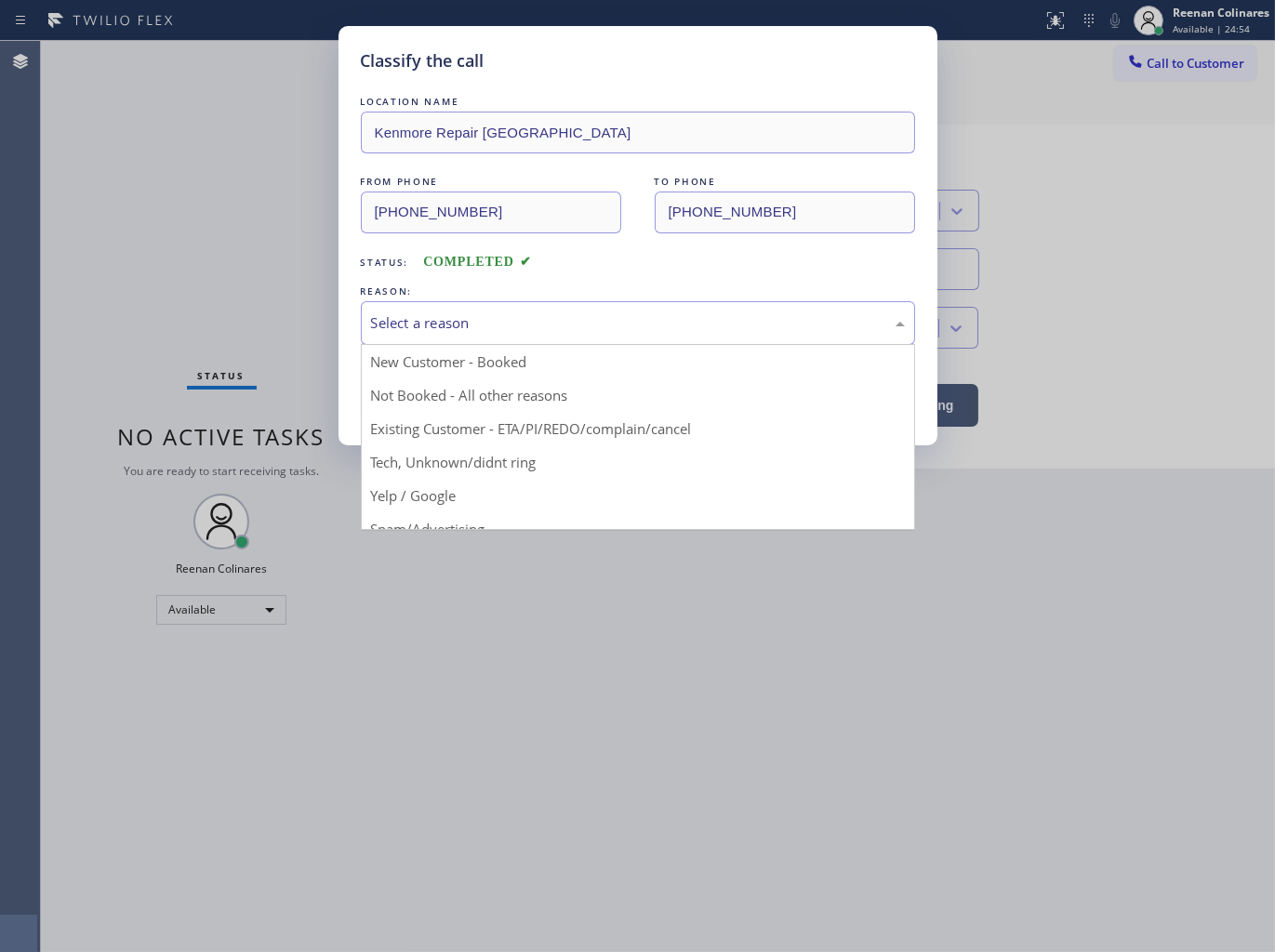
click at [437, 317] on div "Select a reason" at bounding box center [638, 322] width 533 height 21
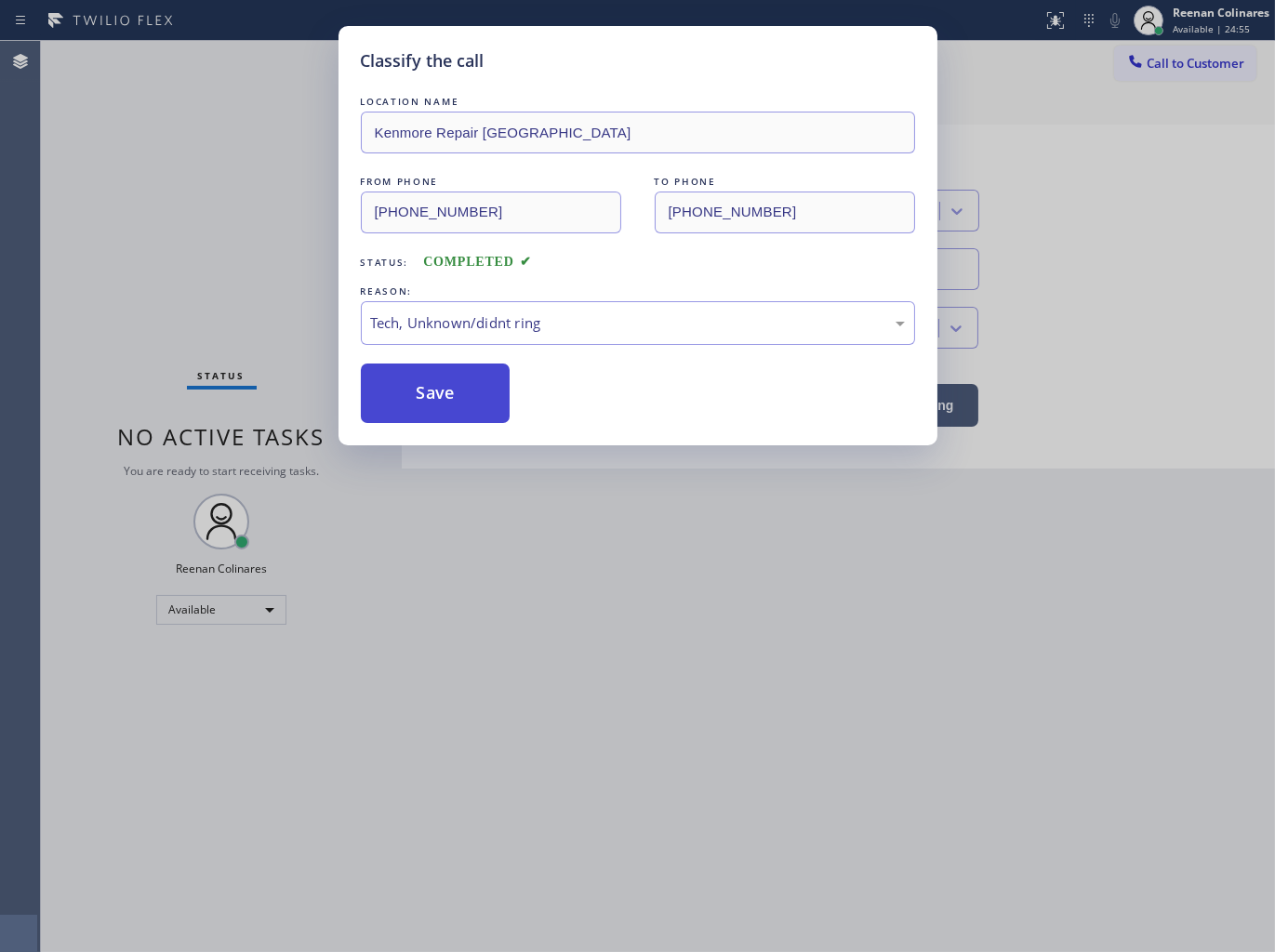
click at [409, 411] on button "Save" at bounding box center [435, 393] width 150 height 59
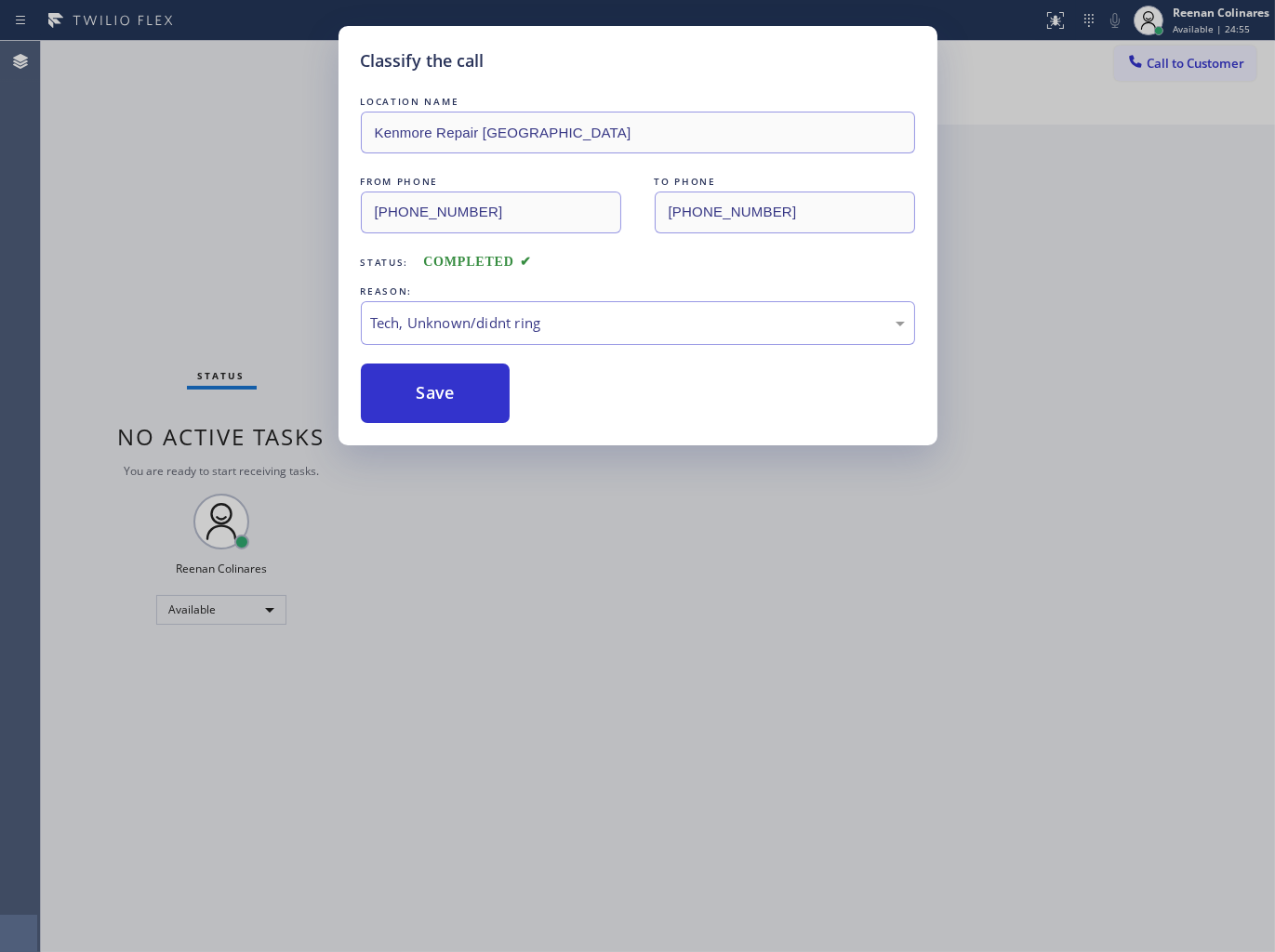
click at [247, 286] on div "Classify the call LOCATION NAME Kenmore Repair [GEOGRAPHIC_DATA] FROM PHONE [PH…" at bounding box center [638, 476] width 1275 height 952
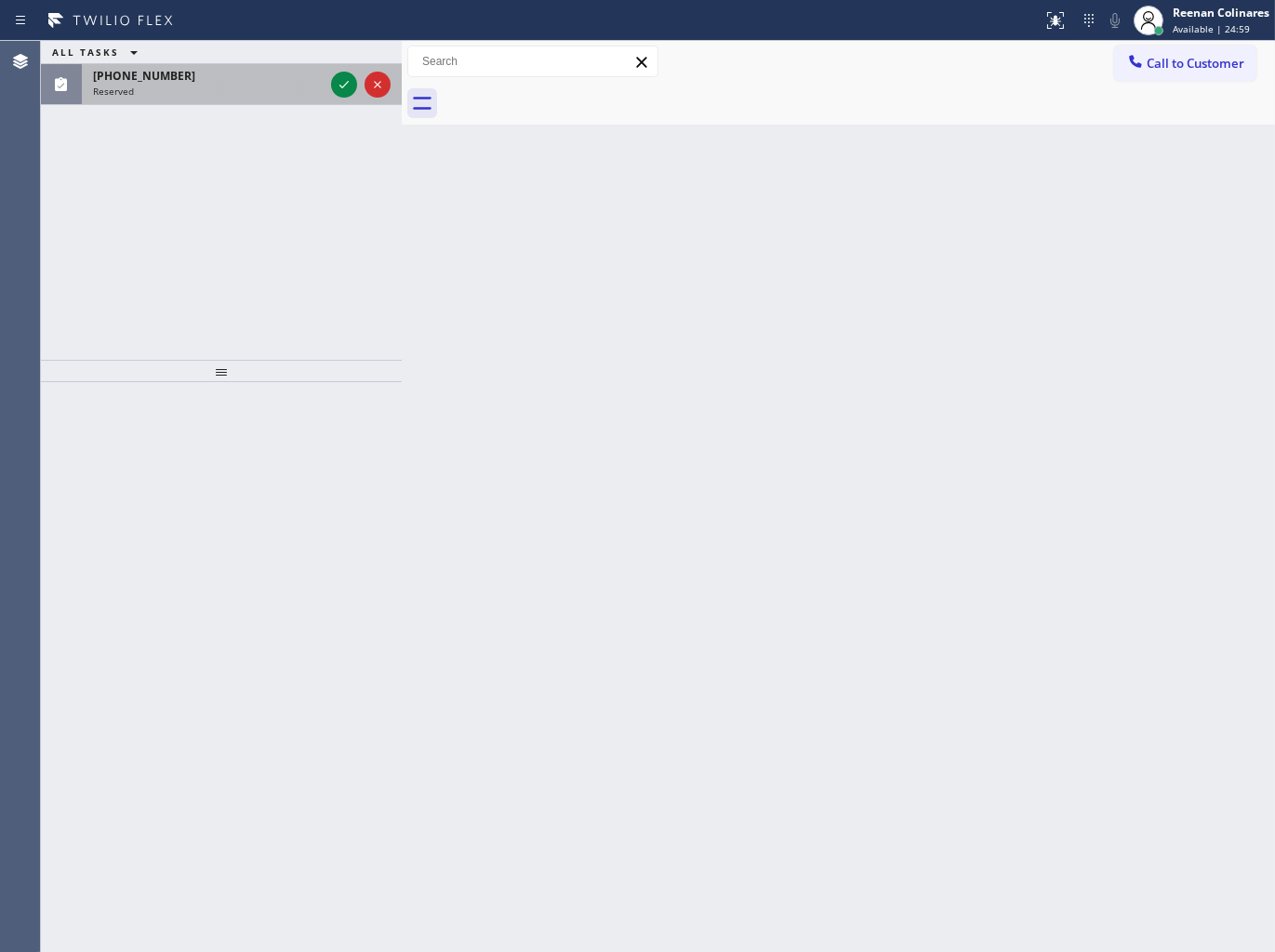
click at [237, 71] on div "[PHONE_NUMBER]" at bounding box center [208, 75] width 231 height 16
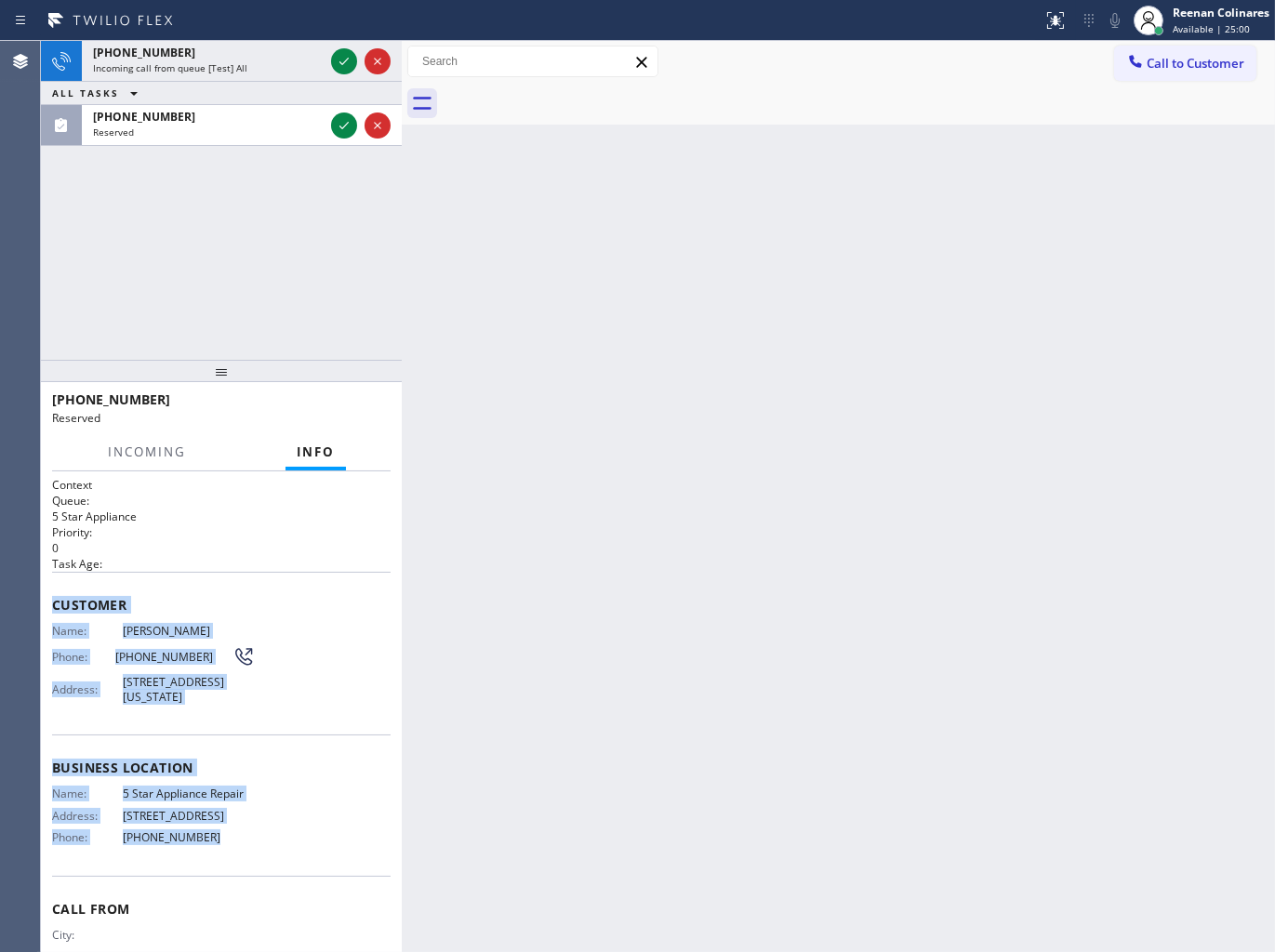
drag, startPoint x: 53, startPoint y: 602, endPoint x: 539, endPoint y: 926, distance: 584.1
click at [267, 856] on div "Context Queue: 5 Star Appliance Priority: 0 Task Age: Customer Name: [PERSON_NA…" at bounding box center [221, 746] width 339 height 539
copy div "Customer Name: [PERSON_NAME] Phone: [PHONE_NUMBER] Address: [STREET_ADDRESS][US…"
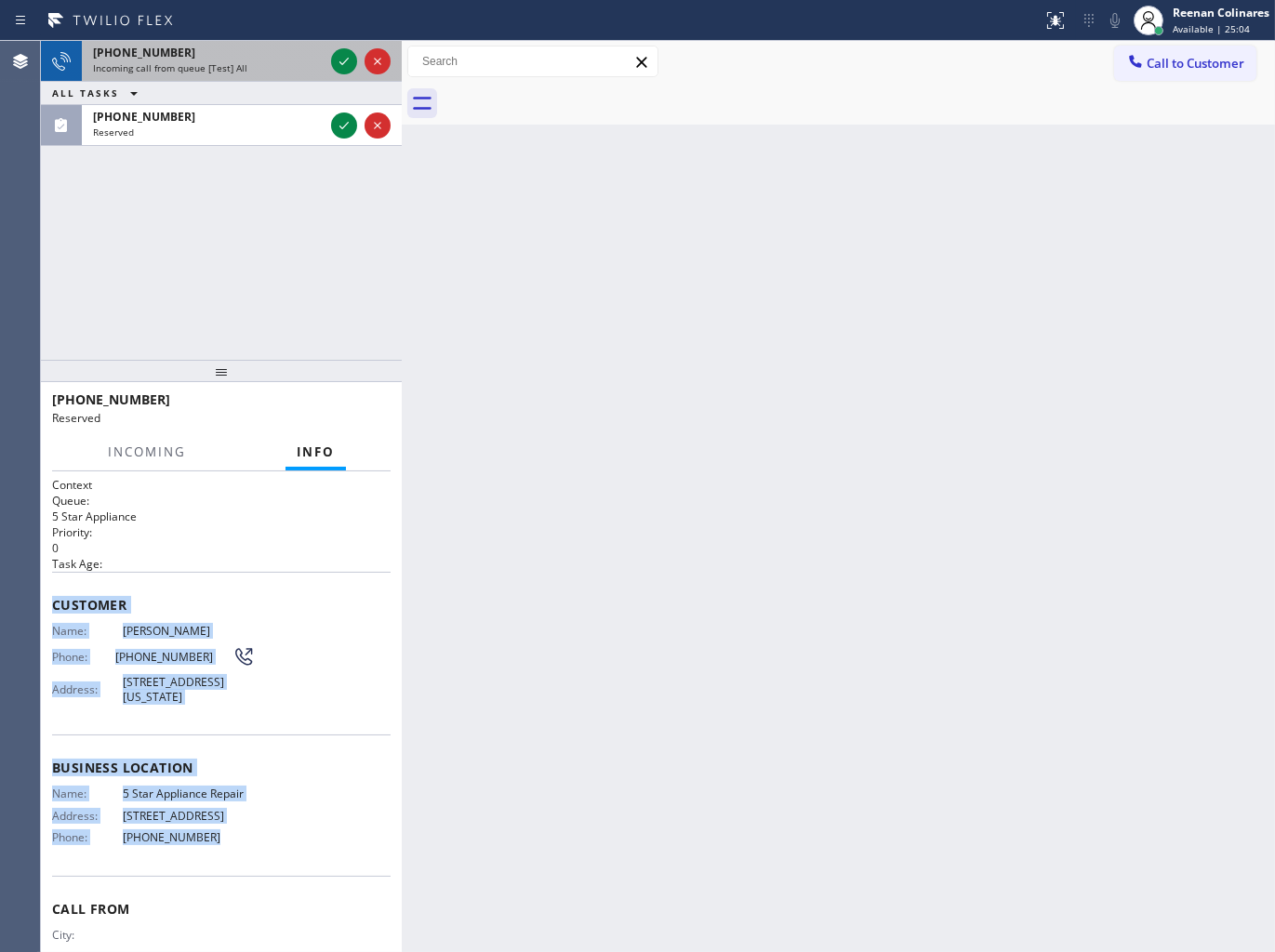
click at [320, 51] on div "[PHONE_NUMBER]" at bounding box center [208, 52] width 231 height 16
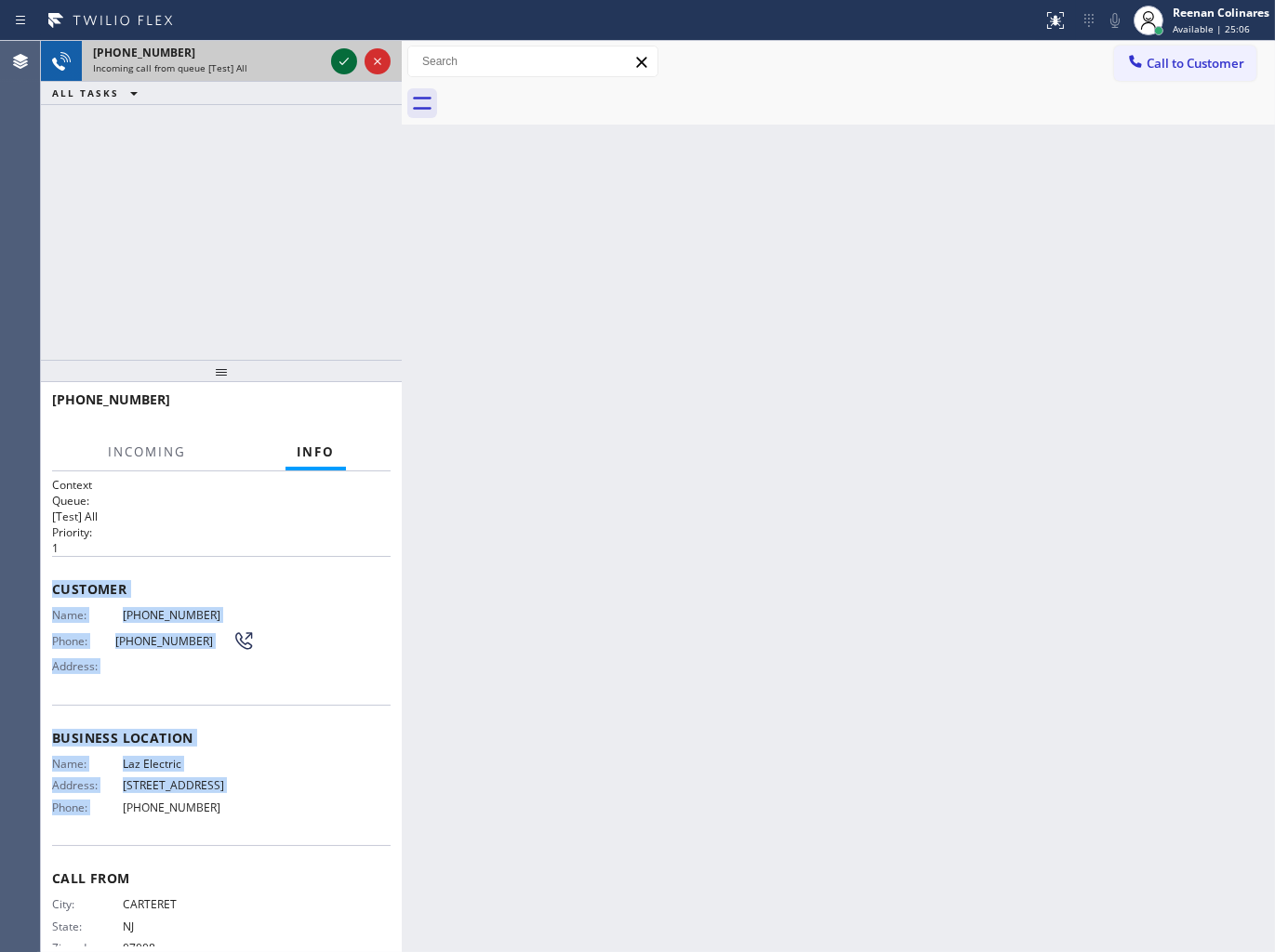
click at [343, 60] on icon at bounding box center [344, 61] width 22 height 22
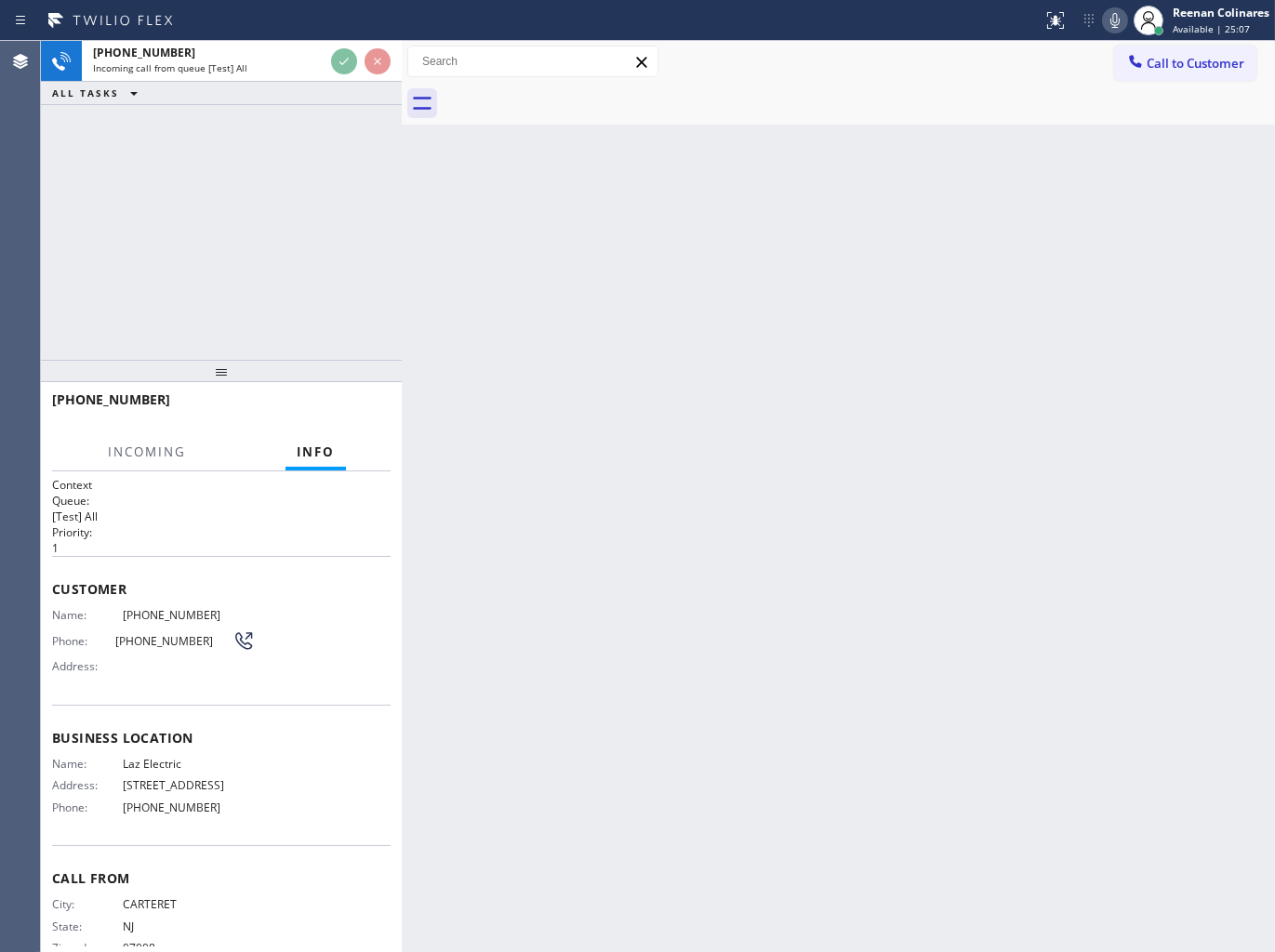
click at [354, 218] on div "[PHONE_NUMBER] Incoming call from queue [Test] All ALL TASKS ALL TASKS ACTIVE T…" at bounding box center [221, 200] width 361 height 319
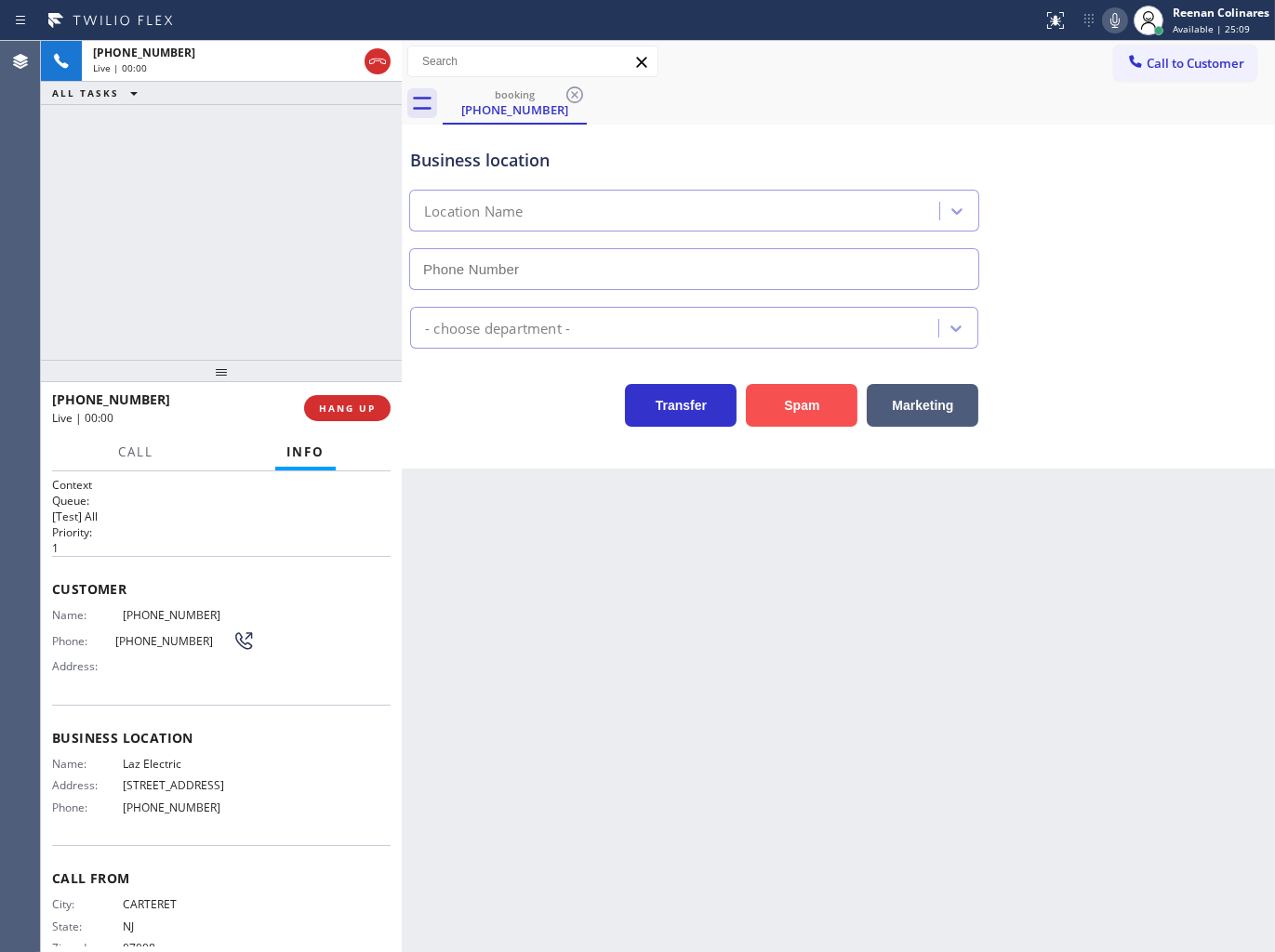
type input "[PHONE_NUMBER]"
click at [790, 409] on button "Spam" at bounding box center [802, 404] width 112 height 43
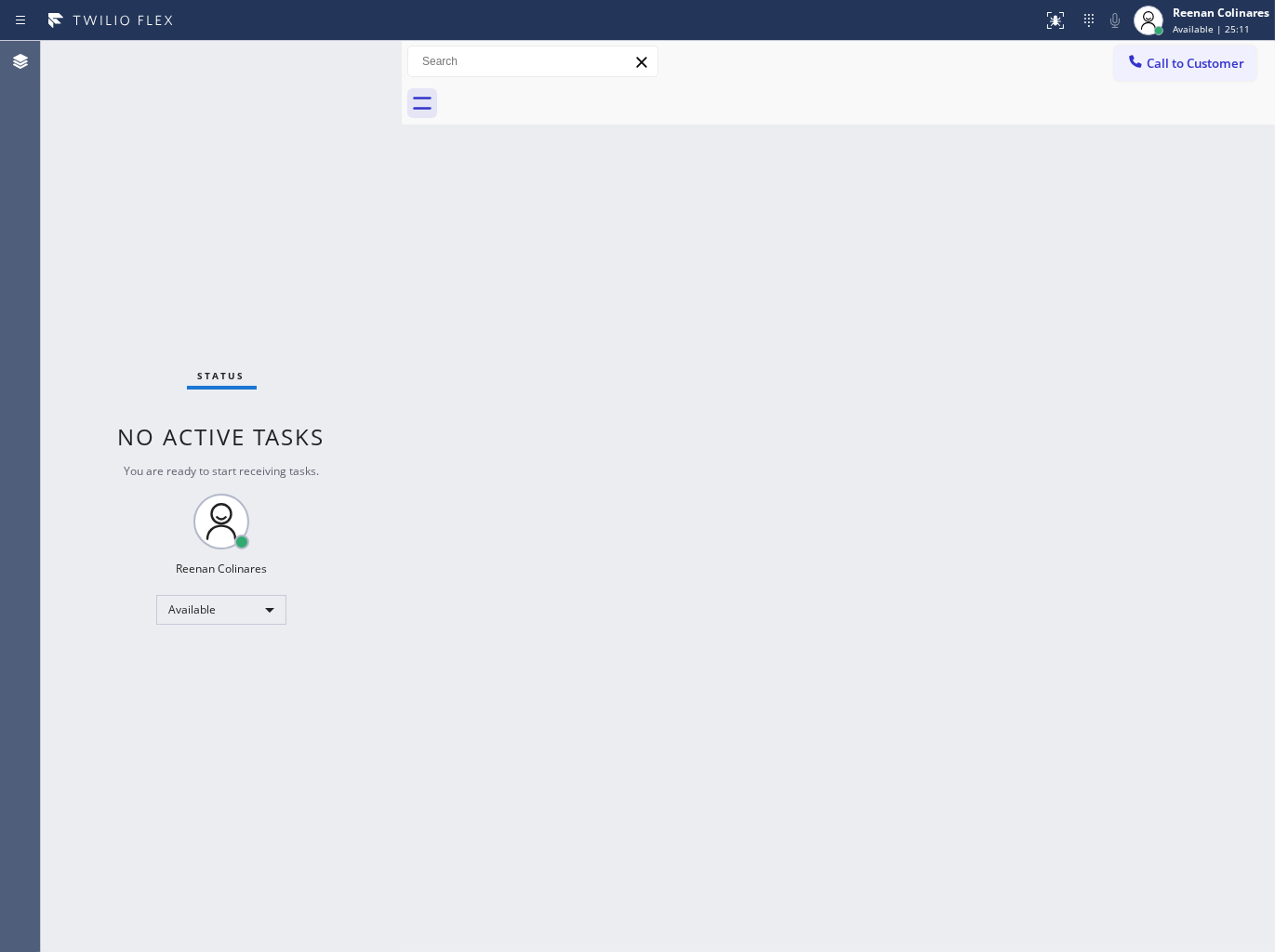
drag, startPoint x: 1092, startPoint y: 511, endPoint x: 842, endPoint y: 357, distance: 293.6
click at [1097, 507] on div "Back to Dashboard Change Sender ID Customers Technicians Select a contact Outbo…" at bounding box center [838, 496] width 873 height 911
click at [1185, 23] on span "Available | 25:17" at bounding box center [1211, 29] width 77 height 13
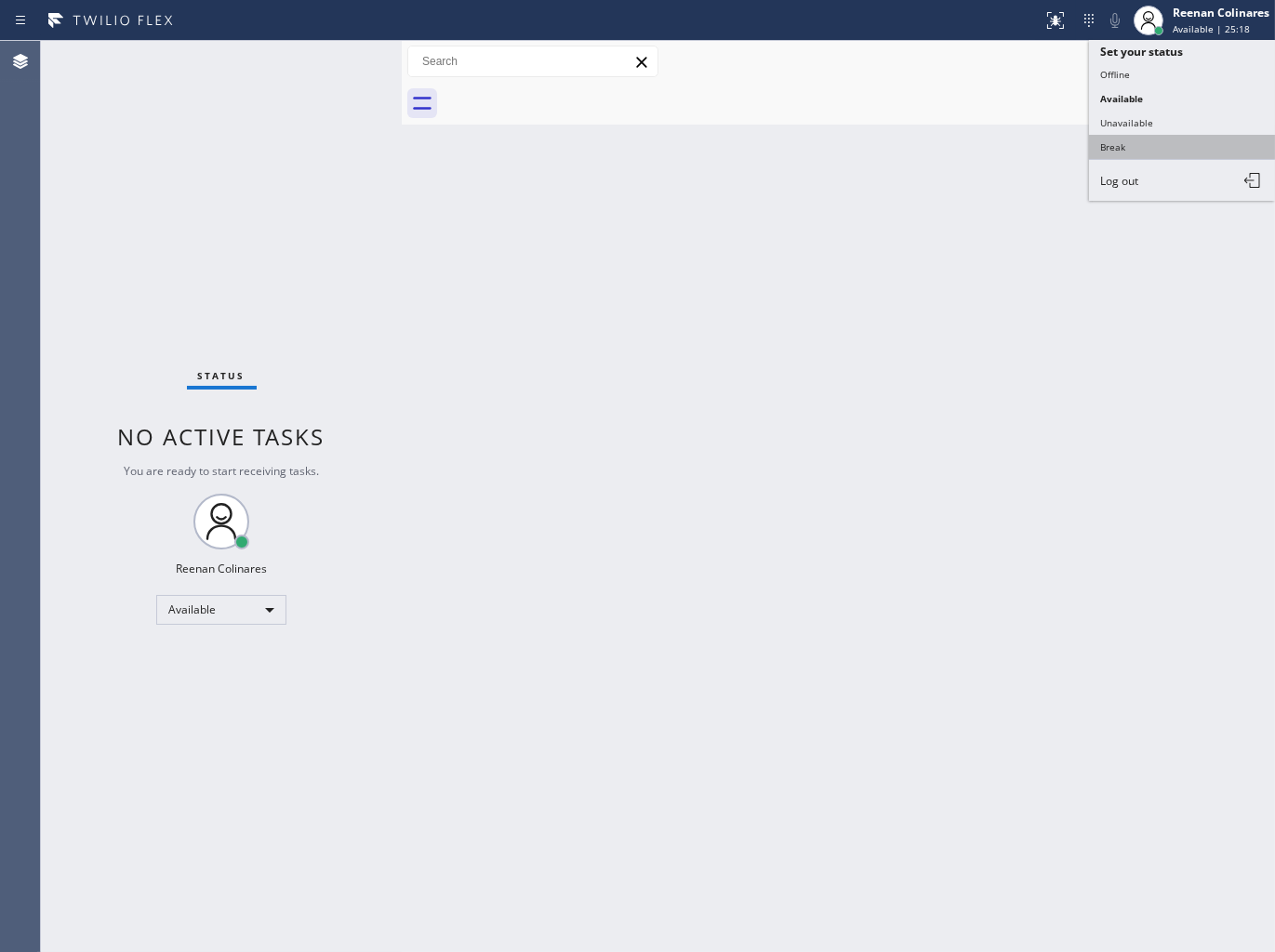
click at [1109, 143] on button "Break" at bounding box center [1181, 146] width 186 height 24
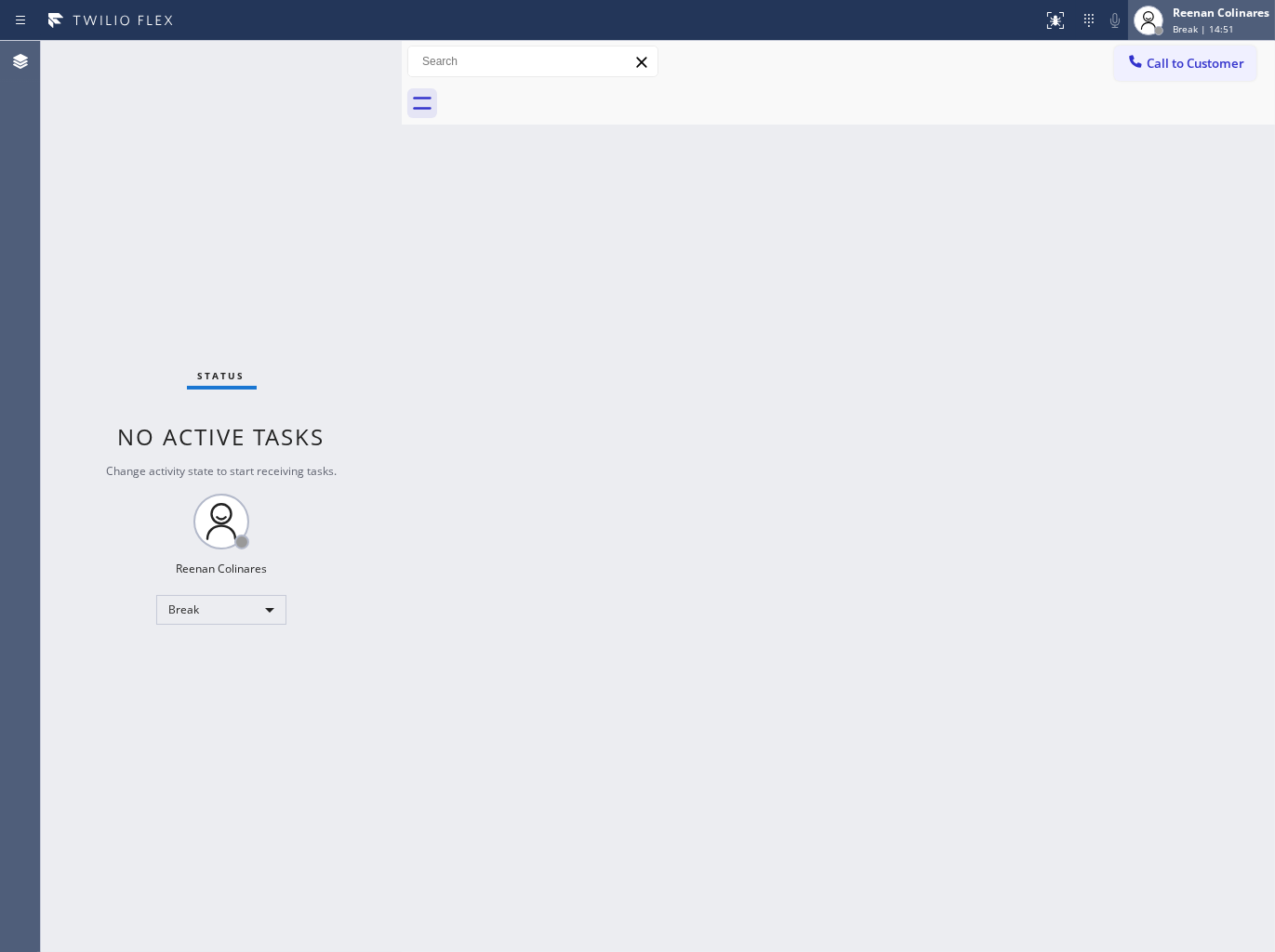
click at [1230, 24] on span "Break | 14:51" at bounding box center [1203, 29] width 61 height 13
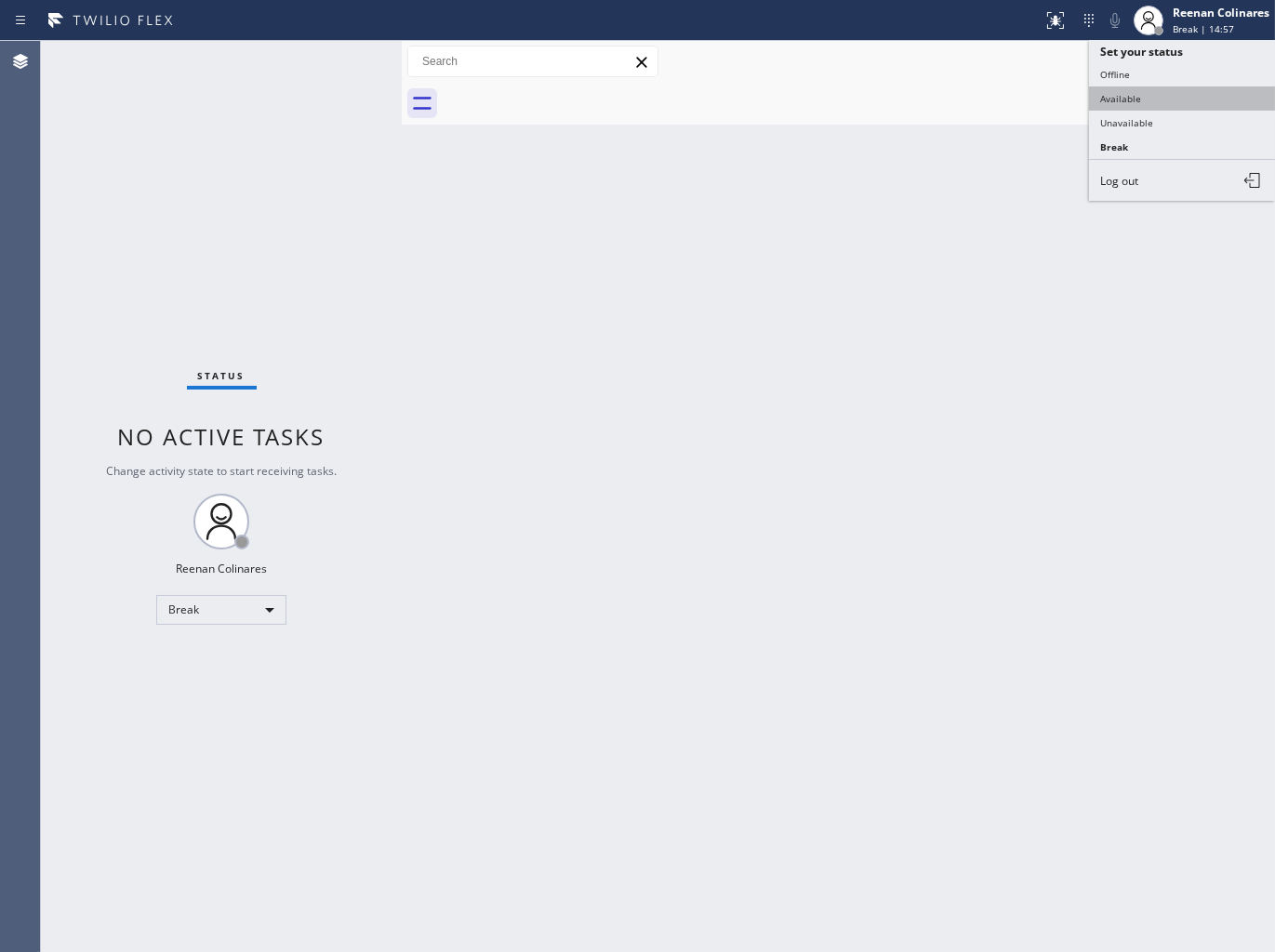
click at [1127, 102] on button "Available" at bounding box center [1181, 98] width 186 height 24
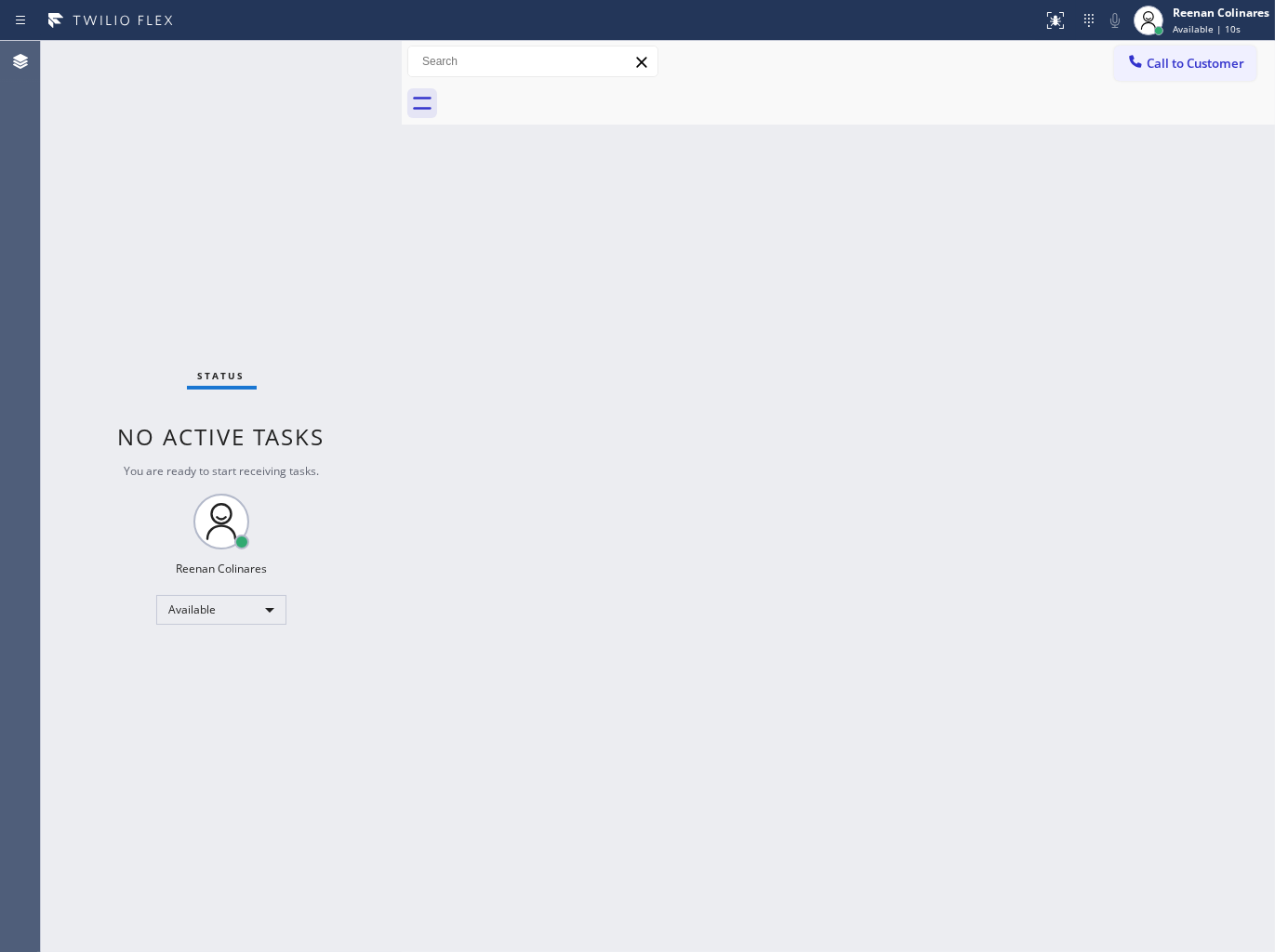
click at [876, 286] on div "Back to Dashboard Change Sender ID Customers Technicians Select a contact Outbo…" at bounding box center [838, 496] width 873 height 911
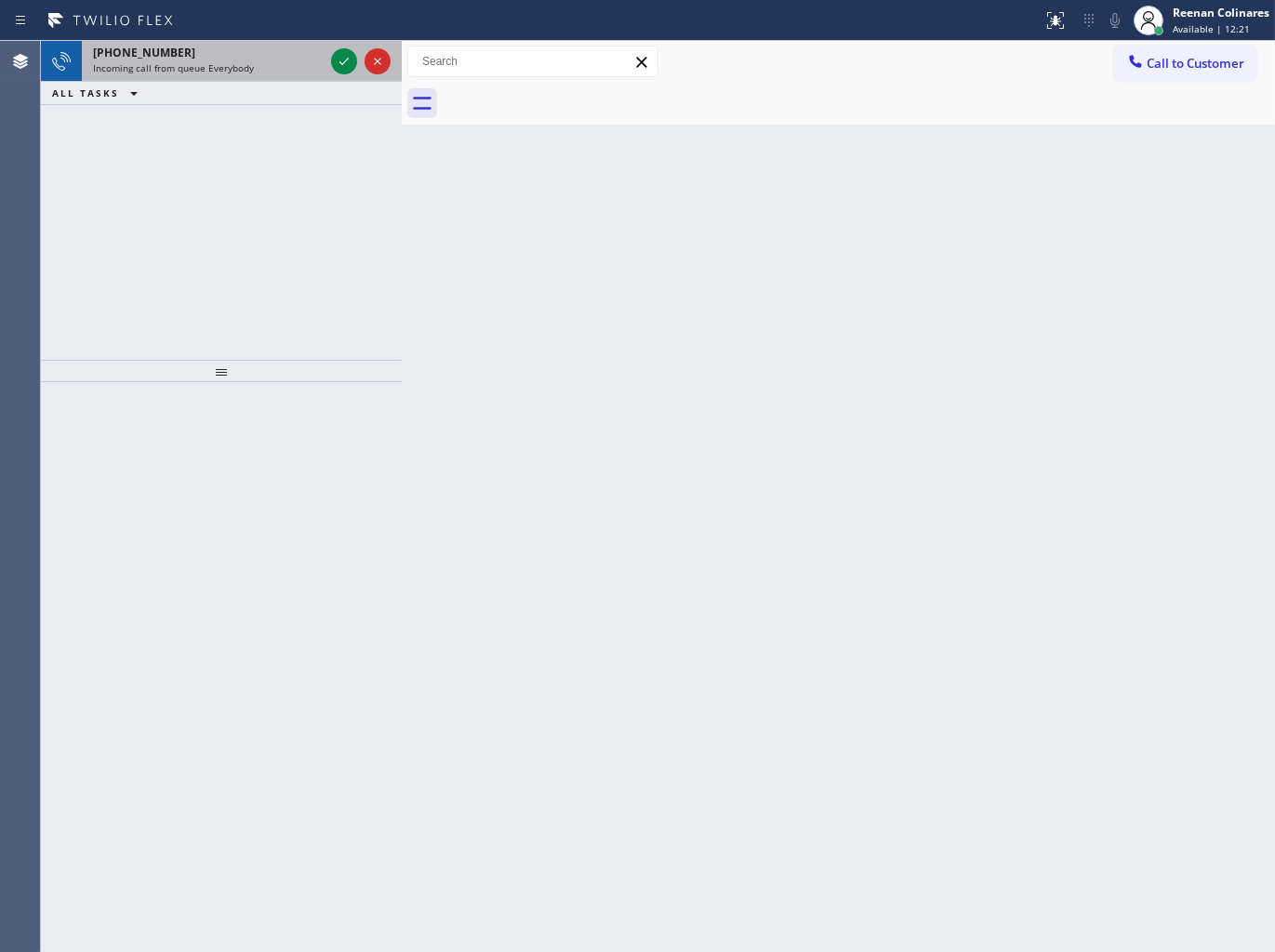
drag, startPoint x: 271, startPoint y: 42, endPoint x: 264, endPoint y: 55, distance: 14.8
click at [264, 55] on div "[PHONE_NUMBER] Incoming call from queue Everybody" at bounding box center [204, 61] width 245 height 41
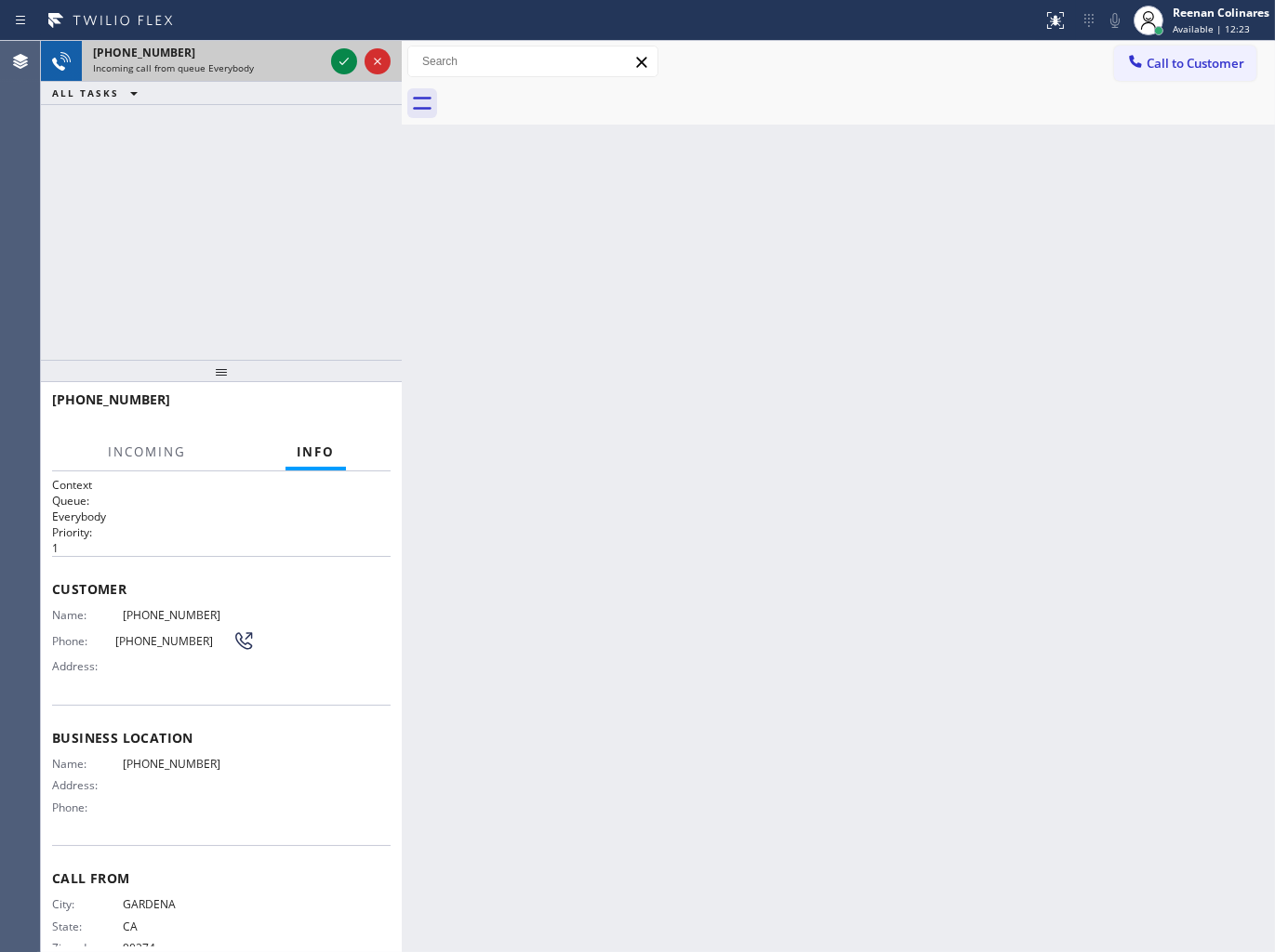
click at [264, 55] on div "[PHONE_NUMBER]" at bounding box center [208, 52] width 231 height 16
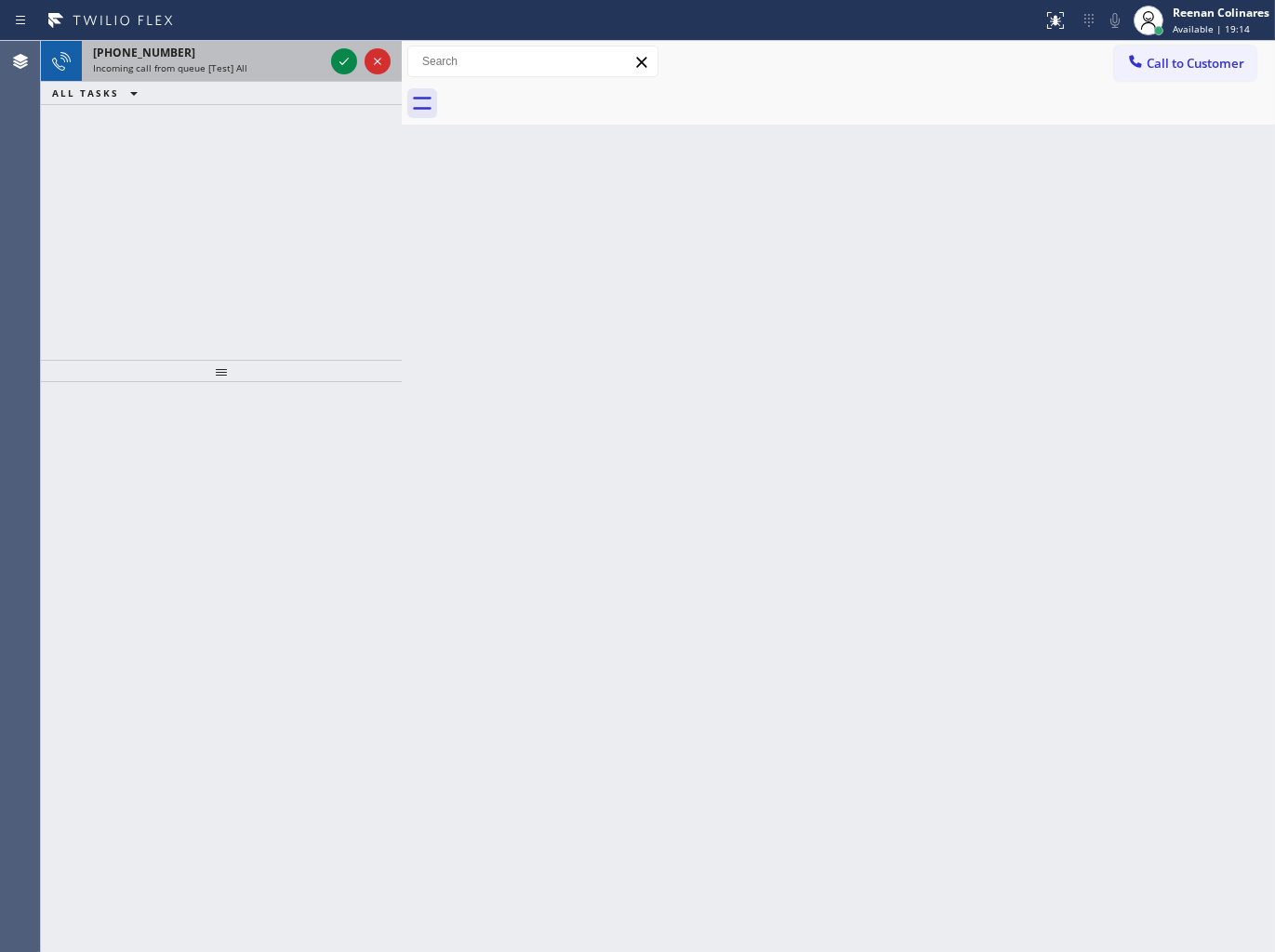
drag, startPoint x: 223, startPoint y: 55, endPoint x: 237, endPoint y: 59, distance: 14.6
click at [225, 56] on div "[PHONE_NUMBER]" at bounding box center [208, 52] width 231 height 16
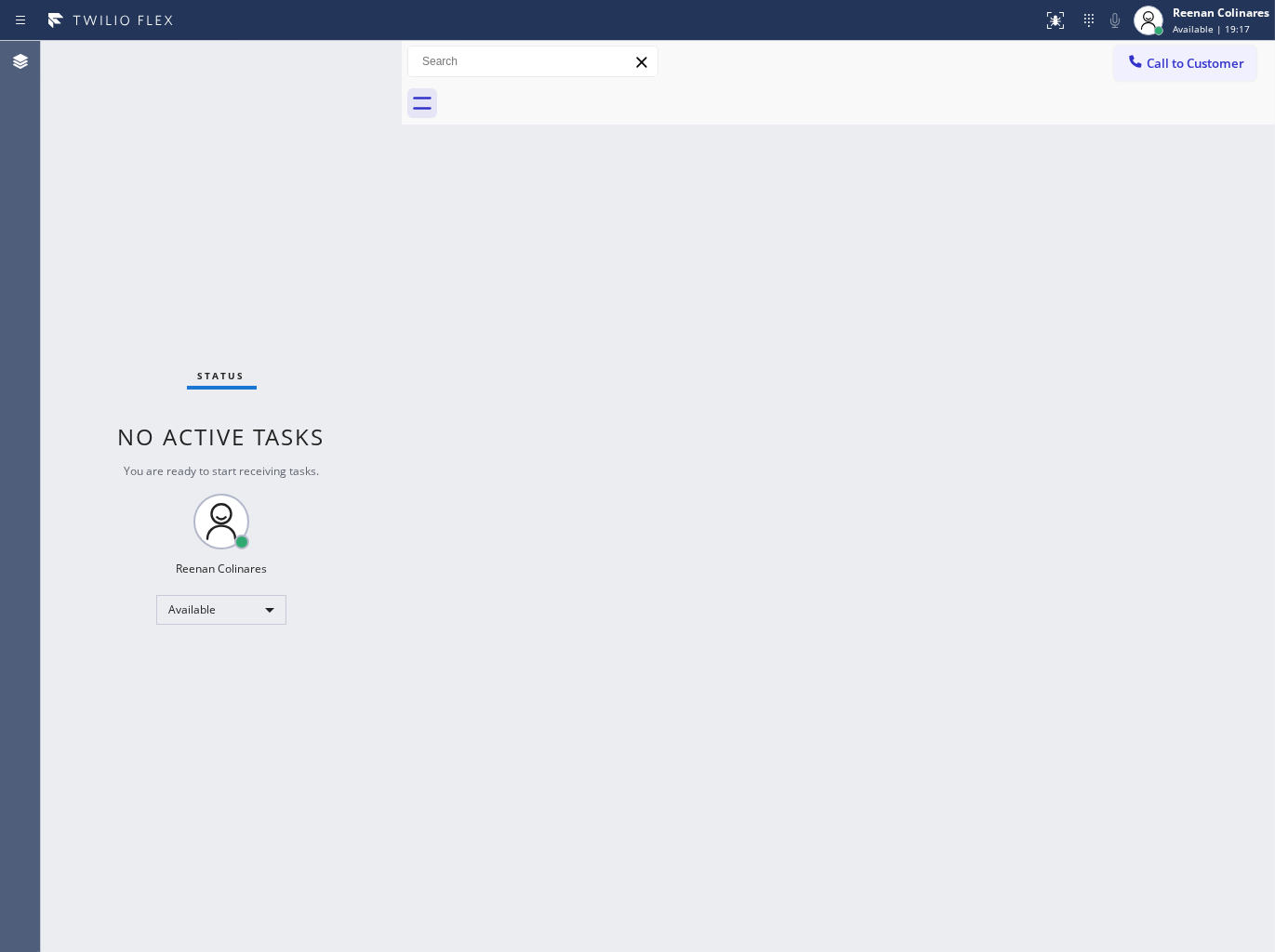
click at [316, 52] on div "Status No active tasks You are ready to start receiving tasks. Reenan Colinares…" at bounding box center [221, 496] width 361 height 911
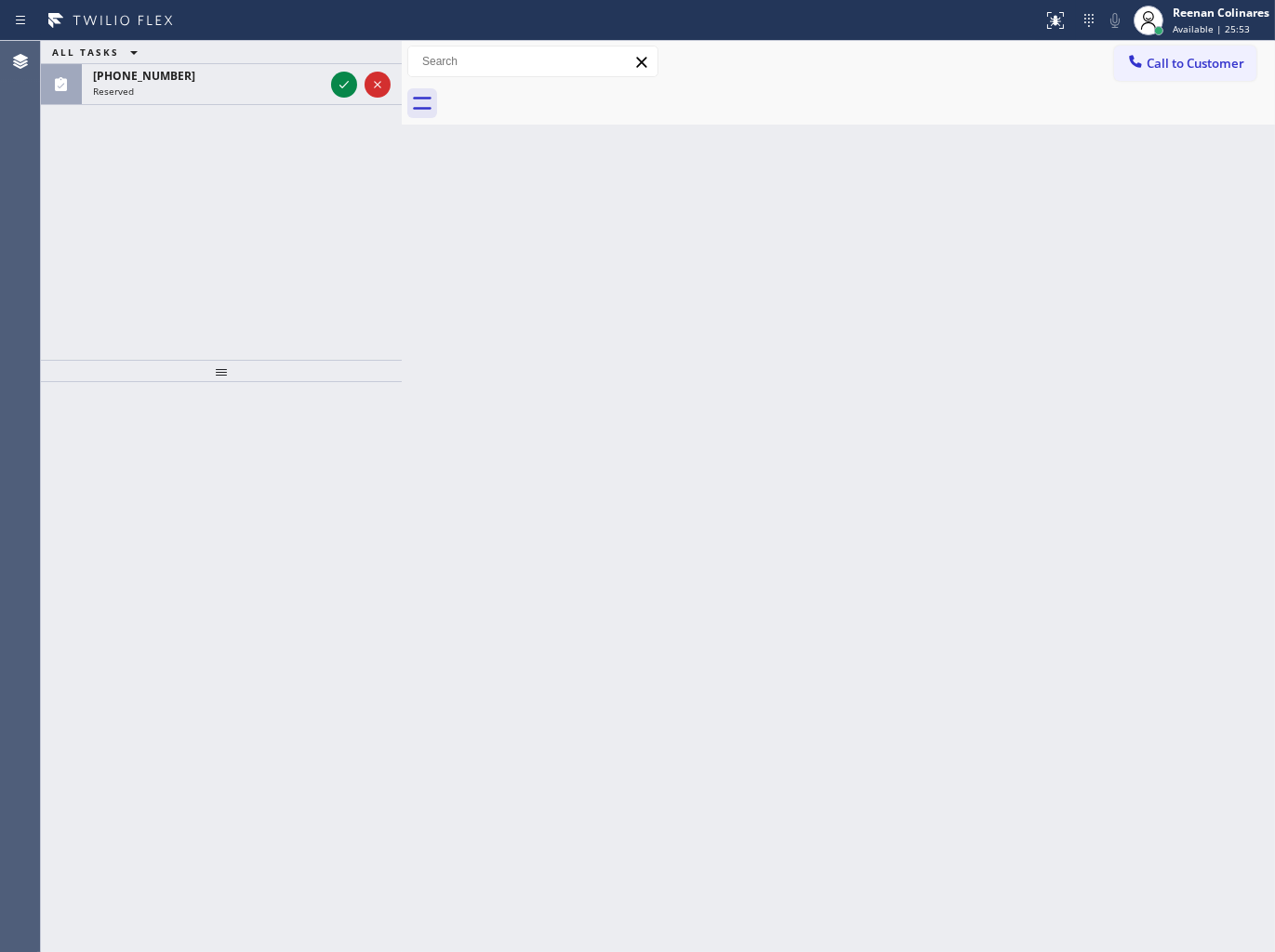
click at [237, 105] on div "ALL TASKS ALL TASKS ACTIVE TASKS TASKS IN WRAP UP [PHONE_NUMBER] Reserved" at bounding box center [221, 200] width 361 height 319
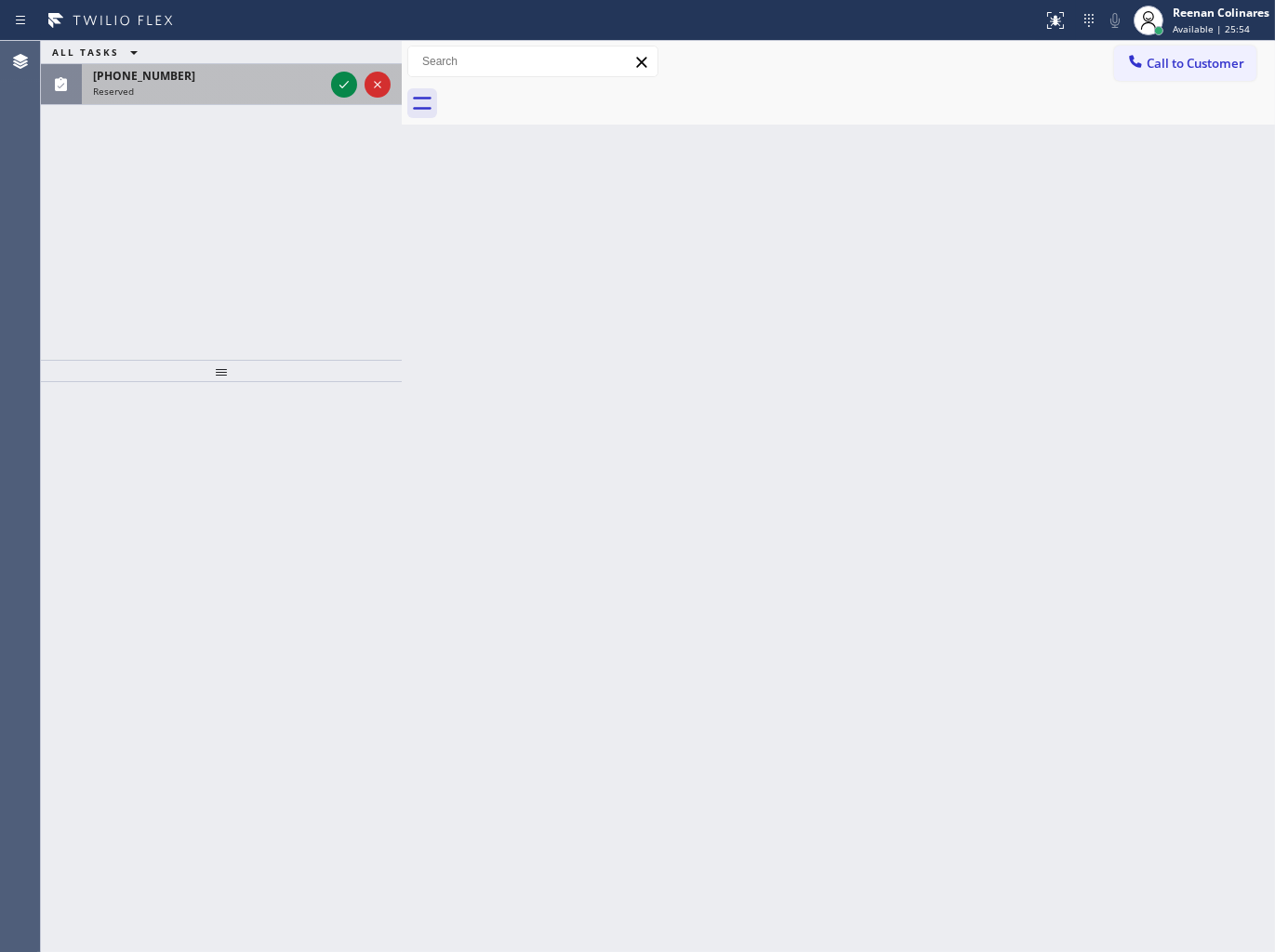
click at [242, 89] on div "Reserved" at bounding box center [208, 92] width 231 height 13
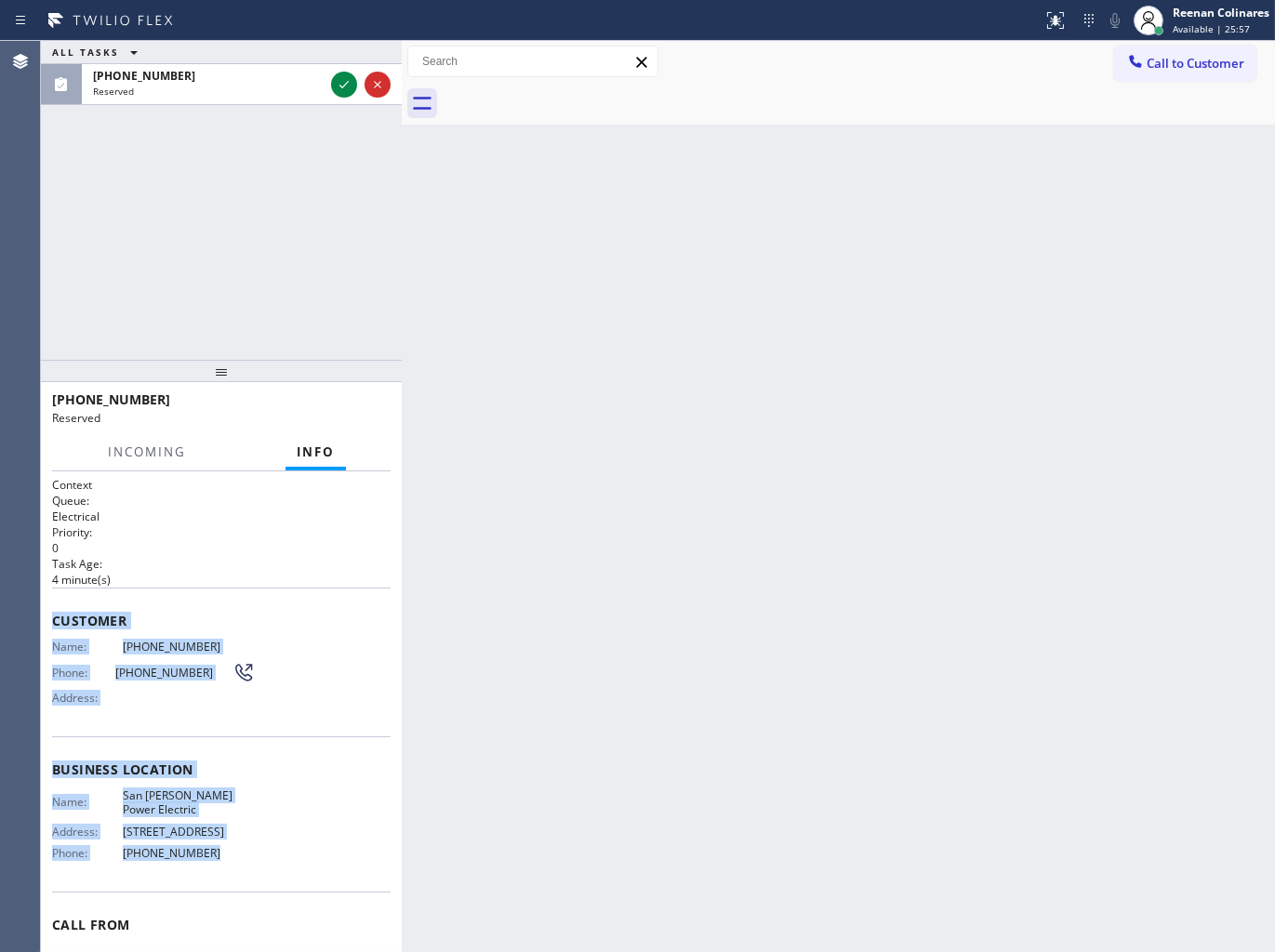
drag, startPoint x: 70, startPoint y: 623, endPoint x: 268, endPoint y: 842, distance: 295.2
click at [268, 842] on div "Context Queue: Electrical Priority: 0 Task Age: [DEMOGRAPHIC_DATA] minute(s) Cu…" at bounding box center [221, 755] width 339 height 555
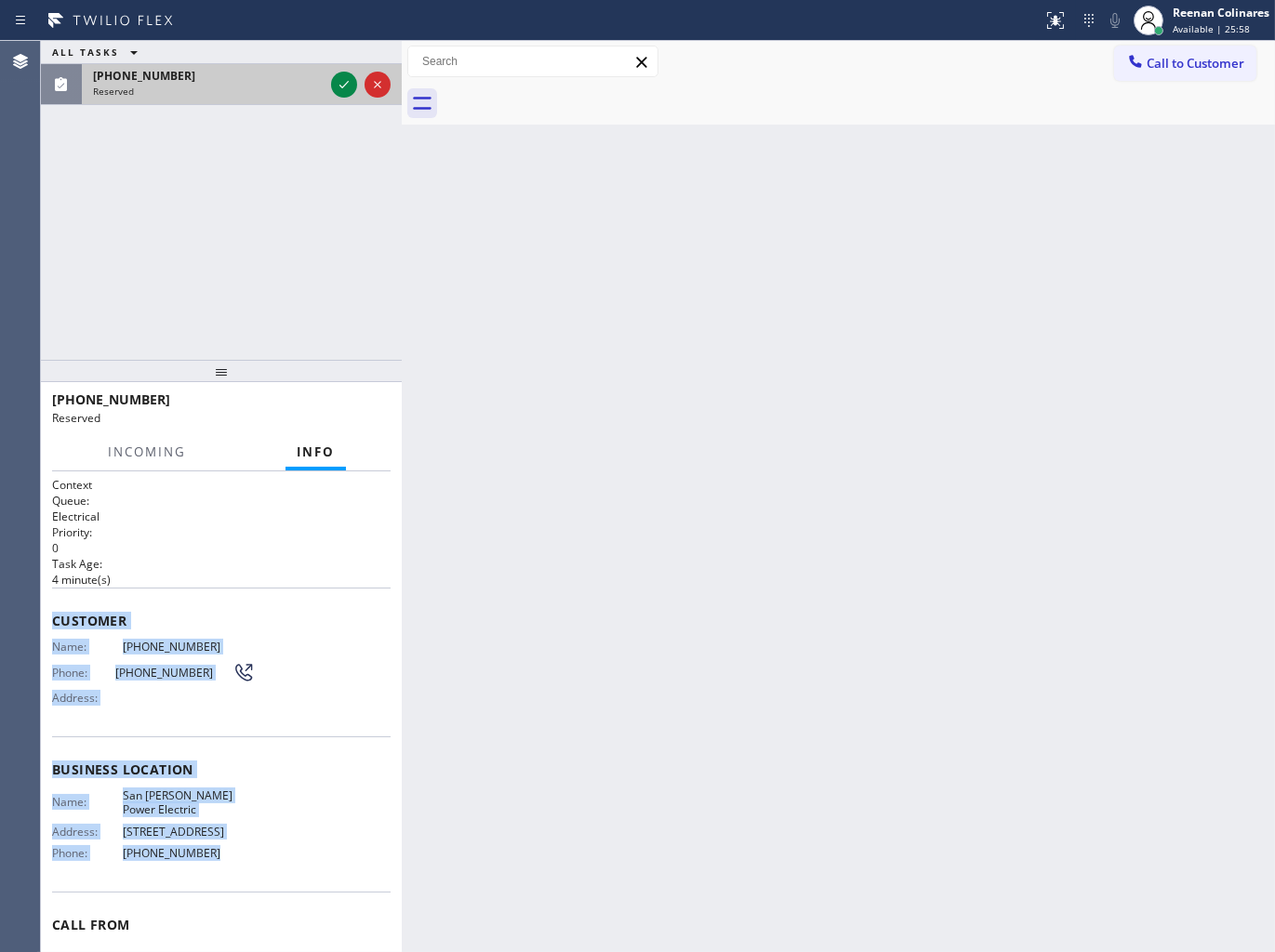
click at [333, 70] on div at bounding box center [361, 84] width 67 height 41
click at [337, 77] on icon at bounding box center [344, 84] width 22 height 22
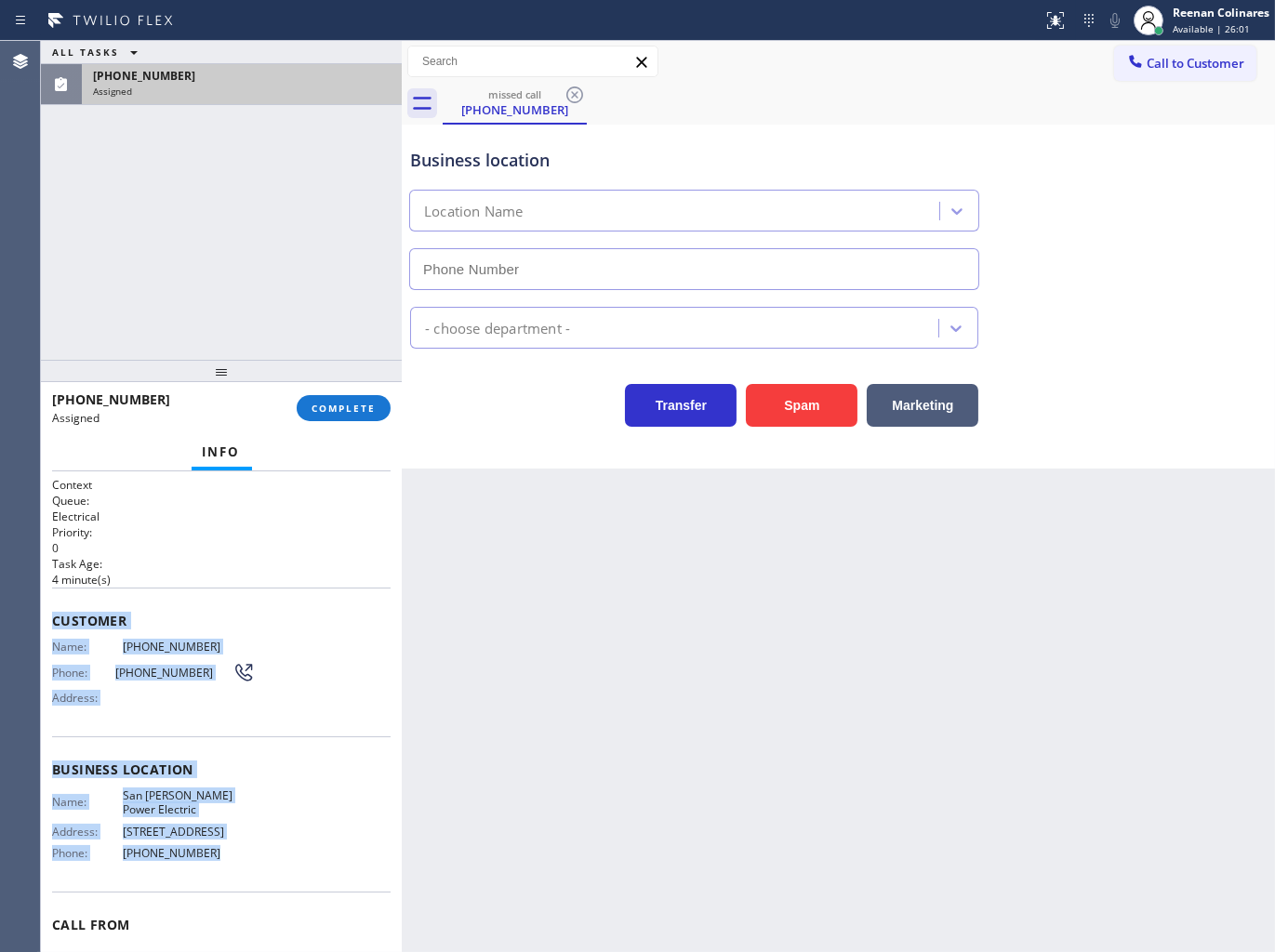
type input "[PHONE_NUMBER]"
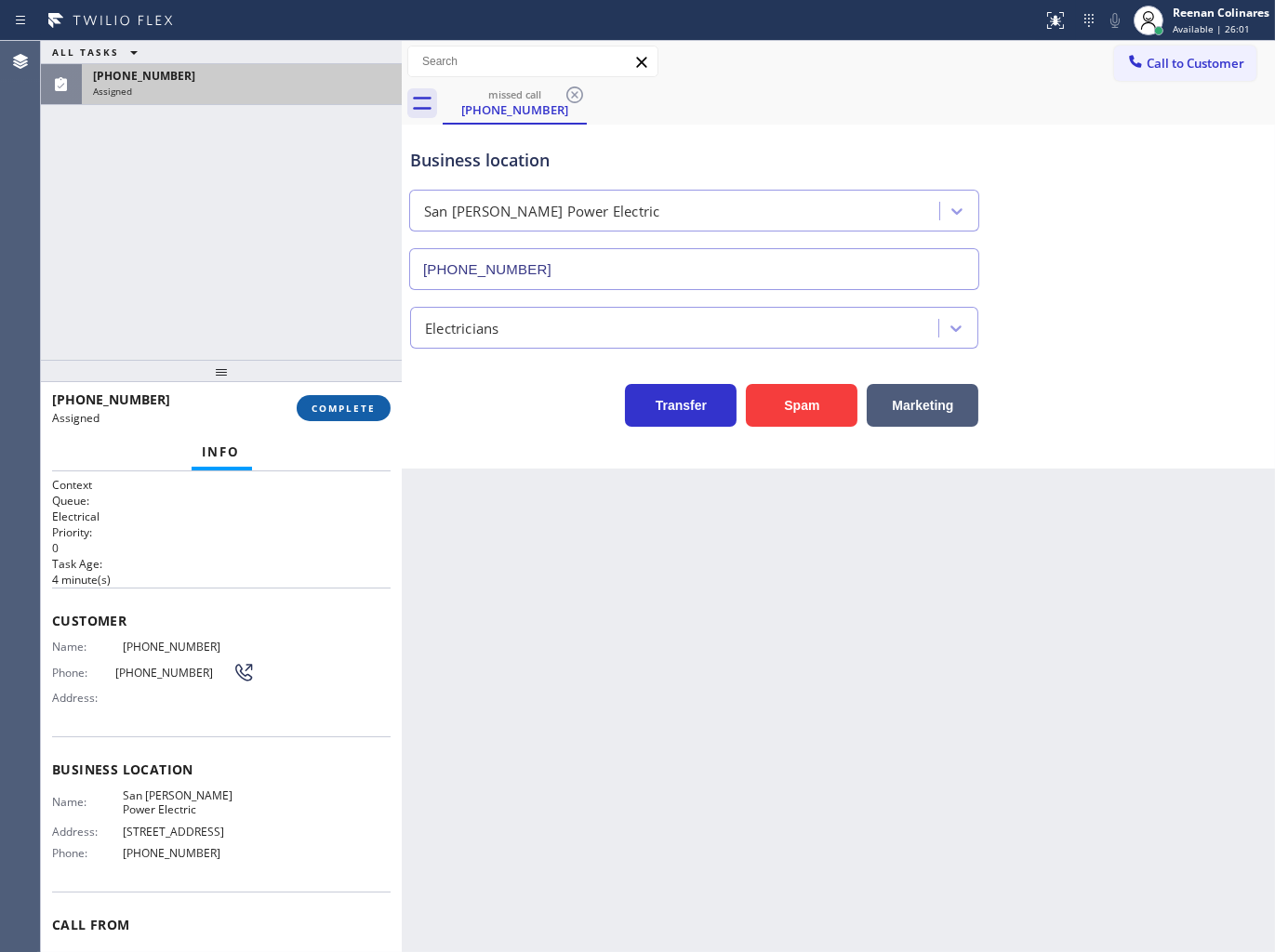
click at [358, 396] on div "[PHONE_NUMBER] Assigned COMPLETE" at bounding box center [221, 407] width 339 height 49
click at [358, 403] on span "COMPLETE" at bounding box center [343, 408] width 64 height 13
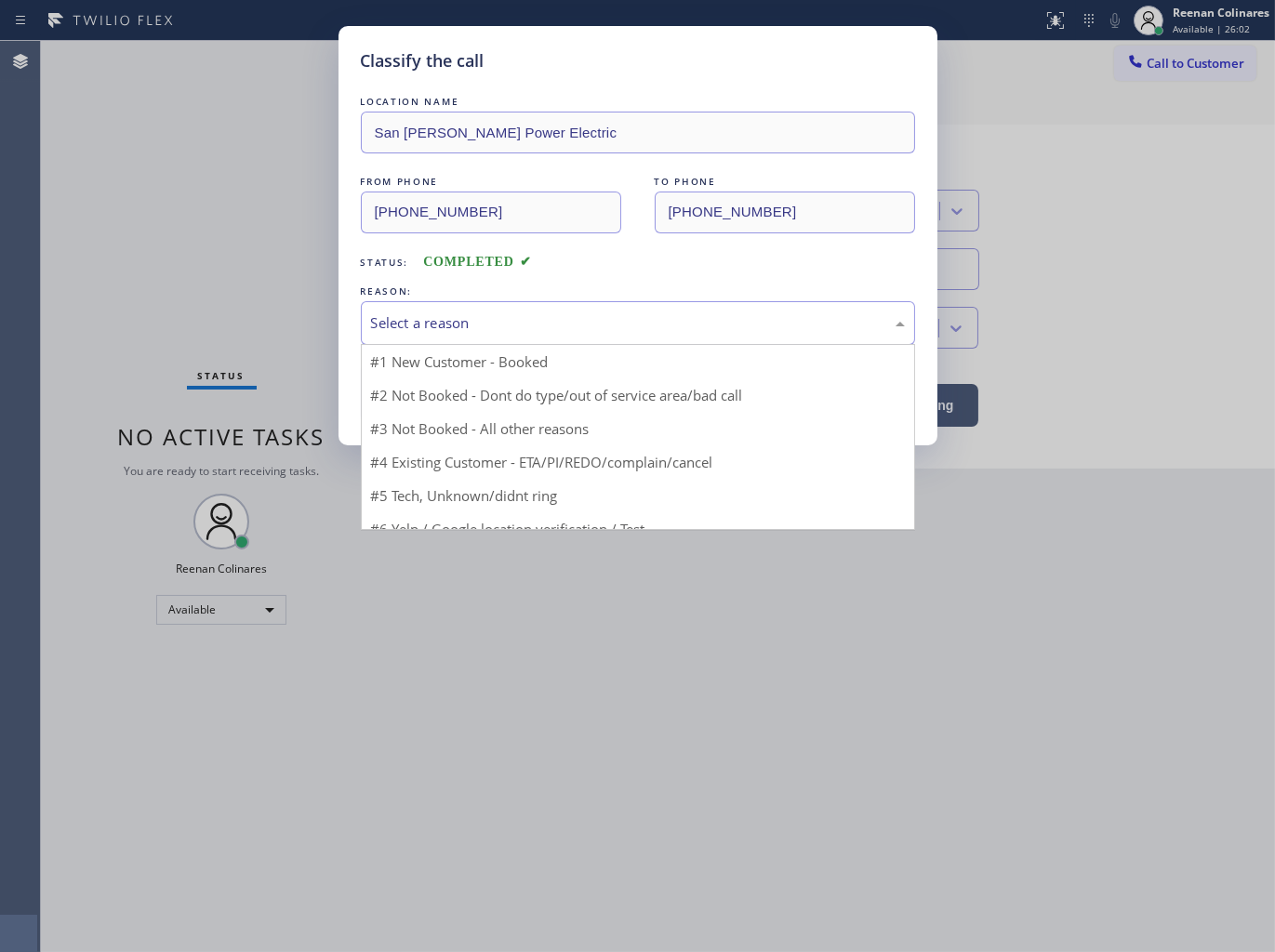
click at [417, 328] on div "Select a reason" at bounding box center [638, 322] width 533 height 21
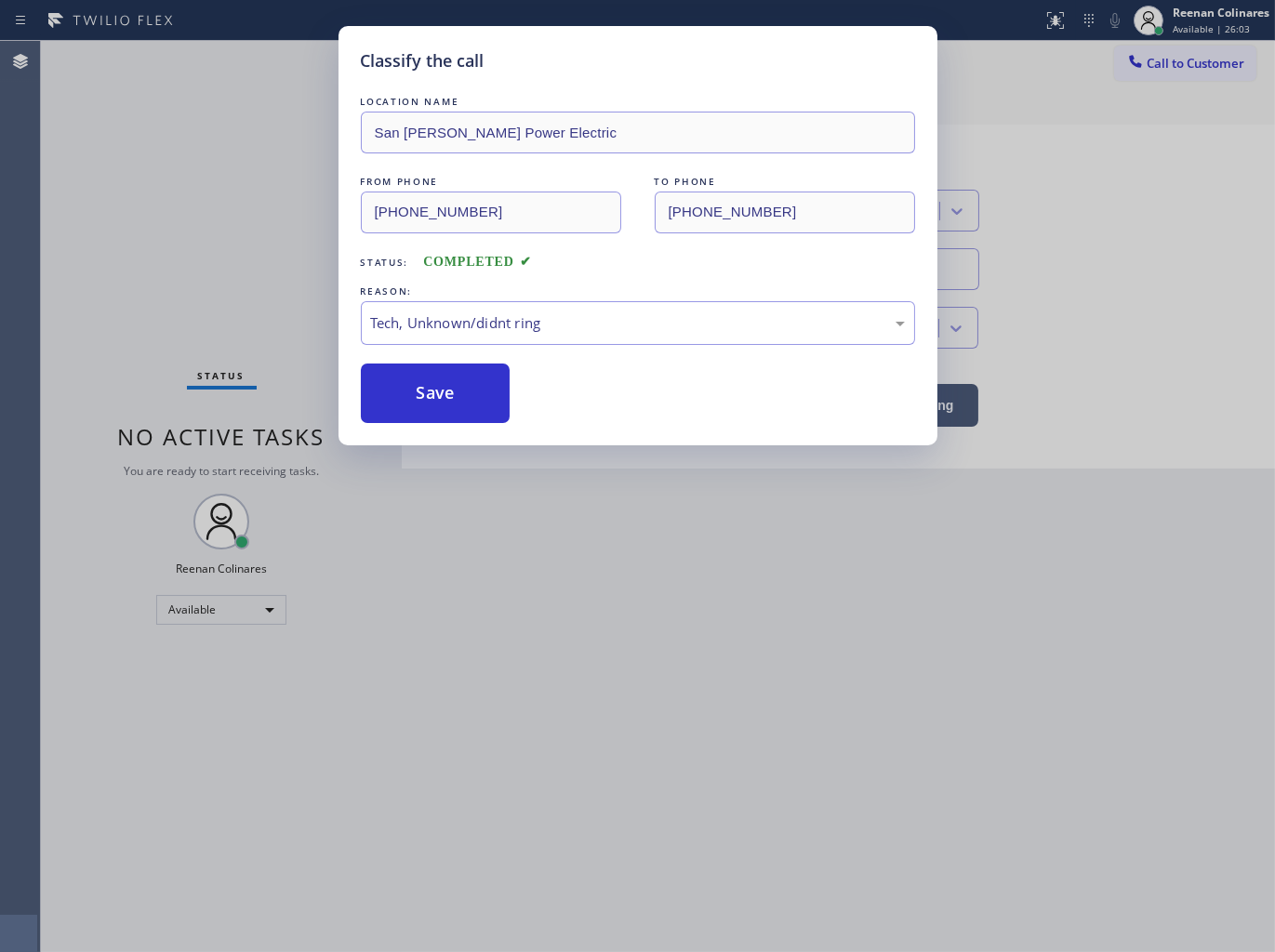
click at [398, 390] on button "Save" at bounding box center [435, 393] width 150 height 59
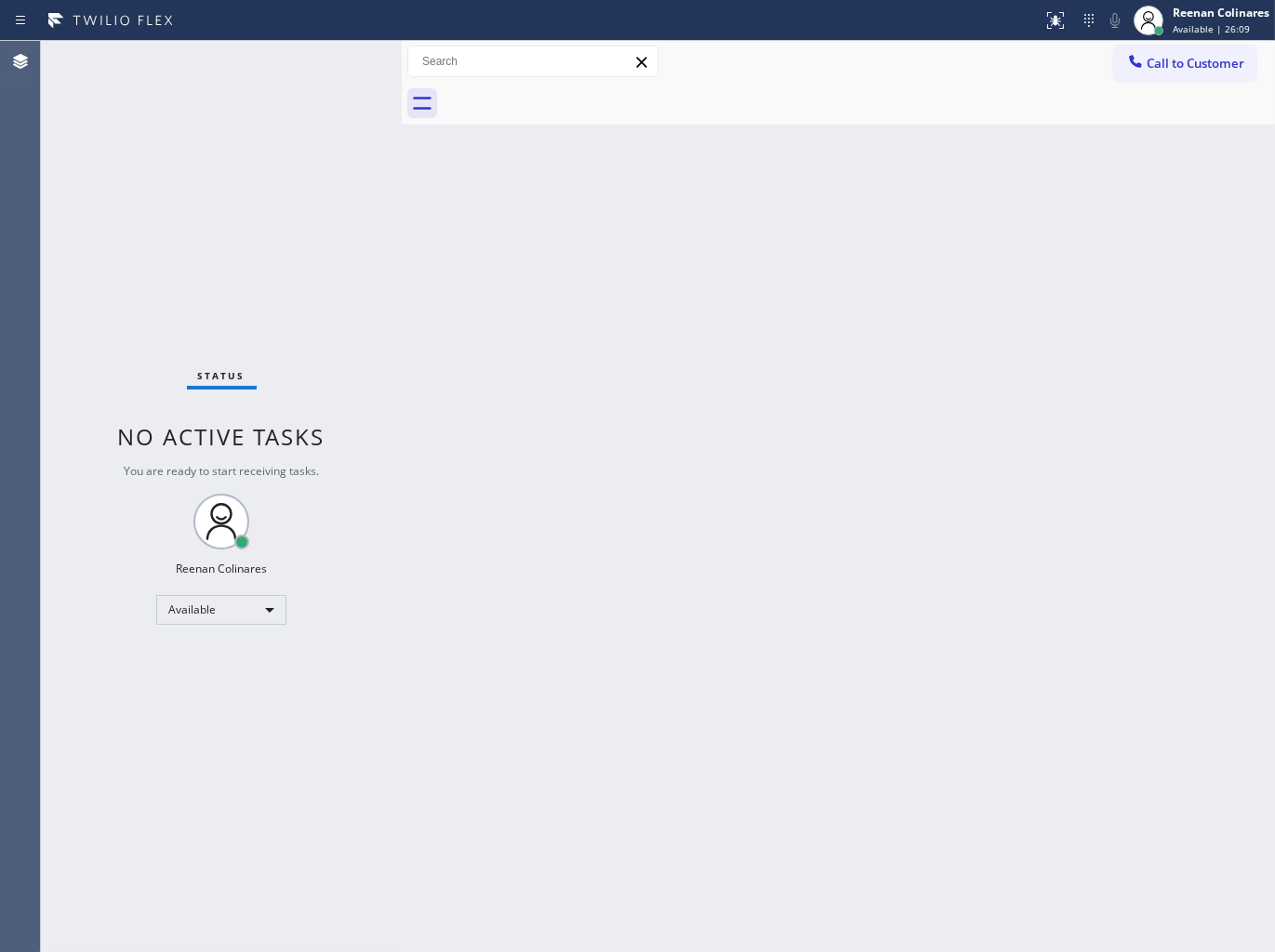
click at [694, 238] on div "Back to Dashboard Change Sender ID Customers Technicians Select a contact Outbo…" at bounding box center [838, 496] width 873 height 911
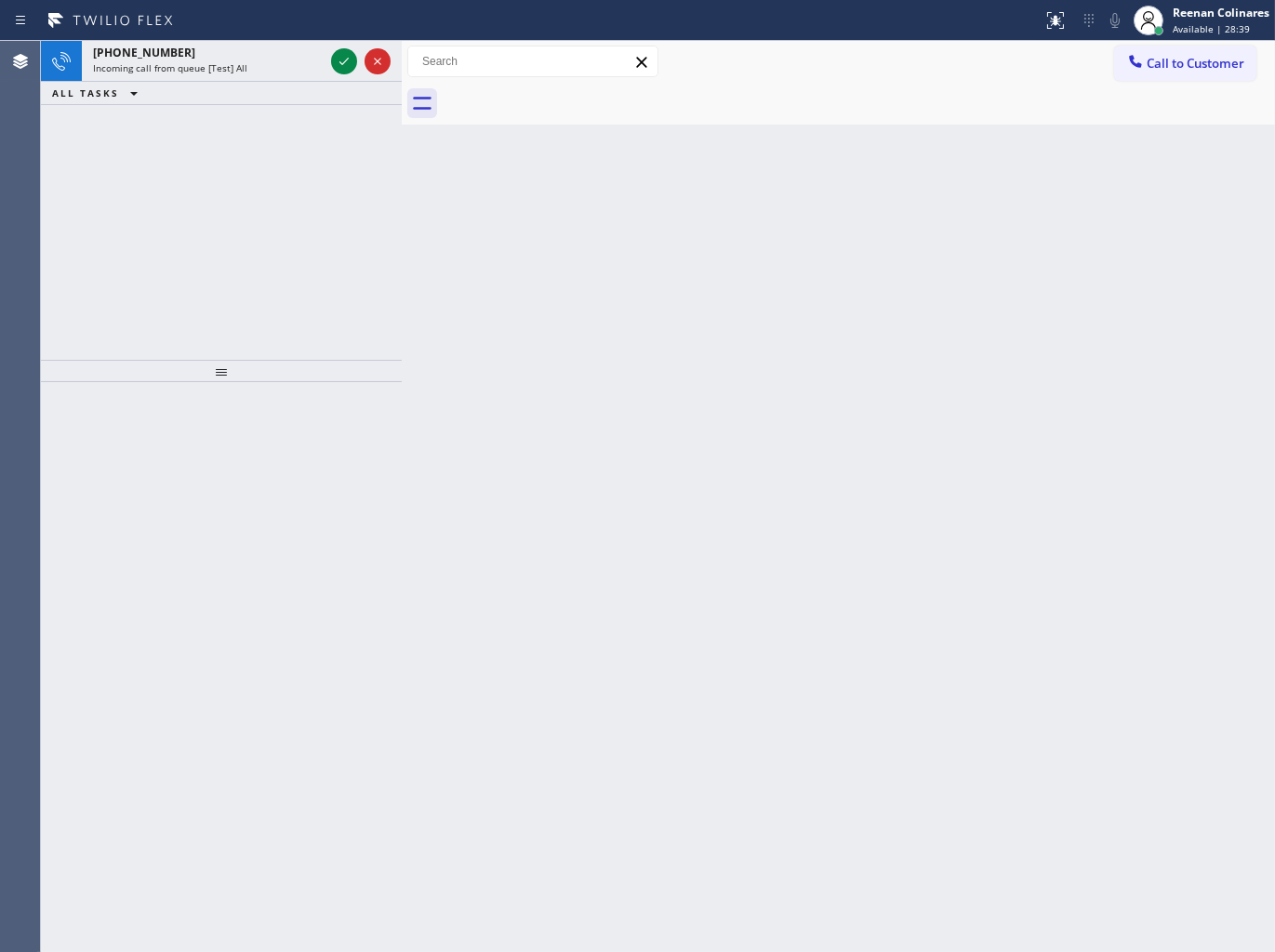
click at [865, 172] on div "Back to Dashboard Change Sender ID Customers Technicians Select a contact Outbo…" at bounding box center [838, 496] width 873 height 911
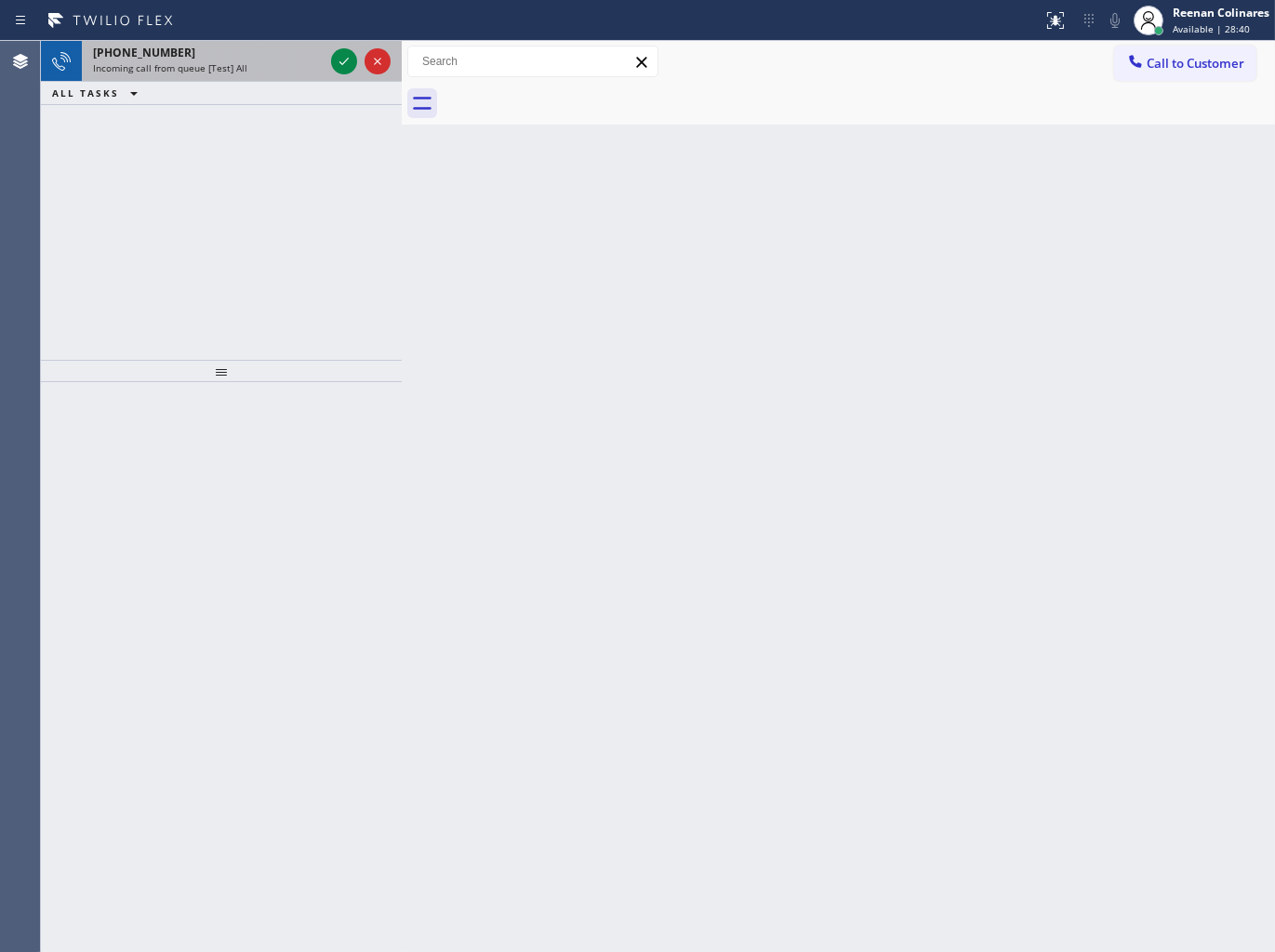
click at [290, 69] on div "Incoming call from queue [Test] All" at bounding box center [208, 68] width 231 height 13
click at [267, 50] on div "[PHONE_NUMBER]" at bounding box center [208, 52] width 231 height 16
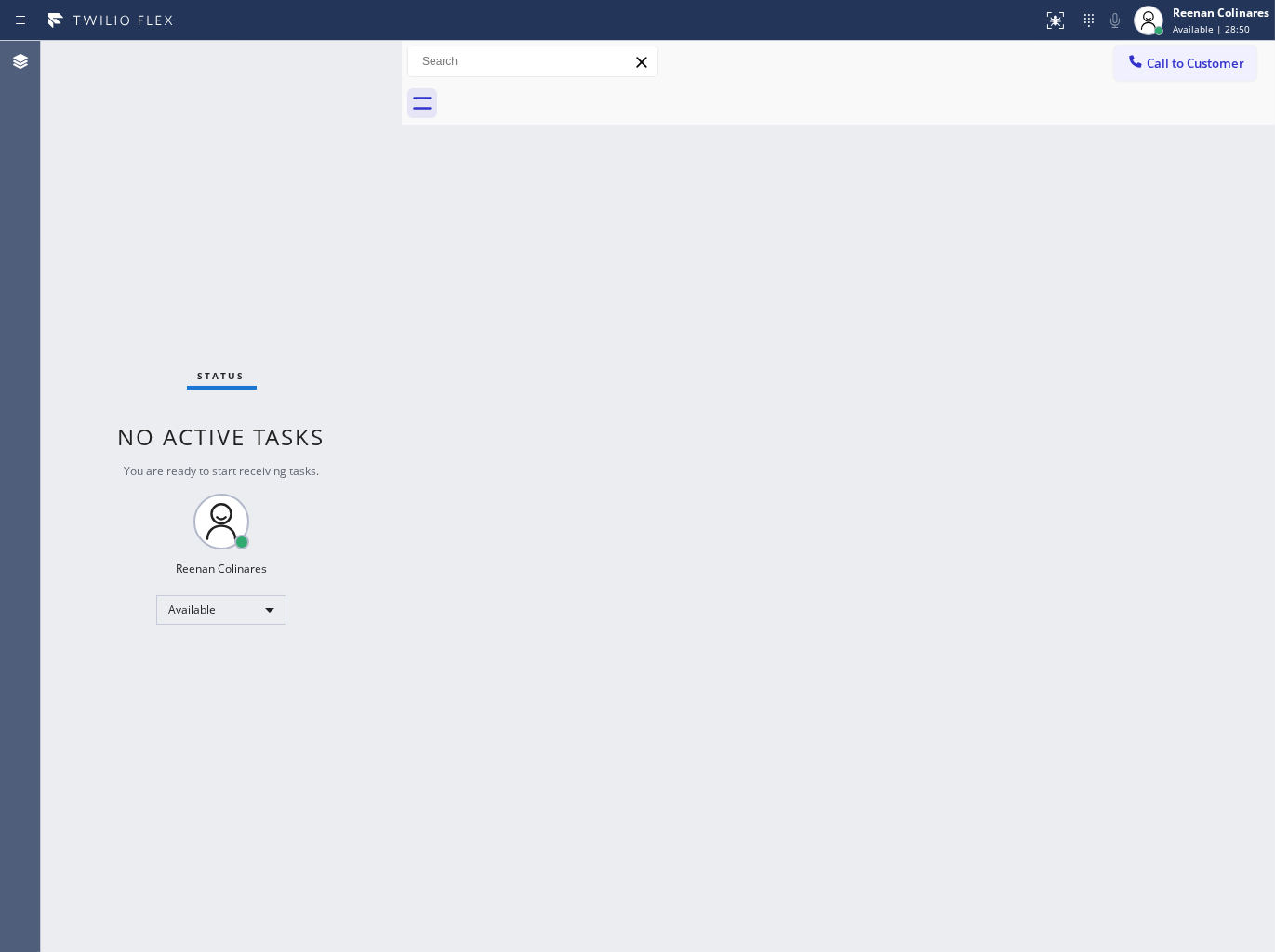
click at [282, 62] on div "Status No active tasks You are ready to start receiving tasks. Reenan Colinares…" at bounding box center [221, 496] width 361 height 911
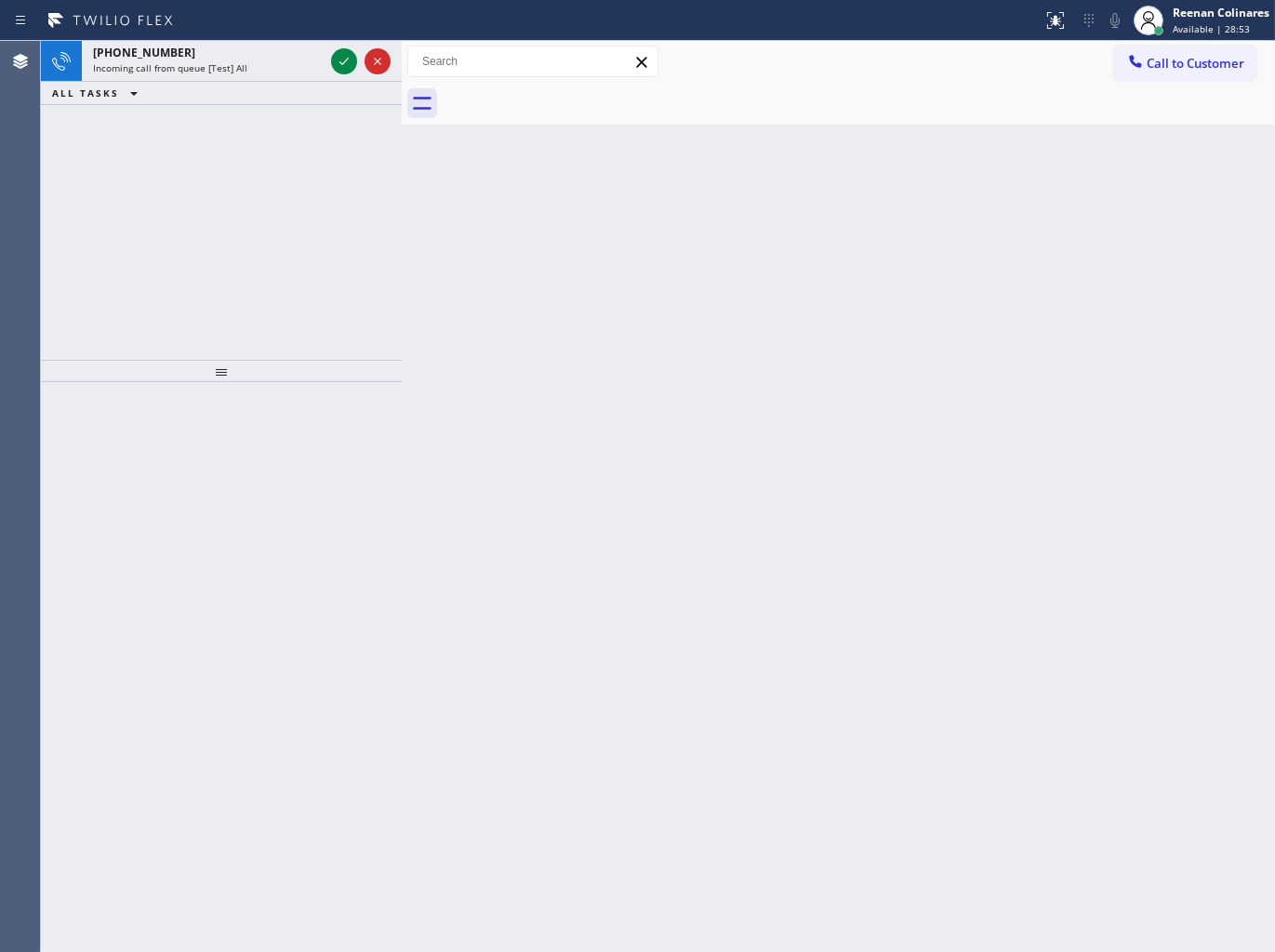
click at [280, 61] on div "Incoming call from queue [Test] All" at bounding box center [208, 68] width 231 height 13
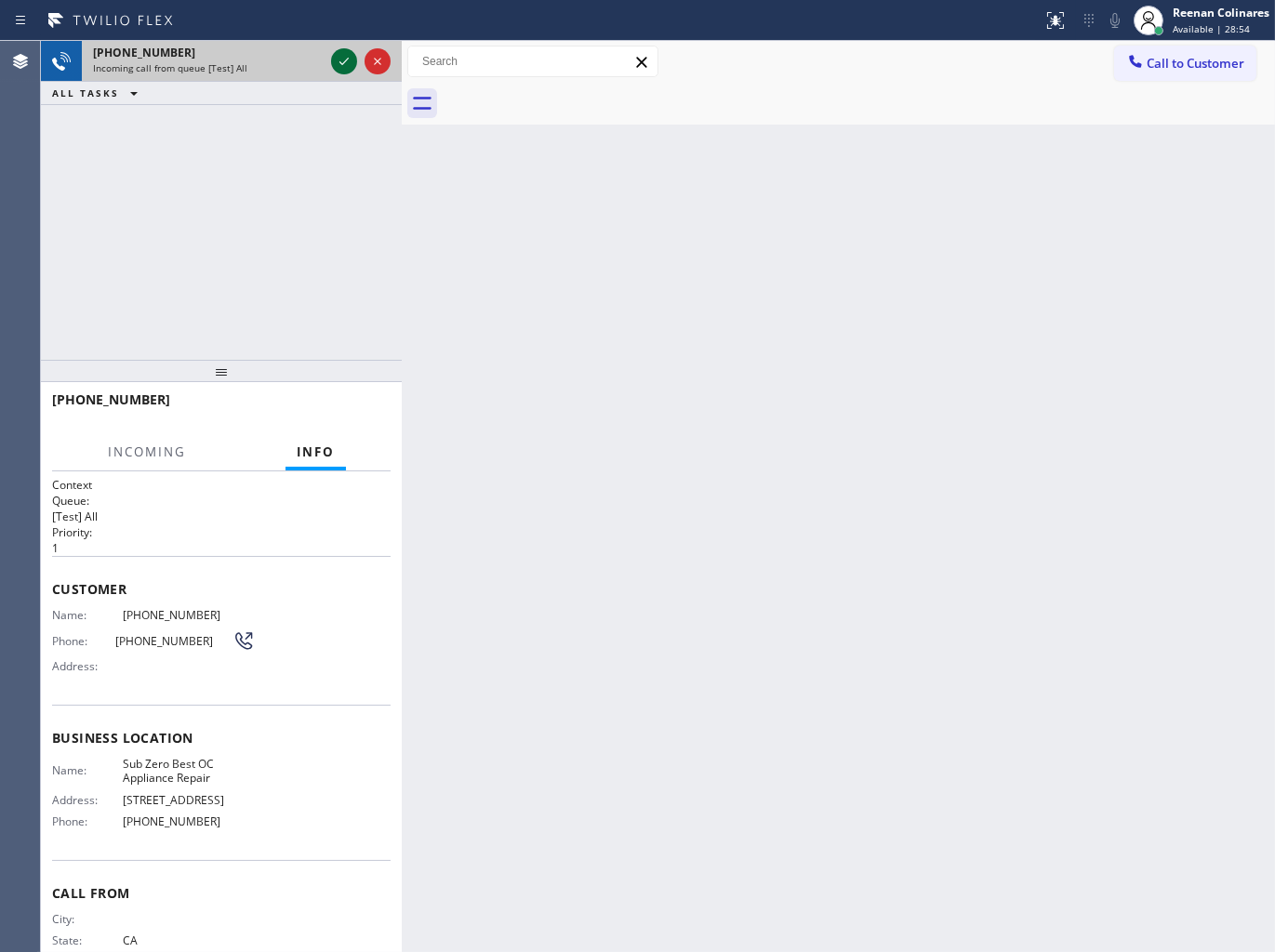
click at [341, 62] on icon at bounding box center [345, 61] width 10 height 8
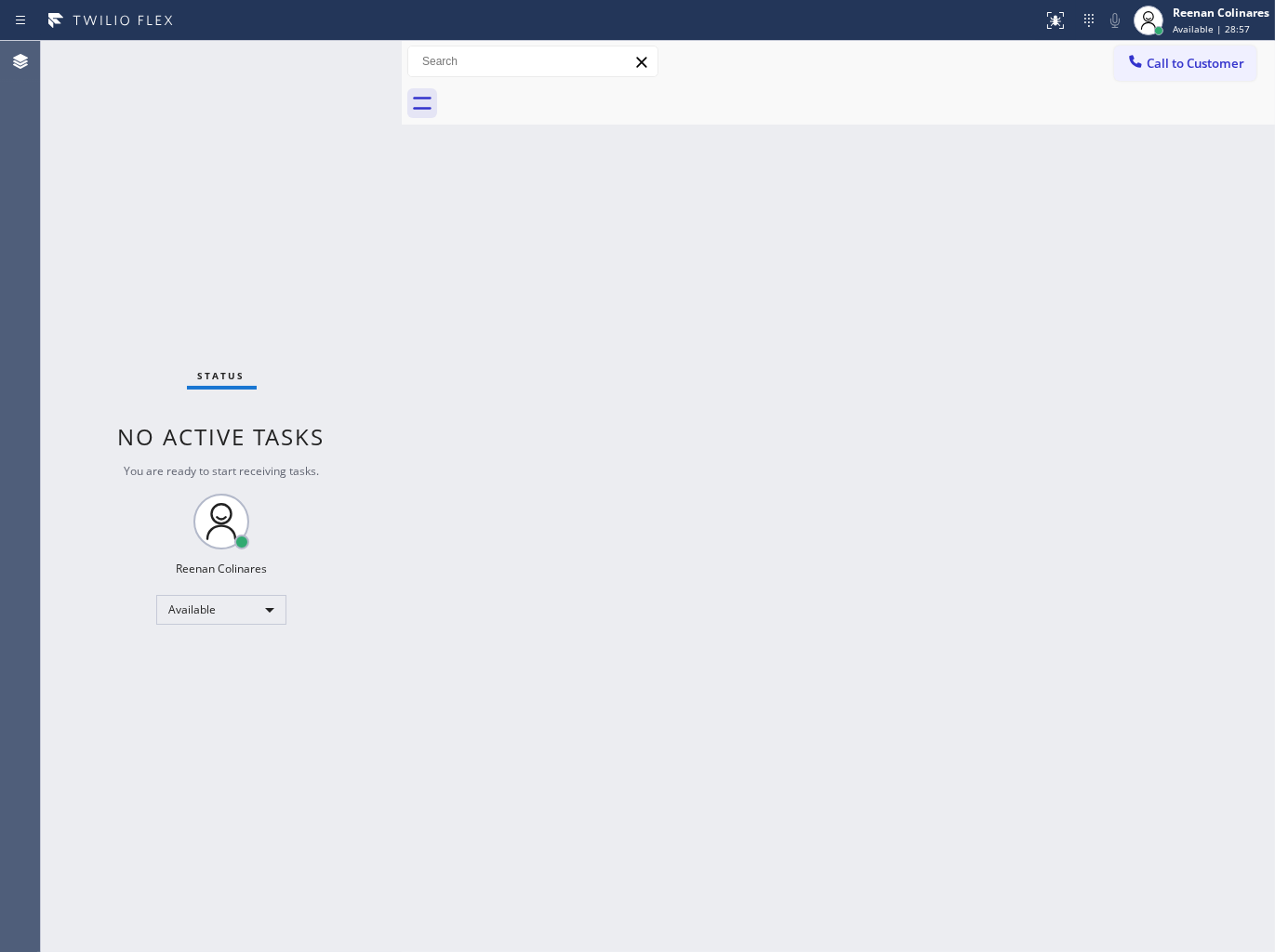
click at [740, 662] on div "Back to Dashboard Change Sender ID Customers Technicians Select a contact Outbo…" at bounding box center [838, 496] width 873 height 911
click at [696, 366] on div "Back to Dashboard Change Sender ID Customers Technicians Select a contact Outbo…" at bounding box center [838, 496] width 873 height 911
click at [870, 211] on div "Back to Dashboard Change Sender ID Customers Technicians Select a contact Outbo…" at bounding box center [838, 496] width 873 height 911
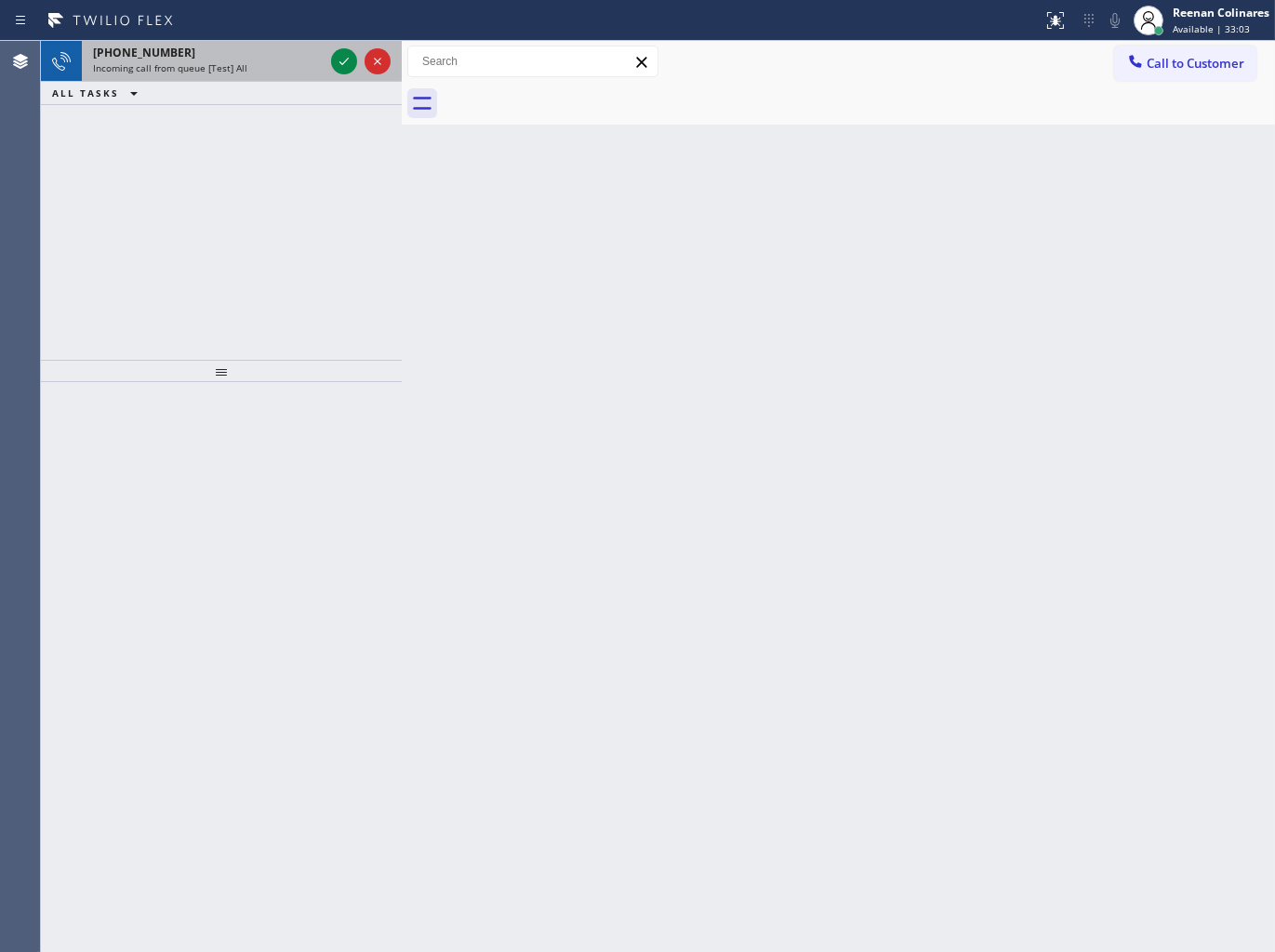
click at [305, 75] on div "[PHONE_NUMBER] Incoming call from queue [Test] All" at bounding box center [204, 61] width 245 height 41
click at [294, 76] on div "[PHONE_NUMBER] Incoming call from queue [Test] All" at bounding box center [204, 61] width 245 height 41
click at [192, 58] on div "[PHONE_NUMBER]" at bounding box center [208, 52] width 231 height 16
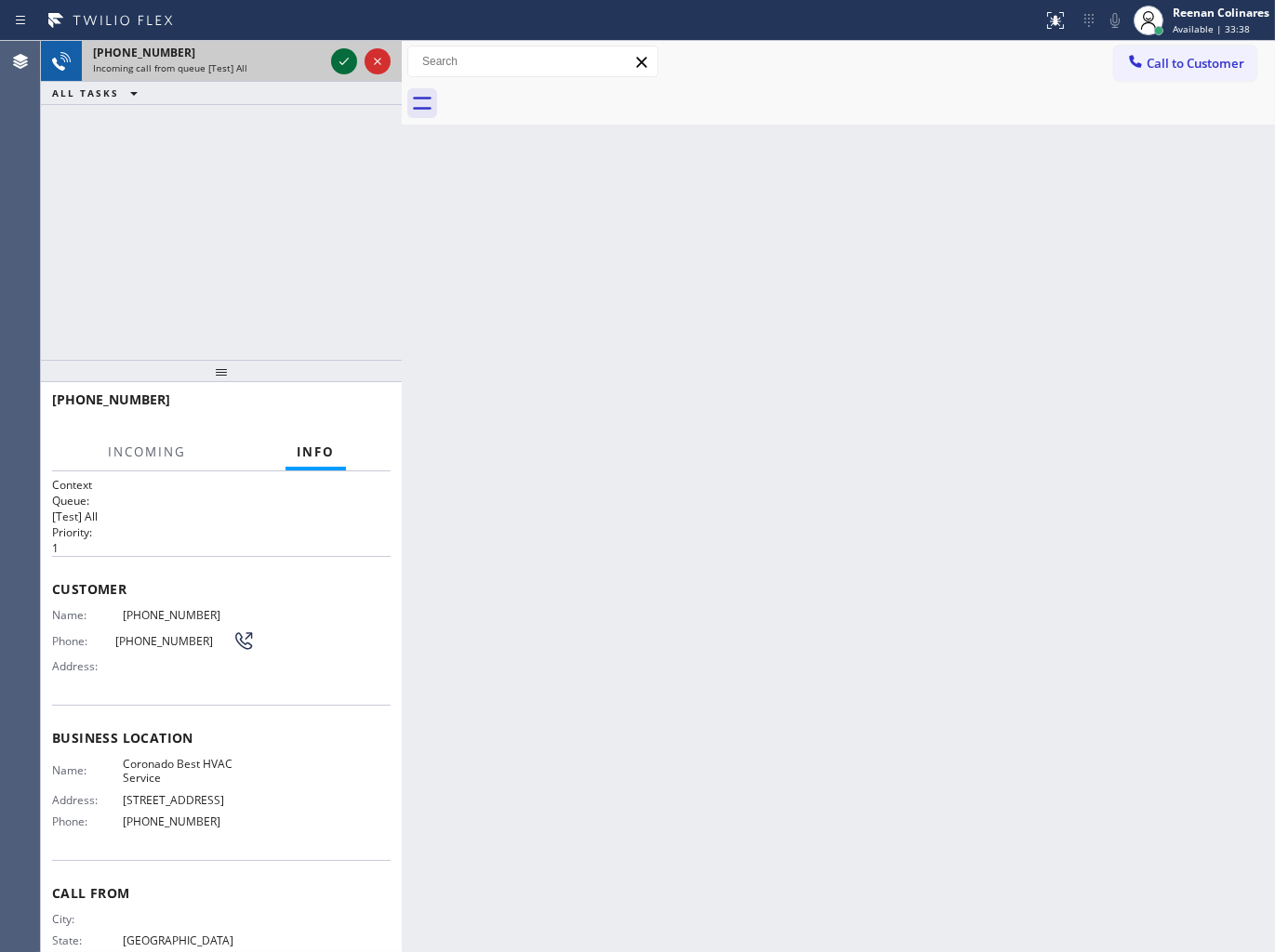
click at [345, 65] on icon at bounding box center [344, 61] width 22 height 22
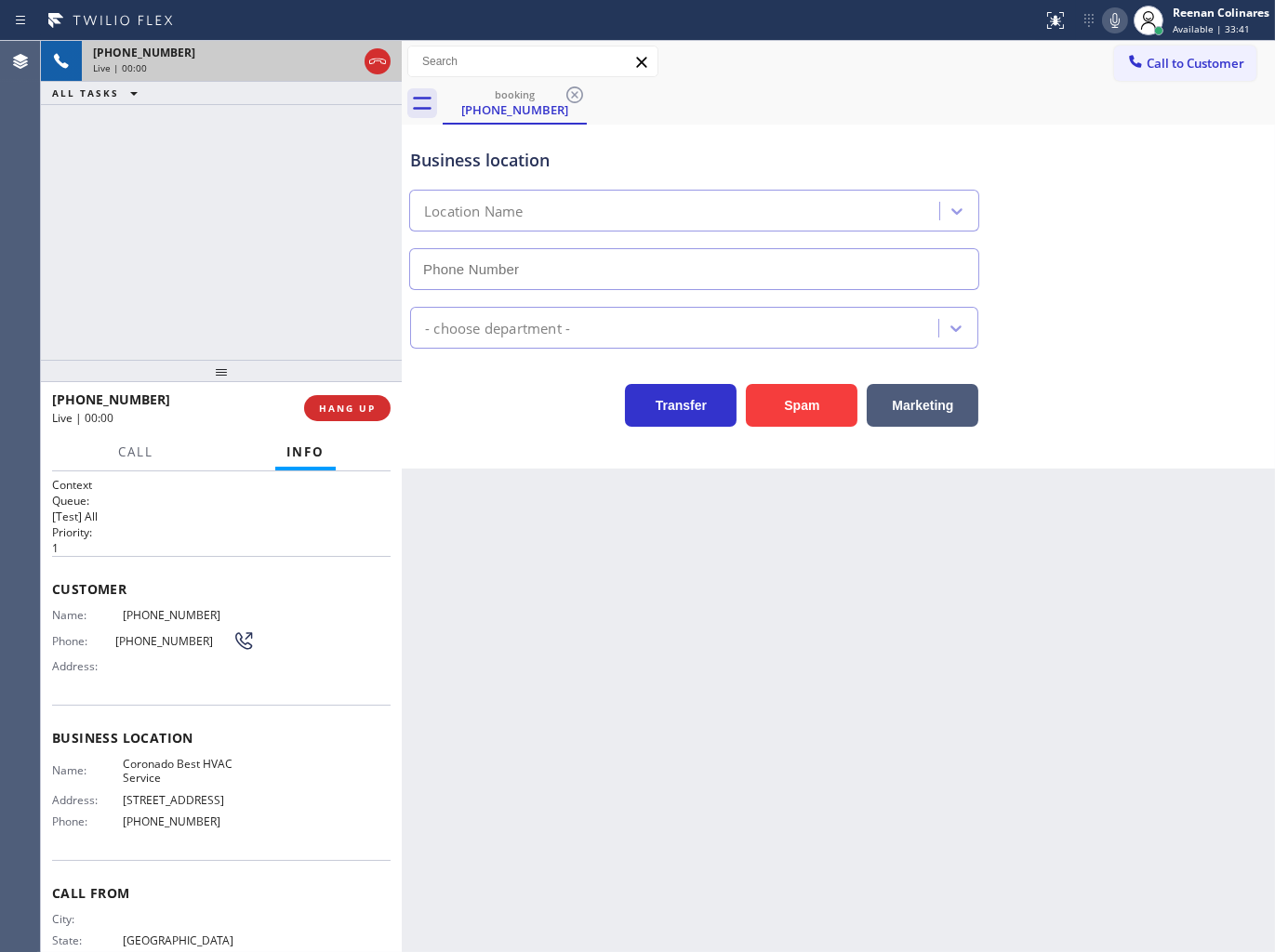
type input "[PHONE_NUMBER]"
click at [1118, 26] on icon at bounding box center [1116, 21] width 10 height 15
click at [1113, 17] on icon at bounding box center [1116, 21] width 10 height 15
click at [1110, 23] on icon at bounding box center [1115, 20] width 22 height 22
click at [936, 402] on button "Marketing" at bounding box center [922, 404] width 112 height 43
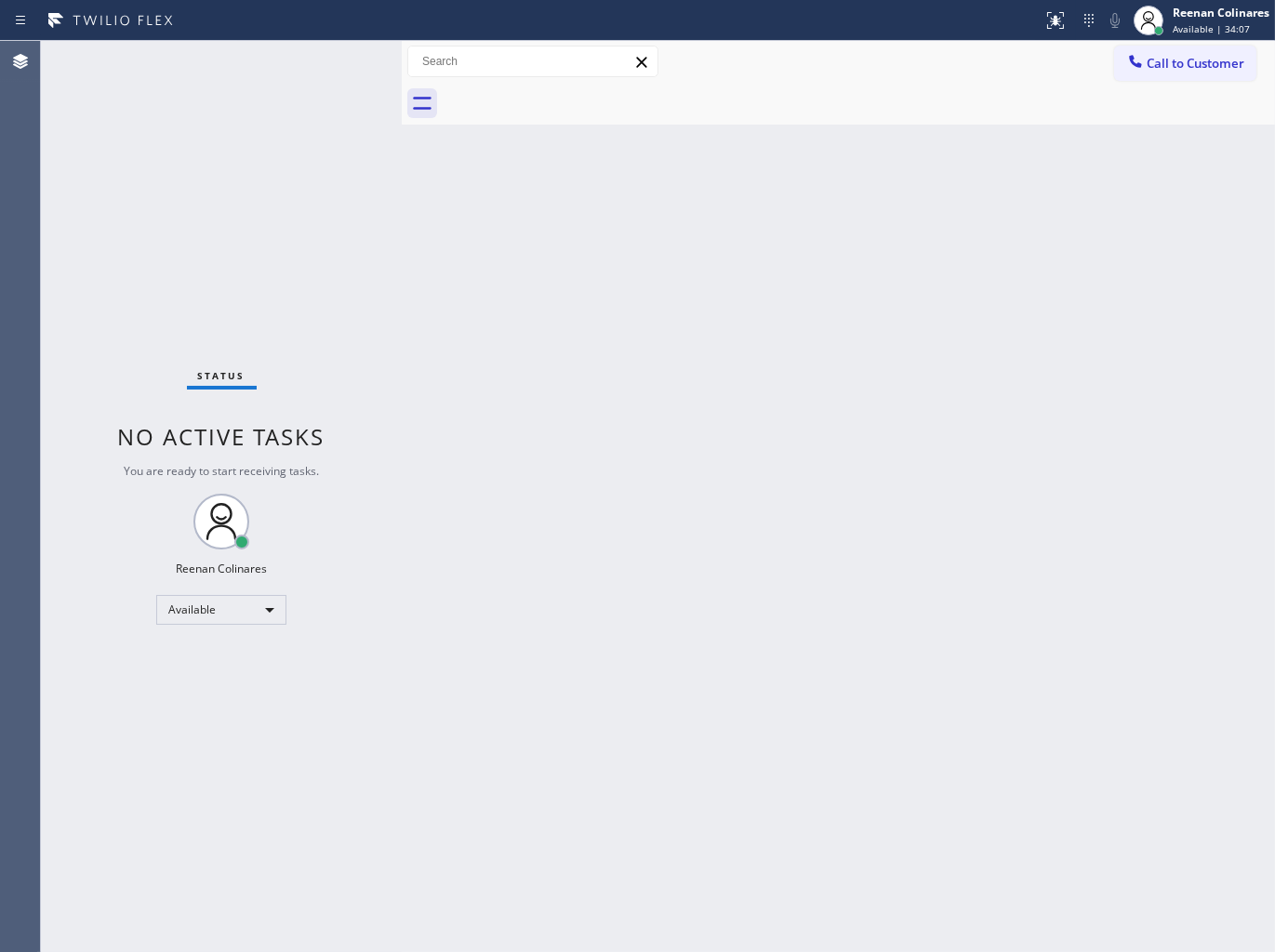
click at [774, 379] on div "Back to Dashboard Change Sender ID Customers Technicians Select a contact Outbo…" at bounding box center [838, 496] width 873 height 911
click at [261, 72] on div "Status No active tasks You are ready to start receiving tasks. Reenan Colinares…" at bounding box center [221, 496] width 361 height 911
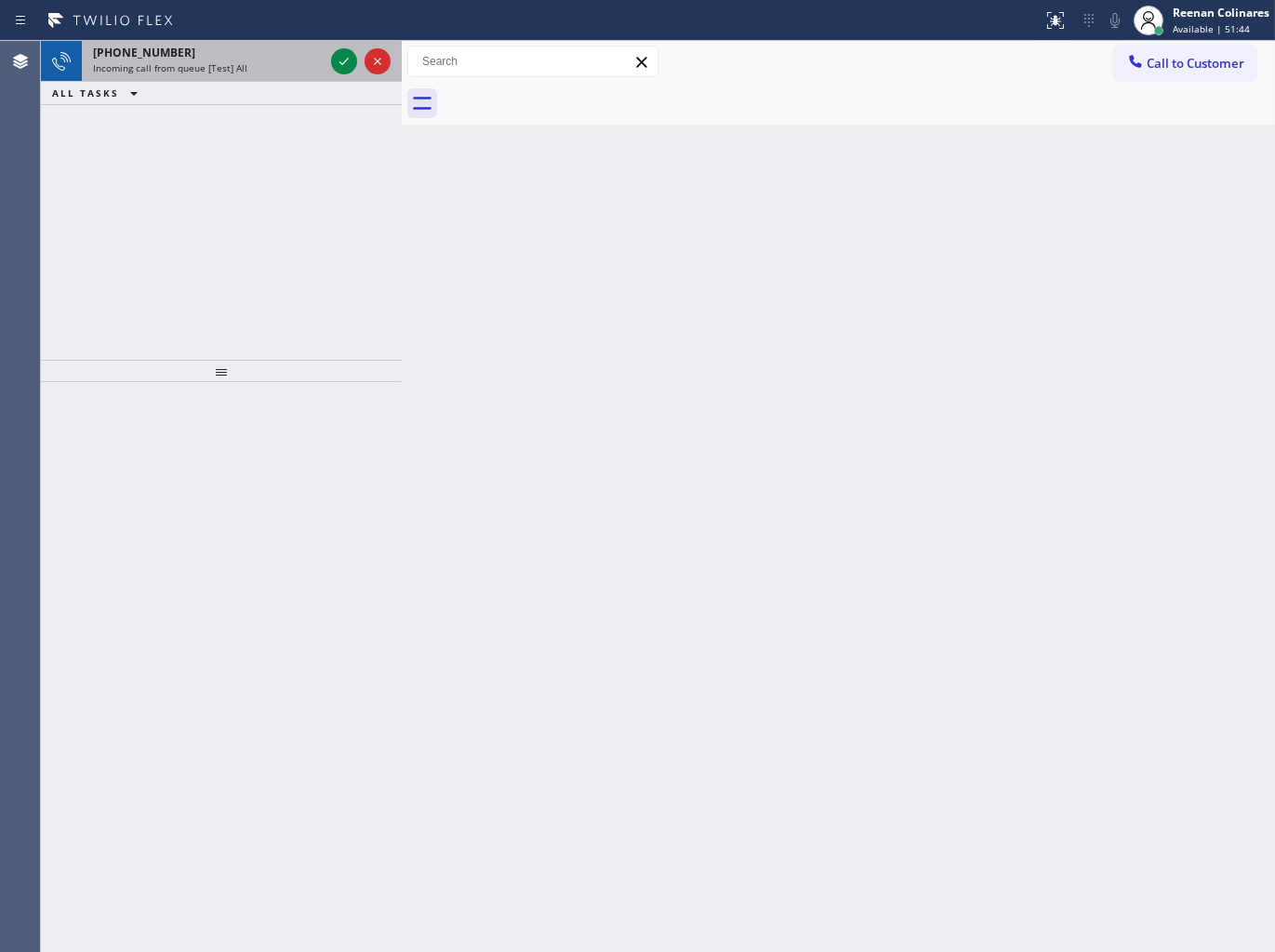
click at [273, 61] on div "Incoming call from queue [Test] All" at bounding box center [208, 68] width 231 height 13
click at [285, 70] on div "Incoming call from queue [Test] All" at bounding box center [208, 68] width 231 height 13
click at [268, 70] on div "Incoming call from queue [Test] All" at bounding box center [208, 68] width 231 height 13
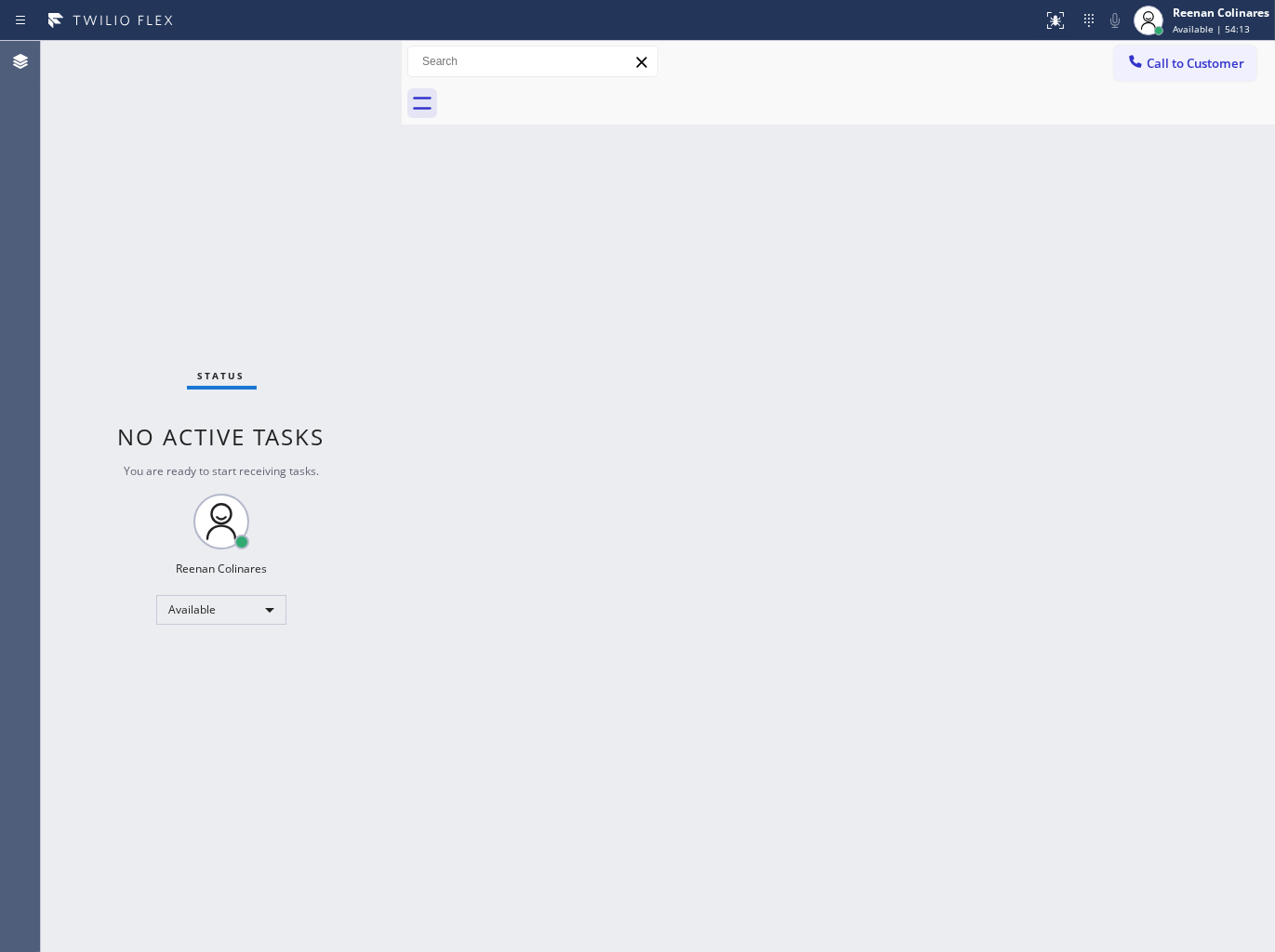
click at [700, 209] on div "Back to Dashboard Change Sender ID Customers Technicians Select a contact Outbo…" at bounding box center [838, 496] width 873 height 911
click at [893, 231] on div "Back to Dashboard Change Sender ID Customers Technicians Select a contact Outbo…" at bounding box center [838, 496] width 873 height 911
click at [786, 493] on div "Back to Dashboard Change Sender ID Customers Technicians Select a contact Outbo…" at bounding box center [838, 496] width 873 height 911
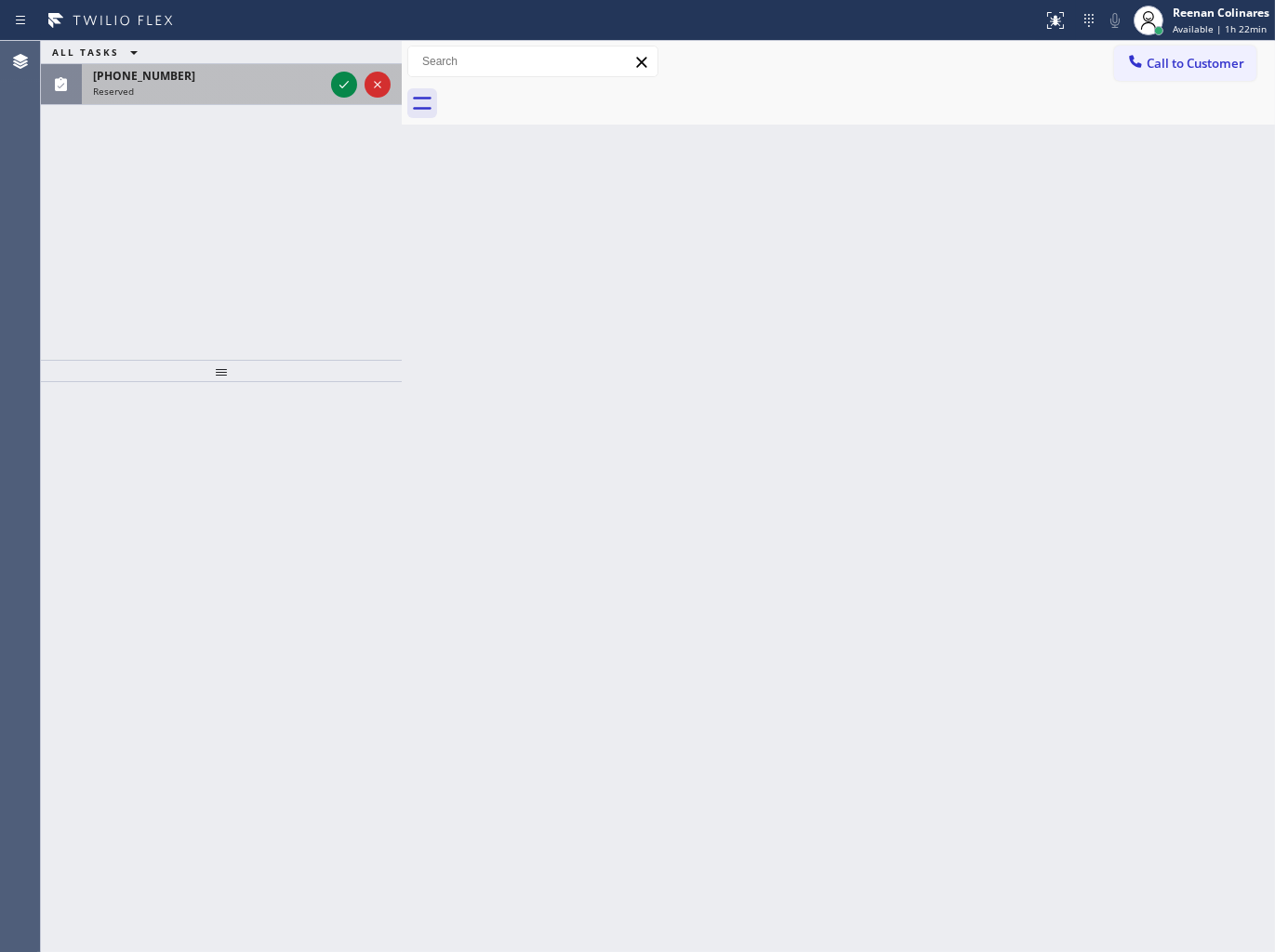
click at [265, 97] on div "[PHONE_NUMBER] Reserved" at bounding box center [204, 84] width 245 height 41
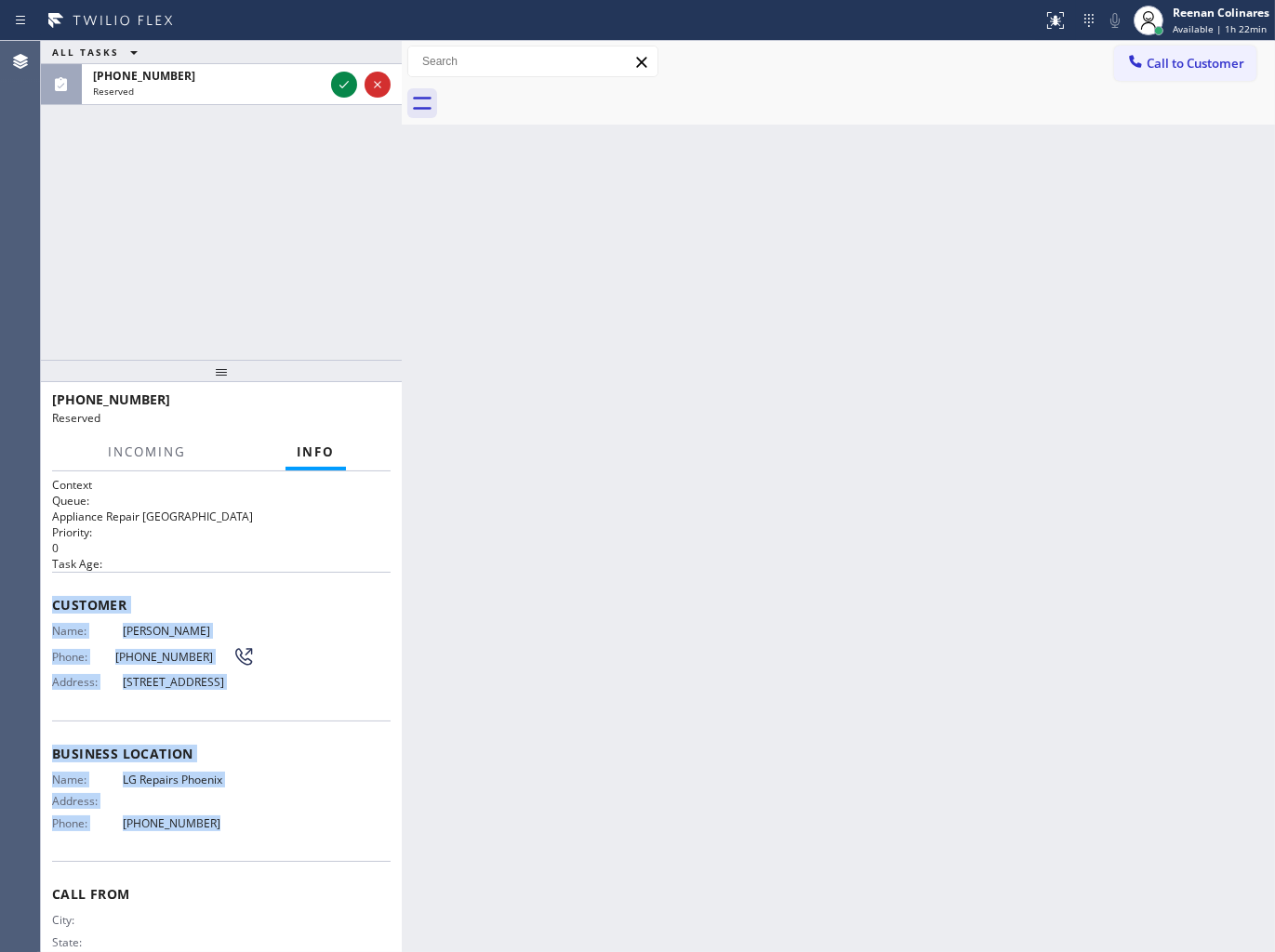
copy div "Customer Name: [PERSON_NAME] Phone: [PHONE_NUMBER] Address: [STREET_ADDRESS] Bu…"
drag, startPoint x: 157, startPoint y: 699, endPoint x: 517, endPoint y: 921, distance: 422.9
click at [302, 843] on div "Context Queue: Appliance Repair High End Priority: 0 Task Age: Customer Name: […" at bounding box center [221, 712] width 361 height 482
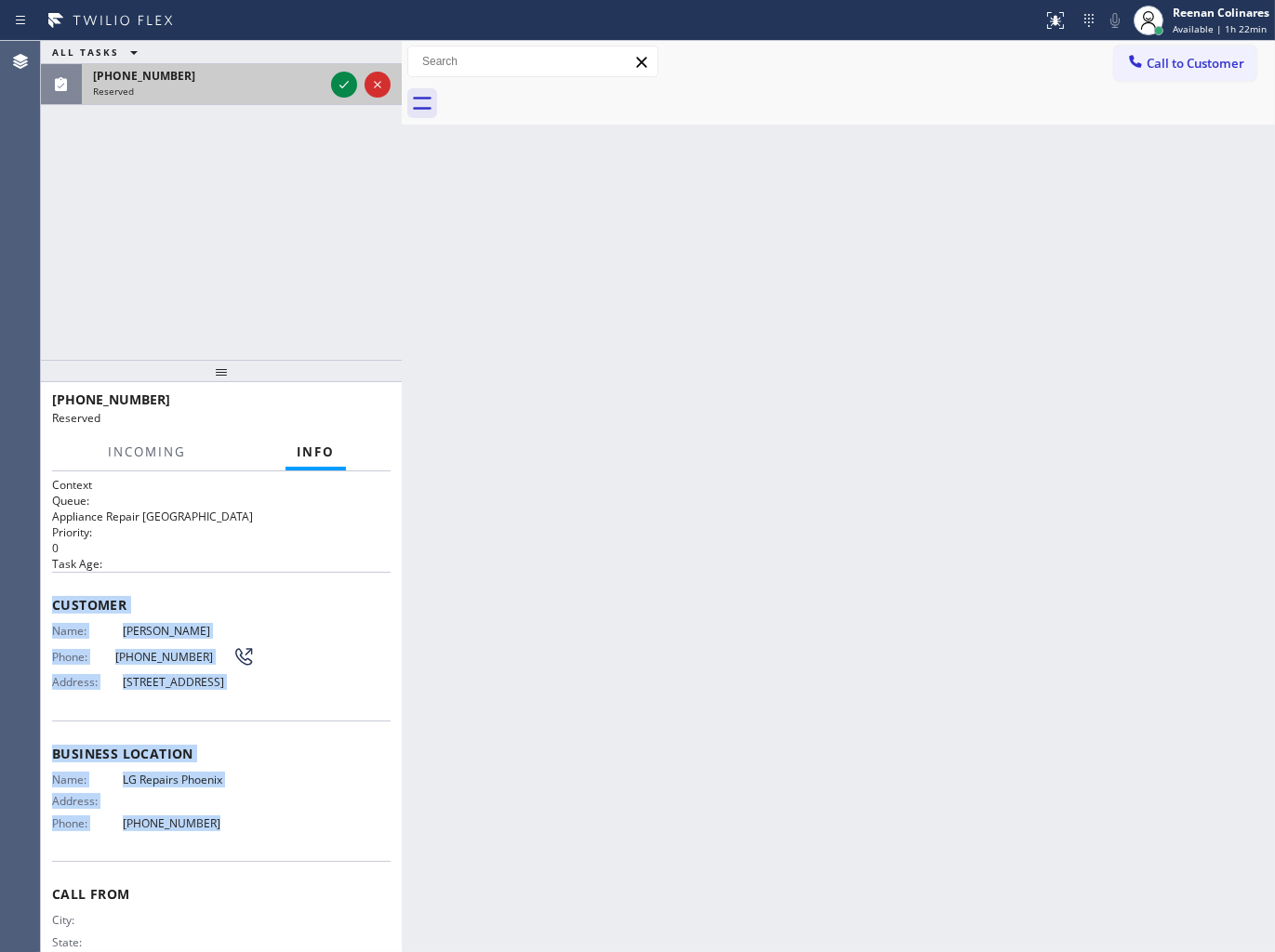
drag, startPoint x: 276, startPoint y: 89, endPoint x: 325, endPoint y: 88, distance: 49.0
click at [292, 89] on div "Reserved" at bounding box center [208, 92] width 231 height 13
click at [338, 86] on icon at bounding box center [344, 84] width 22 height 22
click at [345, 414] on span "COMPLETE" at bounding box center [343, 408] width 64 height 13
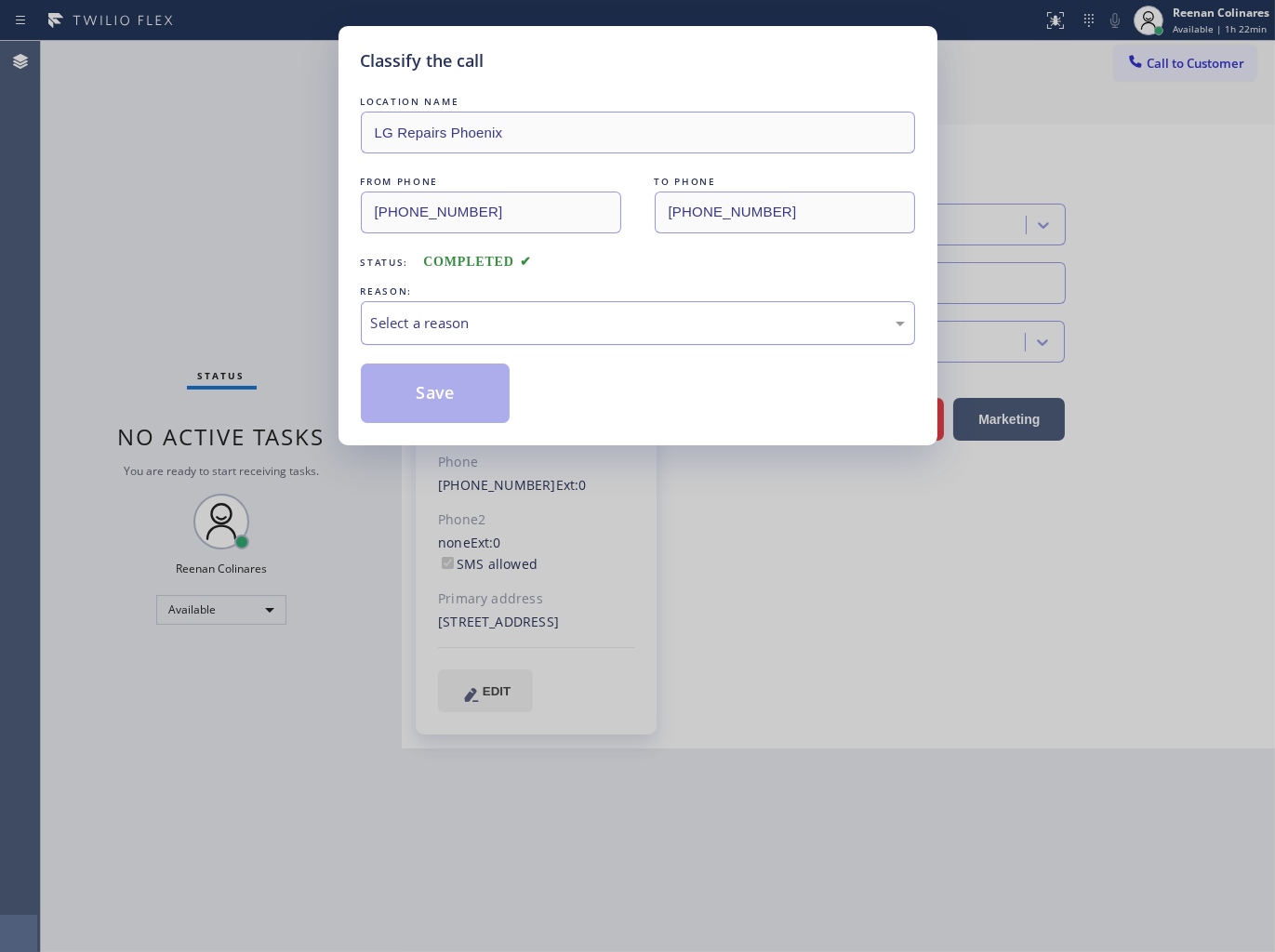
type input "[PHONE_NUMBER]"
click at [449, 321] on div "Select a reason" at bounding box center [638, 322] width 533 height 21
click at [402, 397] on button "Save" at bounding box center [435, 393] width 150 height 59
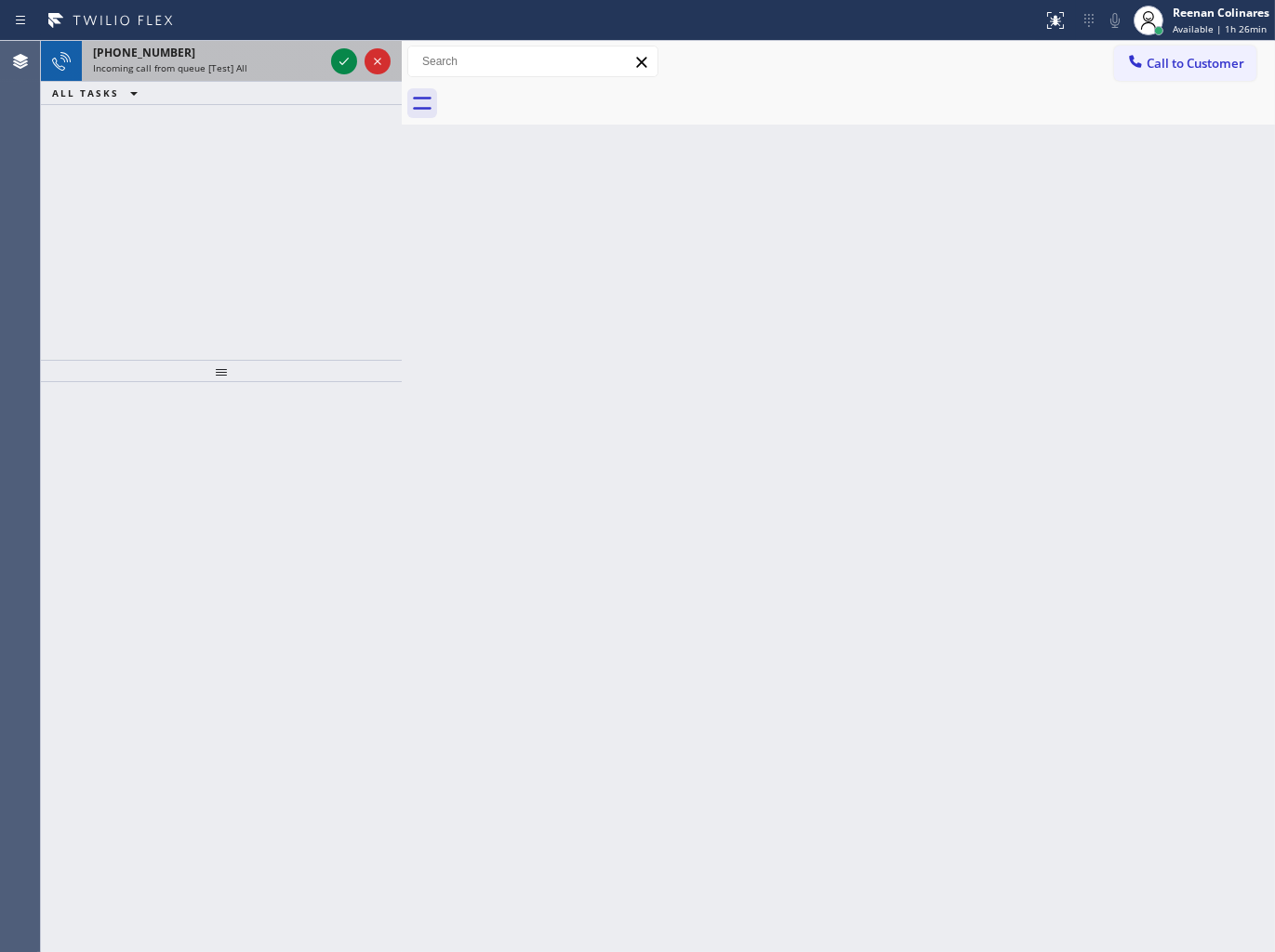
click at [246, 62] on div "Incoming call from queue [Test] All" at bounding box center [208, 68] width 231 height 13
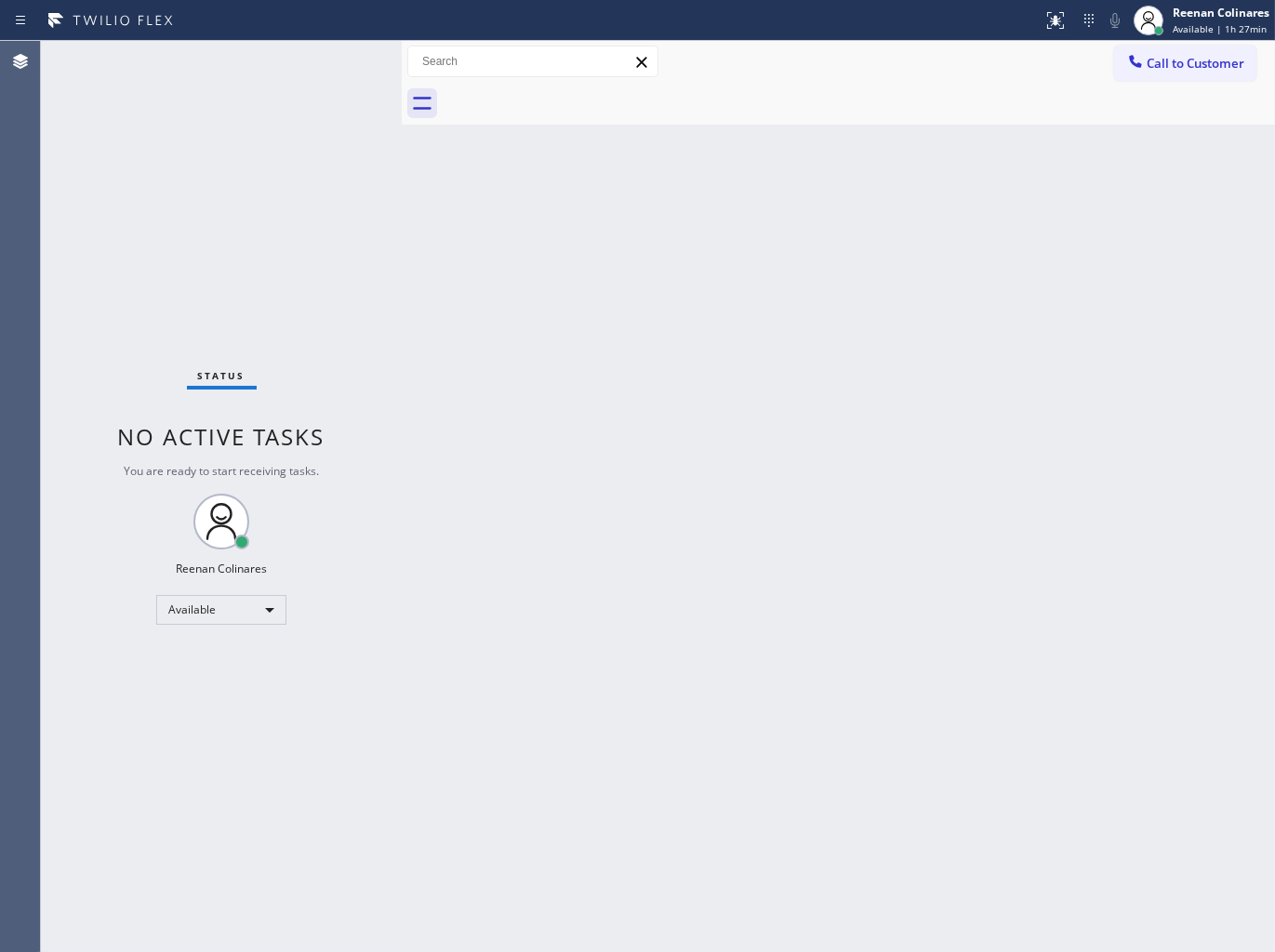
click at [700, 239] on div "Back to Dashboard Change Sender ID Customers Technicians Select a contact Outbo…" at bounding box center [838, 496] width 873 height 911
click at [705, 338] on div "Back to Dashboard Change Sender ID Customers Technicians Select a contact Outbo…" at bounding box center [838, 496] width 873 height 911
click at [838, 220] on div "Back to Dashboard Change Sender ID Customers Technicians Select a contact Outbo…" at bounding box center [838, 496] width 873 height 911
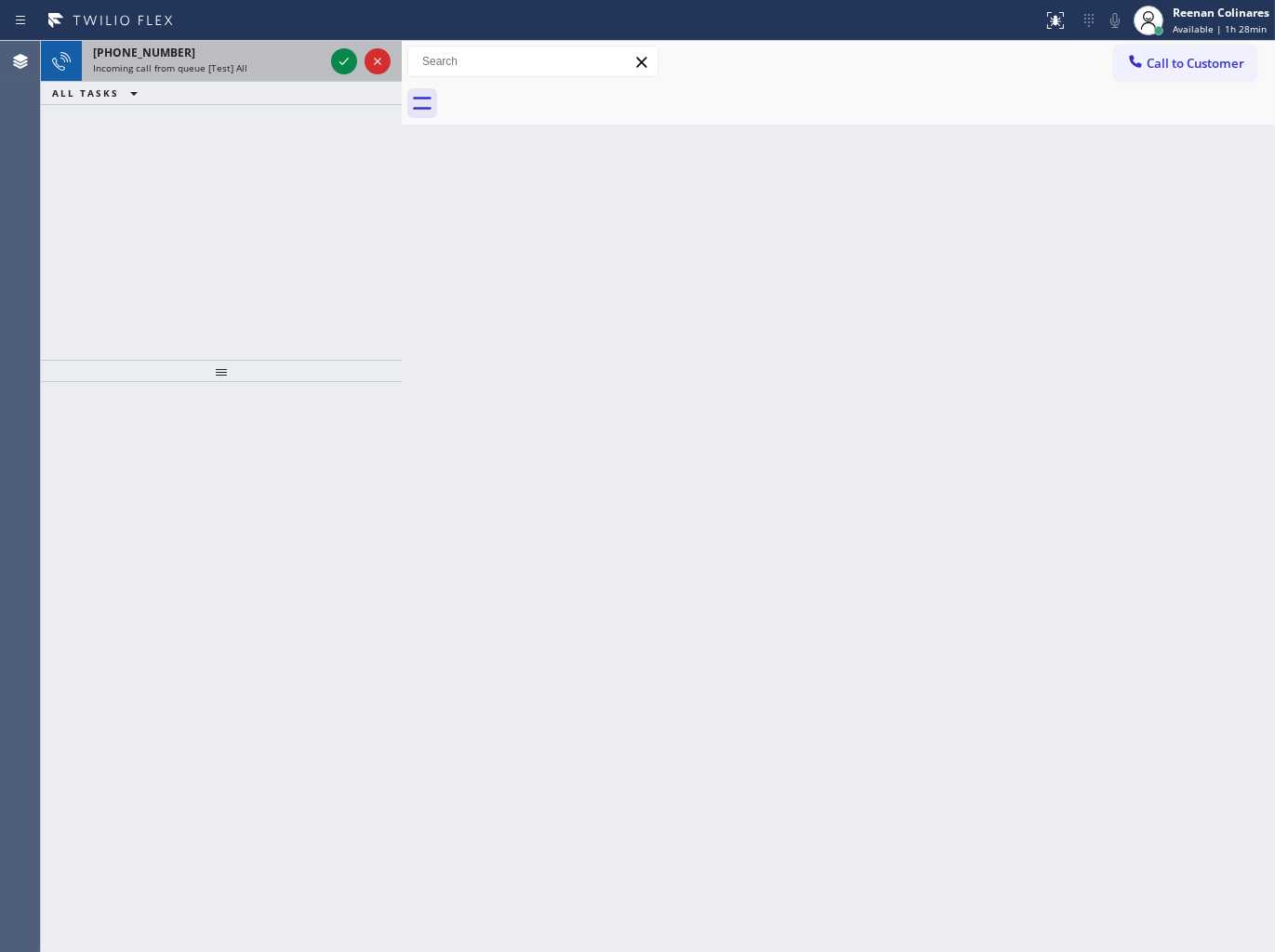
click at [229, 69] on span "Incoming call from queue [Test] All" at bounding box center [170, 68] width 155 height 13
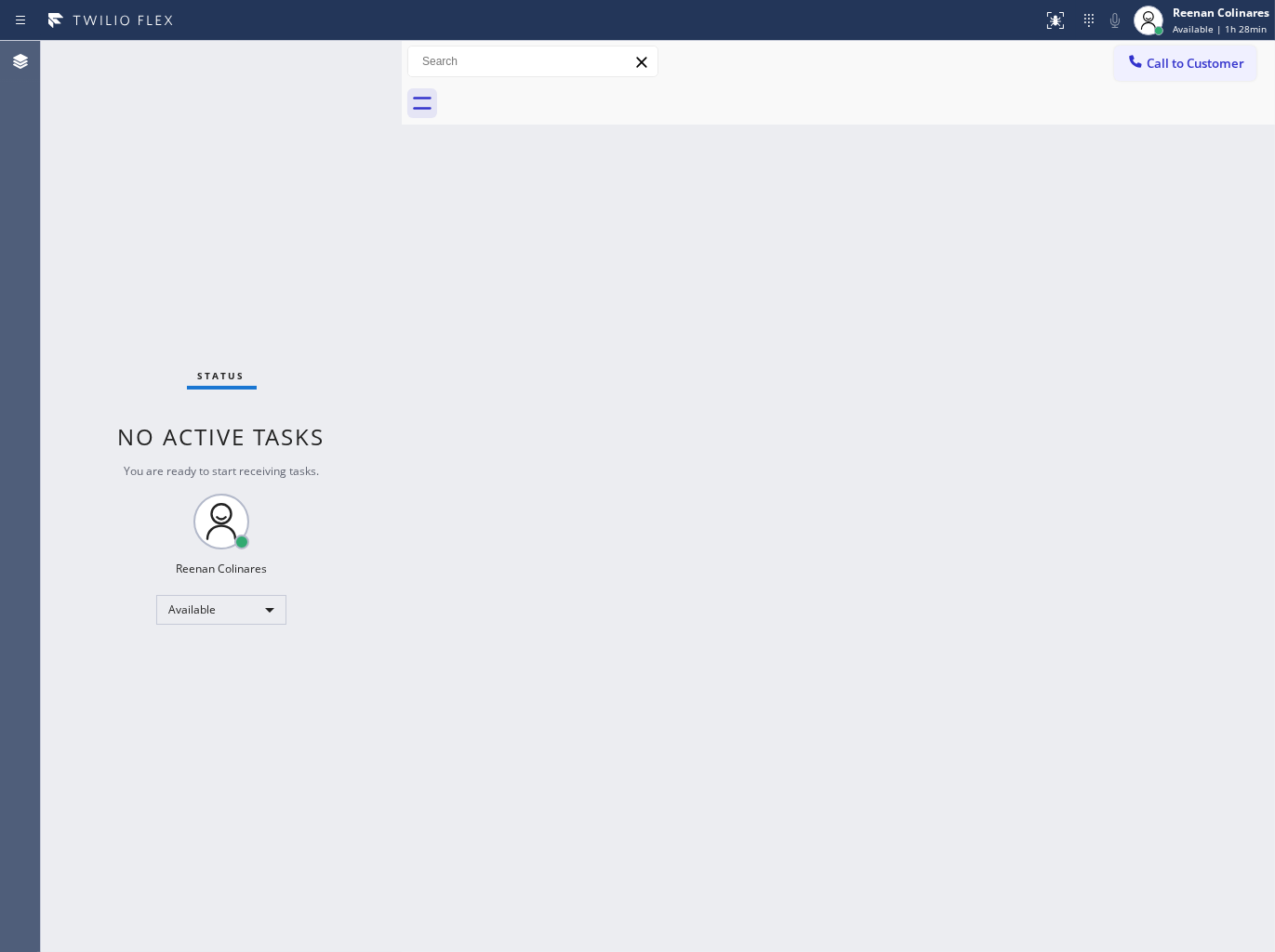
click at [248, 66] on div "Status No active tasks You are ready to start receiving tasks. Reenan Colinares…" at bounding box center [221, 496] width 361 height 911
click at [259, 71] on div "Status No active tasks You are ready to start receiving tasks. Reenan Colinares…" at bounding box center [221, 496] width 361 height 911
click at [263, 74] on div "Status No active tasks You are ready to start receiving tasks. Reenan Colinares…" at bounding box center [221, 496] width 361 height 911
click at [263, 76] on div "Status No active tasks You are ready to start receiving tasks. Reenan Colinares…" at bounding box center [221, 496] width 361 height 911
click at [265, 74] on div "Status No active tasks You are ready to start receiving tasks. Reenan Colinares…" at bounding box center [221, 496] width 361 height 911
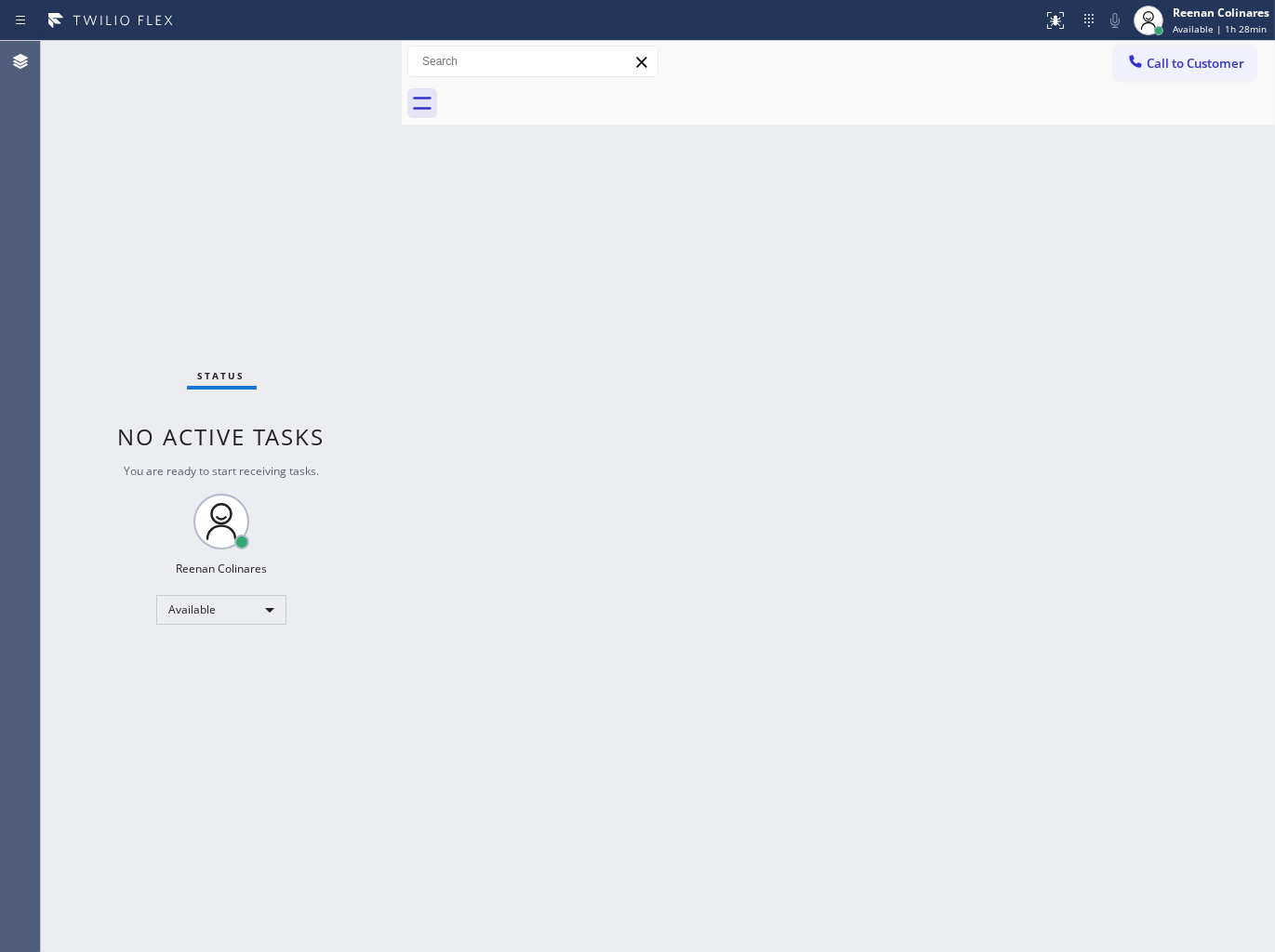
click at [479, 335] on div "Back to Dashboard Change Sender ID Customers Technicians Select a contact Outbo…" at bounding box center [838, 496] width 873 height 911
click at [751, 218] on div "Back to Dashboard Change Sender ID Customers Technicians Select a contact Outbo…" at bounding box center [838, 496] width 873 height 911
click at [1205, 25] on span "Available | 1h 29min" at bounding box center [1220, 29] width 94 height 13
click at [1155, 75] on button "Offline" at bounding box center [1181, 73] width 186 height 24
click at [1214, 0] on div "Reenan Colinares Available | 1h 29min" at bounding box center [1202, 20] width 147 height 41
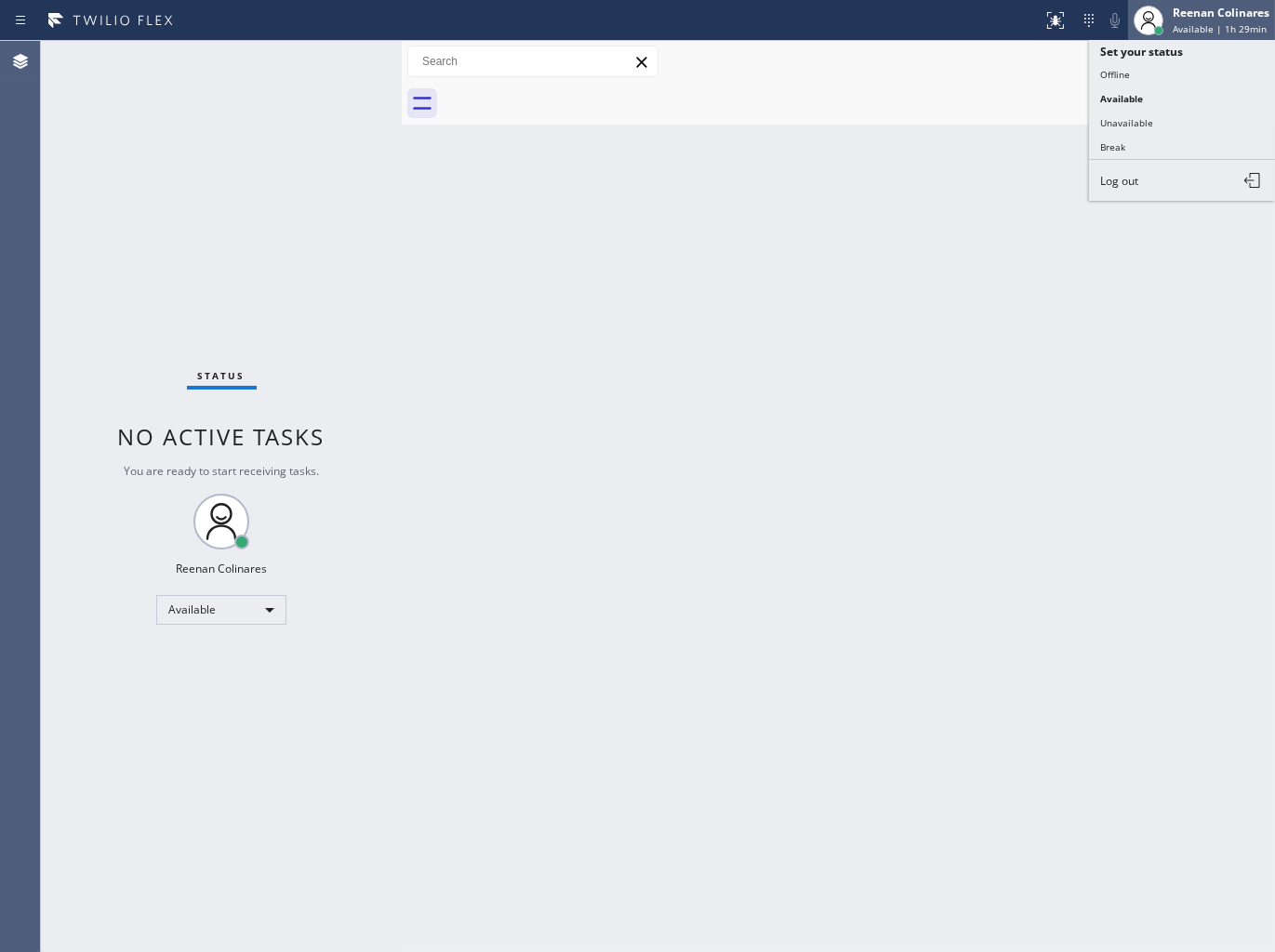
click at [1209, 18] on div "Reenan Colinares" at bounding box center [1221, 12] width 96 height 16
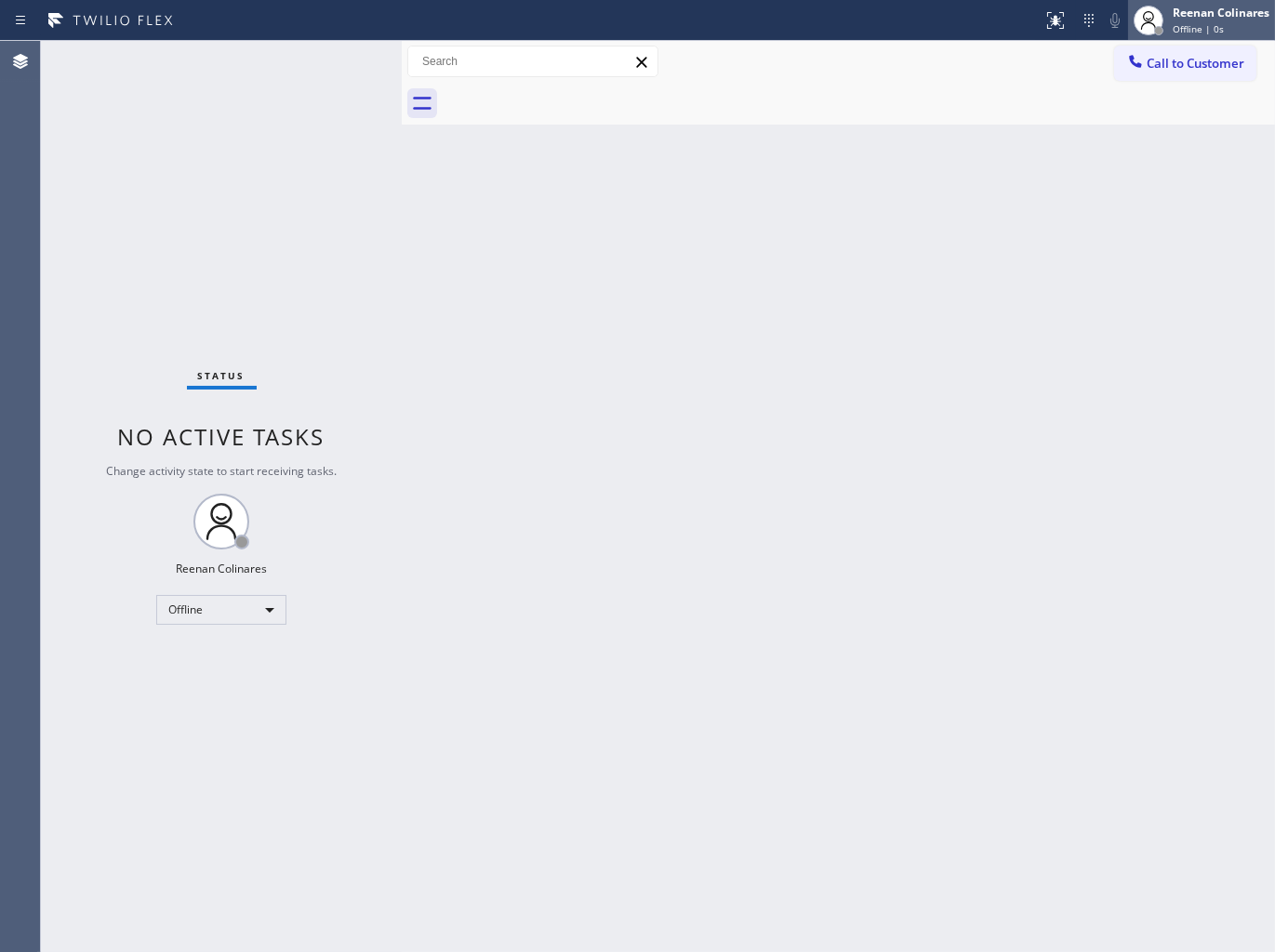
click at [1184, 23] on span "Offline | 0s" at bounding box center [1199, 29] width 52 height 13
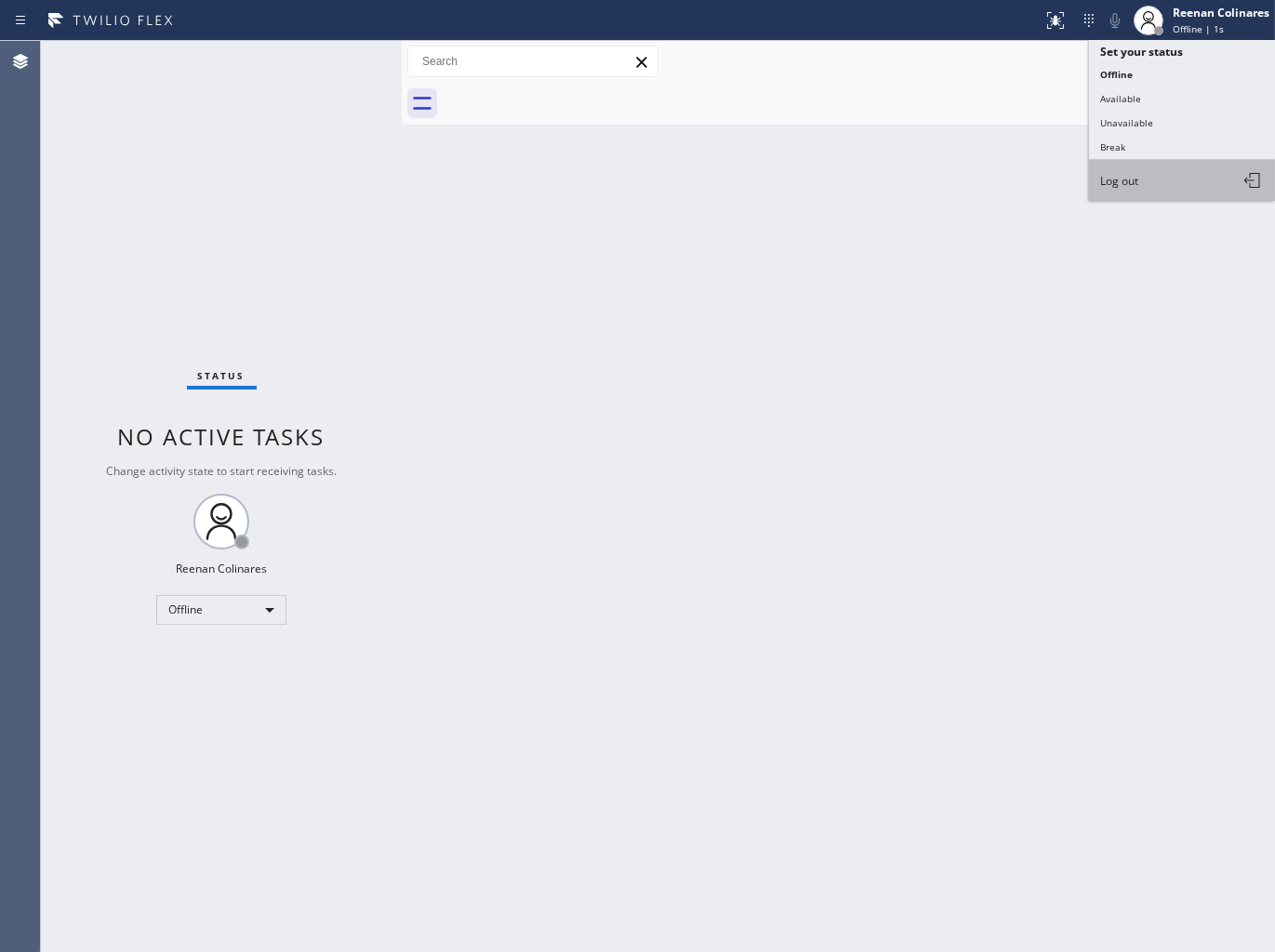
click at [1116, 192] on button "Log out" at bounding box center [1181, 180] width 186 height 41
